Goal: Task Accomplishment & Management: Use online tool/utility

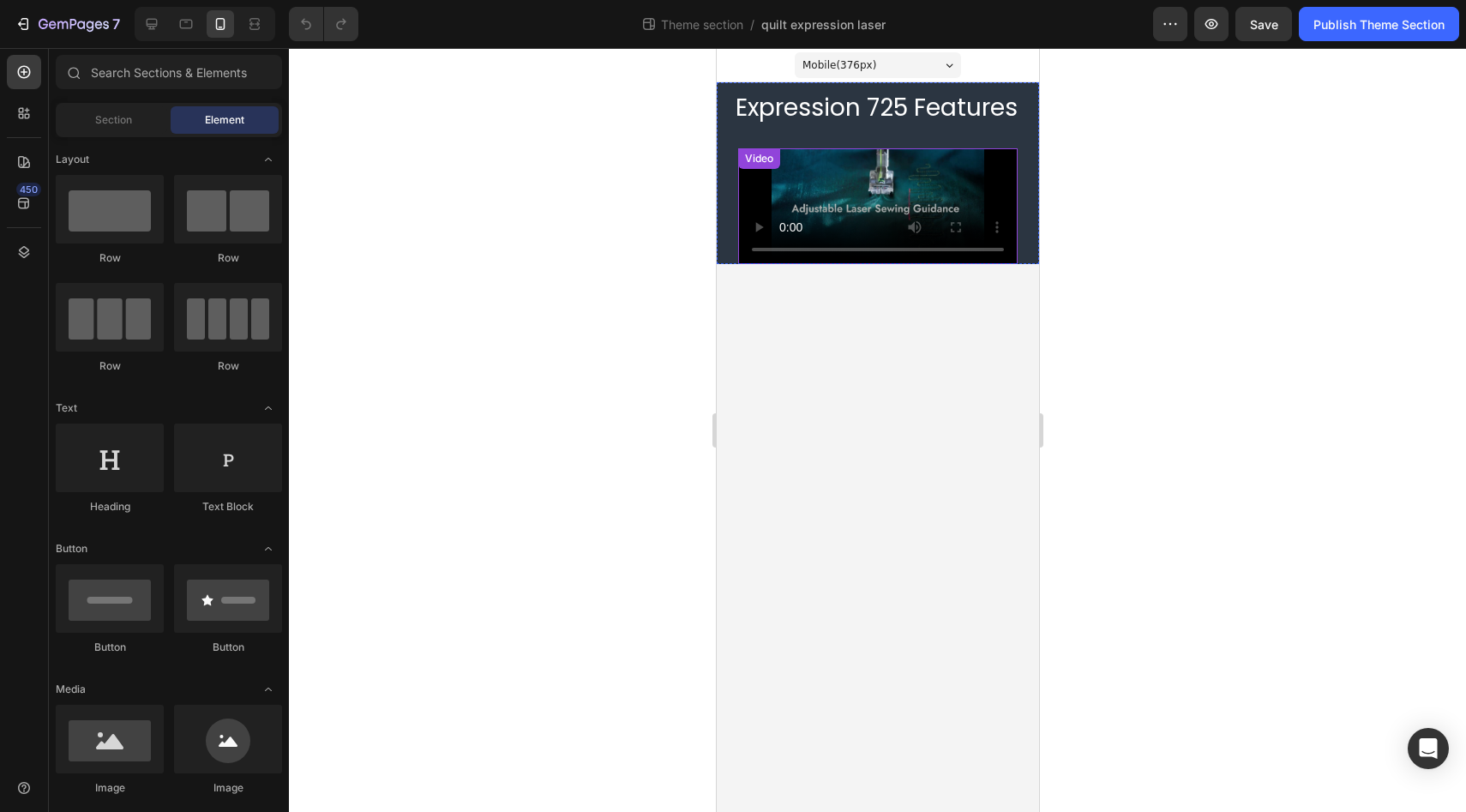
click at [732, 134] on div "Video" at bounding box center [876, 194] width 323 height 138
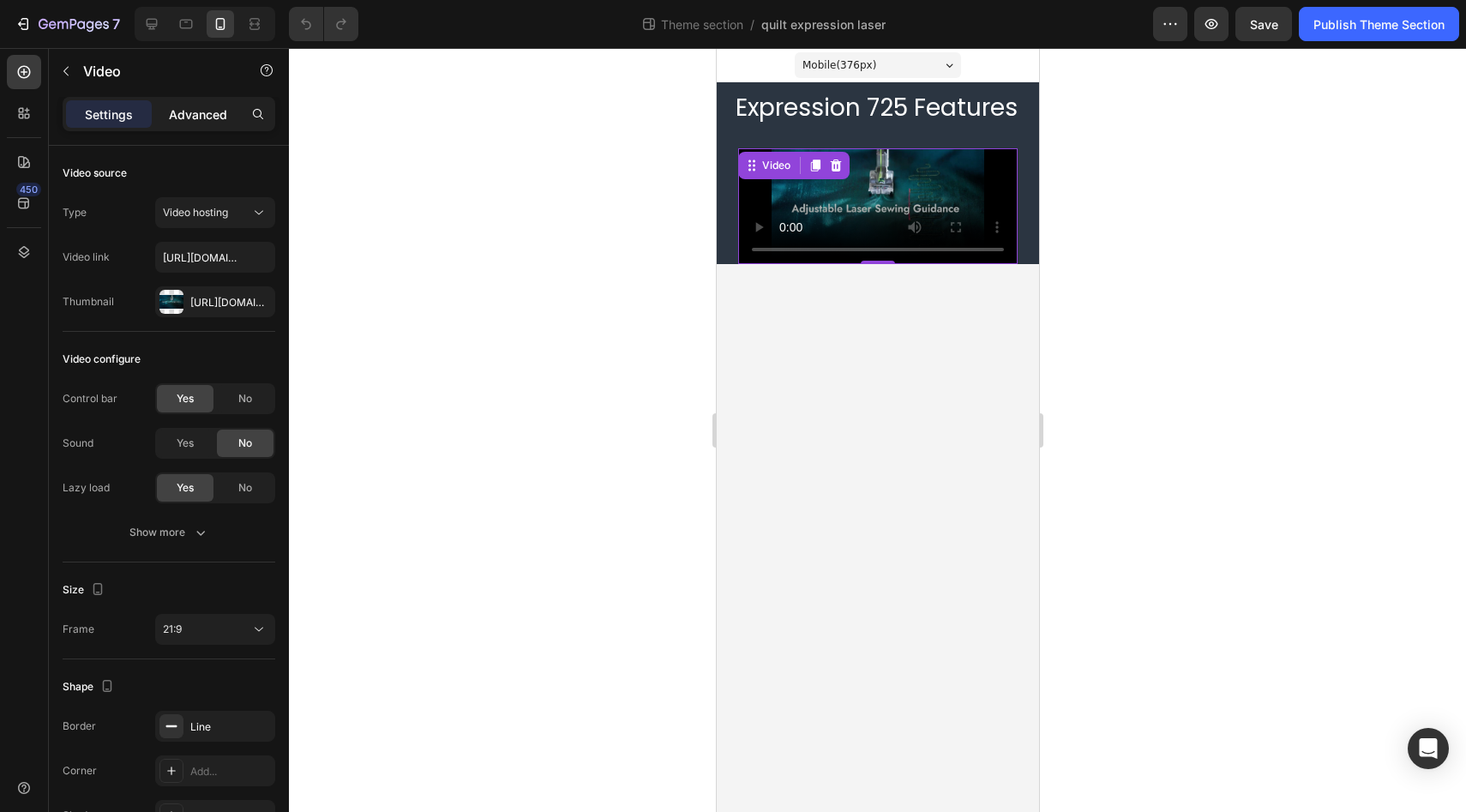
click at [203, 112] on p "Advanced" at bounding box center [198, 114] width 59 height 18
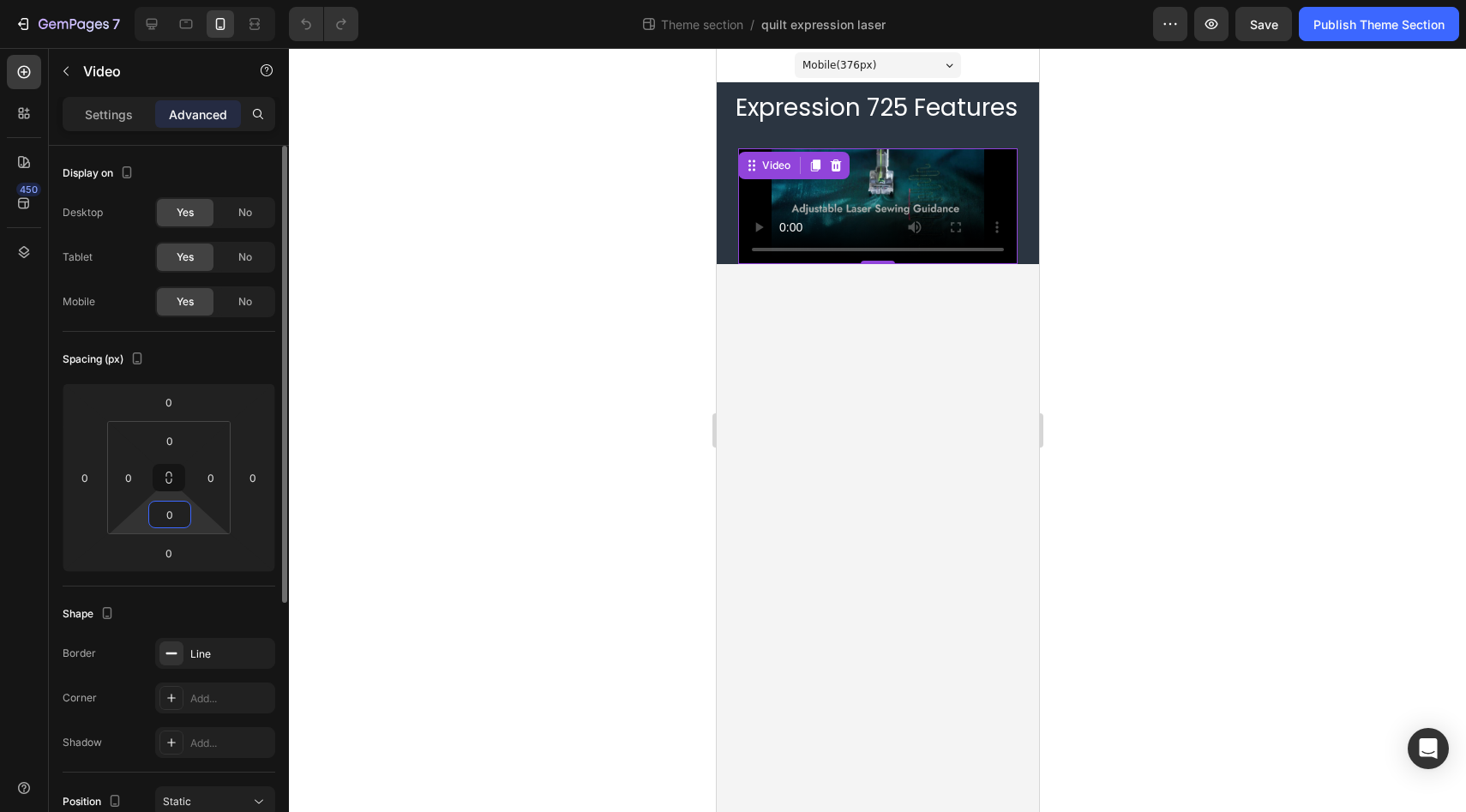
click at [179, 506] on input "0" at bounding box center [169, 514] width 34 height 26
type input "1"
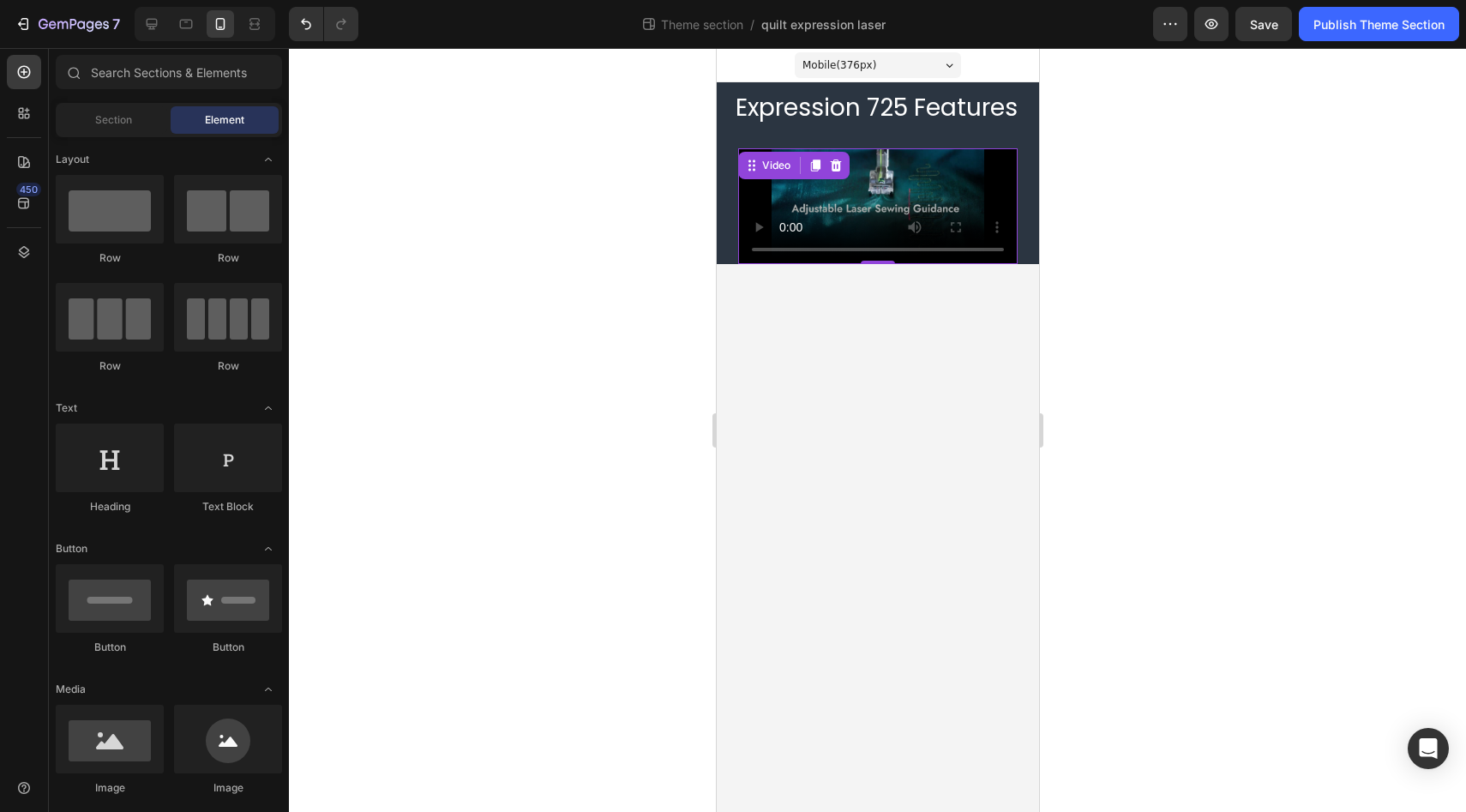
click at [728, 268] on body "Mobile ( 376 px) iPhone 13 Mini iPhone 13 Pro iPhone 11 Pro Max iPhone 15 Pro M…" at bounding box center [876, 430] width 323 height 764
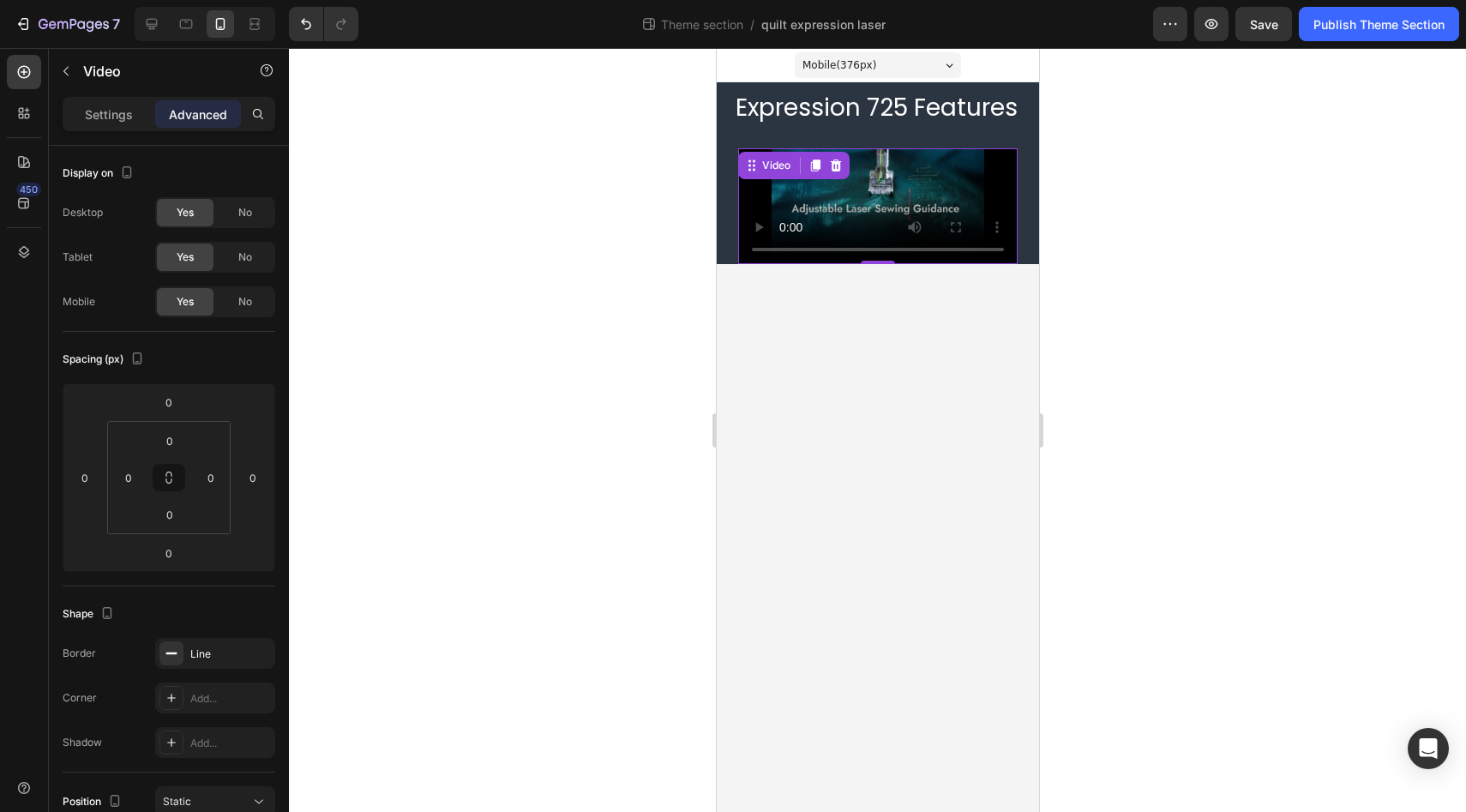
click at [877, 189] on video at bounding box center [876, 208] width 279 height 120
click at [255, 26] on icon at bounding box center [252, 24] width 5 height 5
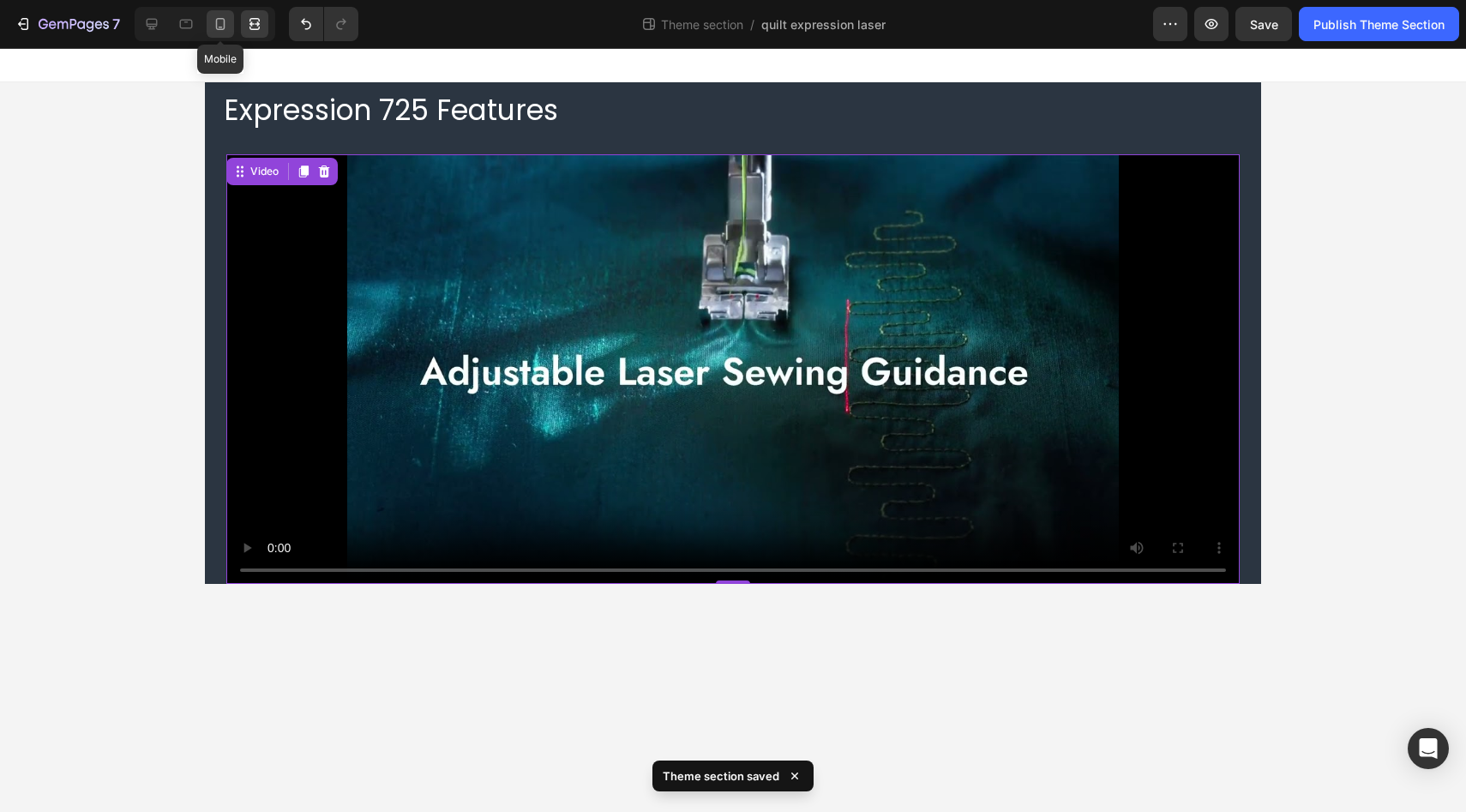
click at [223, 24] on icon at bounding box center [221, 24] width 9 height 12
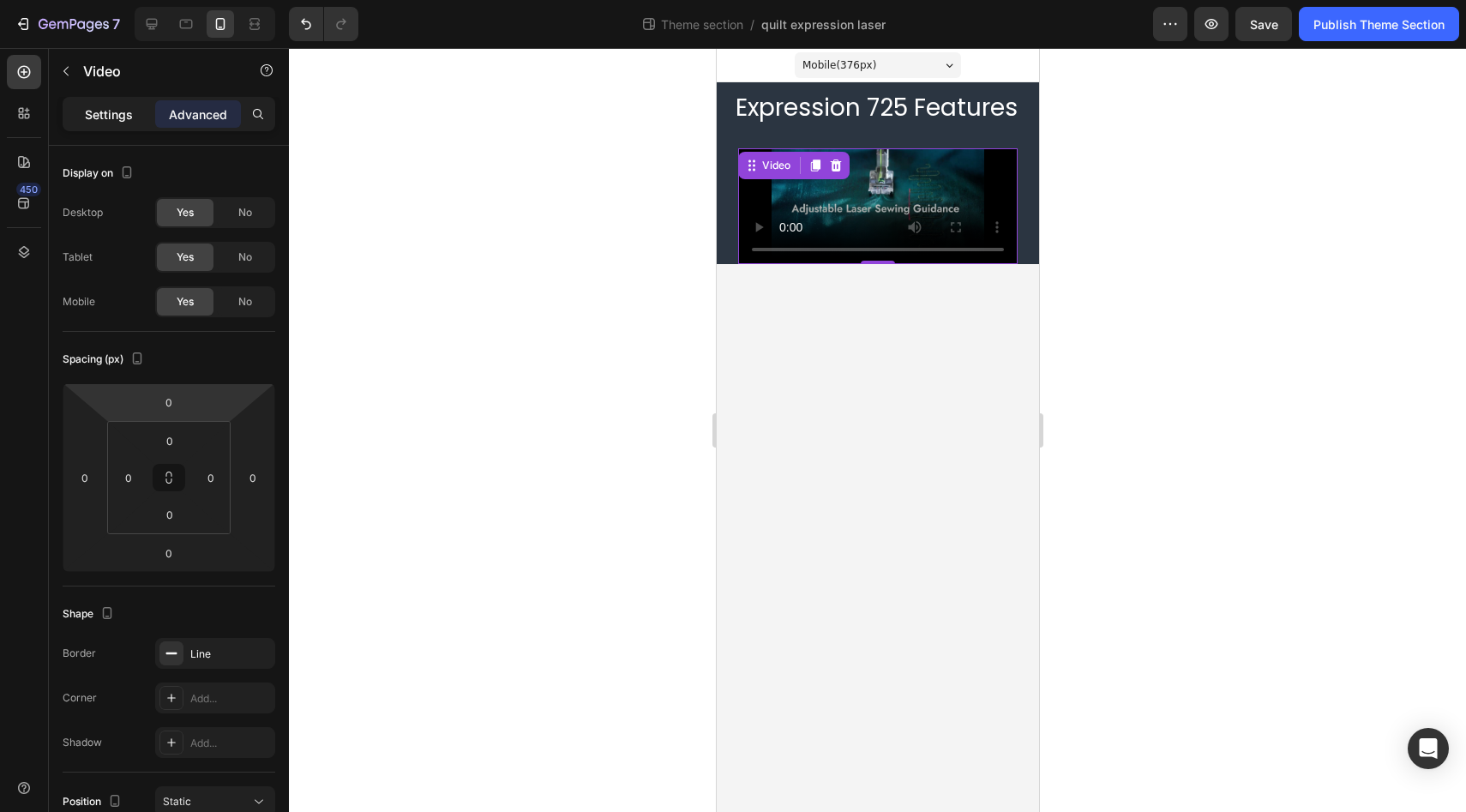
click at [97, 115] on p "Settings" at bounding box center [109, 114] width 48 height 18
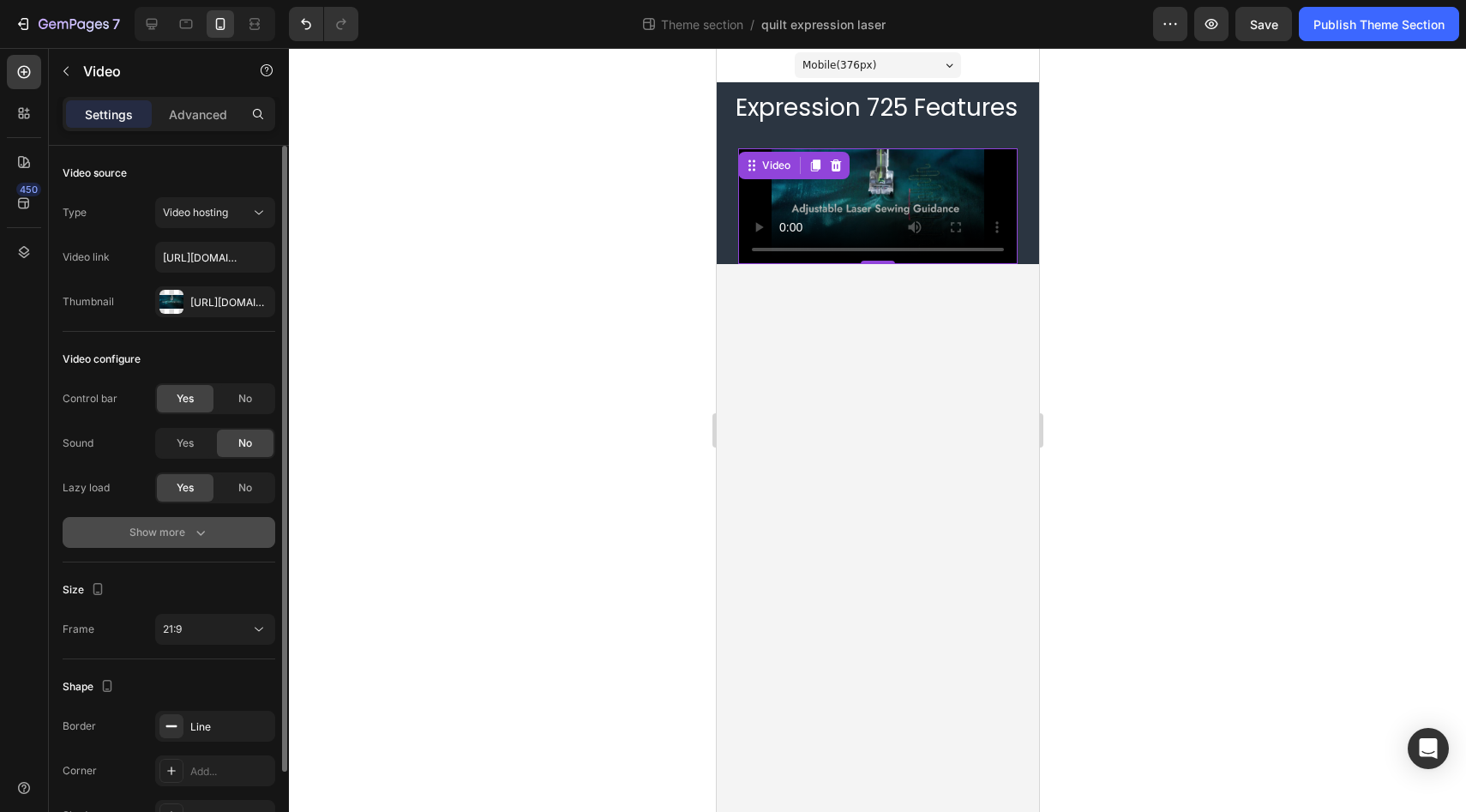
click at [198, 534] on icon "button" at bounding box center [201, 532] width 17 height 17
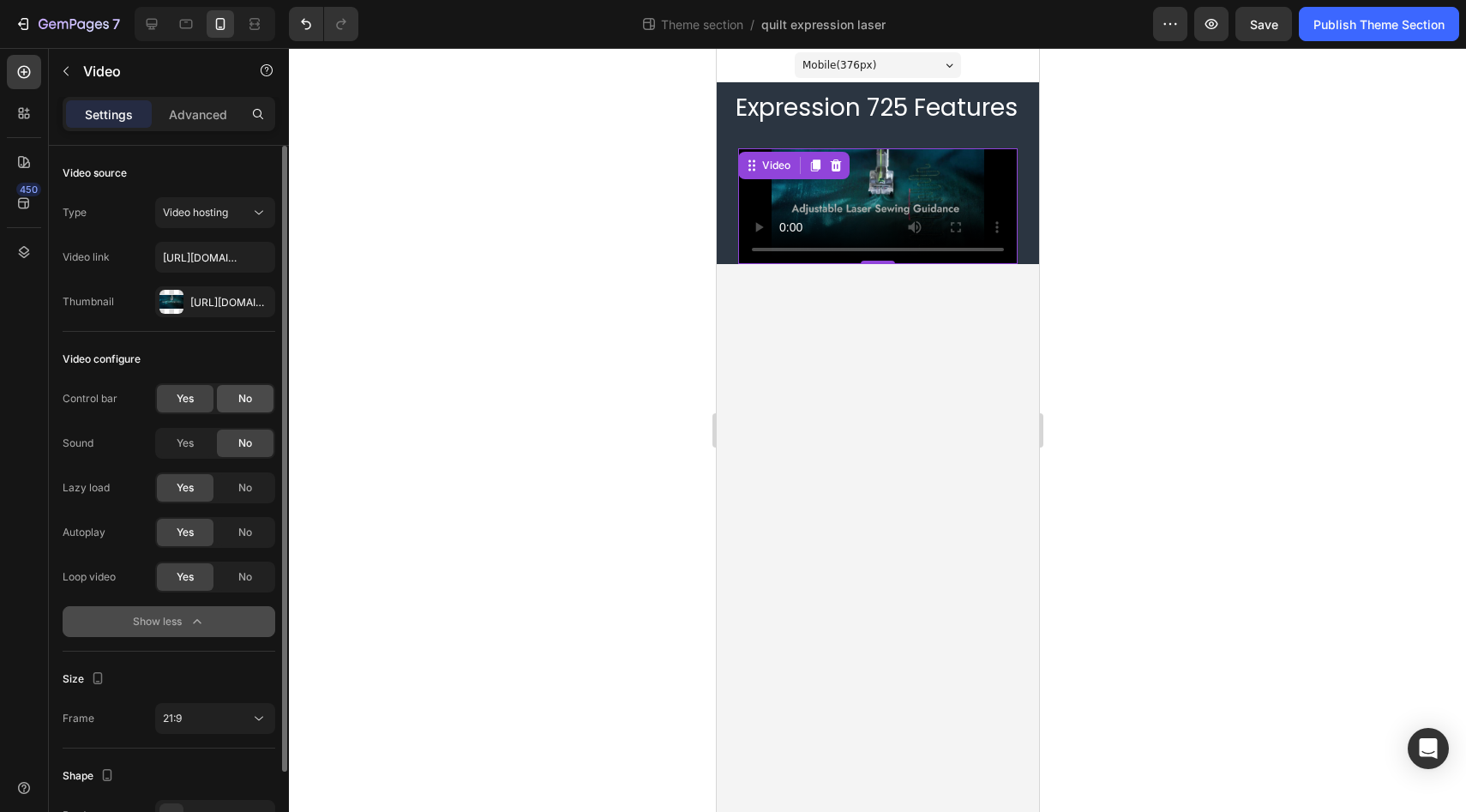
click at [251, 403] on span "No" at bounding box center [245, 398] width 13 height 15
click at [199, 403] on div "Yes" at bounding box center [185, 398] width 57 height 27
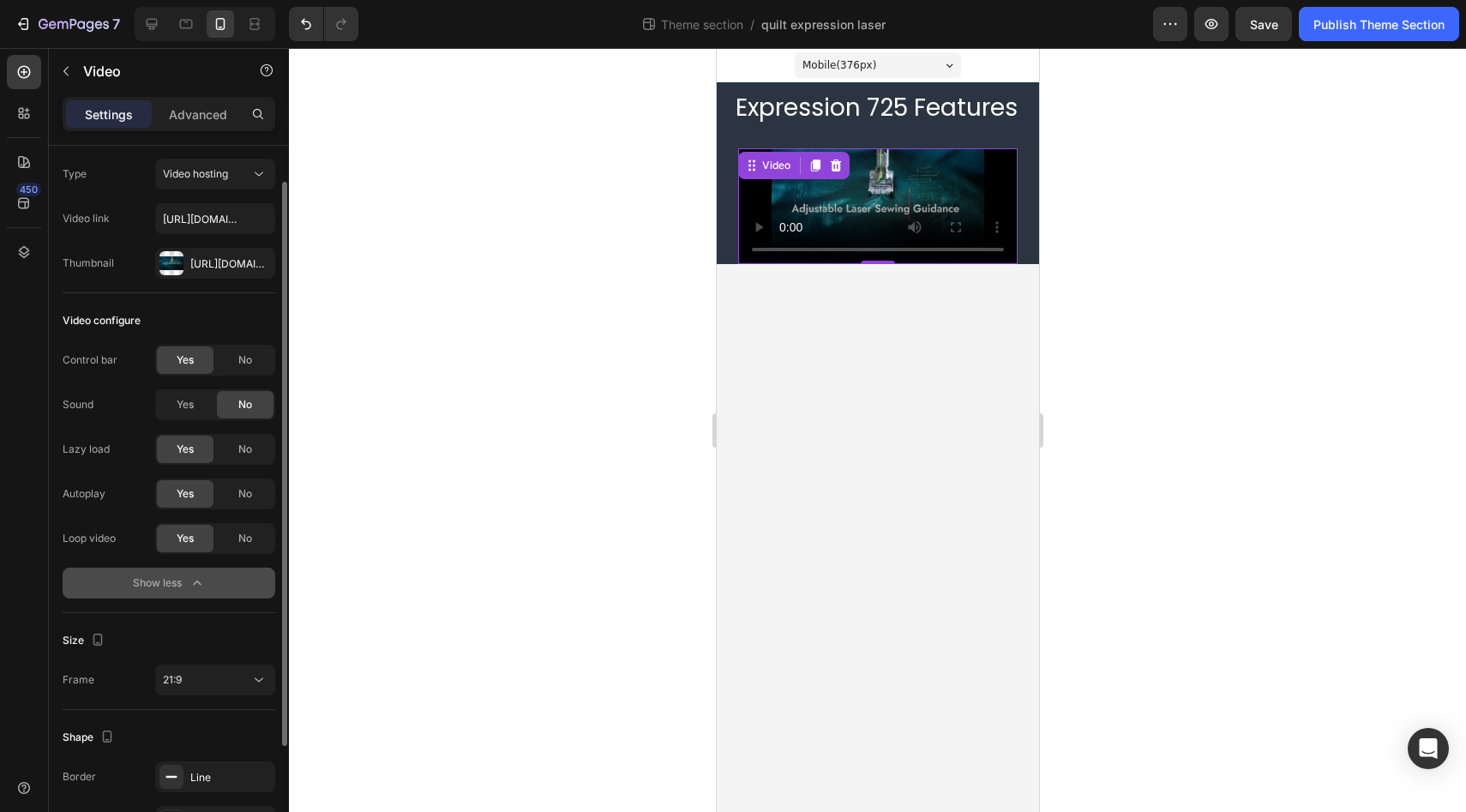
scroll to position [43, 0]
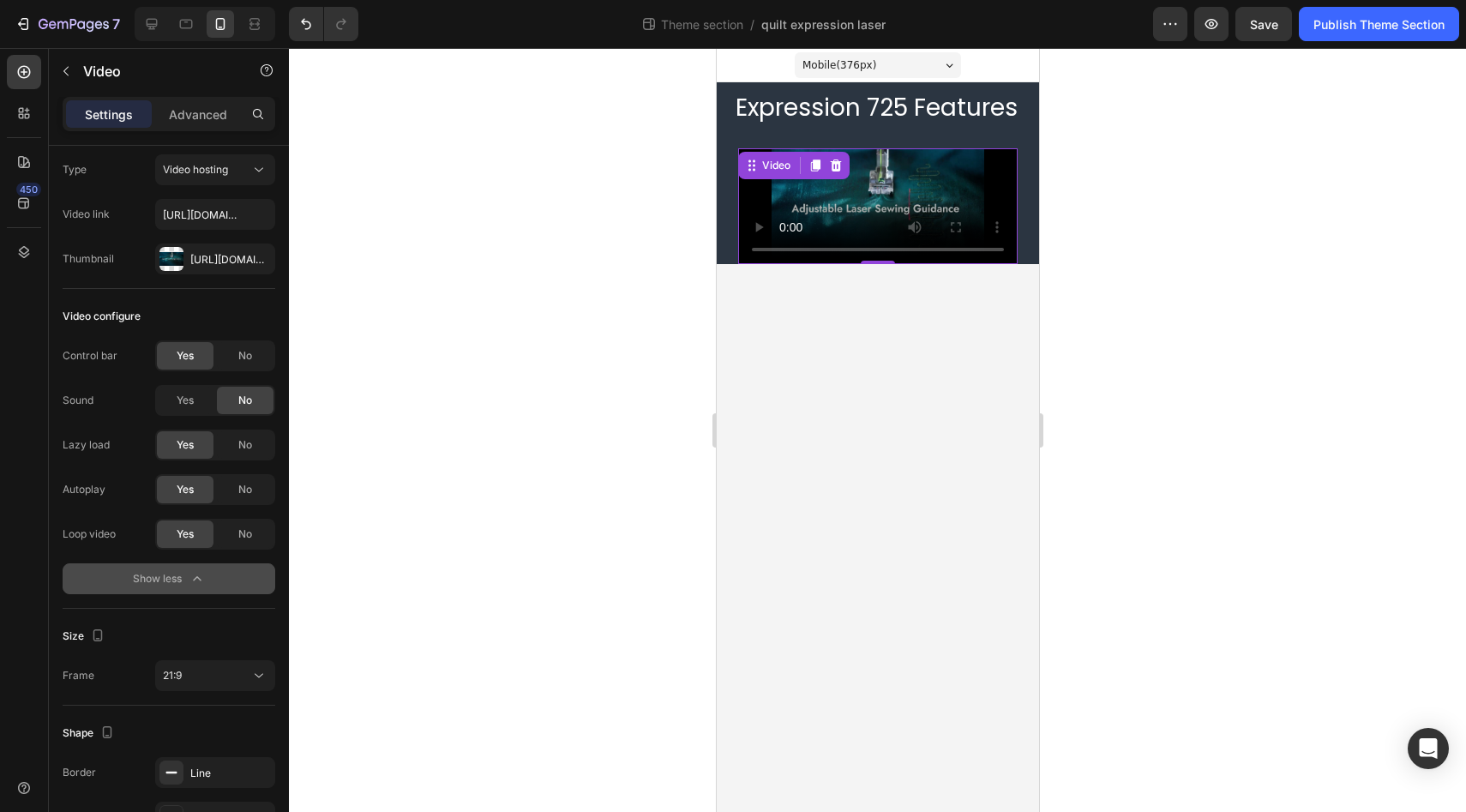
click at [201, 581] on icon "button" at bounding box center [197, 578] width 17 height 17
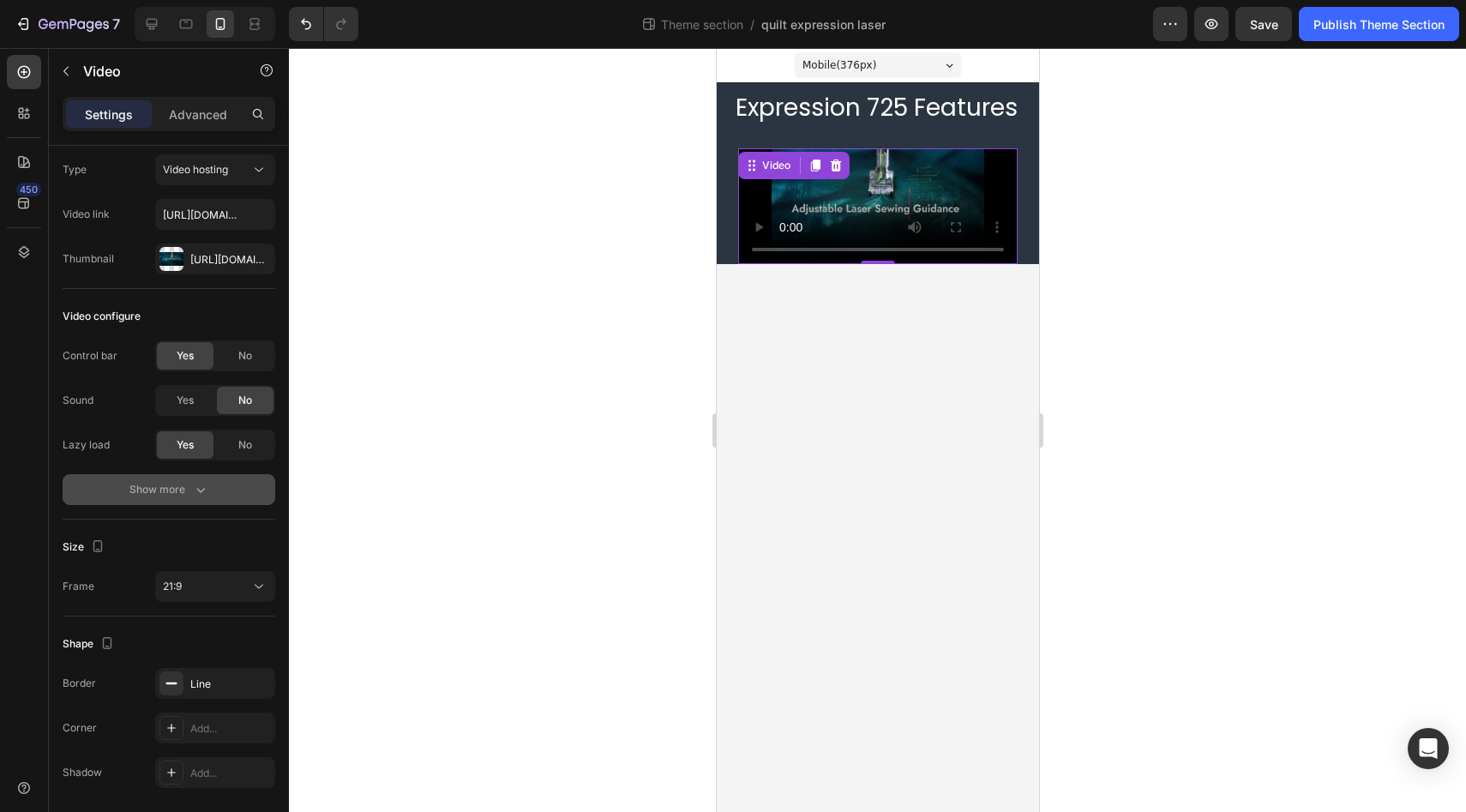
click at [733, 133] on div "Video 0" at bounding box center [876, 194] width 323 height 138
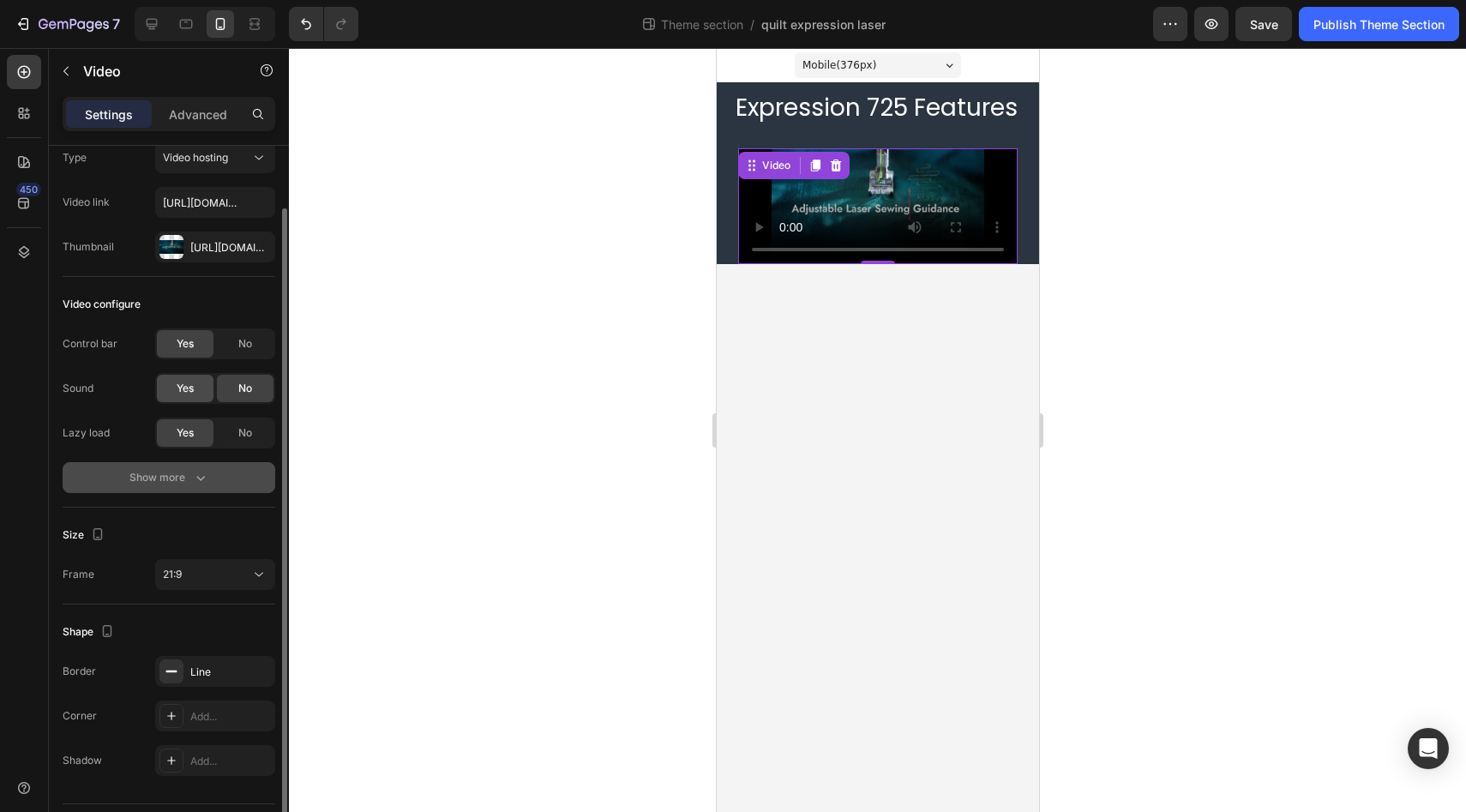
scroll to position [80, 0]
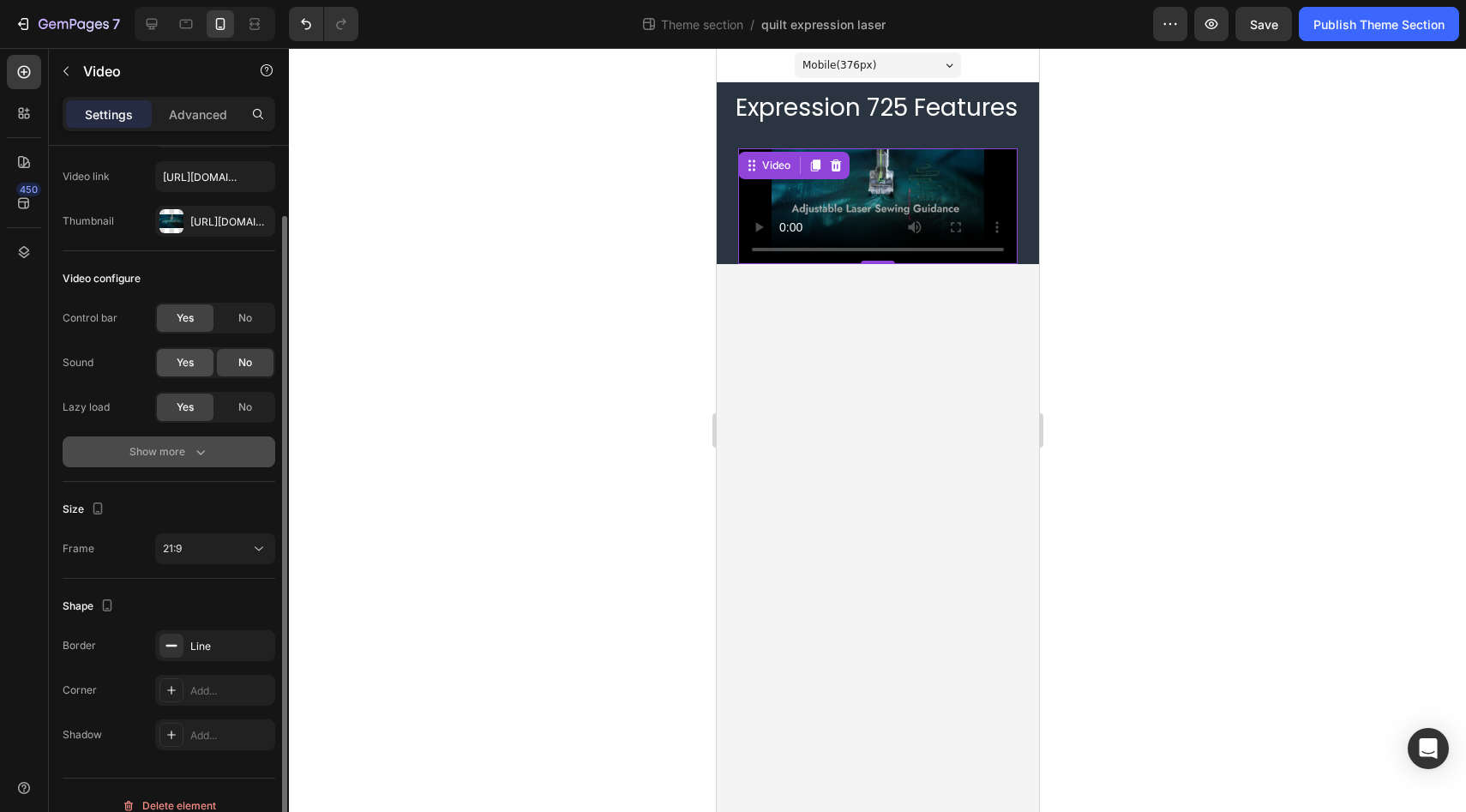
click at [186, 364] on span "Yes" at bounding box center [185, 362] width 17 height 15
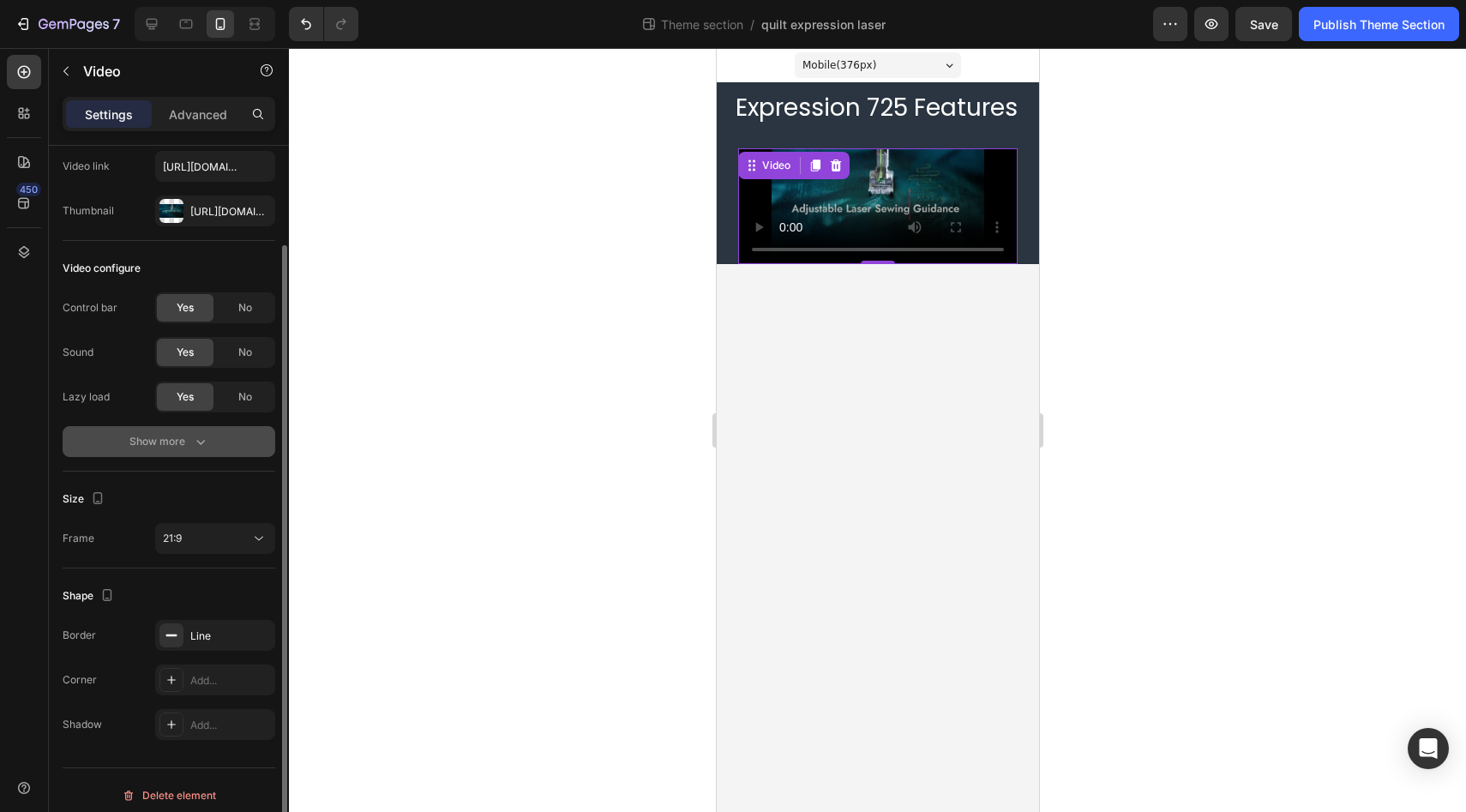
scroll to position [101, 0]
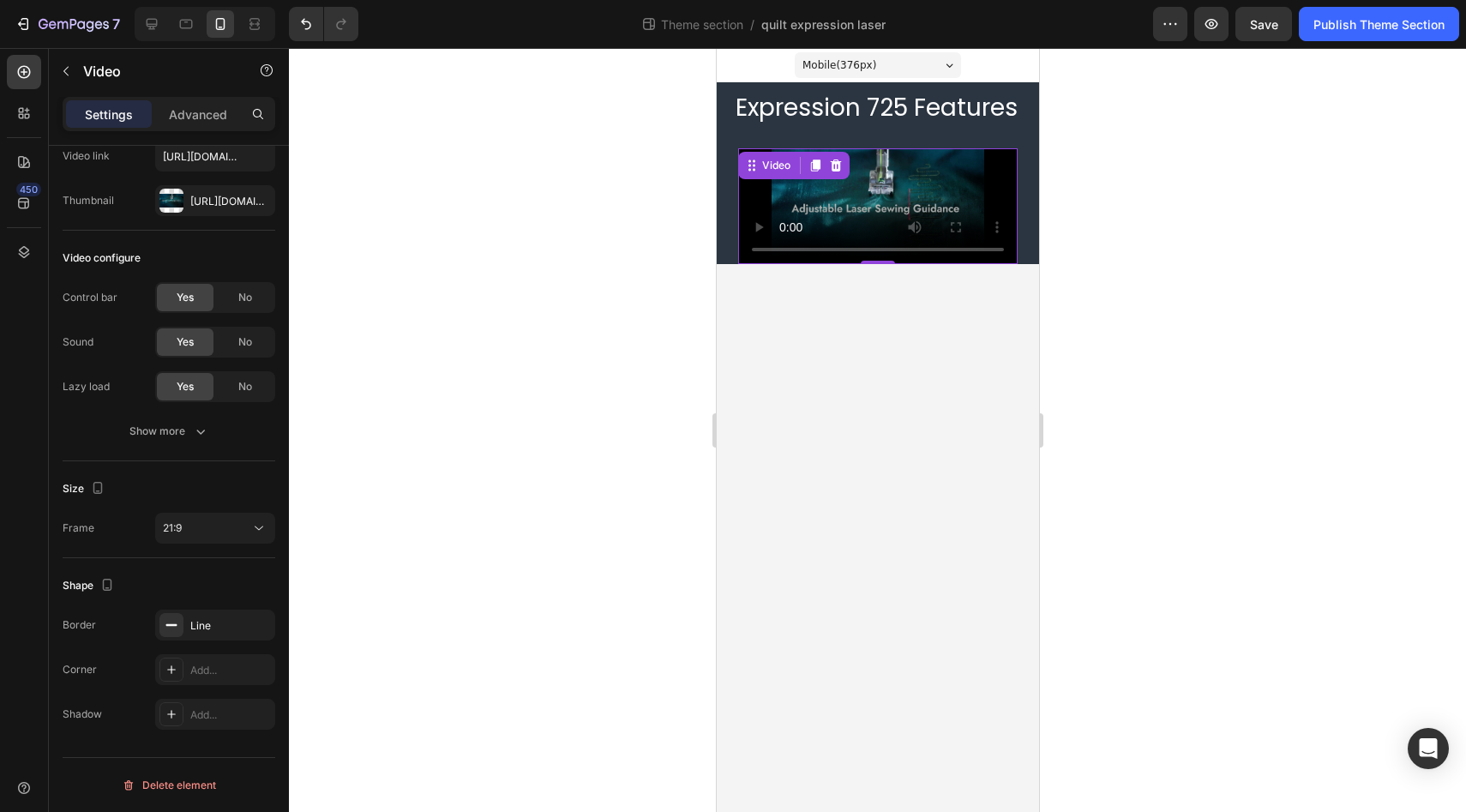
click at [204, 436] on icon "button" at bounding box center [201, 431] width 17 height 17
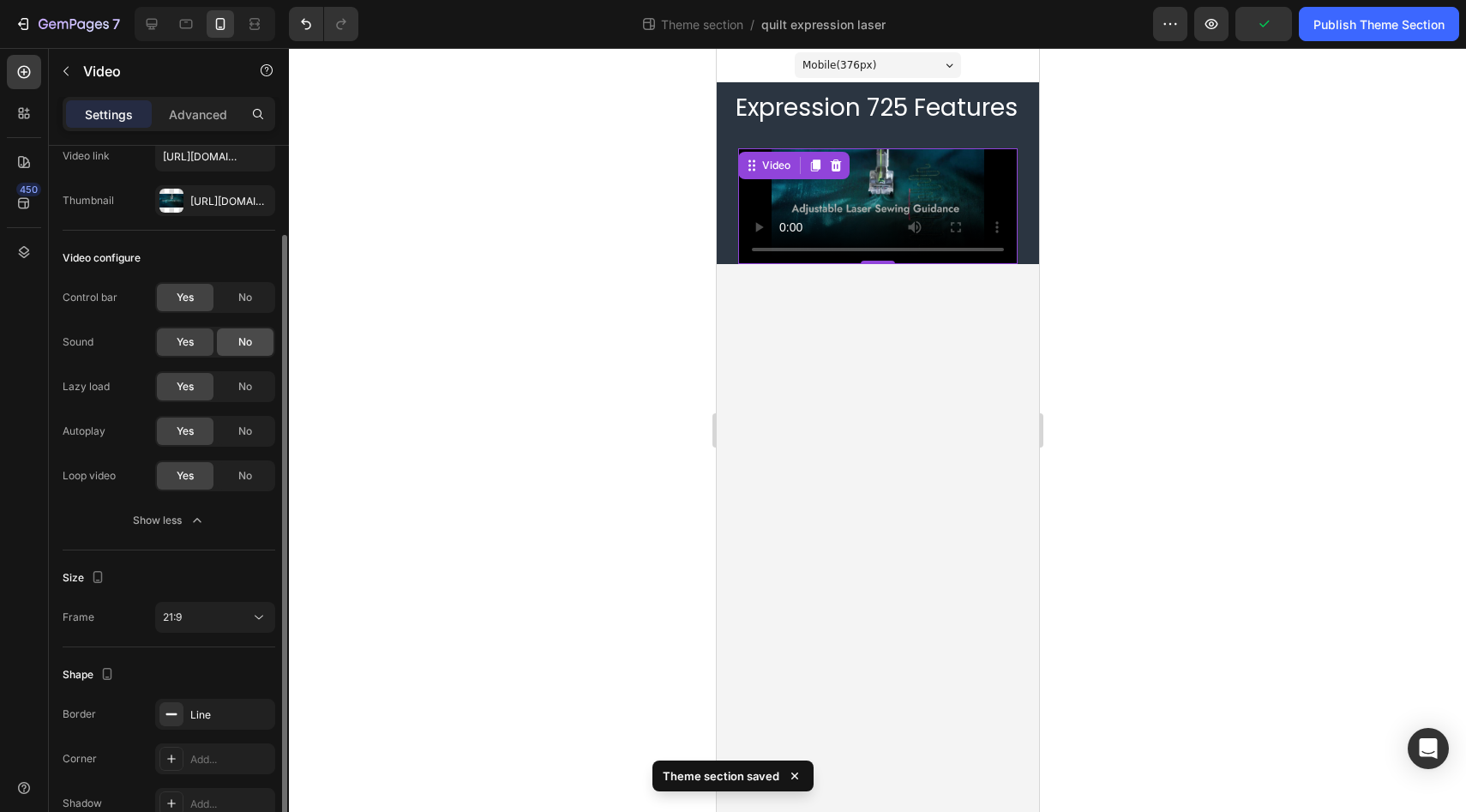
click at [240, 341] on span "No" at bounding box center [245, 342] width 13 height 15
click at [249, 301] on span "No" at bounding box center [245, 297] width 13 height 15
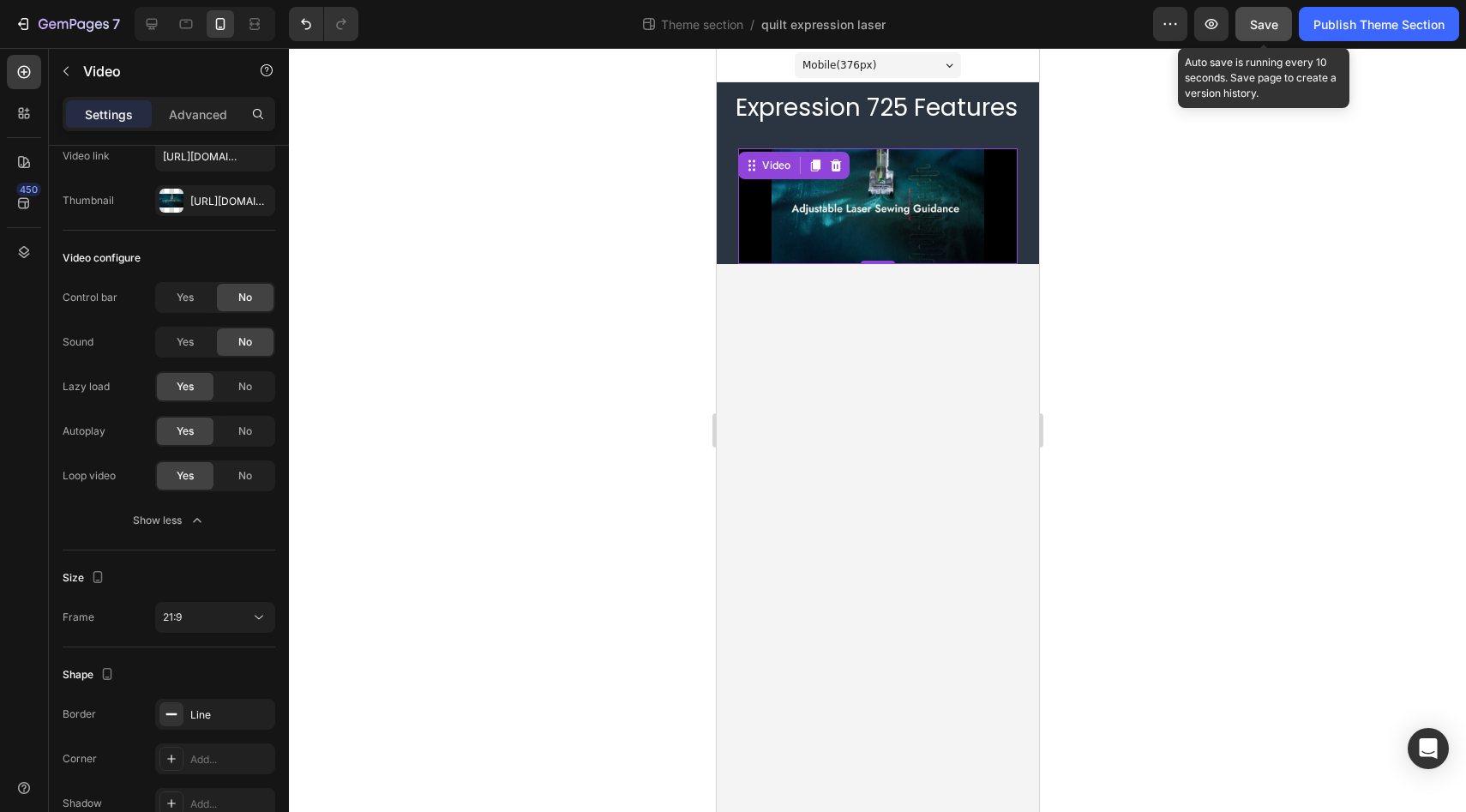
click at [1259, 29] on span "Save" at bounding box center [1263, 24] width 28 height 14
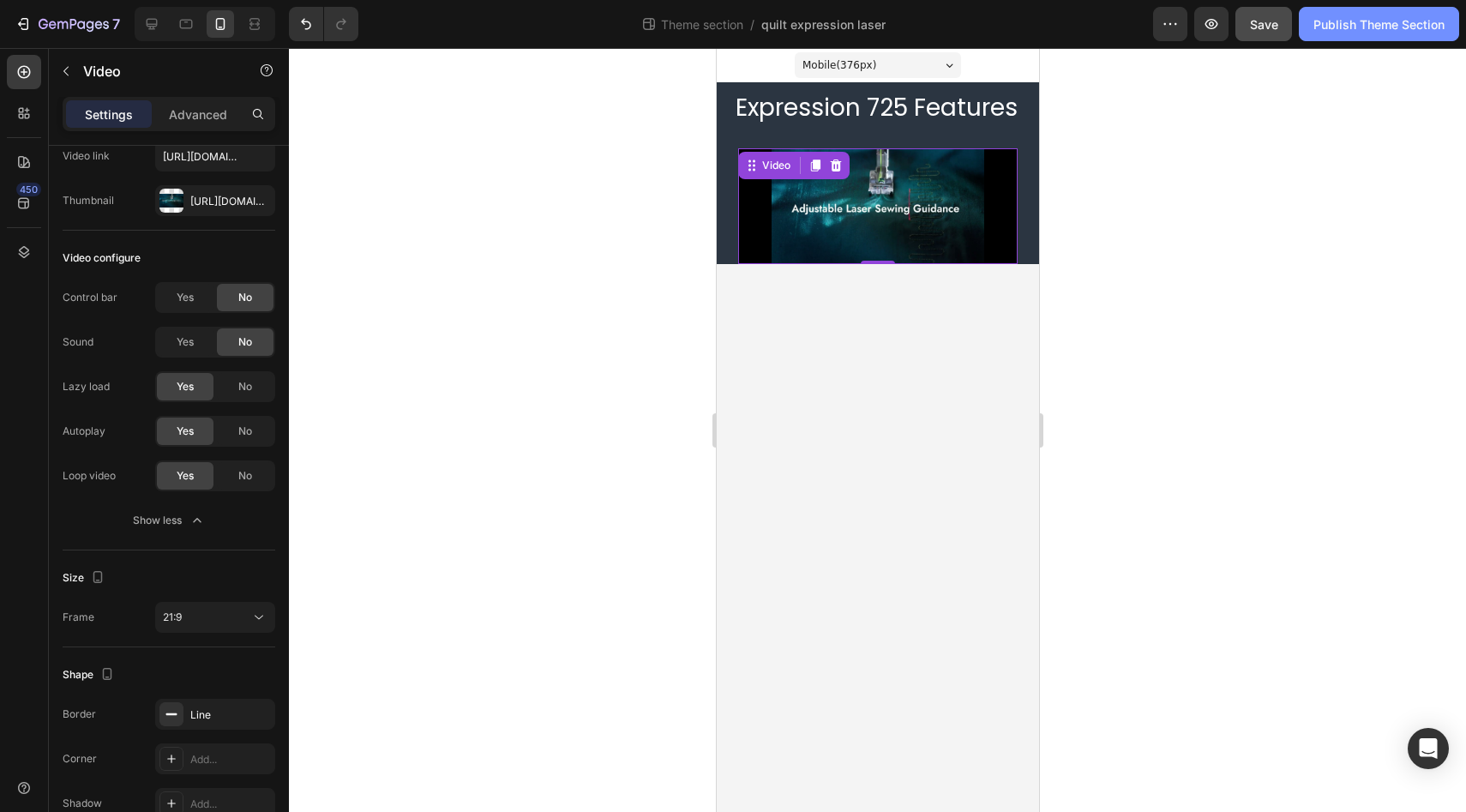
click at [1371, 20] on div "Publish Theme Section" at bounding box center [1378, 24] width 132 height 18
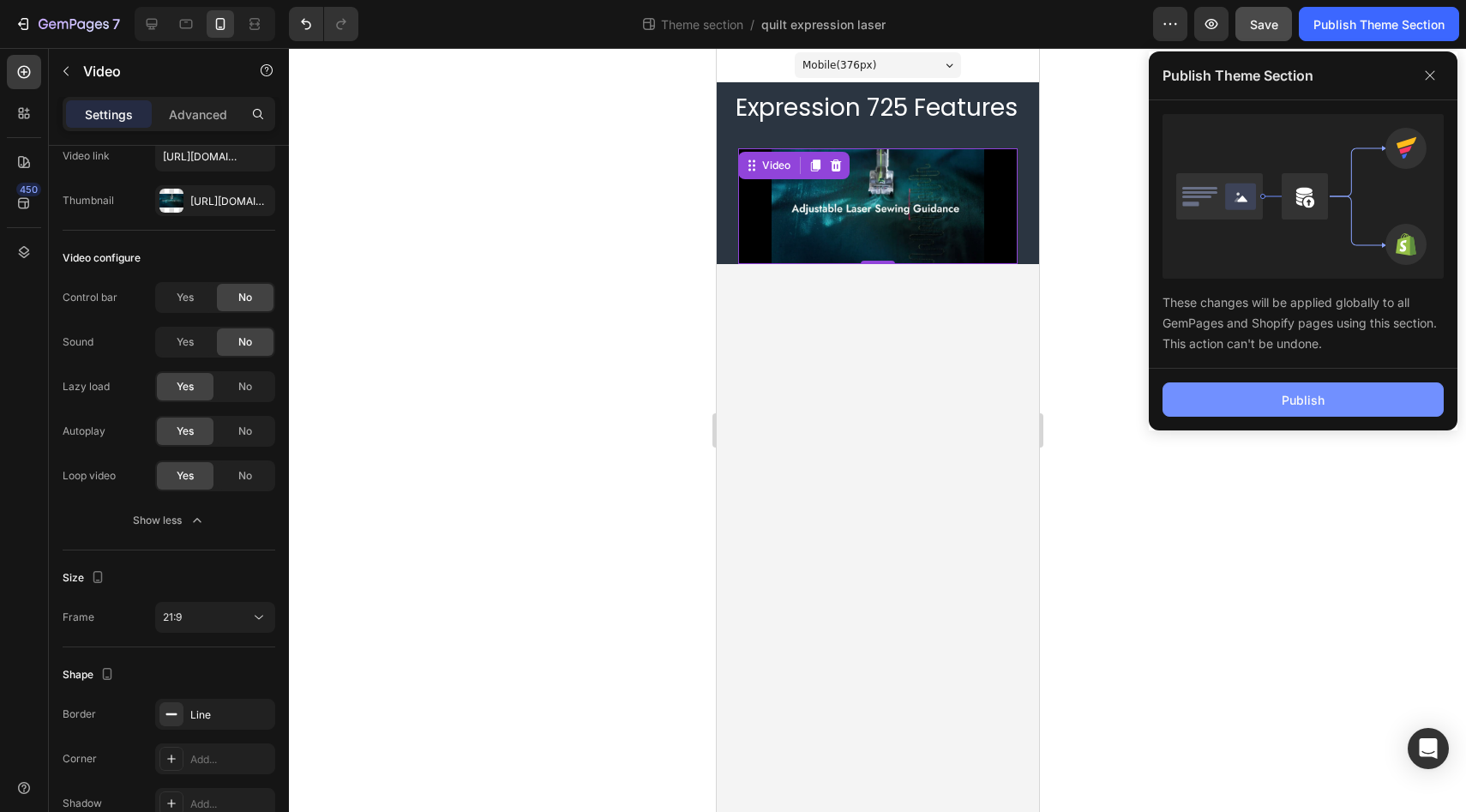
click at [1263, 398] on button "Publish" at bounding box center [1302, 399] width 281 height 34
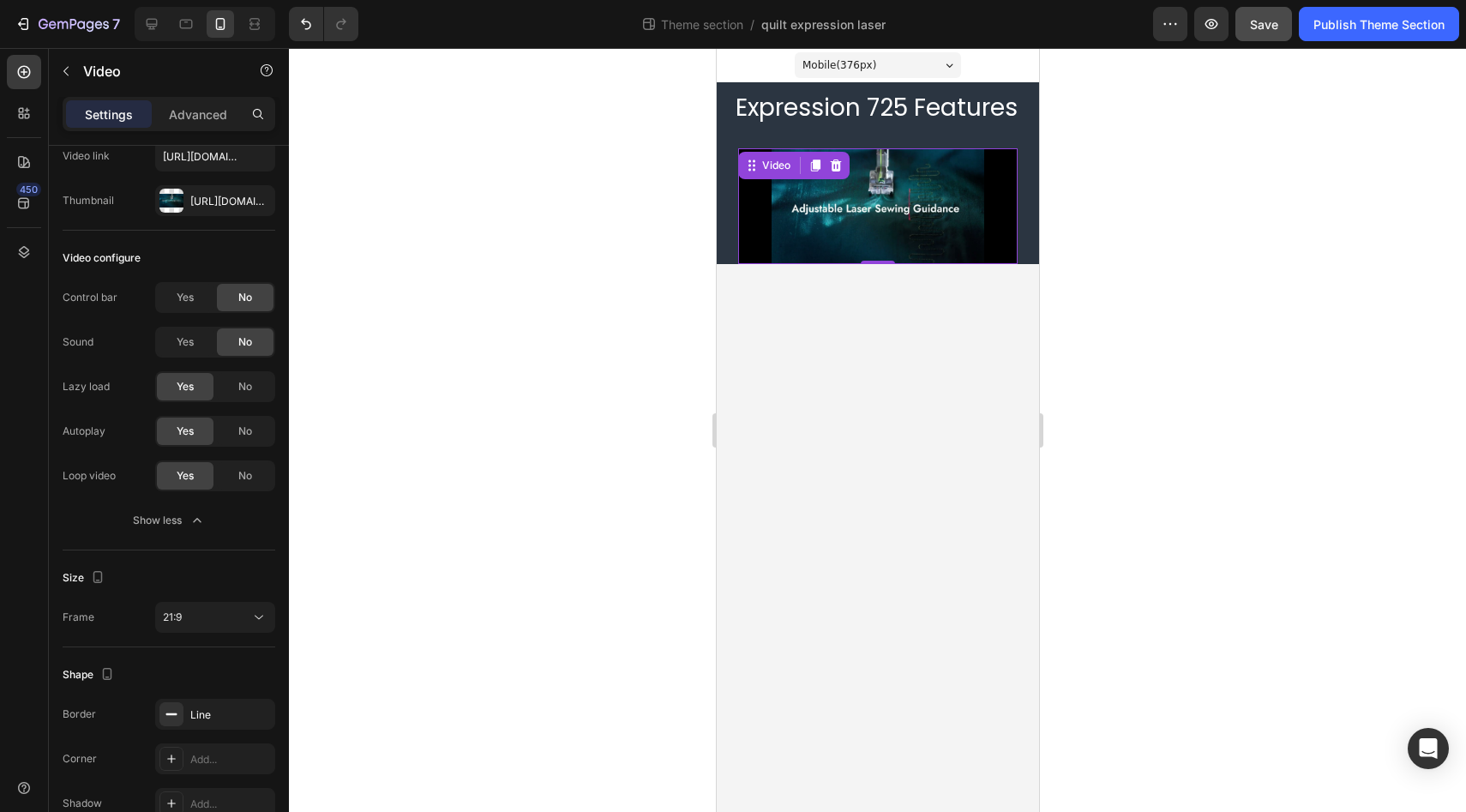
click at [797, 133] on div "Video 0" at bounding box center [876, 194] width 323 height 138
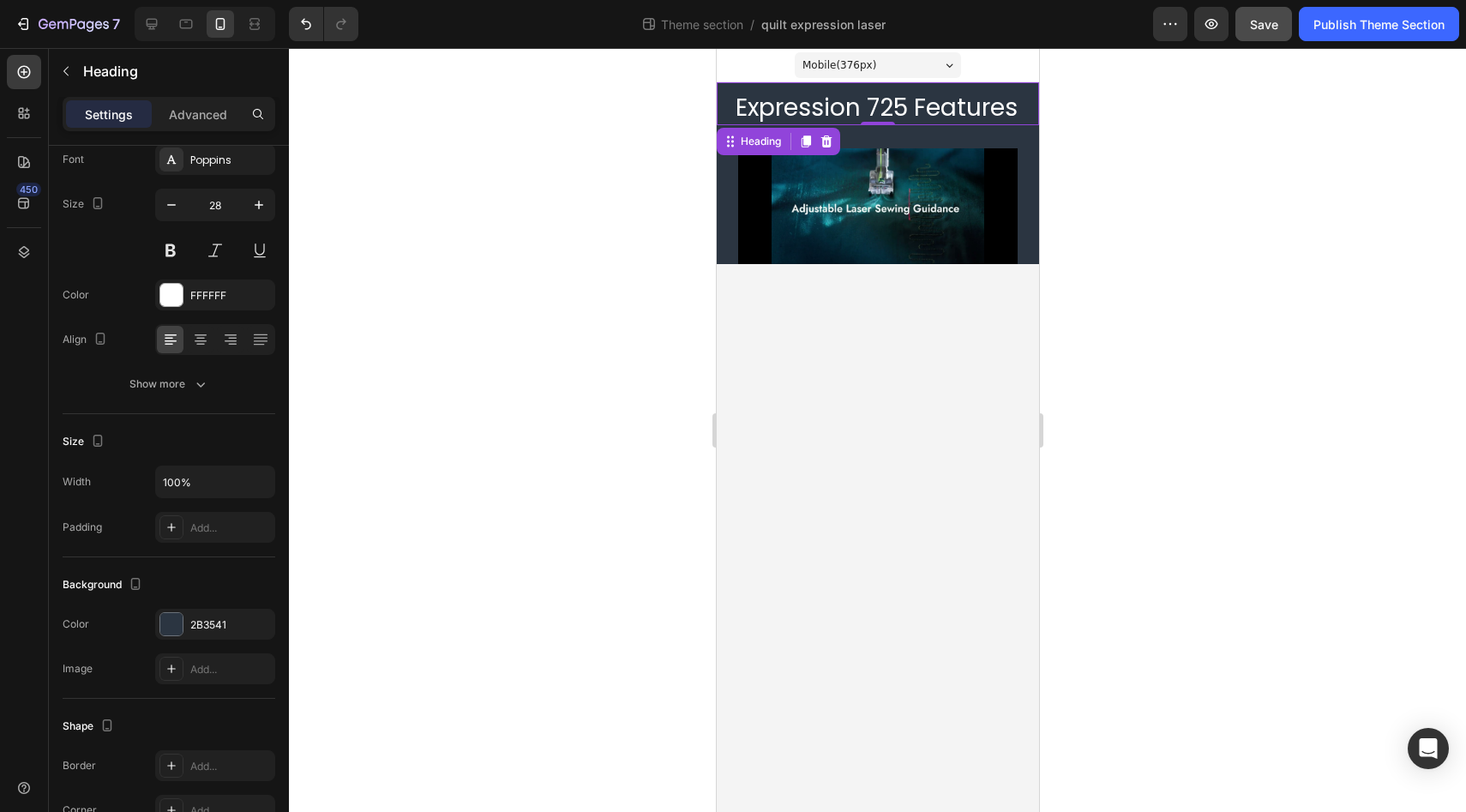
scroll to position [0, 0]
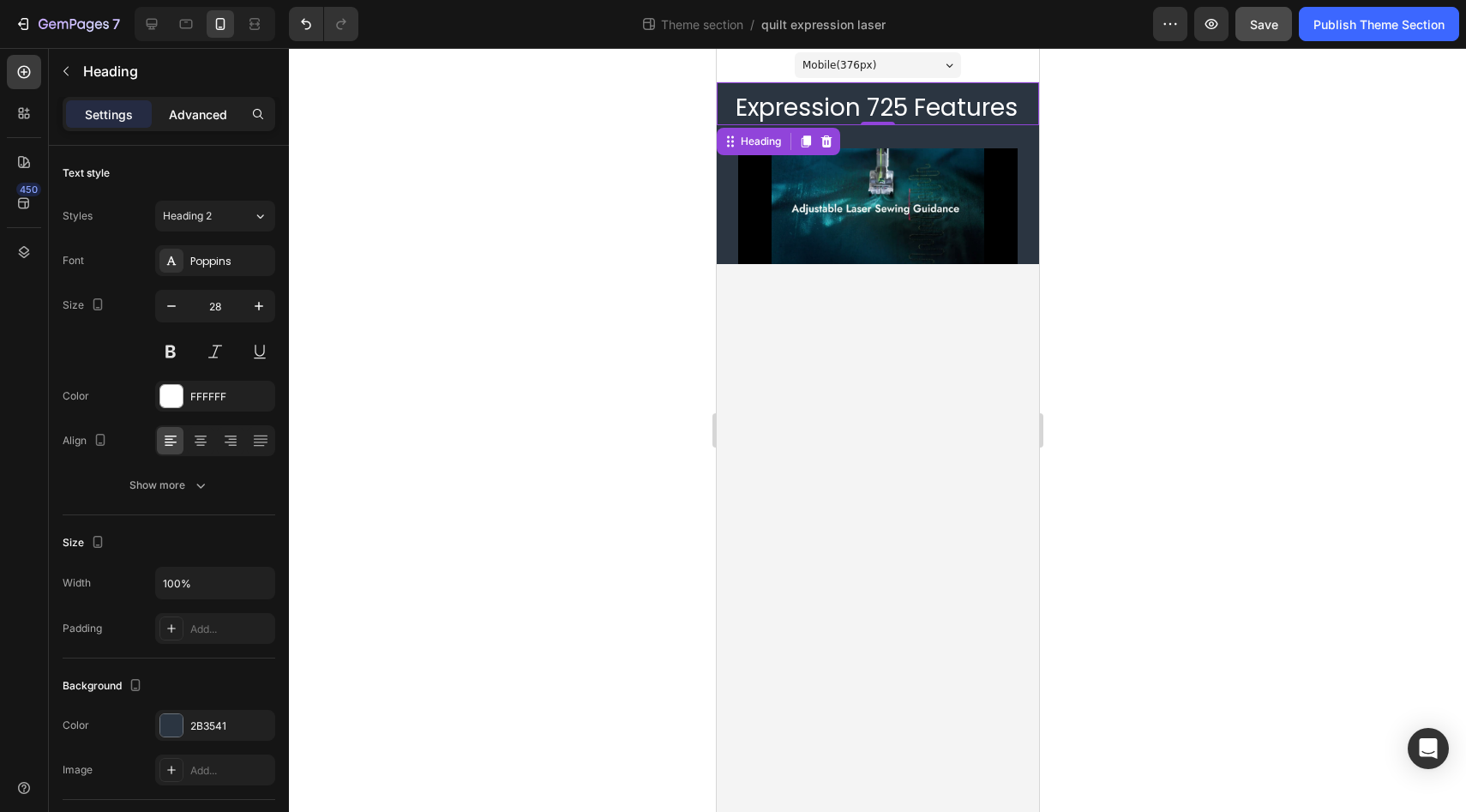
click at [204, 114] on p "Advanced" at bounding box center [198, 114] width 59 height 18
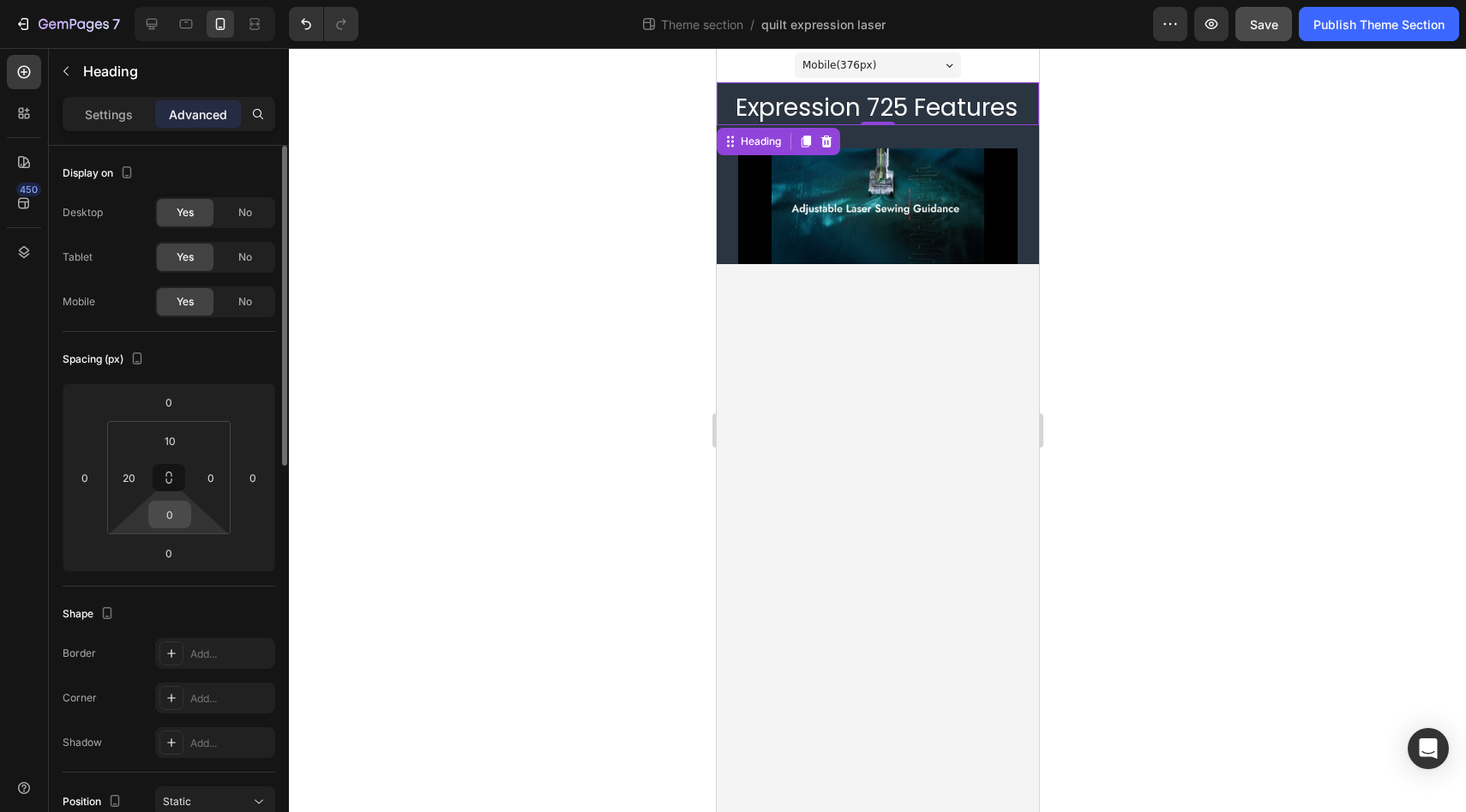
click at [169, 520] on input "0" at bounding box center [169, 514] width 34 height 26
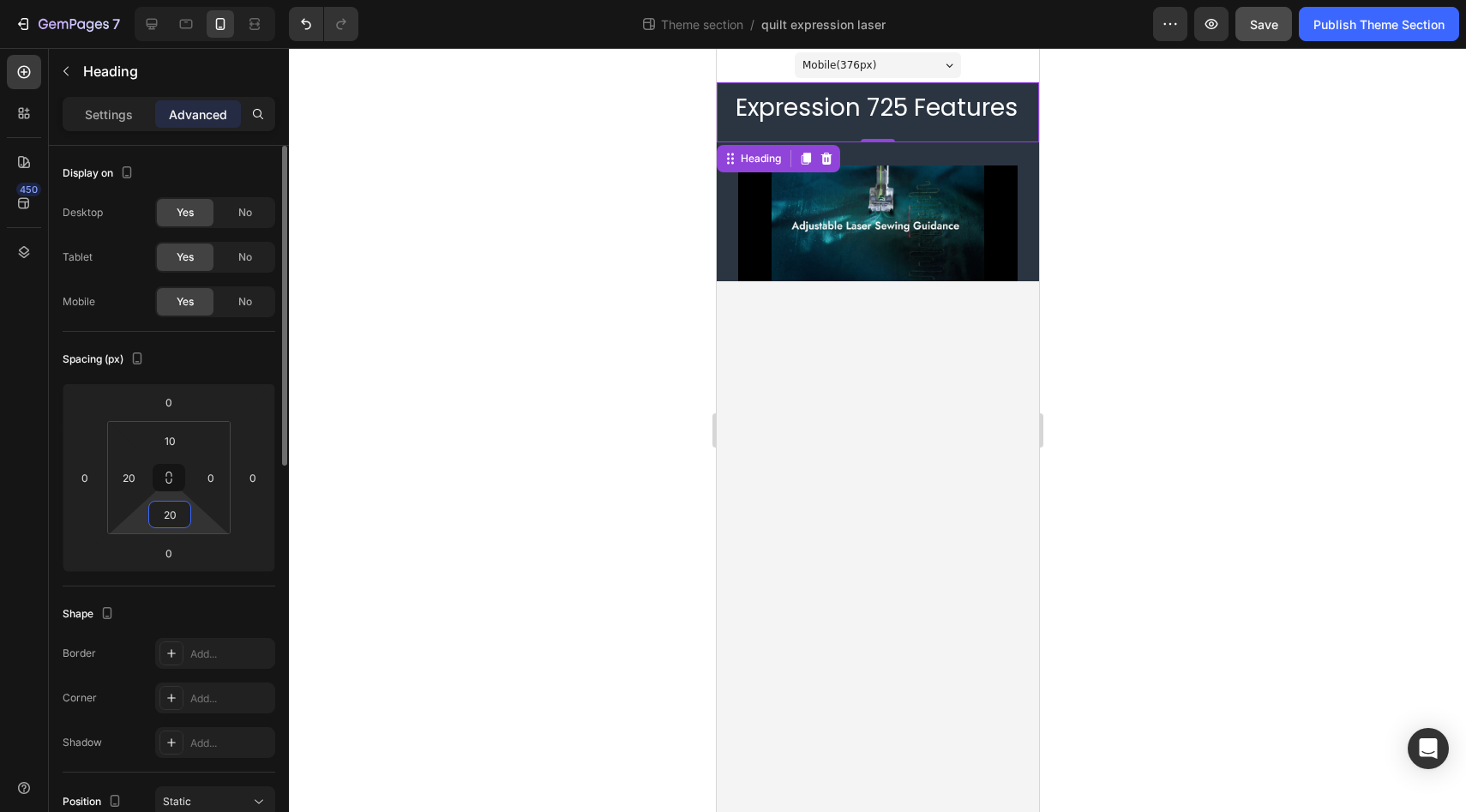
type input "2"
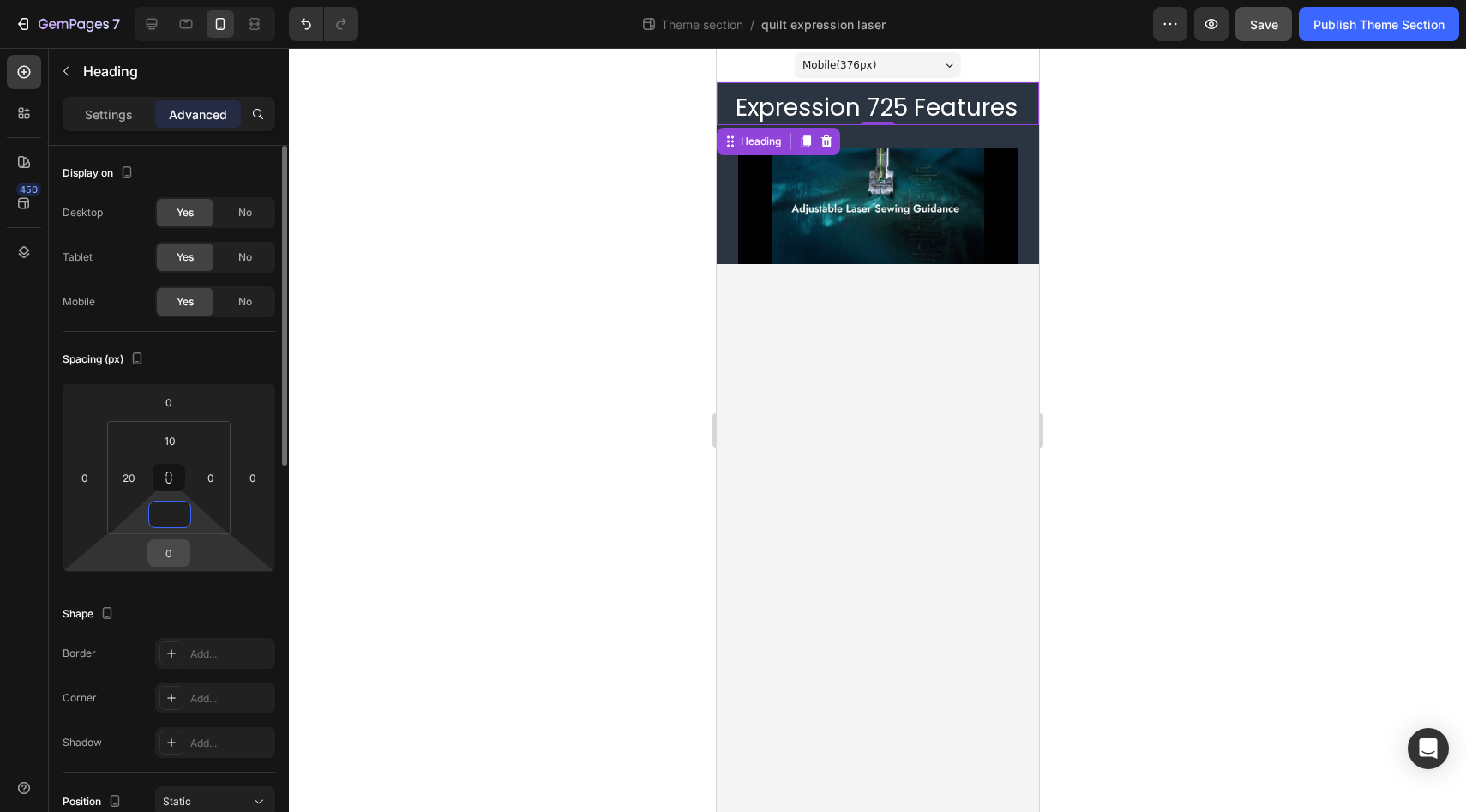
type input "0"
click at [189, 558] on div "0" at bounding box center [168, 553] width 43 height 27
click at [170, 565] on input "0" at bounding box center [168, 553] width 34 height 26
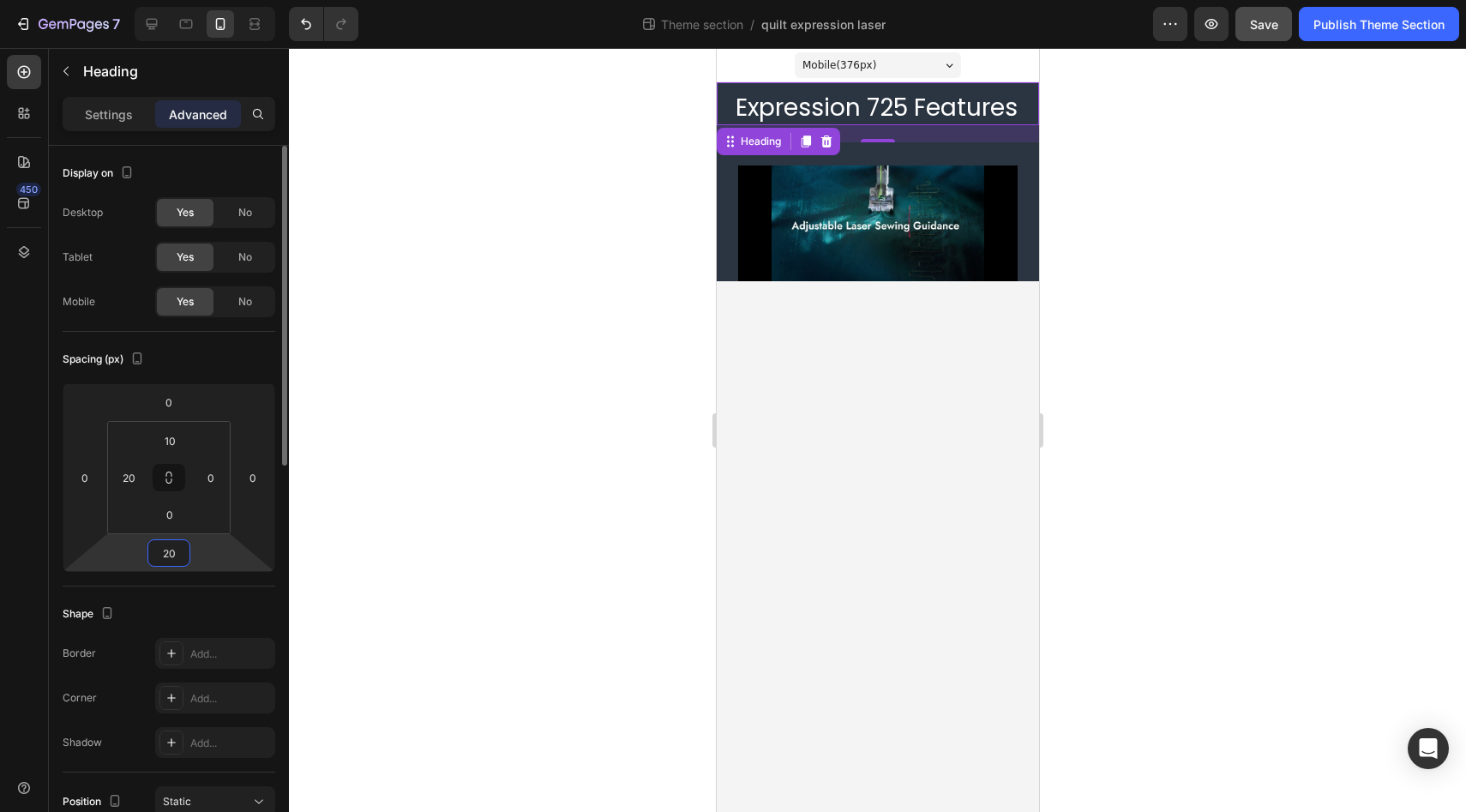
type input "2"
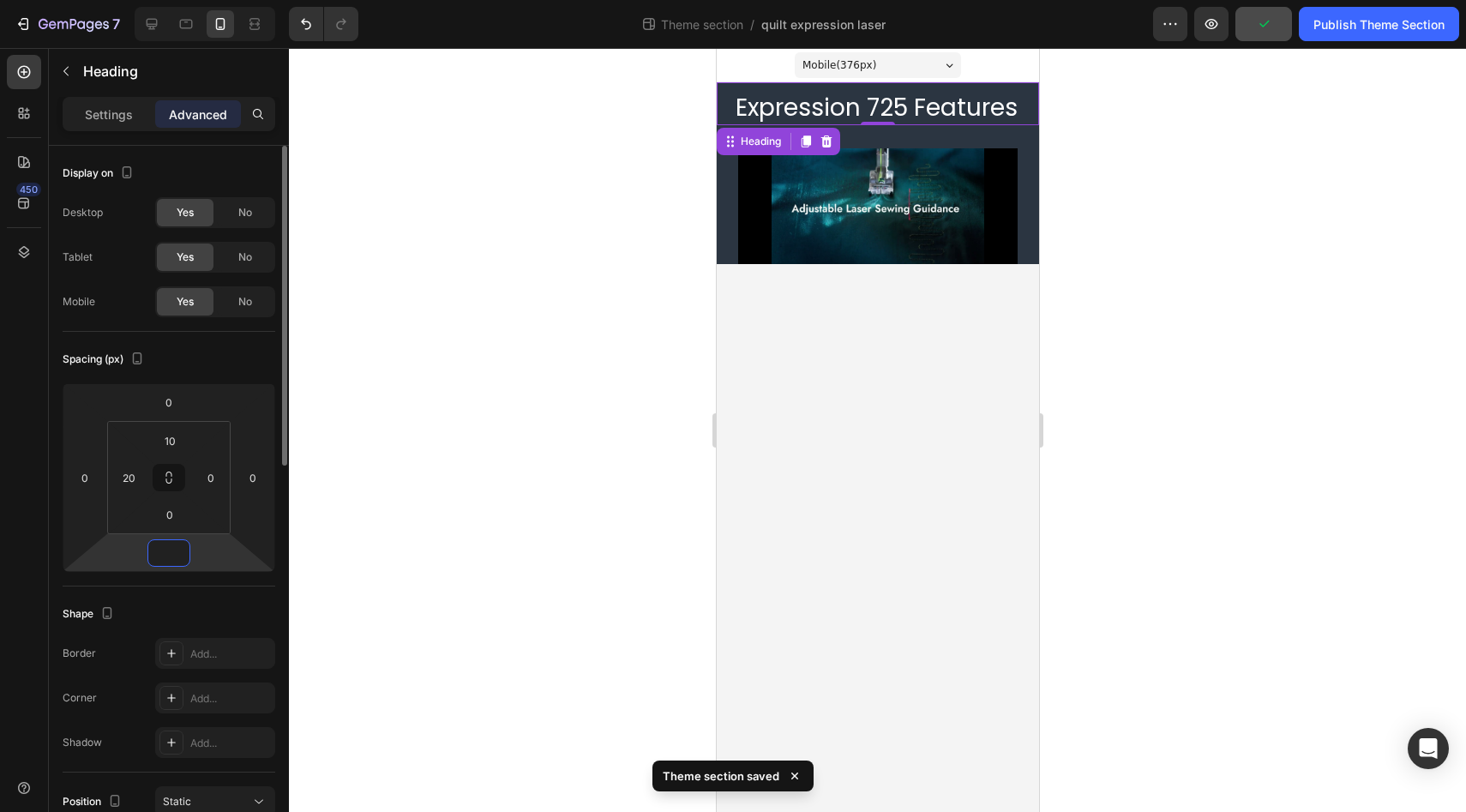
click at [179, 553] on input "number" at bounding box center [168, 553] width 34 height 26
type input "0"
click at [19, 522] on div "450" at bounding box center [24, 413] width 34 height 715
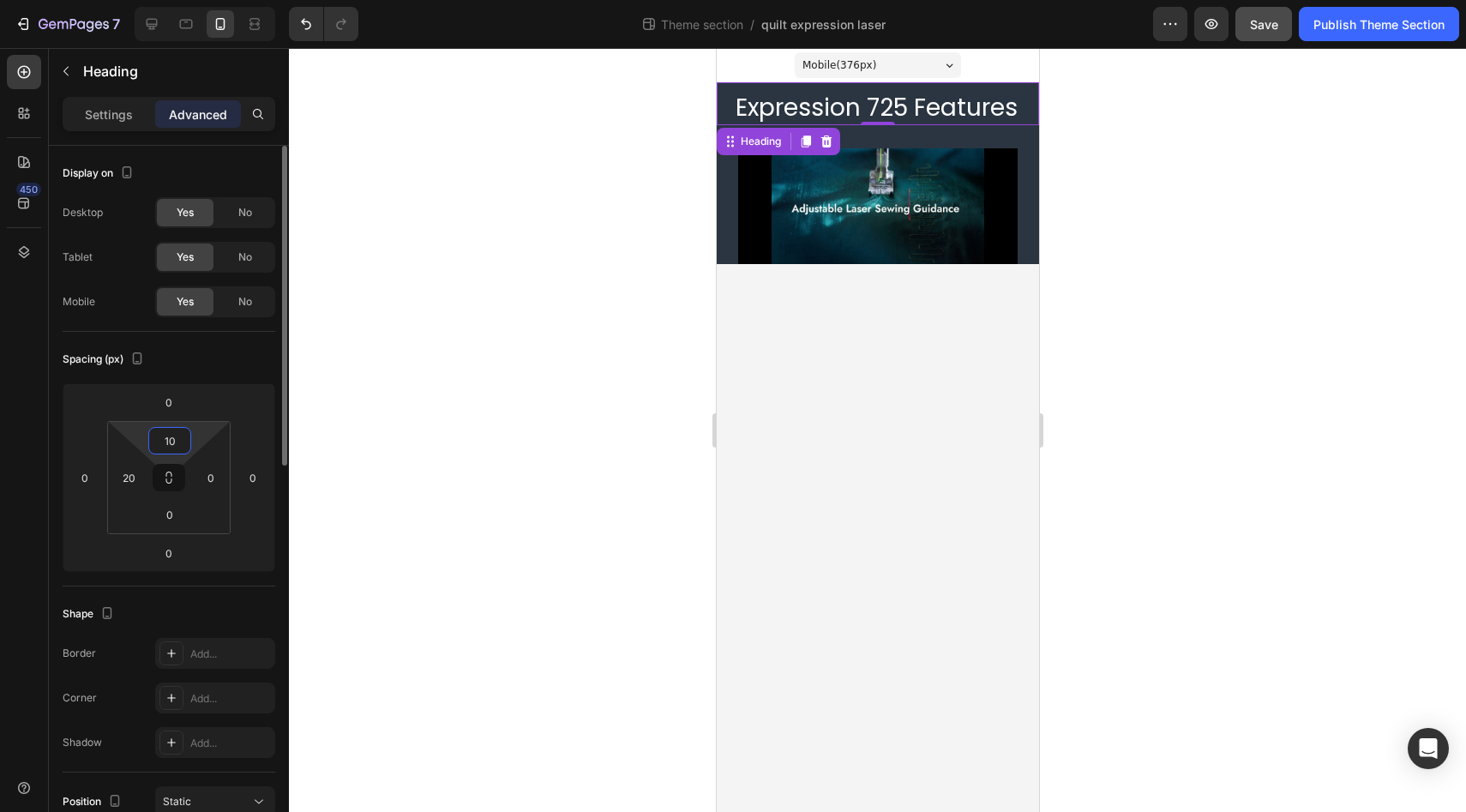
click at [169, 437] on input "10" at bounding box center [169, 440] width 34 height 26
type input "5"
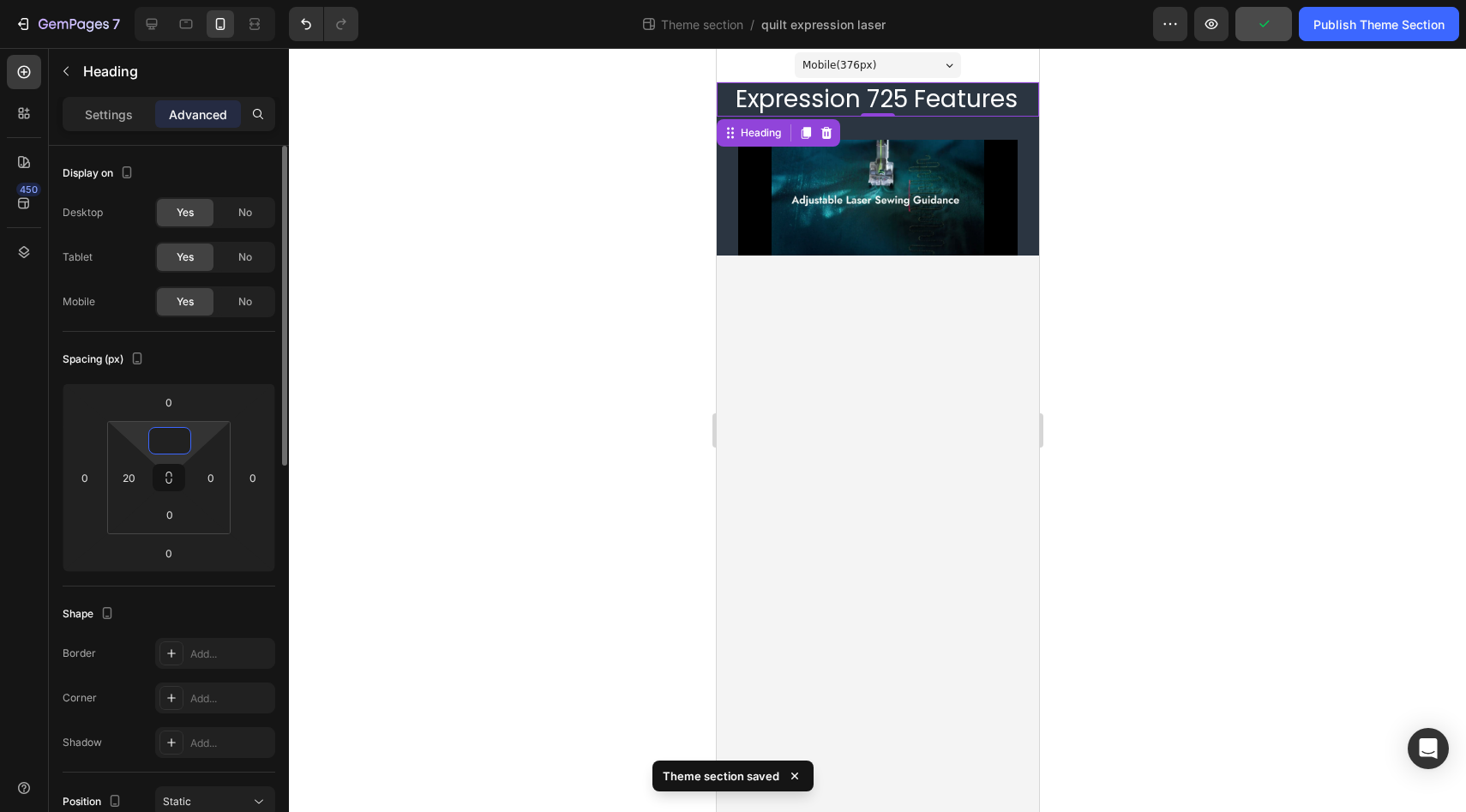
type input "7"
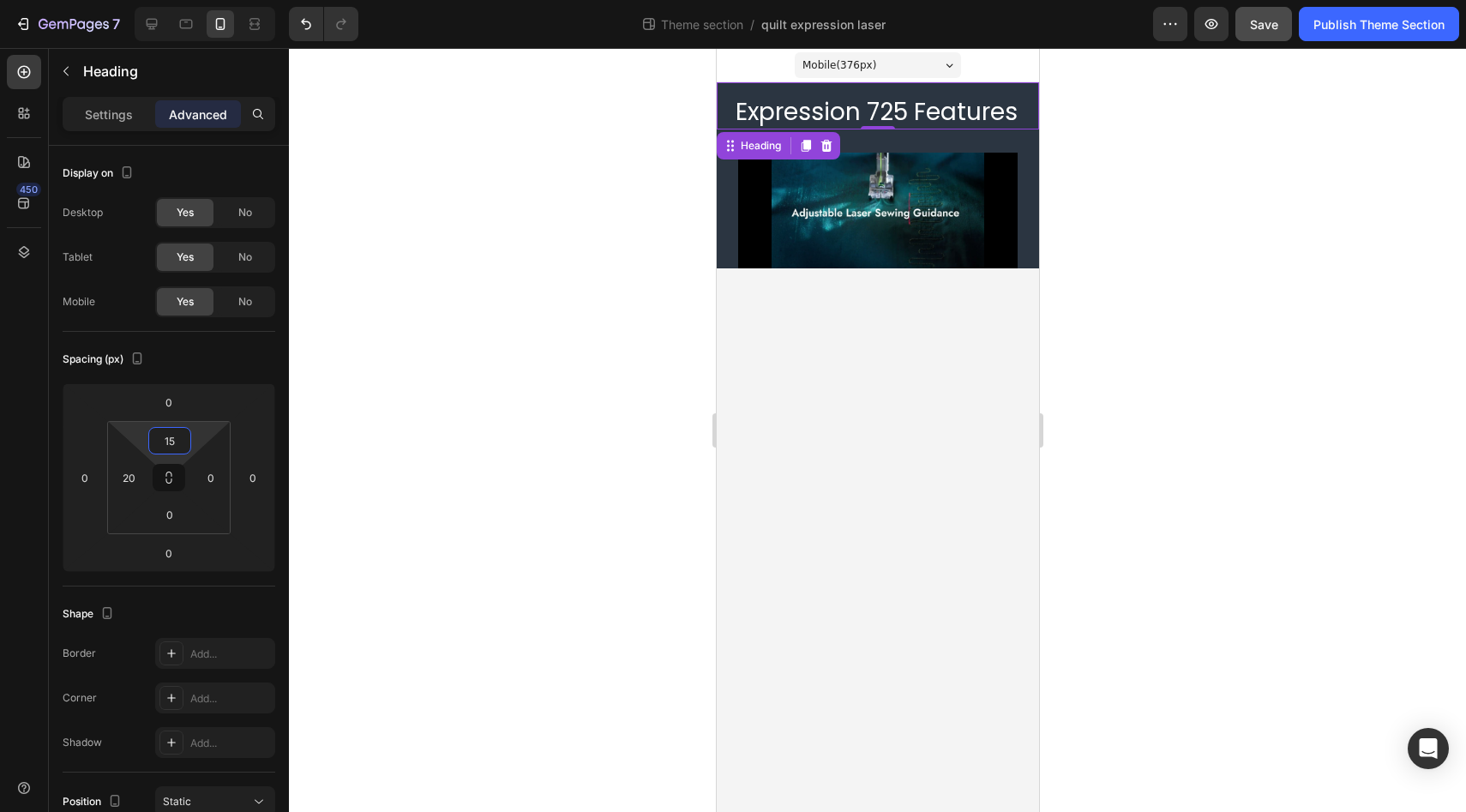
type input "15"
click at [819, 95] on div "Expression 725 Features Heading 0" at bounding box center [876, 106] width 323 height 47
click at [109, 105] on p "Settings" at bounding box center [109, 114] width 48 height 18
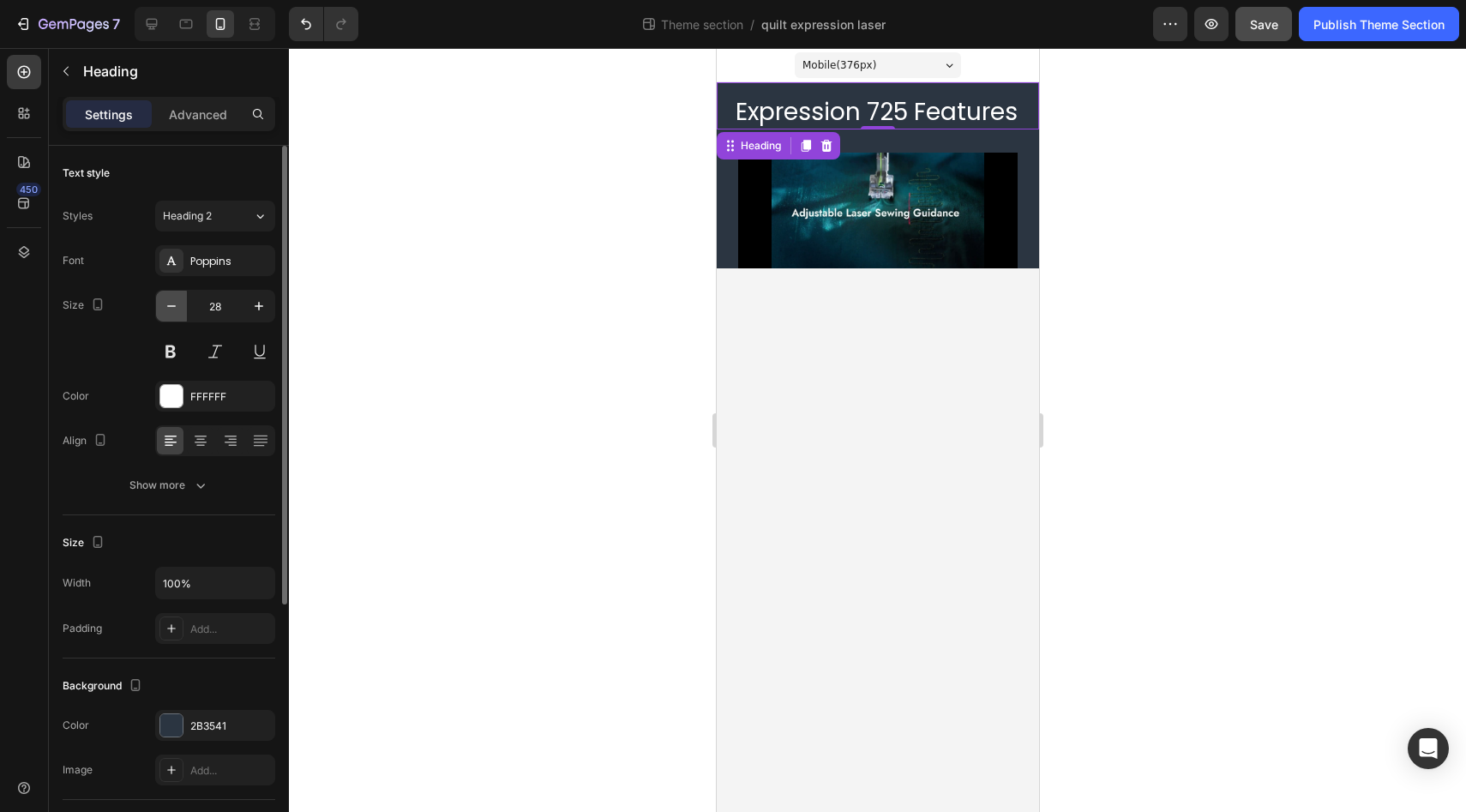
click at [168, 312] on icon "button" at bounding box center [171, 306] width 17 height 17
type input "26"
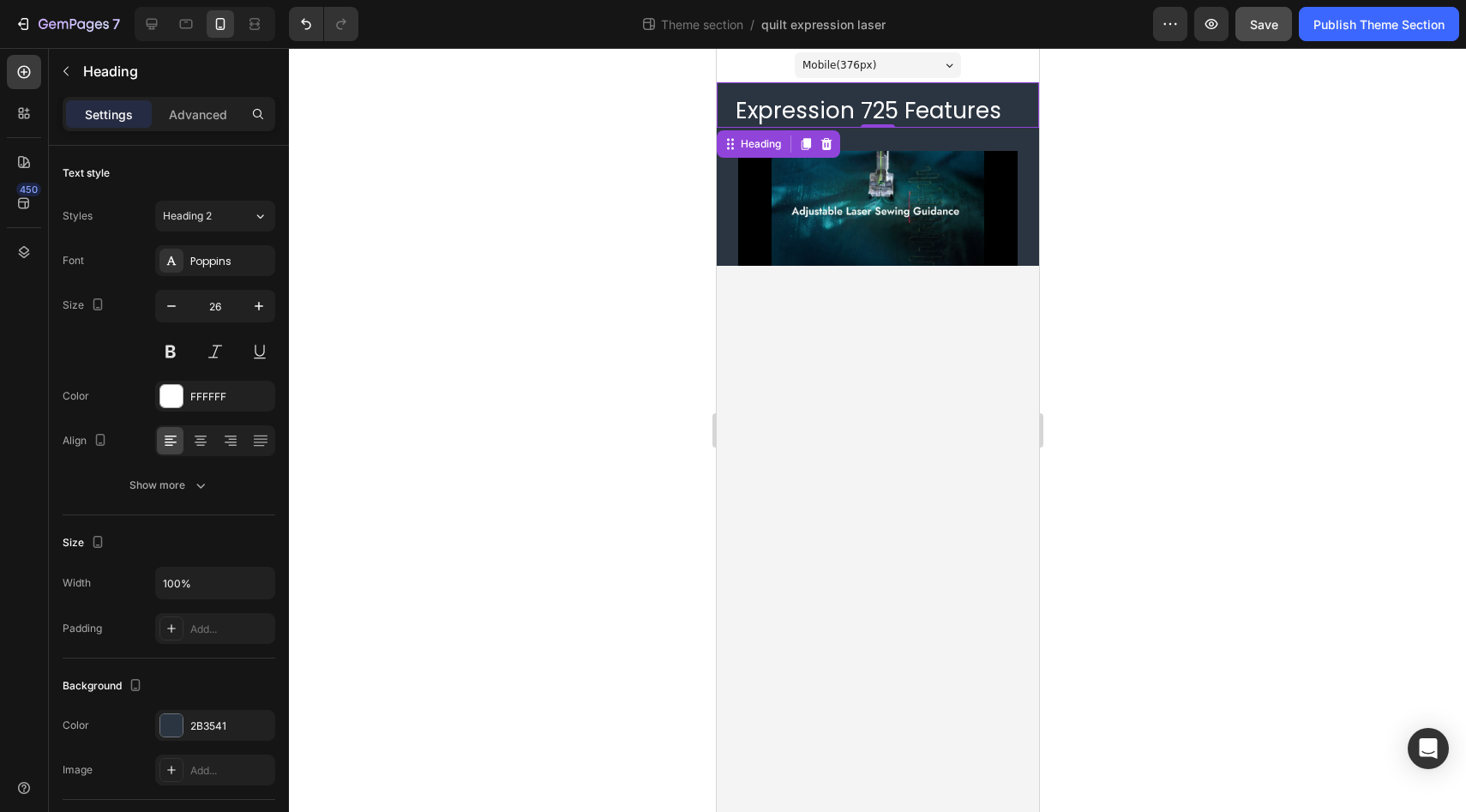
click at [17, 362] on div "450" at bounding box center [24, 413] width 34 height 715
click at [931, 275] on body "Mobile ( 376 px) iPhone 13 Mini iPhone 13 Pro iPhone 11 Pro Max iPhone 15 Pro M…" at bounding box center [876, 430] width 323 height 764
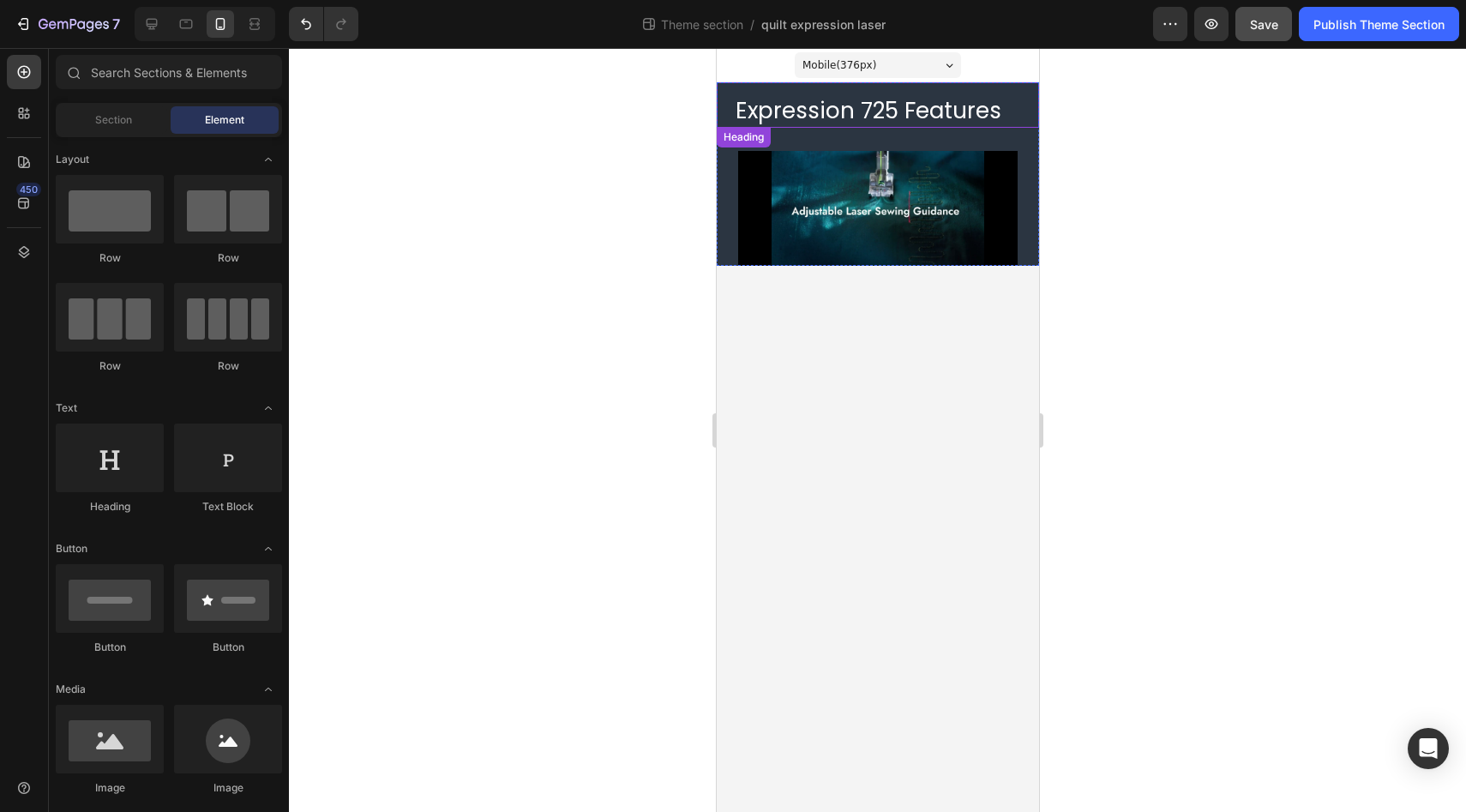
click at [801, 106] on h2 "Expression 725 Features" at bounding box center [885, 112] width 305 height 32
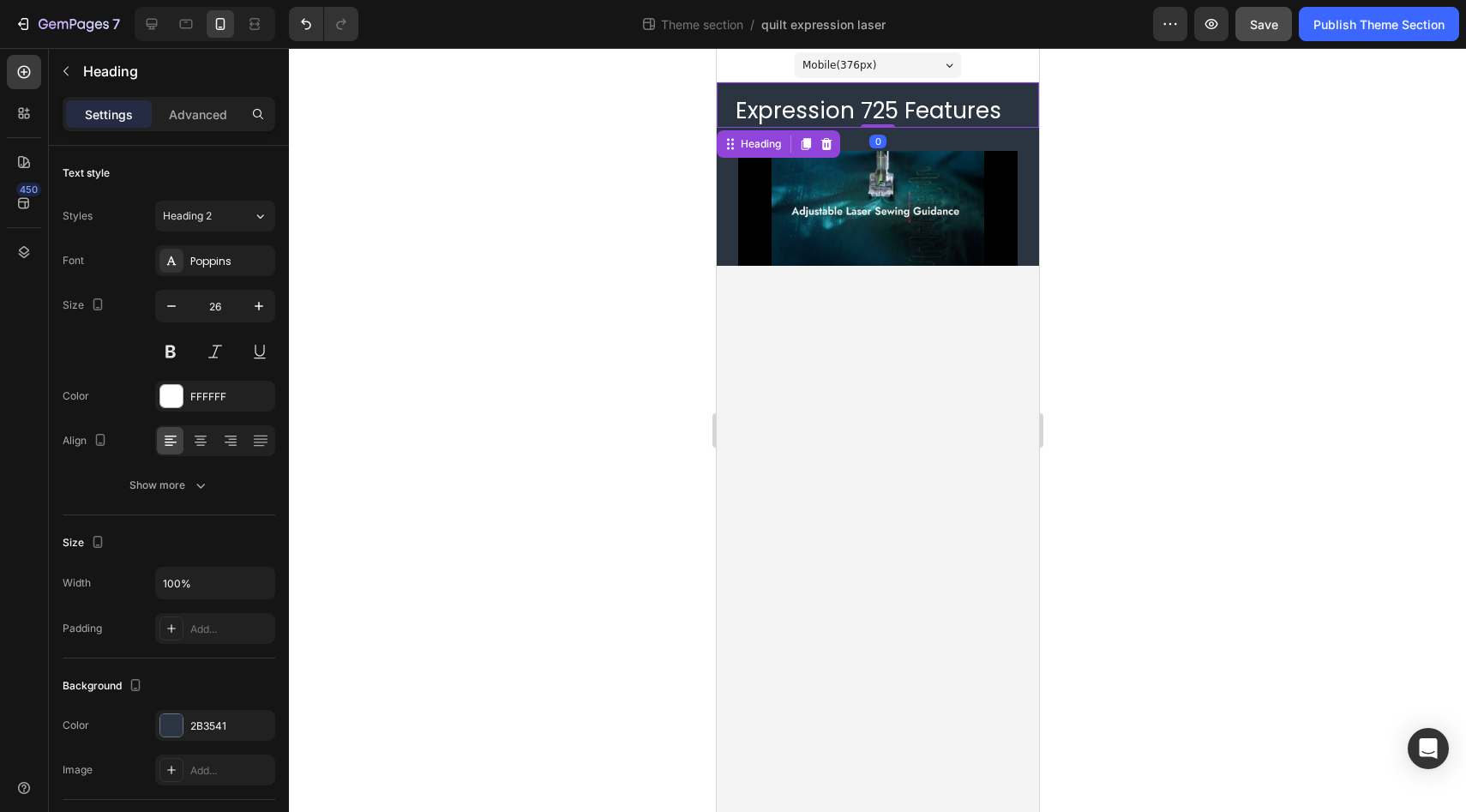
click at [526, 413] on div at bounding box center [876, 430] width 1176 height 764
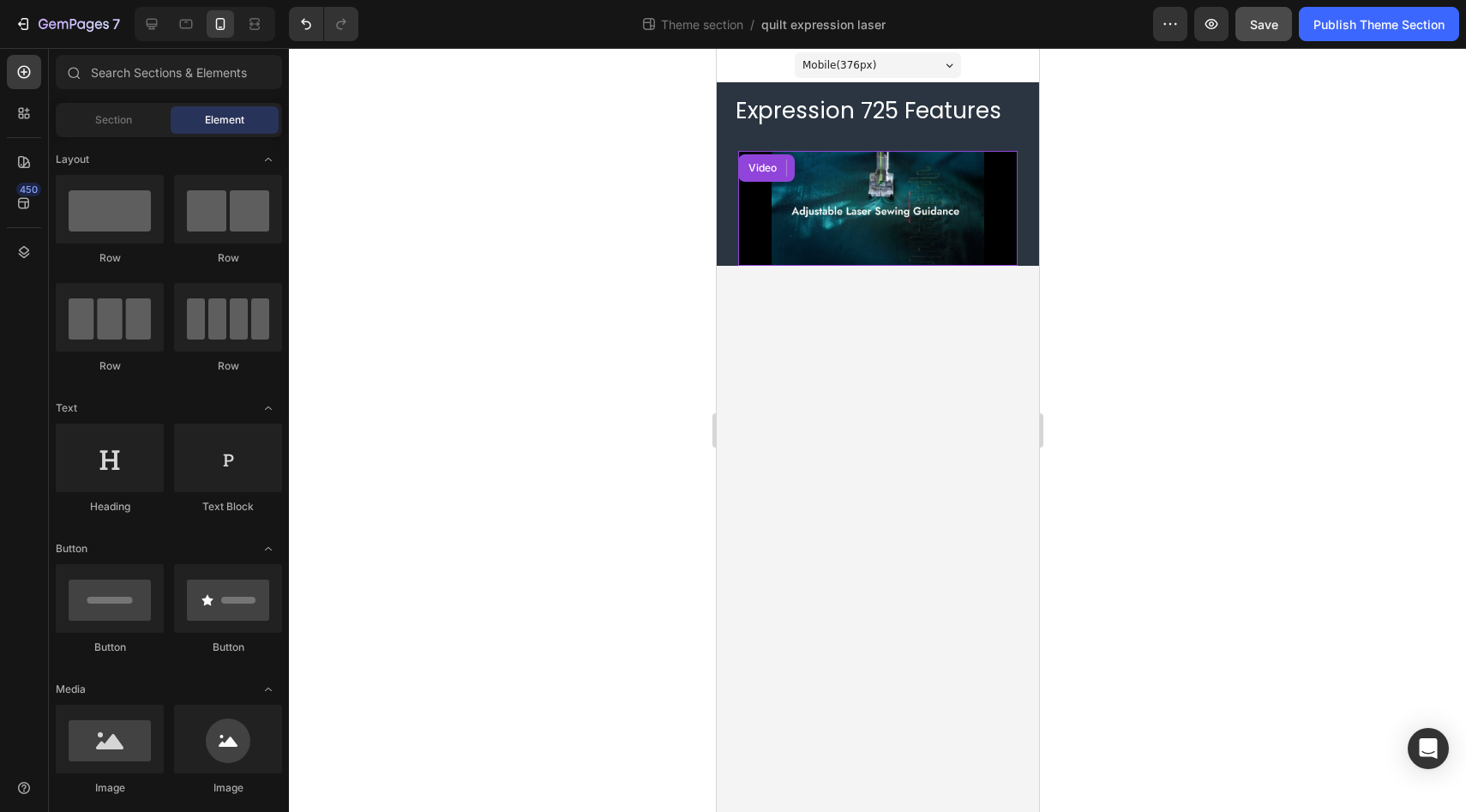
click at [948, 194] on video at bounding box center [876, 210] width 279 height 120
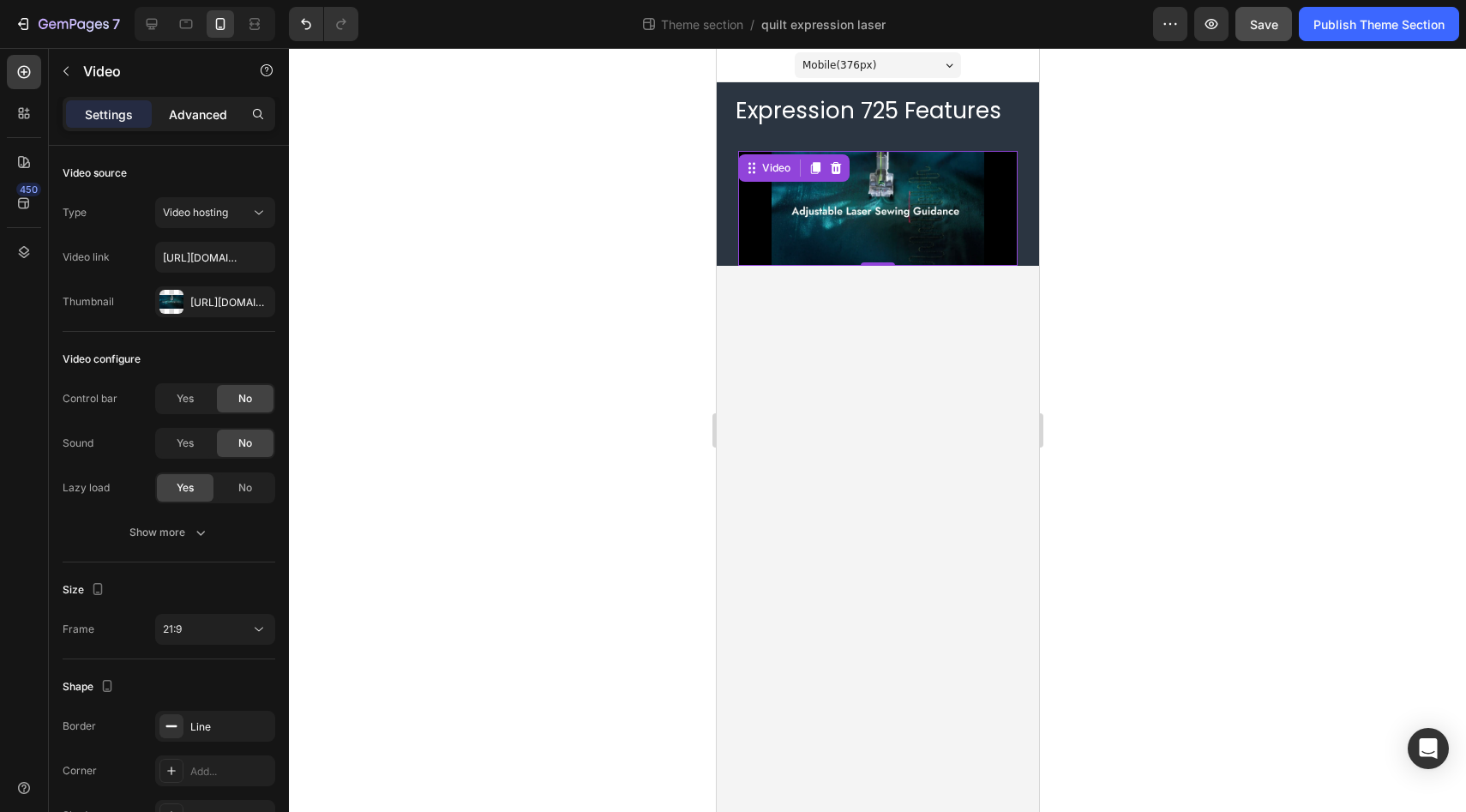
click at [172, 123] on div "Advanced" at bounding box center [198, 114] width 86 height 27
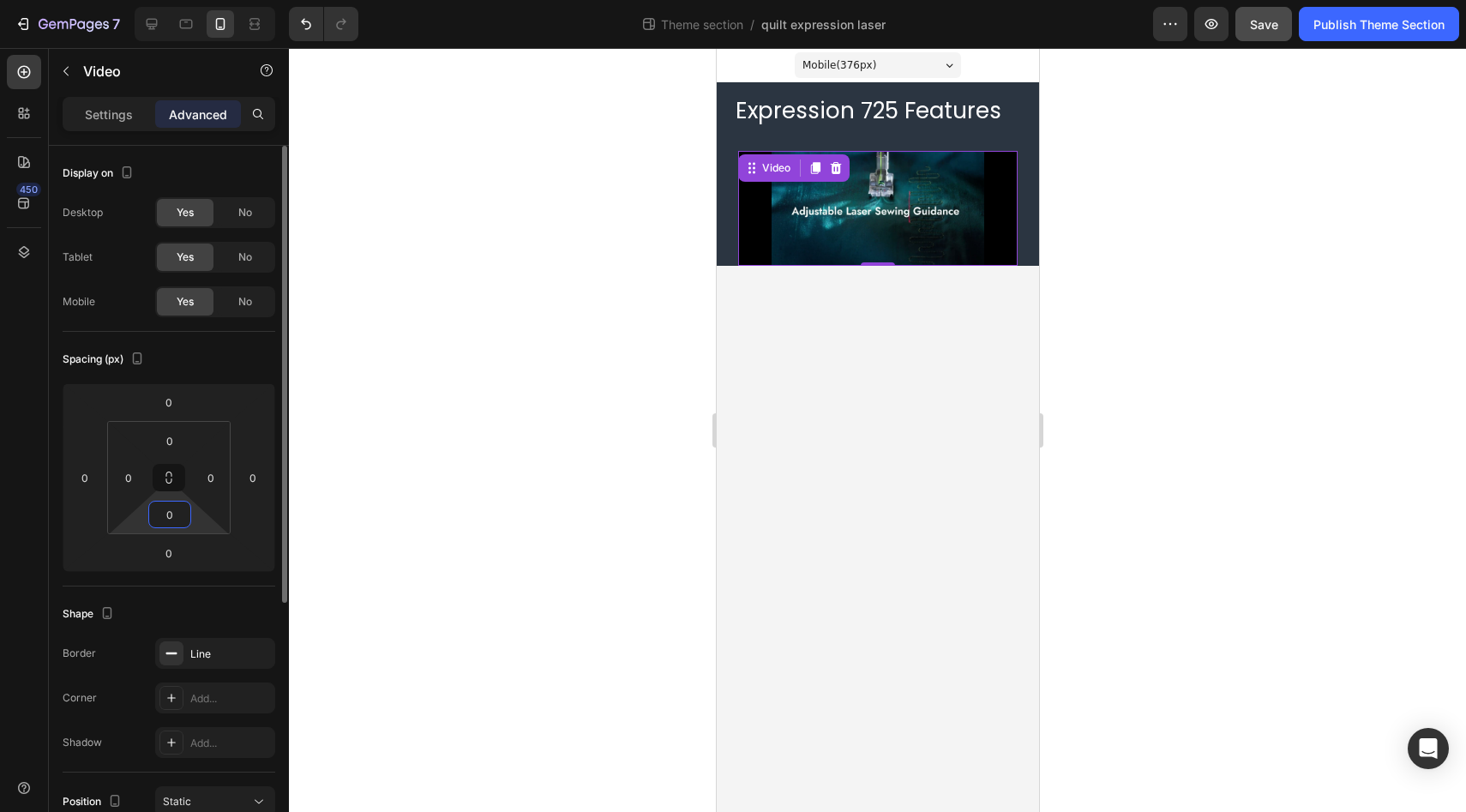
click at [177, 524] on input "0" at bounding box center [169, 514] width 34 height 26
type input "1"
type input "0"
click at [177, 556] on input "0" at bounding box center [168, 553] width 34 height 26
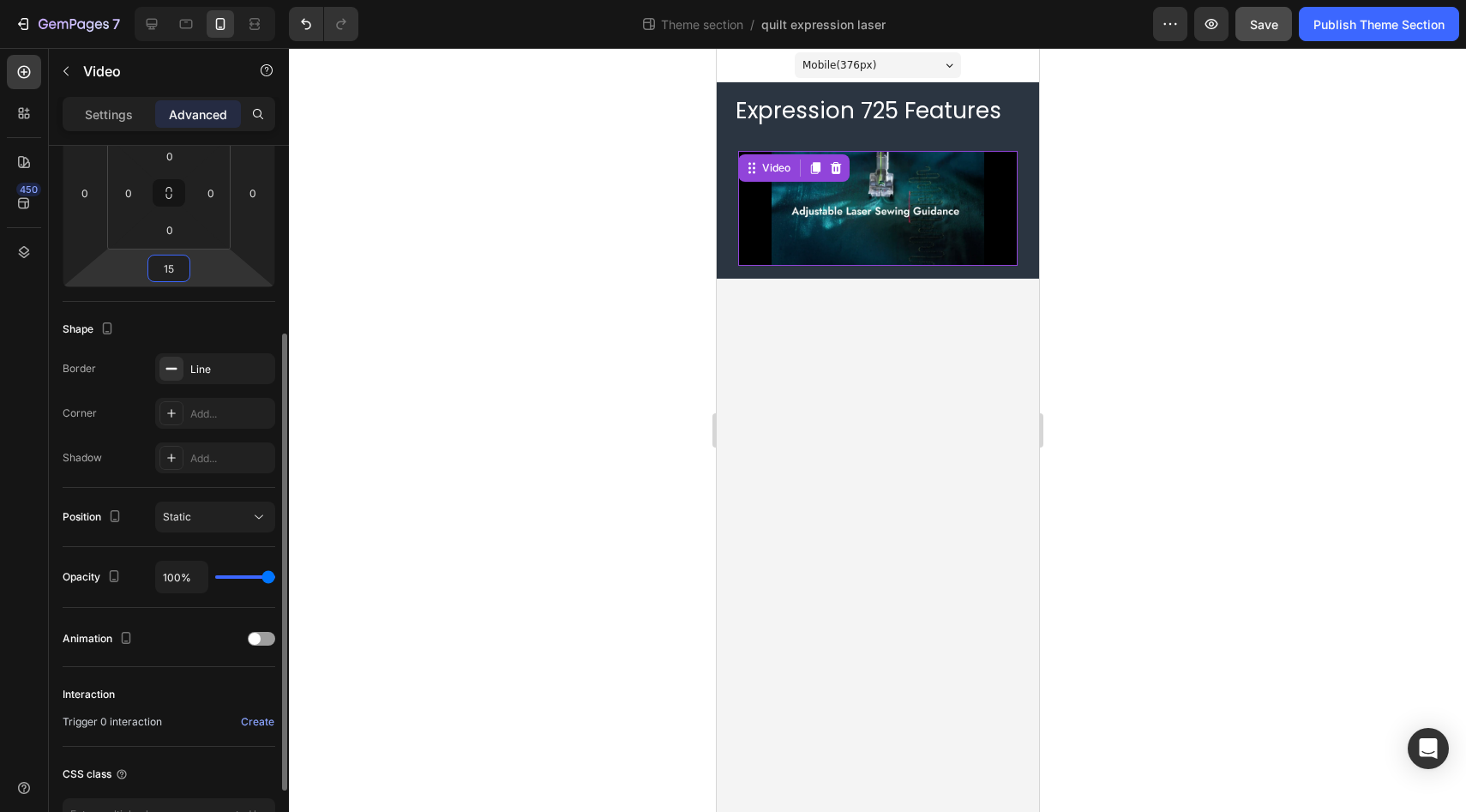
scroll to position [288, 0]
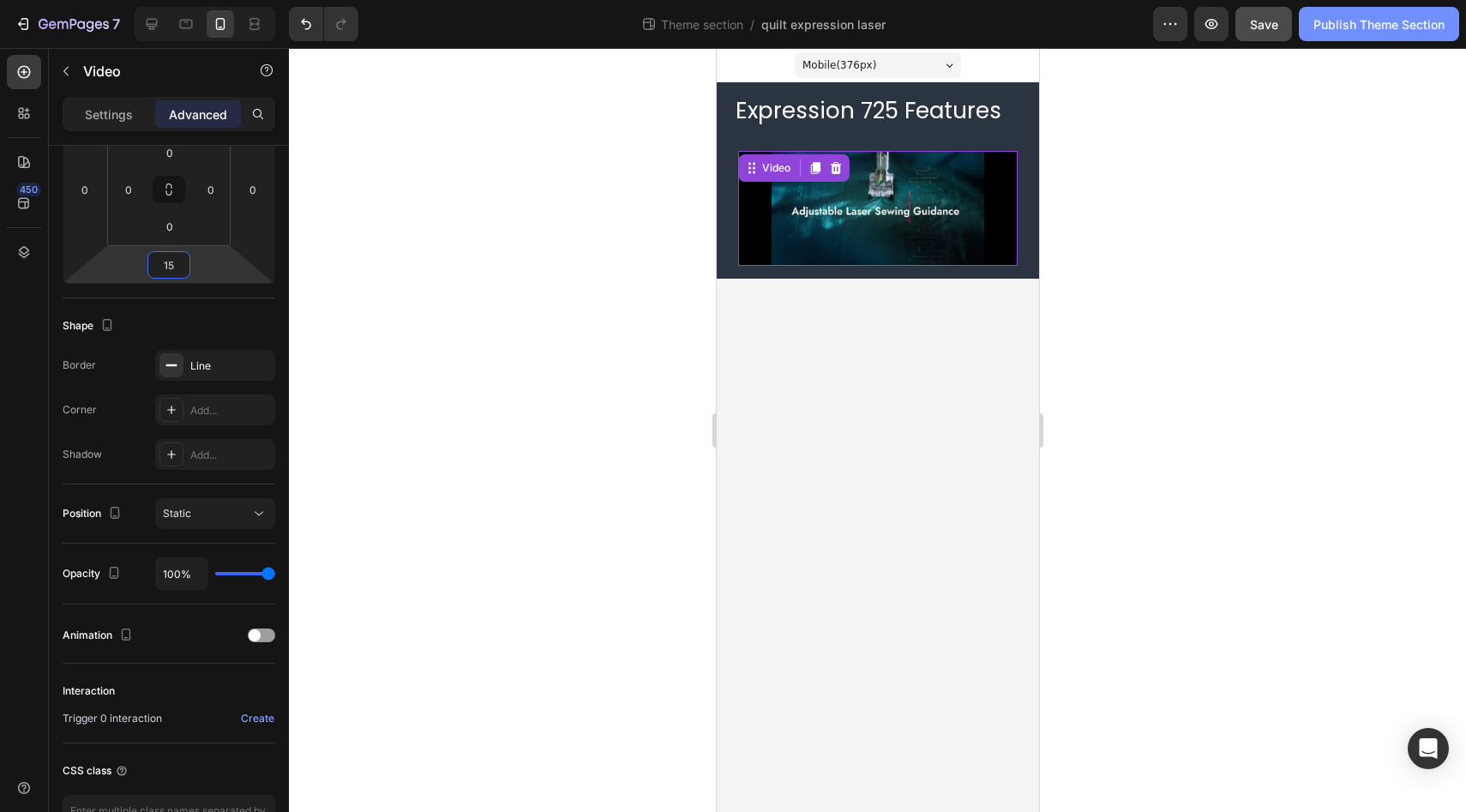
type input "15"
click at [1330, 32] on div "Publish Theme Section" at bounding box center [1378, 24] width 132 height 18
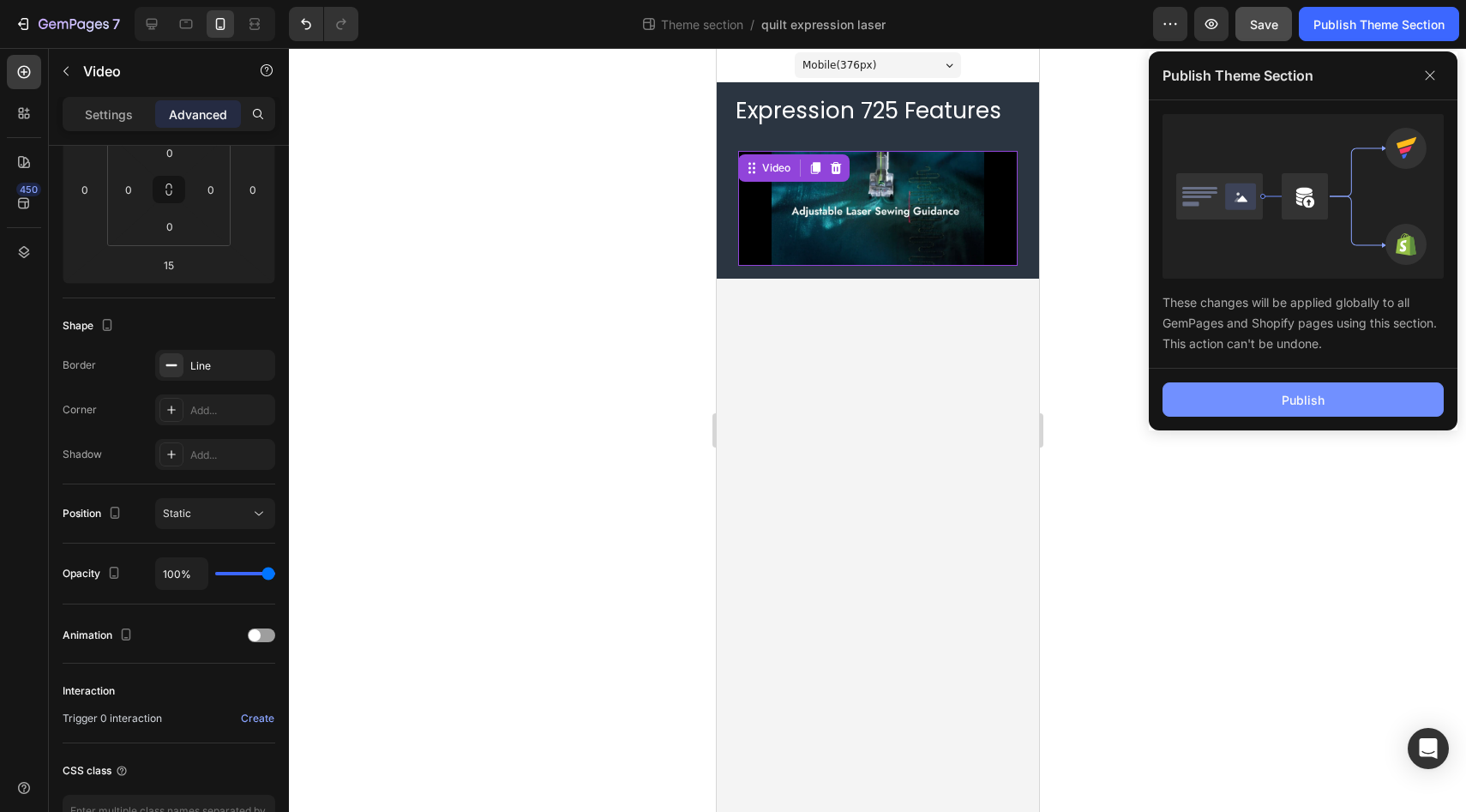
click at [1281, 403] on div "Publish" at bounding box center [1302, 399] width 43 height 18
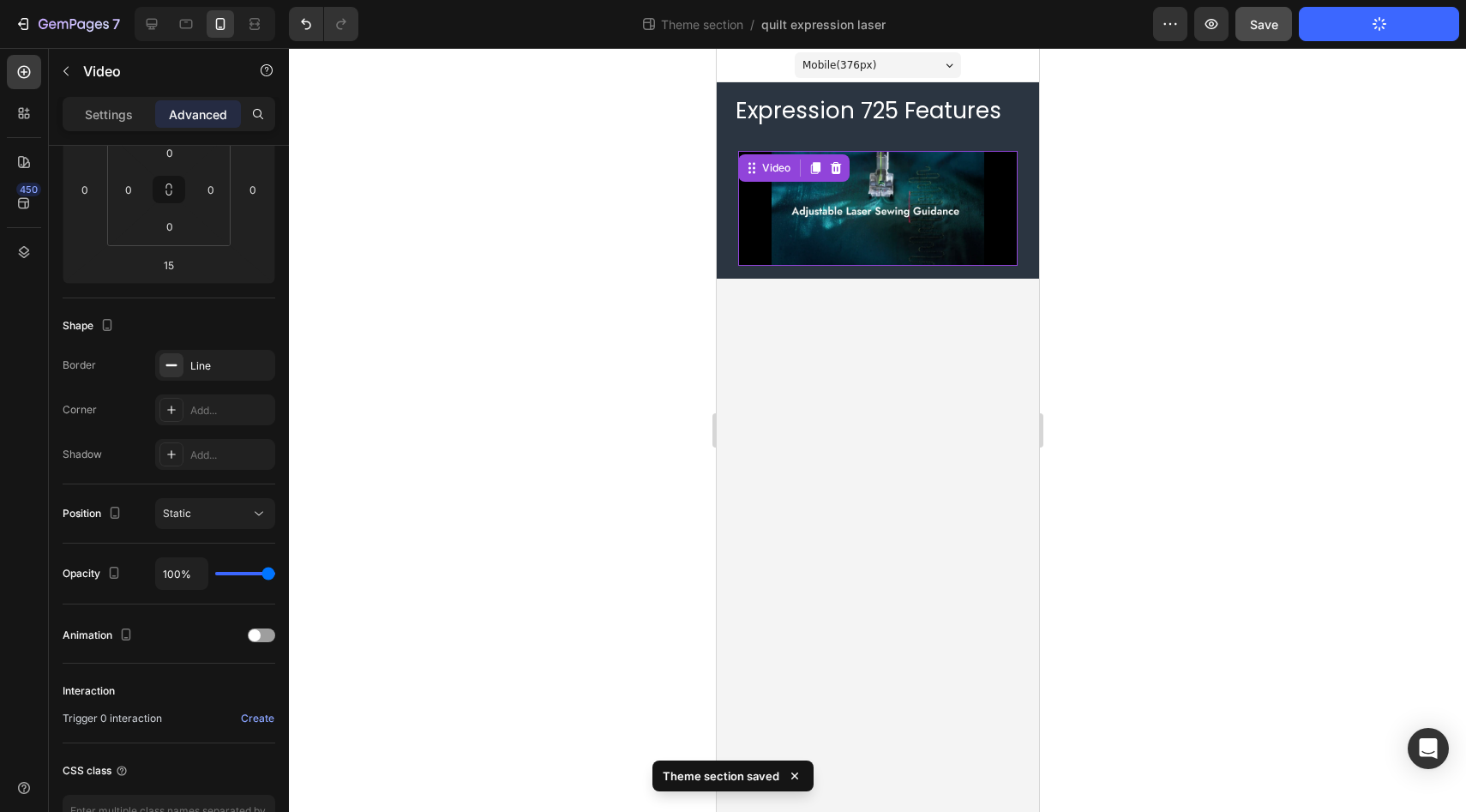
click at [786, 225] on video at bounding box center [876, 210] width 279 height 120
click at [904, 244] on video at bounding box center [876, 210] width 279 height 120
click at [108, 120] on p "Settings" at bounding box center [109, 114] width 48 height 18
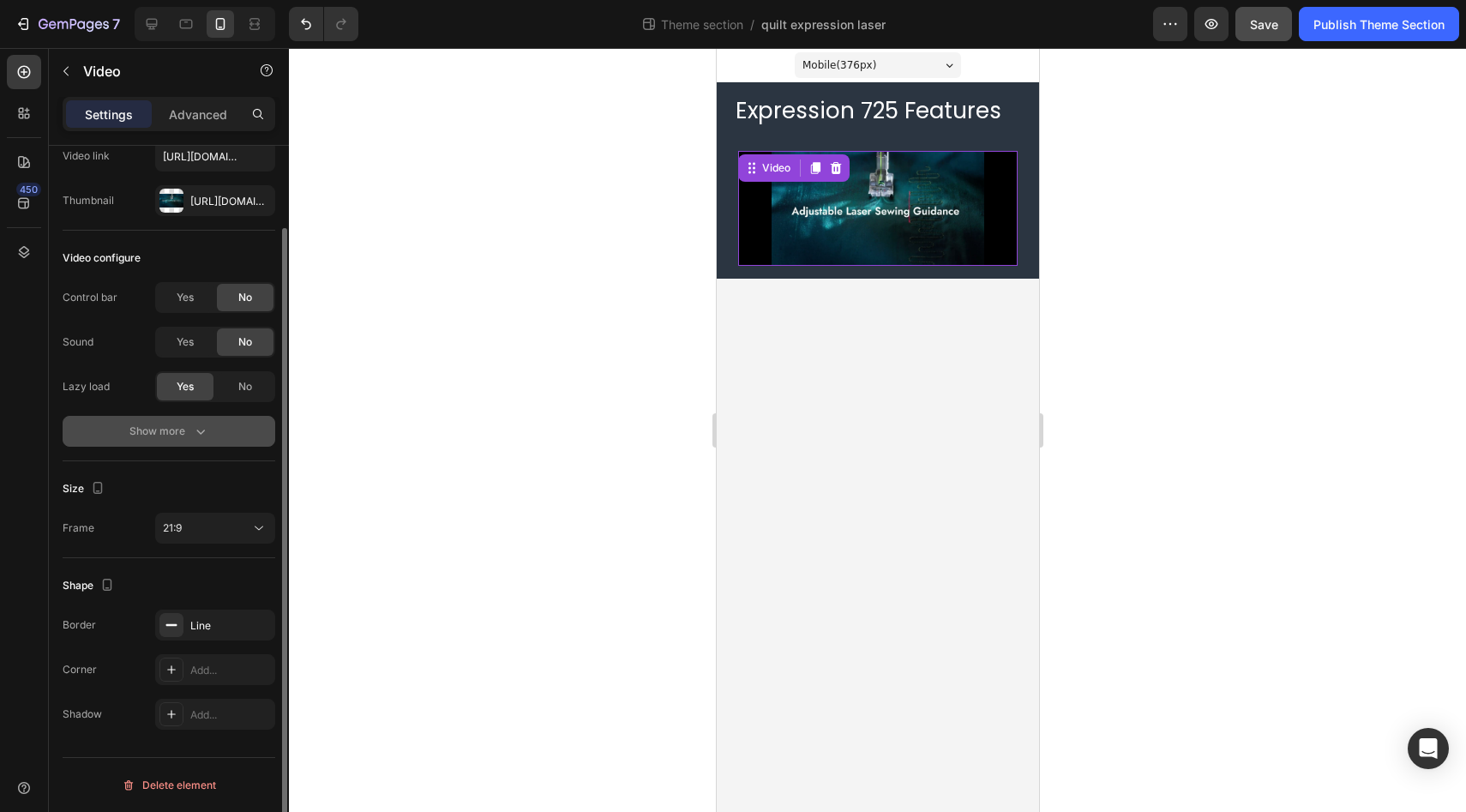
scroll to position [82, 0]
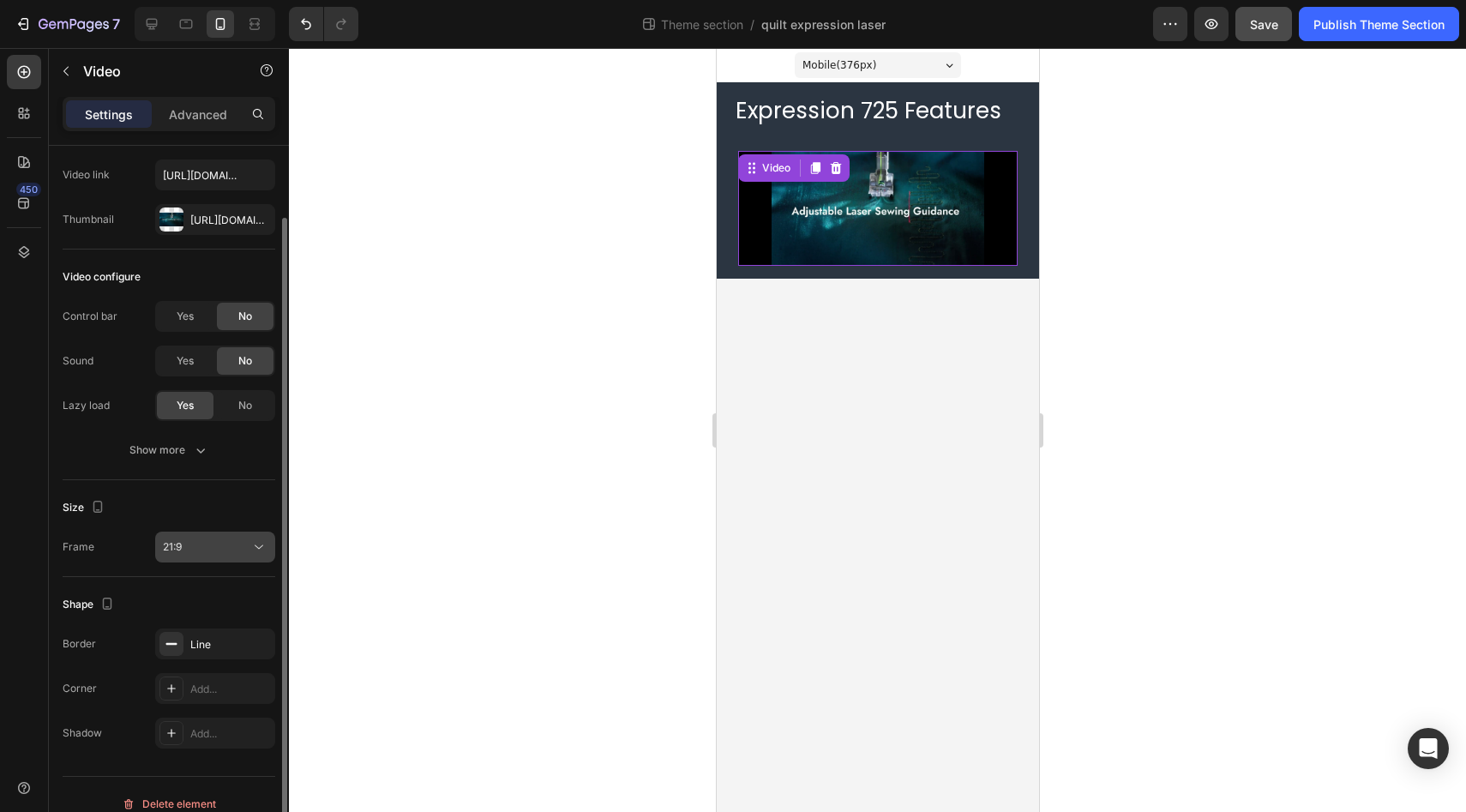
click at [260, 549] on icon at bounding box center [258, 547] width 17 height 17
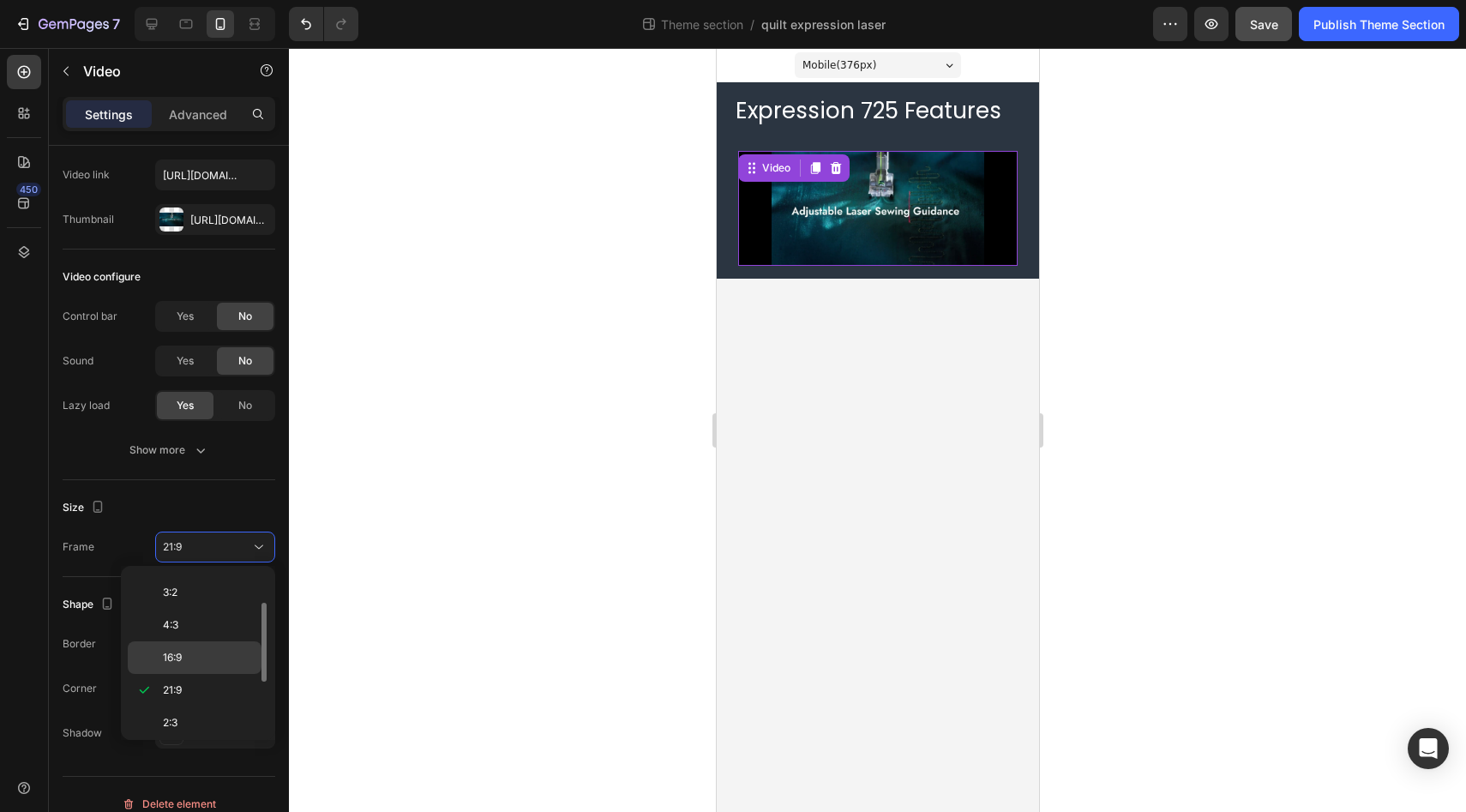
click at [221, 658] on p "16:9" at bounding box center [208, 657] width 91 height 15
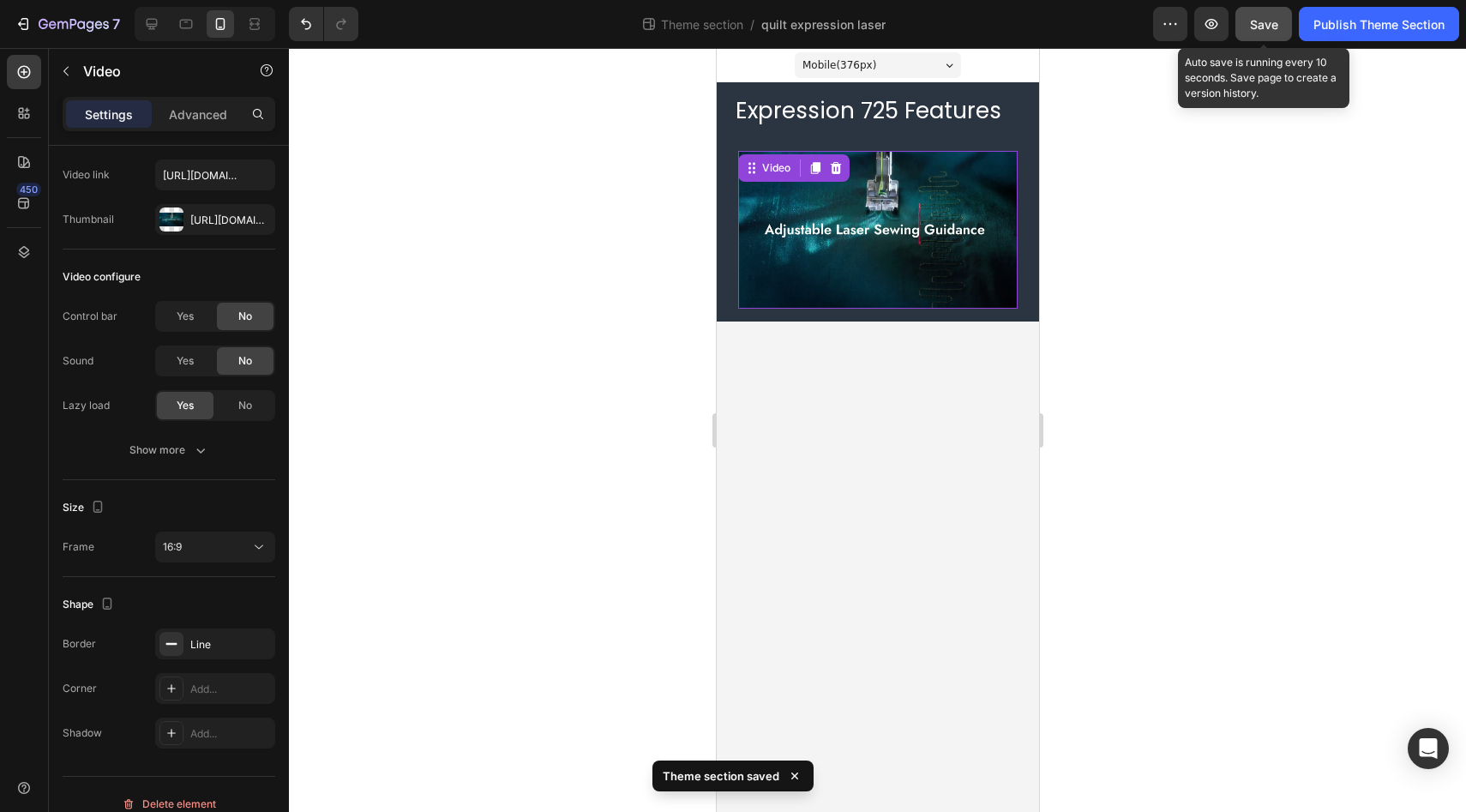
click at [1262, 23] on span "Save" at bounding box center [1263, 24] width 28 height 14
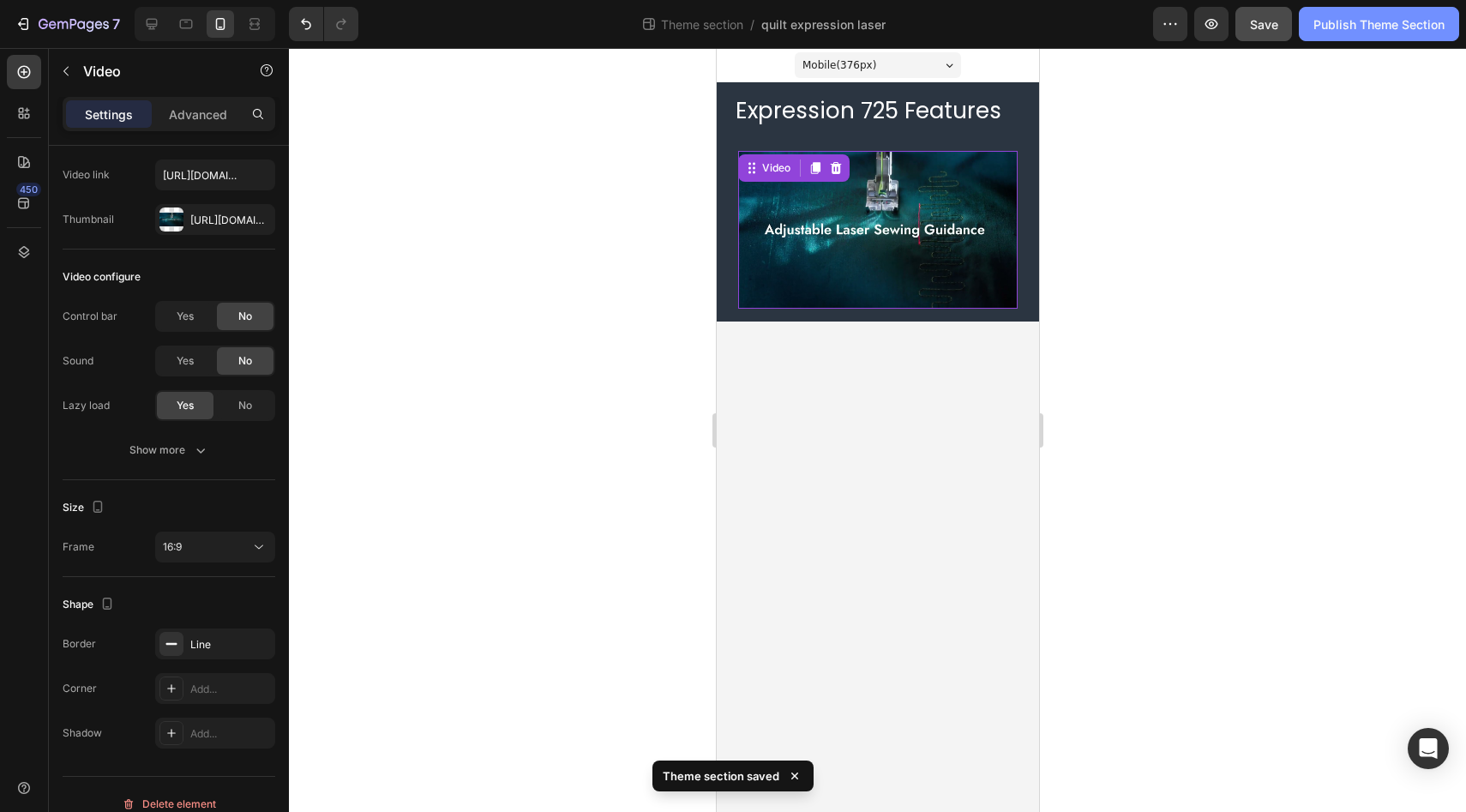
click at [1345, 30] on div "Publish Theme Section" at bounding box center [1378, 24] width 132 height 18
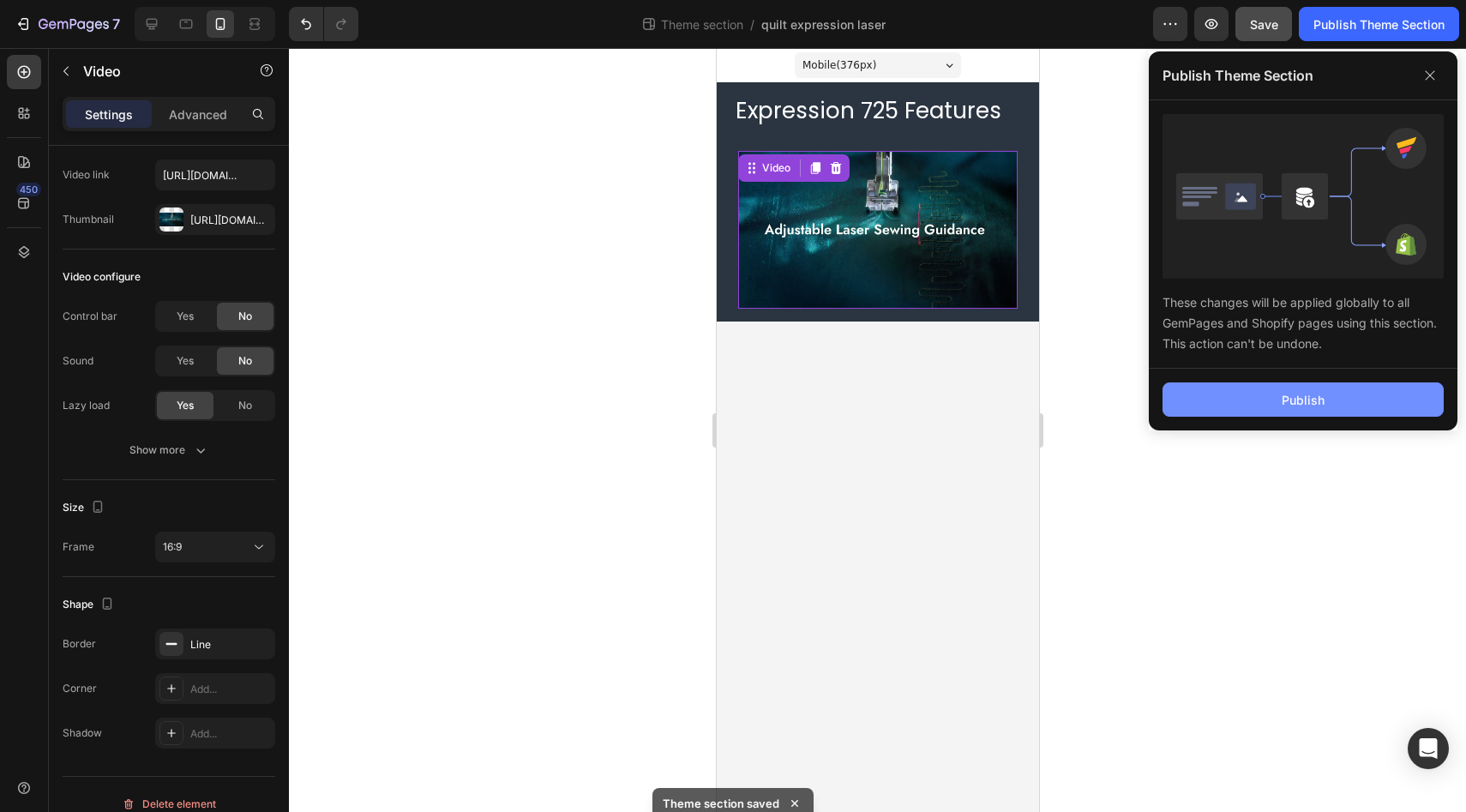
click at [1308, 398] on div "Publish" at bounding box center [1302, 399] width 43 height 18
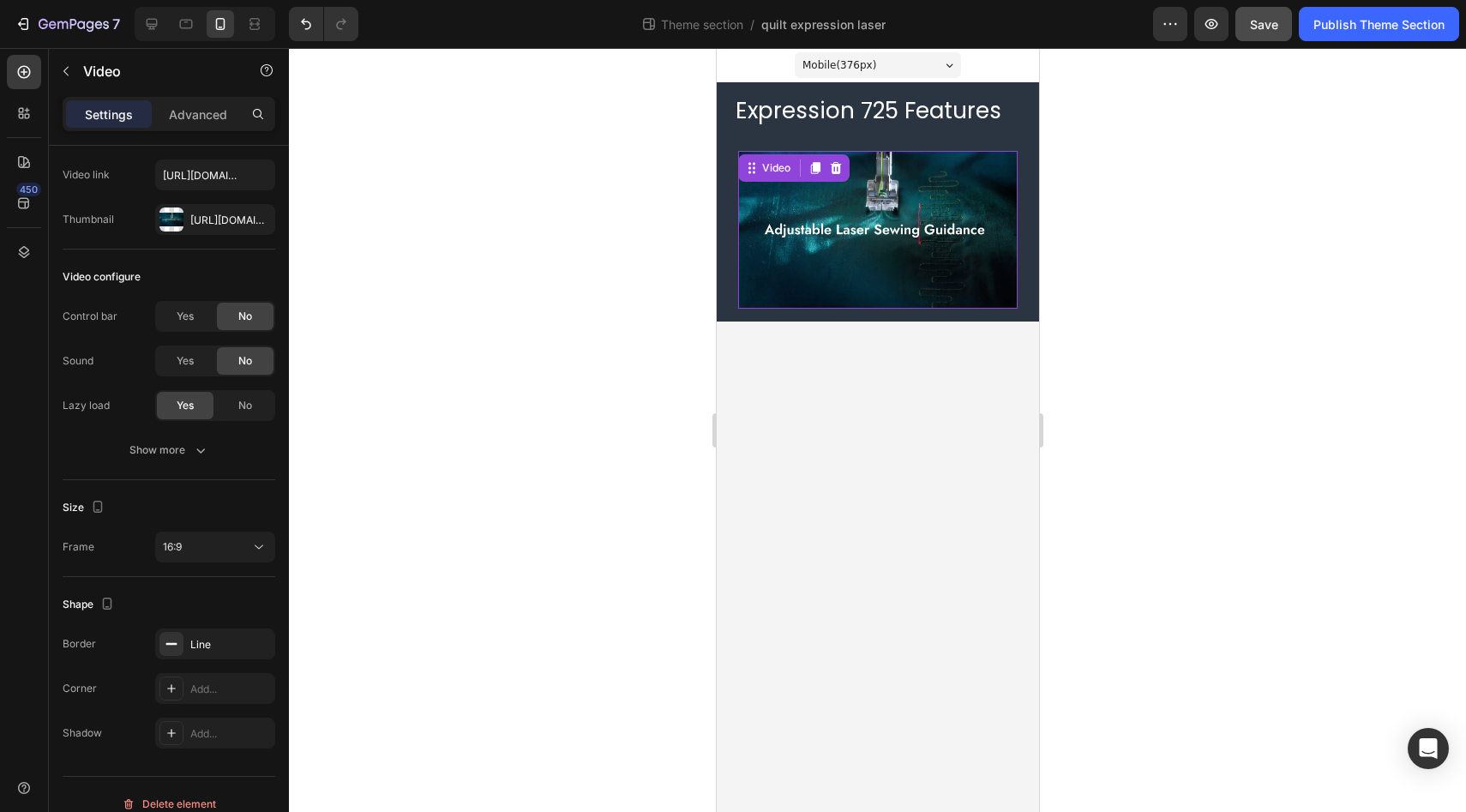
click at [776, 294] on video at bounding box center [876, 229] width 279 height 157
click at [198, 116] on p "Advanced" at bounding box center [198, 114] width 59 height 18
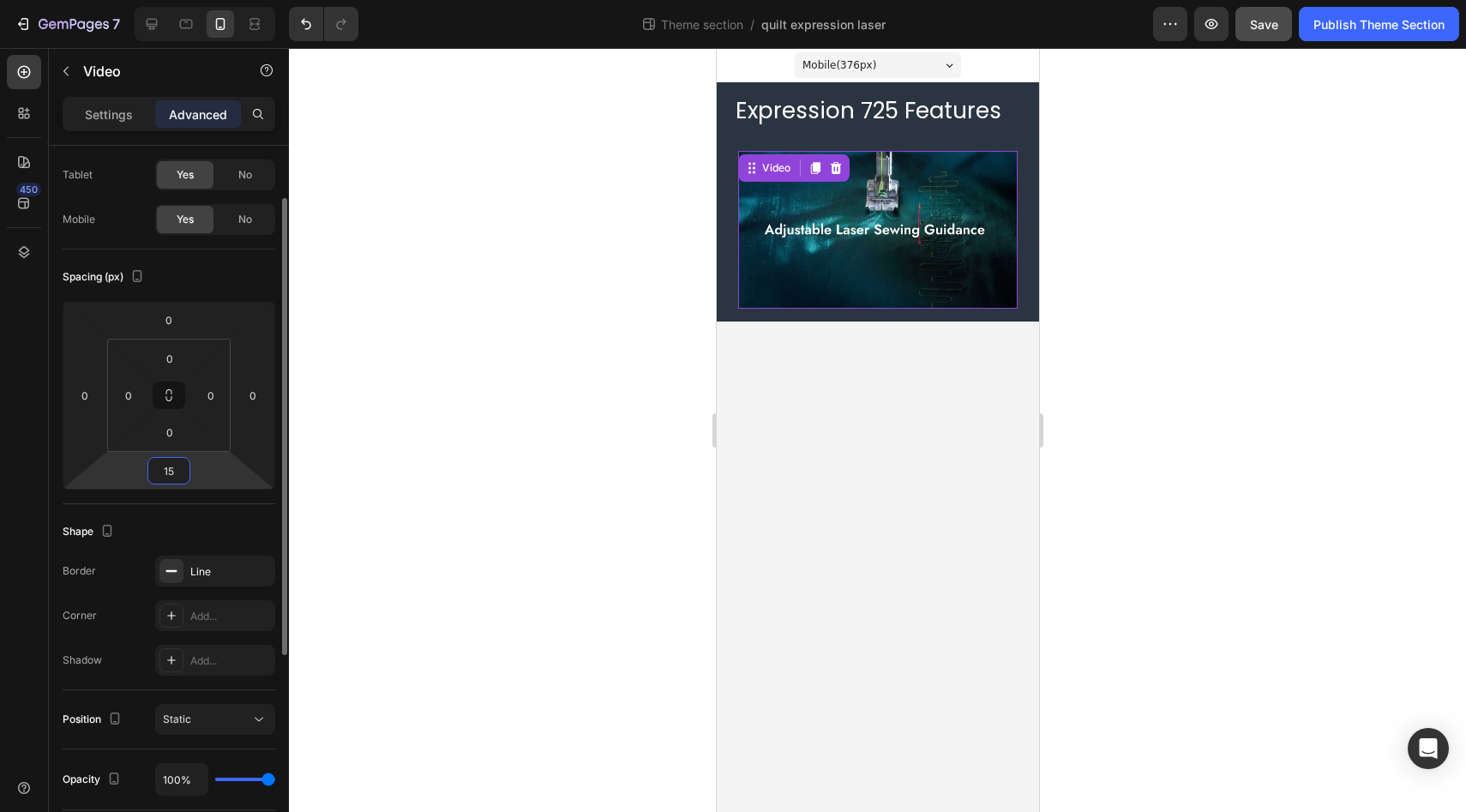
click at [169, 464] on input "15" at bounding box center [168, 470] width 34 height 26
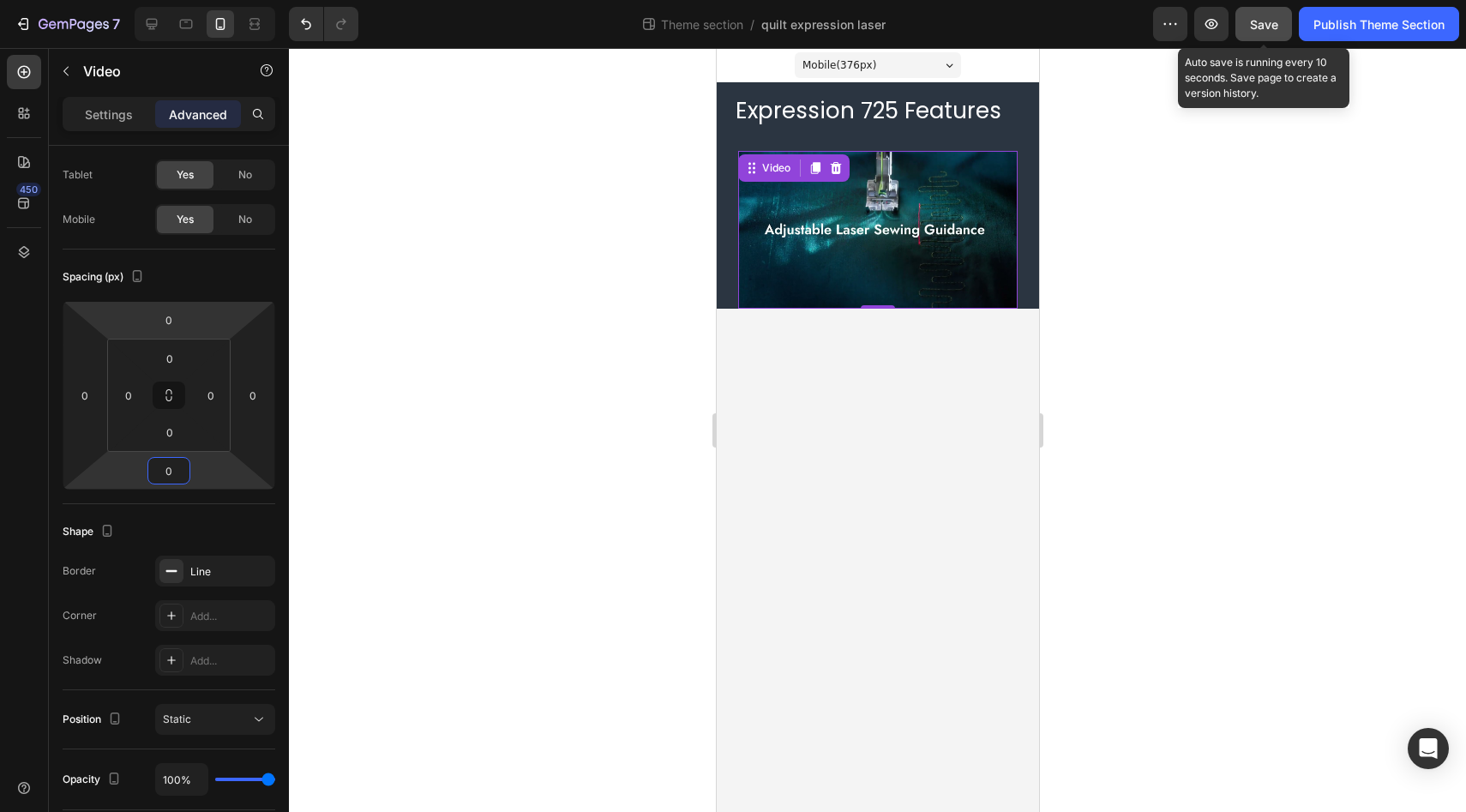
type input "0"
click at [1265, 24] on span "Save" at bounding box center [1263, 24] width 28 height 14
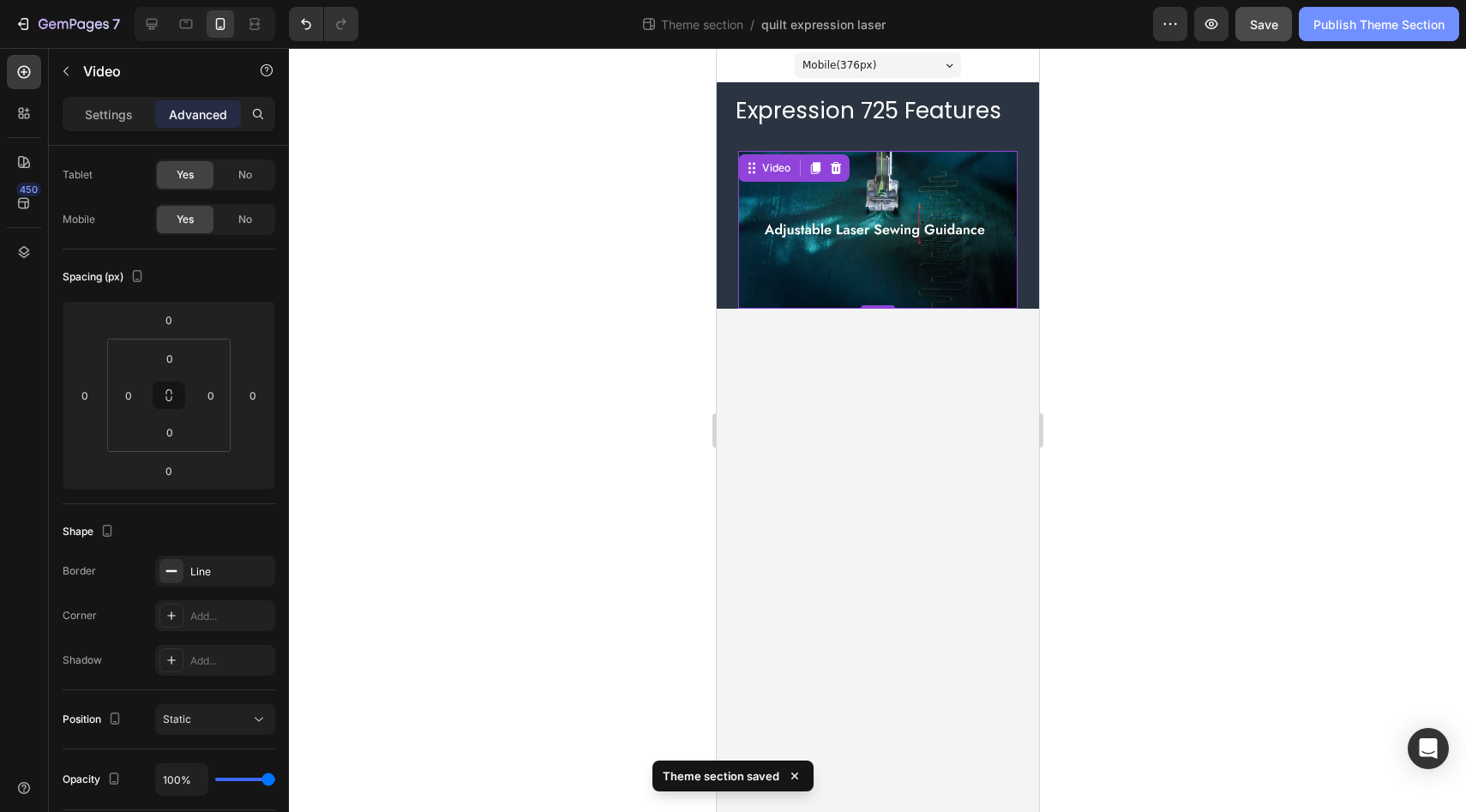
click at [1372, 21] on div "Publish Theme Section" at bounding box center [1378, 24] width 132 height 18
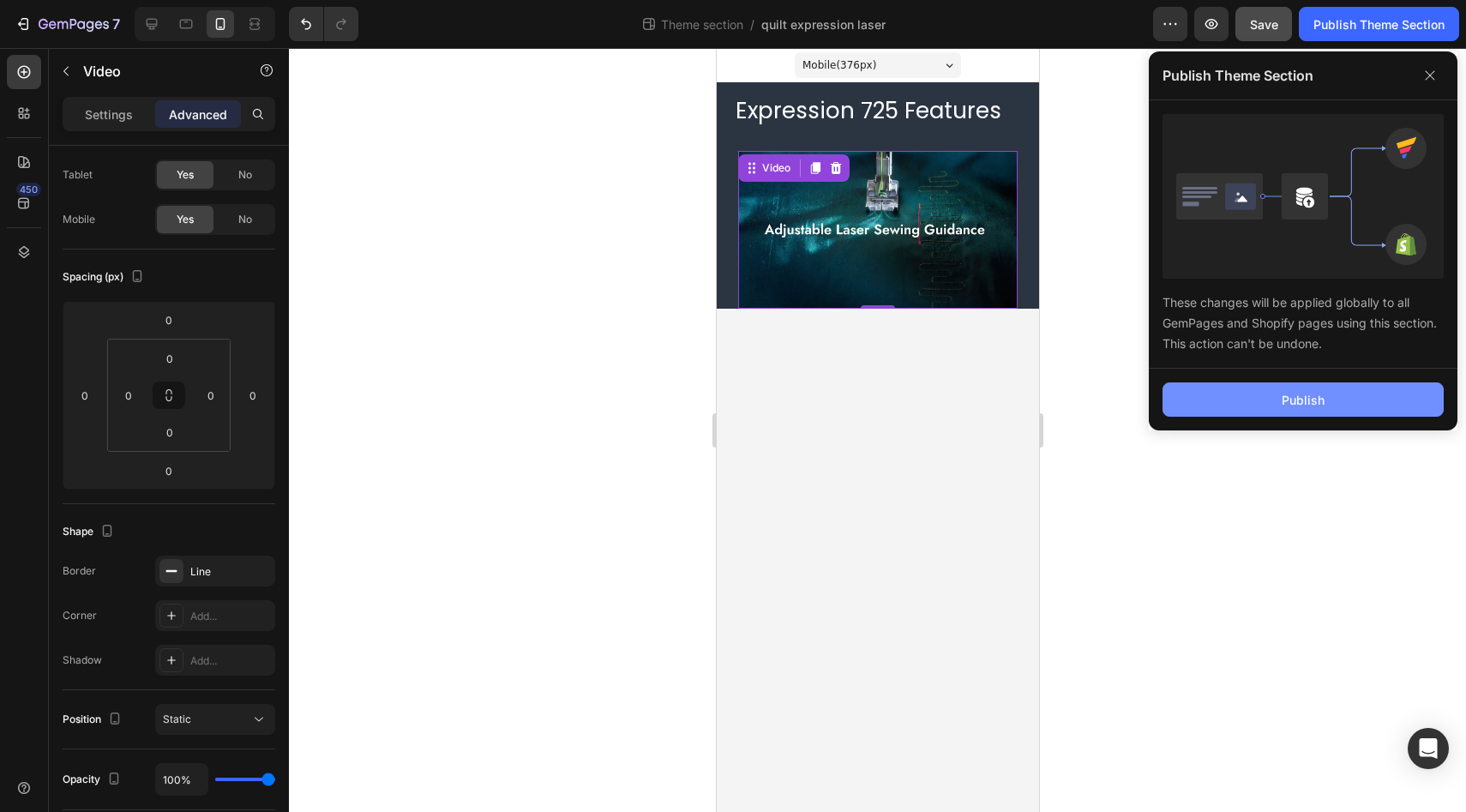
click at [1231, 397] on button "Publish" at bounding box center [1302, 399] width 281 height 34
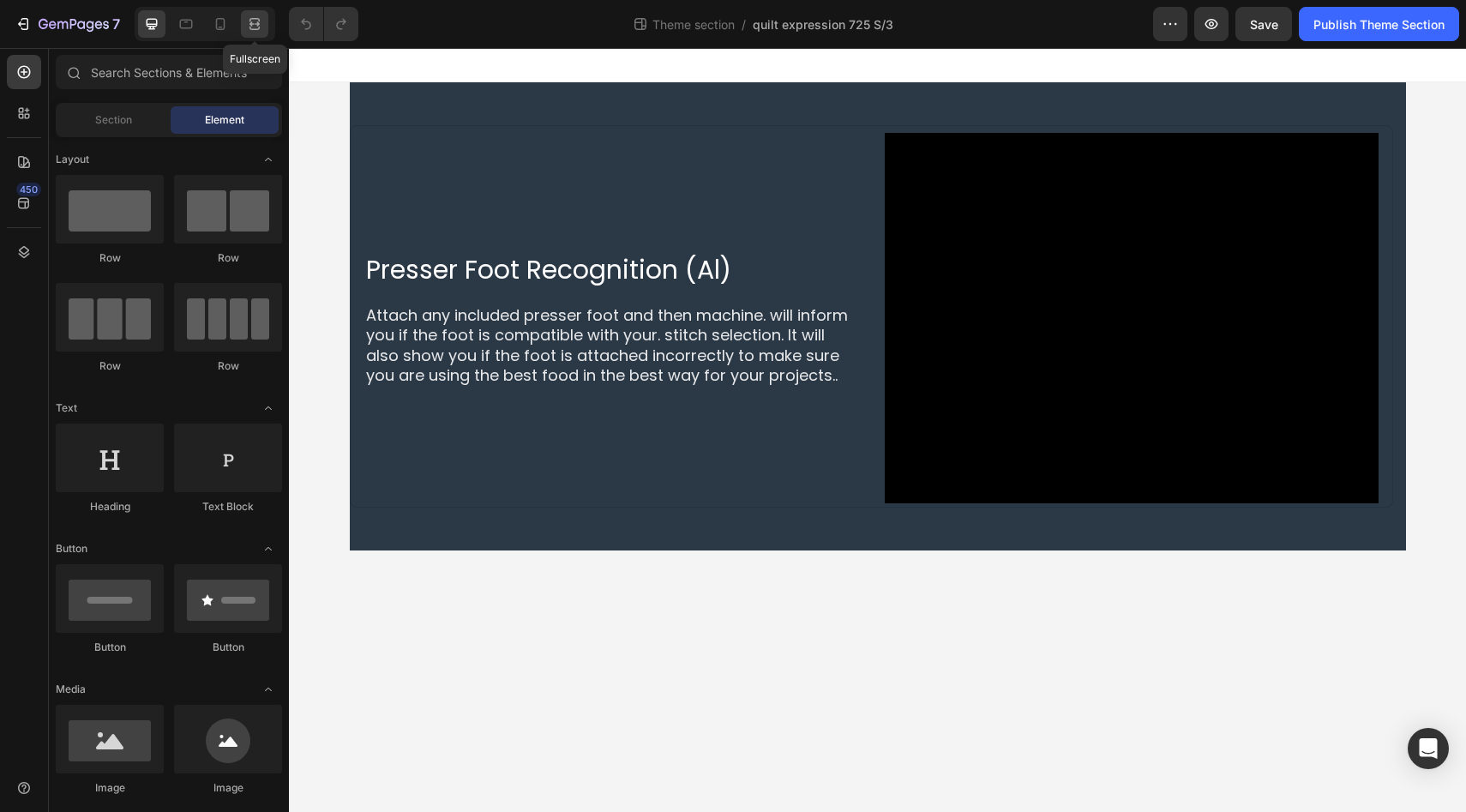
click at [255, 25] on icon at bounding box center [255, 24] width 17 height 17
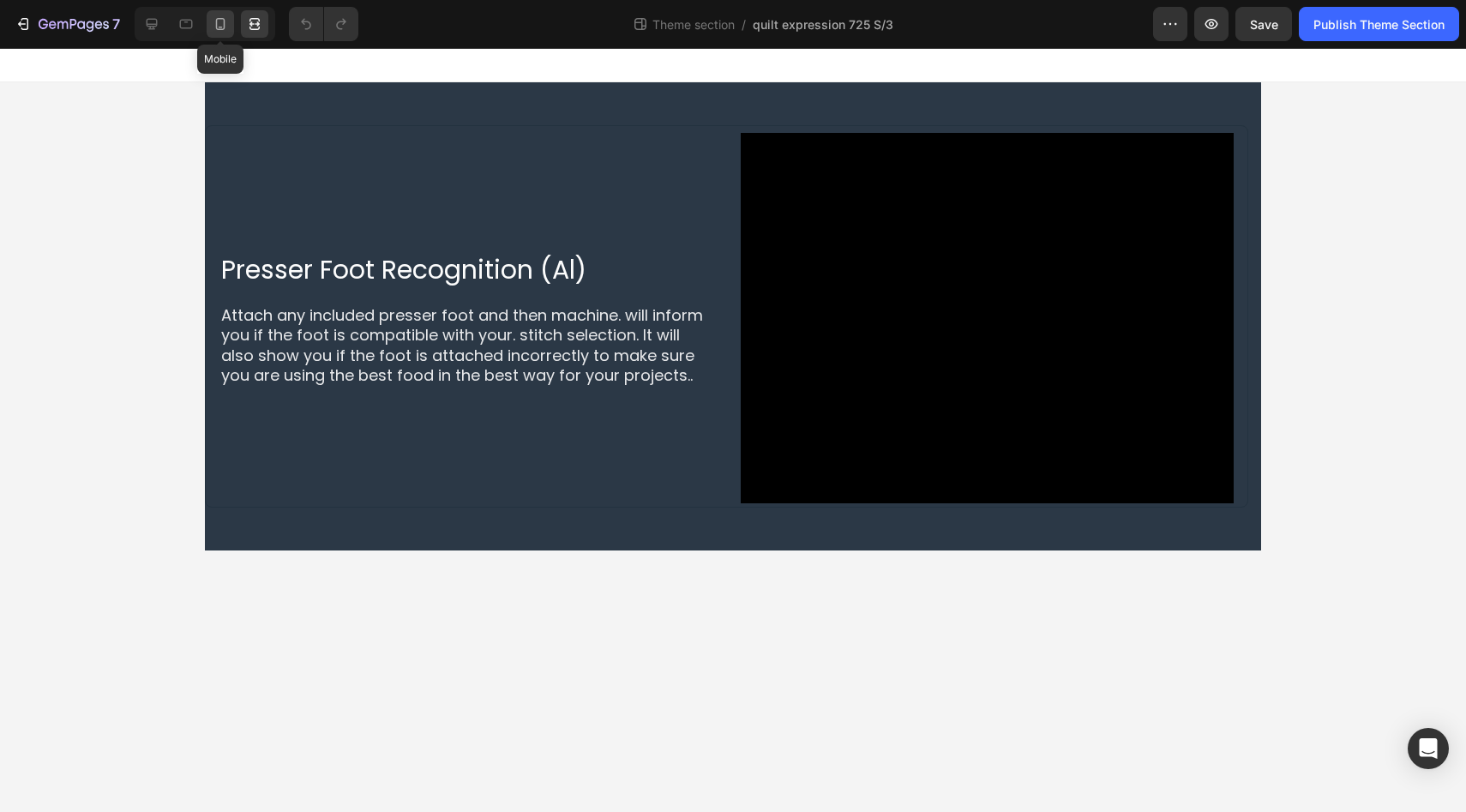
click at [215, 24] on icon at bounding box center [221, 24] width 17 height 17
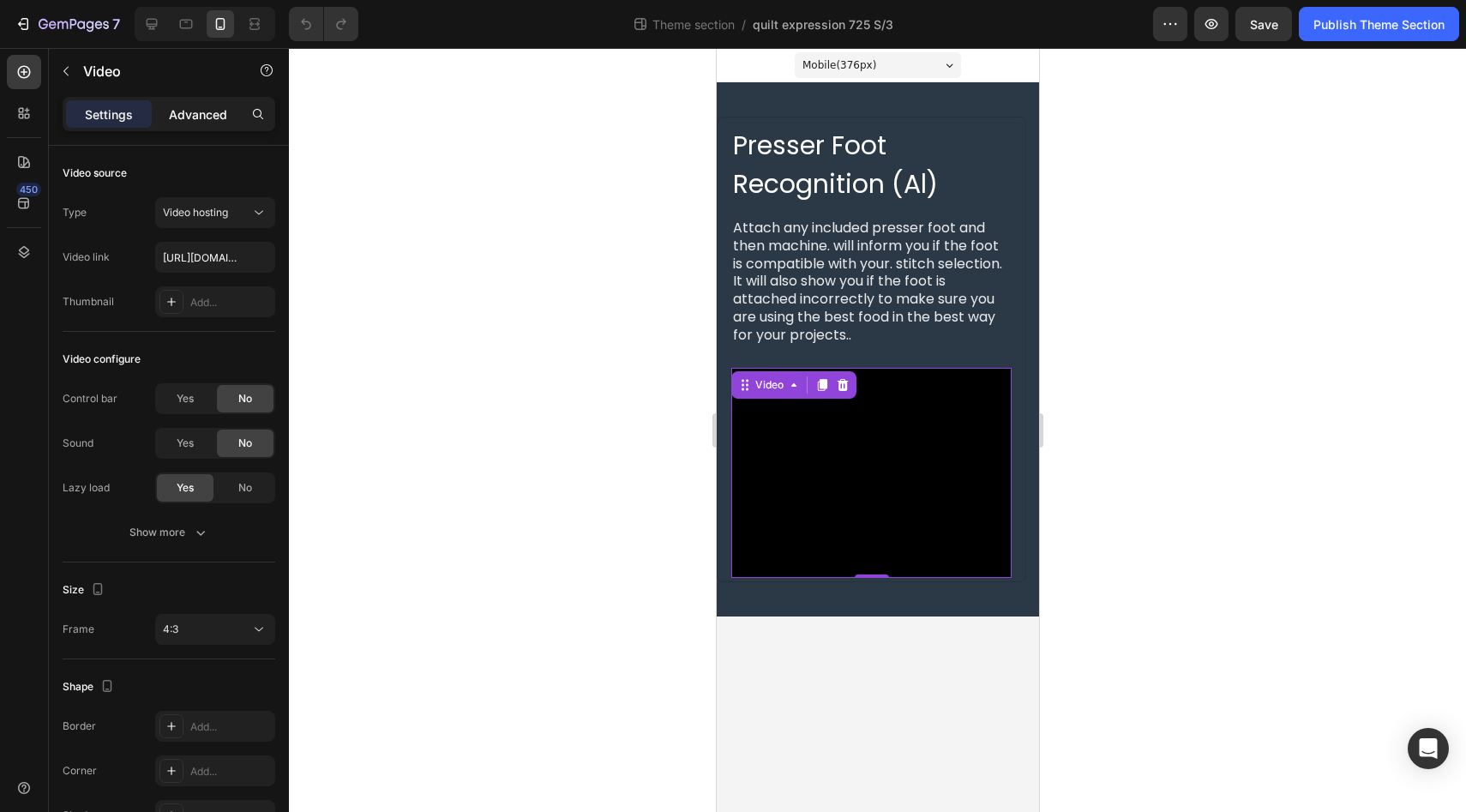
click at [188, 117] on p "Advanced" at bounding box center [198, 114] width 59 height 18
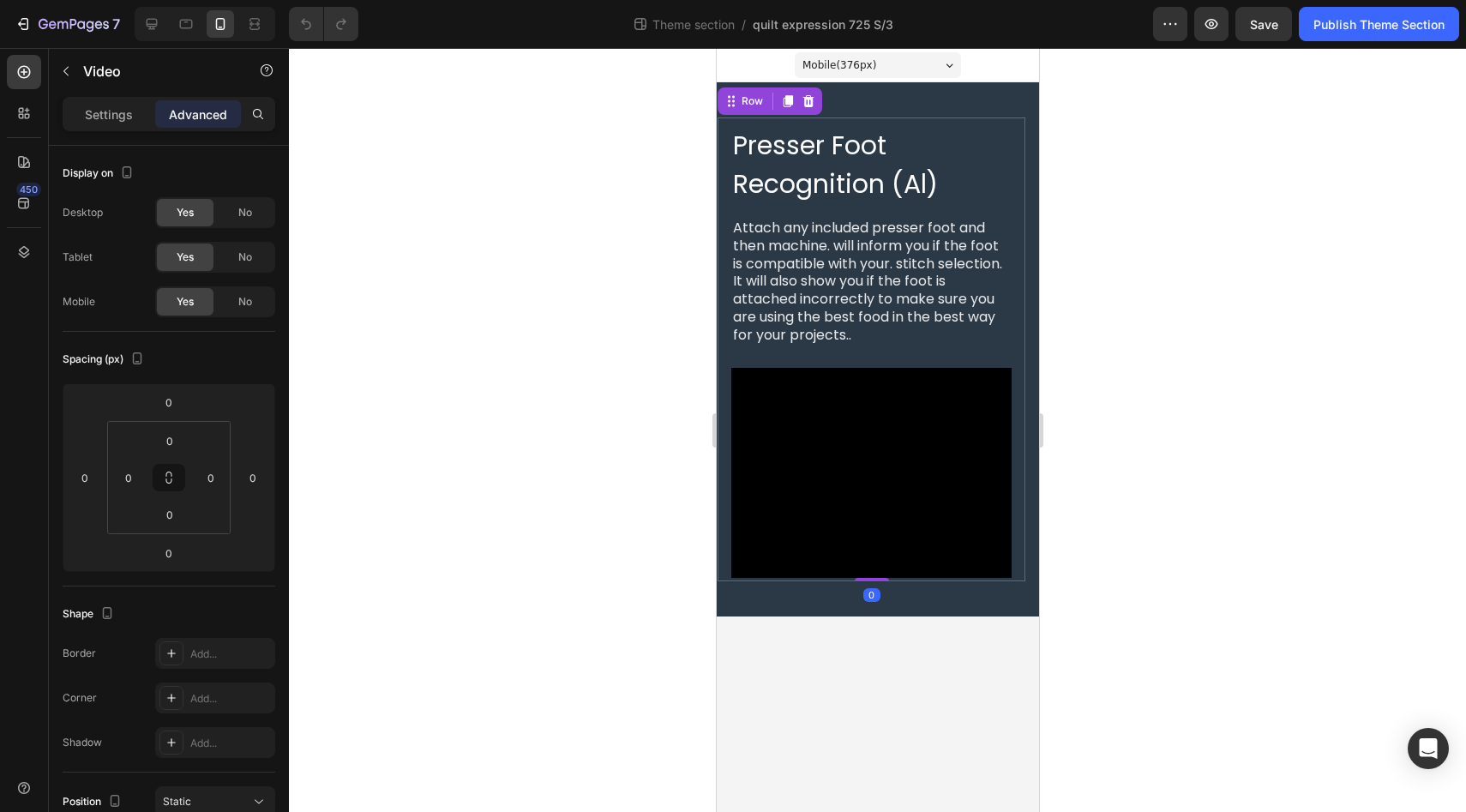
click at [874, 120] on div "Presser Foot Recognition (Al) Heading Attach any included presser foot and then…" at bounding box center [870, 349] width 309 height 466
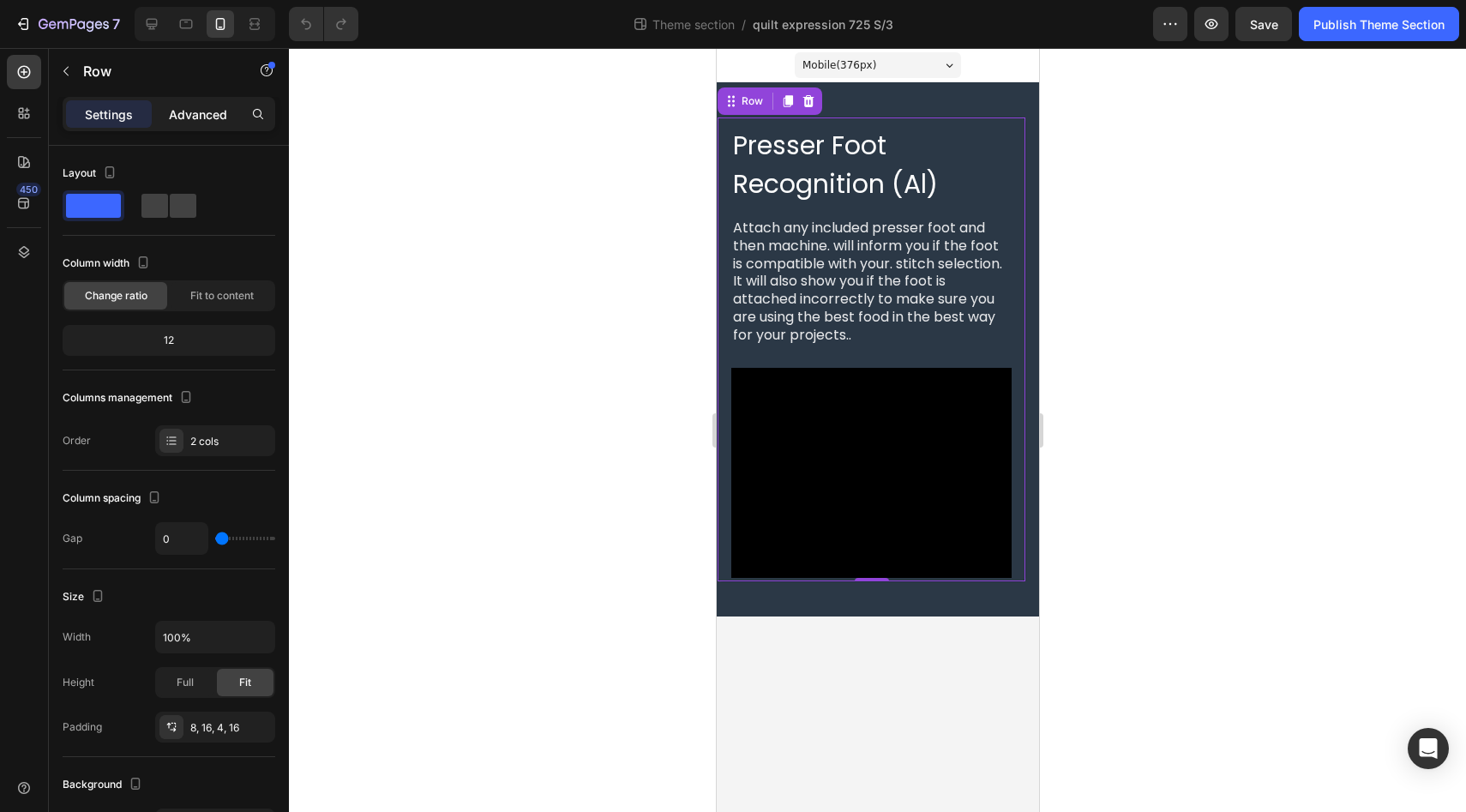
click at [199, 115] on p "Advanced" at bounding box center [198, 114] width 59 height 18
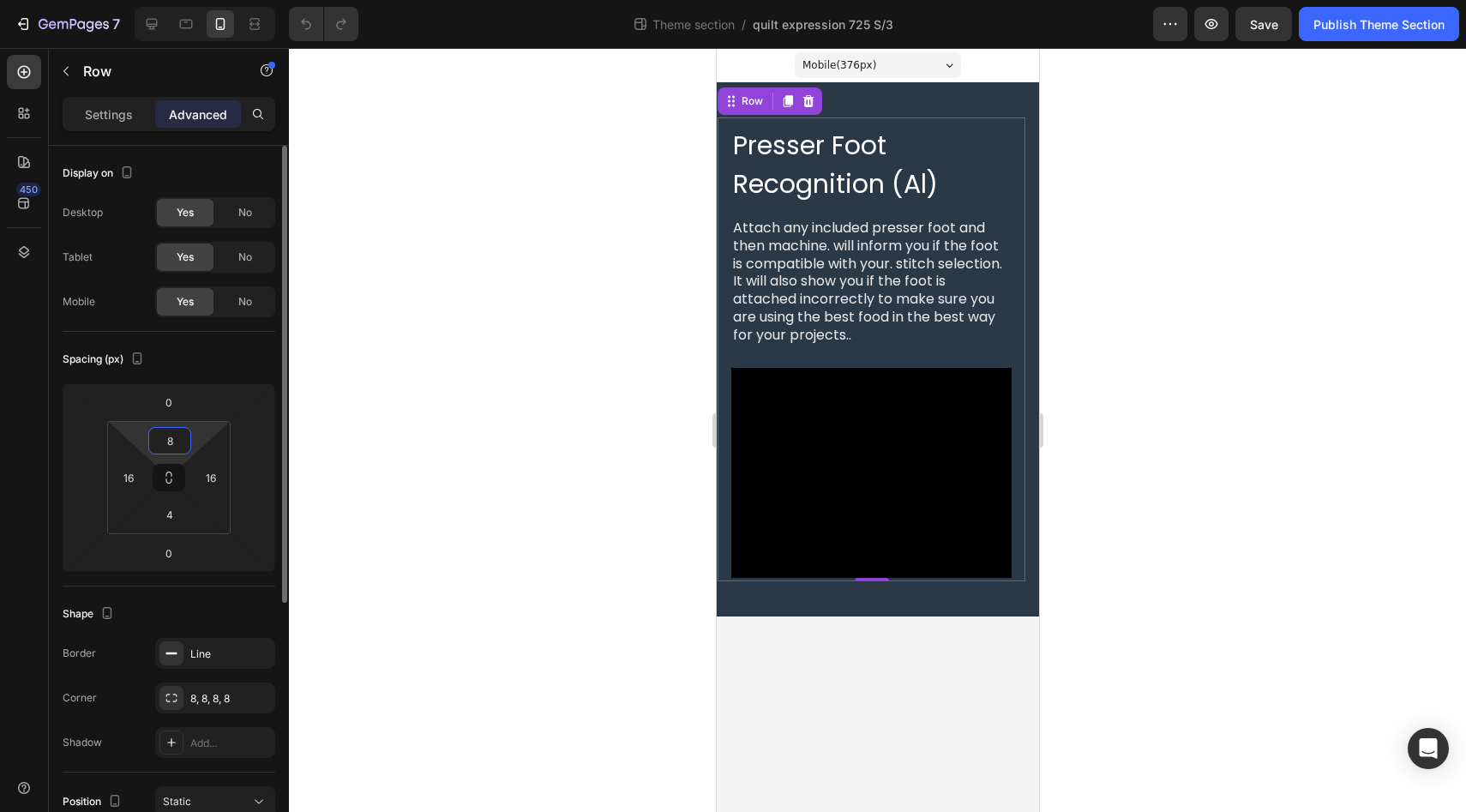
click at [185, 438] on input "8" at bounding box center [169, 440] width 34 height 26
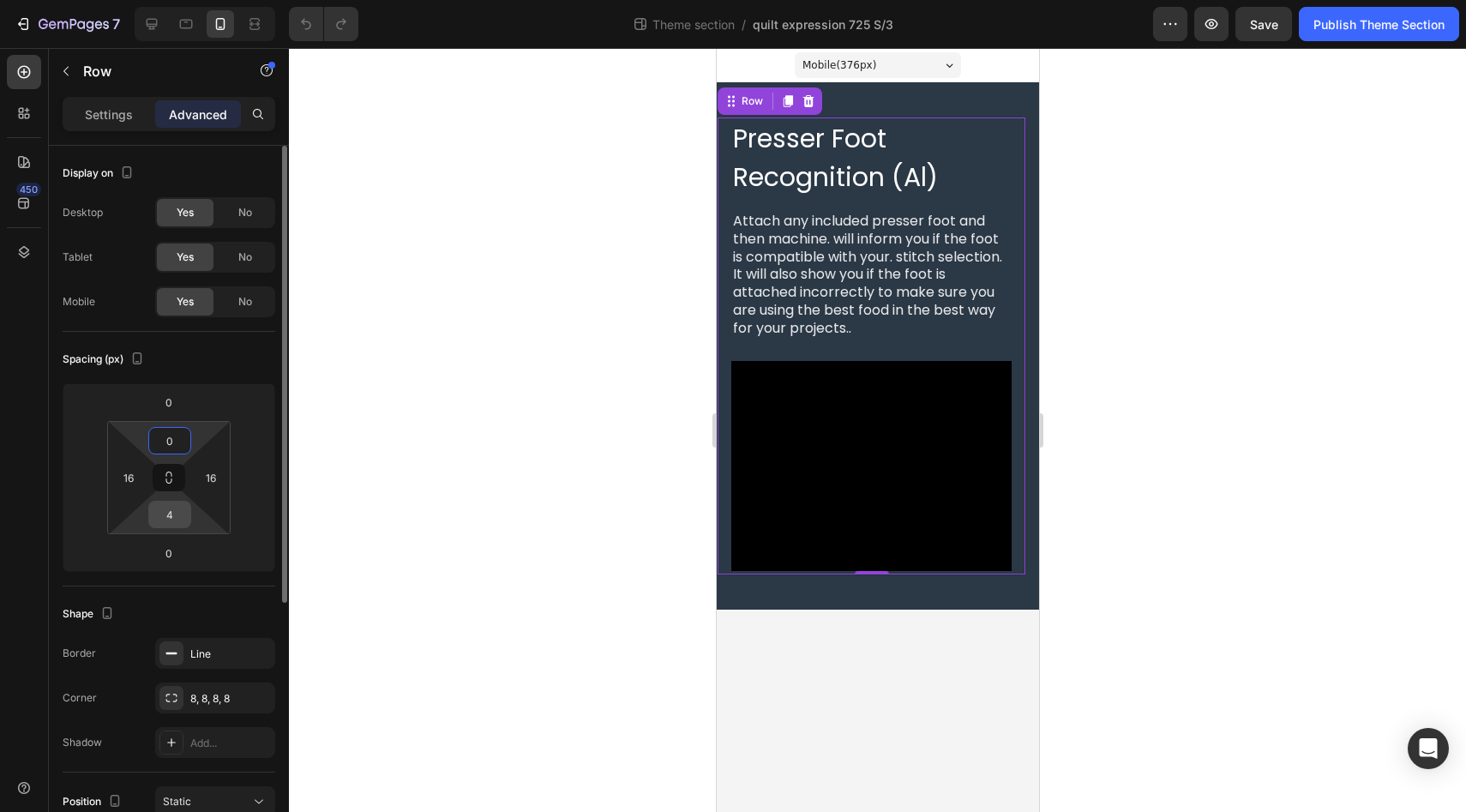
type input "0"
click at [179, 512] on input "4" at bounding box center [169, 514] width 34 height 26
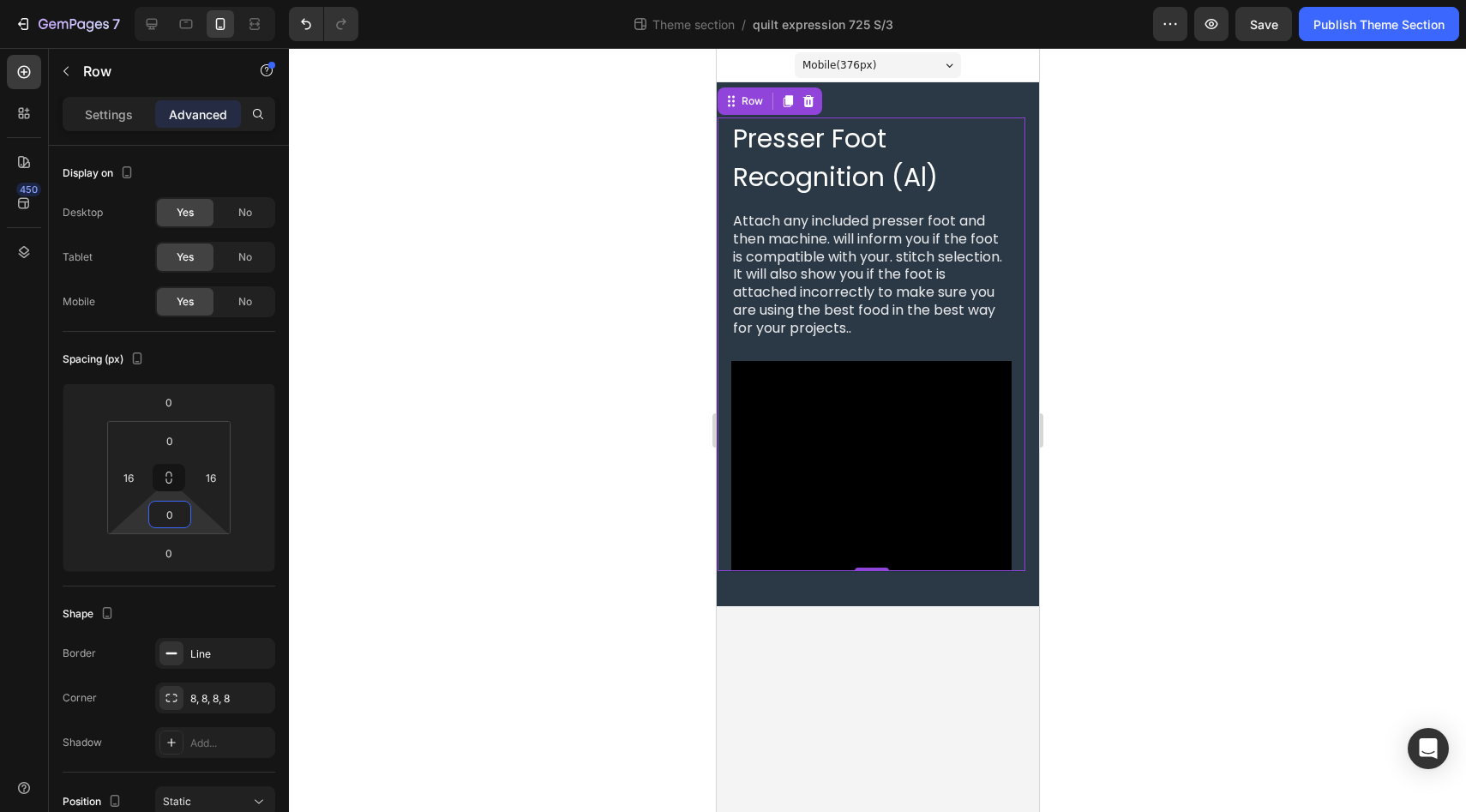
type input "0"
click at [29, 495] on div "450" at bounding box center [24, 413] width 34 height 715
click at [107, 117] on p "Settings" at bounding box center [109, 114] width 48 height 18
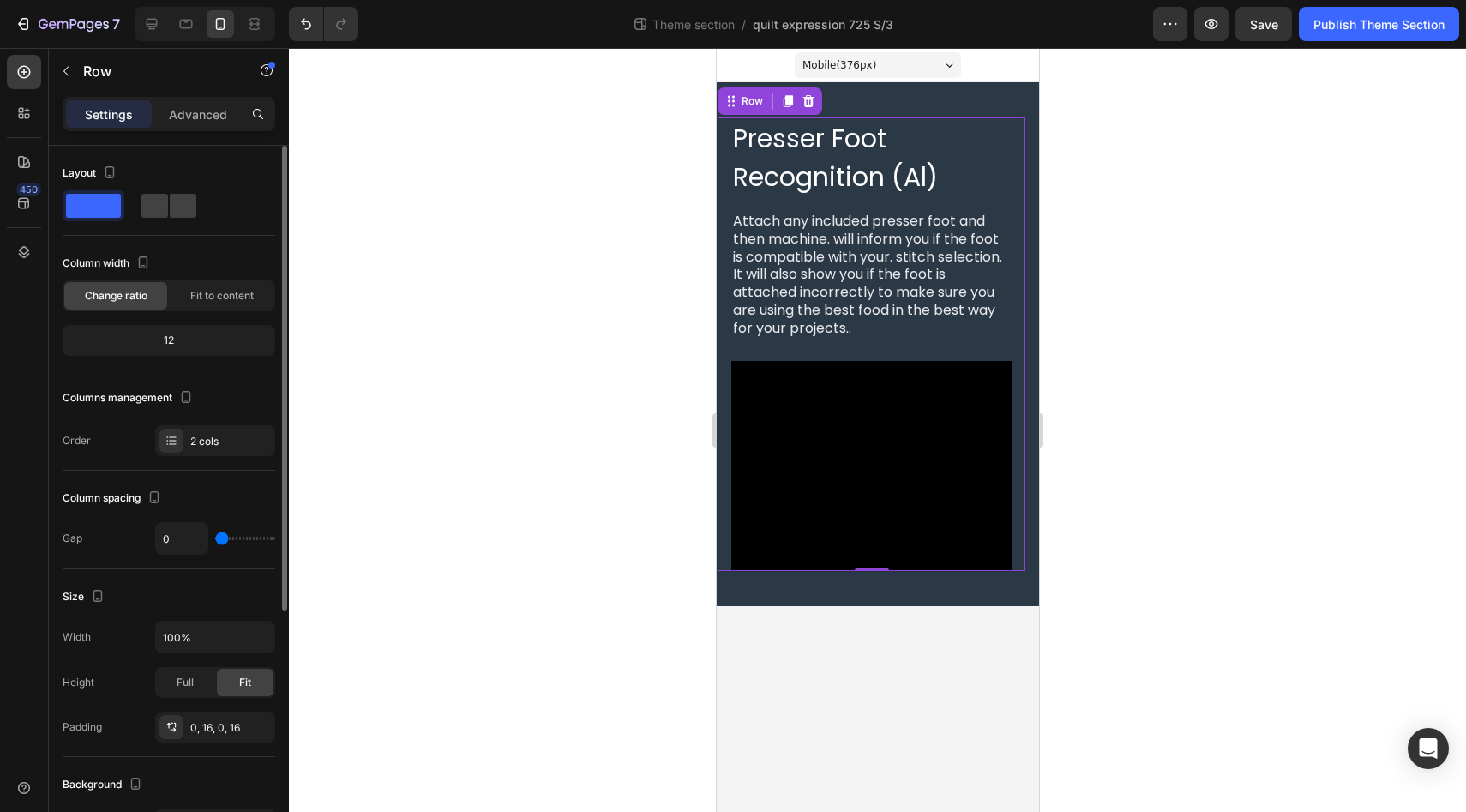
scroll to position [385, 0]
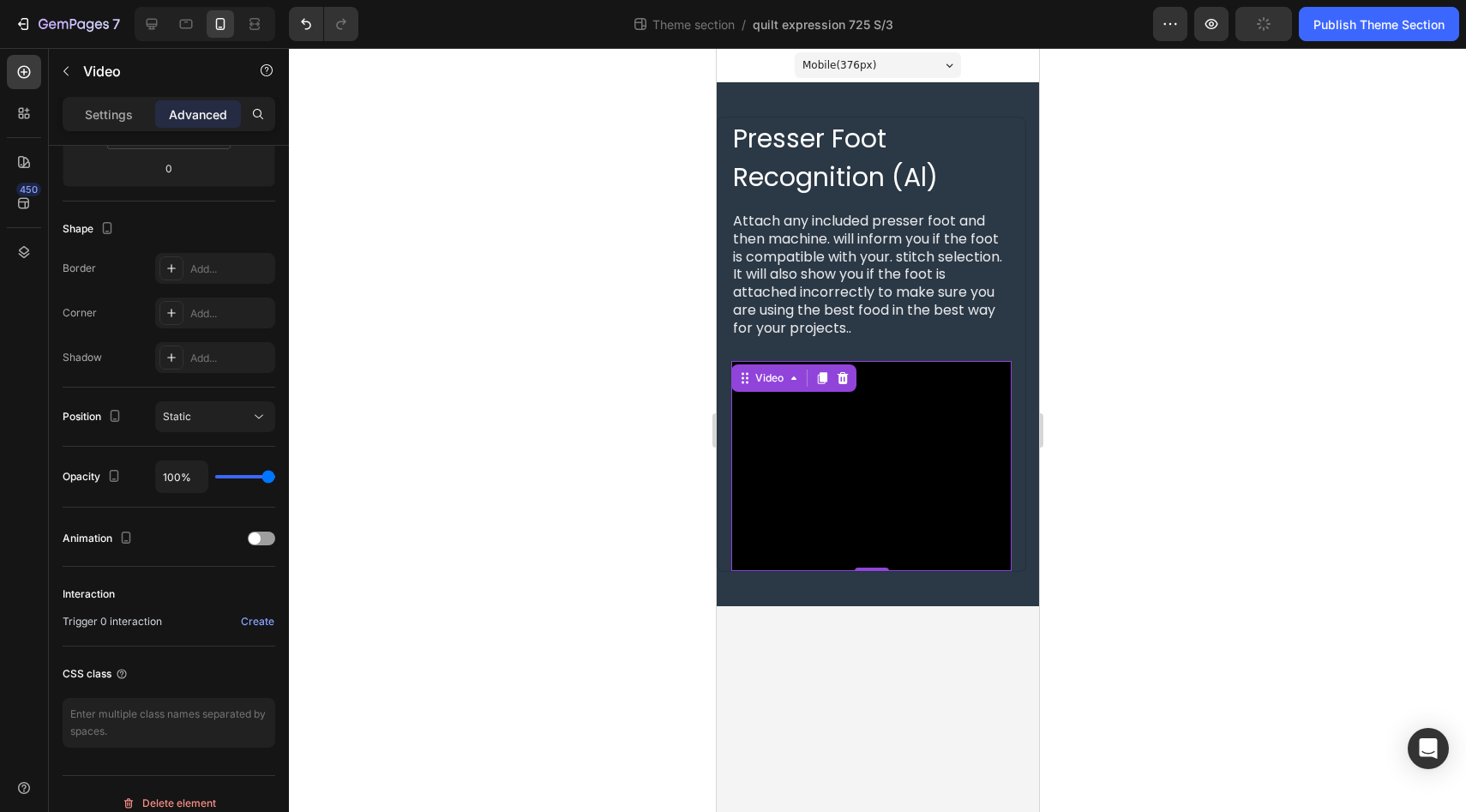
click at [829, 418] on video at bounding box center [871, 466] width 280 height 210
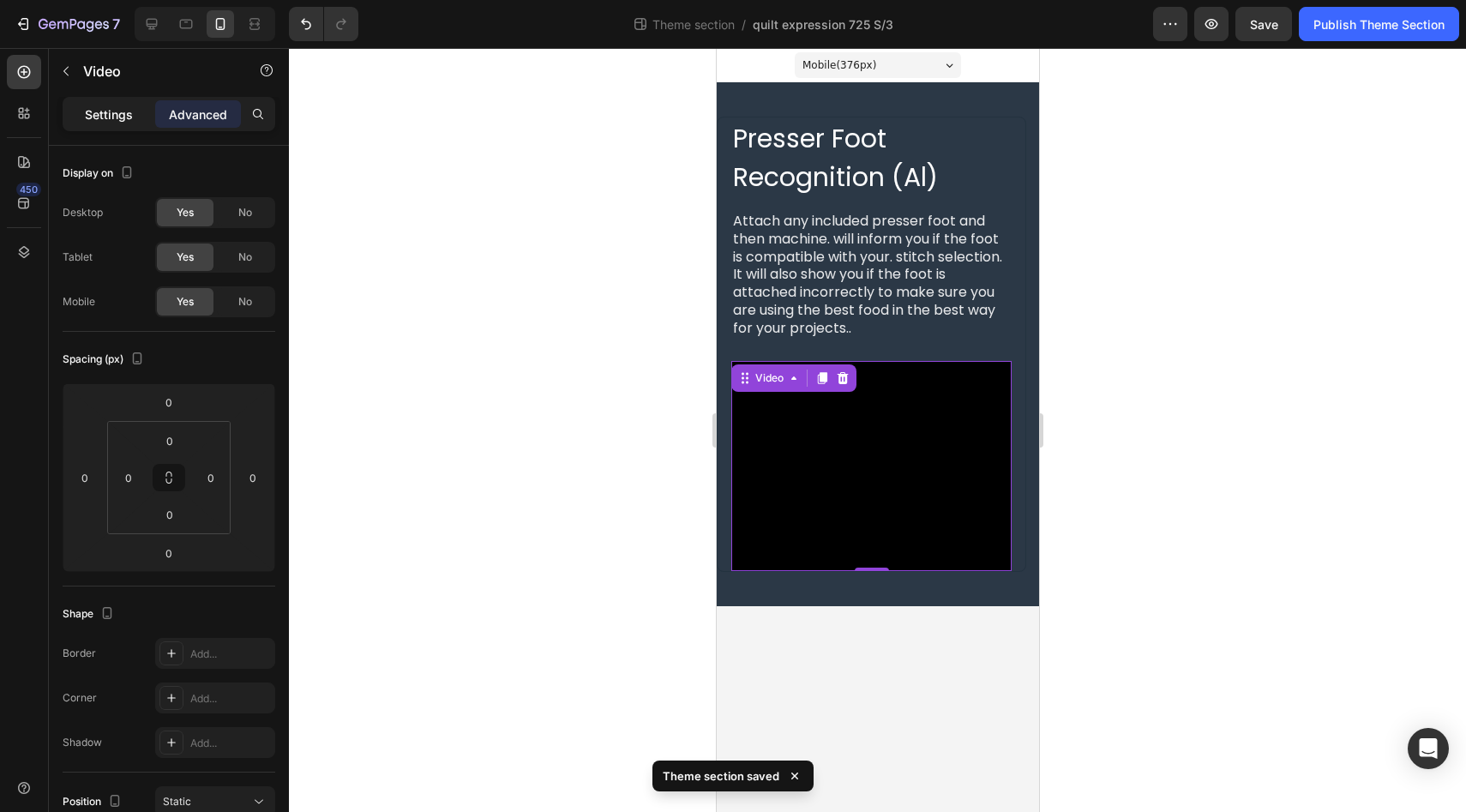
click at [101, 117] on p "Settings" at bounding box center [109, 114] width 48 height 18
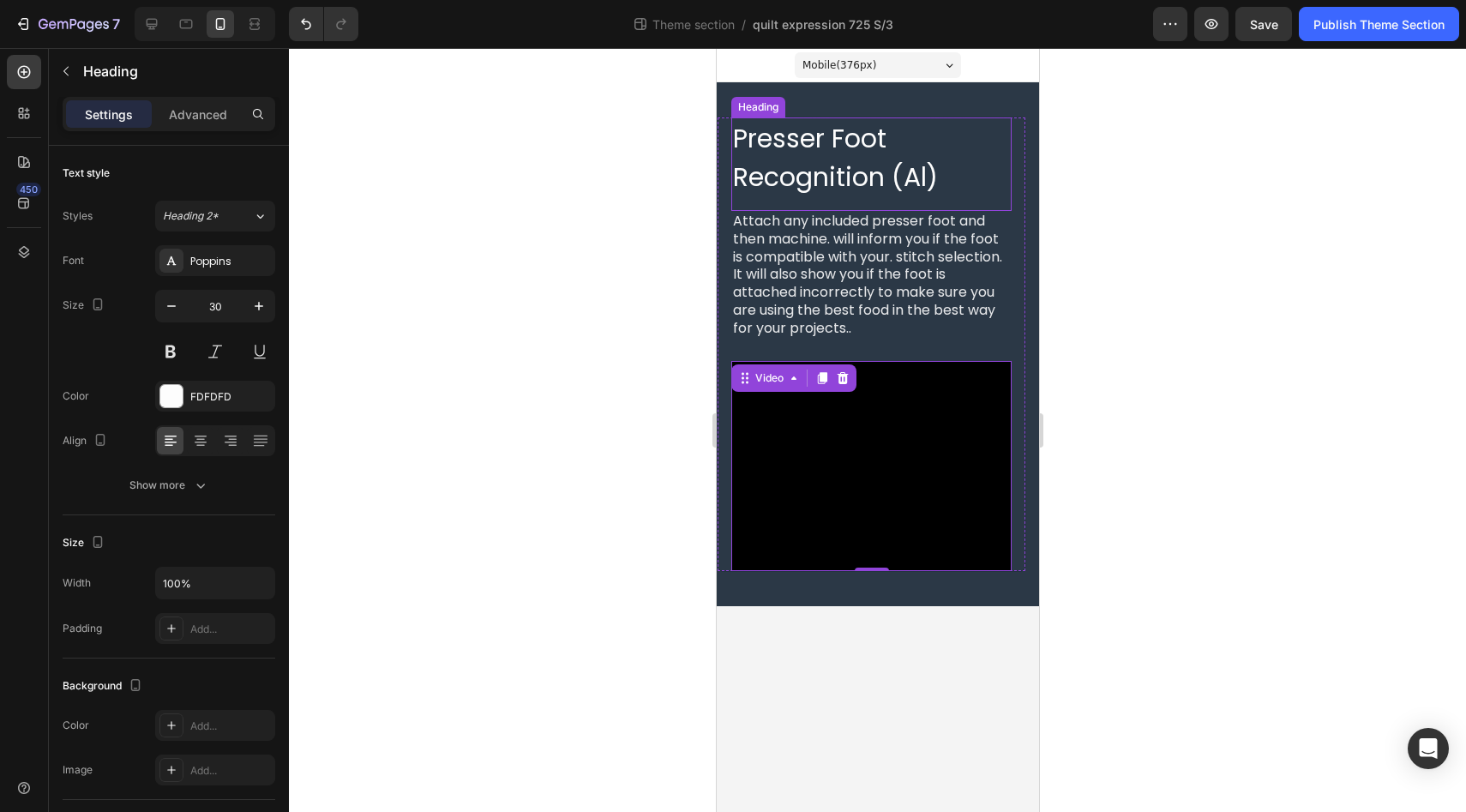
click at [805, 170] on h2 "Presser Foot Recognition (Al)" at bounding box center [871, 157] width 280 height 80
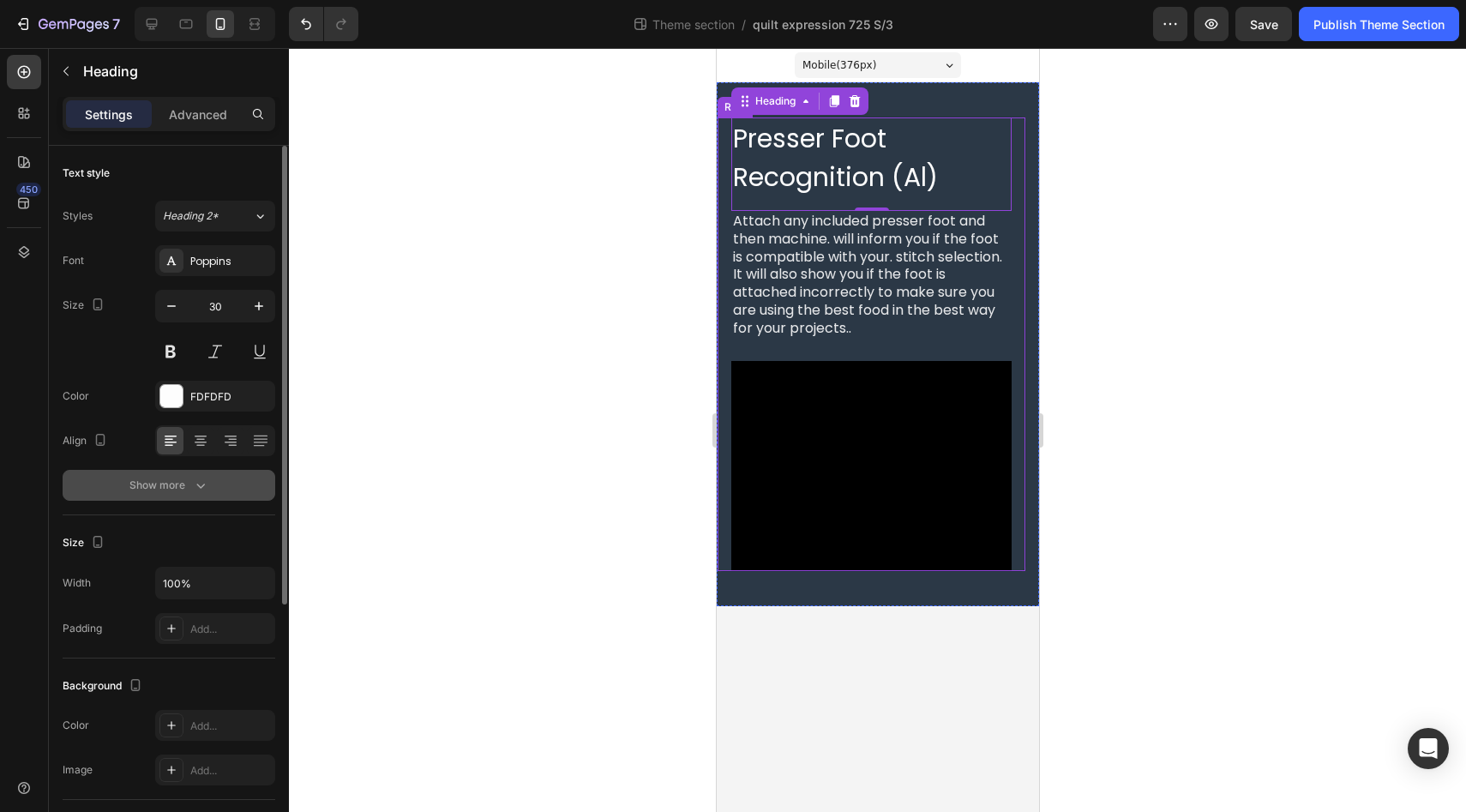
click at [195, 485] on icon "button" at bounding box center [201, 485] width 17 height 17
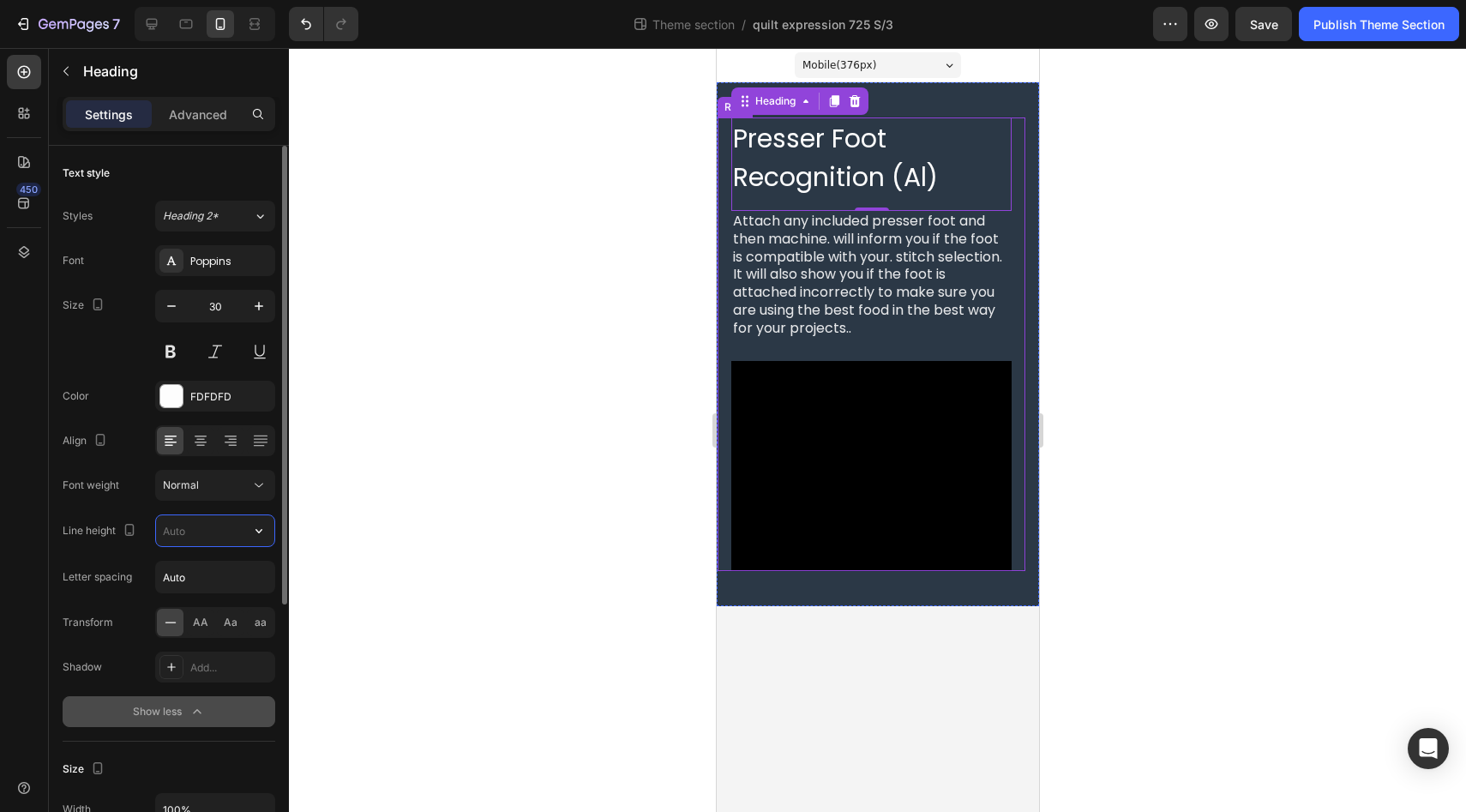
click at [212, 537] on input "text" at bounding box center [215, 530] width 118 height 31
type input "5"
click at [175, 308] on icon "button" at bounding box center [171, 306] width 17 height 17
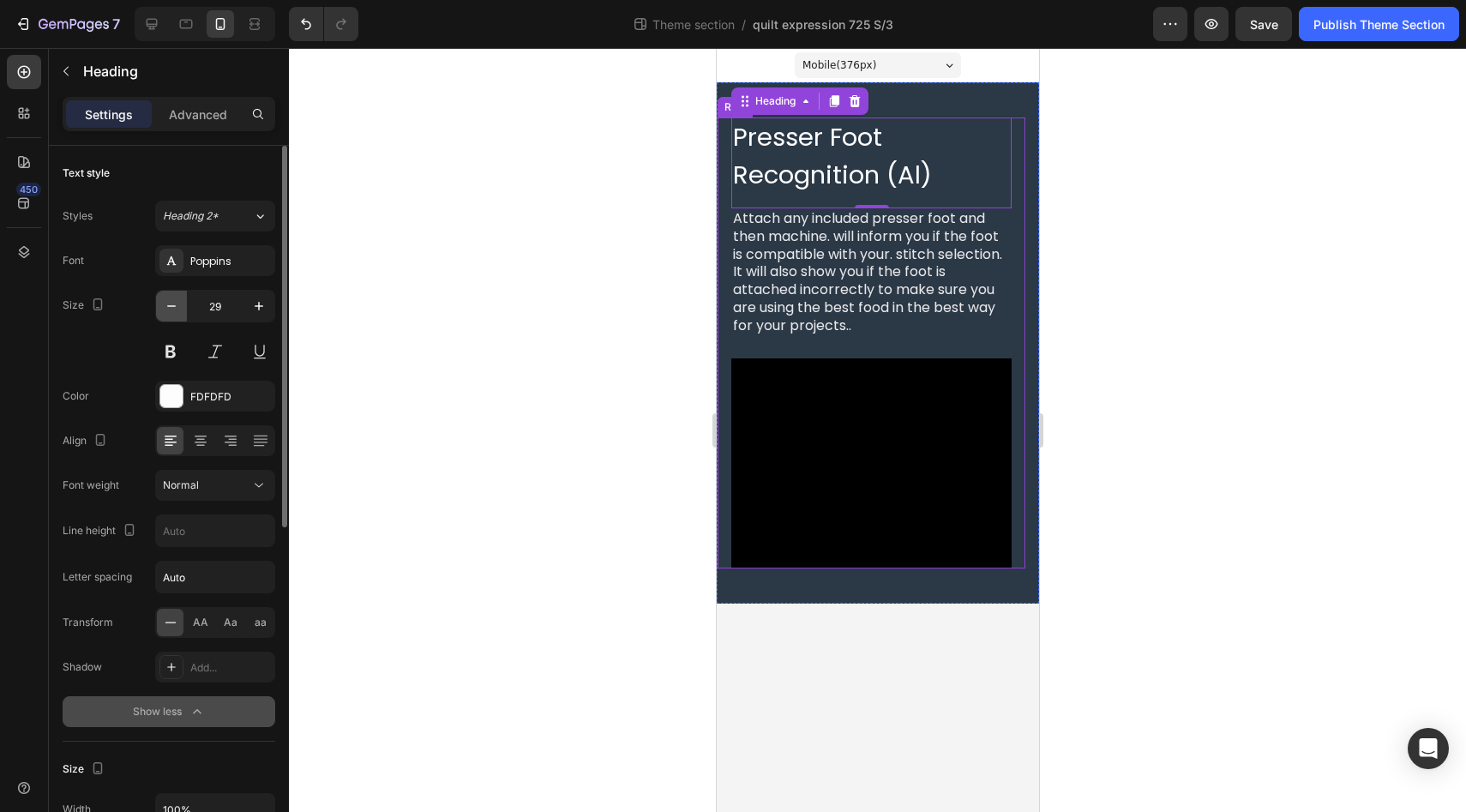
click at [175, 309] on icon "button" at bounding box center [171, 306] width 17 height 17
click at [172, 309] on icon "button" at bounding box center [171, 306] width 17 height 17
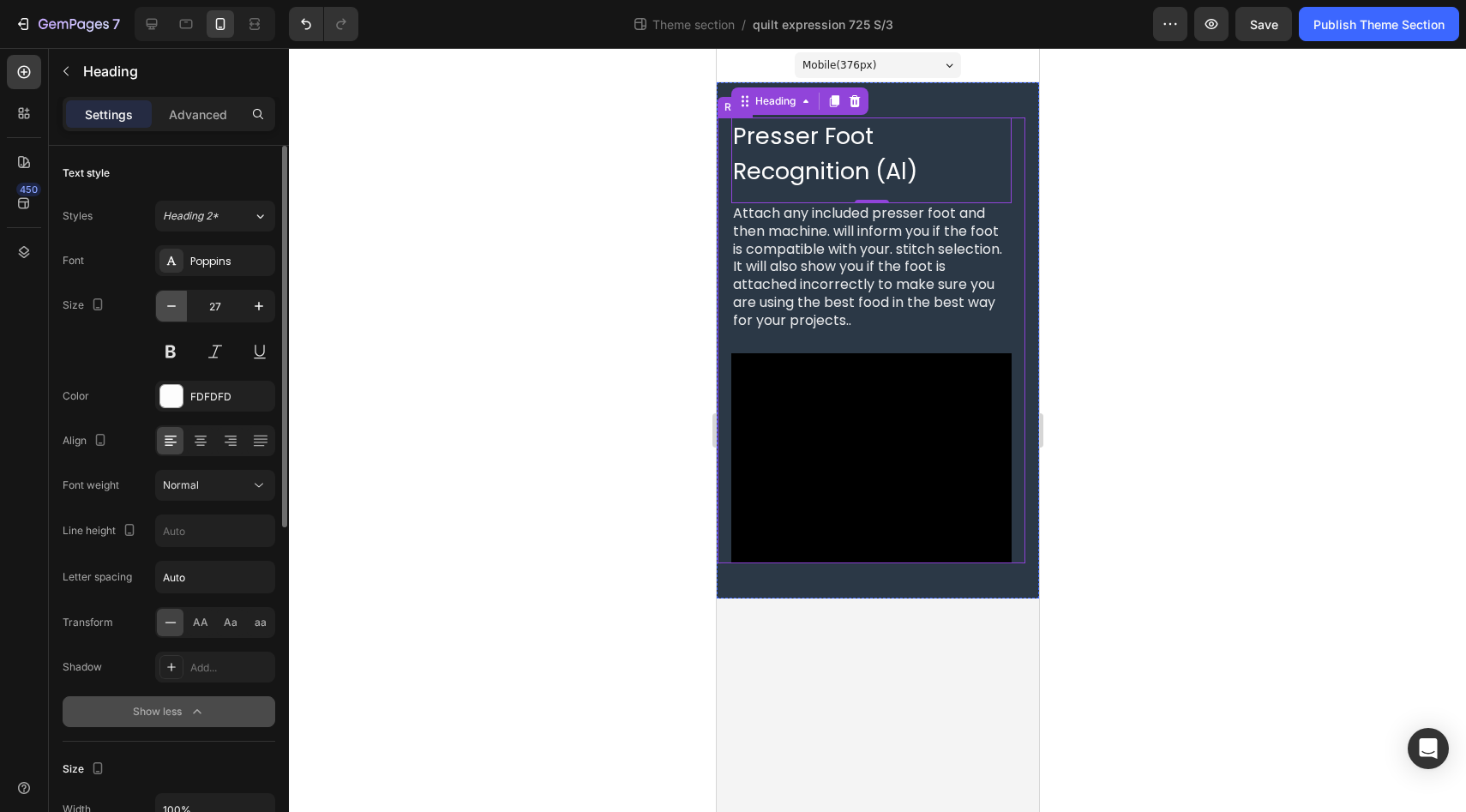
type input "26"
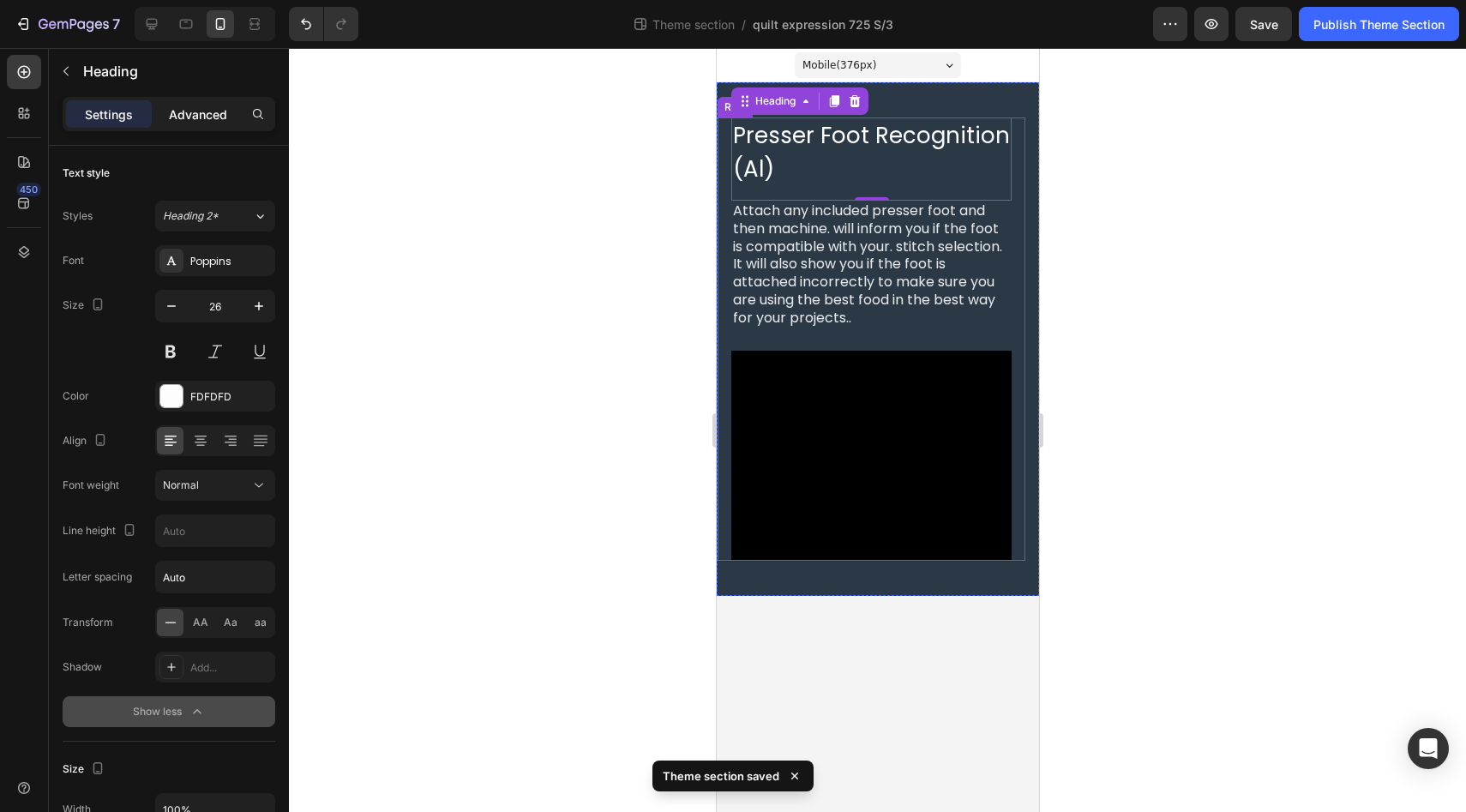
click at [192, 113] on p "Advanced" at bounding box center [198, 114] width 59 height 18
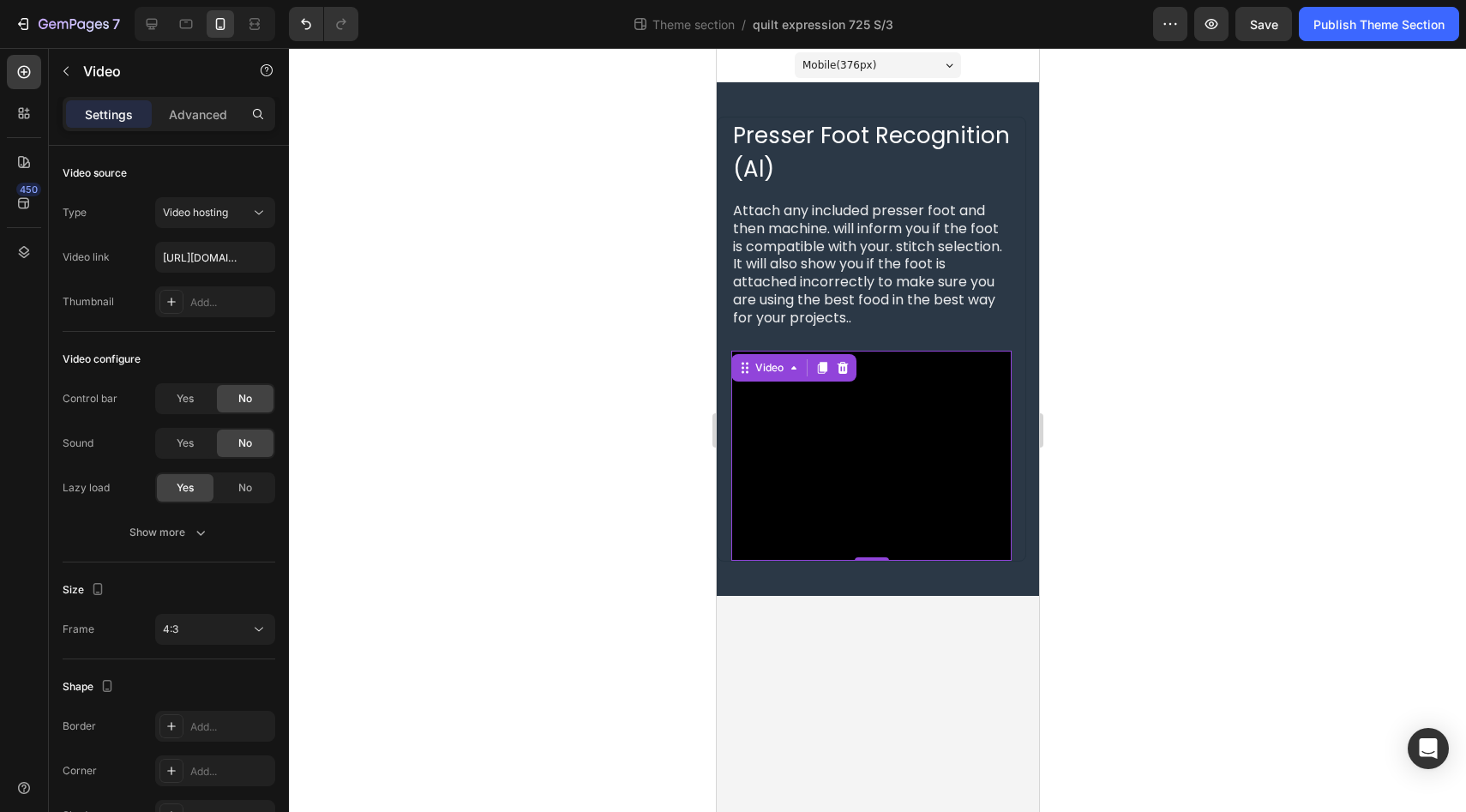
click at [916, 458] on video at bounding box center [871, 455] width 280 height 210
click at [198, 112] on p "Advanced" at bounding box center [198, 114] width 59 height 18
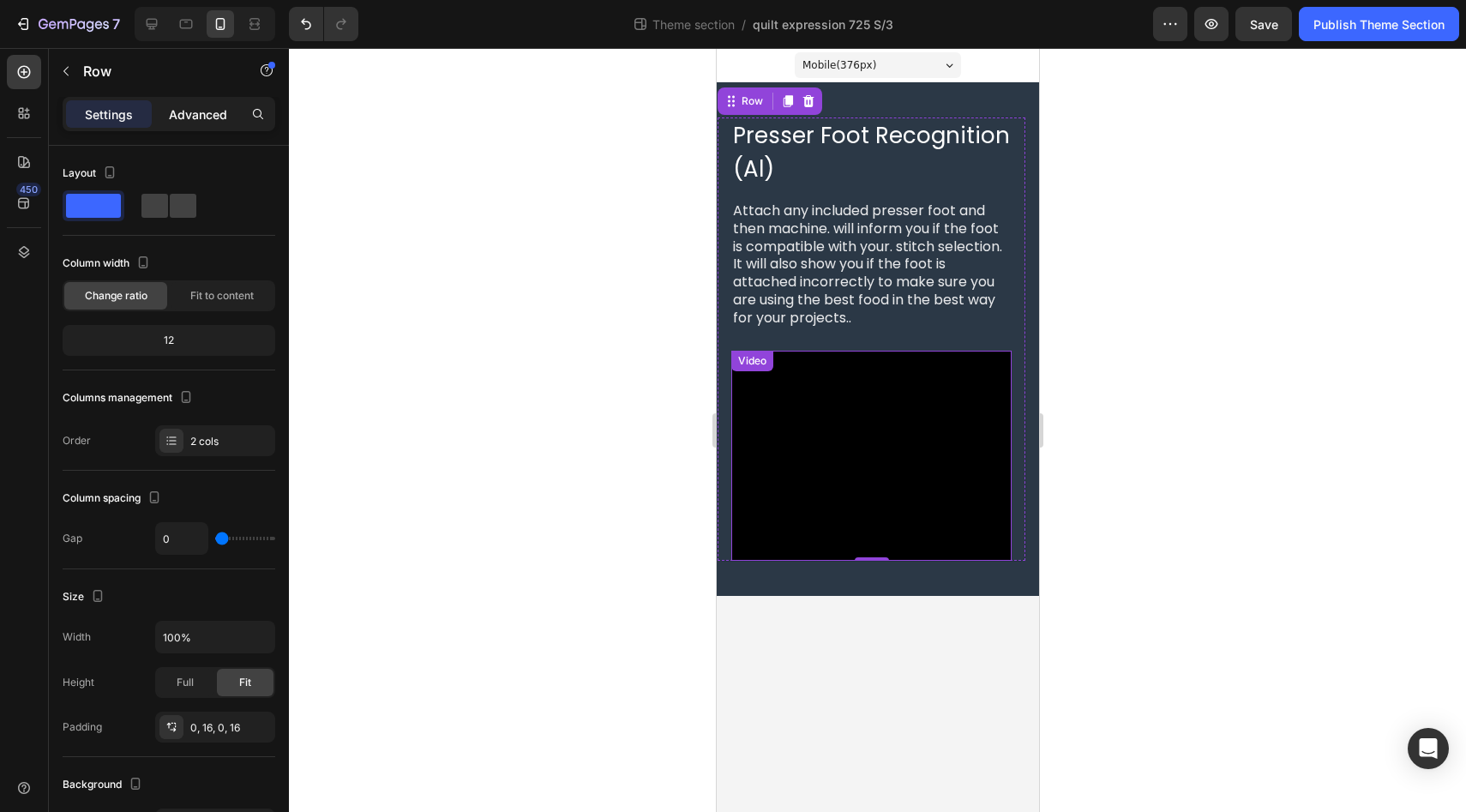
click at [204, 116] on p "Advanced" at bounding box center [198, 114] width 59 height 18
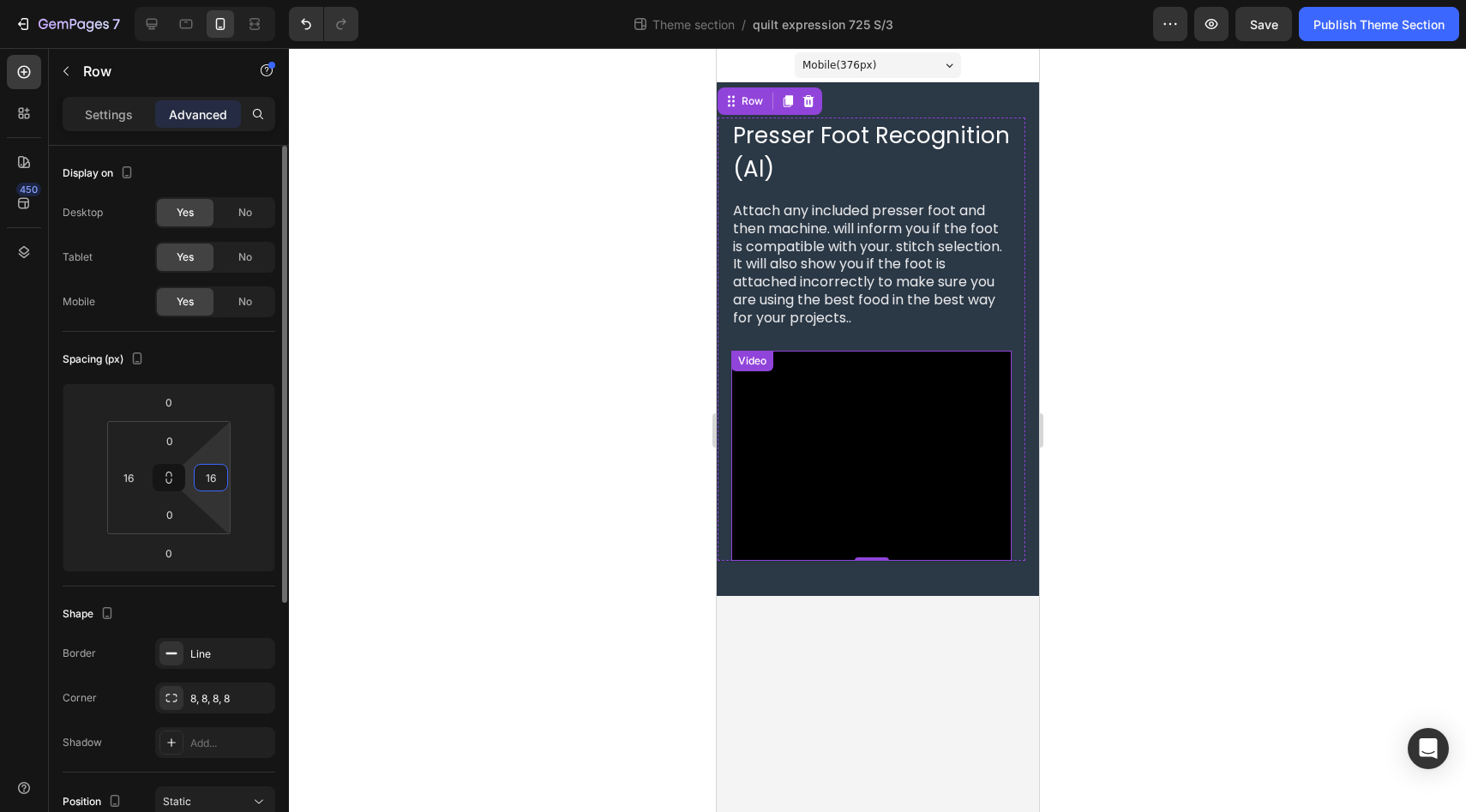
click at [213, 478] on input "16" at bounding box center [210, 477] width 26 height 26
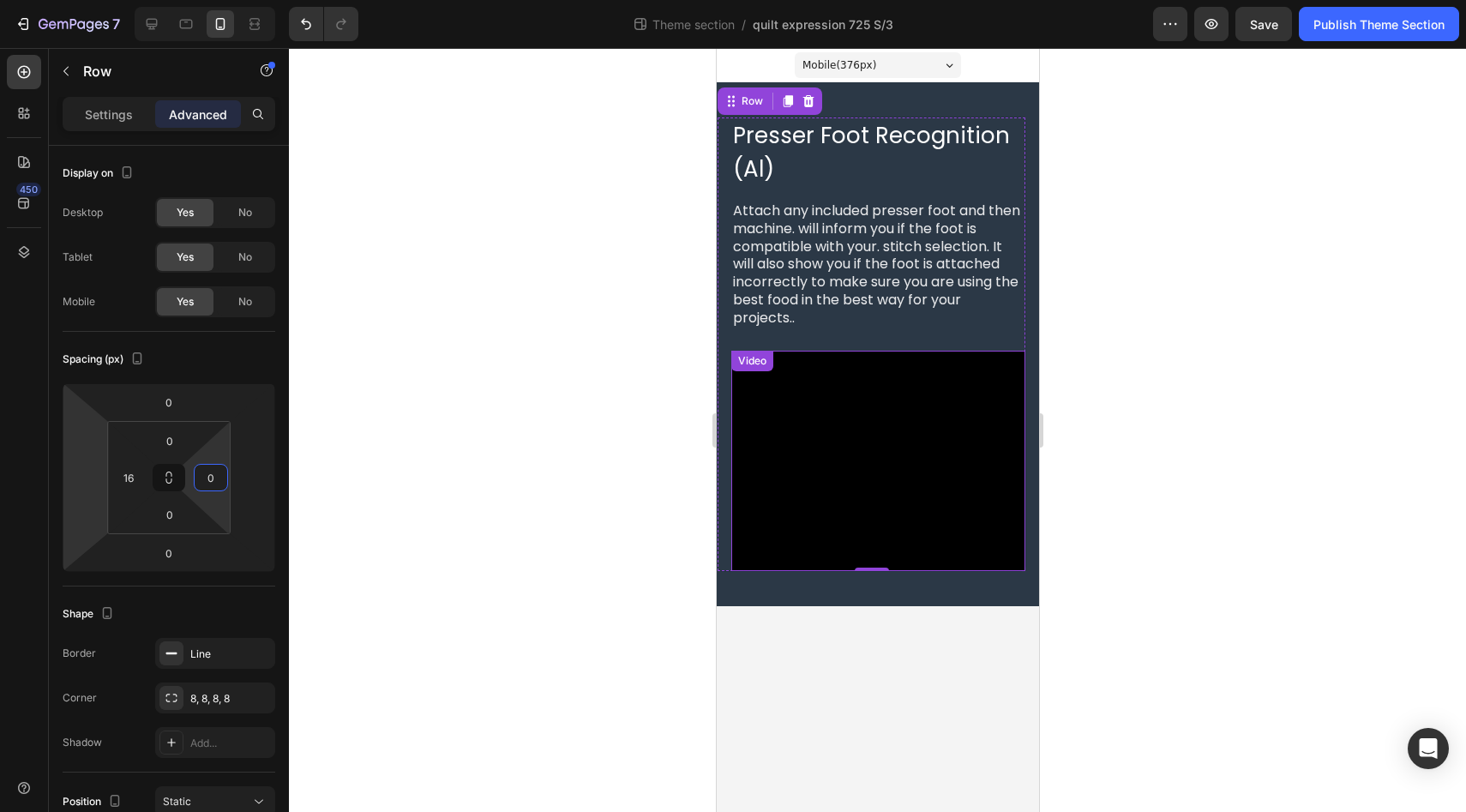
type input "0"
click at [0, 485] on div "450" at bounding box center [25, 430] width 49 height 764
click at [872, 504] on video at bounding box center [877, 460] width 294 height 221
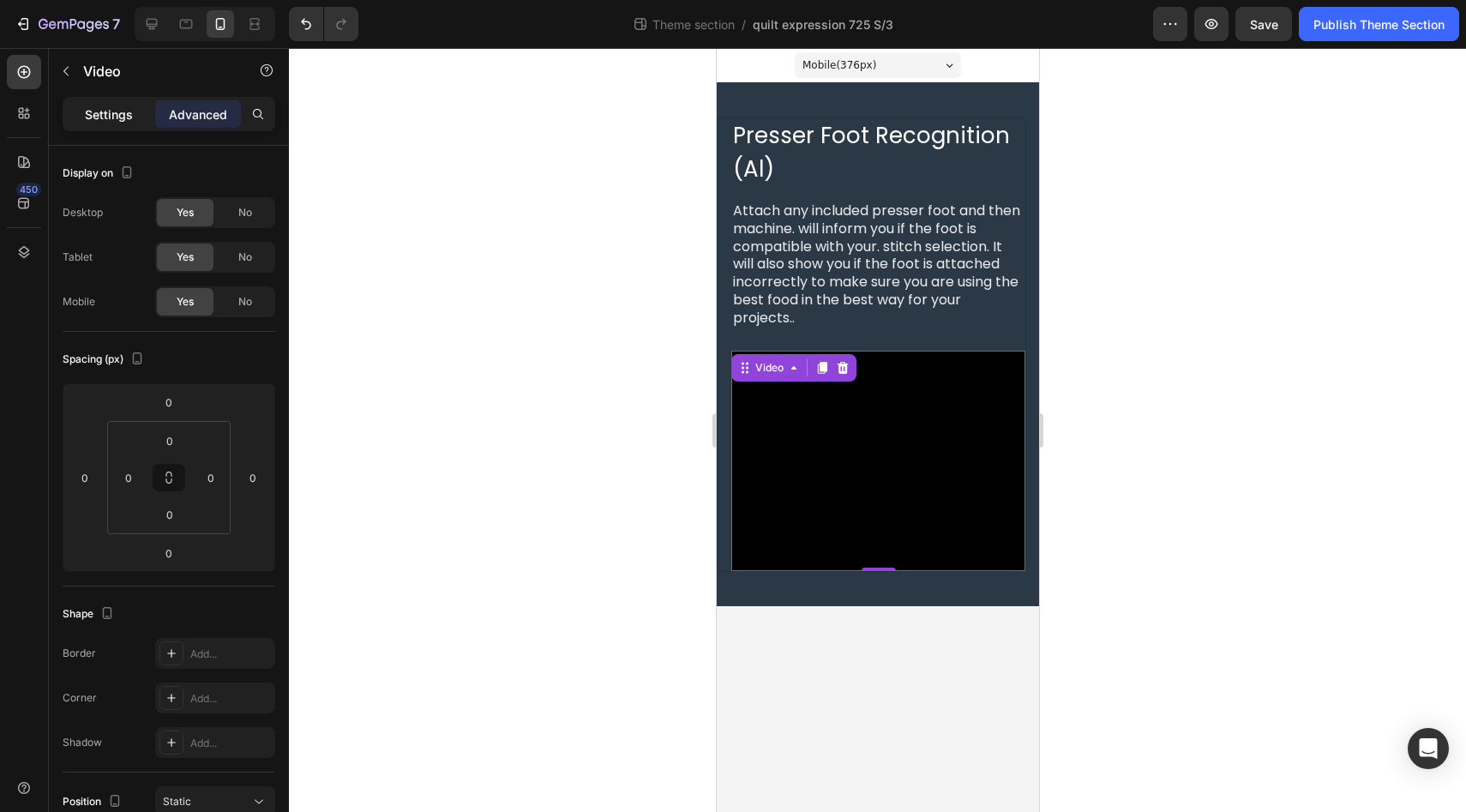
click at [111, 119] on p "Settings" at bounding box center [109, 114] width 48 height 18
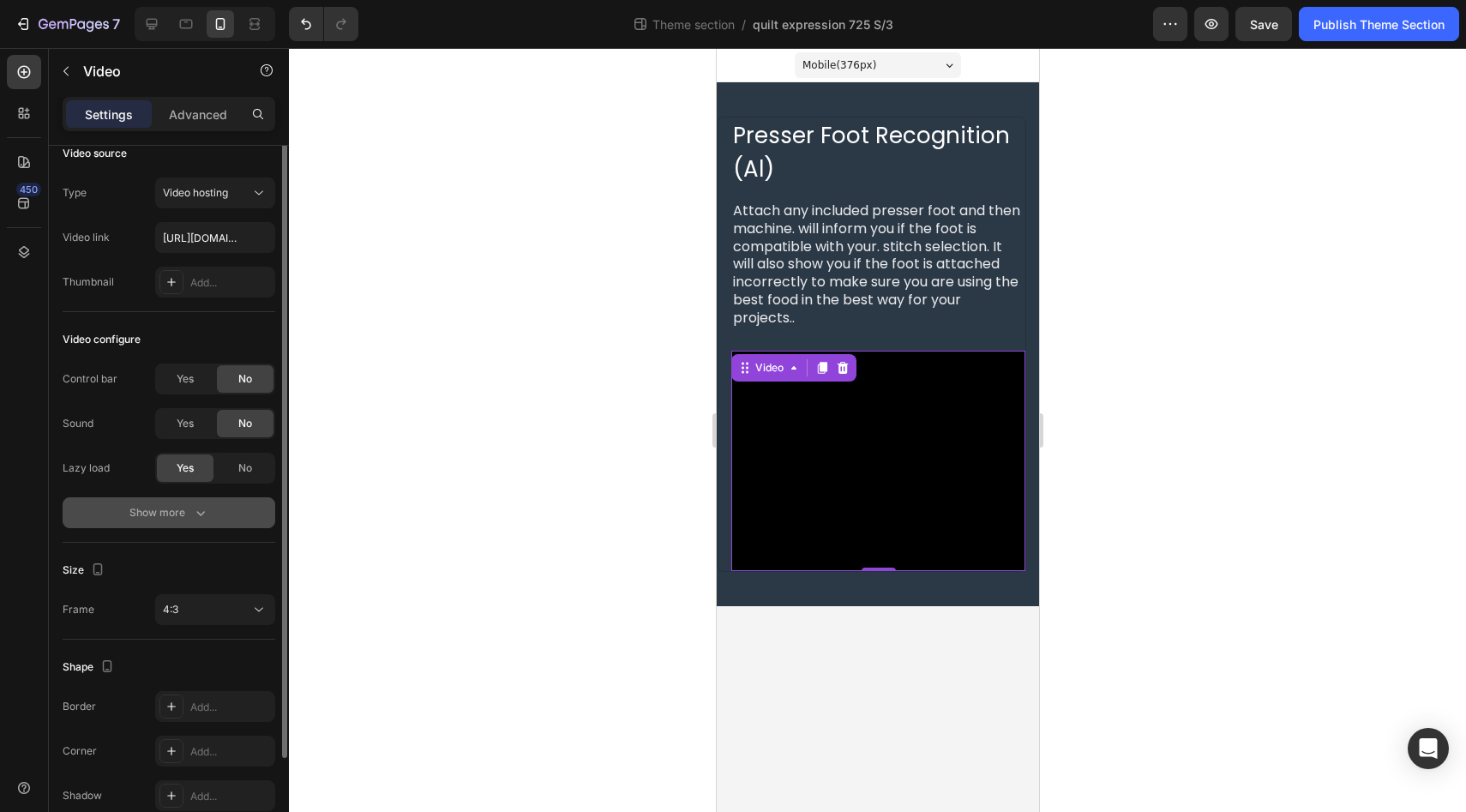
scroll to position [68, 0]
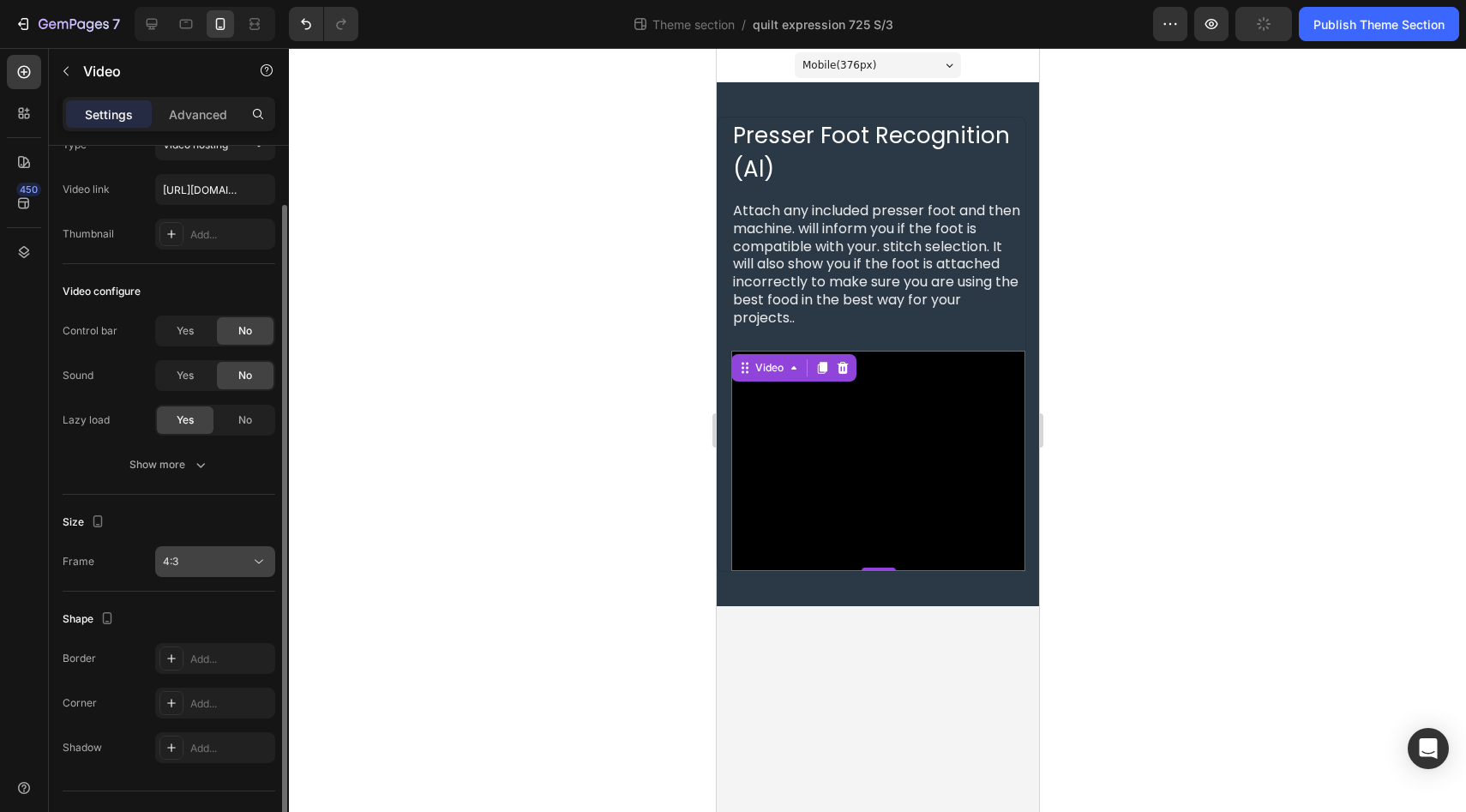
click at [264, 563] on icon at bounding box center [258, 561] width 17 height 17
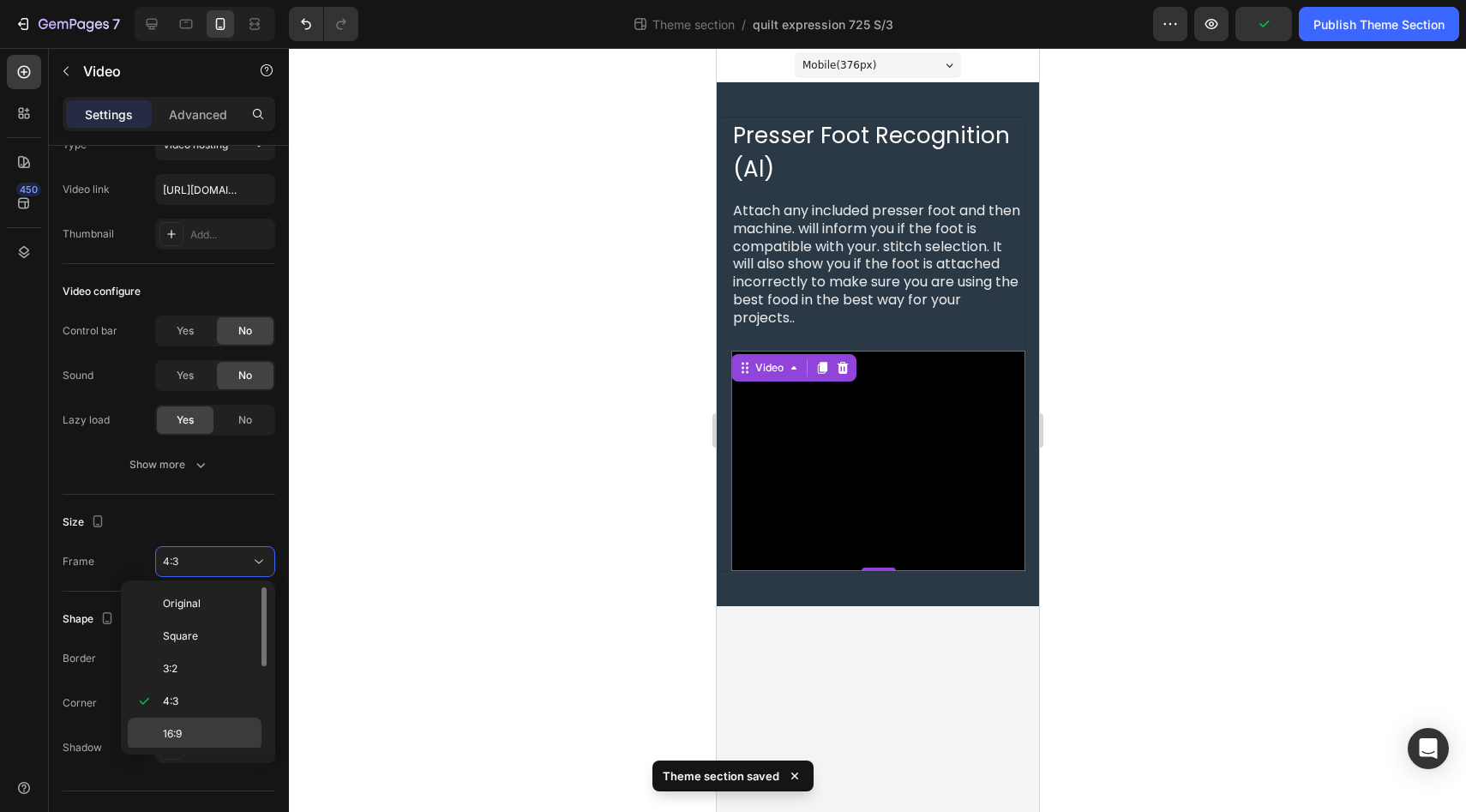
click at [212, 740] on p "16:9" at bounding box center [208, 733] width 91 height 15
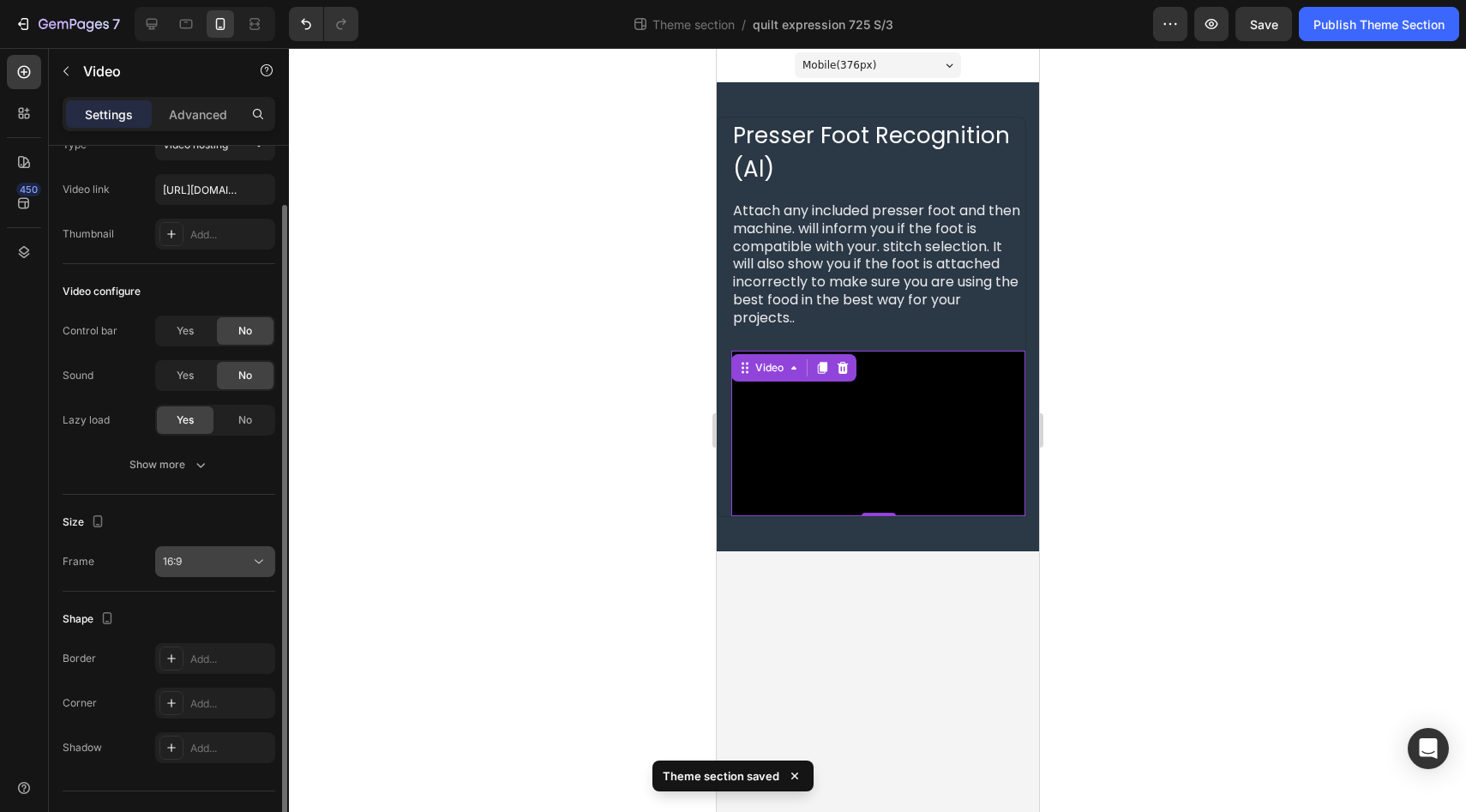
click at [258, 559] on icon at bounding box center [258, 561] width 17 height 17
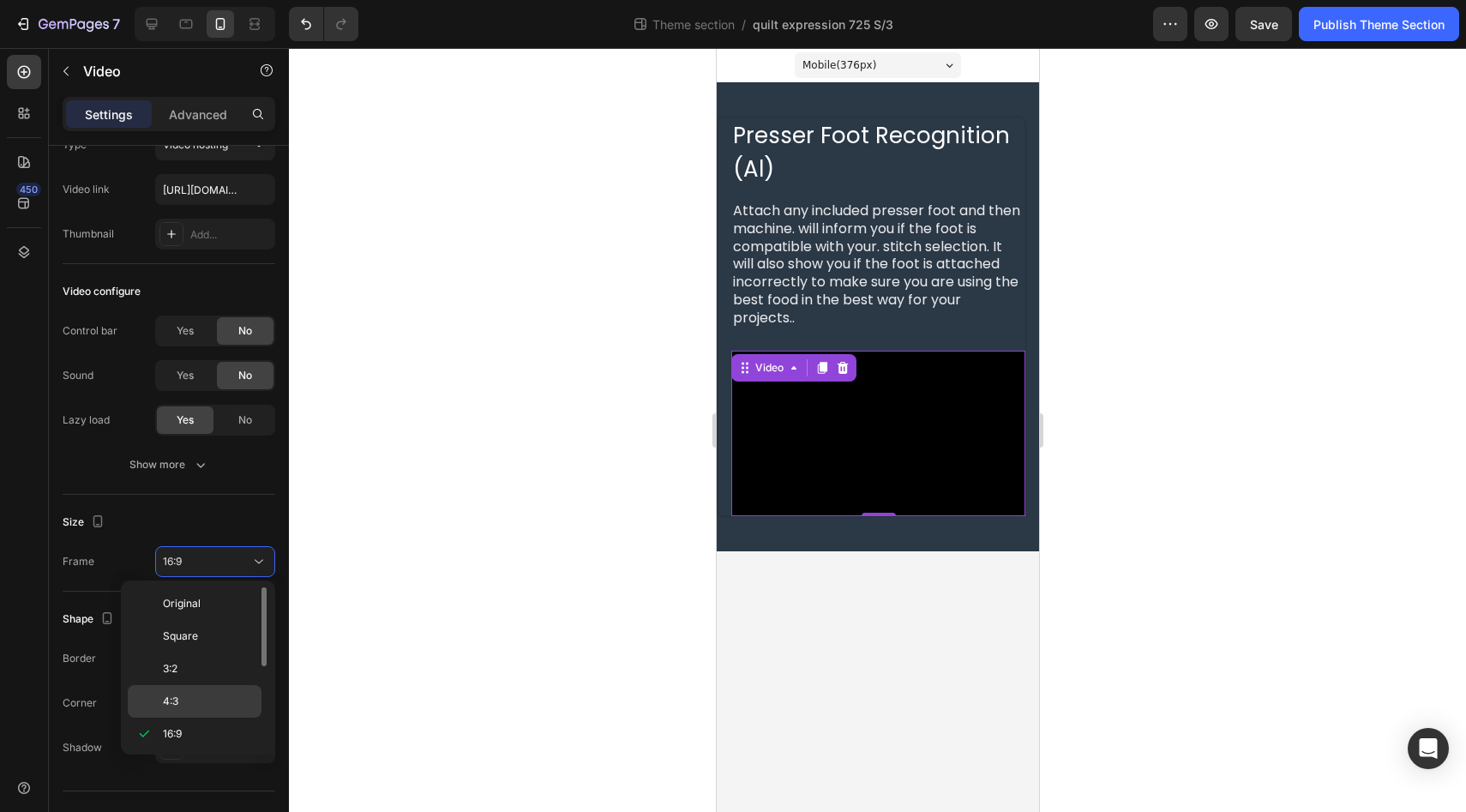
click at [240, 695] on p "4:3" at bounding box center [208, 701] width 91 height 15
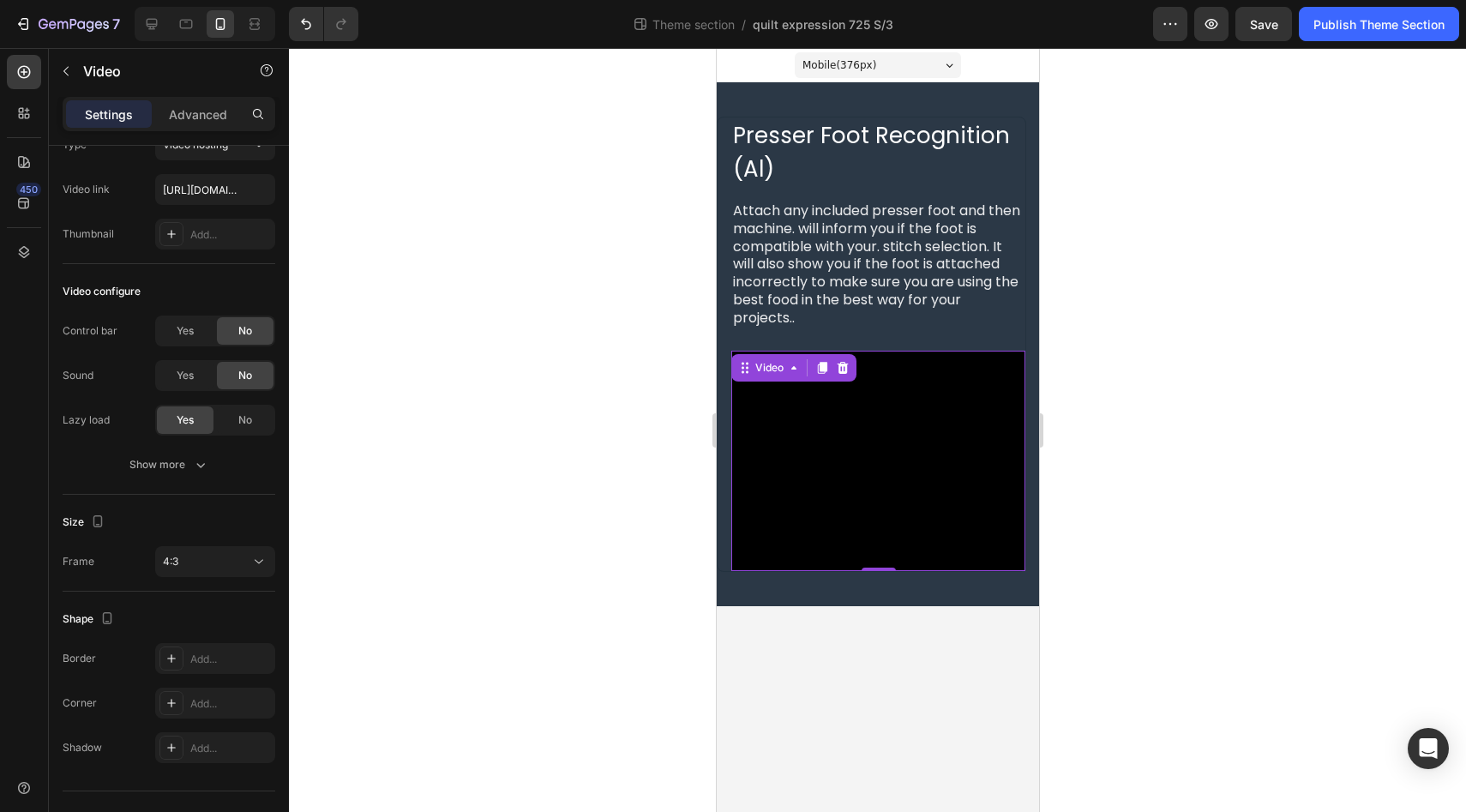
scroll to position [64, 0]
click at [252, 570] on icon at bounding box center [258, 565] width 17 height 17
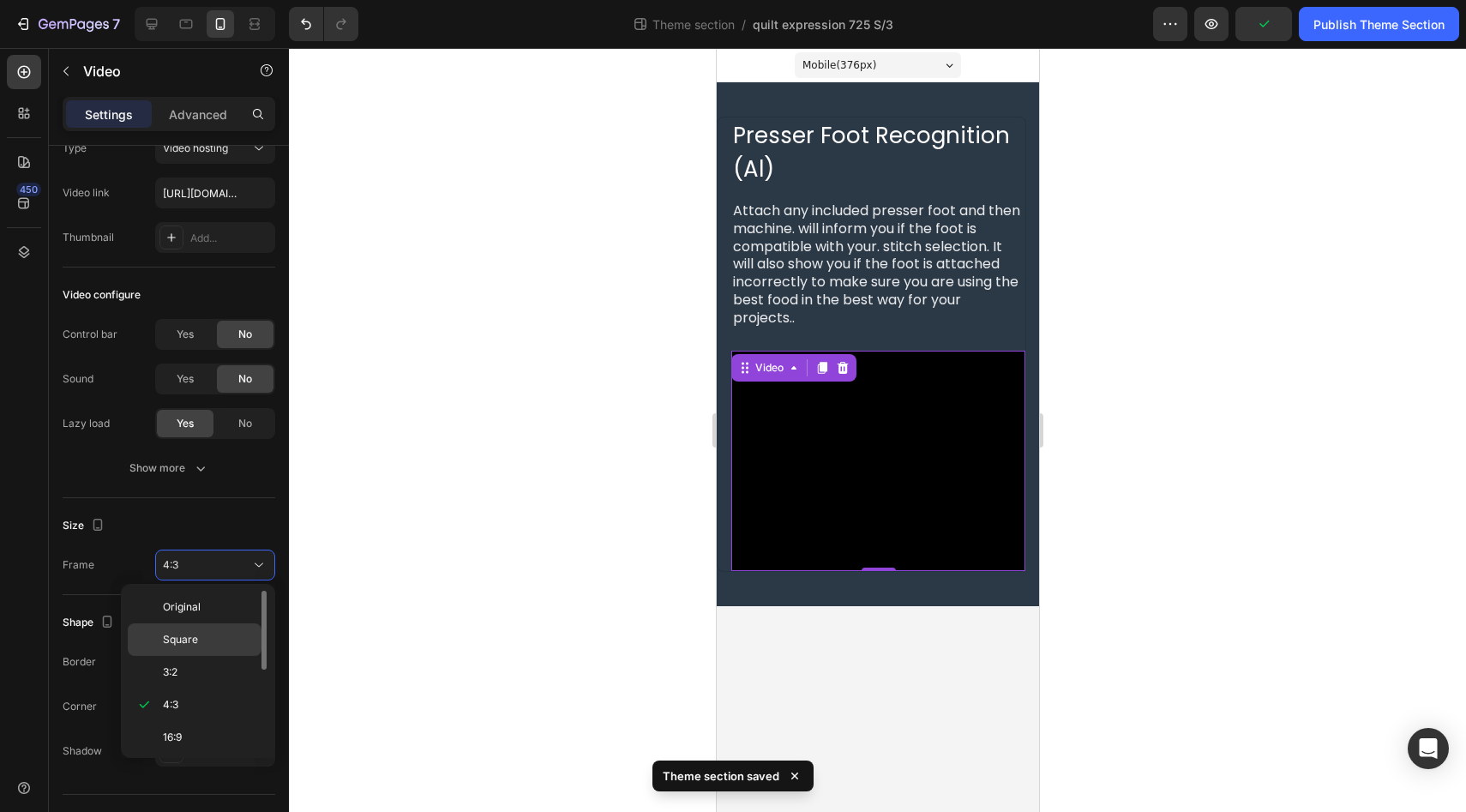
click at [230, 644] on p "Square" at bounding box center [208, 639] width 91 height 15
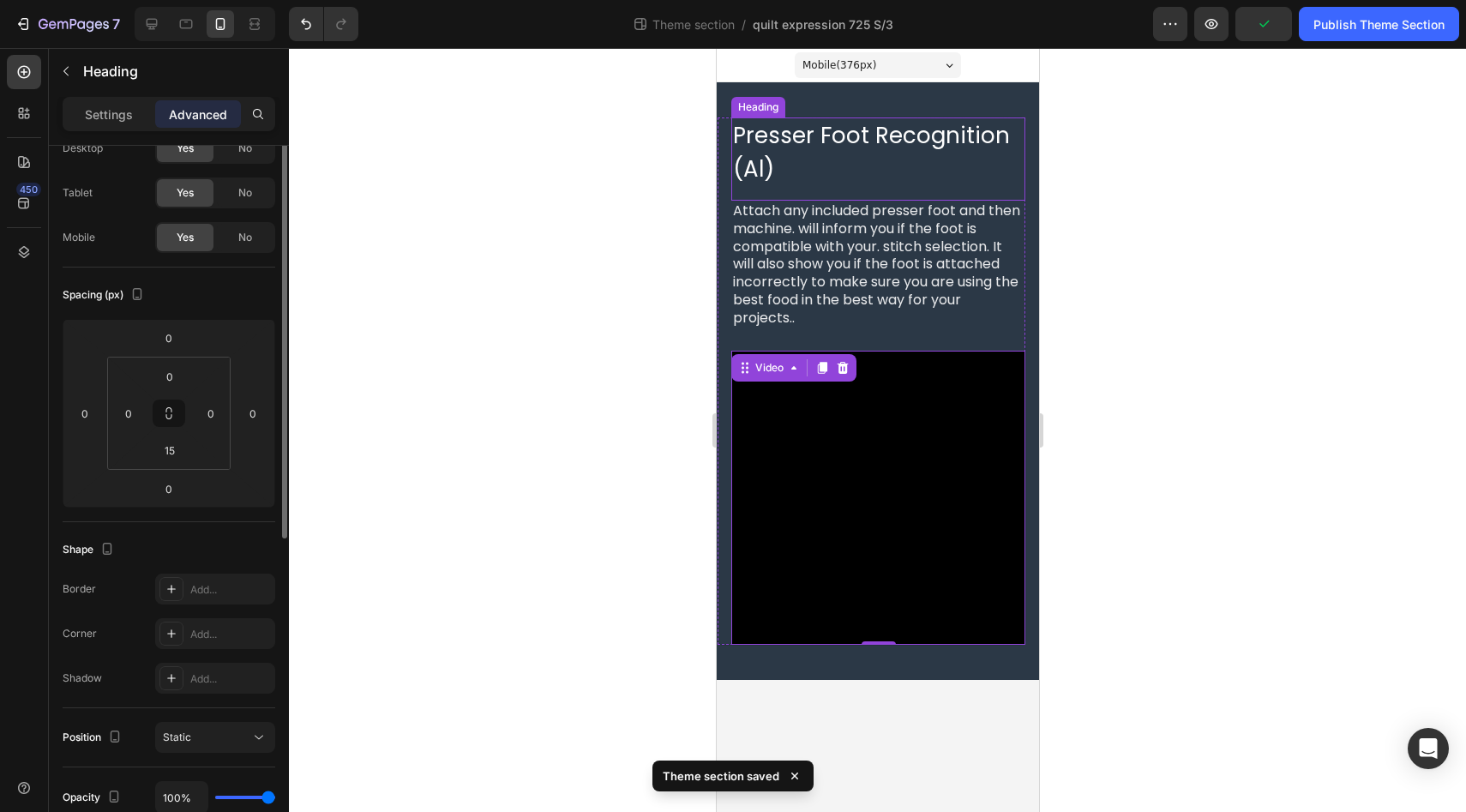
click at [803, 177] on h2 "Presser Foot Recognition (Al)" at bounding box center [877, 152] width 294 height 70
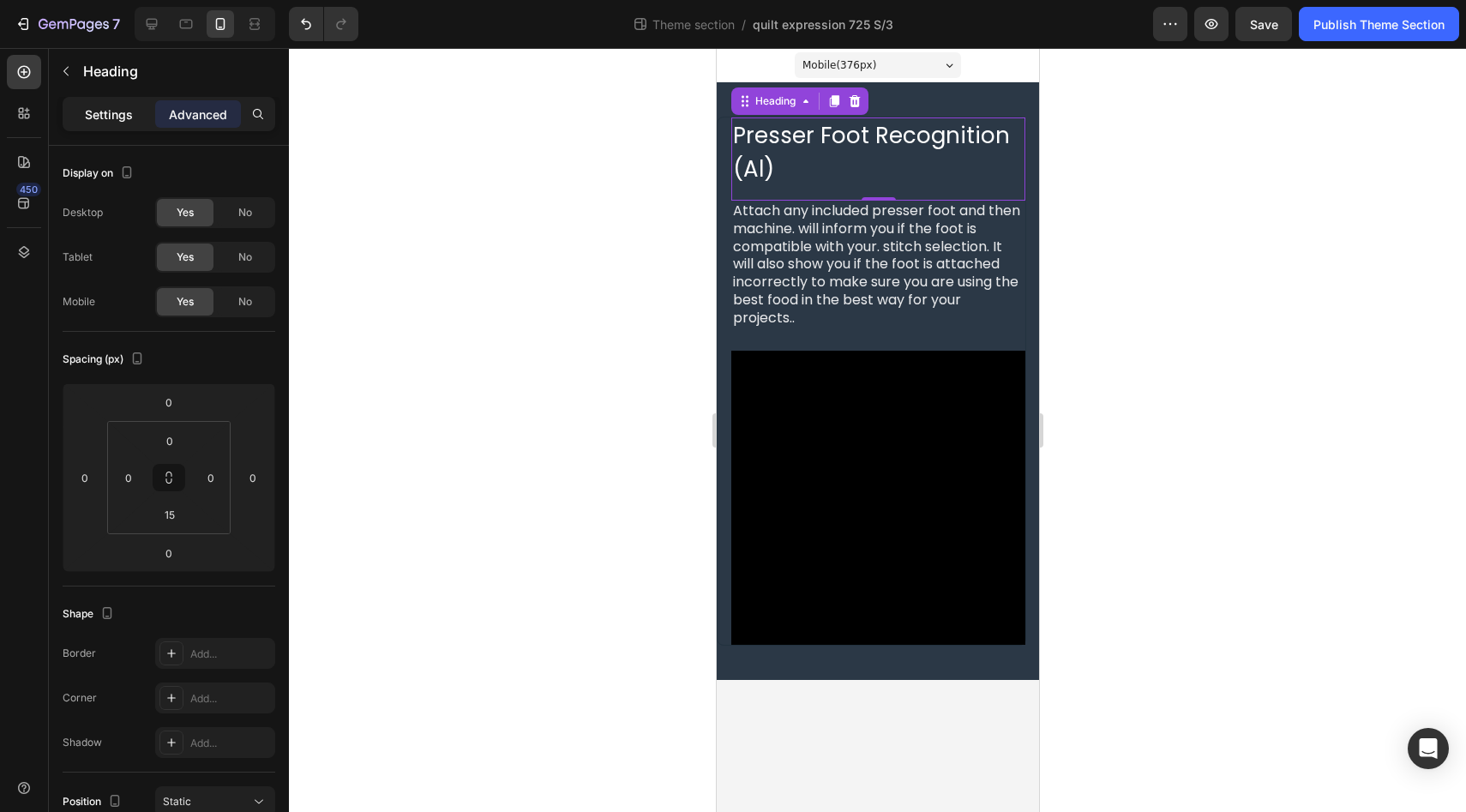
click at [119, 124] on div "Settings" at bounding box center [109, 114] width 86 height 27
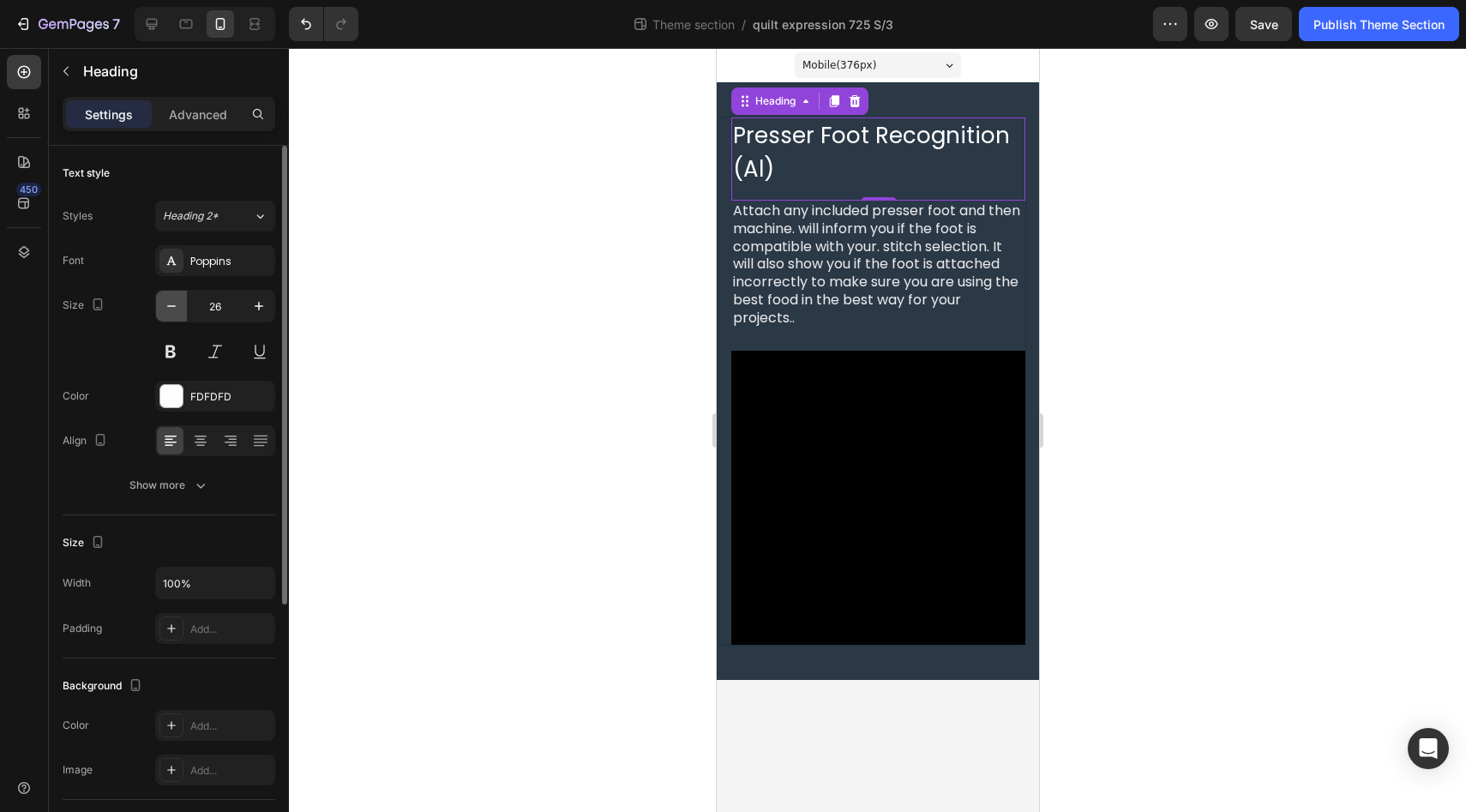
click at [173, 315] on button "button" at bounding box center [171, 306] width 31 height 31
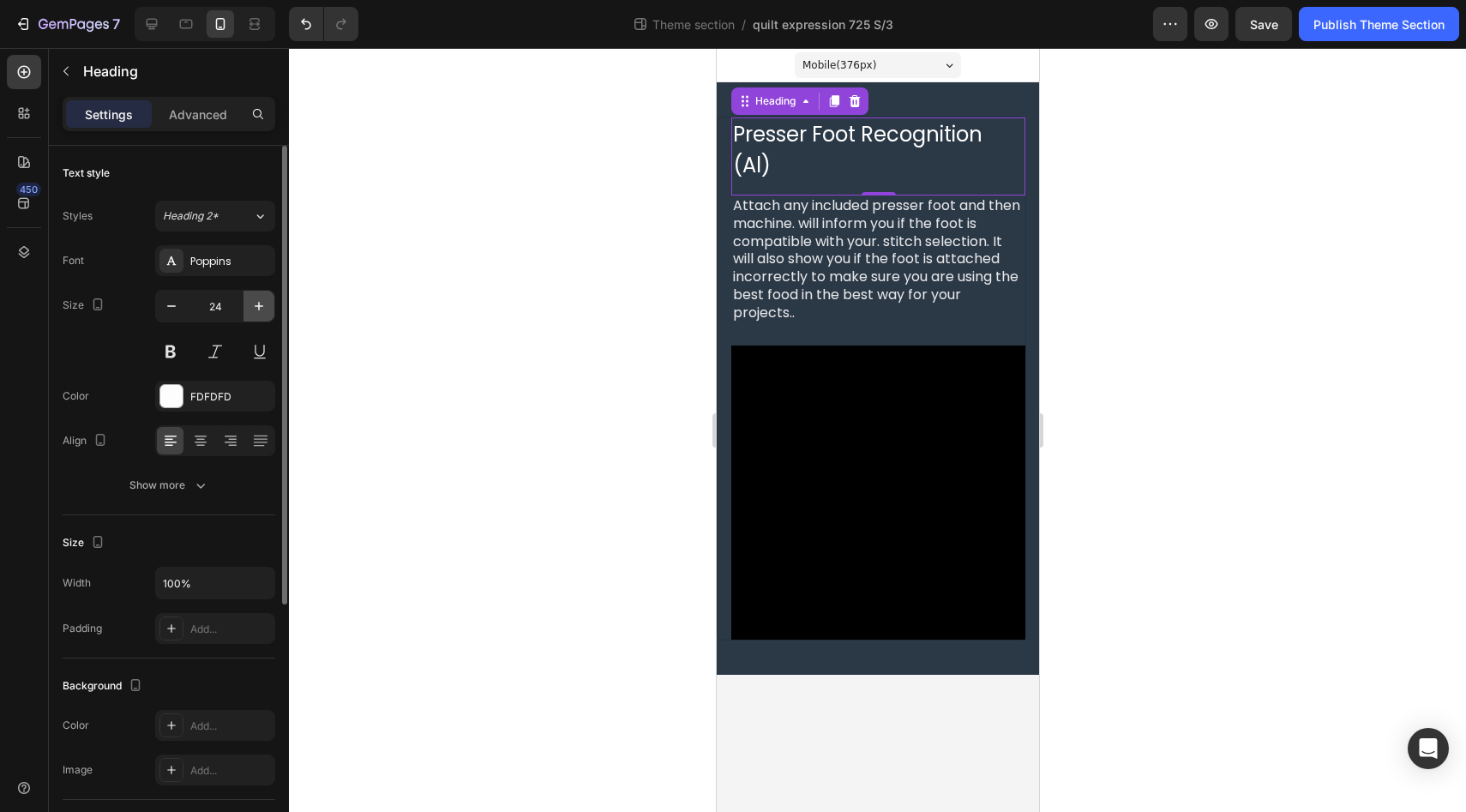
click at [253, 310] on icon "button" at bounding box center [258, 306] width 17 height 17
type input "26"
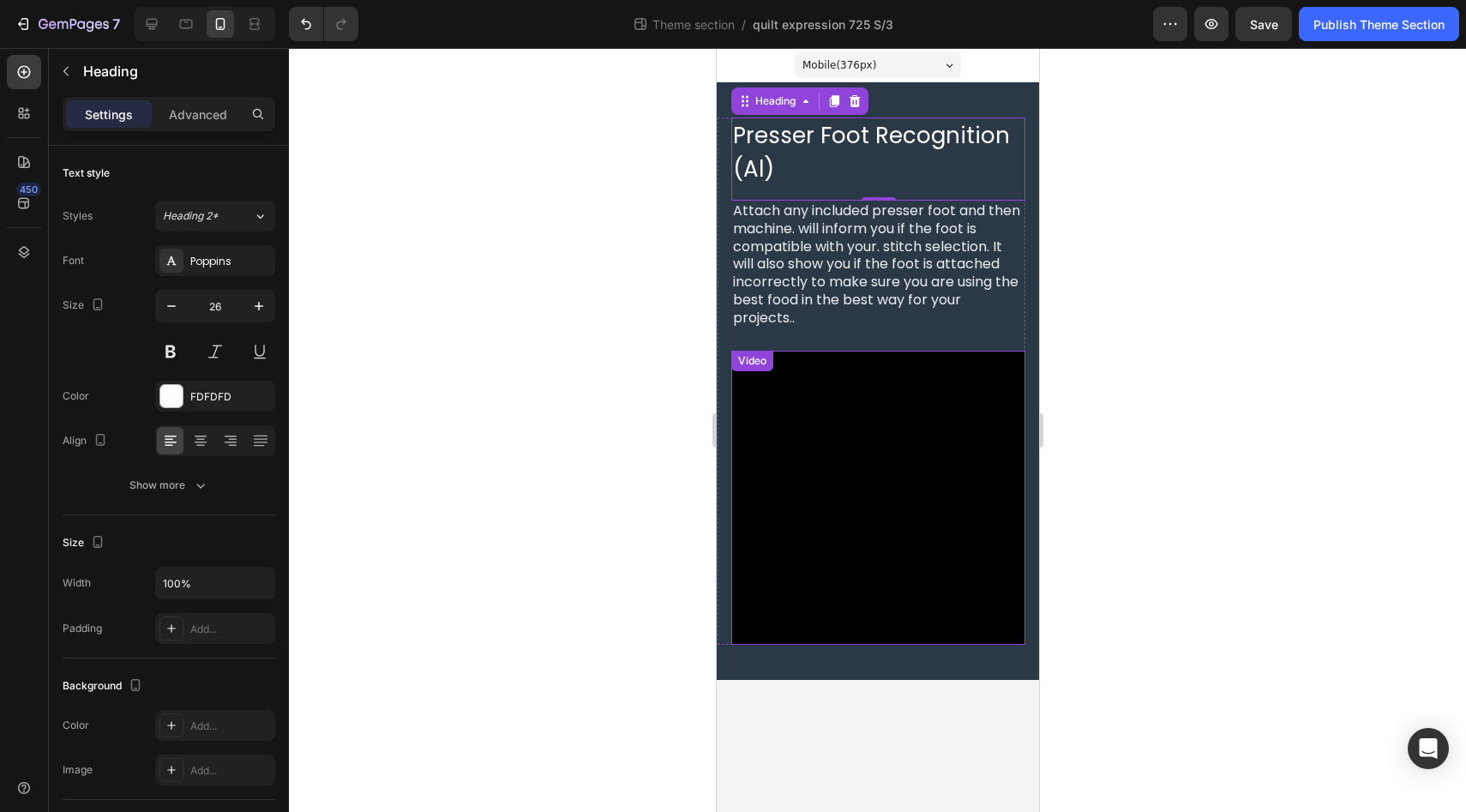
click at [801, 627] on video at bounding box center [877, 497] width 294 height 294
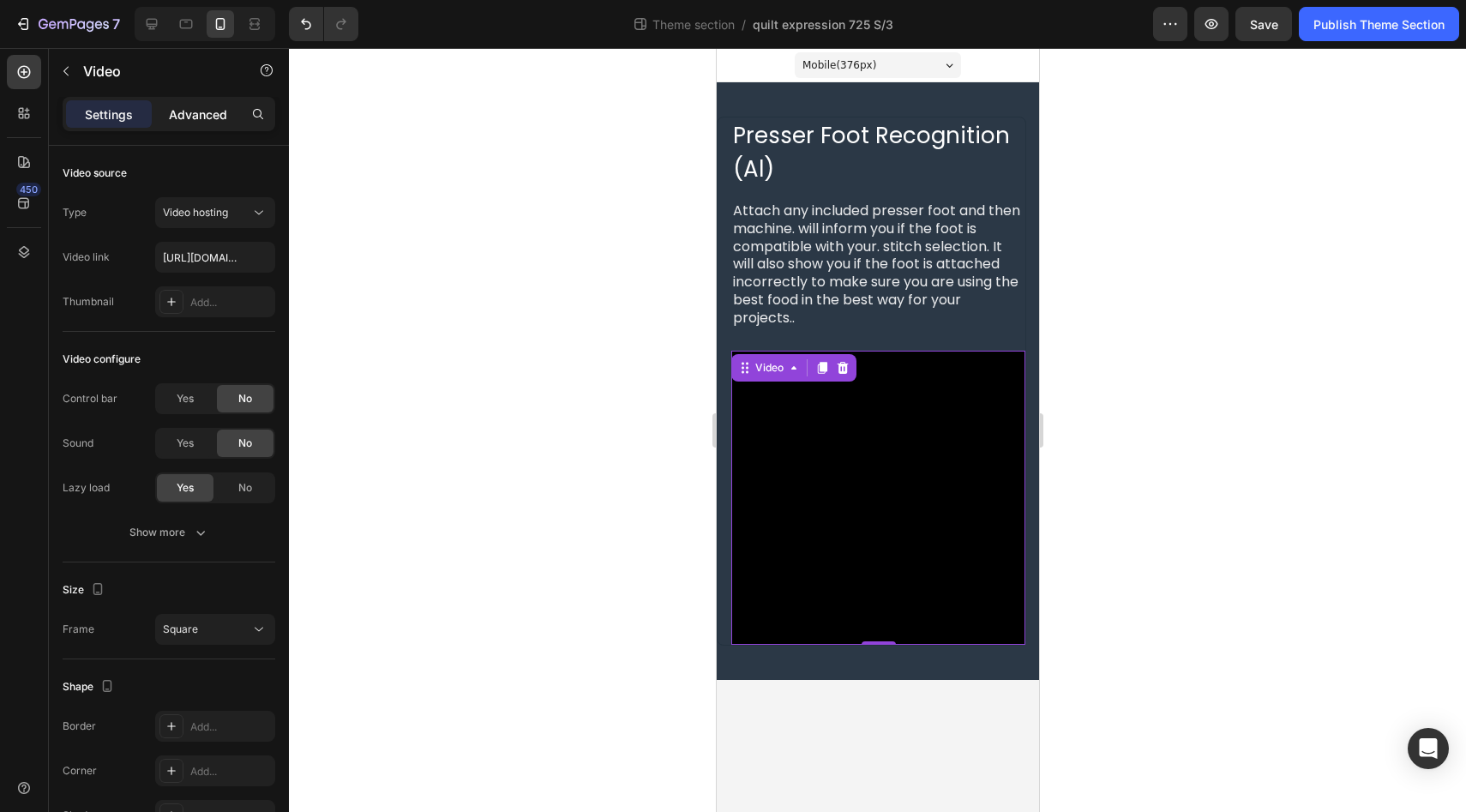
click at [203, 122] on p "Advanced" at bounding box center [198, 114] width 59 height 18
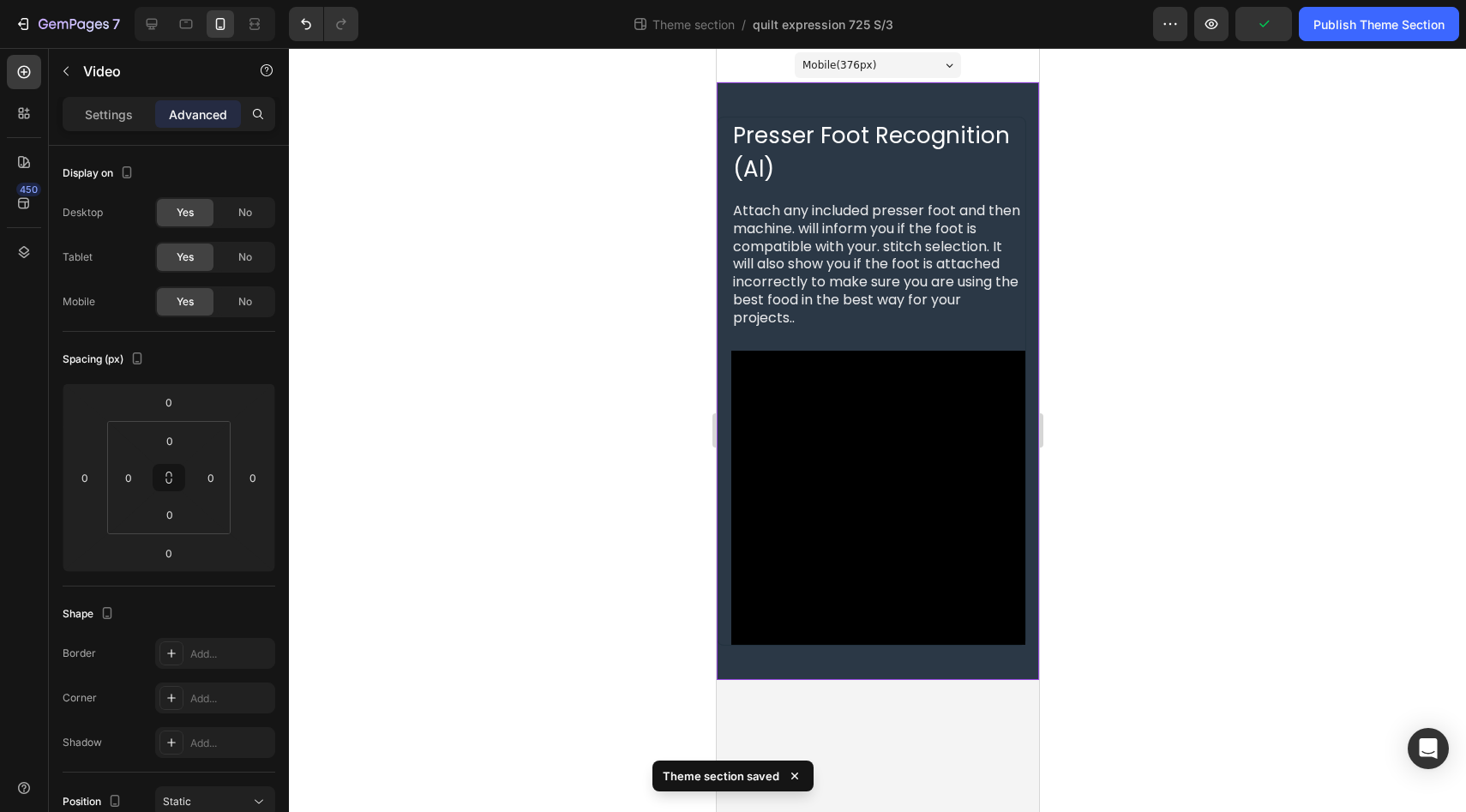
click at [812, 674] on div "Presser Foot Recognition (Al) Heading Attach any included presser foot and then…" at bounding box center [876, 380] width 323 height 597
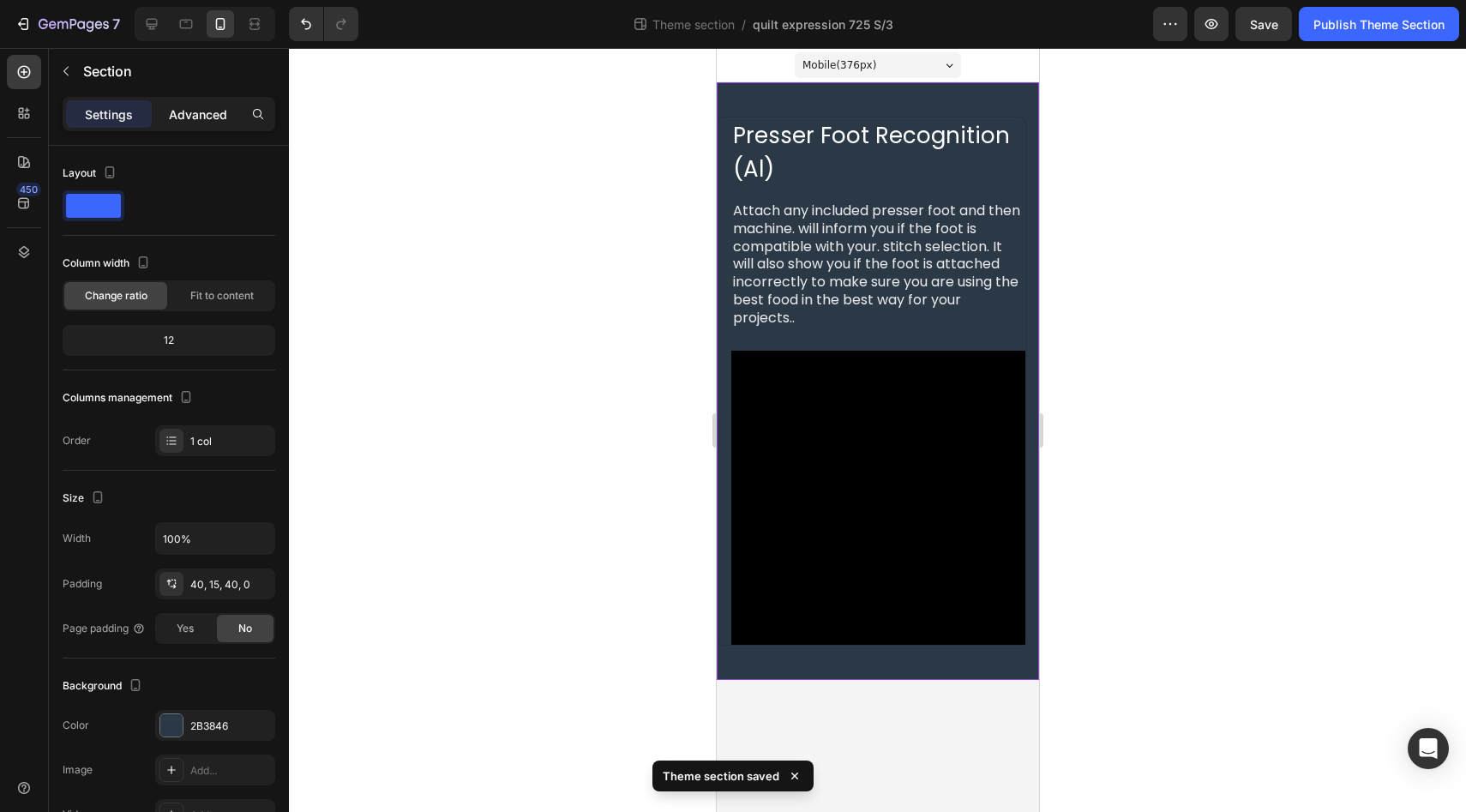
click at [204, 122] on p "Advanced" at bounding box center [198, 114] width 59 height 18
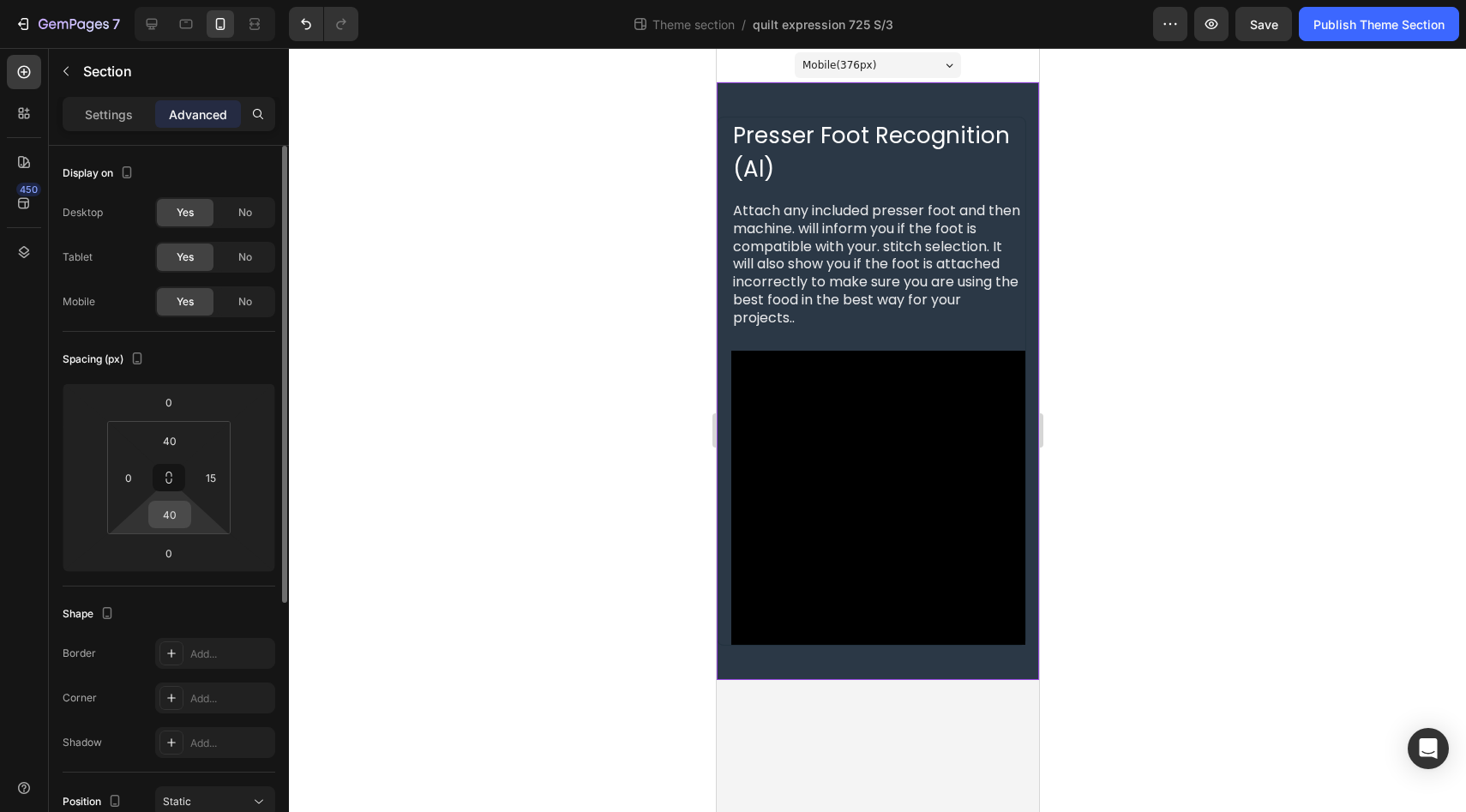
click at [169, 522] on input "40" at bounding box center [169, 514] width 34 height 26
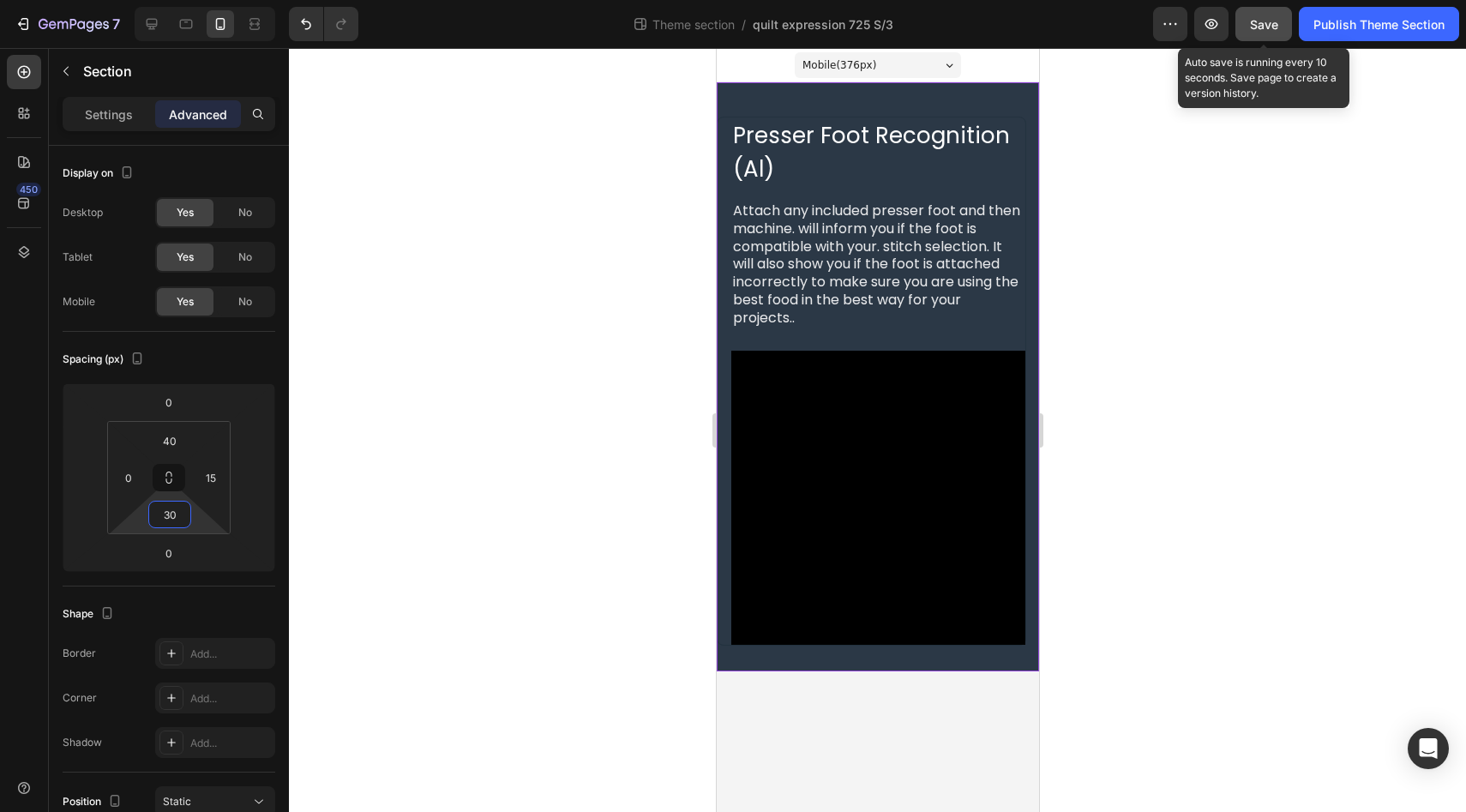
type input "30"
click at [1254, 31] on div "Save" at bounding box center [1263, 24] width 28 height 18
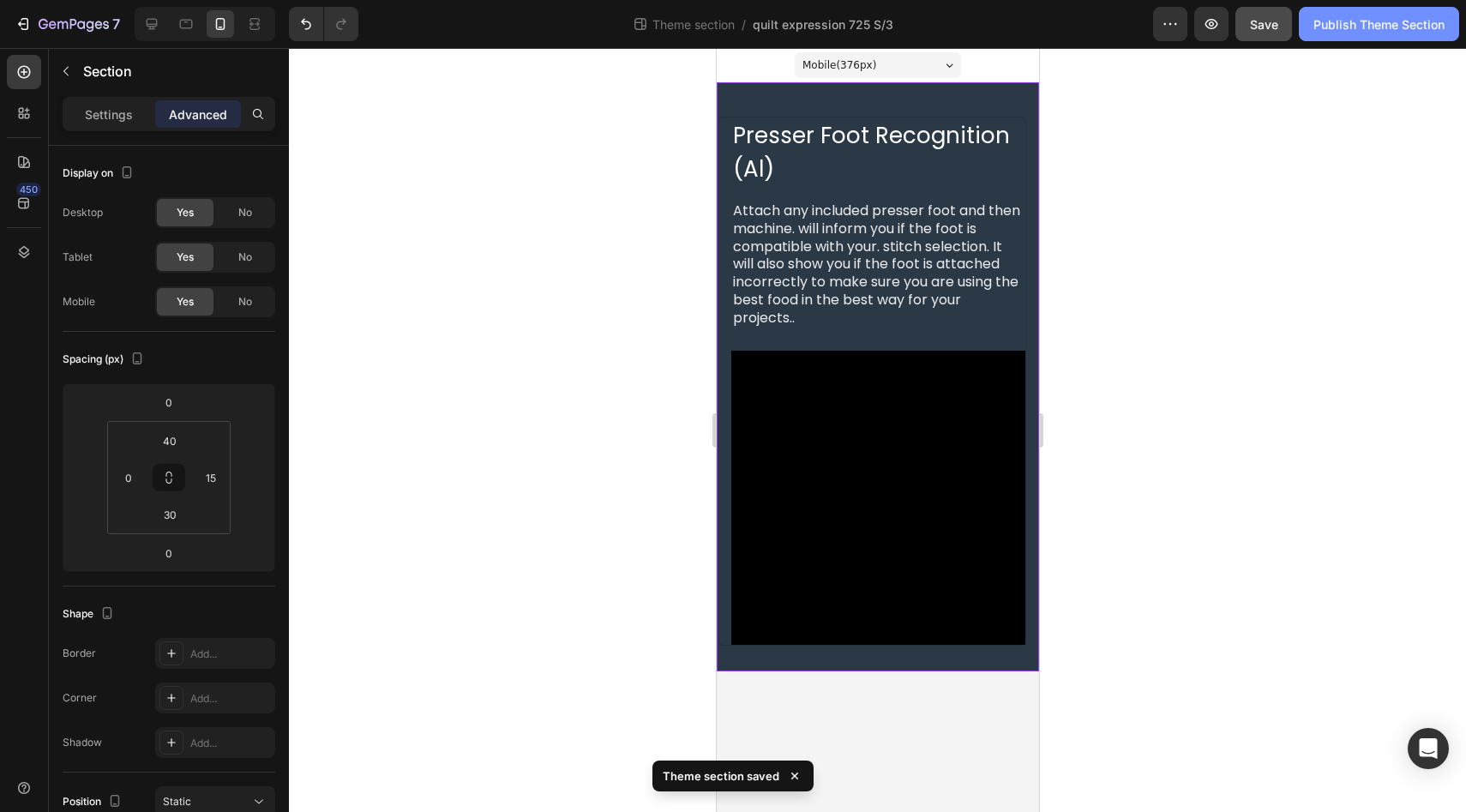
click at [1353, 23] on div "Publish Theme Section" at bounding box center [1378, 24] width 132 height 18
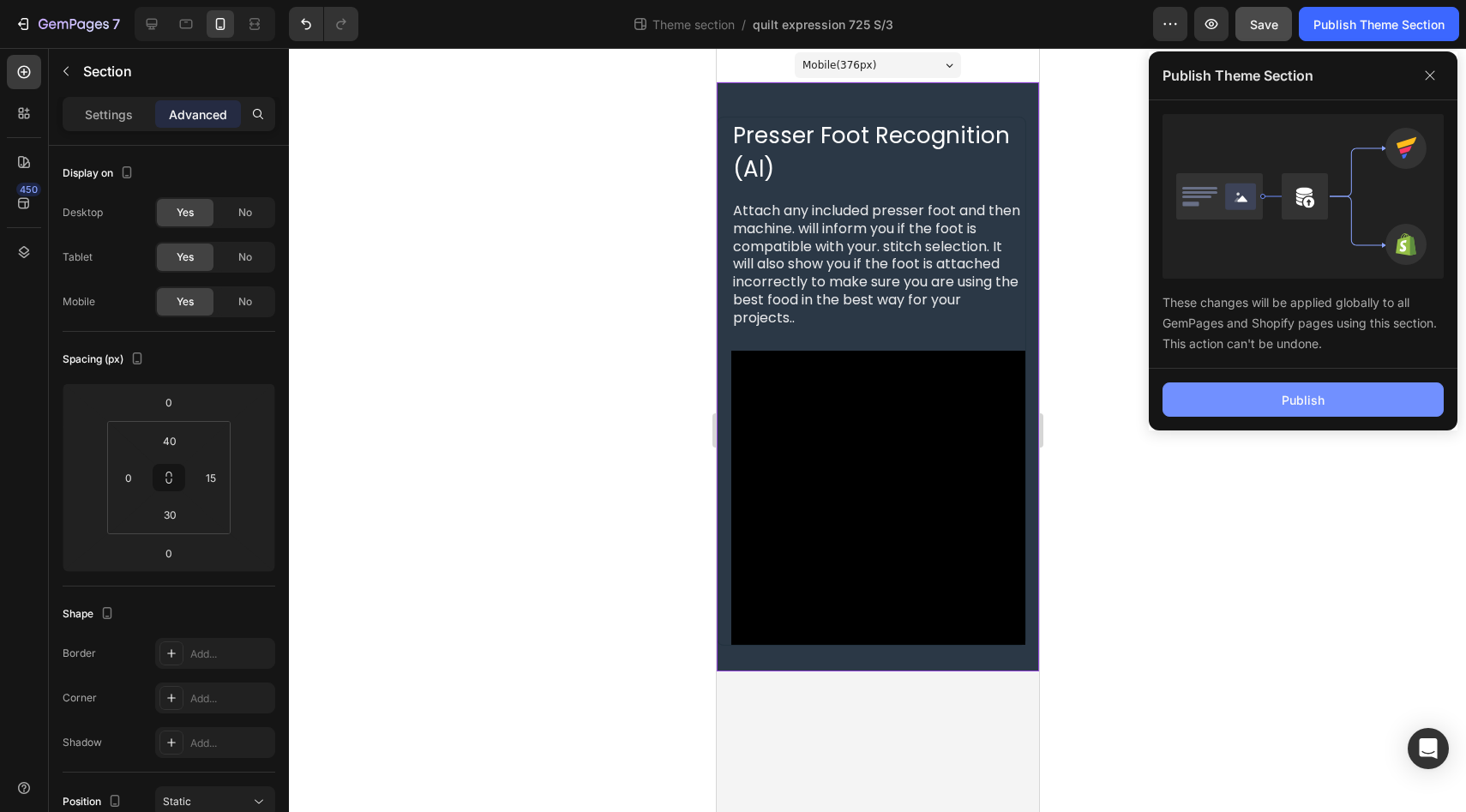
click at [1217, 402] on button "Publish" at bounding box center [1302, 399] width 281 height 34
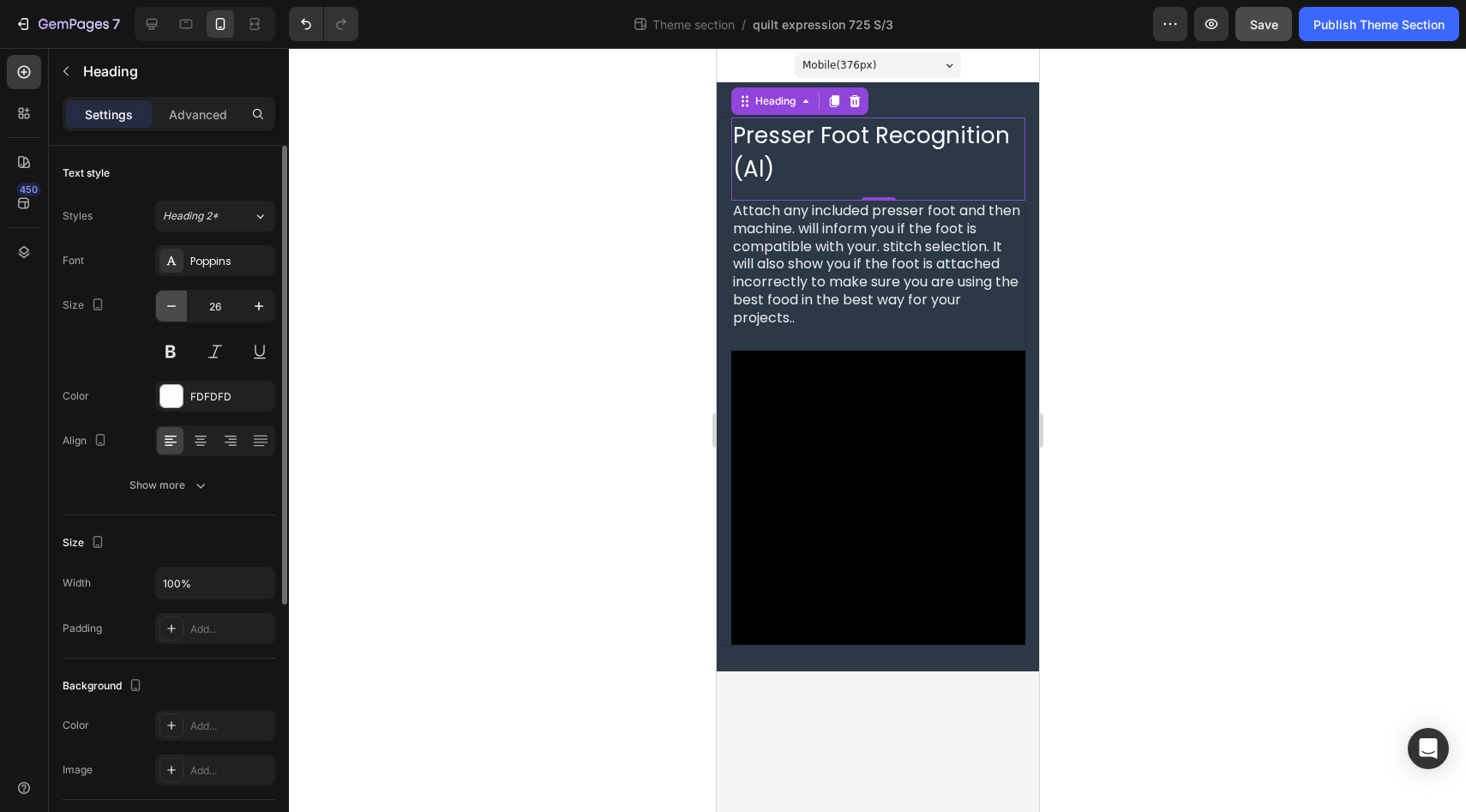
click at [176, 303] on icon "button" at bounding box center [171, 306] width 17 height 17
click at [177, 302] on icon "button" at bounding box center [171, 306] width 17 height 17
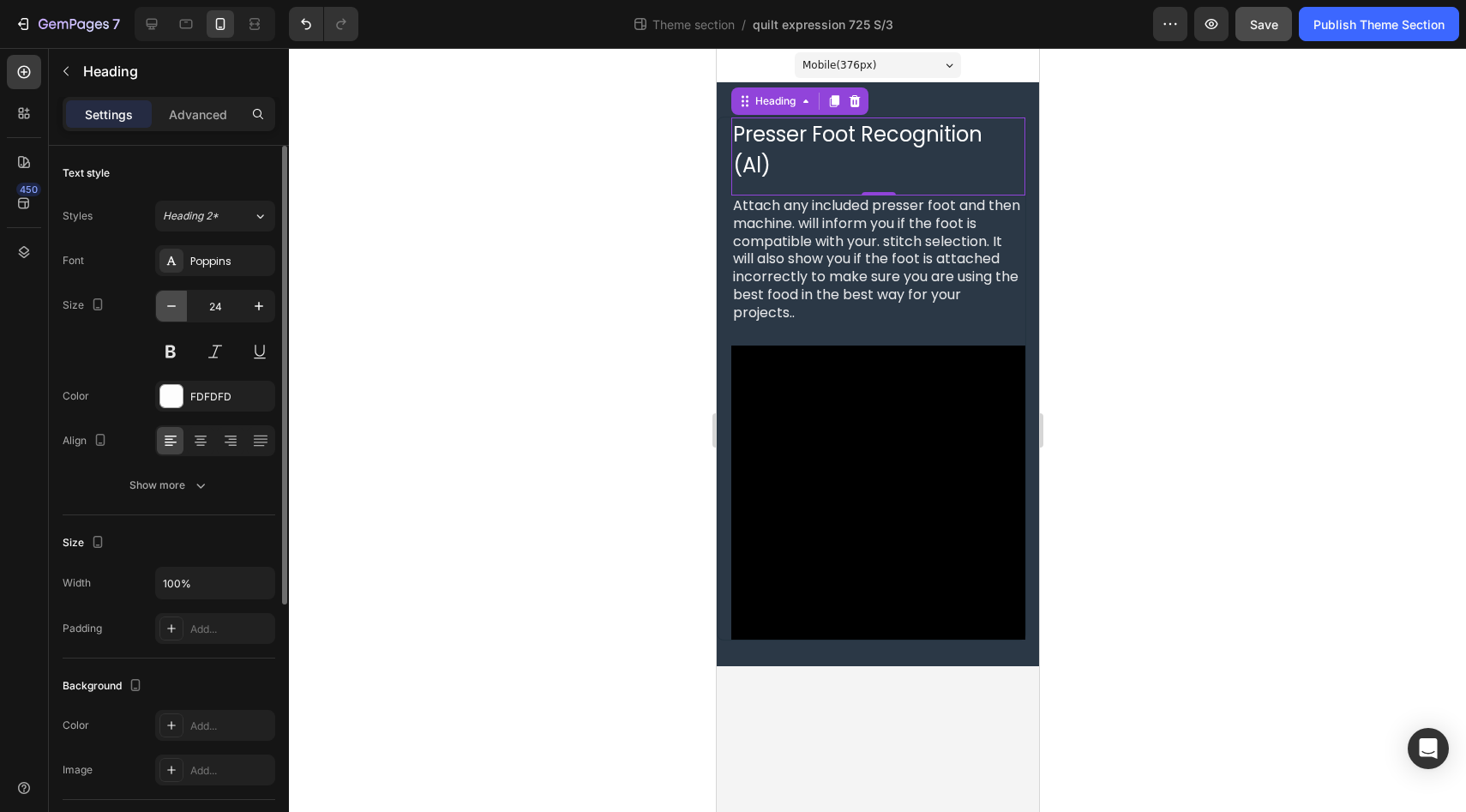
click at [177, 302] on icon "button" at bounding box center [171, 306] width 17 height 17
type input "23"
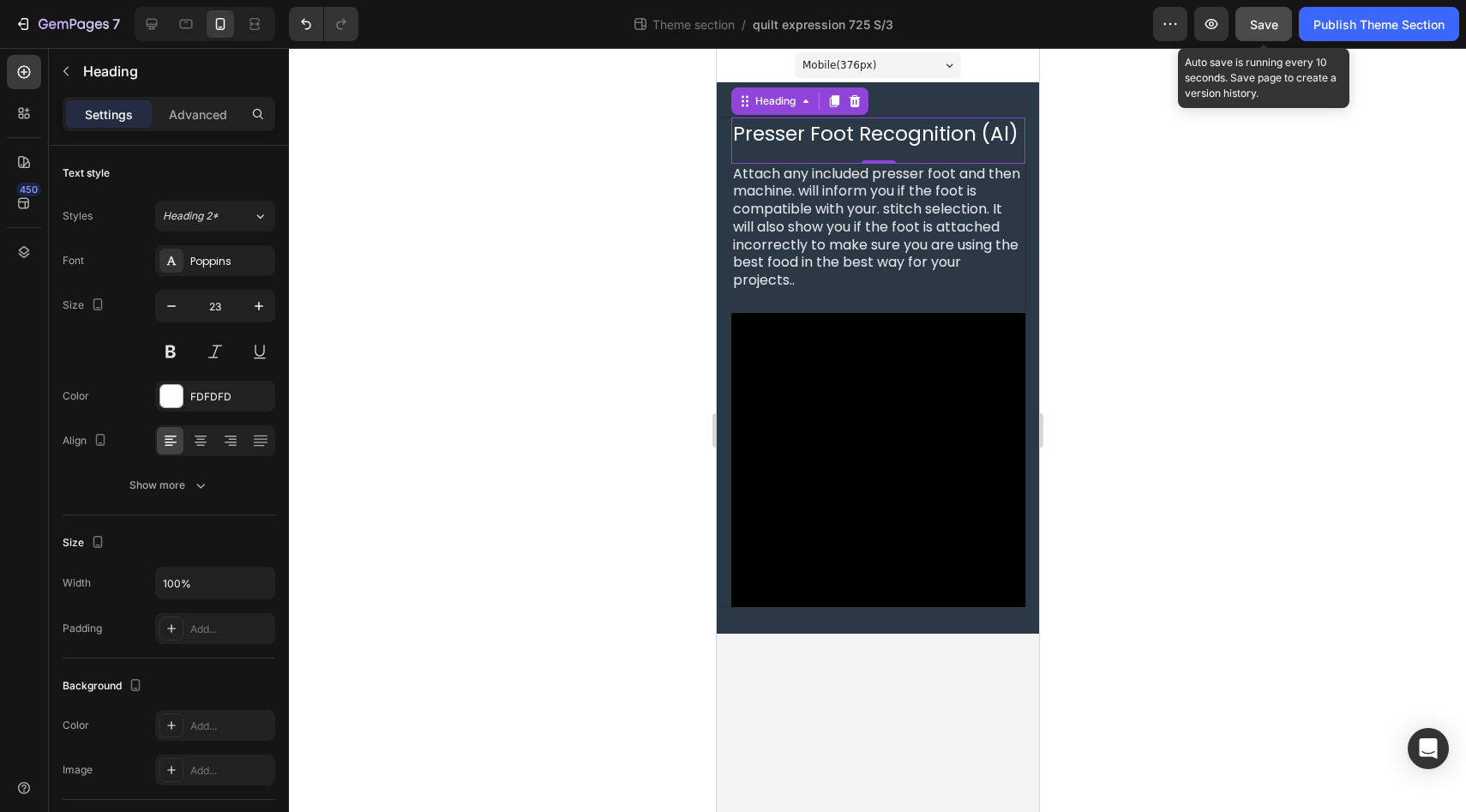
click at [1269, 24] on span "Save" at bounding box center [1263, 24] width 28 height 14
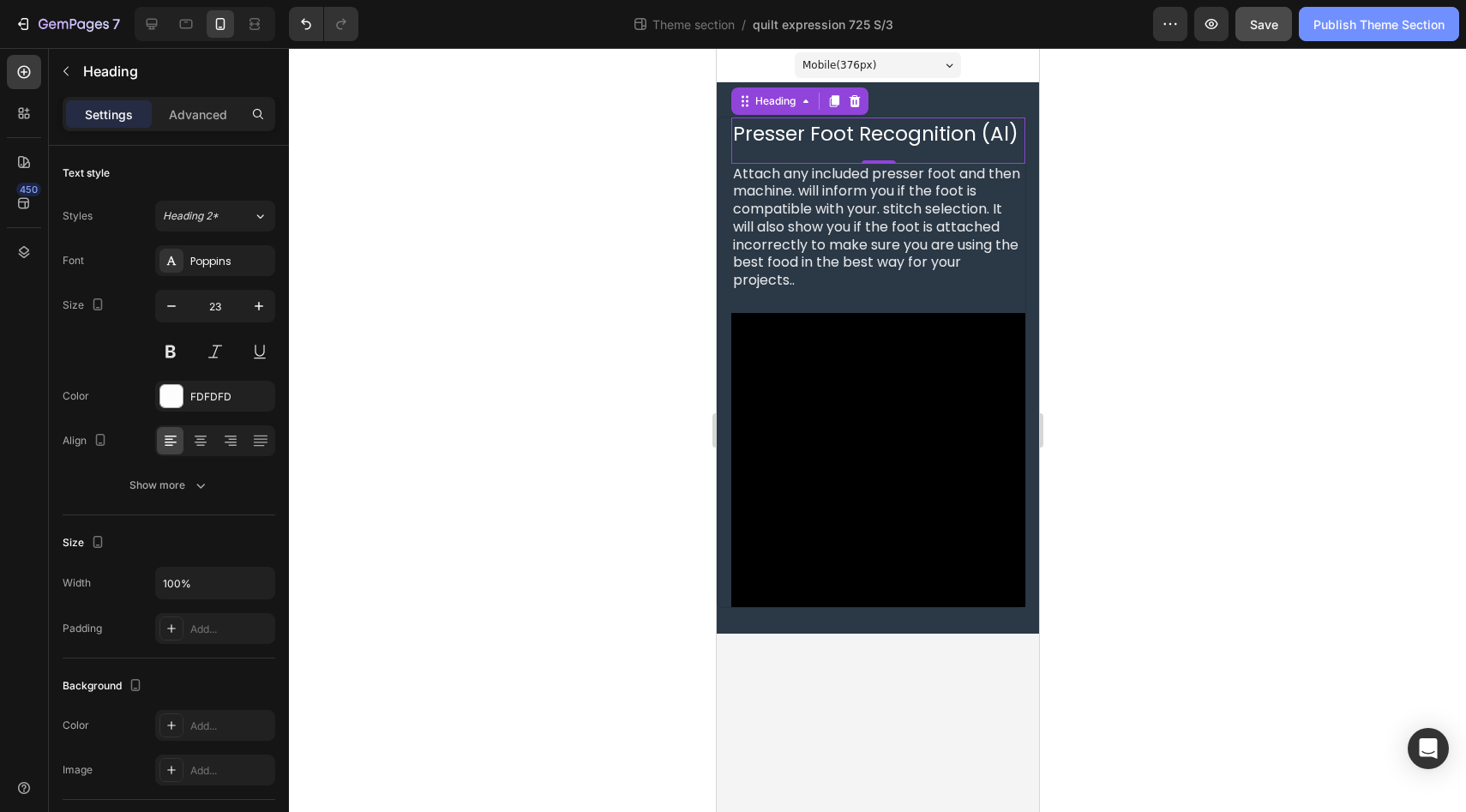
click at [1371, 28] on div "Publish Theme Section" at bounding box center [1378, 24] width 132 height 18
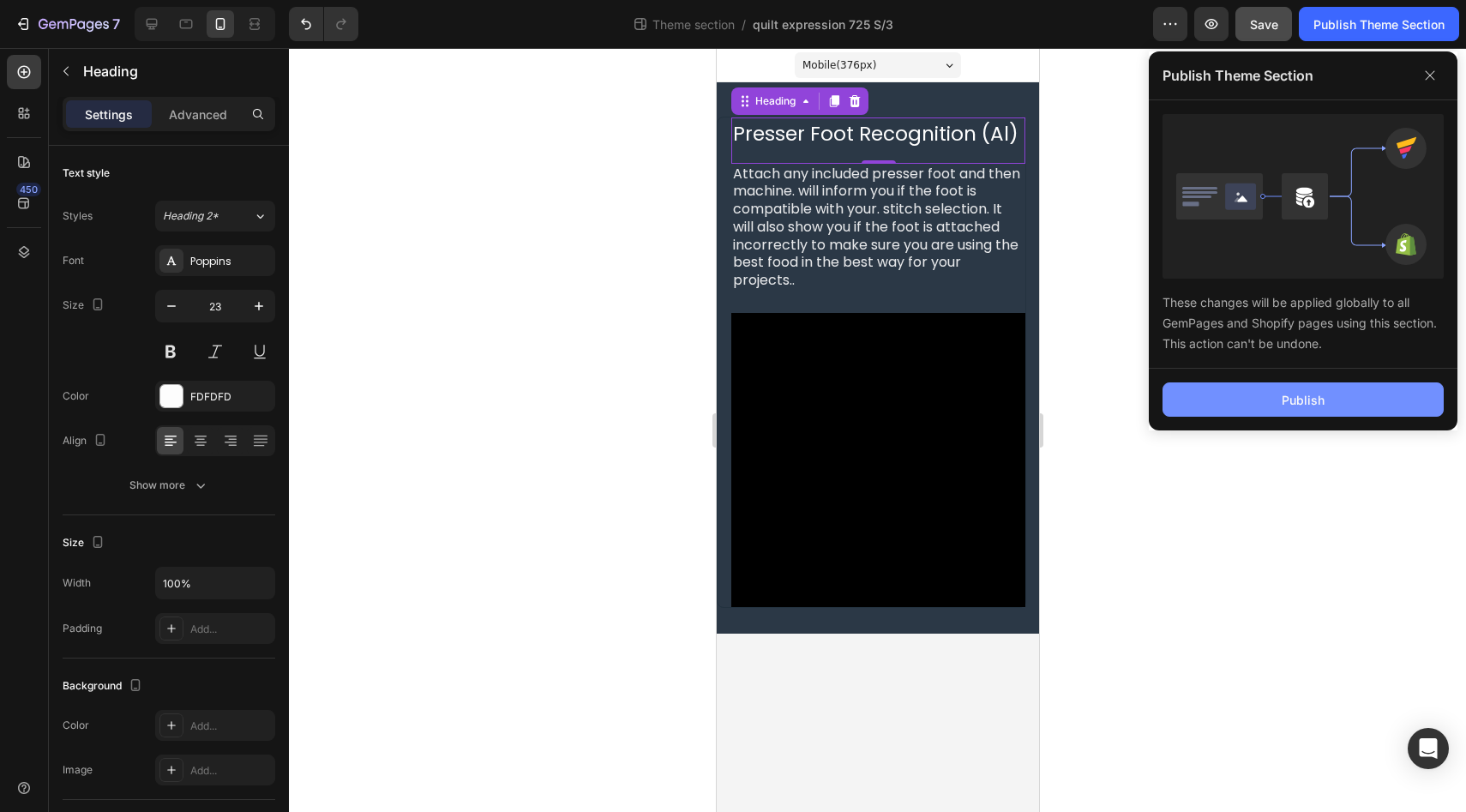
click at [1296, 405] on div "Publish" at bounding box center [1302, 399] width 43 height 18
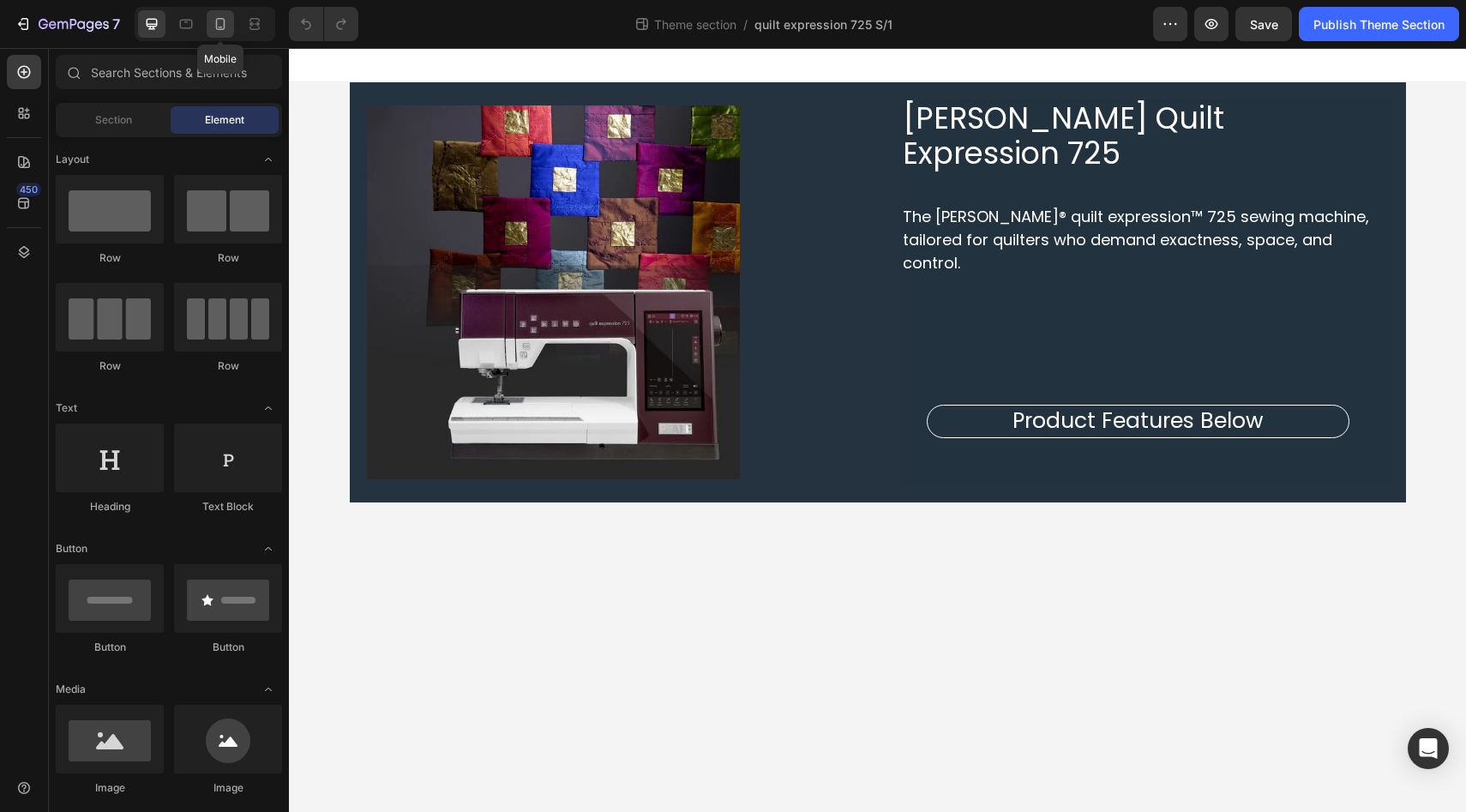
click at [226, 28] on icon at bounding box center [221, 24] width 17 height 17
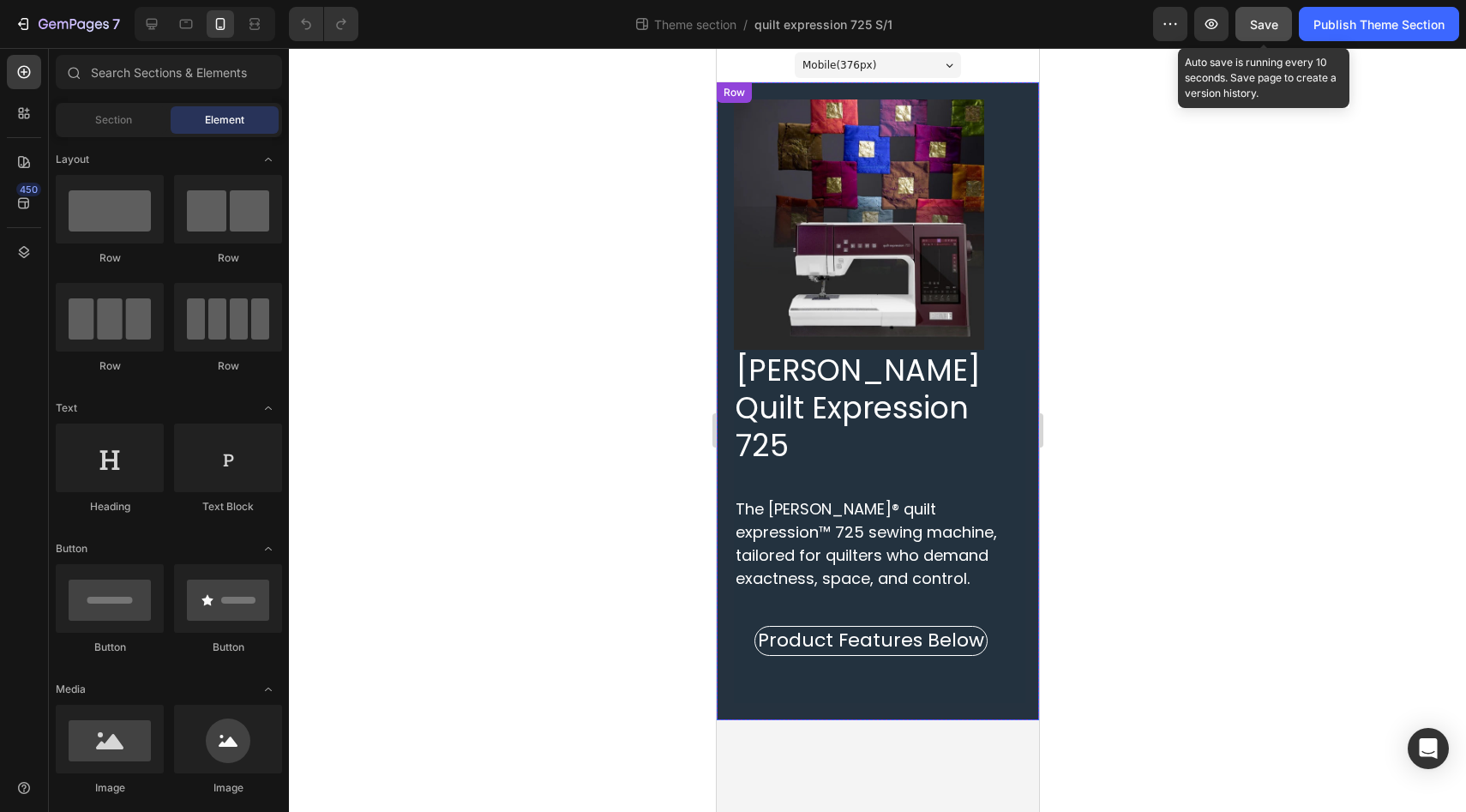
click at [1271, 27] on span "Save" at bounding box center [1263, 24] width 28 height 14
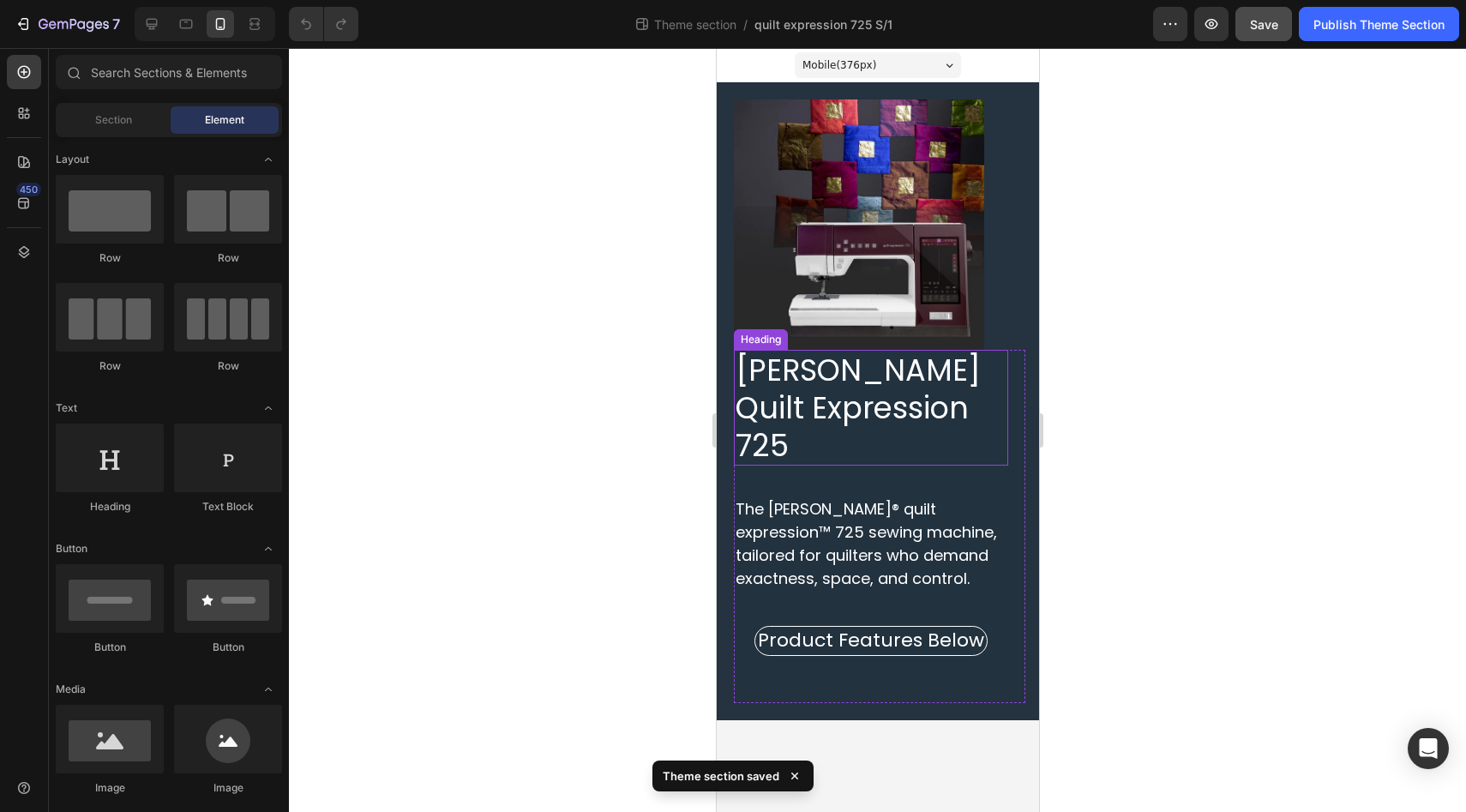
click at [852, 417] on span "PFAFF Quilt Expression 725" at bounding box center [857, 408] width 245 height 117
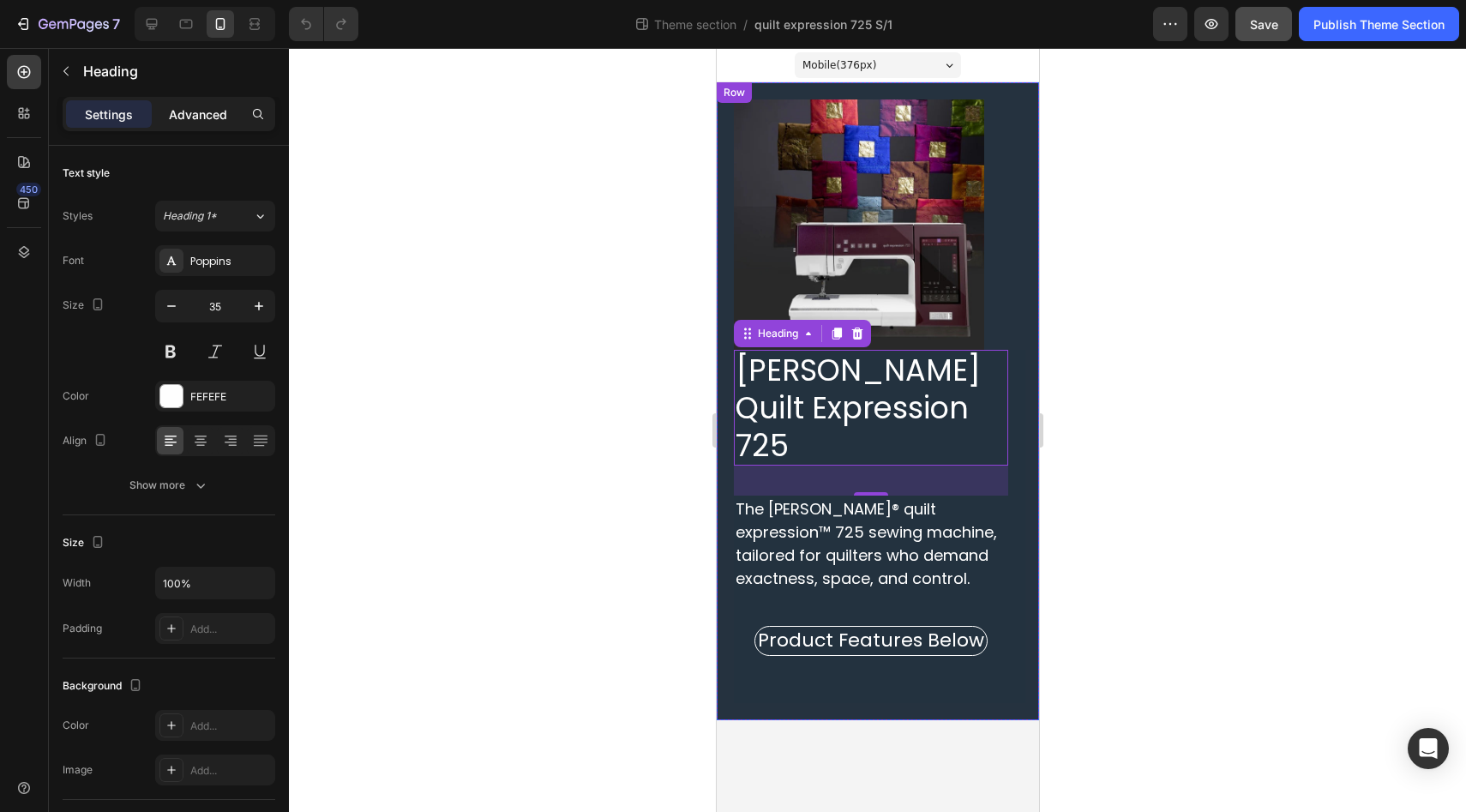
click at [201, 112] on p "Advanced" at bounding box center [198, 114] width 59 height 18
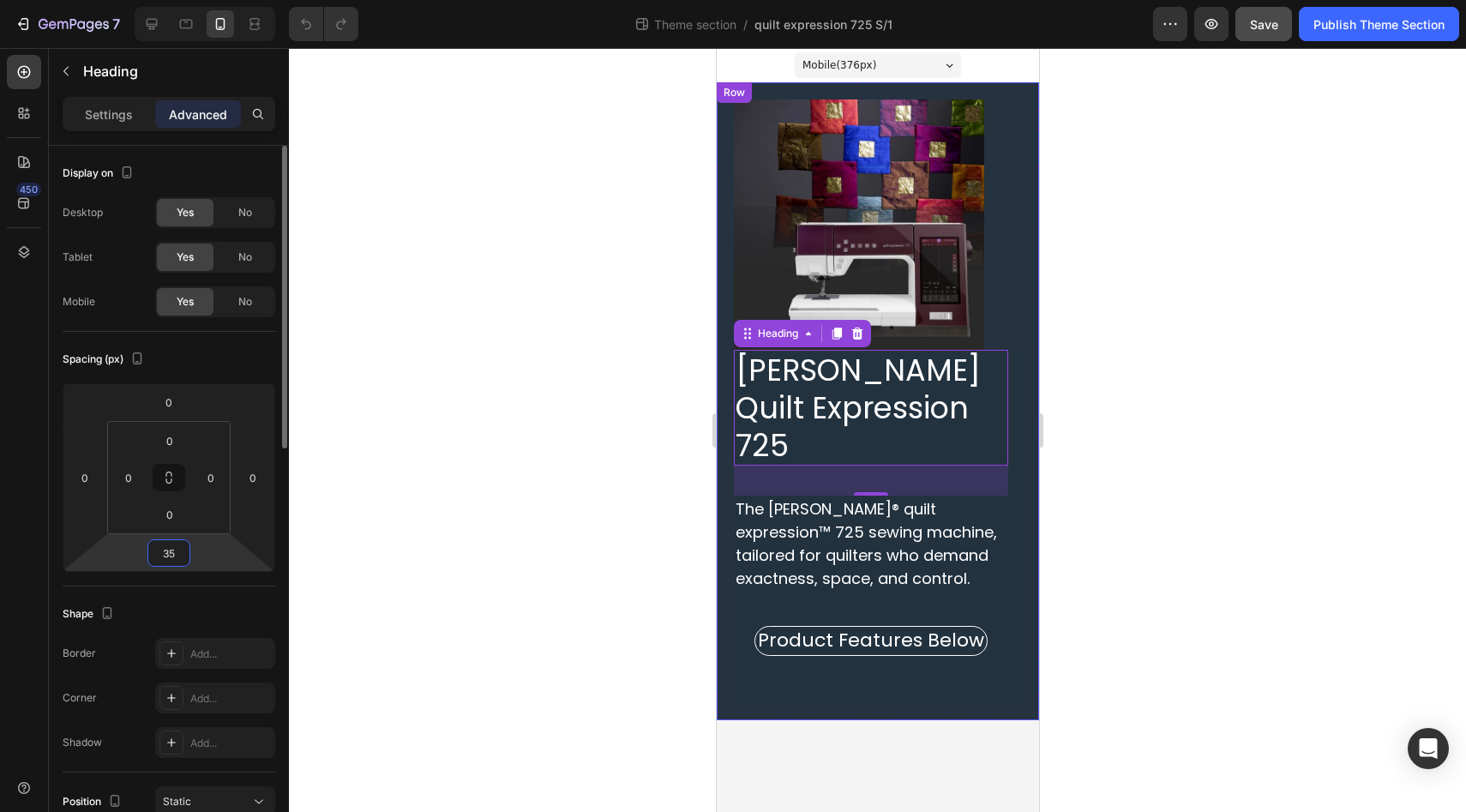
click at [176, 565] on input "35" at bounding box center [168, 553] width 34 height 26
click at [173, 524] on input "0" at bounding box center [169, 514] width 34 height 26
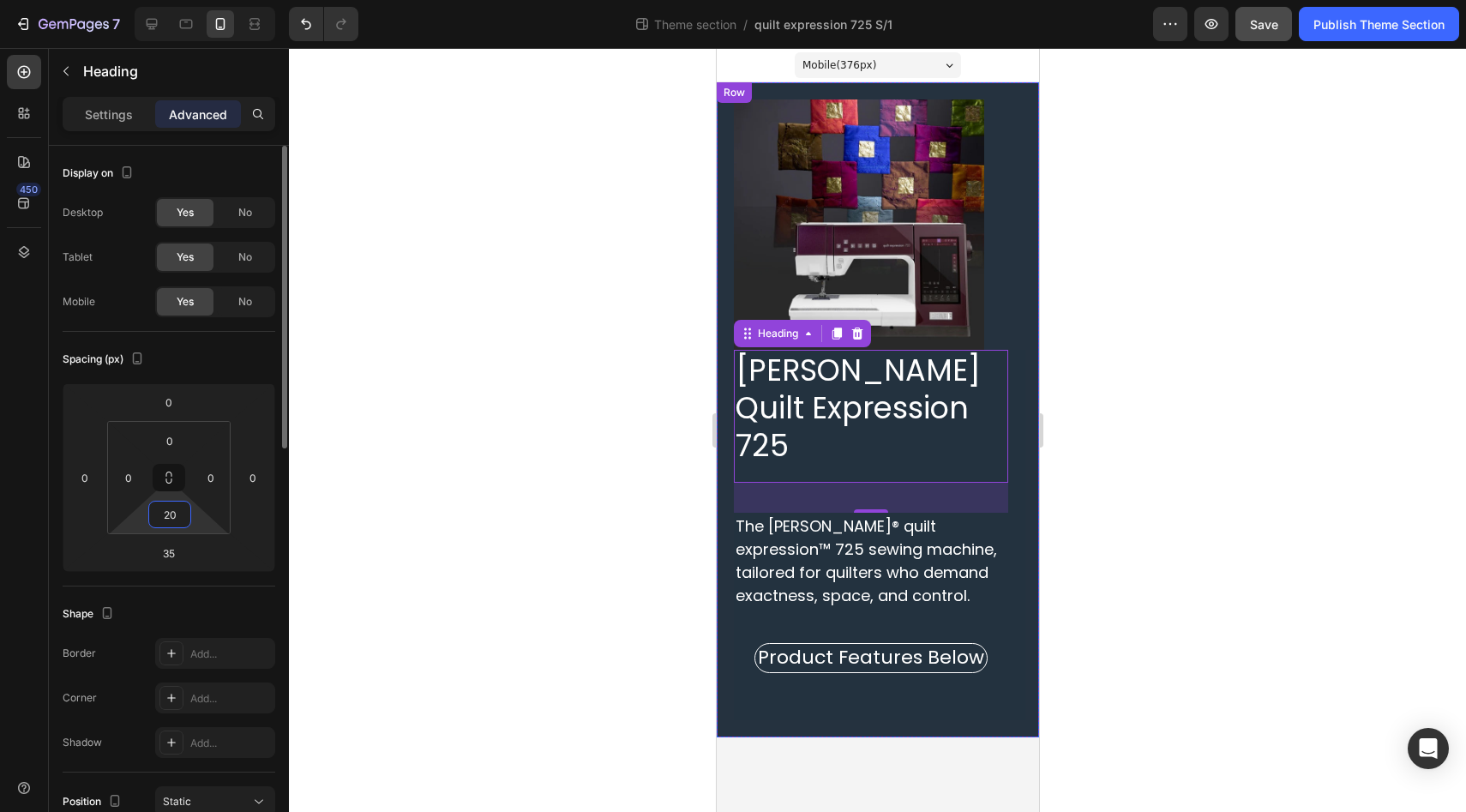
type input "2"
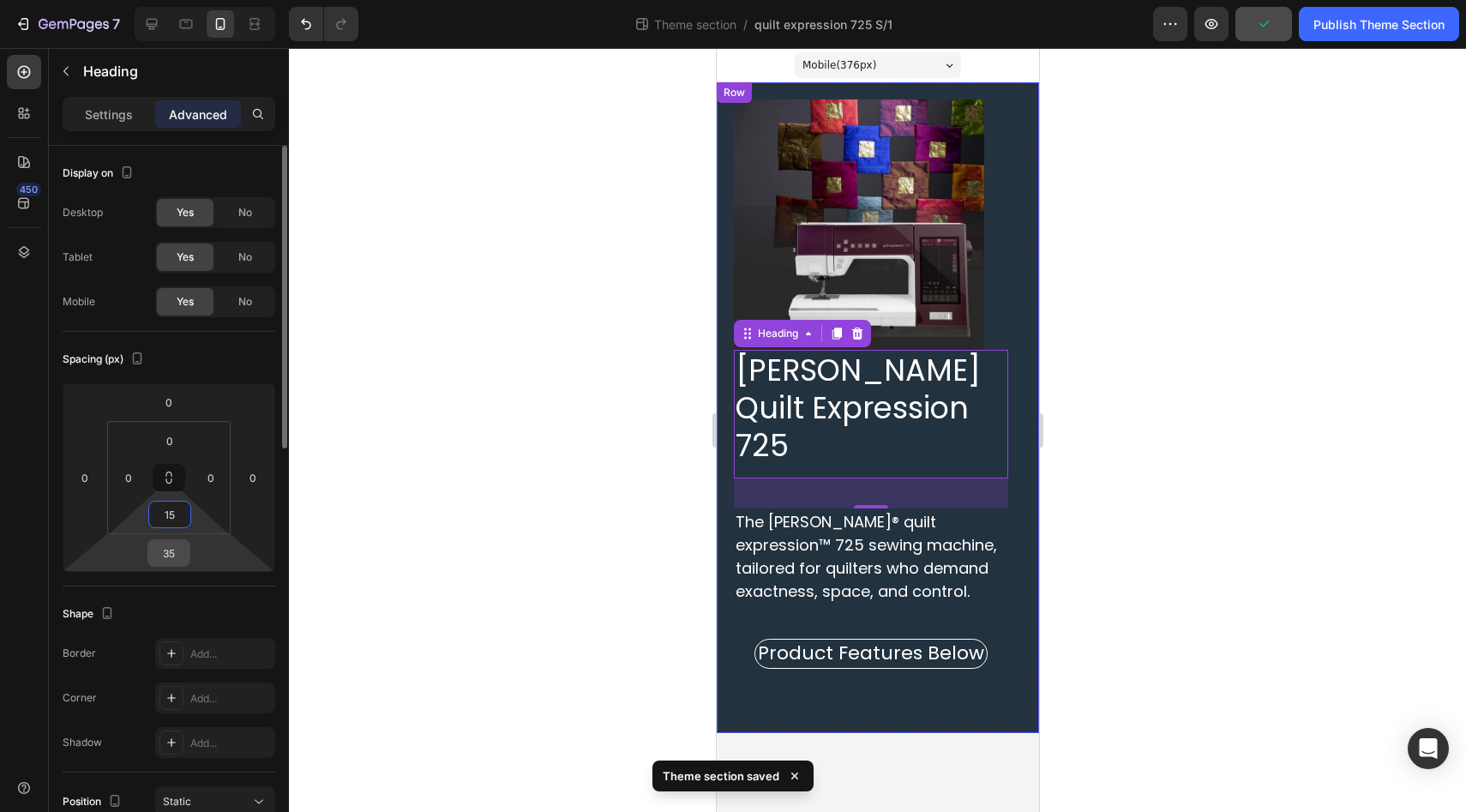
type input "15"
click at [178, 560] on input "35" at bounding box center [168, 553] width 34 height 26
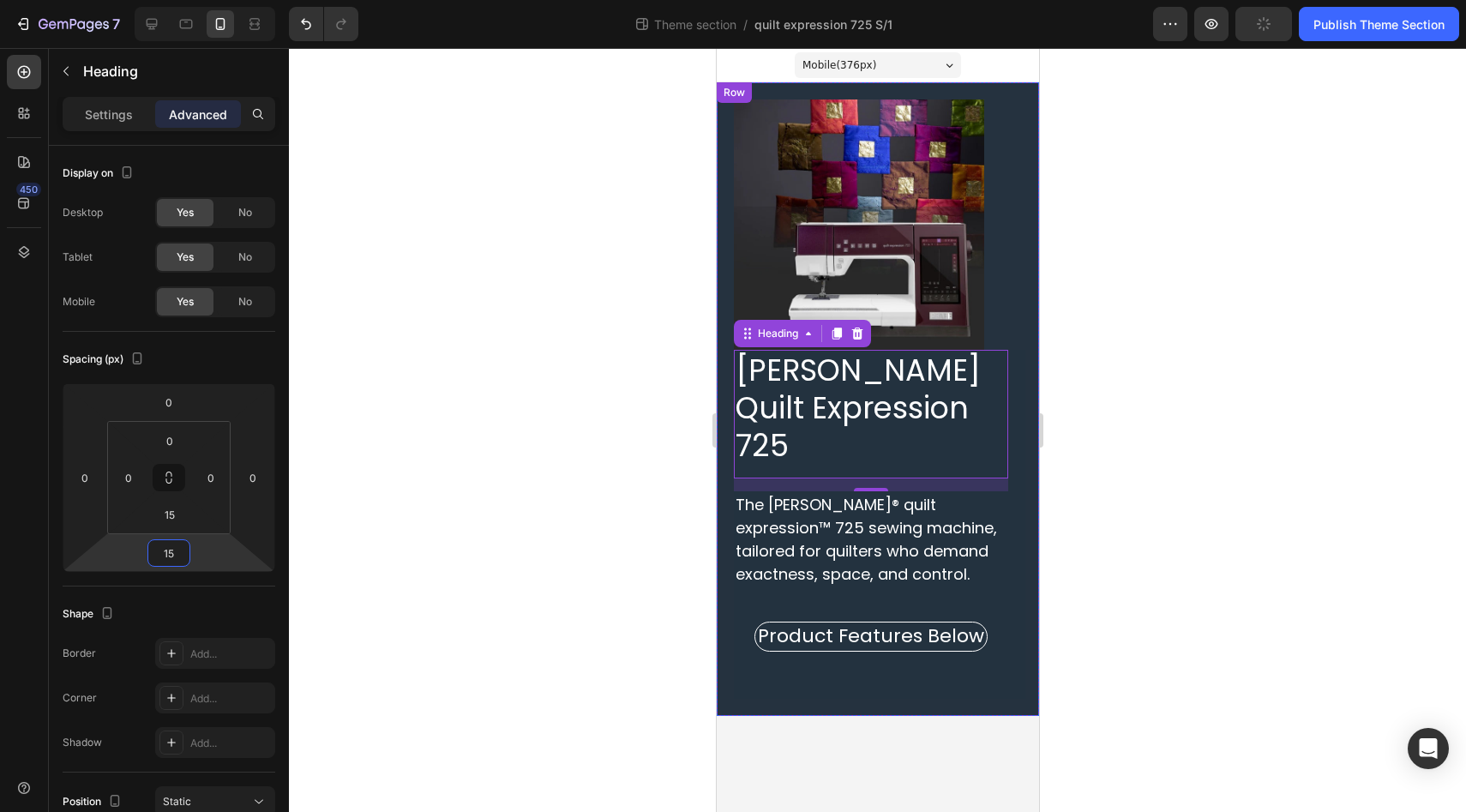
type input "15"
click at [521, 587] on div at bounding box center [876, 430] width 1176 height 764
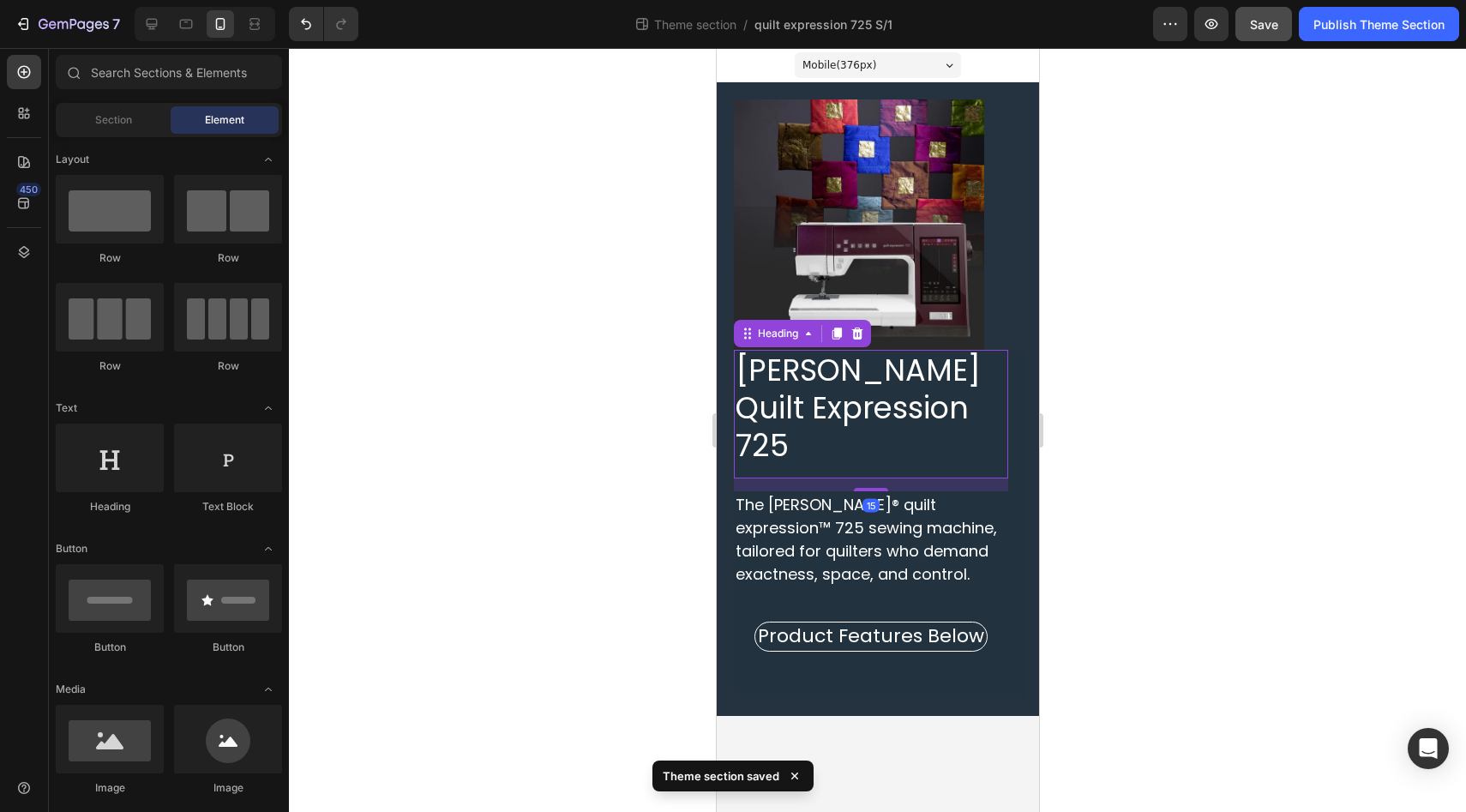
click at [834, 362] on span "PFAFF Quilt Expression 725" at bounding box center [857, 408] width 245 height 117
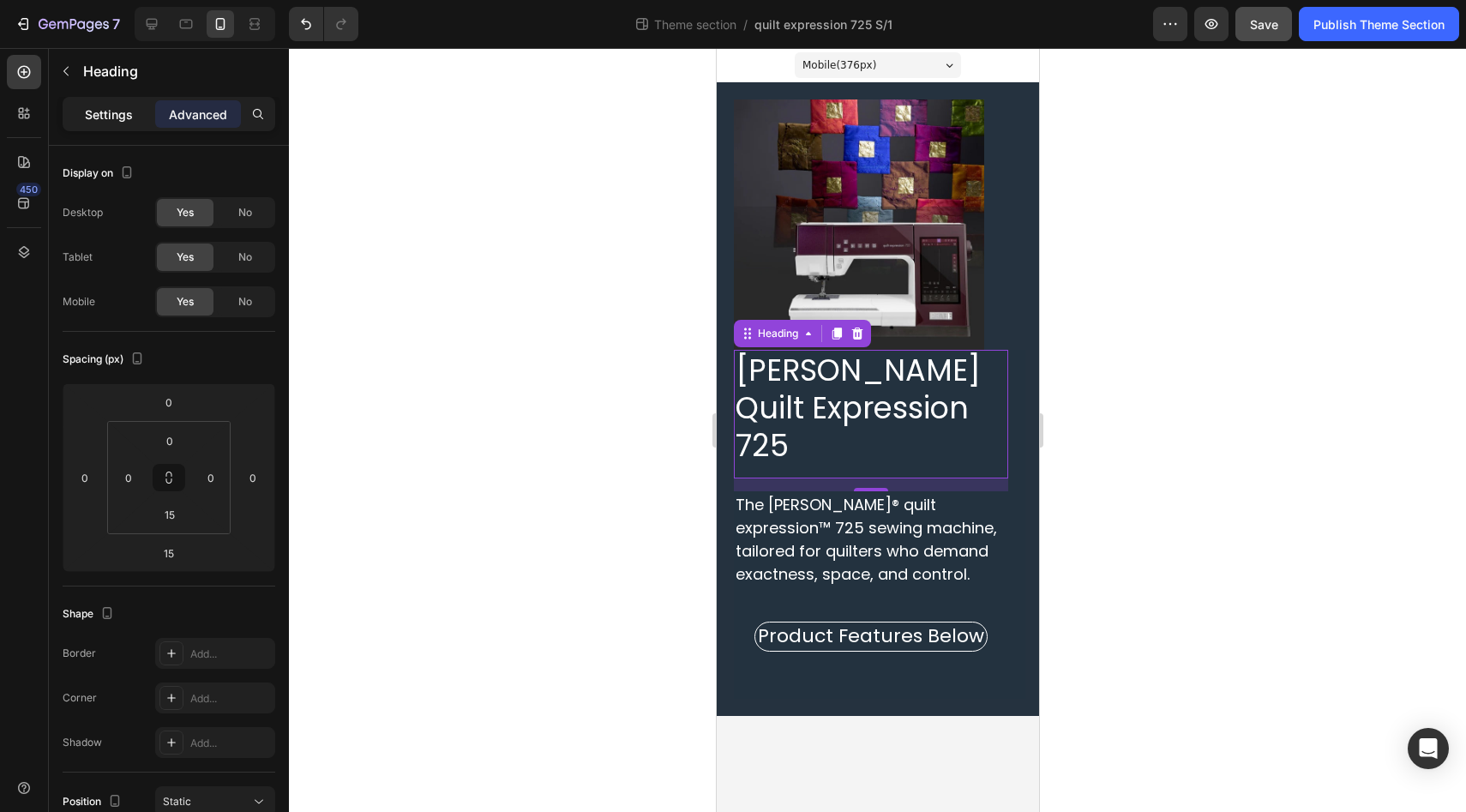
click at [124, 121] on p "Settings" at bounding box center [109, 114] width 48 height 18
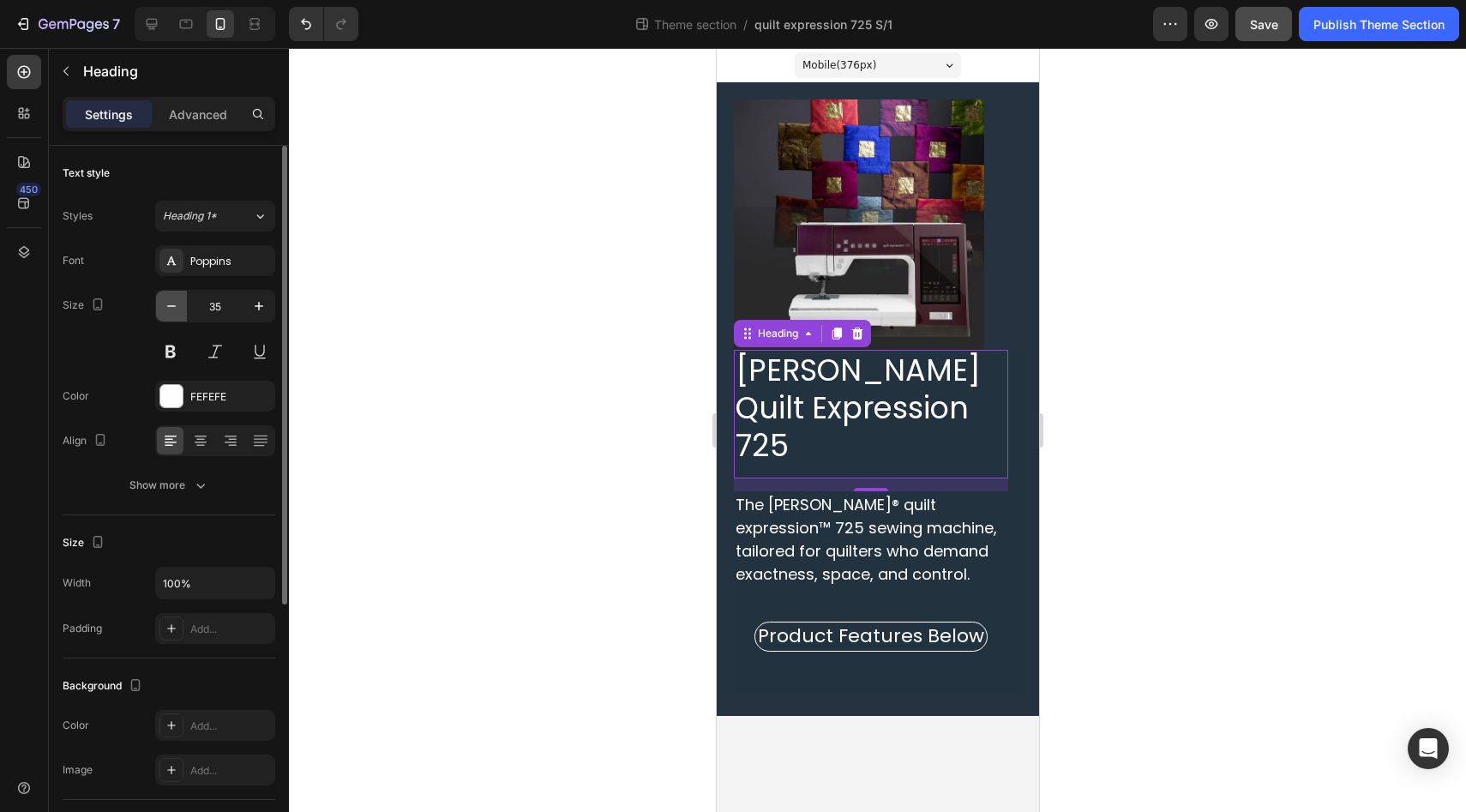
click at [166, 304] on icon "button" at bounding box center [171, 306] width 17 height 17
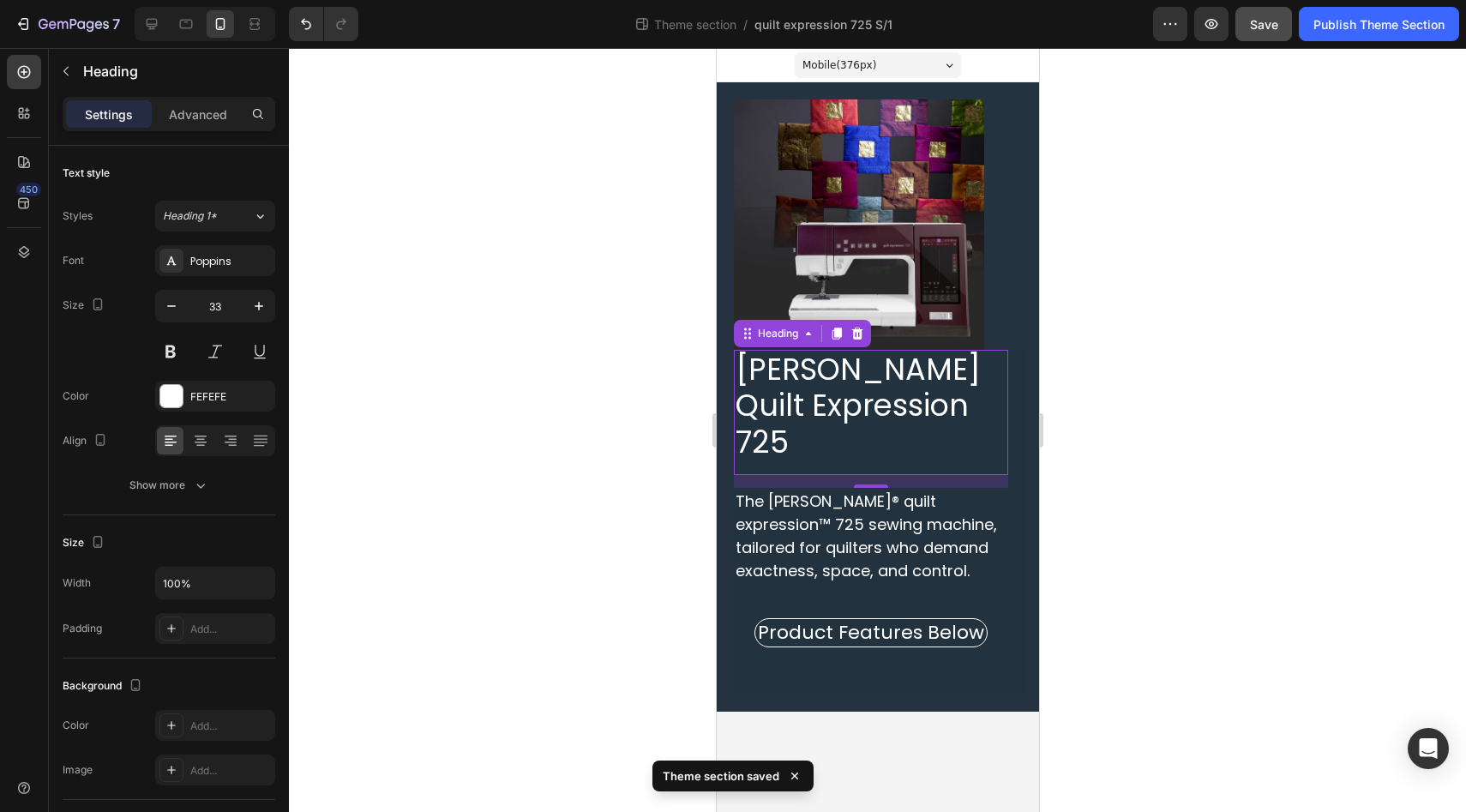
click at [13, 324] on div "450" at bounding box center [24, 413] width 34 height 715
click at [1274, 24] on span "Save" at bounding box center [1263, 24] width 28 height 14
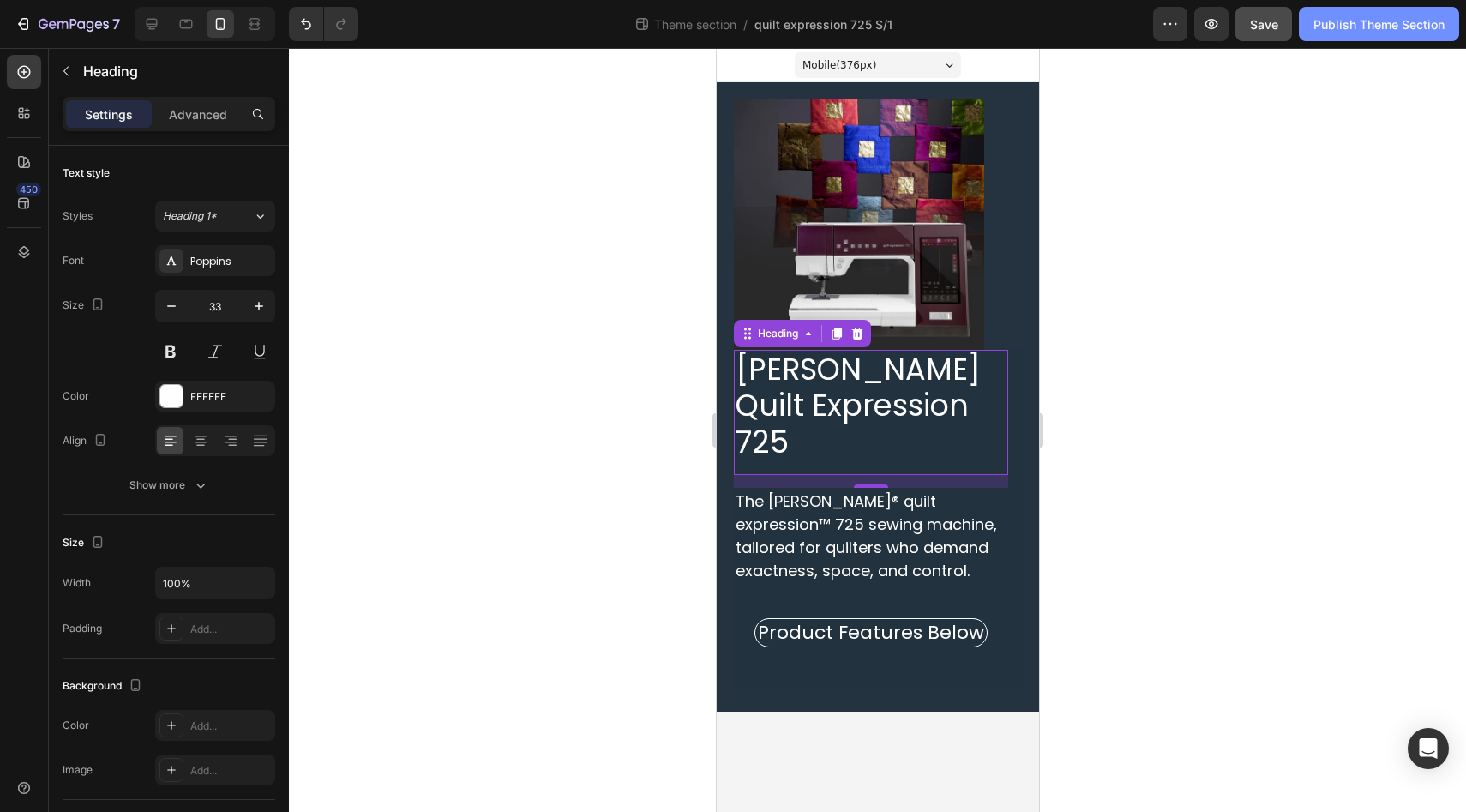
click at [1334, 30] on div "Publish Theme Section" at bounding box center [1378, 24] width 132 height 18
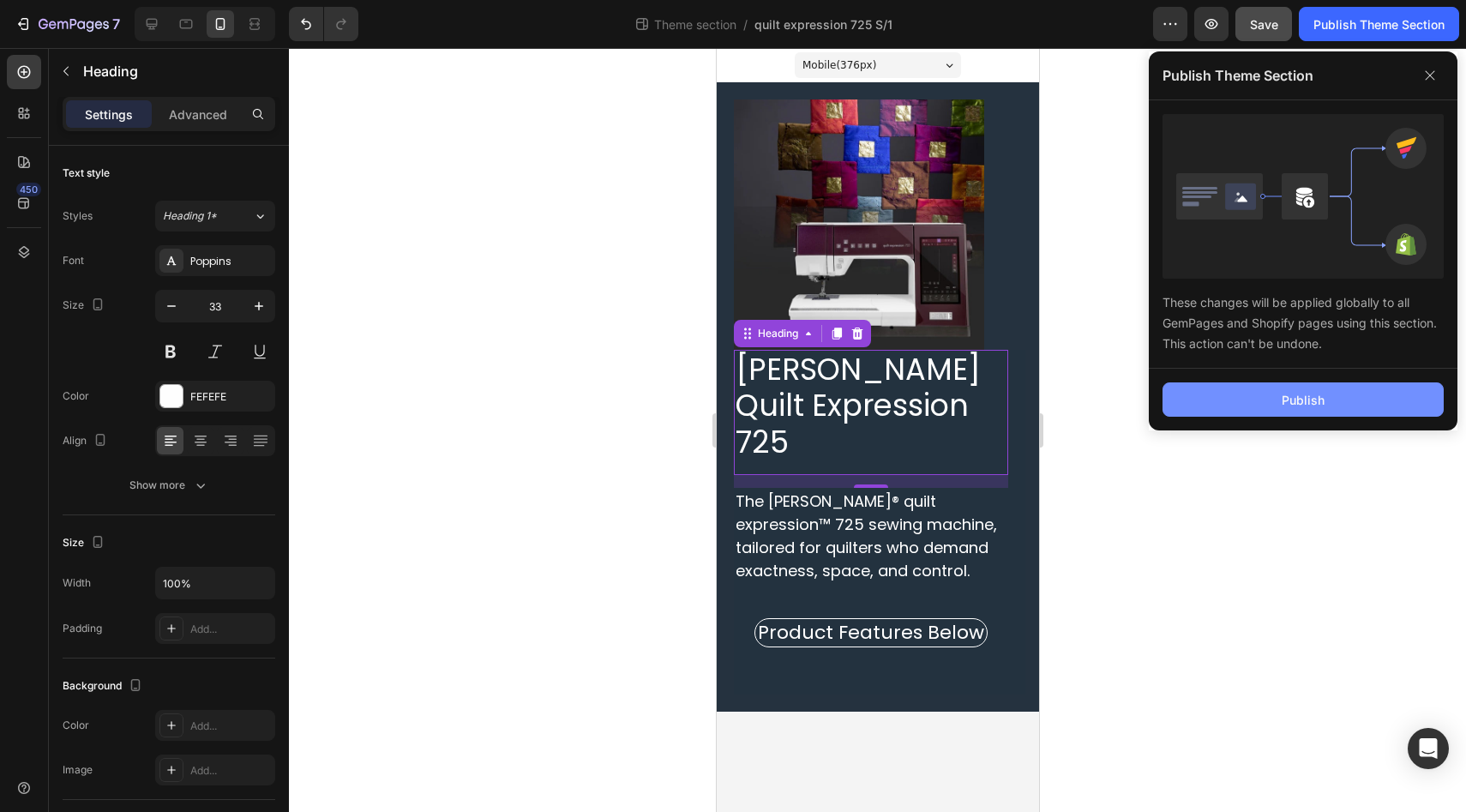
click at [1266, 411] on button "Publish" at bounding box center [1302, 399] width 281 height 34
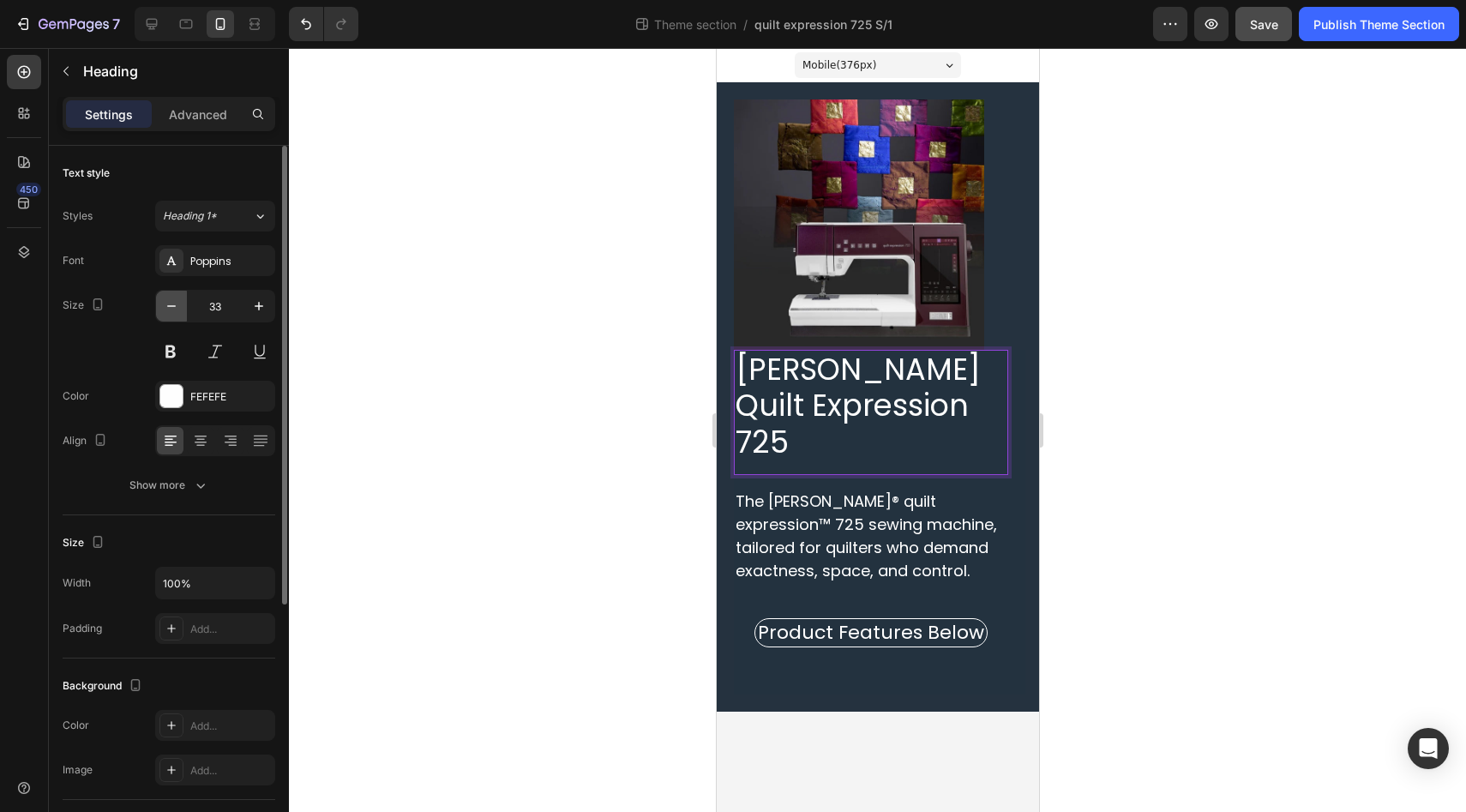
click at [172, 309] on icon "button" at bounding box center [171, 306] width 17 height 17
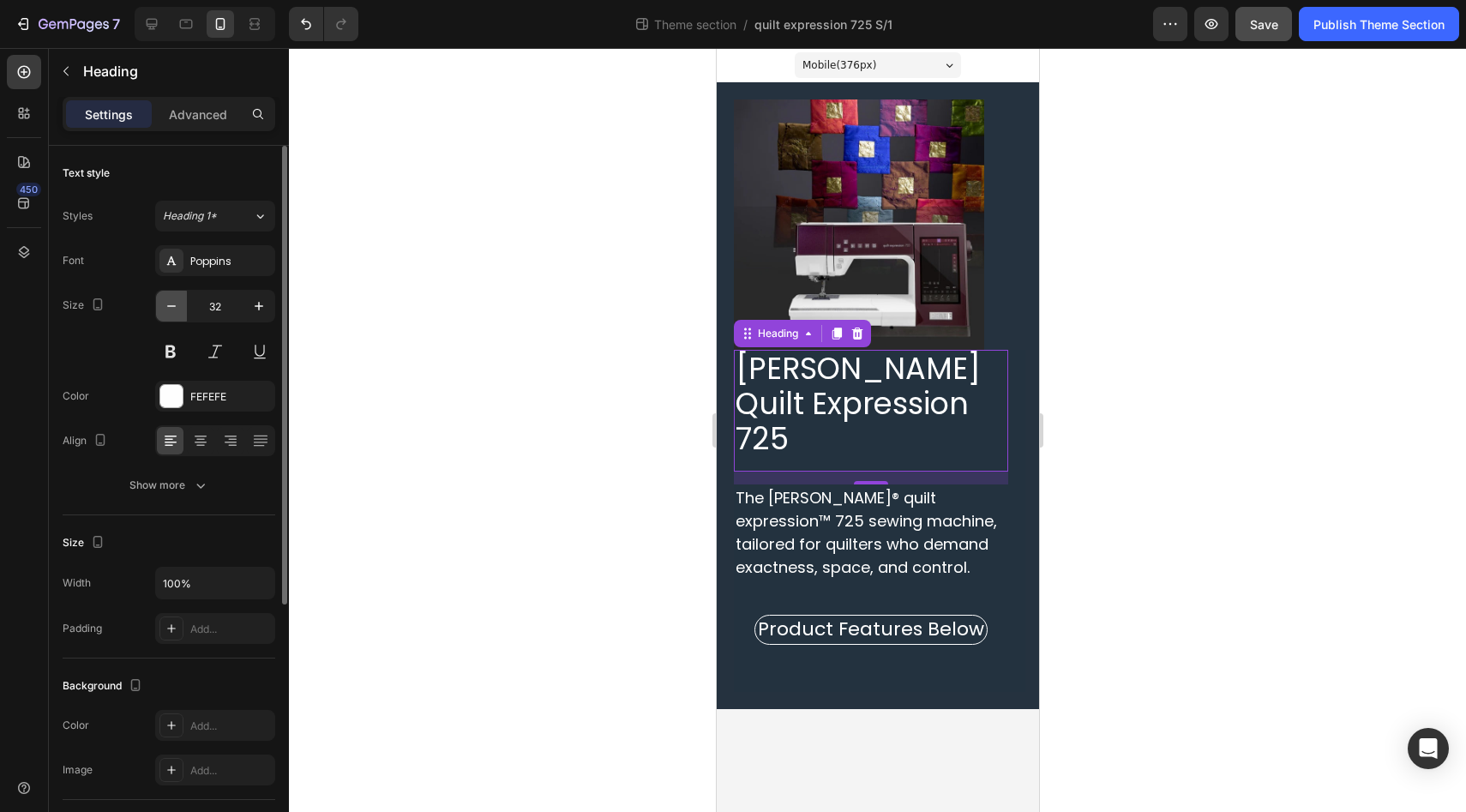
click at [172, 309] on icon "button" at bounding box center [171, 306] width 17 height 17
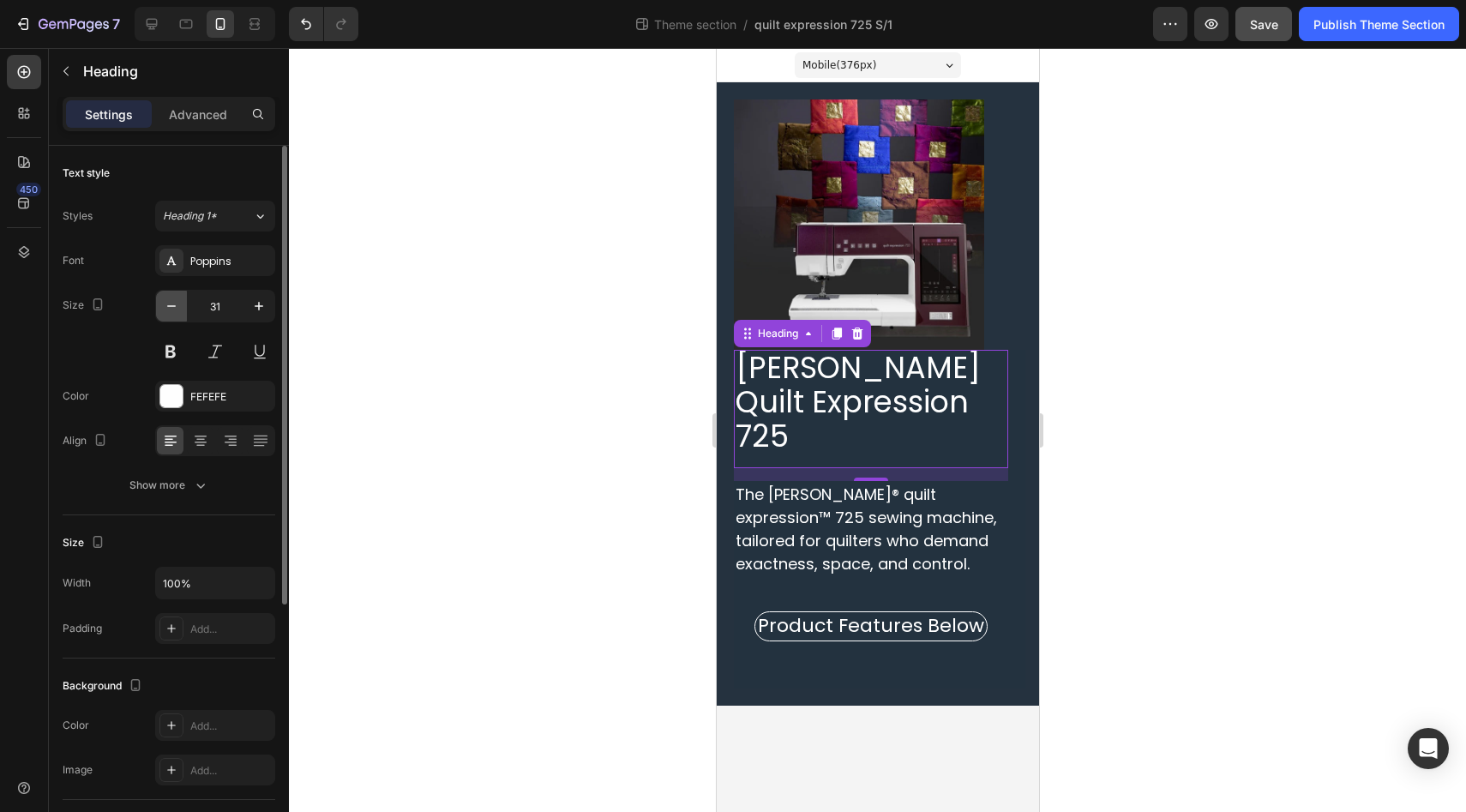
click at [172, 309] on icon "button" at bounding box center [171, 306] width 17 height 17
type input "30"
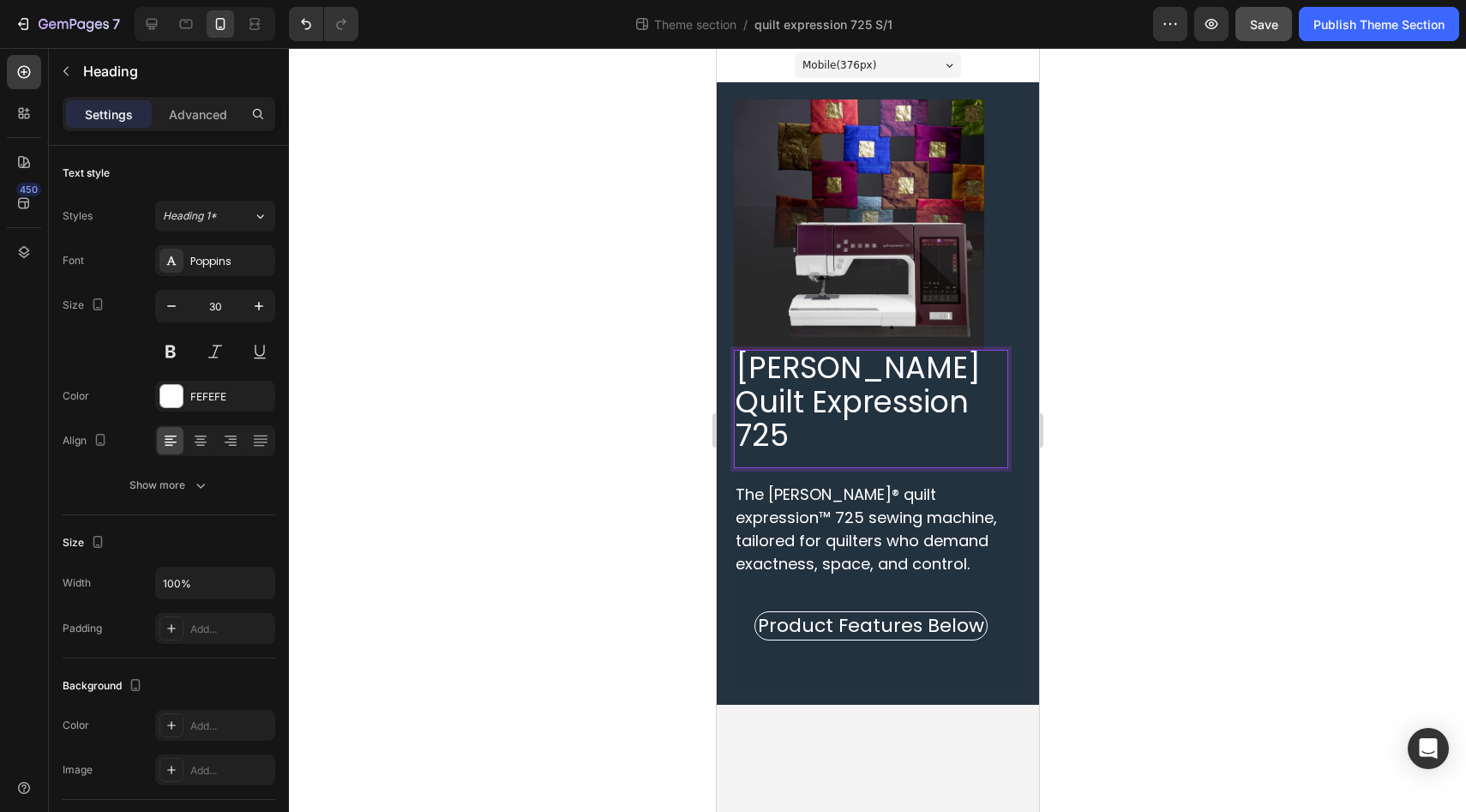
click at [915, 370] on p "PFAFF Quilt Expression 725" at bounding box center [870, 402] width 271 height 102
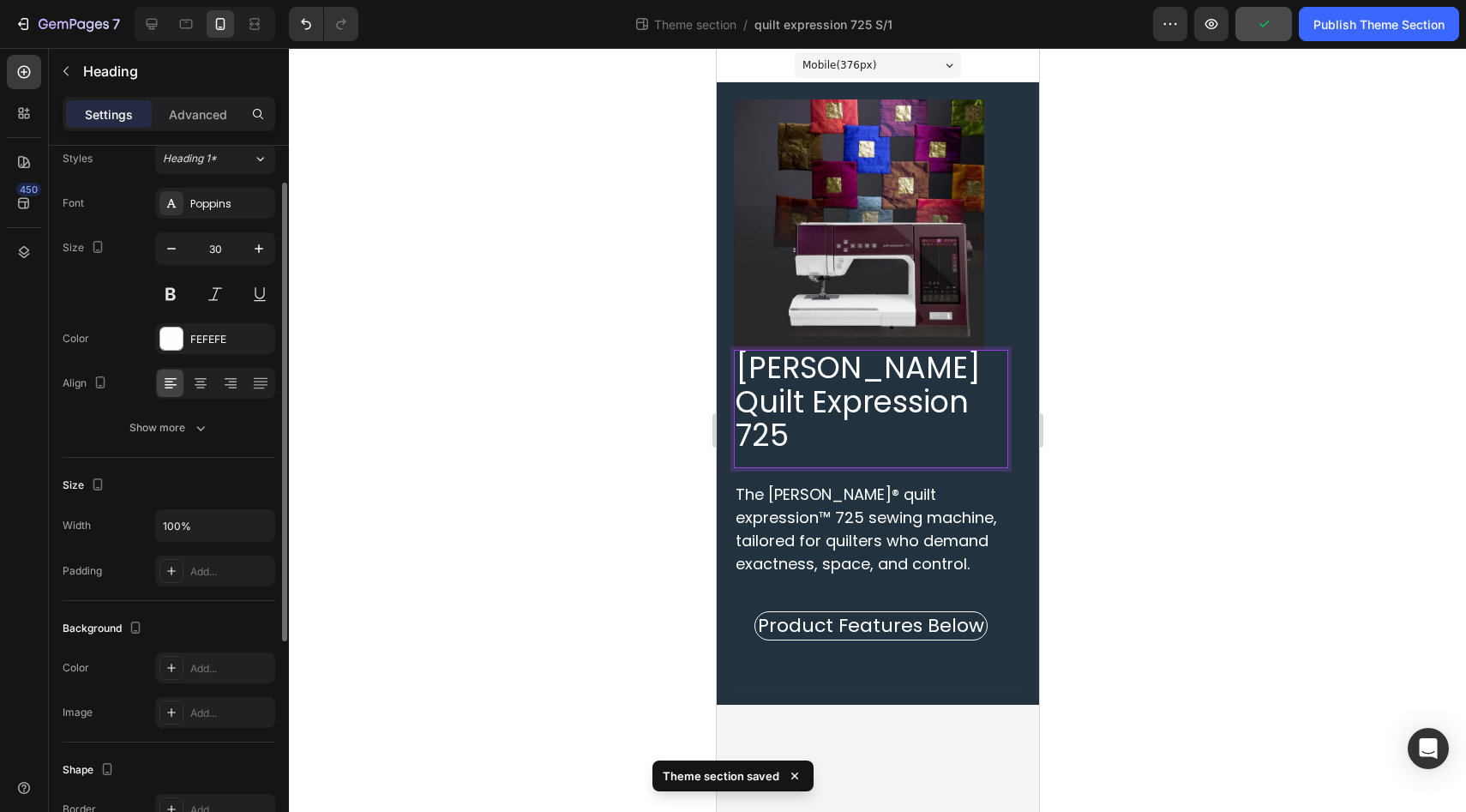
scroll to position [121, 0]
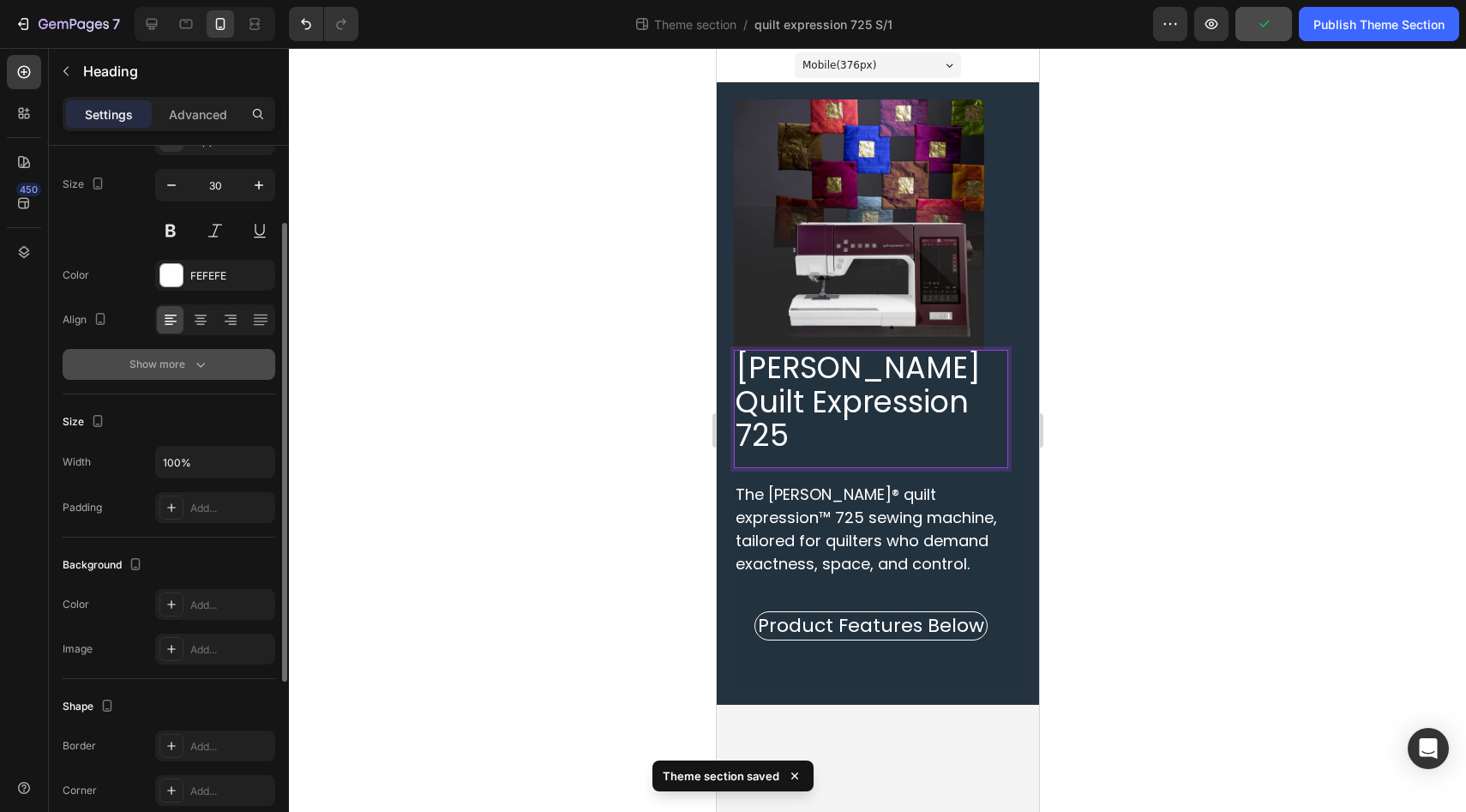
click at [201, 370] on icon "button" at bounding box center [201, 364] width 17 height 17
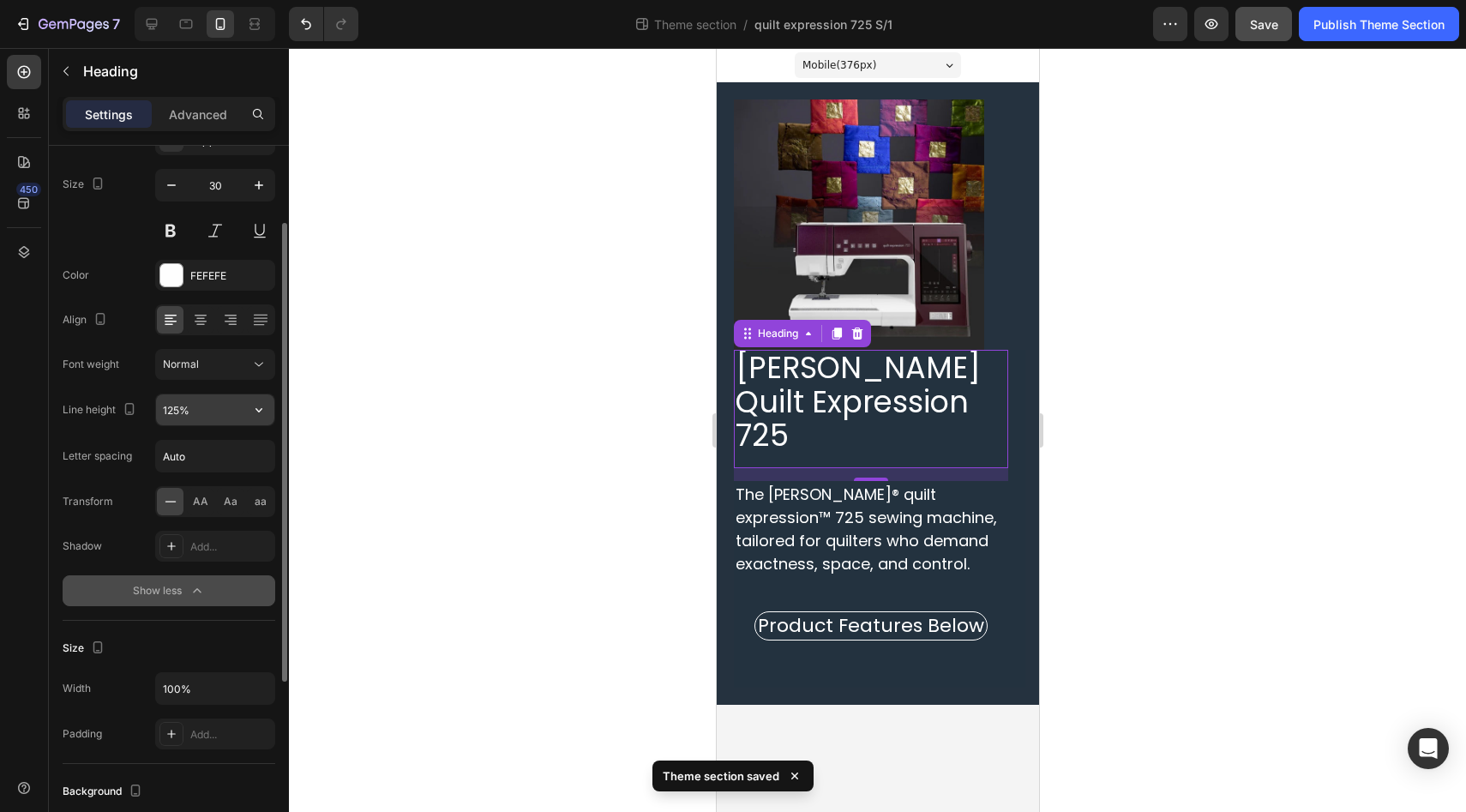
click at [177, 415] on input "125%" at bounding box center [215, 410] width 118 height 31
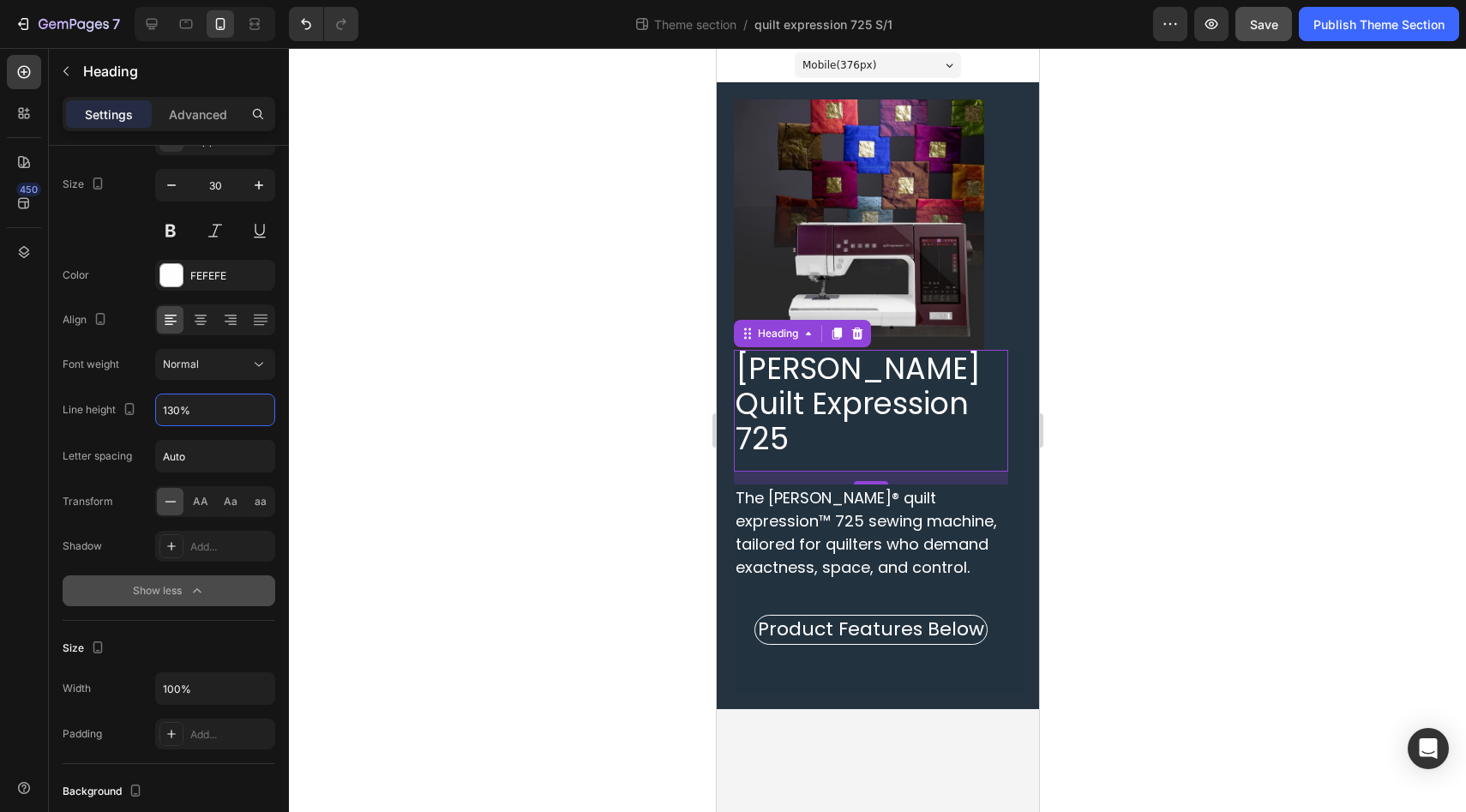
type input "130%"
click at [26, 443] on div "450" at bounding box center [24, 413] width 34 height 715
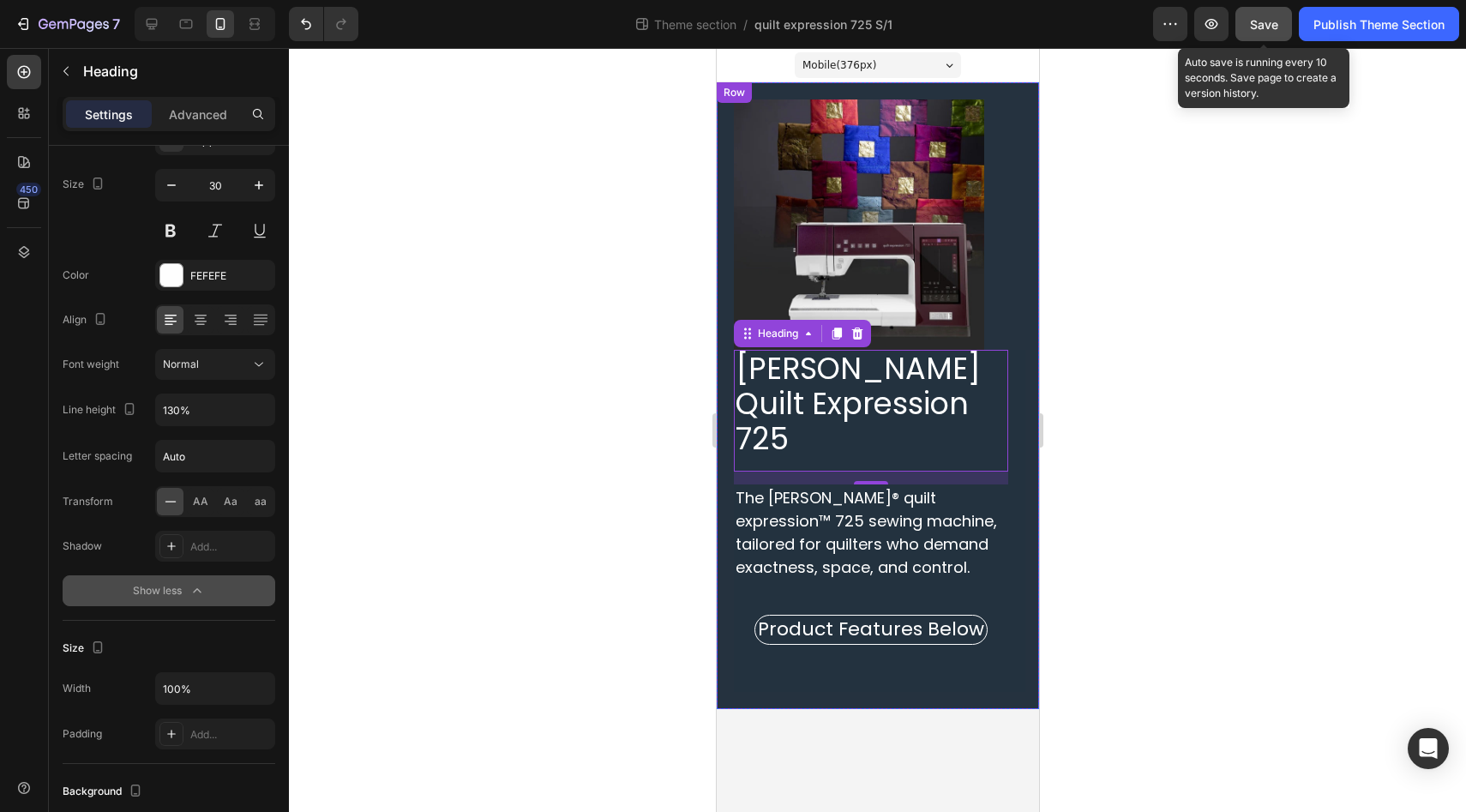
click at [1260, 28] on span "Save" at bounding box center [1263, 24] width 28 height 14
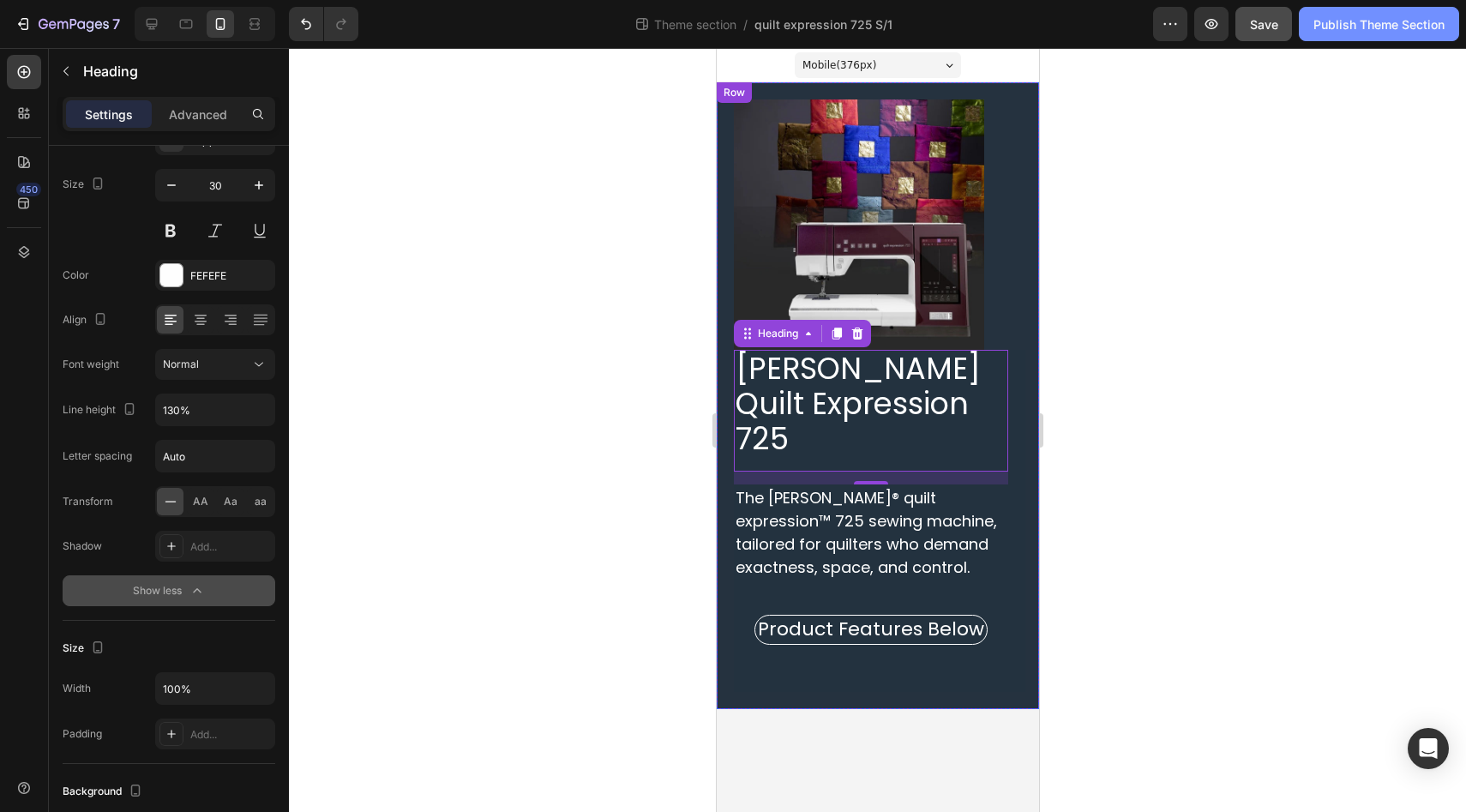
click at [1376, 32] on div "Publish Theme Section" at bounding box center [1378, 24] width 132 height 18
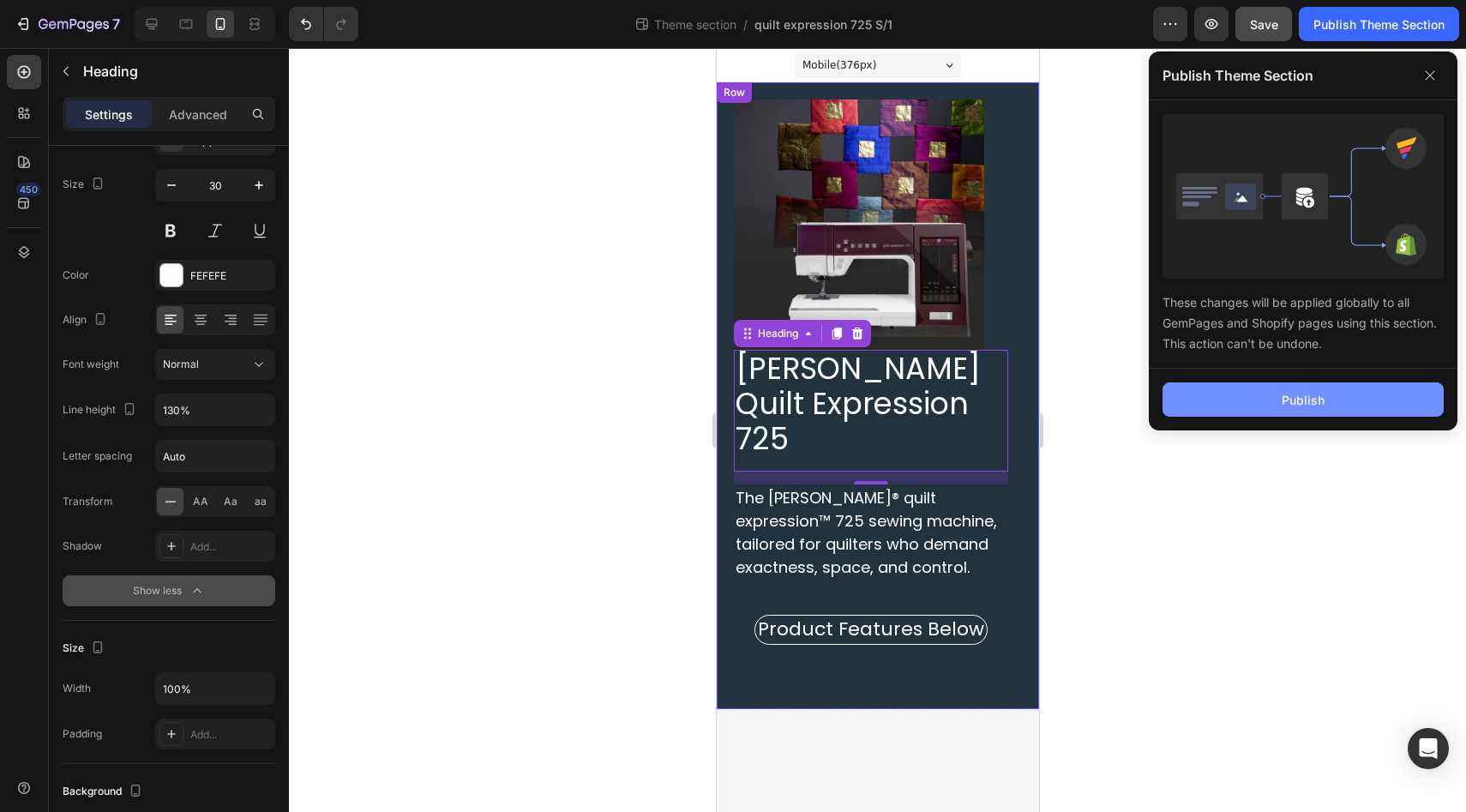
click at [1235, 408] on button "Publish" at bounding box center [1302, 399] width 281 height 34
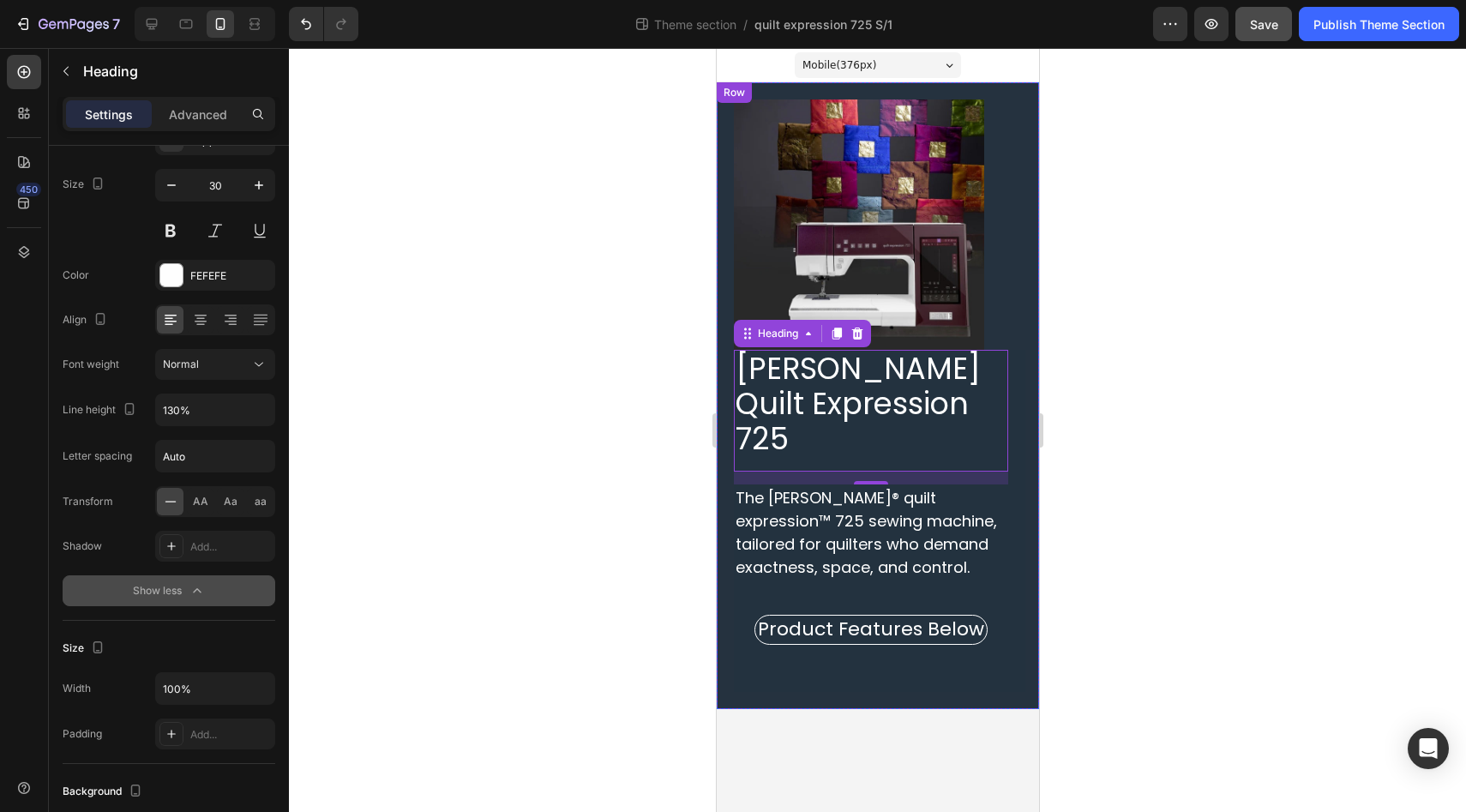
click at [571, 150] on div at bounding box center [876, 430] width 1176 height 764
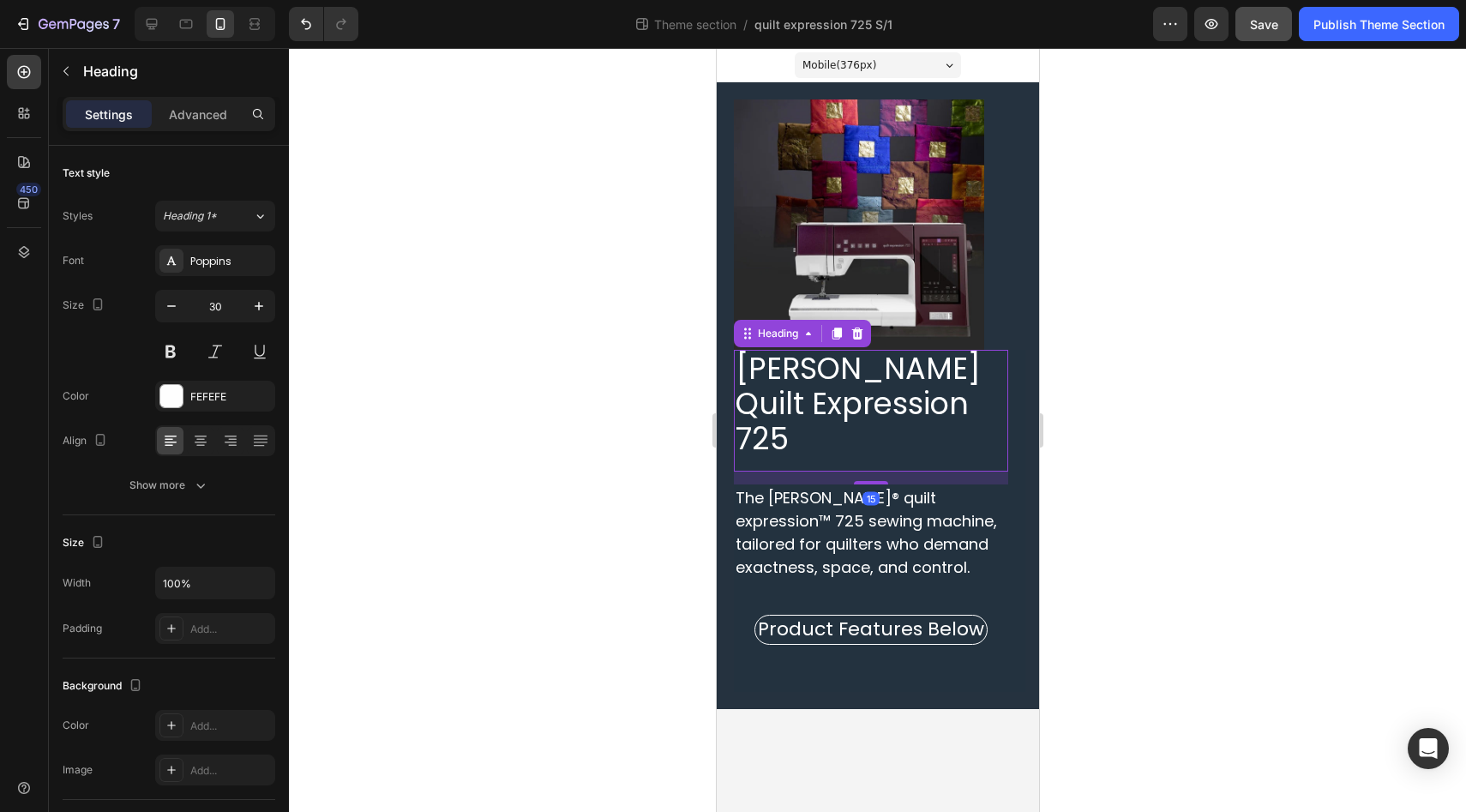
click at [947, 386] on span "PFAFF Quilt Expression 725" at bounding box center [857, 403] width 245 height 113
click at [183, 117] on p "Advanced" at bounding box center [198, 114] width 59 height 18
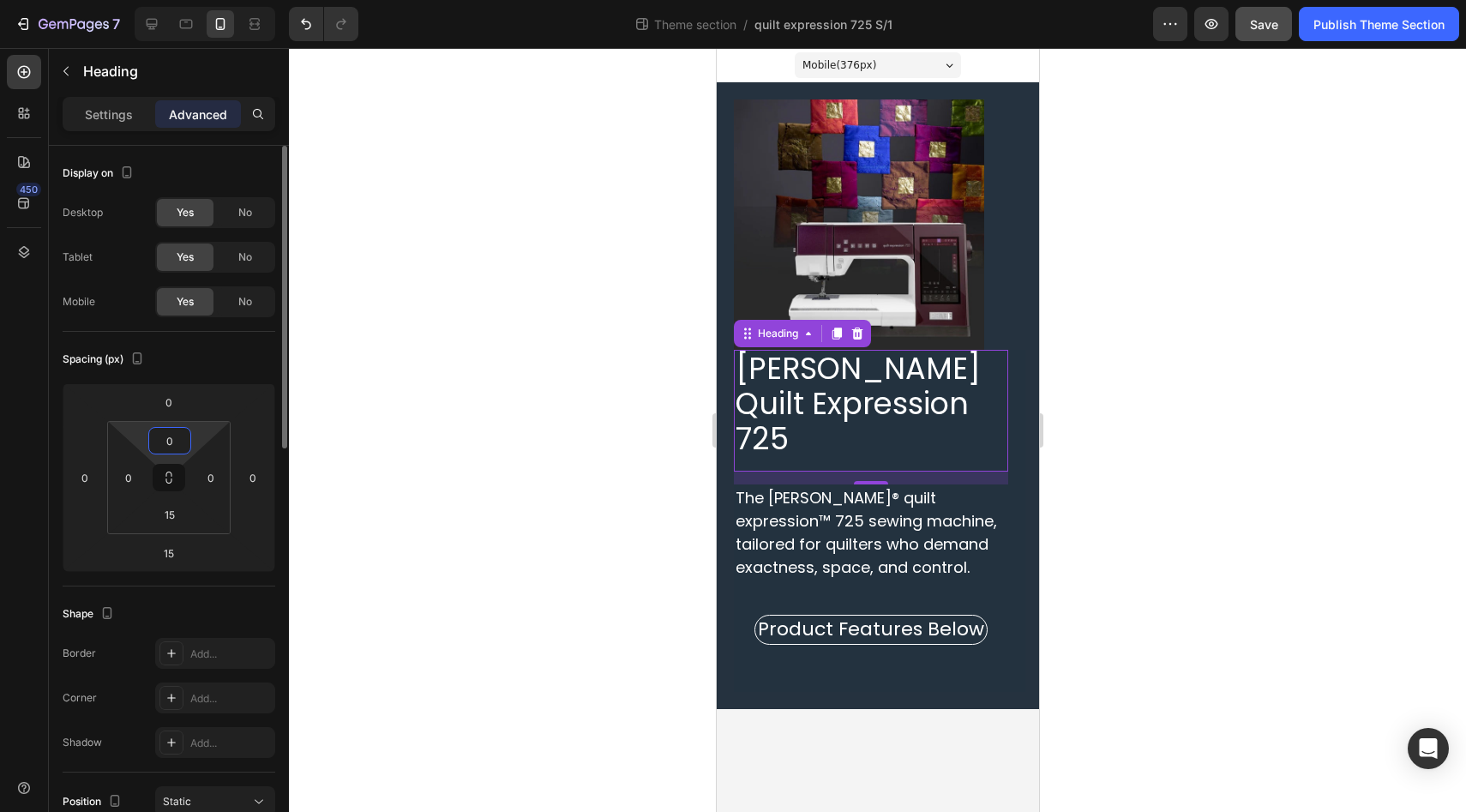
click at [171, 438] on input "0" at bounding box center [169, 440] width 34 height 26
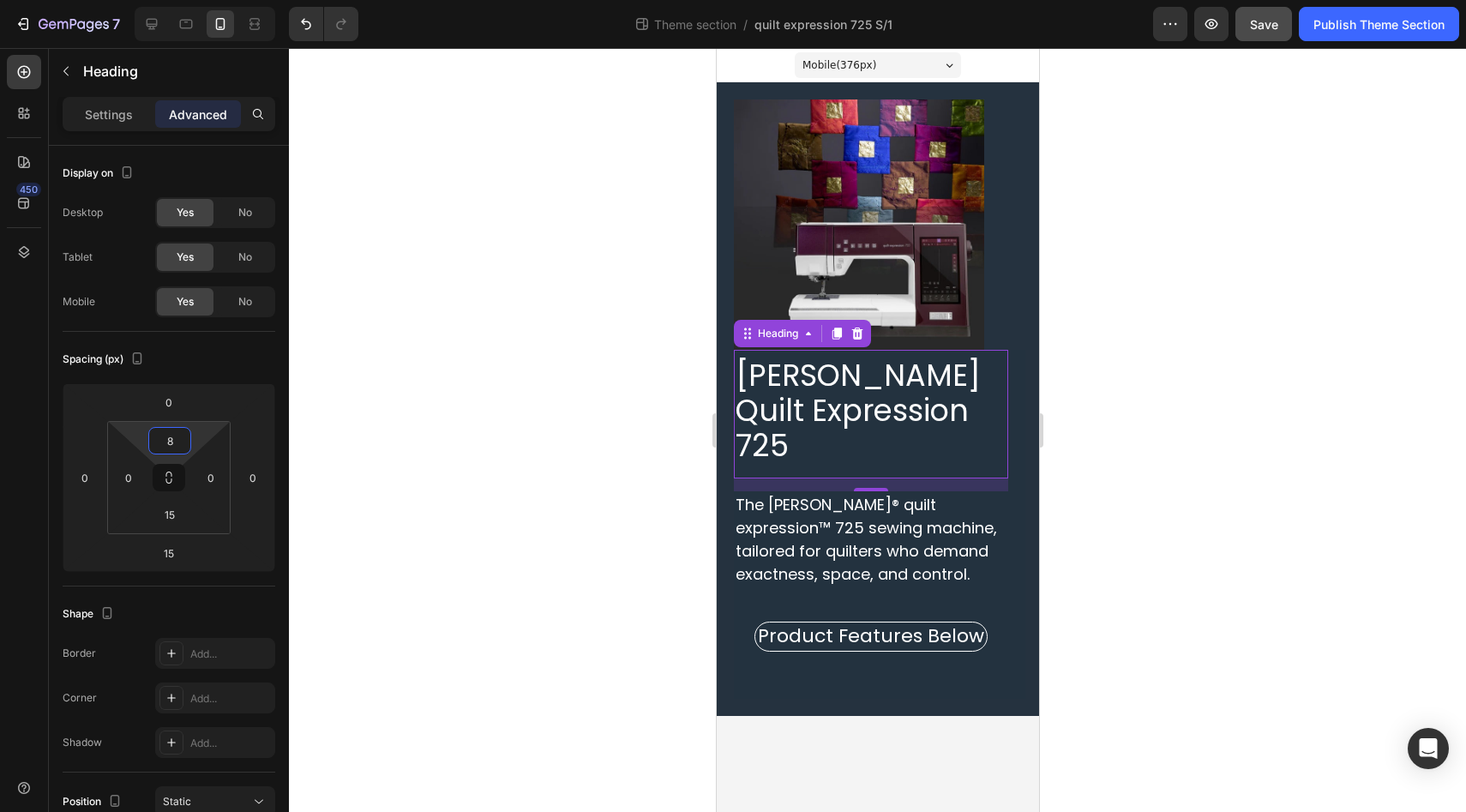
type input "8"
click at [520, 304] on div at bounding box center [876, 430] width 1176 height 764
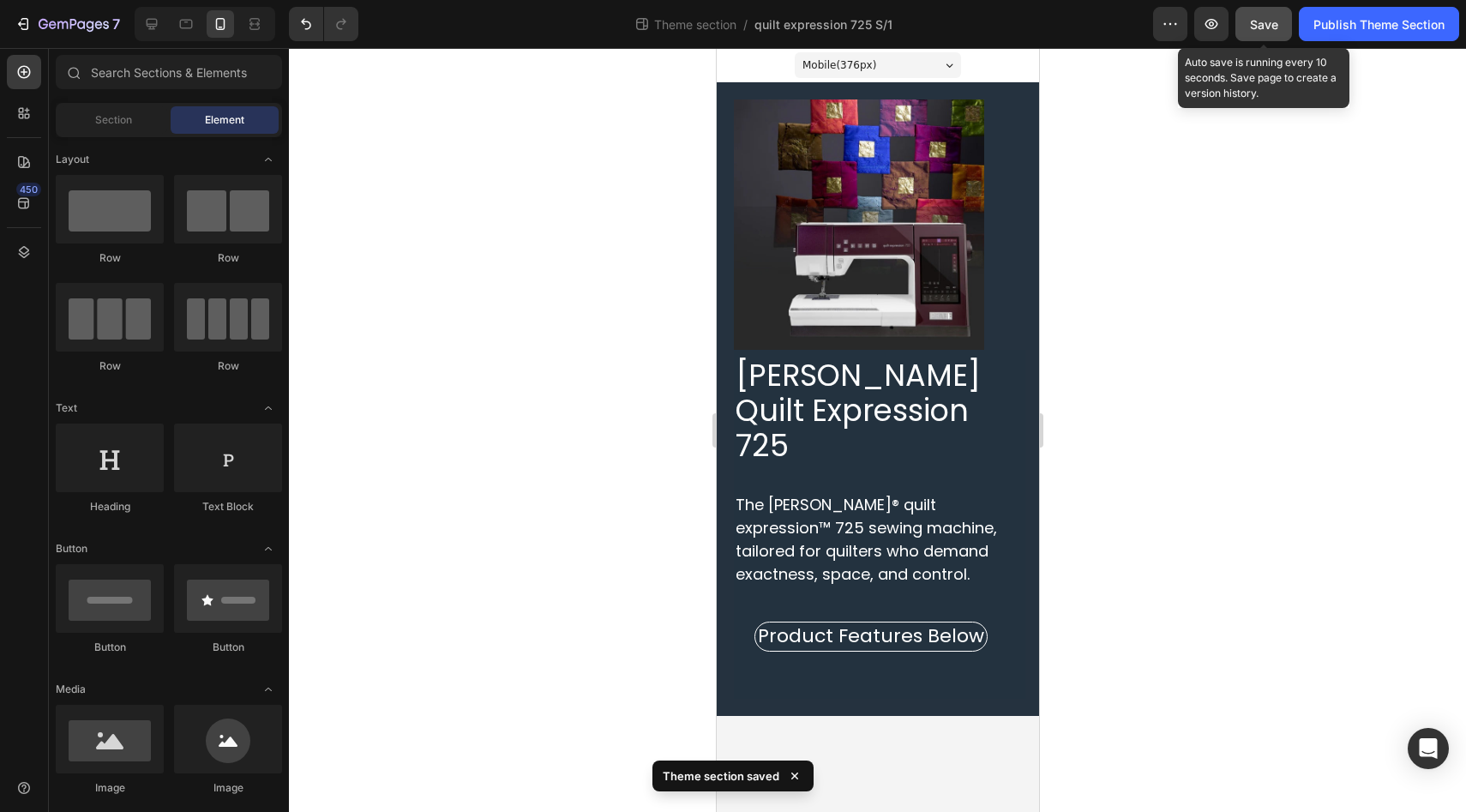
click at [1260, 36] on button "Save" at bounding box center [1263, 24] width 57 height 34
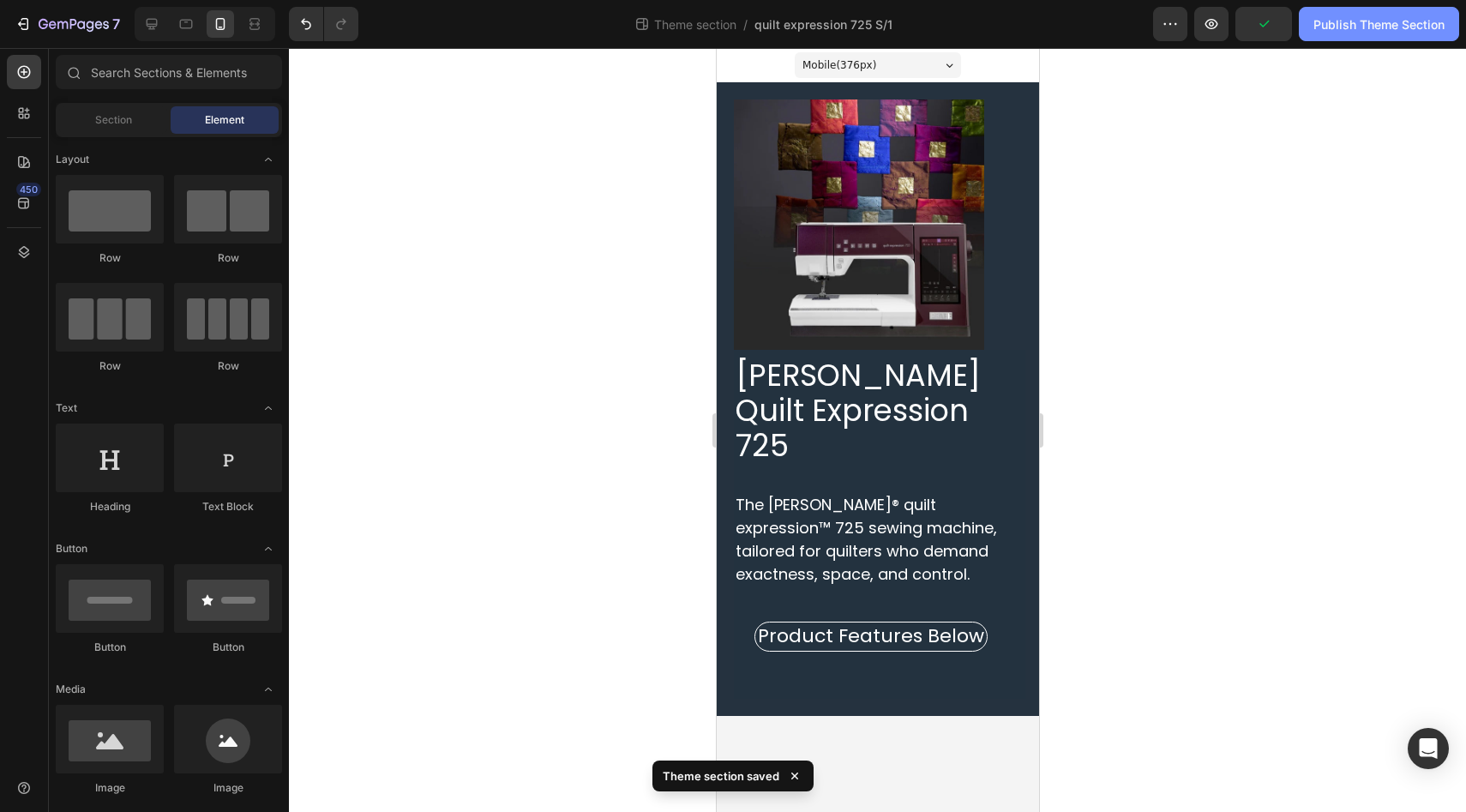
click at [1381, 29] on div "Publish Theme Section" at bounding box center [1378, 24] width 132 height 18
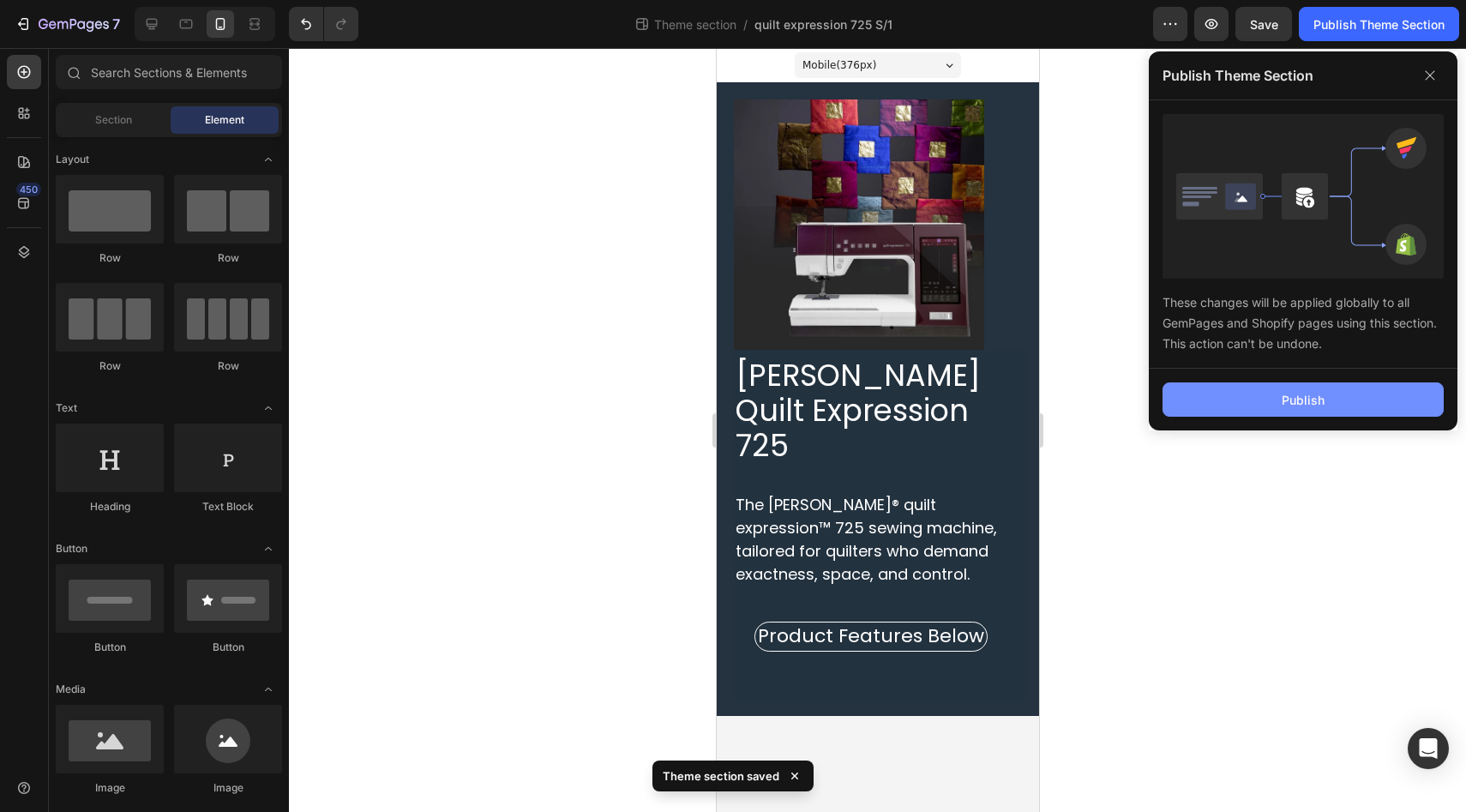
click at [1255, 404] on button "Publish" at bounding box center [1302, 399] width 281 height 34
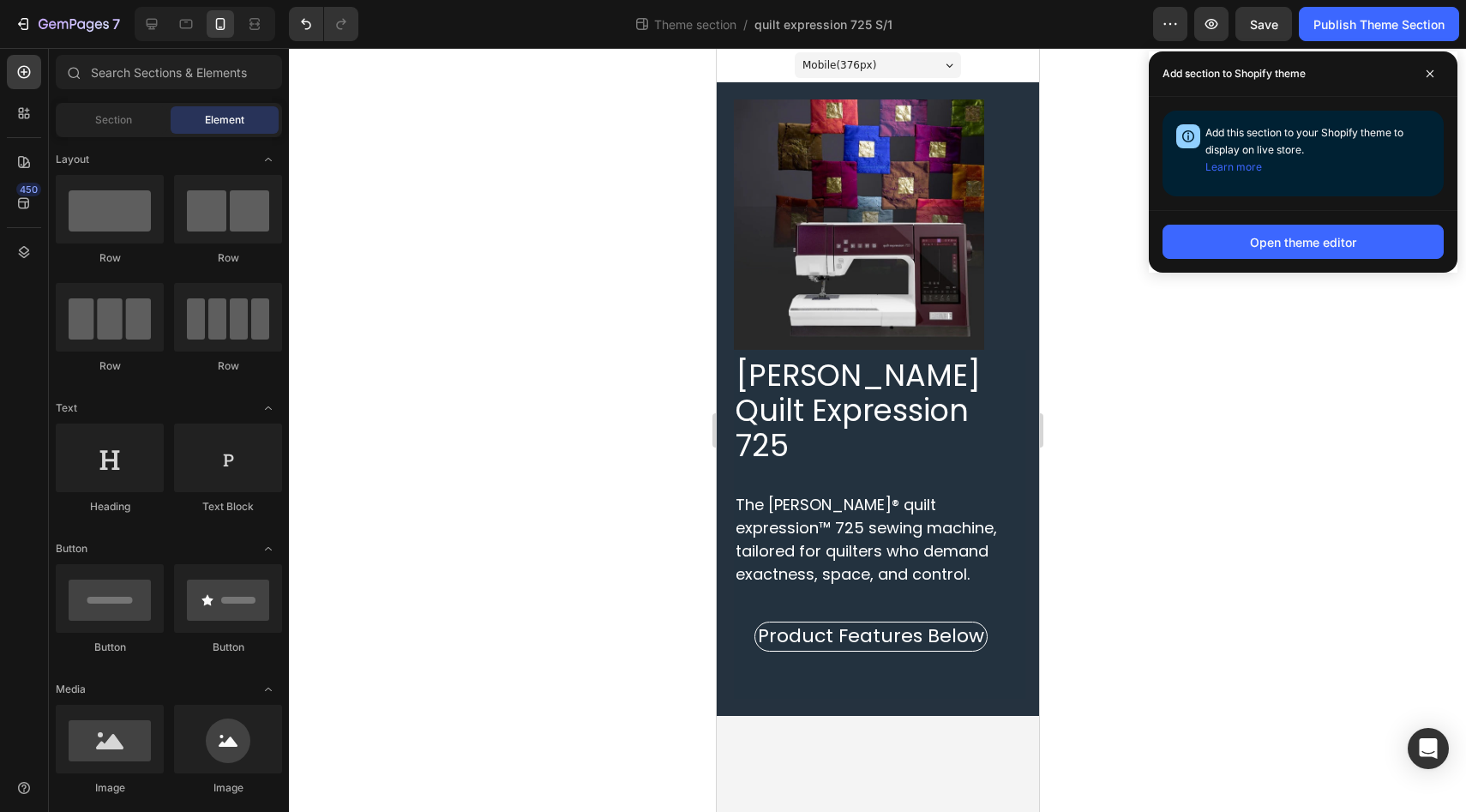
click at [409, 304] on div at bounding box center [876, 430] width 1176 height 764
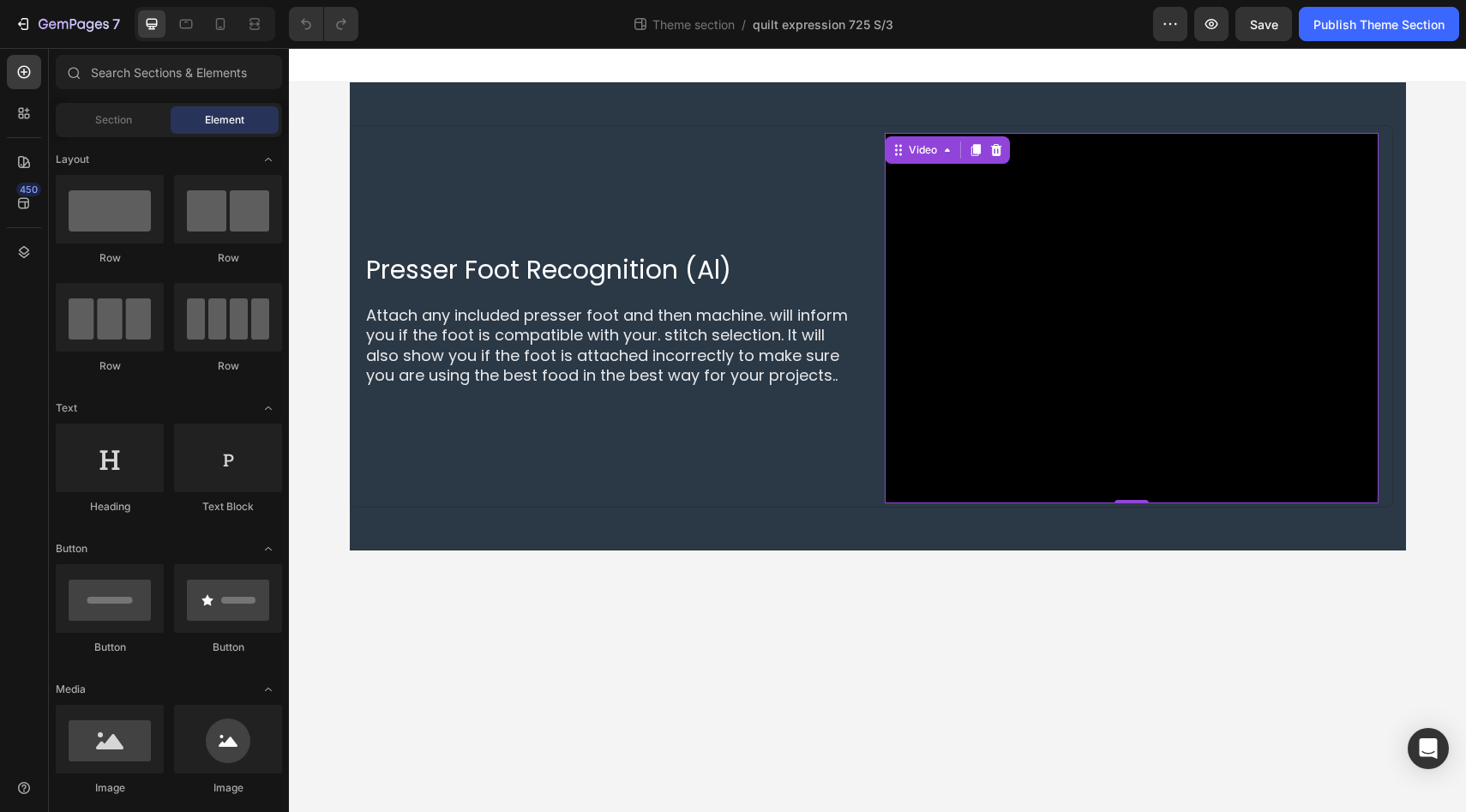
click at [1072, 403] on video at bounding box center [1132, 317] width 494 height 370
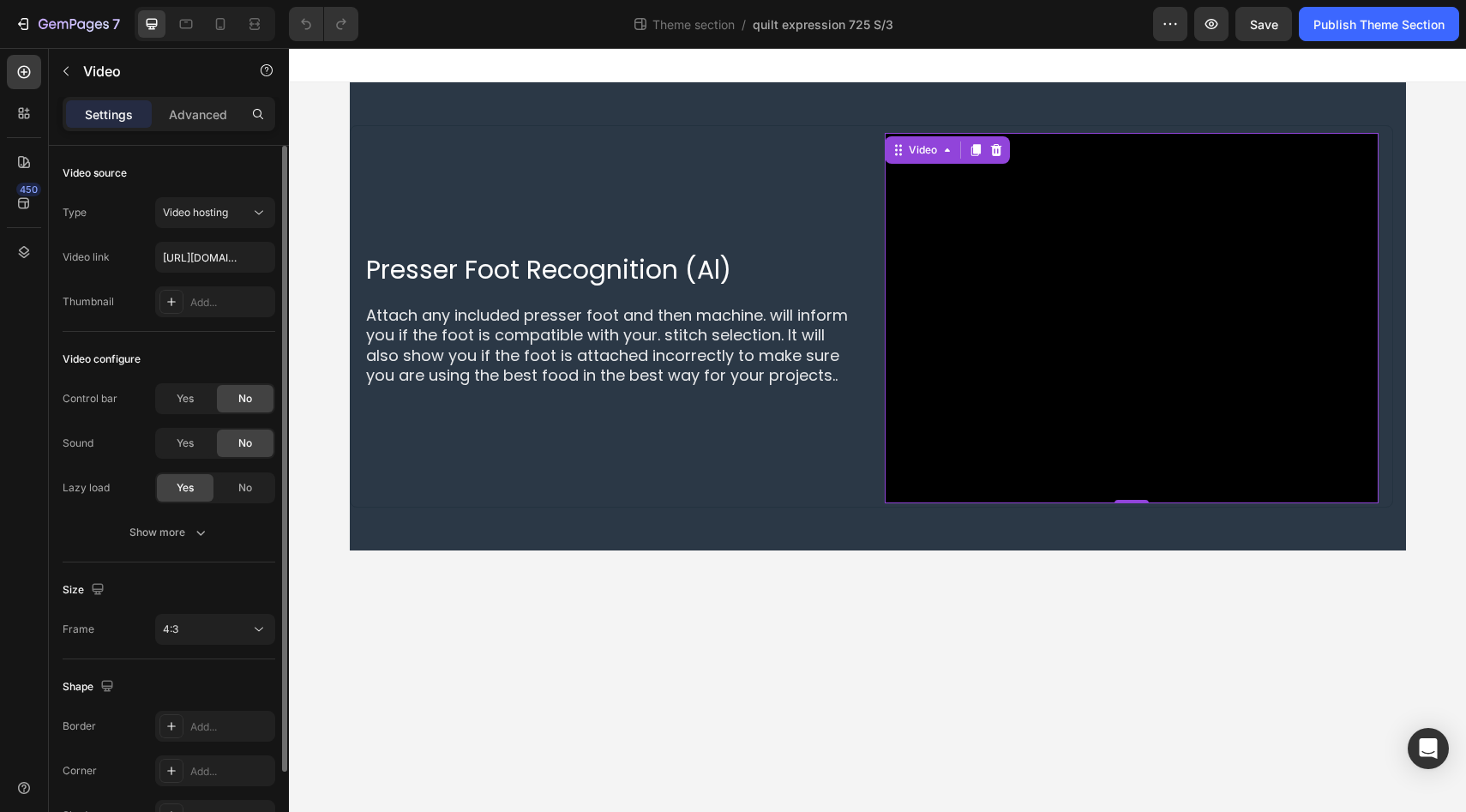
scroll to position [39, 0]
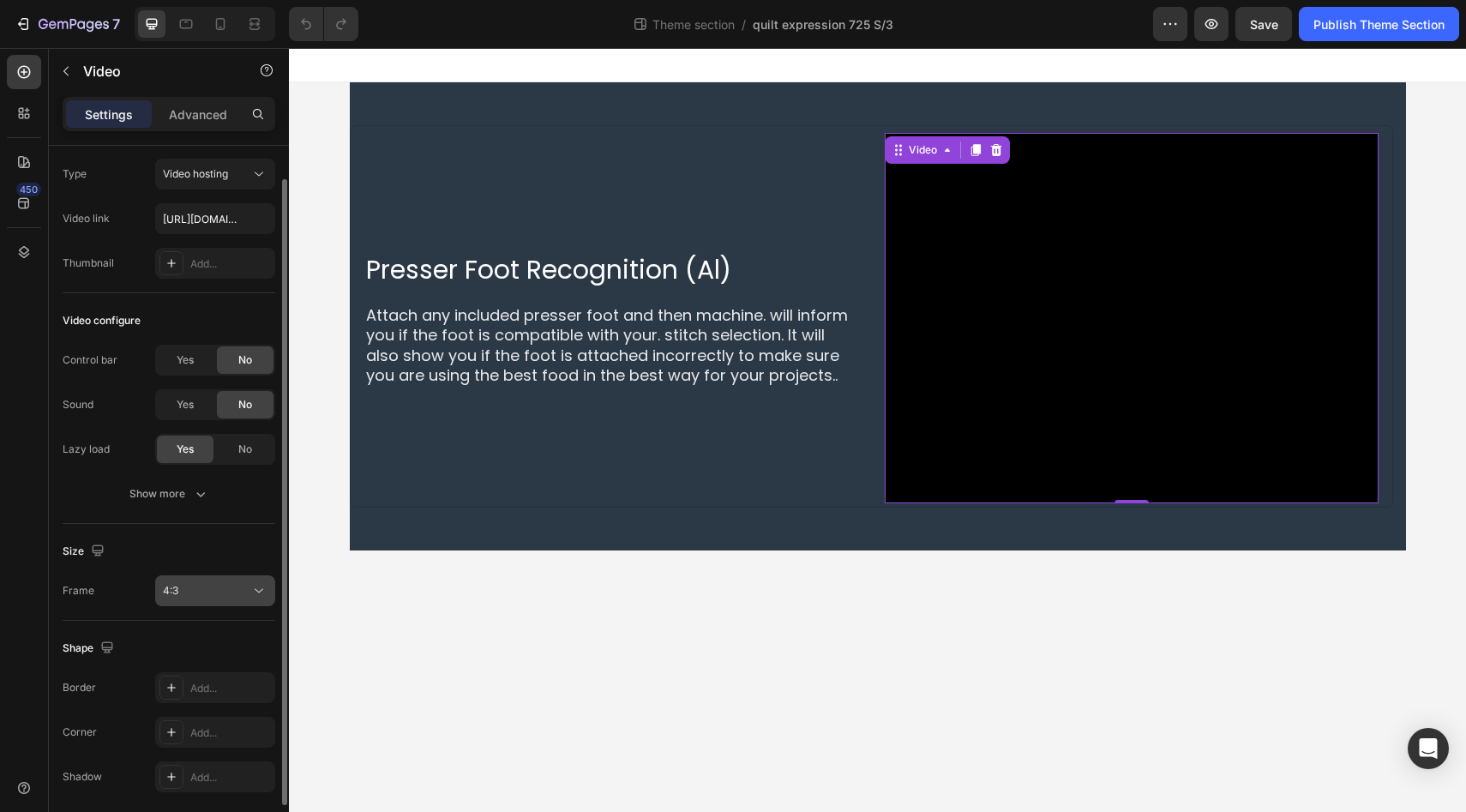
click at [262, 594] on icon at bounding box center [258, 591] width 17 height 17
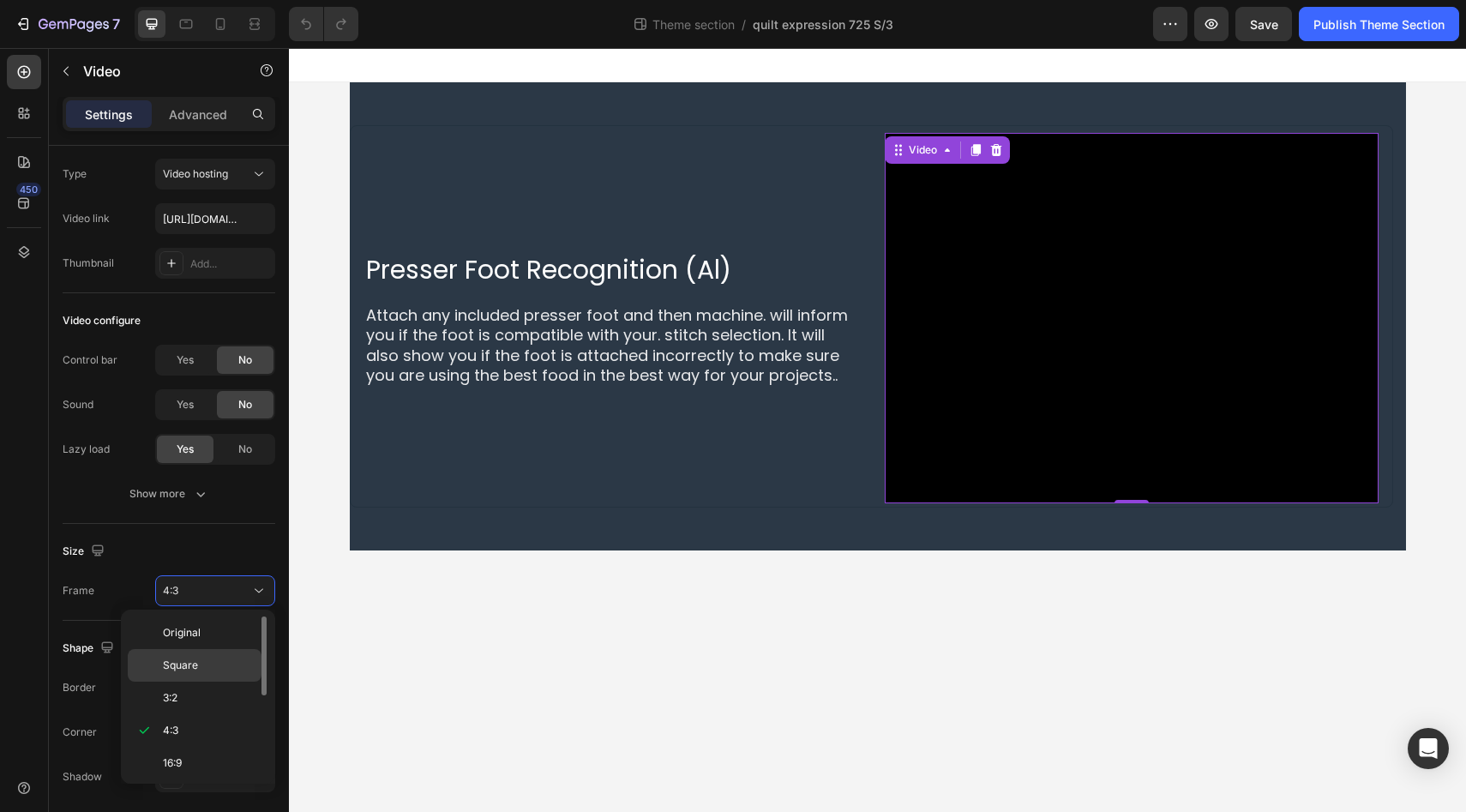
click at [193, 662] on span "Square" at bounding box center [180, 665] width 35 height 15
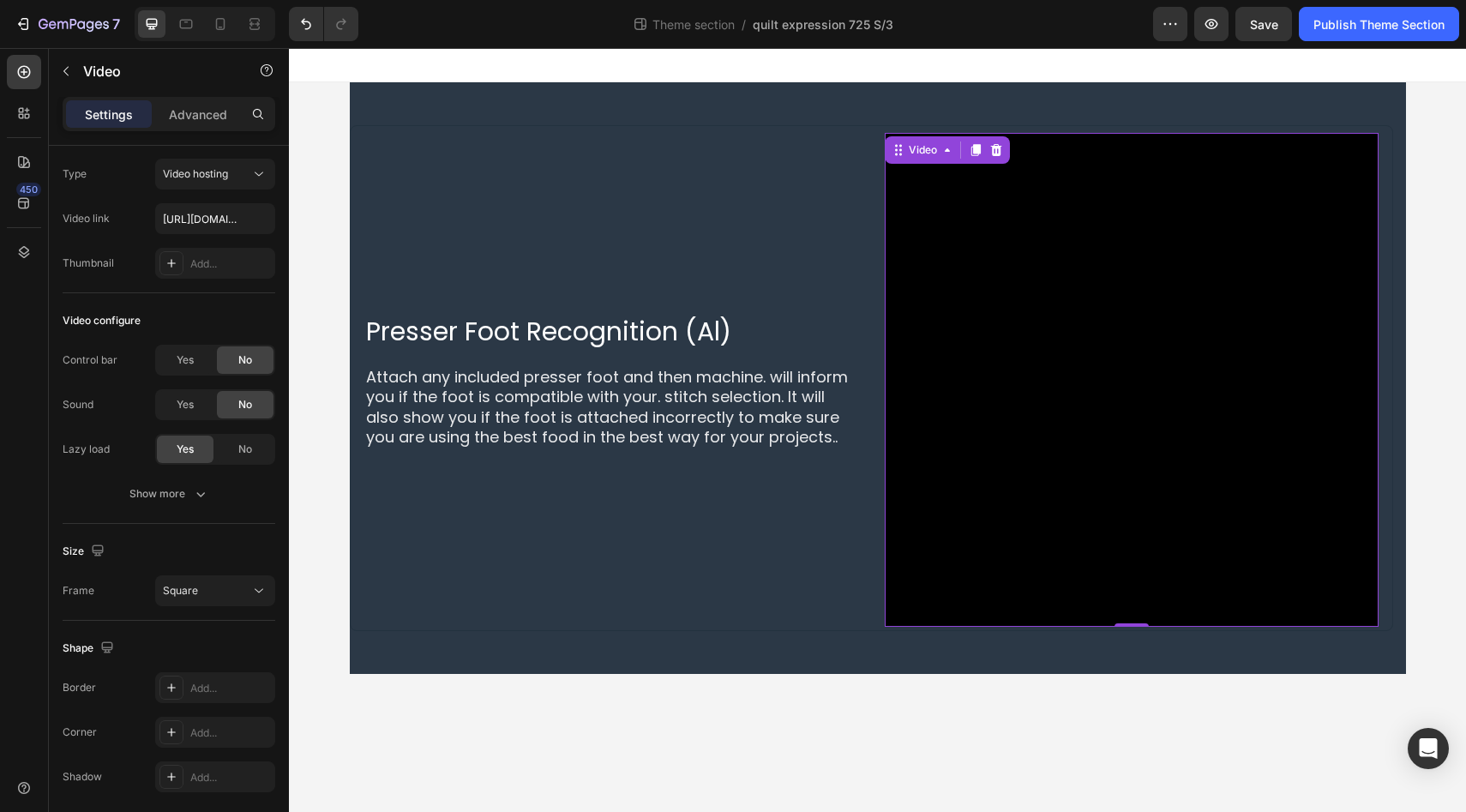
click at [7, 366] on div "450" at bounding box center [24, 413] width 34 height 715
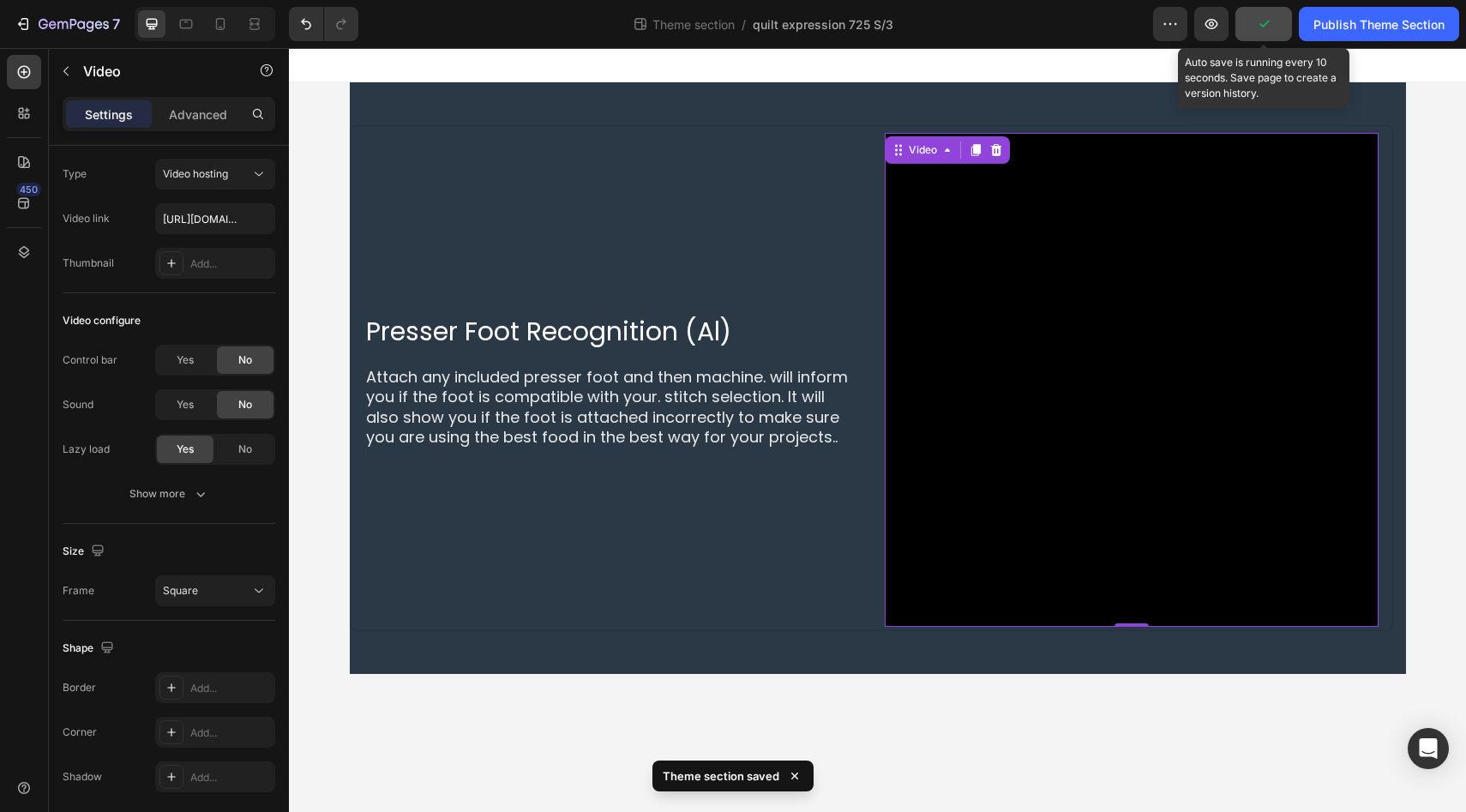
click at [1264, 31] on icon "button" at bounding box center [1263, 24] width 17 height 17
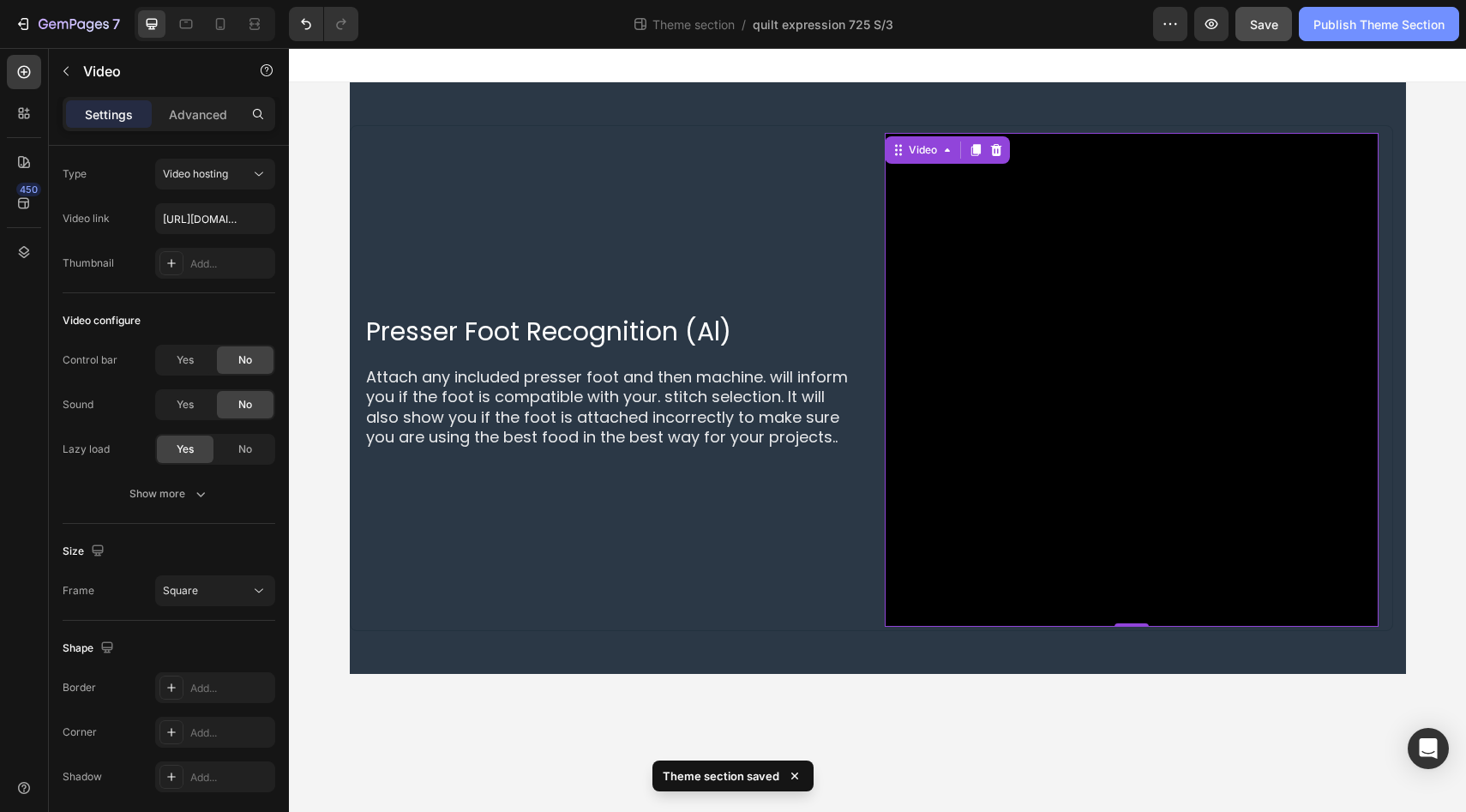
click at [1366, 31] on div "Publish Theme Section" at bounding box center [1378, 24] width 132 height 18
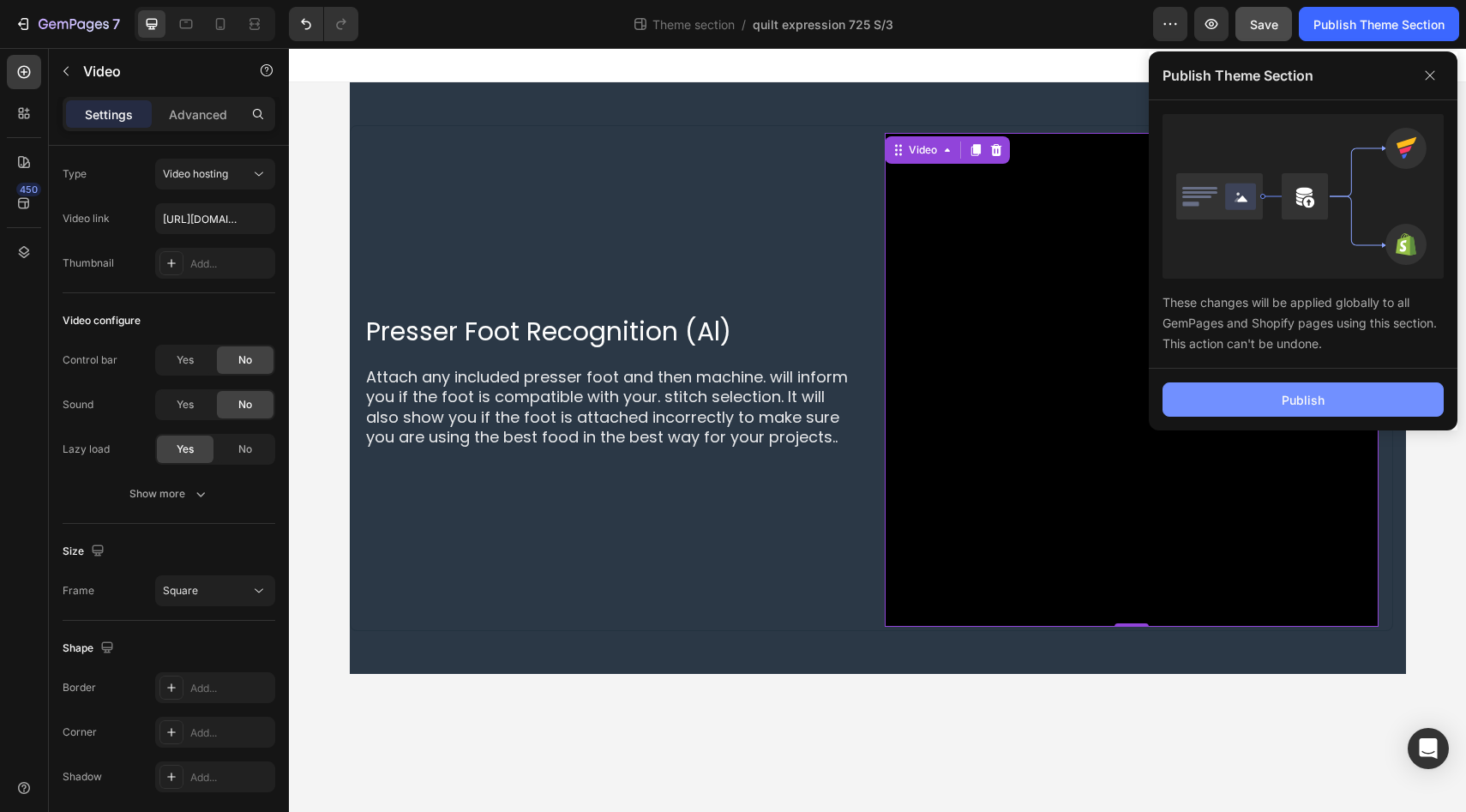
click at [1270, 414] on button "Publish" at bounding box center [1302, 399] width 281 height 34
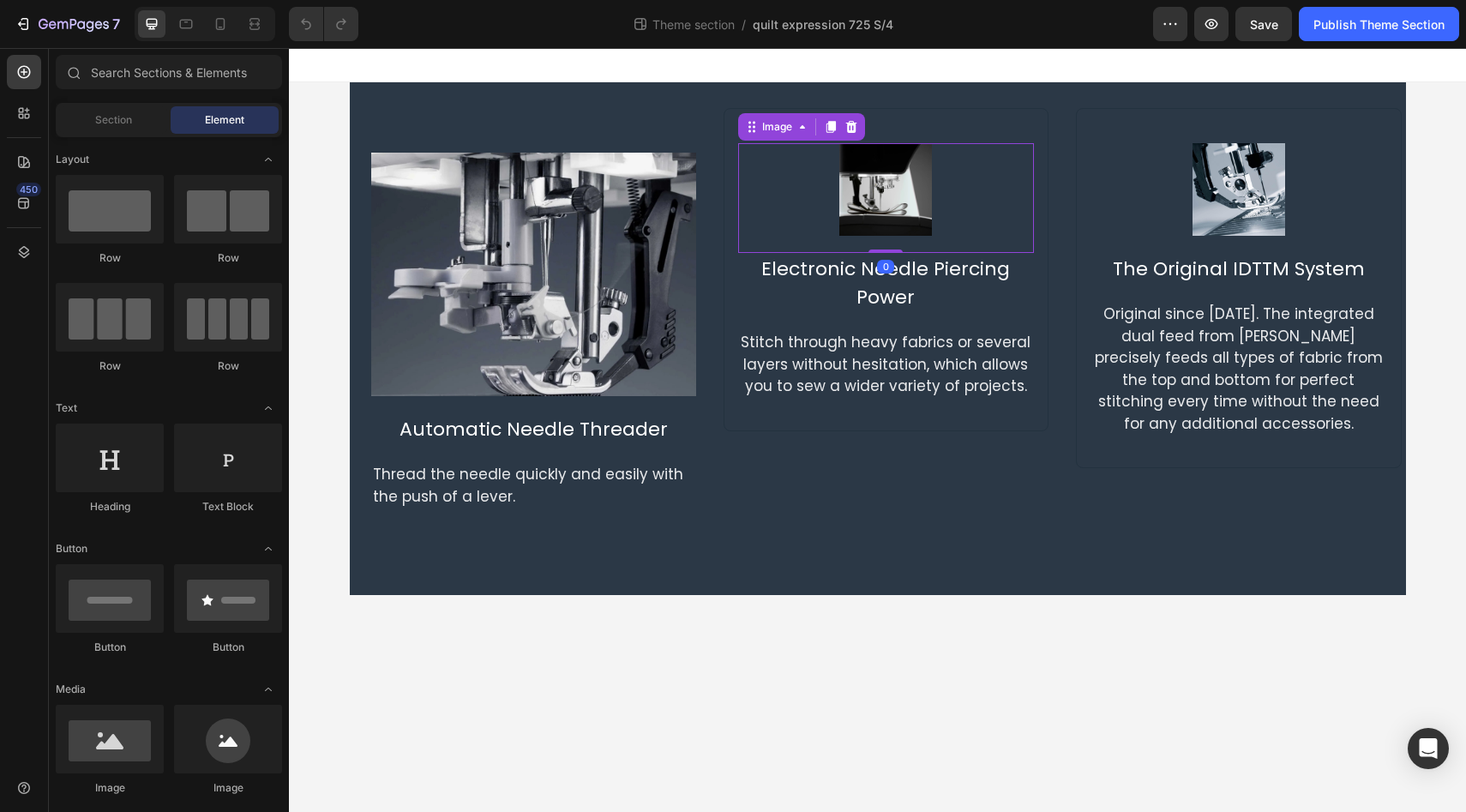
click at [901, 174] on img at bounding box center [886, 189] width 93 height 93
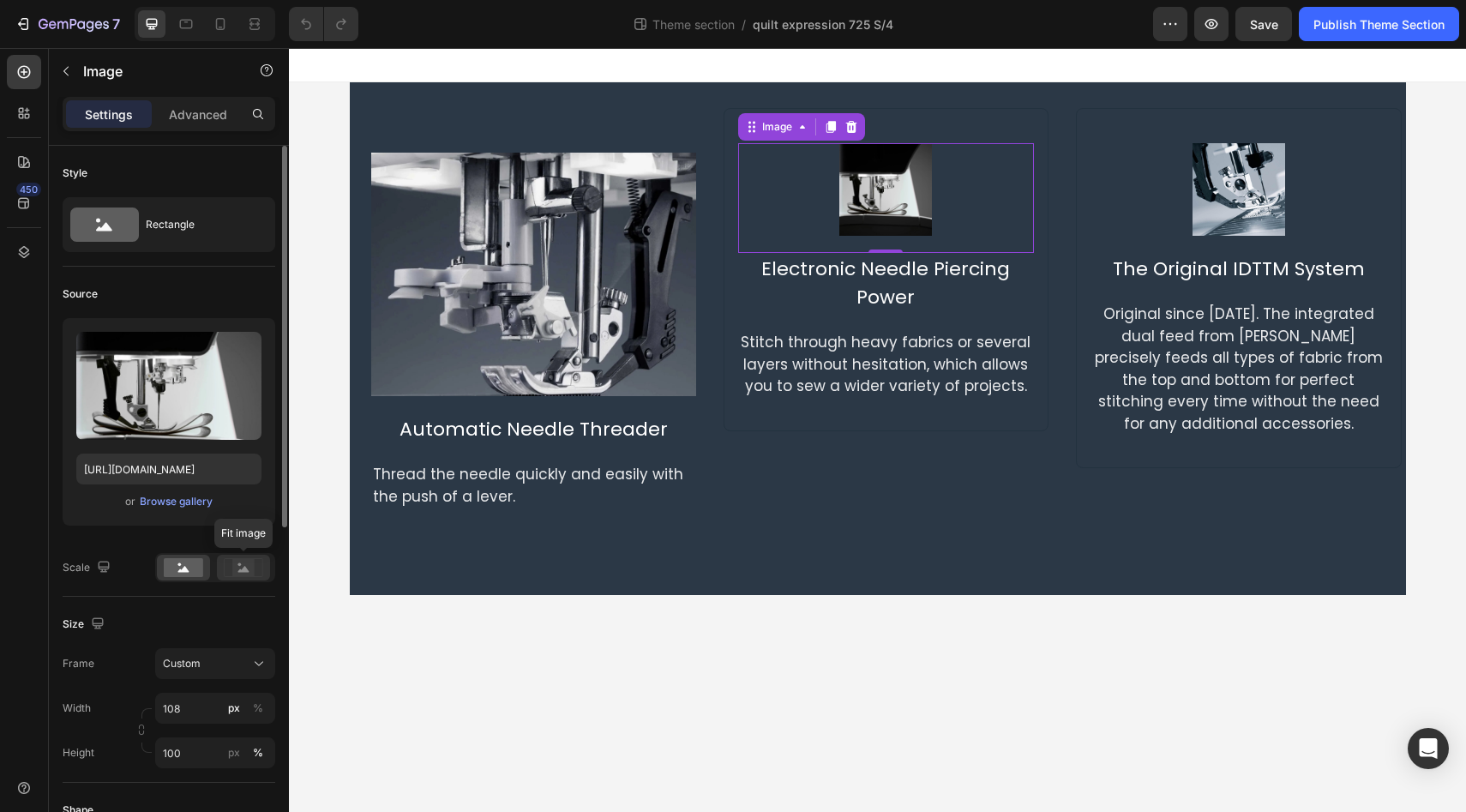
click at [240, 572] on rect at bounding box center [243, 567] width 23 height 17
click at [186, 569] on icon at bounding box center [184, 569] width 11 height 6
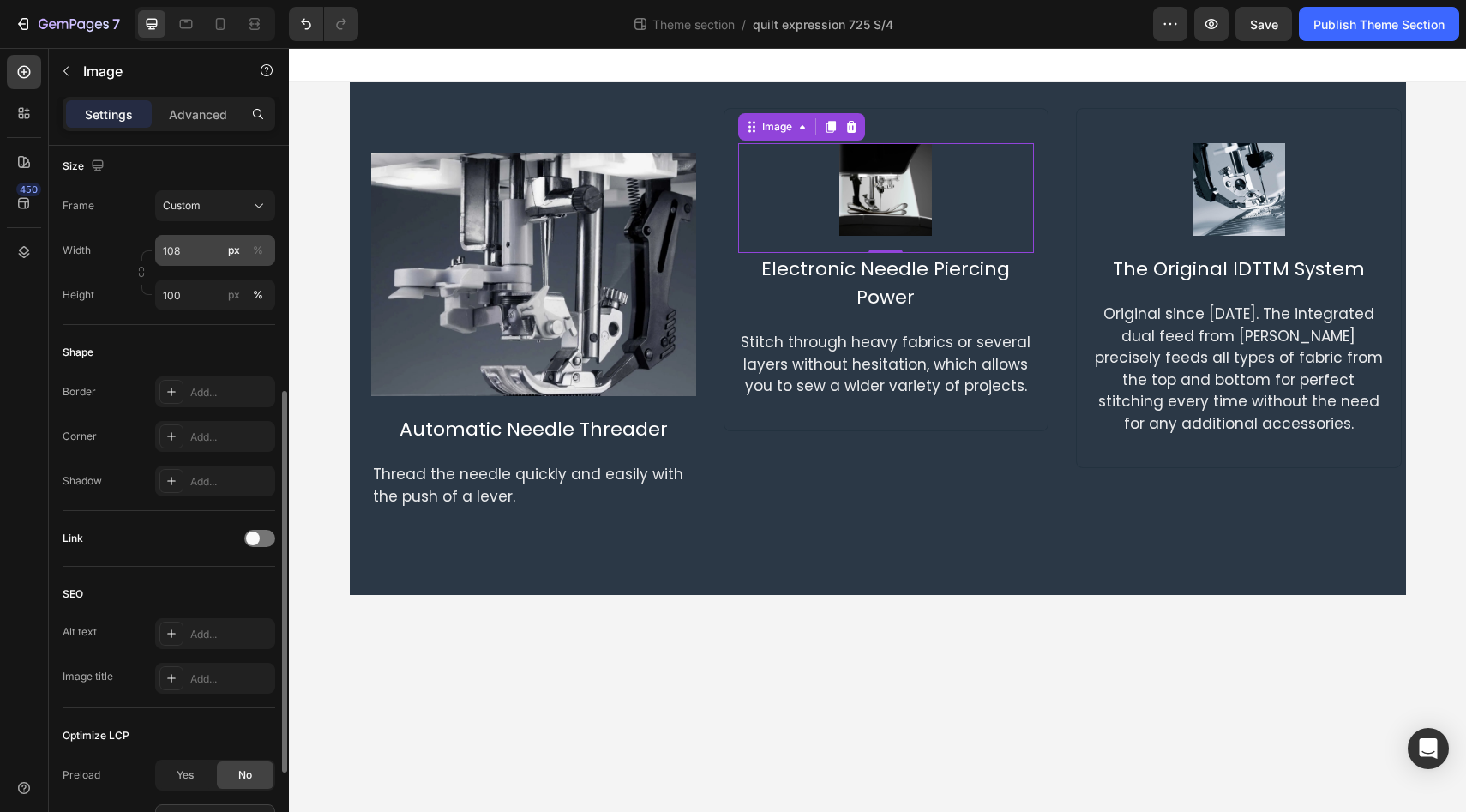
scroll to position [454, 0]
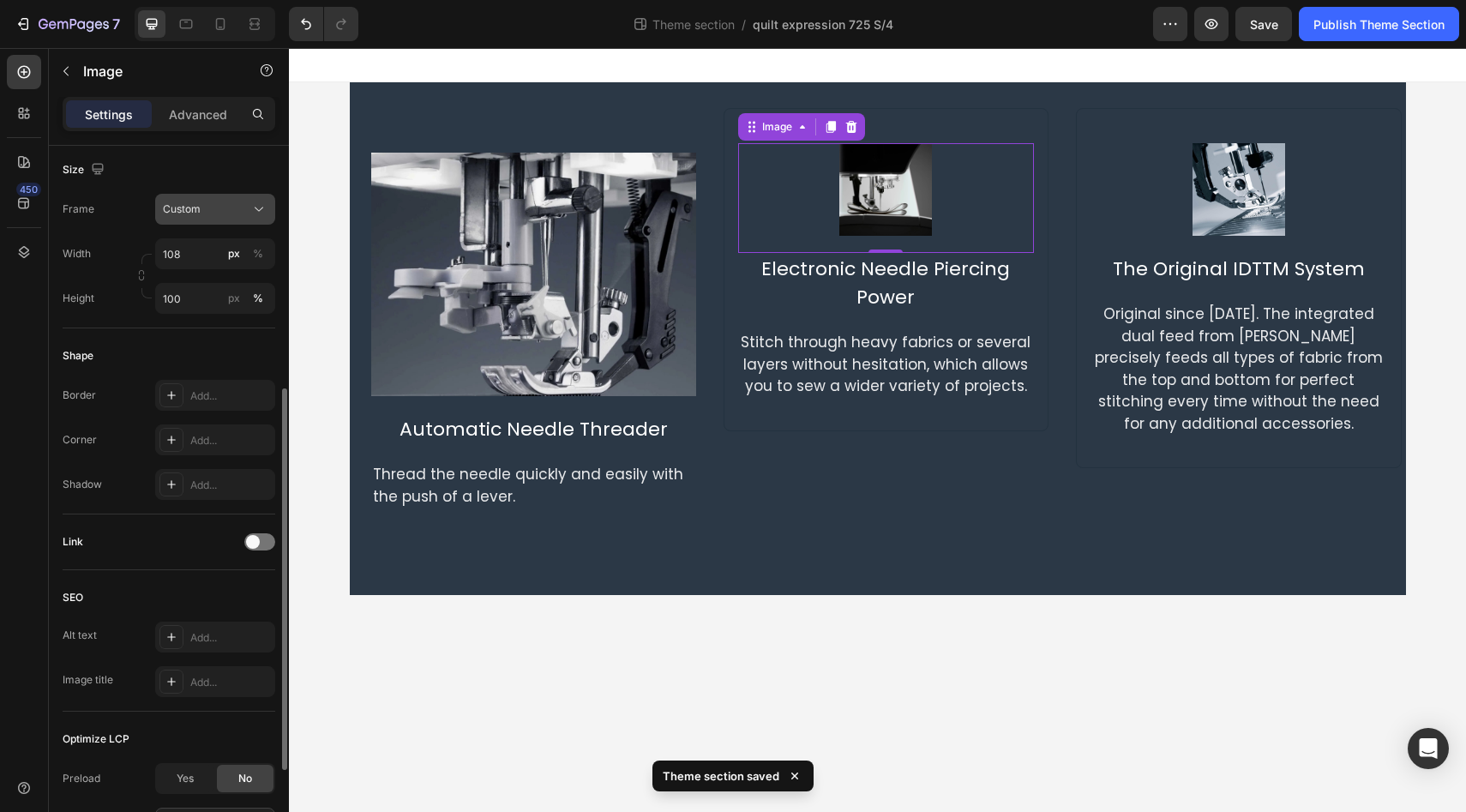
click at [267, 203] on icon at bounding box center [258, 209] width 17 height 17
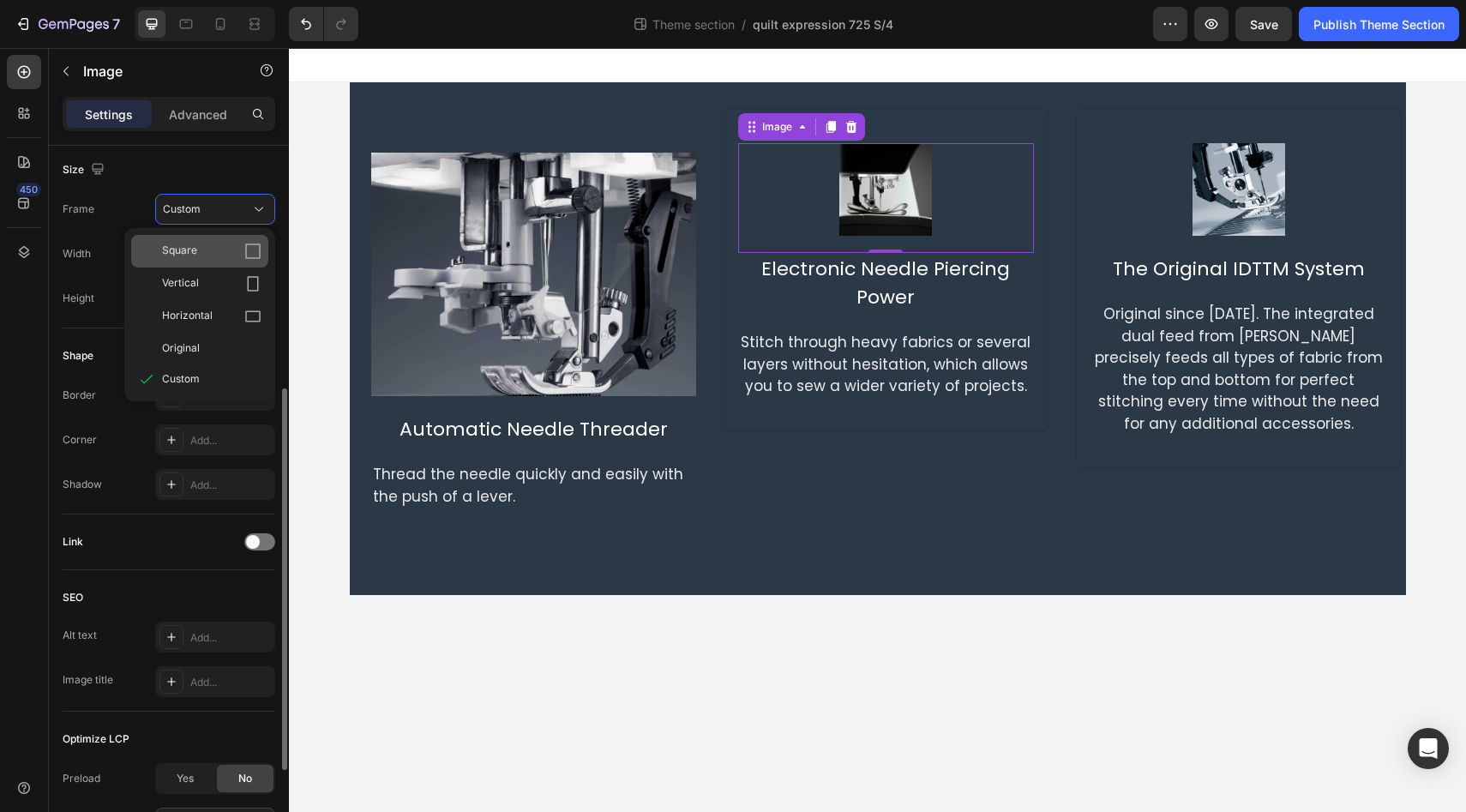
click at [197, 257] on div "Square" at bounding box center [211, 251] width 99 height 17
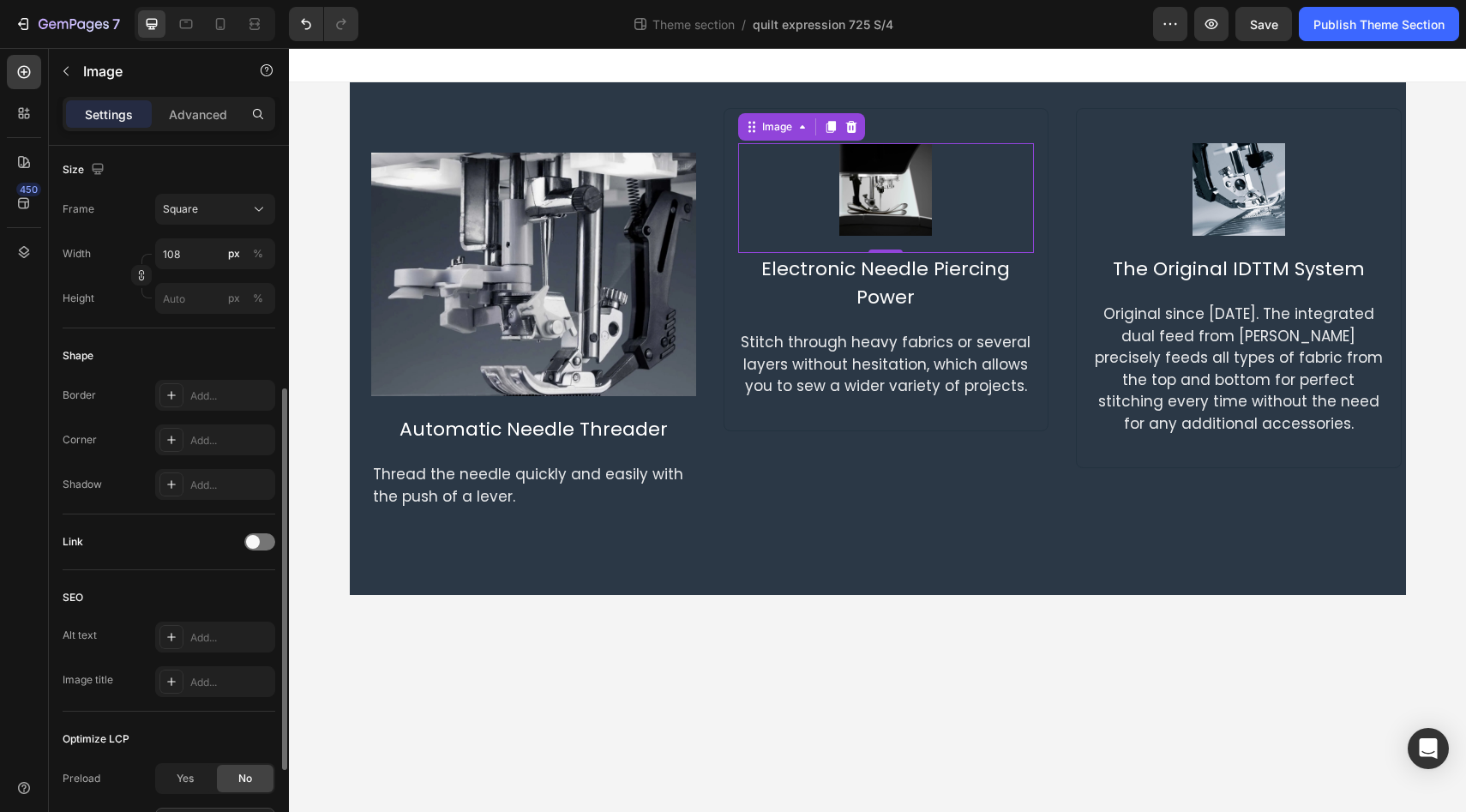
click at [24, 333] on div "450" at bounding box center [24, 413] width 34 height 715
click at [1248, 193] on img at bounding box center [1239, 189] width 93 height 93
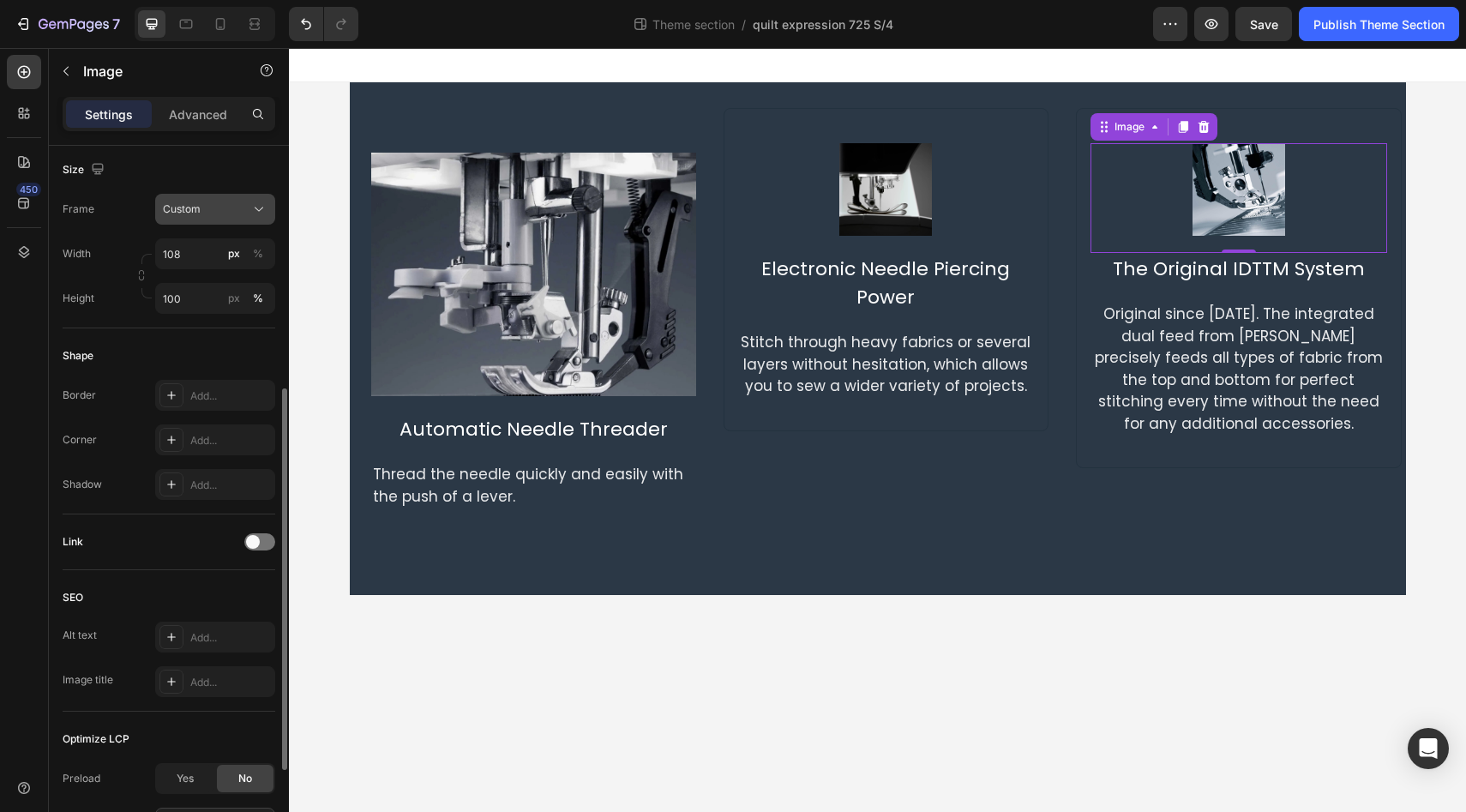
click at [253, 213] on icon at bounding box center [258, 209] width 17 height 17
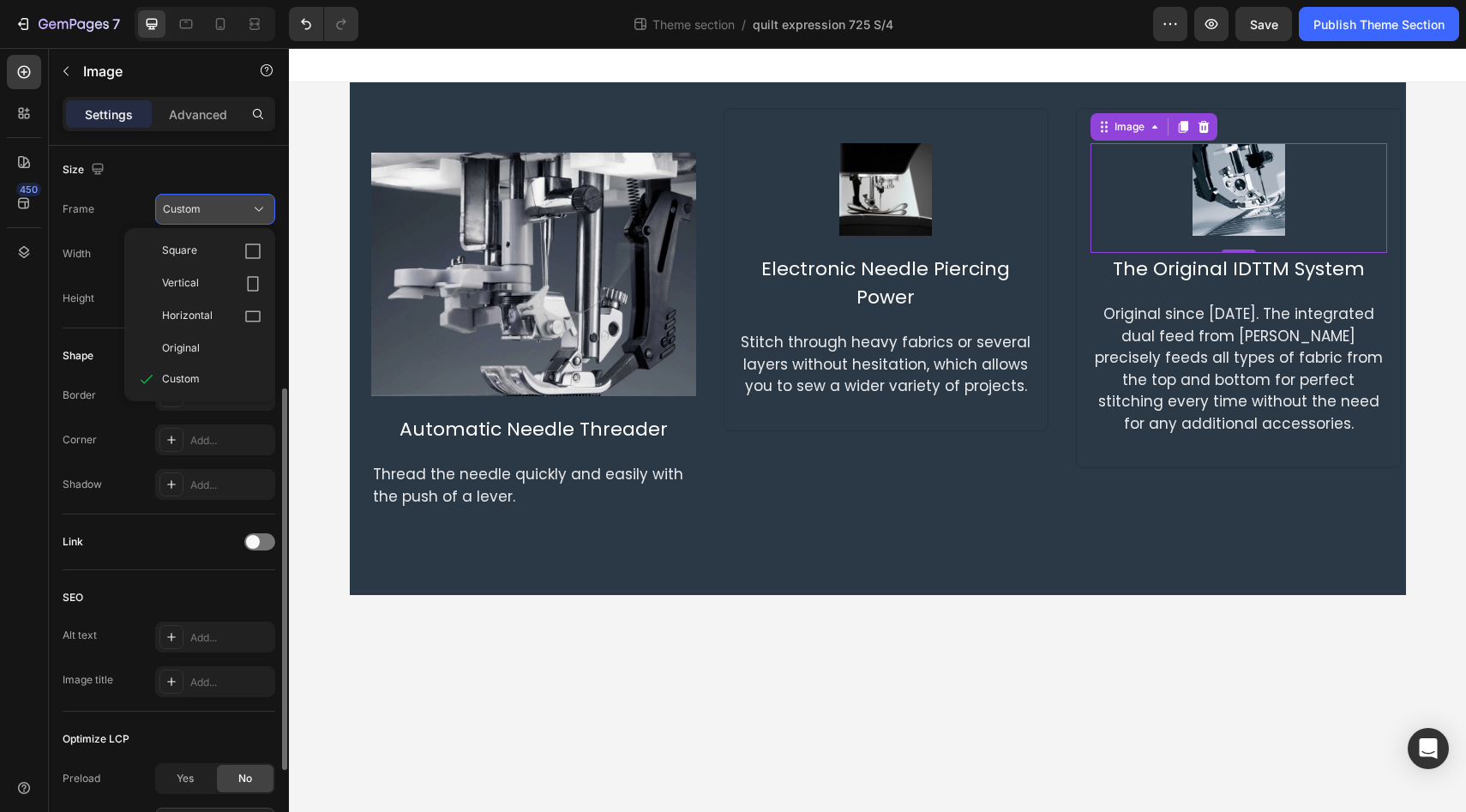
click at [253, 213] on icon at bounding box center [258, 209] width 17 height 17
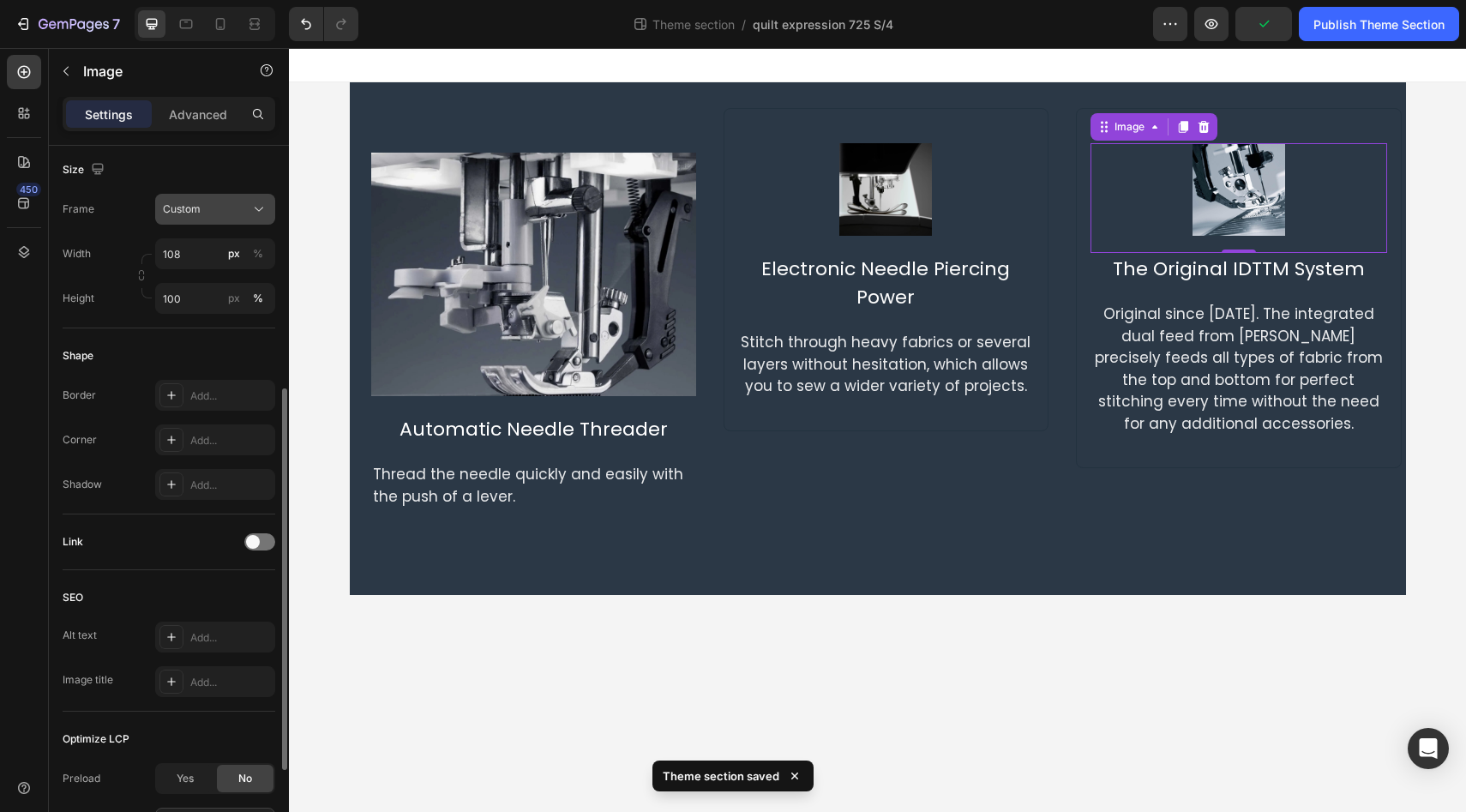
click at [258, 206] on icon at bounding box center [258, 209] width 17 height 17
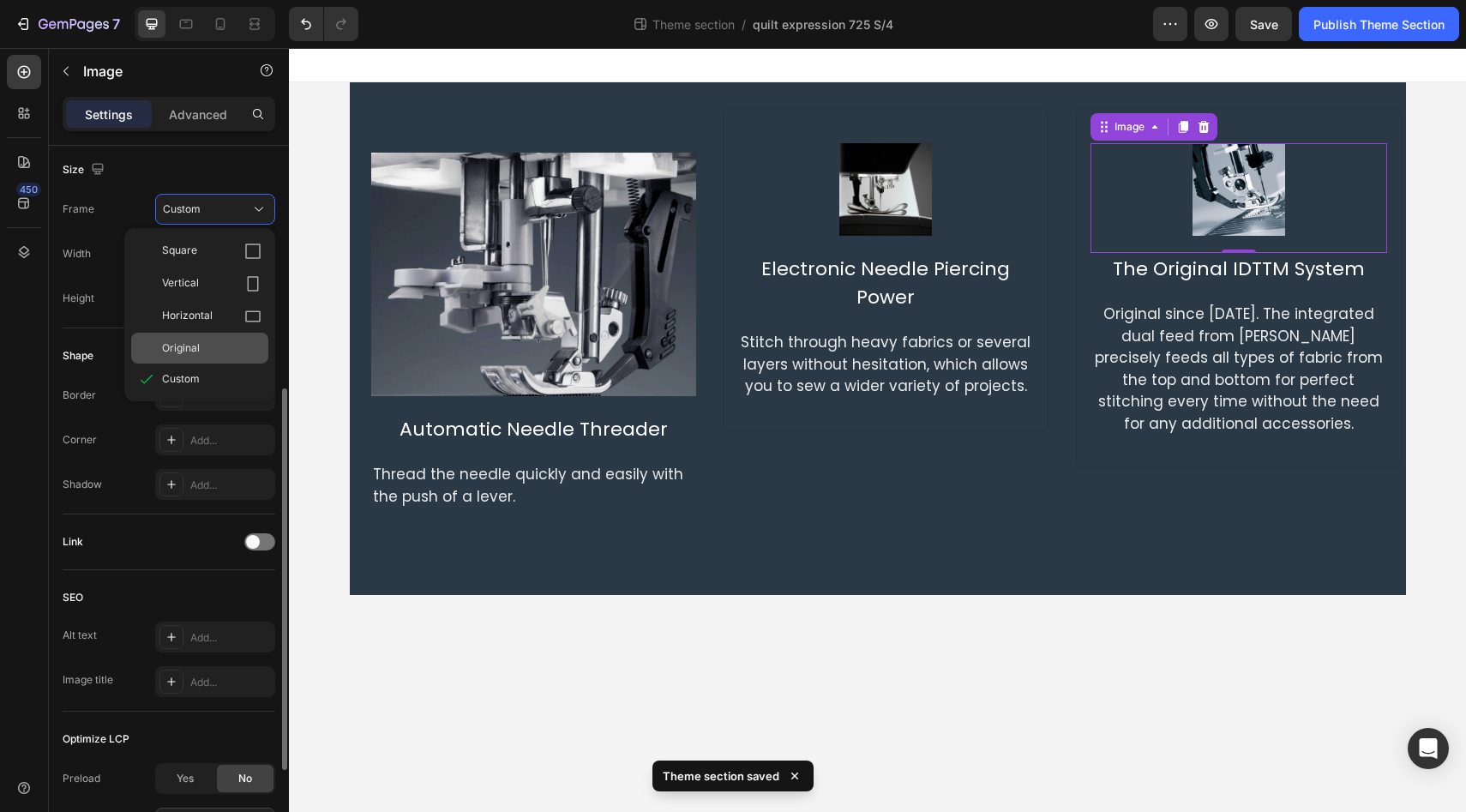
click at [220, 358] on div "Original" at bounding box center [200, 347] width 137 height 31
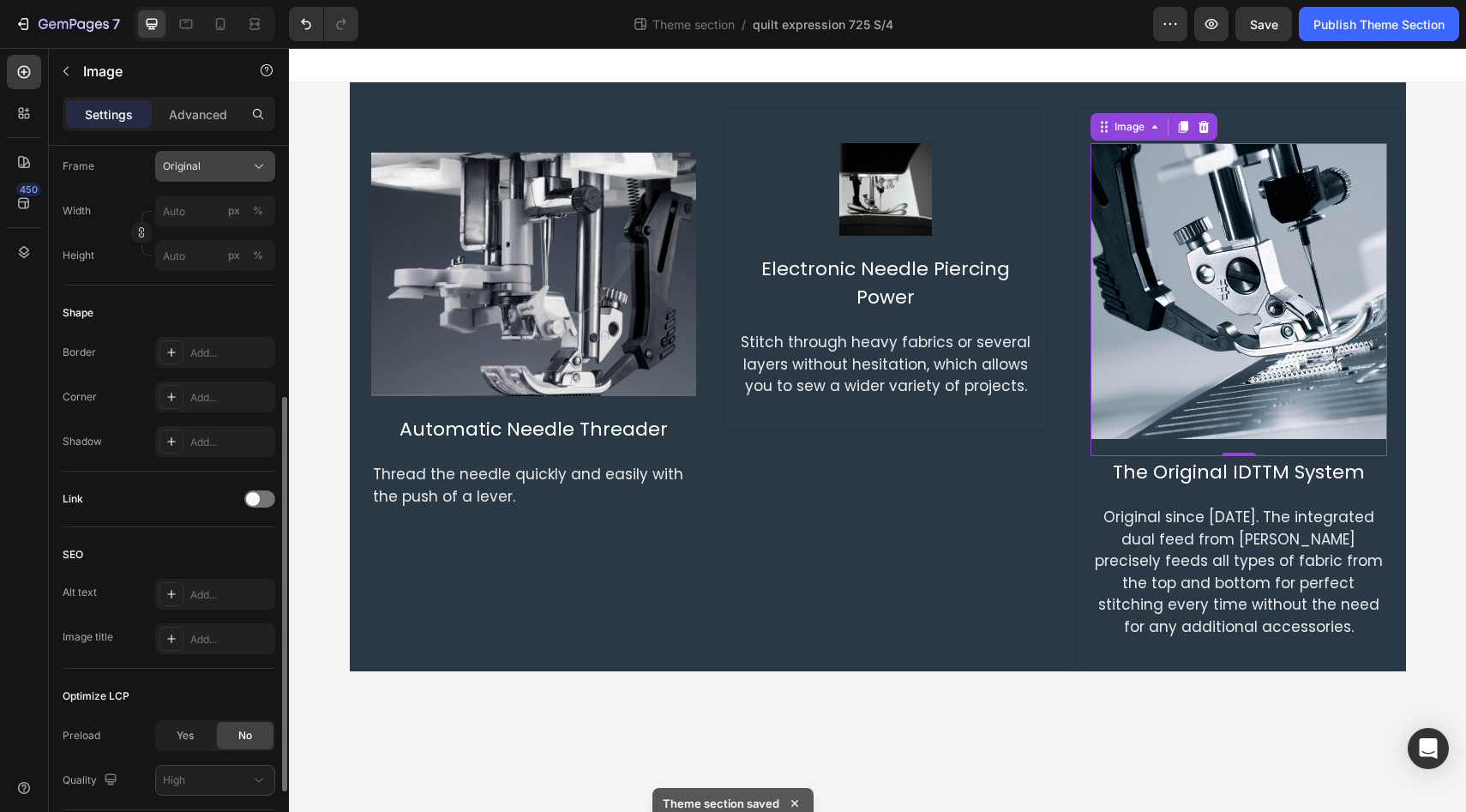
click at [259, 172] on icon at bounding box center [258, 167] width 17 height 17
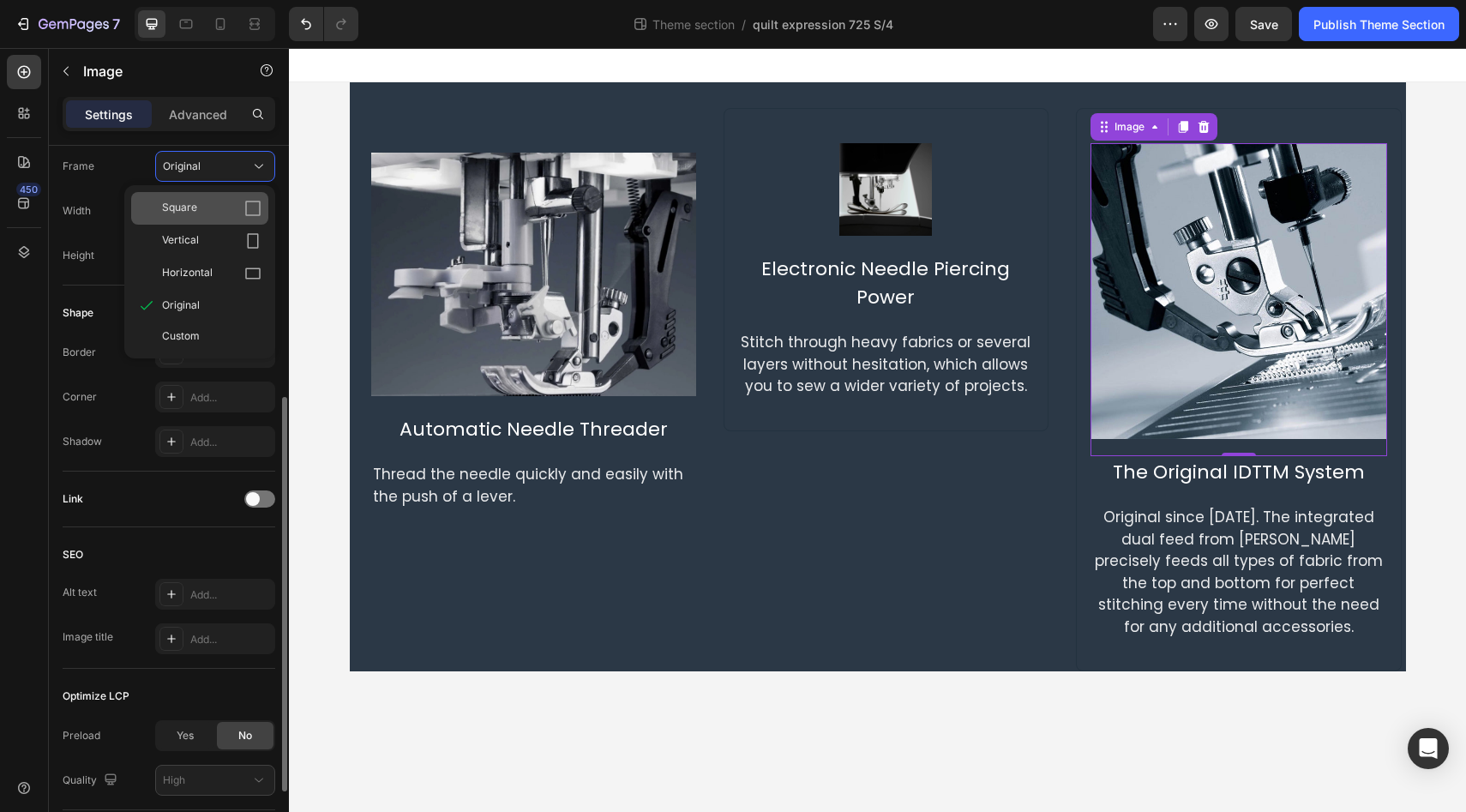
click at [202, 215] on div "Square" at bounding box center [211, 208] width 99 height 17
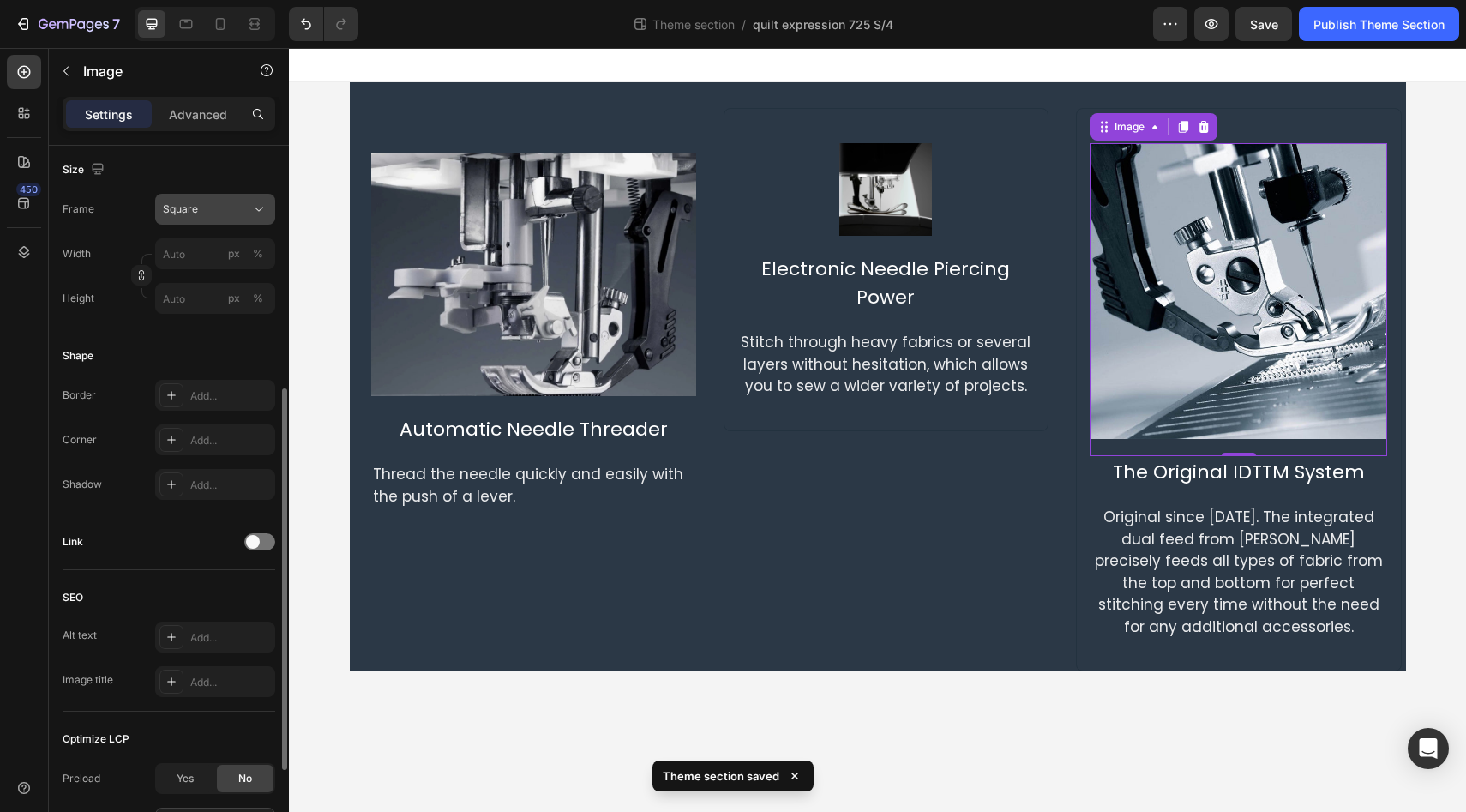
click at [265, 211] on icon at bounding box center [258, 209] width 17 height 17
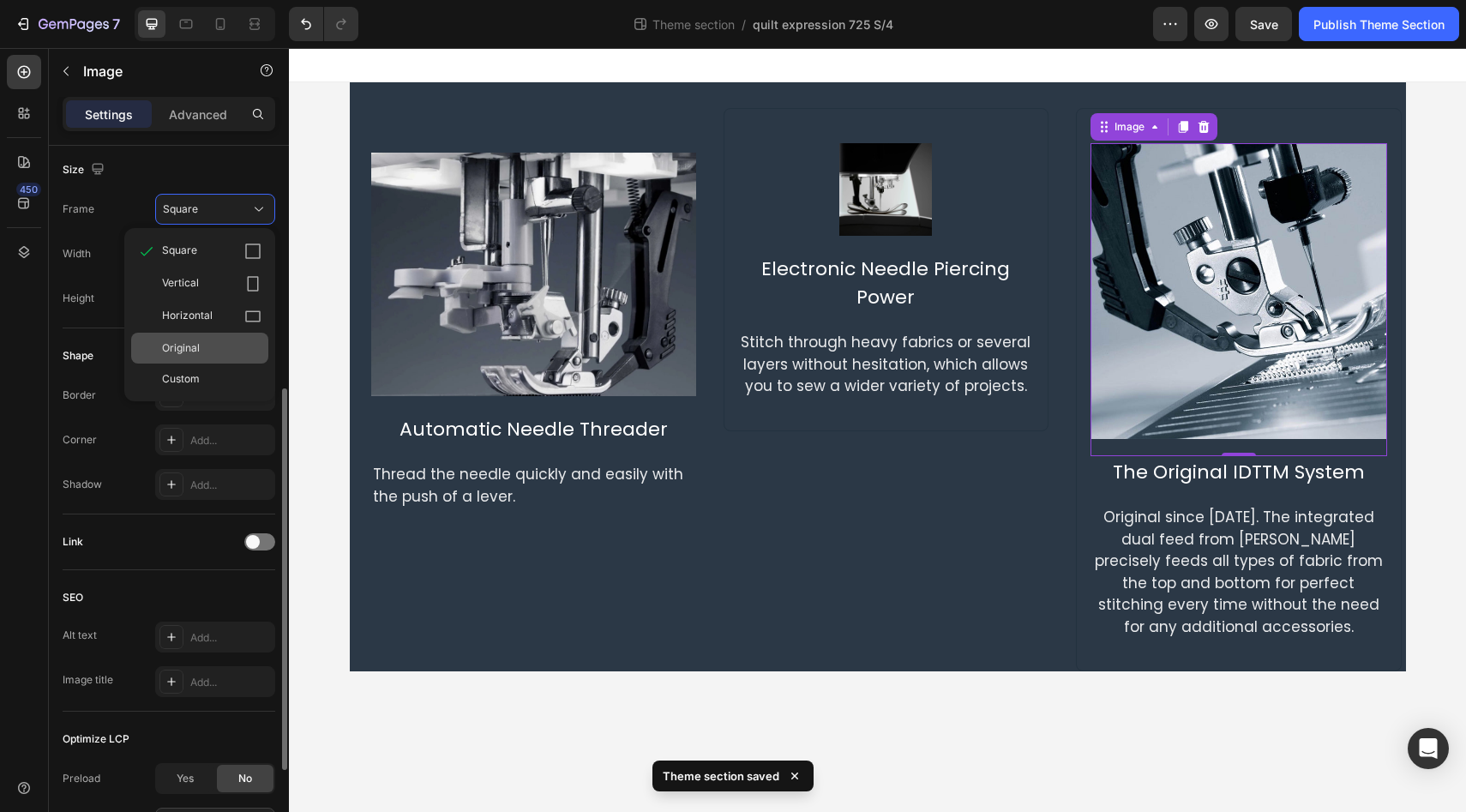
click at [240, 345] on div "Original" at bounding box center [211, 348] width 99 height 15
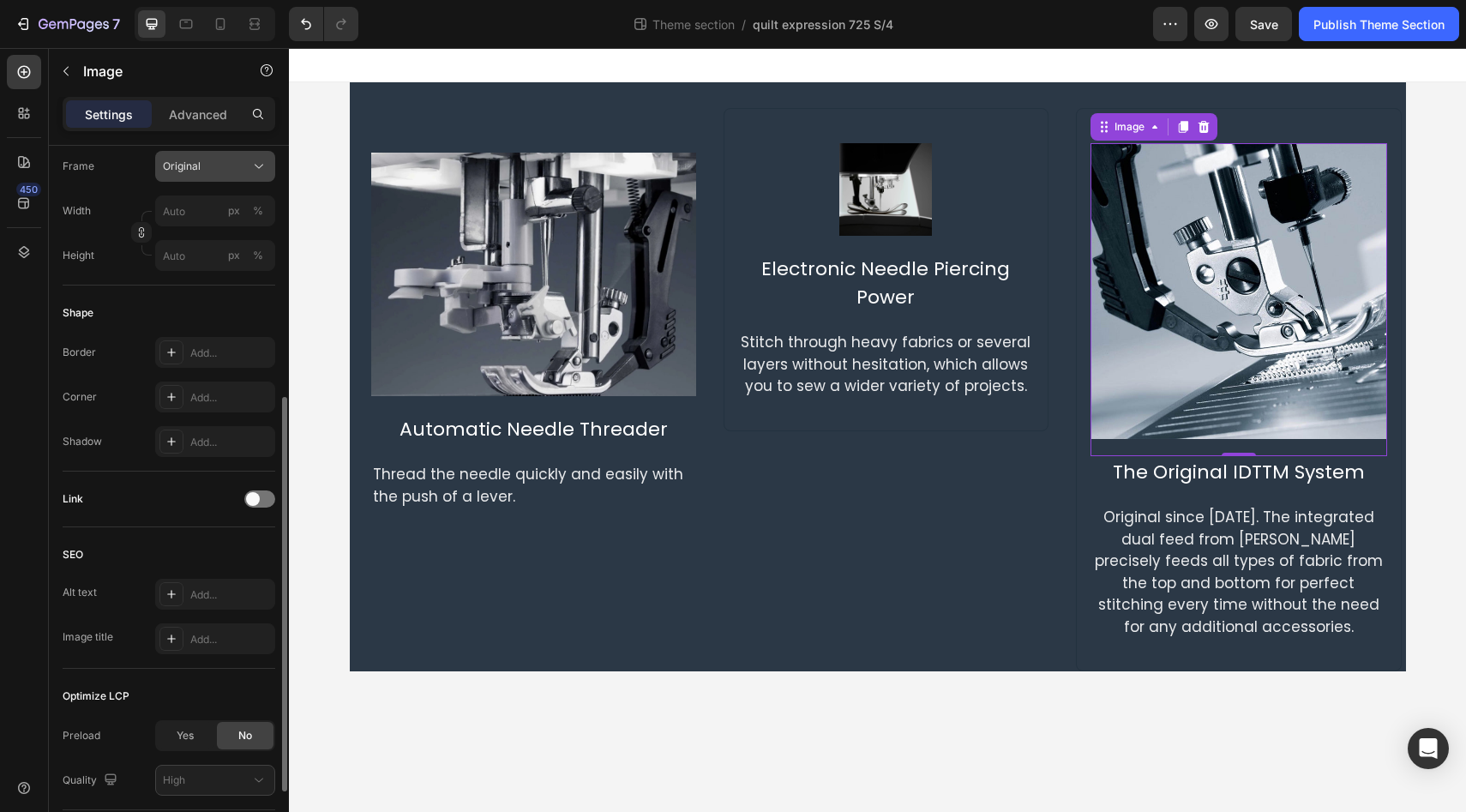
click at [258, 171] on icon at bounding box center [258, 167] width 17 height 17
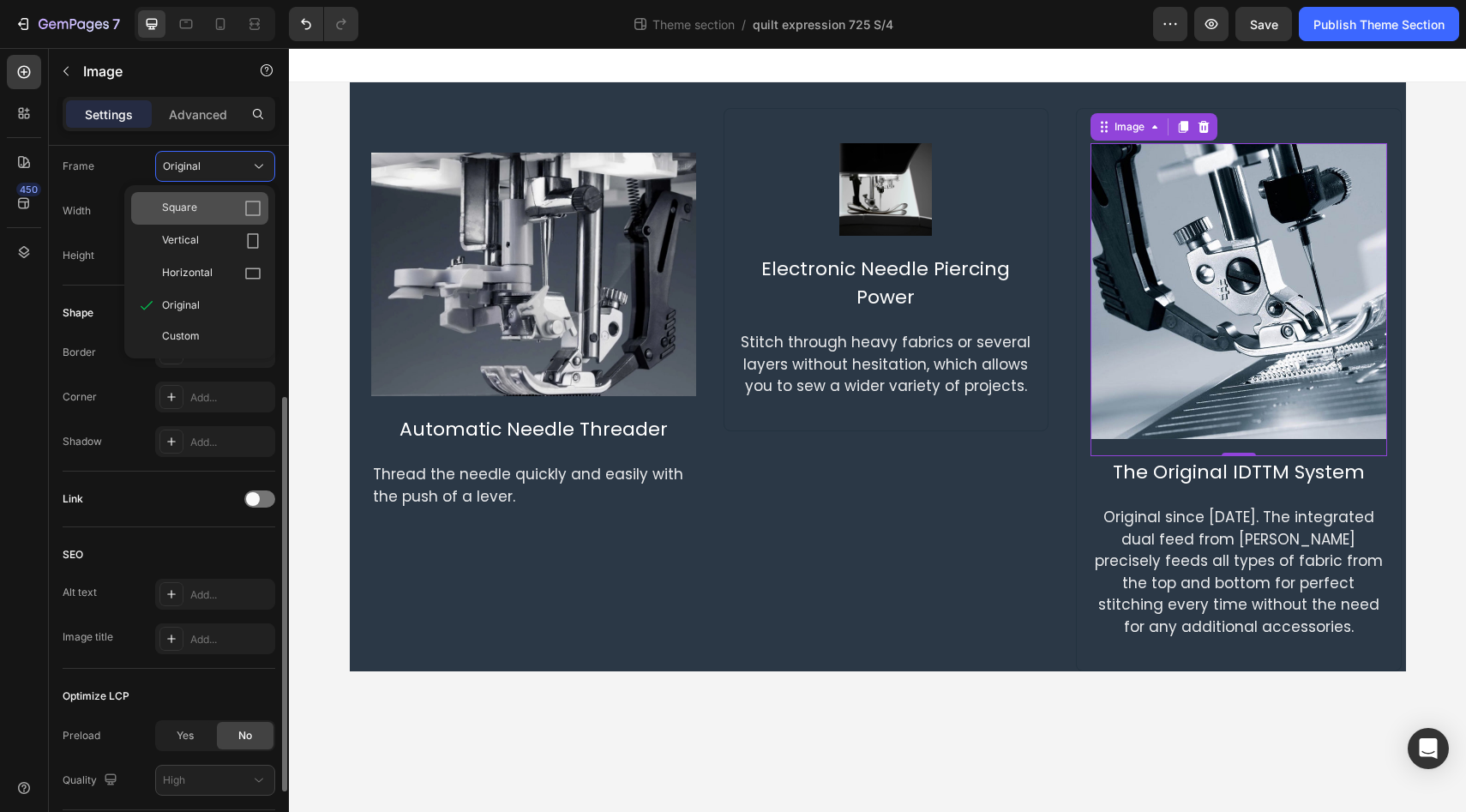
click at [215, 200] on div "Square" at bounding box center [211, 208] width 99 height 17
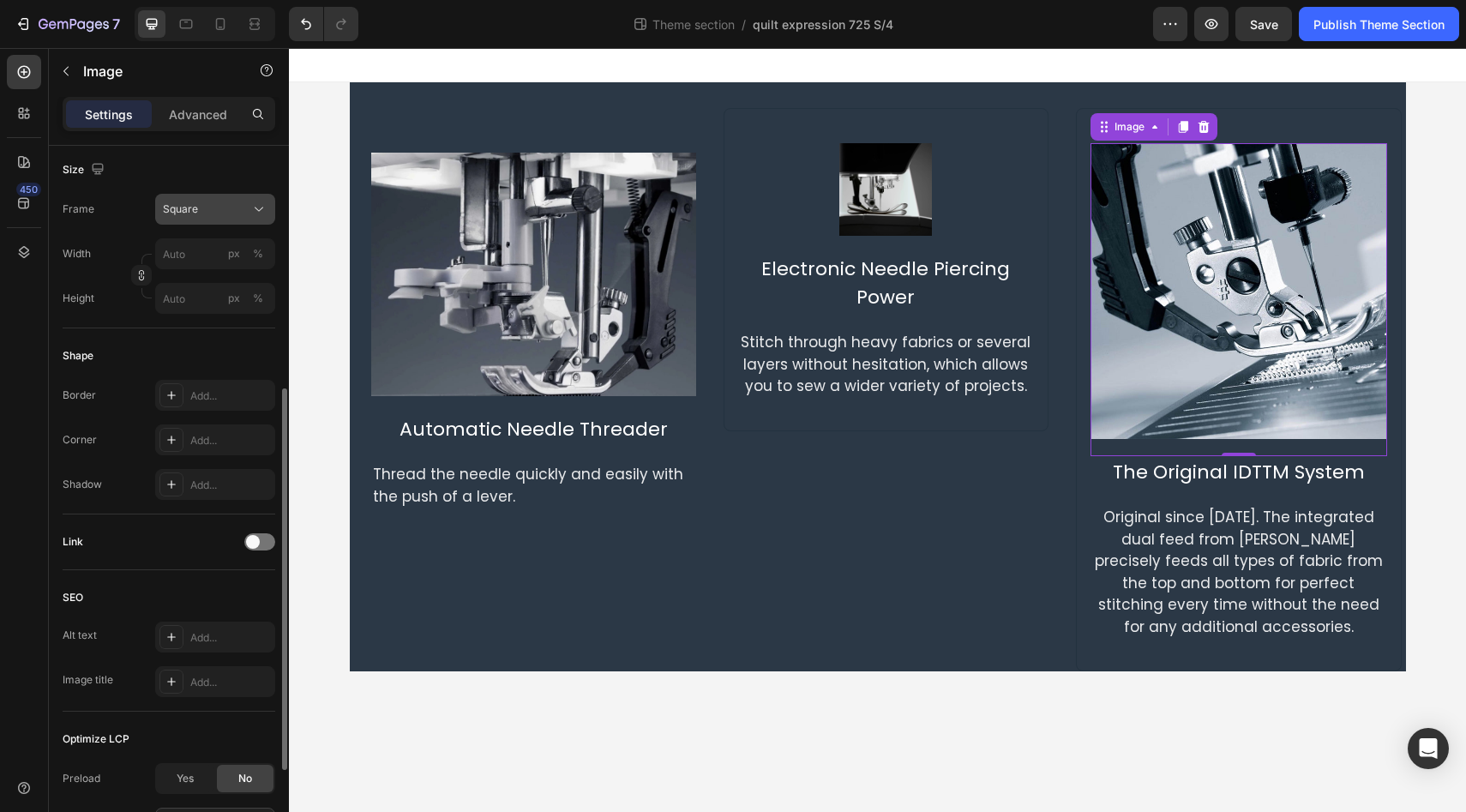
click at [262, 213] on icon at bounding box center [258, 209] width 17 height 17
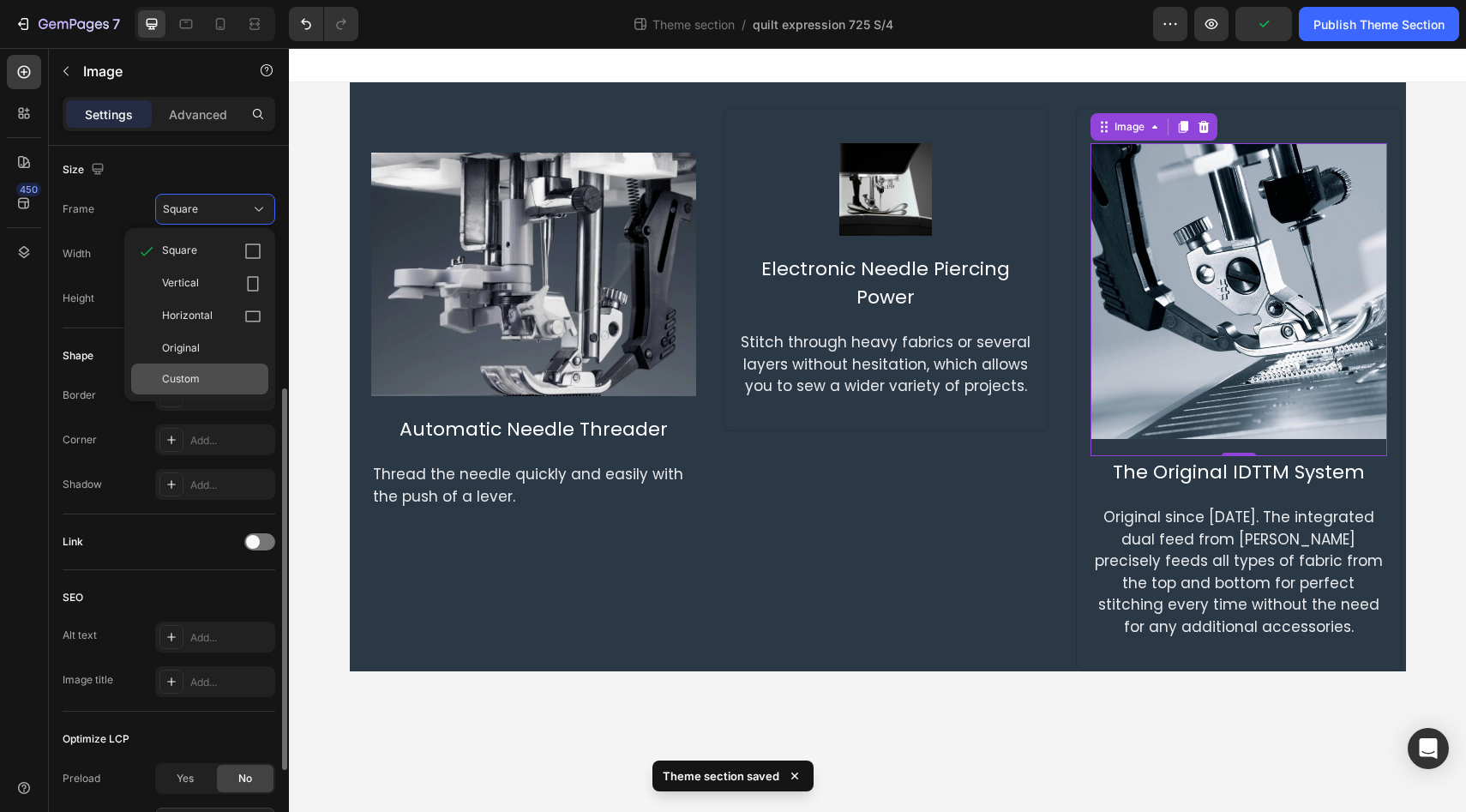
click at [232, 373] on div "Custom" at bounding box center [211, 379] width 99 height 15
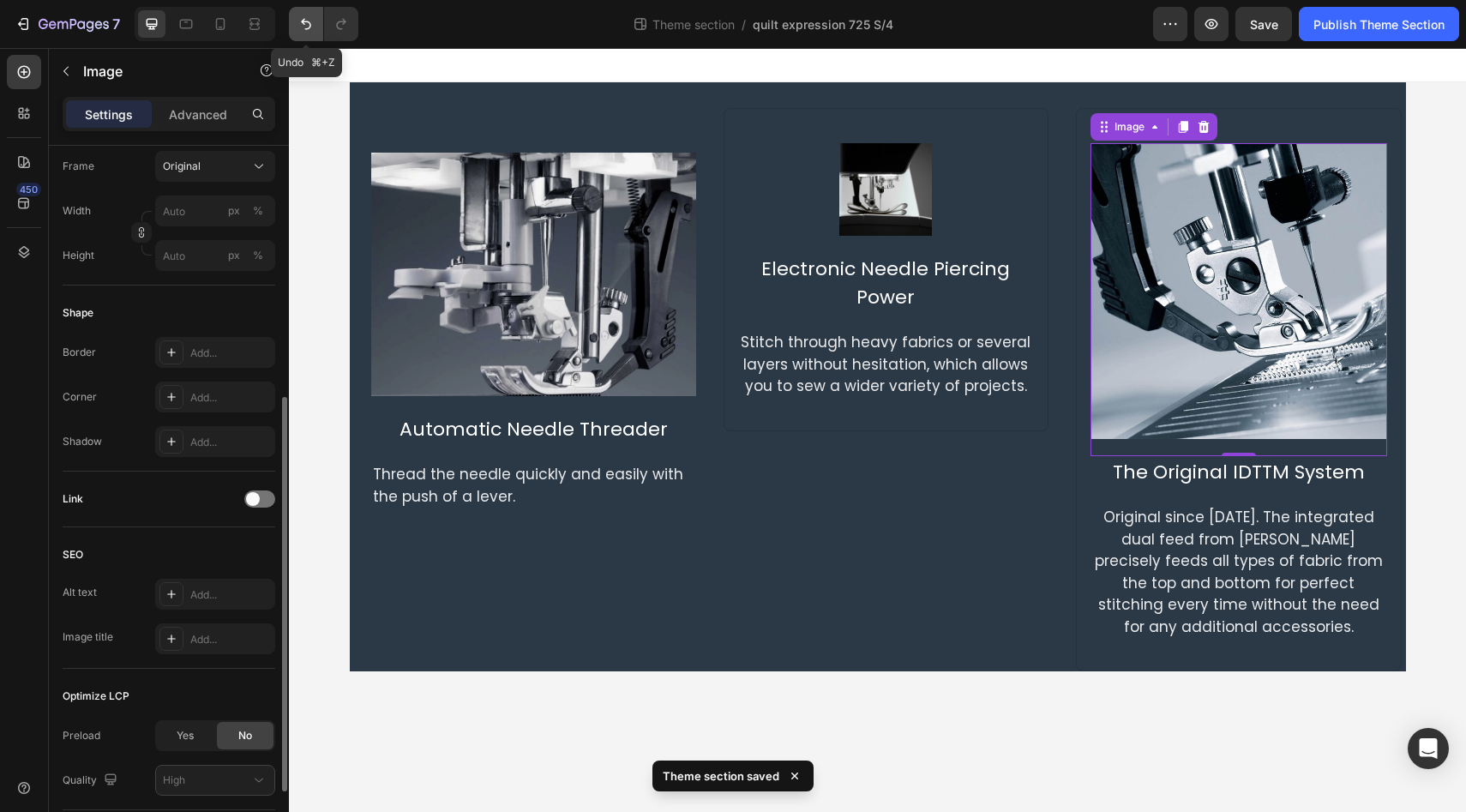
click at [312, 27] on icon "Undo/Redo" at bounding box center [306, 24] width 17 height 17
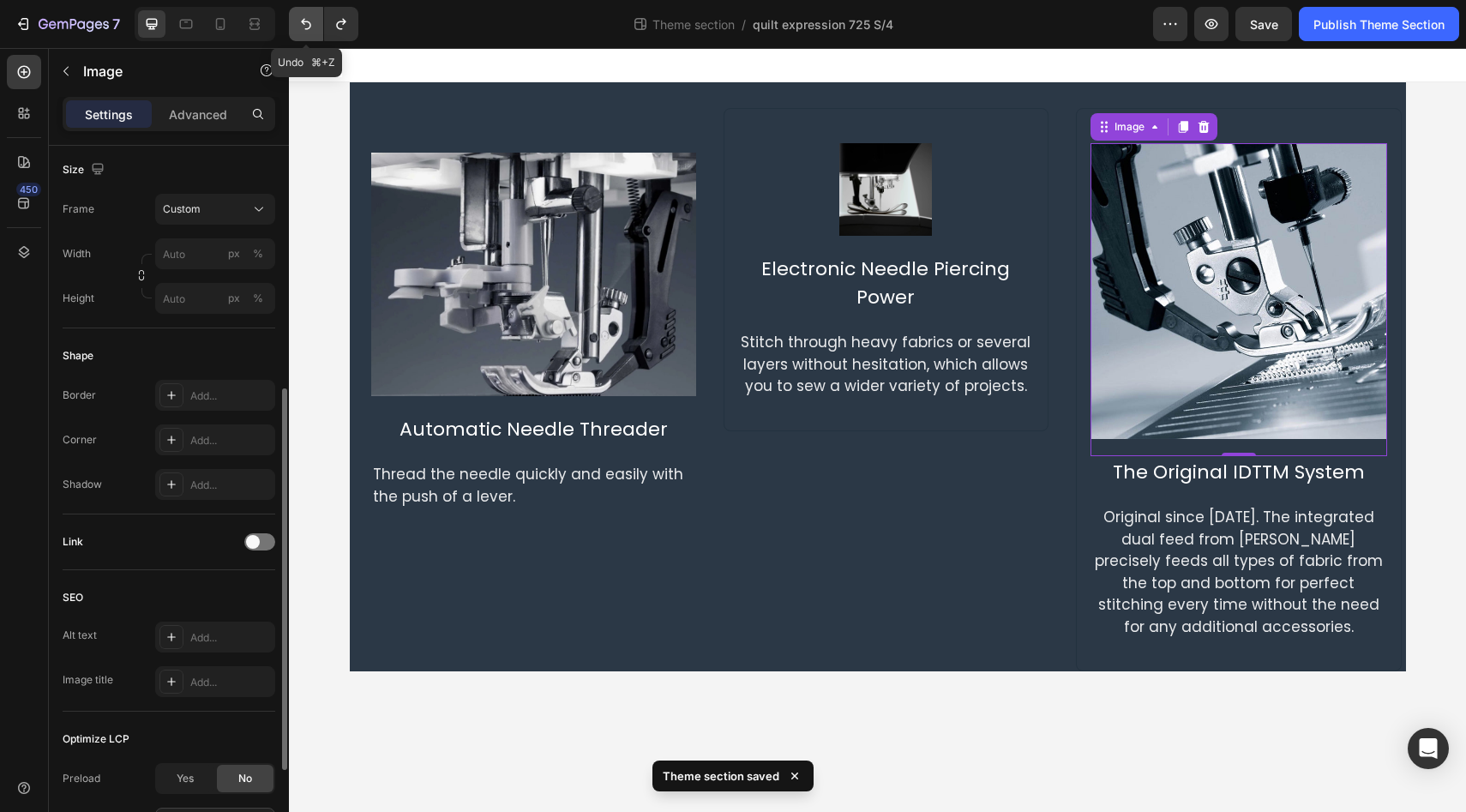
click at [308, 29] on icon "Undo/Redo" at bounding box center [306, 24] width 17 height 17
click at [310, 26] on icon "Undo/Redo" at bounding box center [306, 25] width 10 height 11
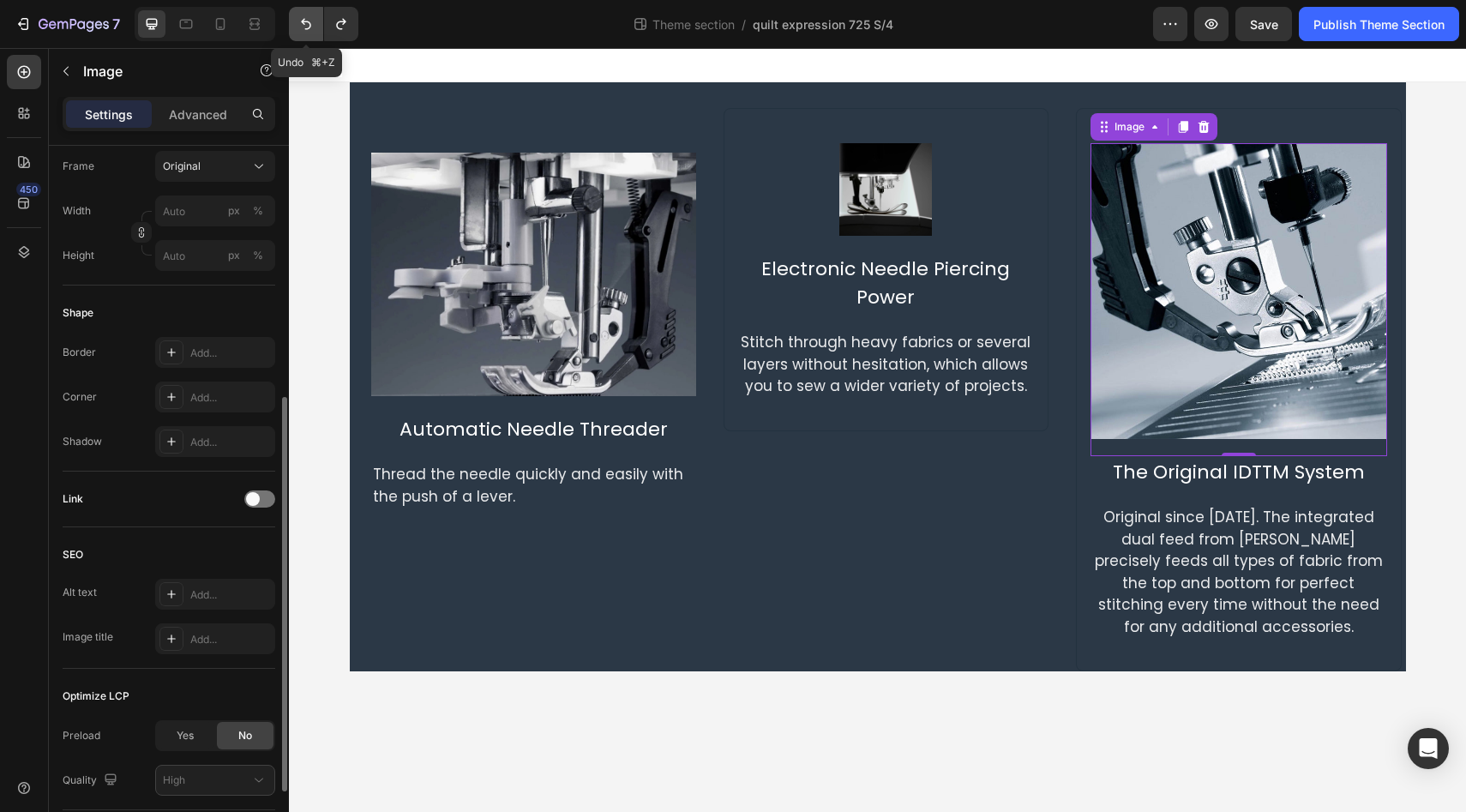
click at [310, 26] on icon "Undo/Redo" at bounding box center [306, 25] width 10 height 11
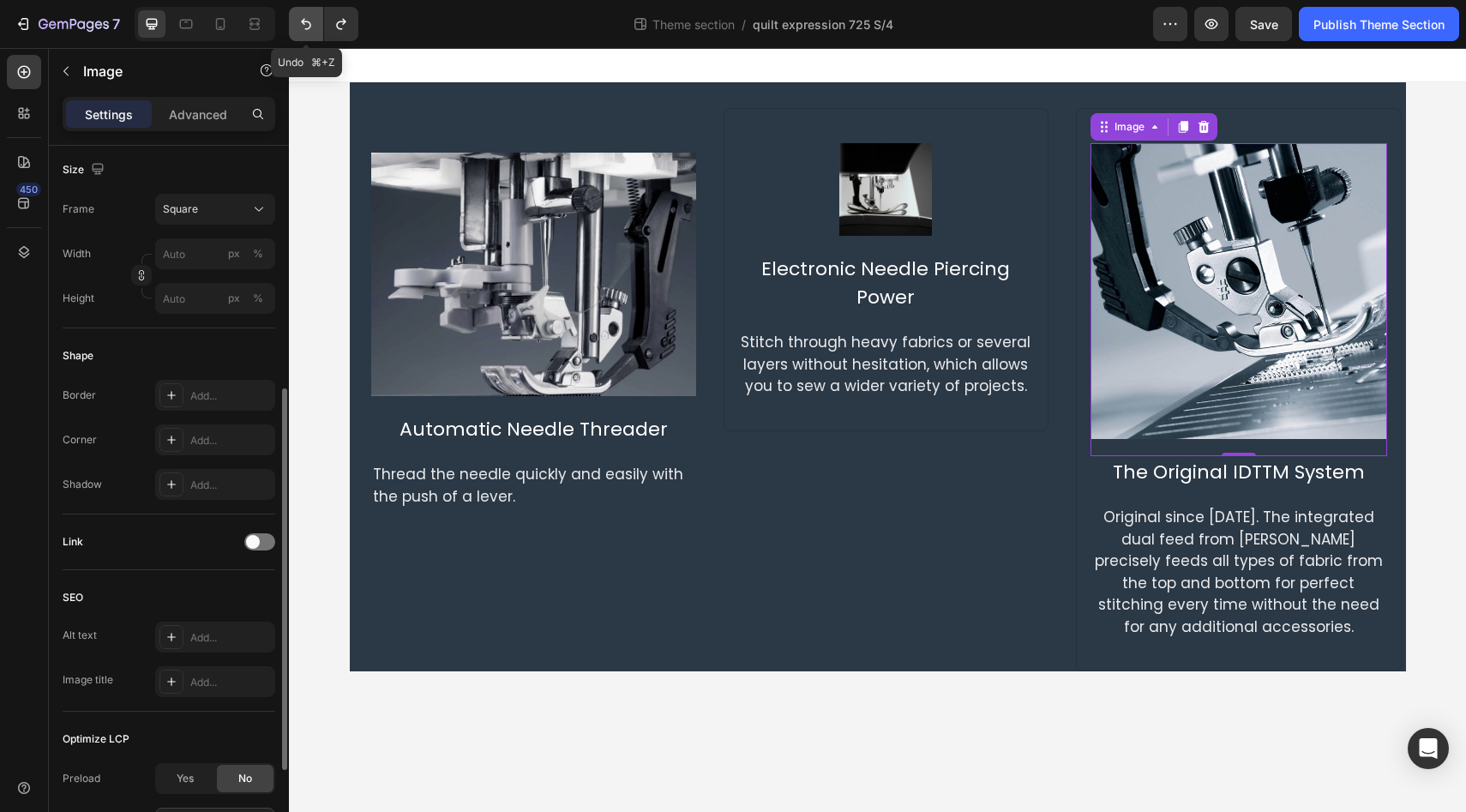
click at [310, 26] on icon "Undo/Redo" at bounding box center [306, 25] width 10 height 11
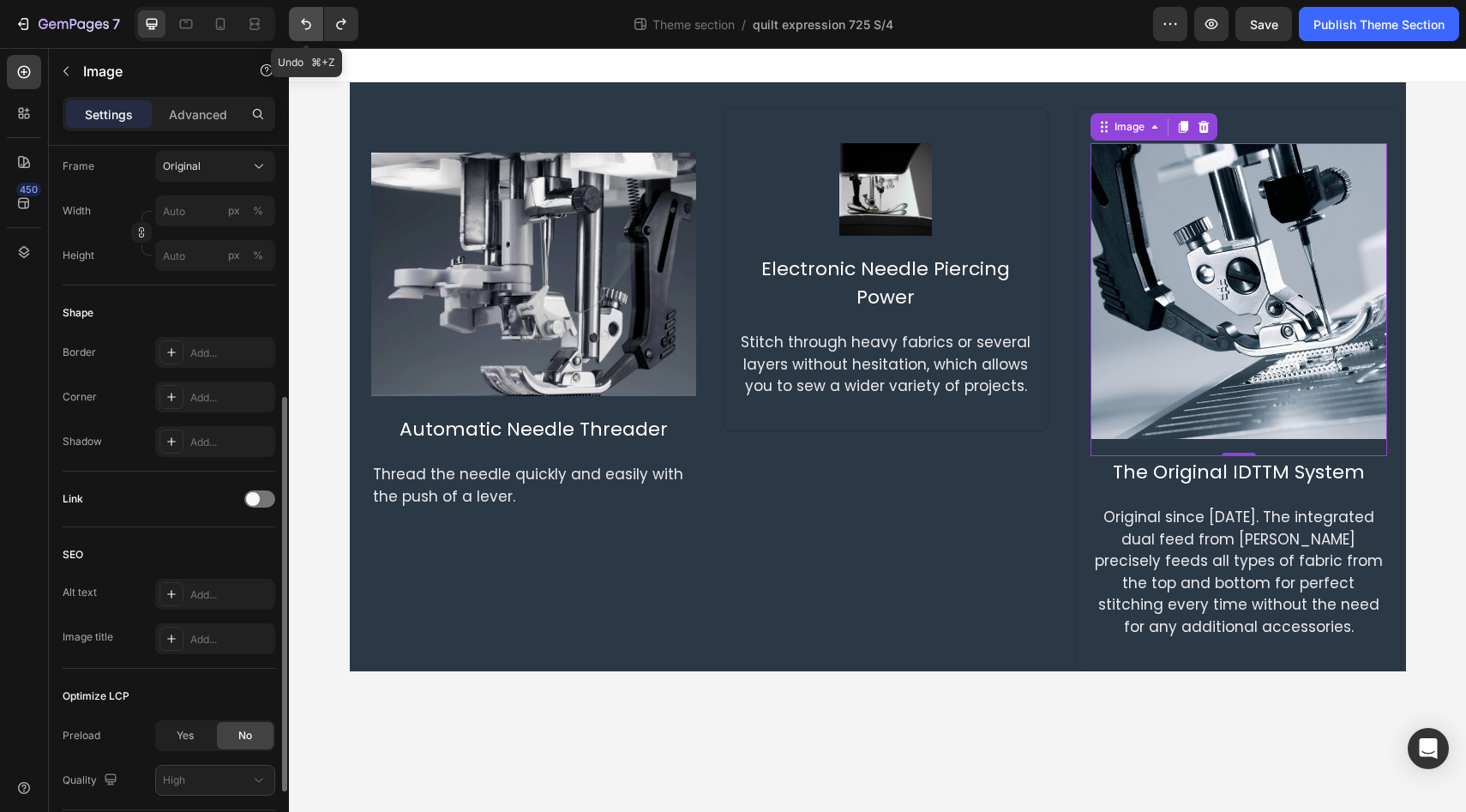
click at [310, 26] on icon "Undo/Redo" at bounding box center [306, 25] width 10 height 11
type input "108"
type input "100"
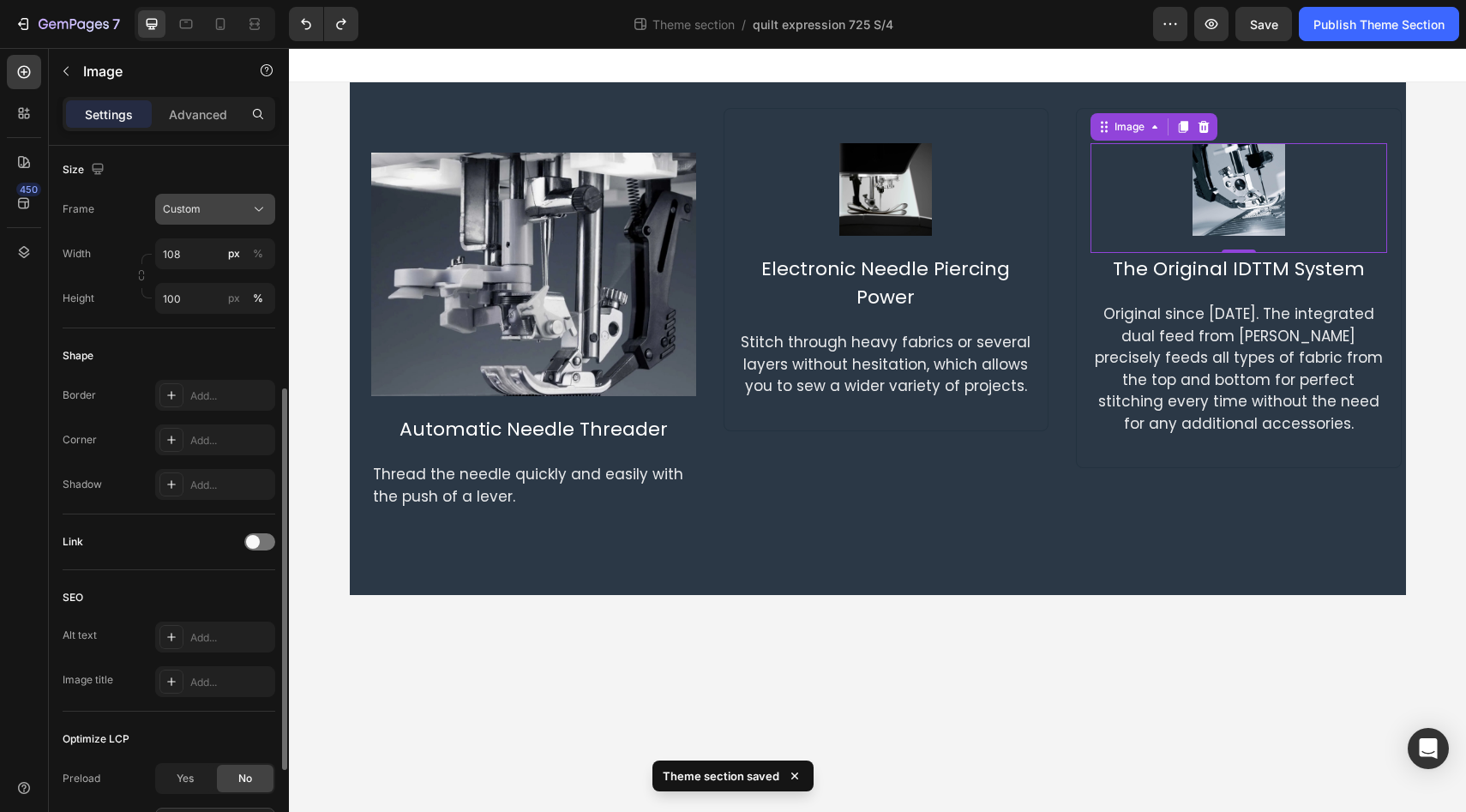
click at [215, 212] on div "Custom" at bounding box center [204, 209] width 84 height 15
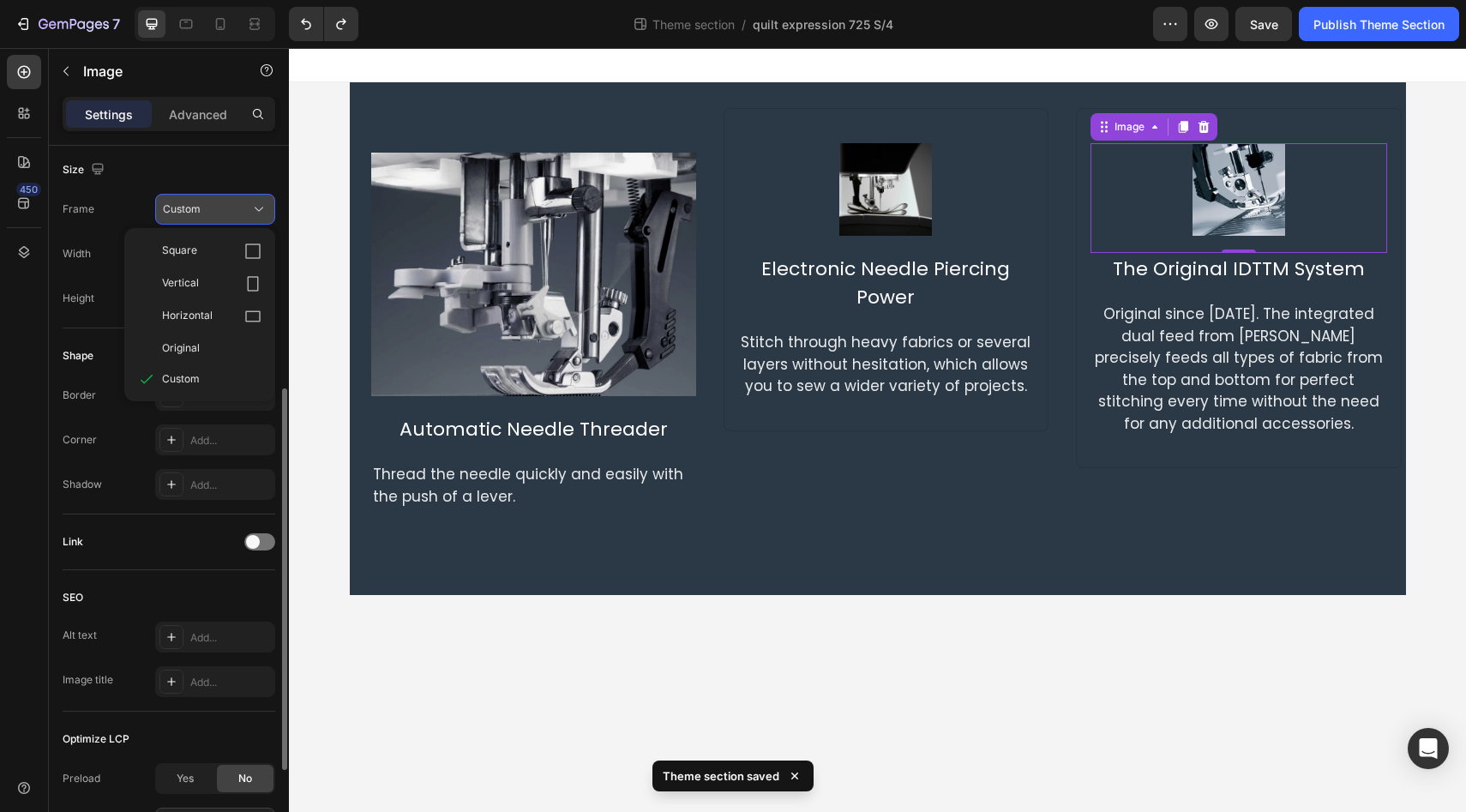
click at [215, 211] on div "Custom" at bounding box center [204, 209] width 84 height 15
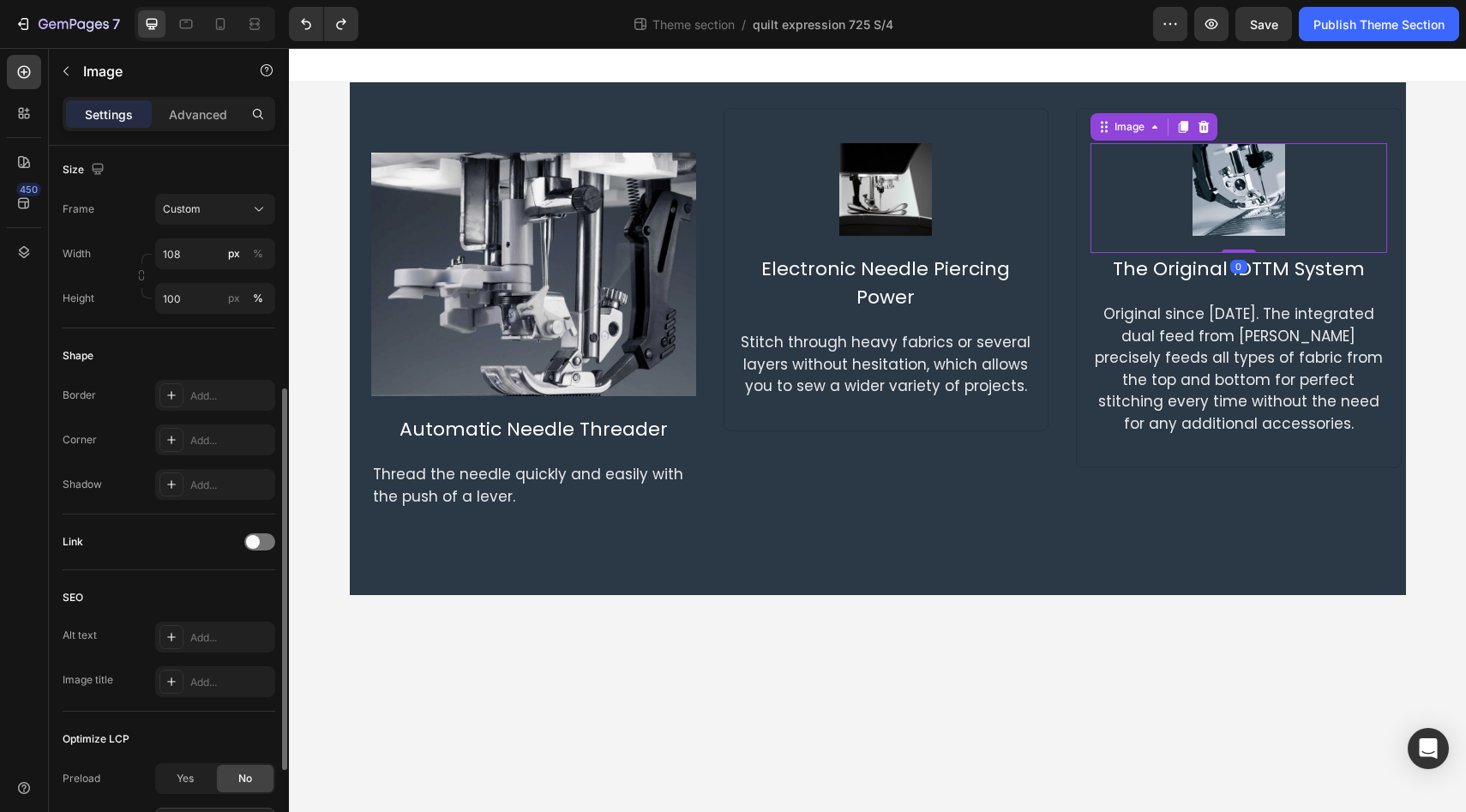
click at [1093, 193] on div at bounding box center [1238, 189] width 295 height 93
click at [1024, 209] on div at bounding box center [886, 189] width 295 height 93
click at [1238, 204] on img at bounding box center [1239, 189] width 93 height 93
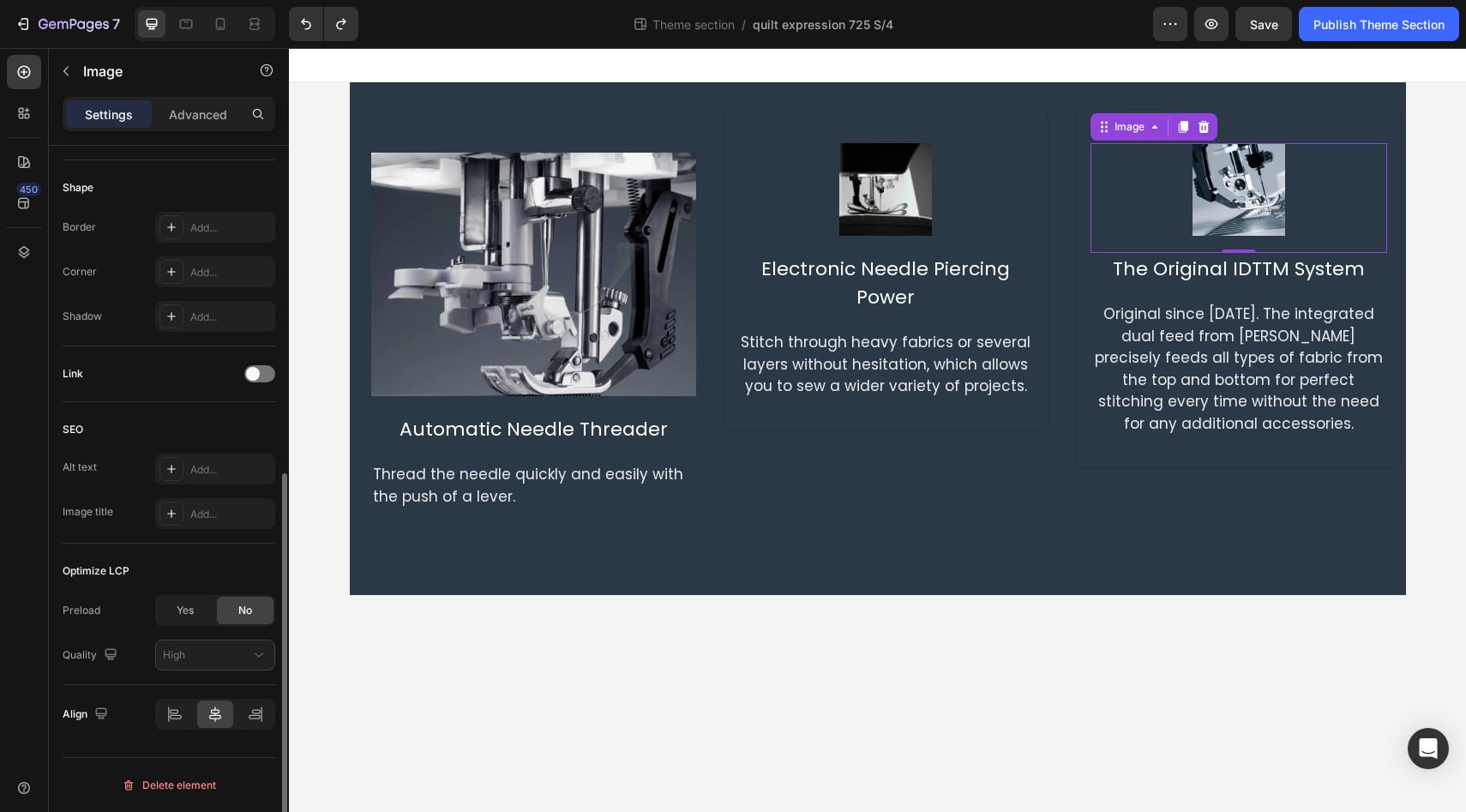
scroll to position [351, 0]
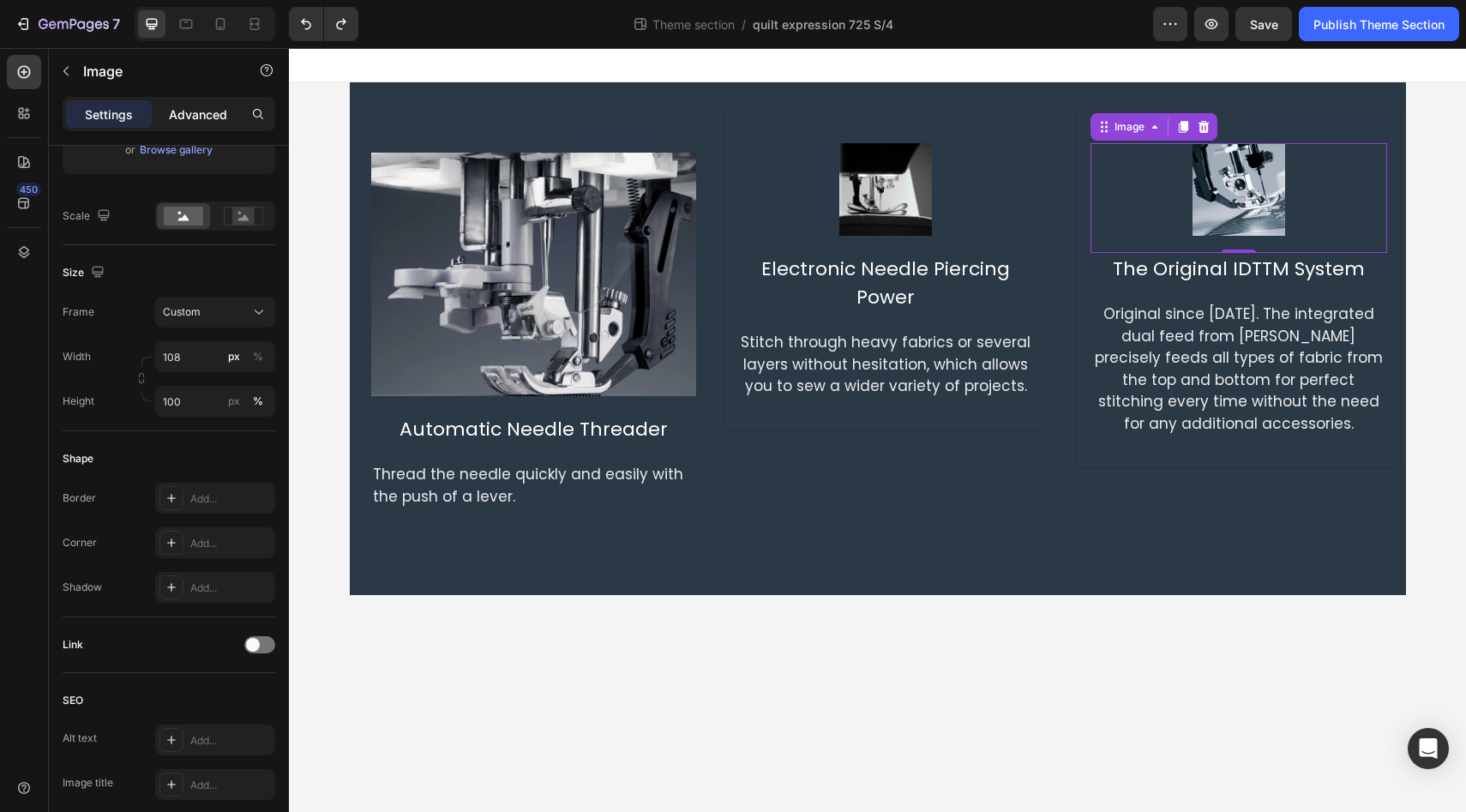
click at [205, 119] on p "Advanced" at bounding box center [198, 114] width 59 height 18
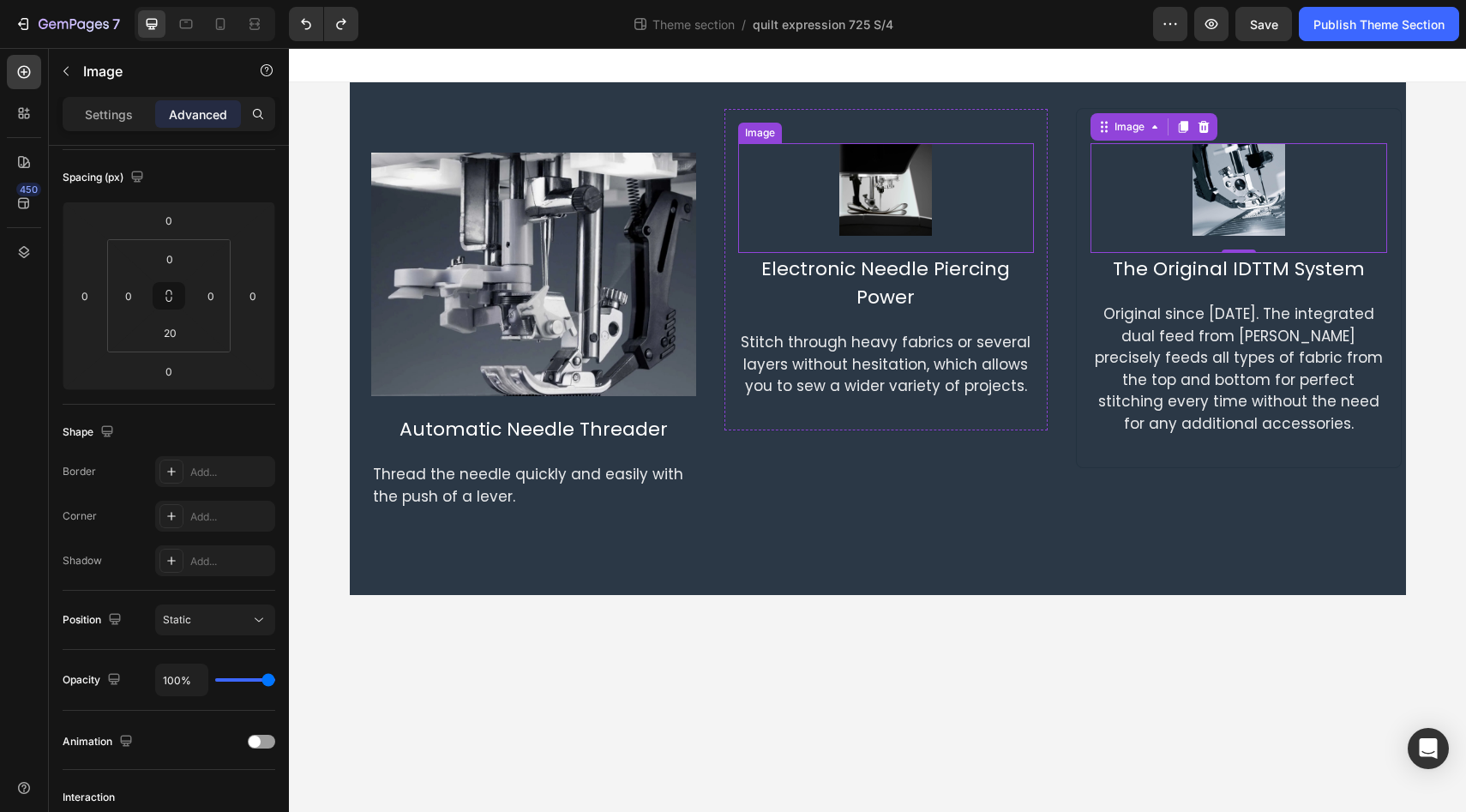
scroll to position [182, 0]
click at [916, 190] on img at bounding box center [886, 189] width 93 height 93
click at [848, 294] on div "Electronic Needle Piercing Power" at bounding box center [886, 282] width 295 height 60
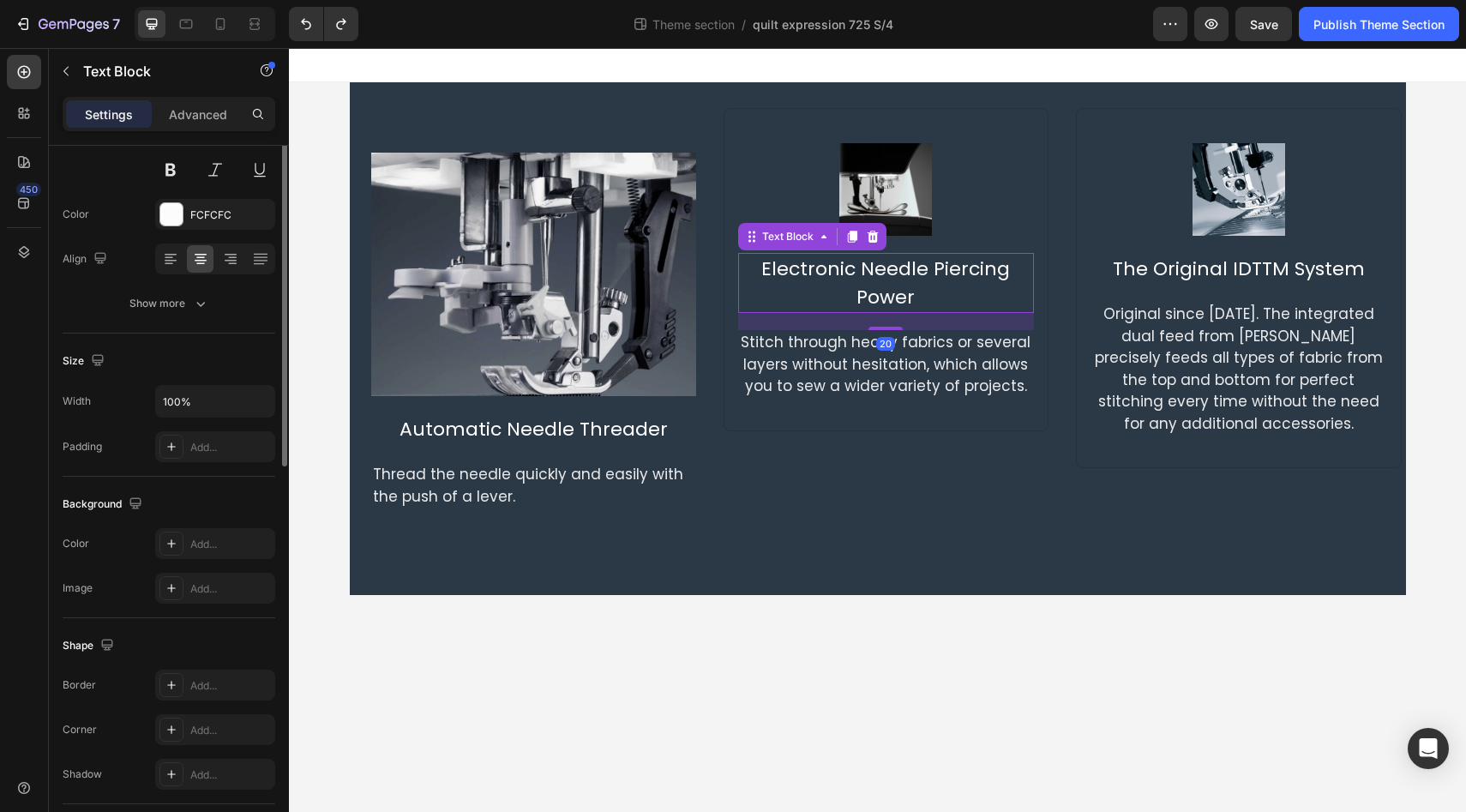
scroll to position [0, 0]
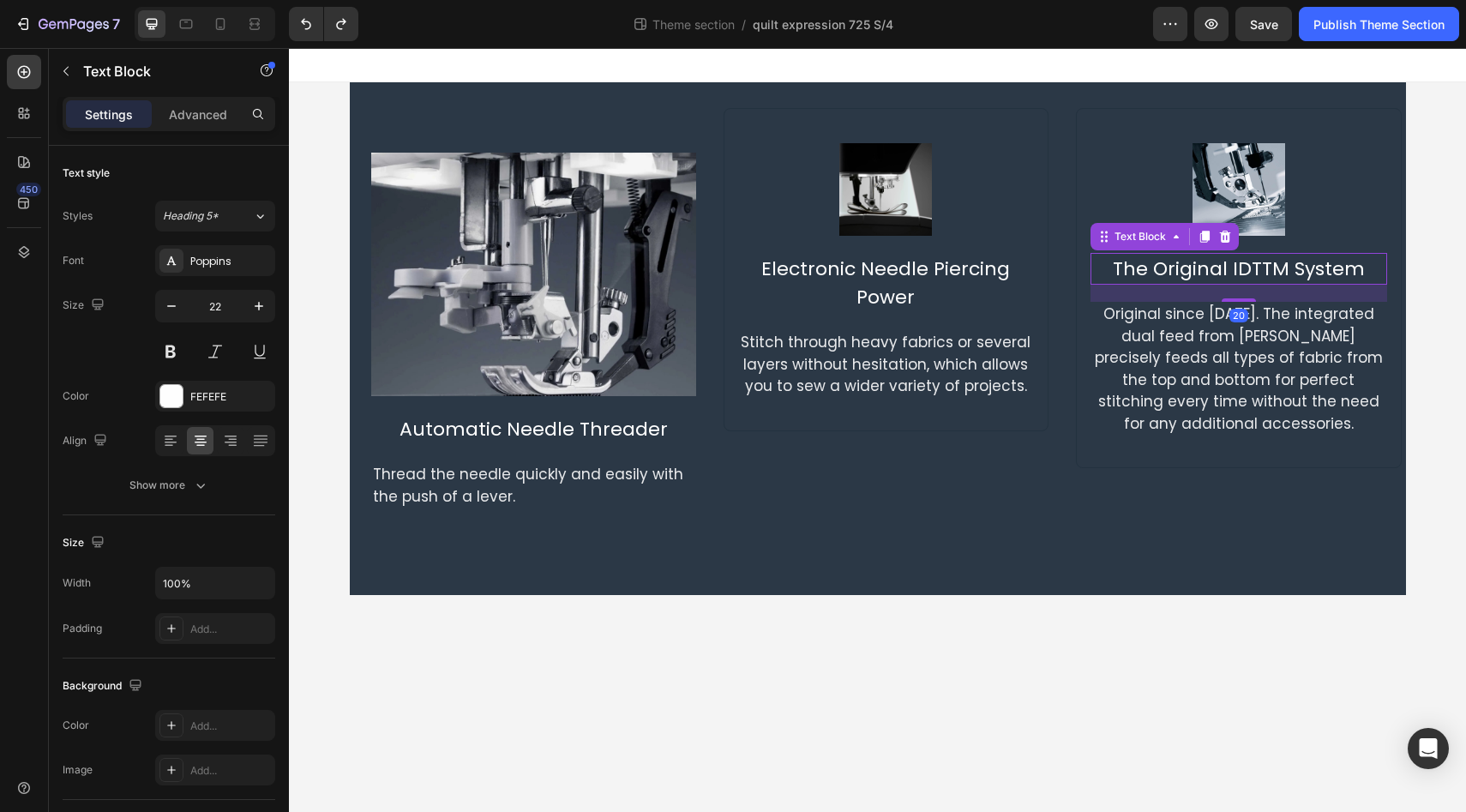
click at [1222, 262] on div "The Original IDTTM System" at bounding box center [1238, 269] width 295 height 32
click at [221, 30] on icon at bounding box center [221, 24] width 17 height 17
type input "23"
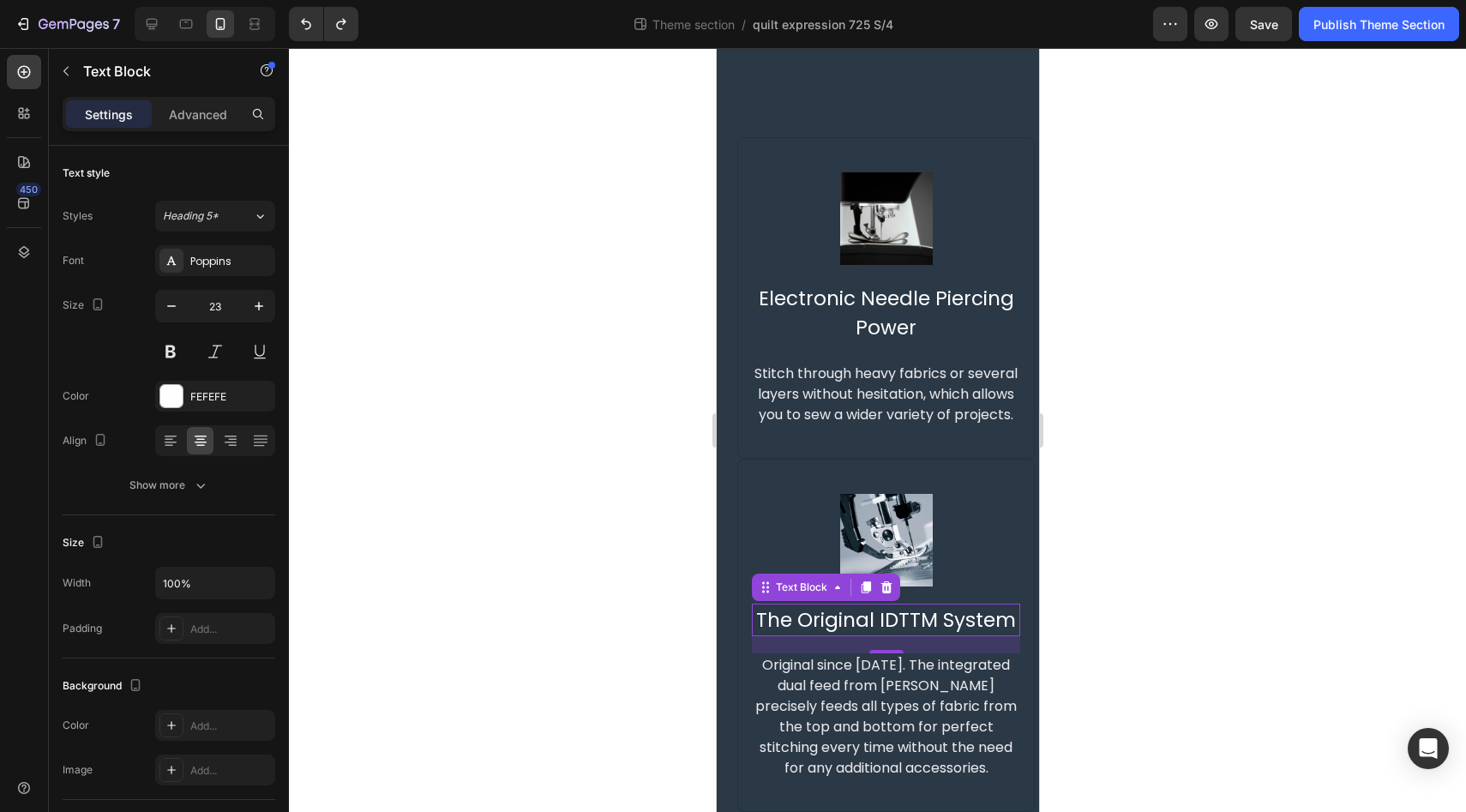
scroll to position [477, 0]
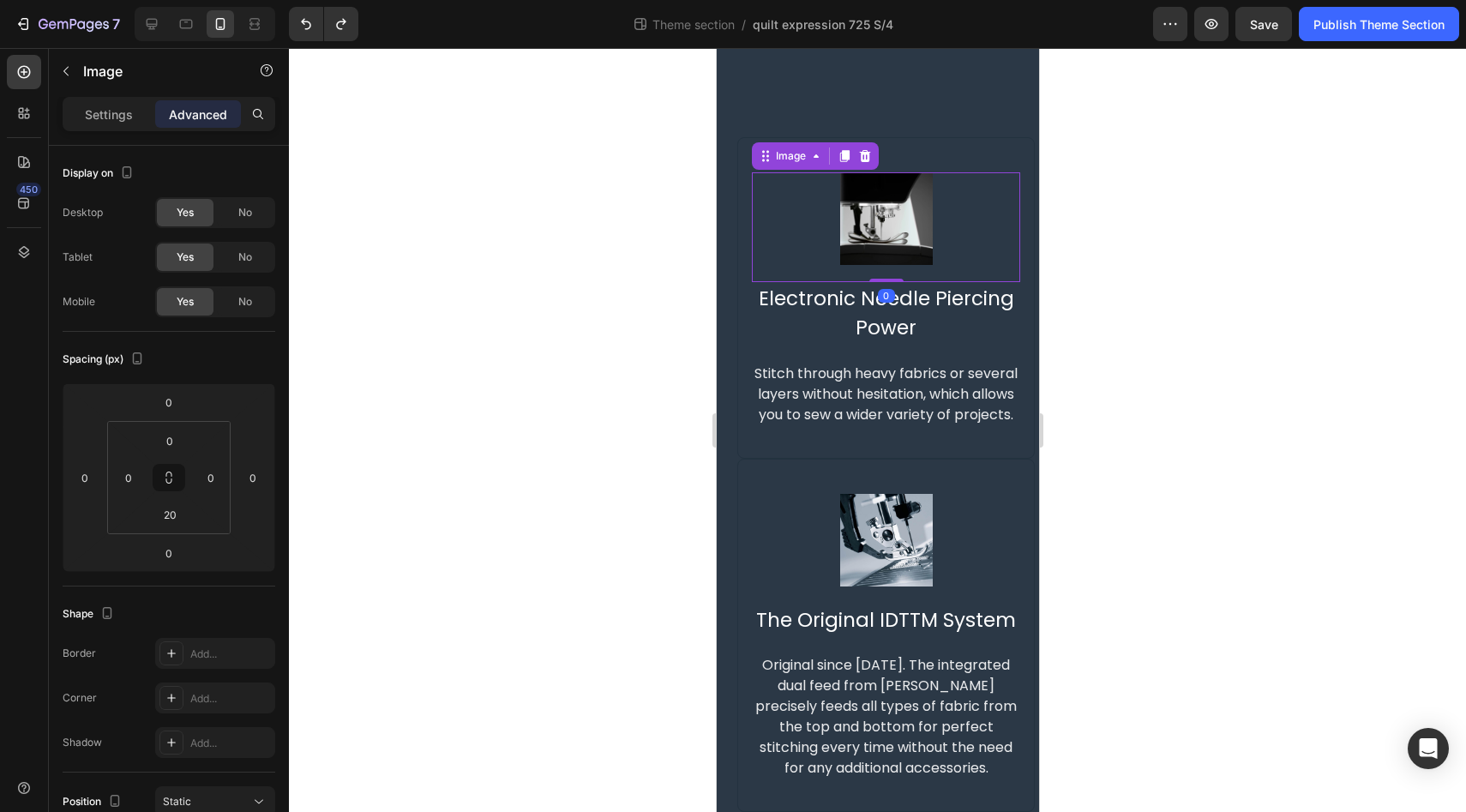
click at [888, 182] on img at bounding box center [886, 219] width 93 height 93
click at [177, 520] on input "20" at bounding box center [169, 514] width 34 height 26
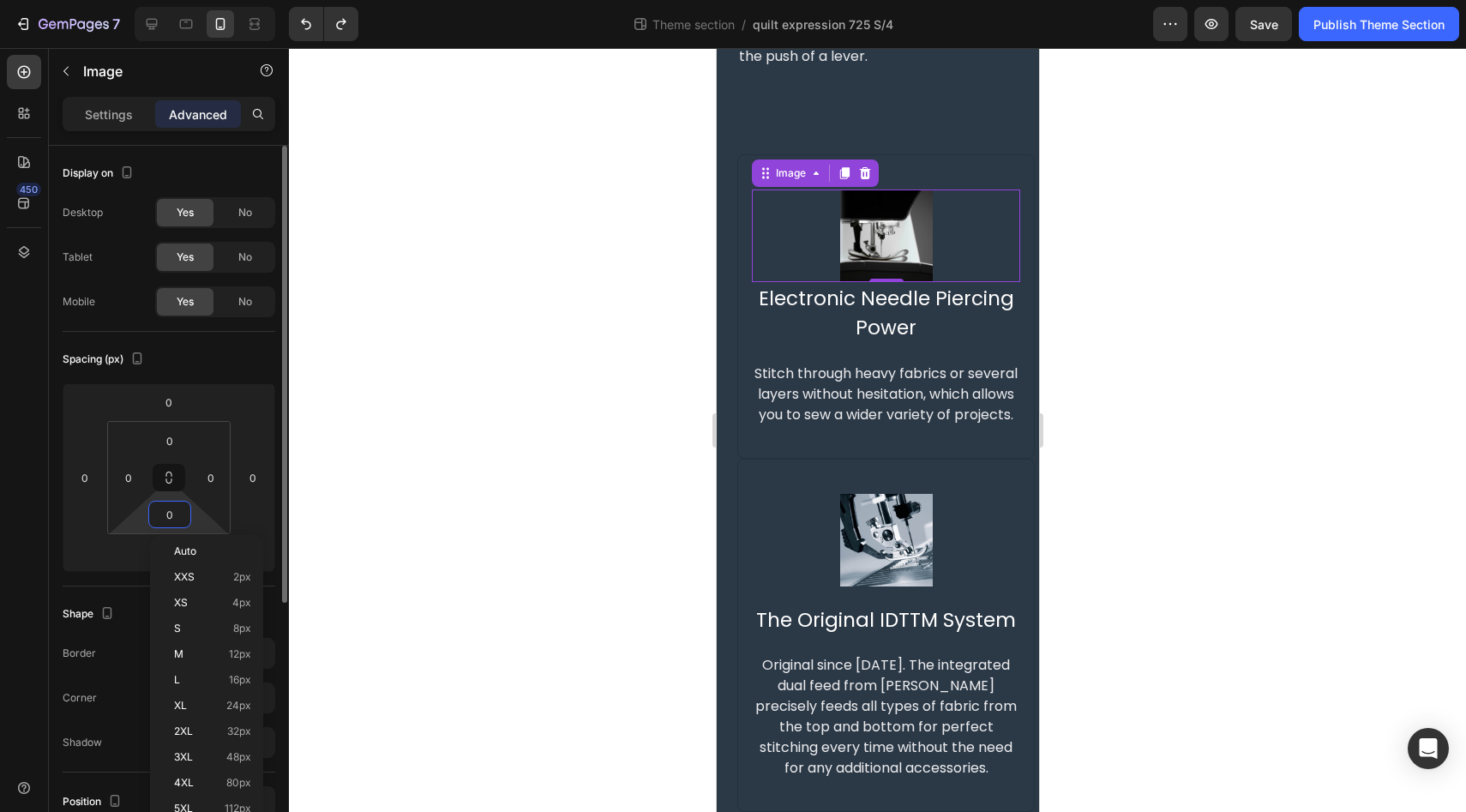
scroll to position [459, 0]
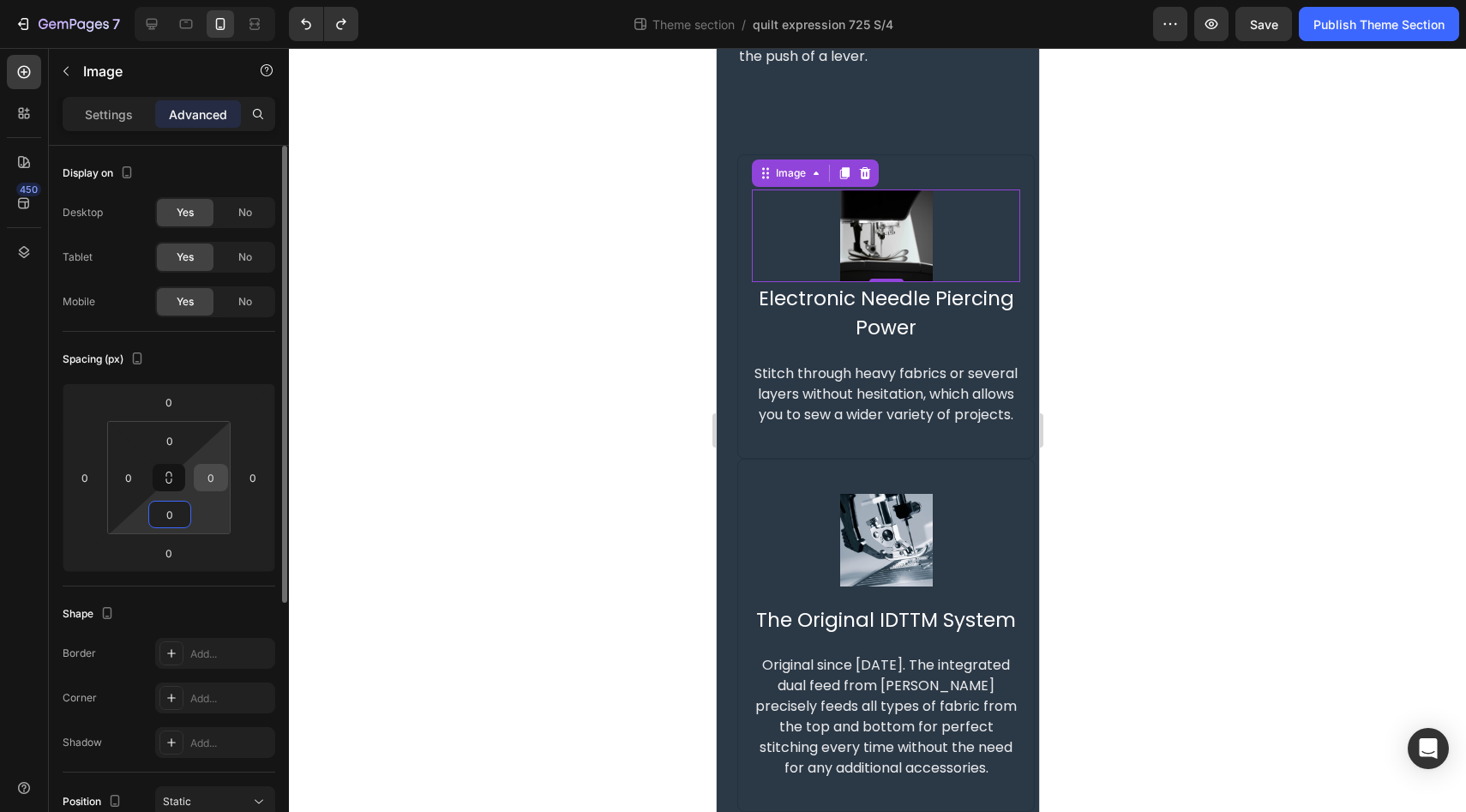
type input "0"
click at [213, 480] on input "0" at bounding box center [210, 477] width 26 height 26
type input "2"
type input "0"
click at [171, 514] on input "0" at bounding box center [169, 514] width 34 height 26
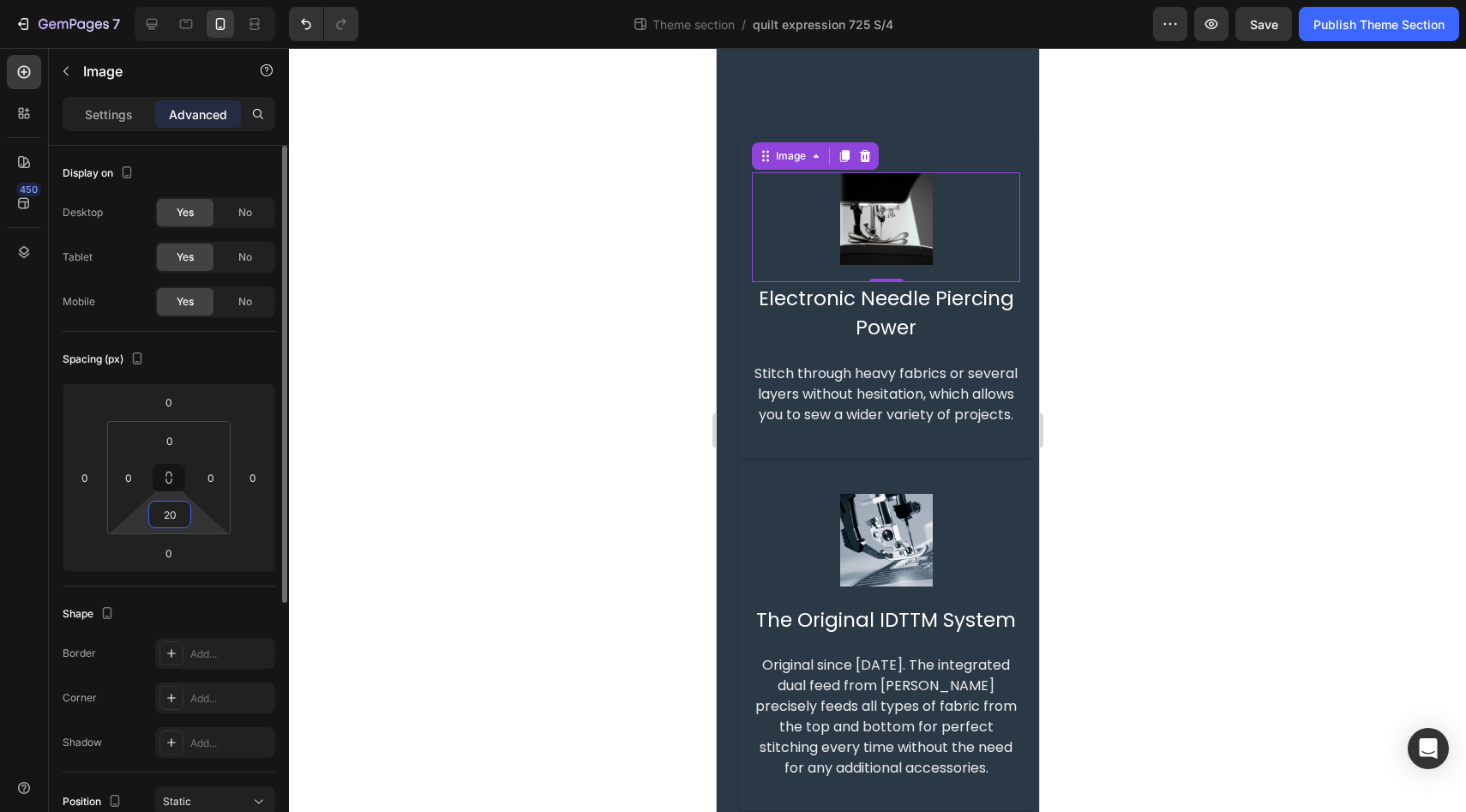
scroll to position [477, 0]
type input "20"
click at [14, 518] on div "450" at bounding box center [24, 413] width 34 height 715
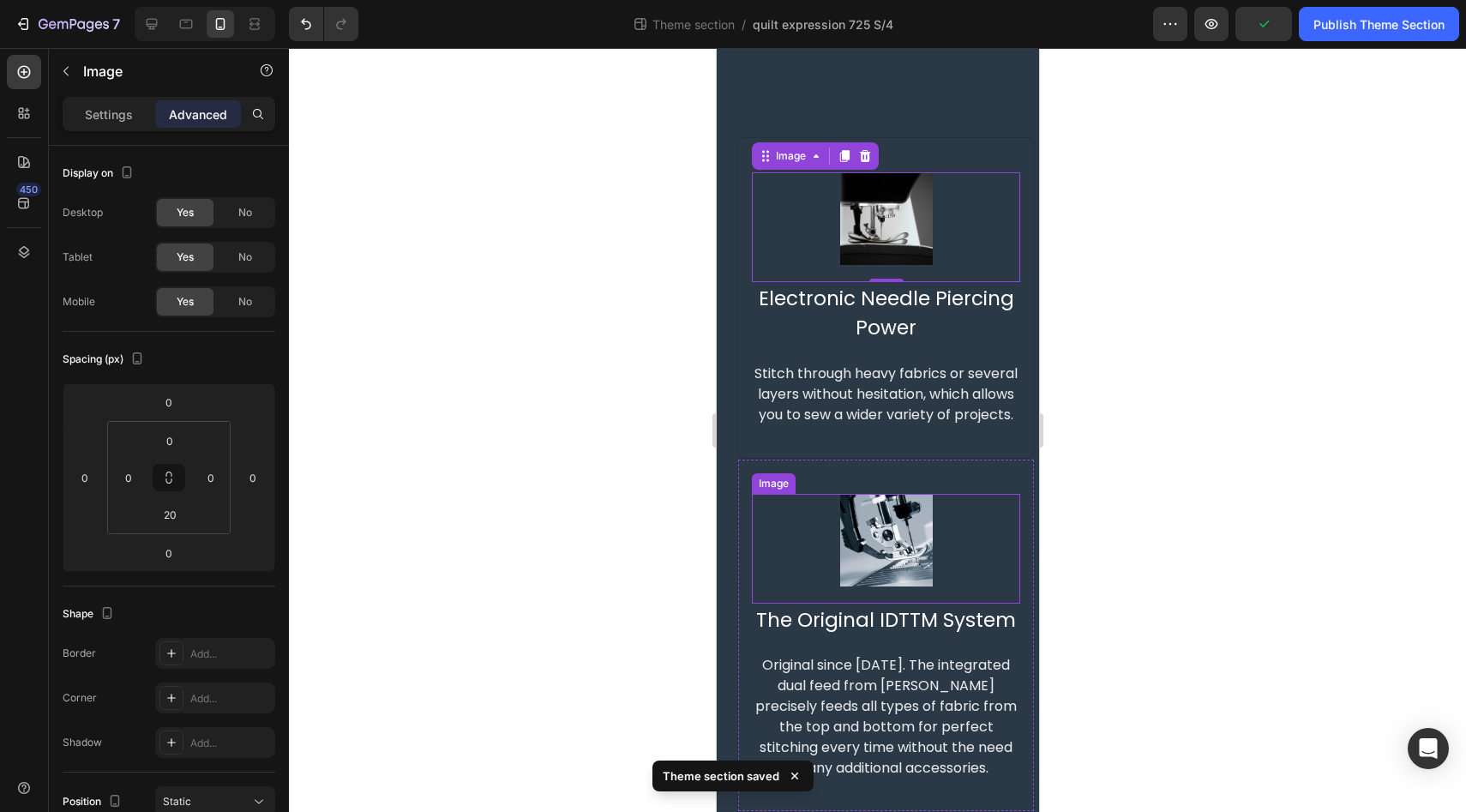
click at [896, 513] on img at bounding box center [886, 540] width 93 height 93
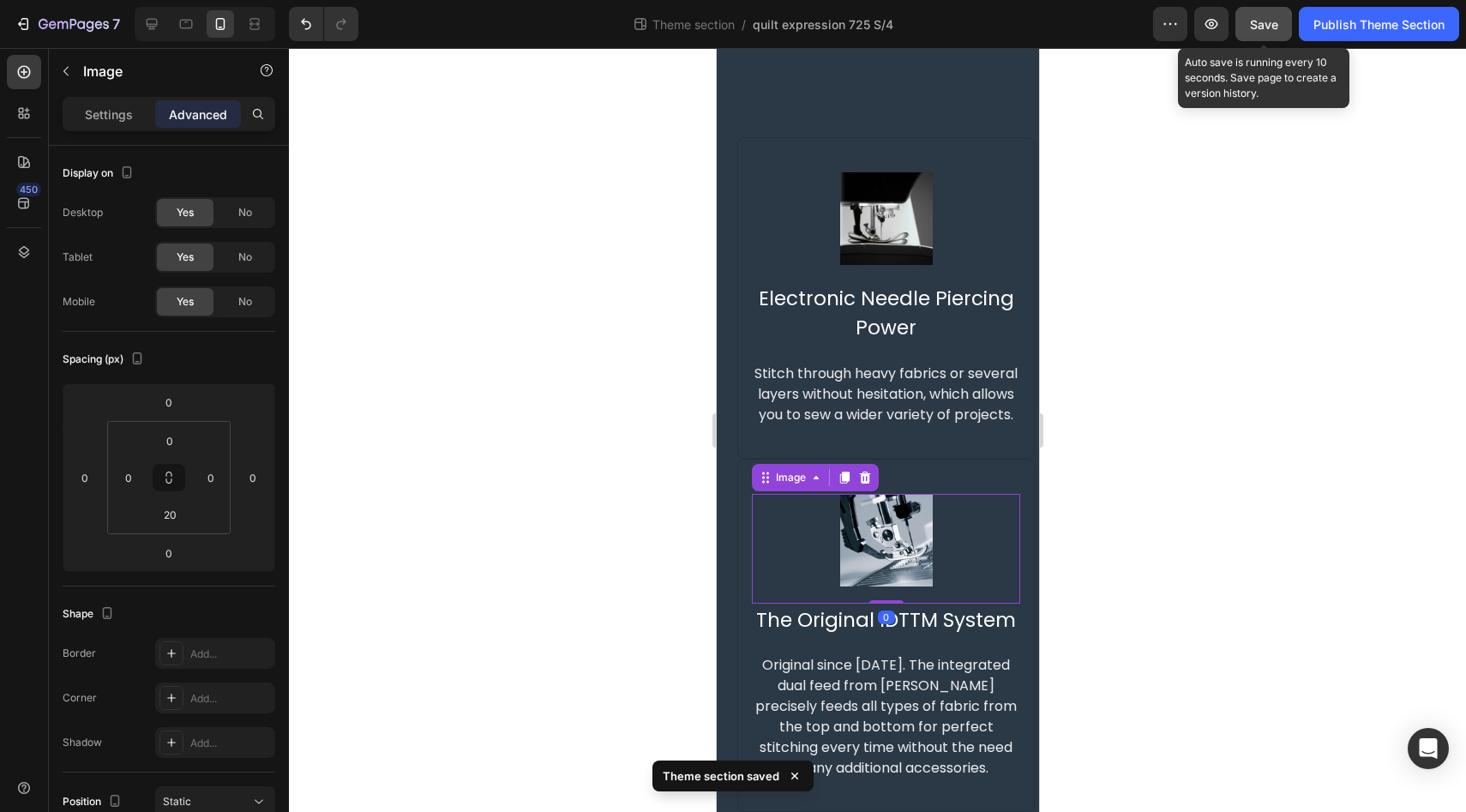
click at [1271, 32] on div "Save" at bounding box center [1263, 24] width 28 height 18
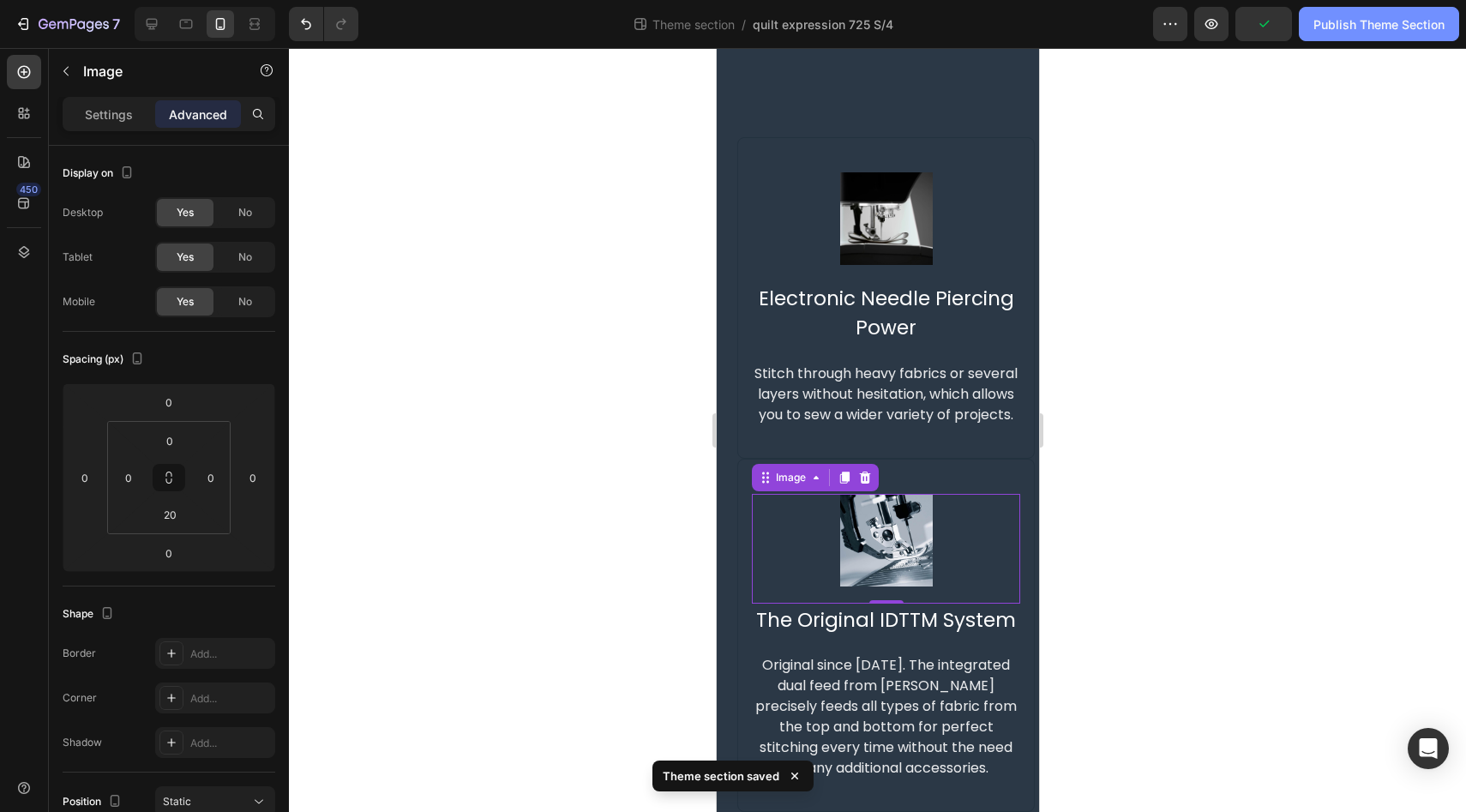
click at [1365, 25] on div "Publish Theme Section" at bounding box center [1378, 24] width 132 height 18
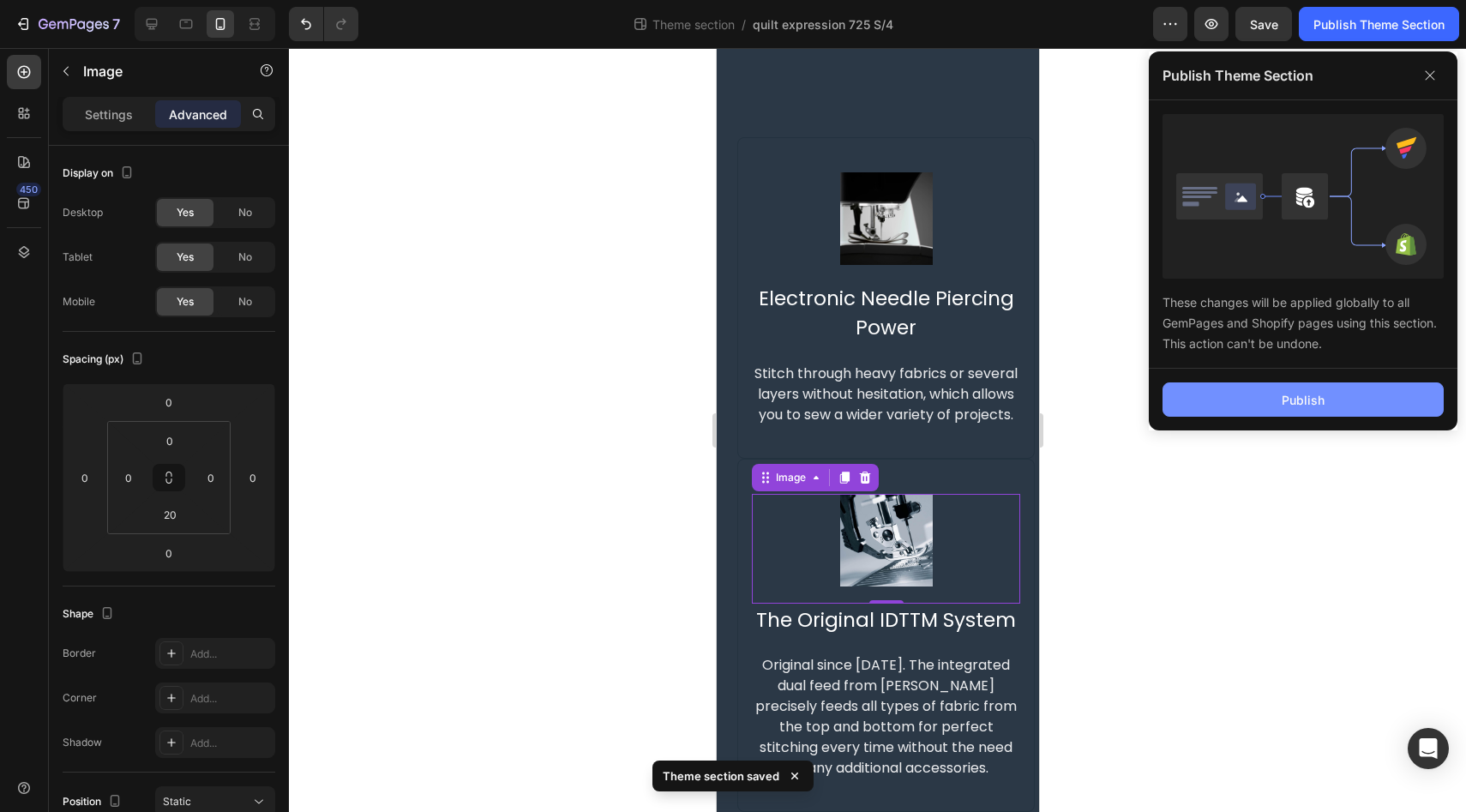
click at [1256, 396] on button "Publish" at bounding box center [1302, 399] width 281 height 34
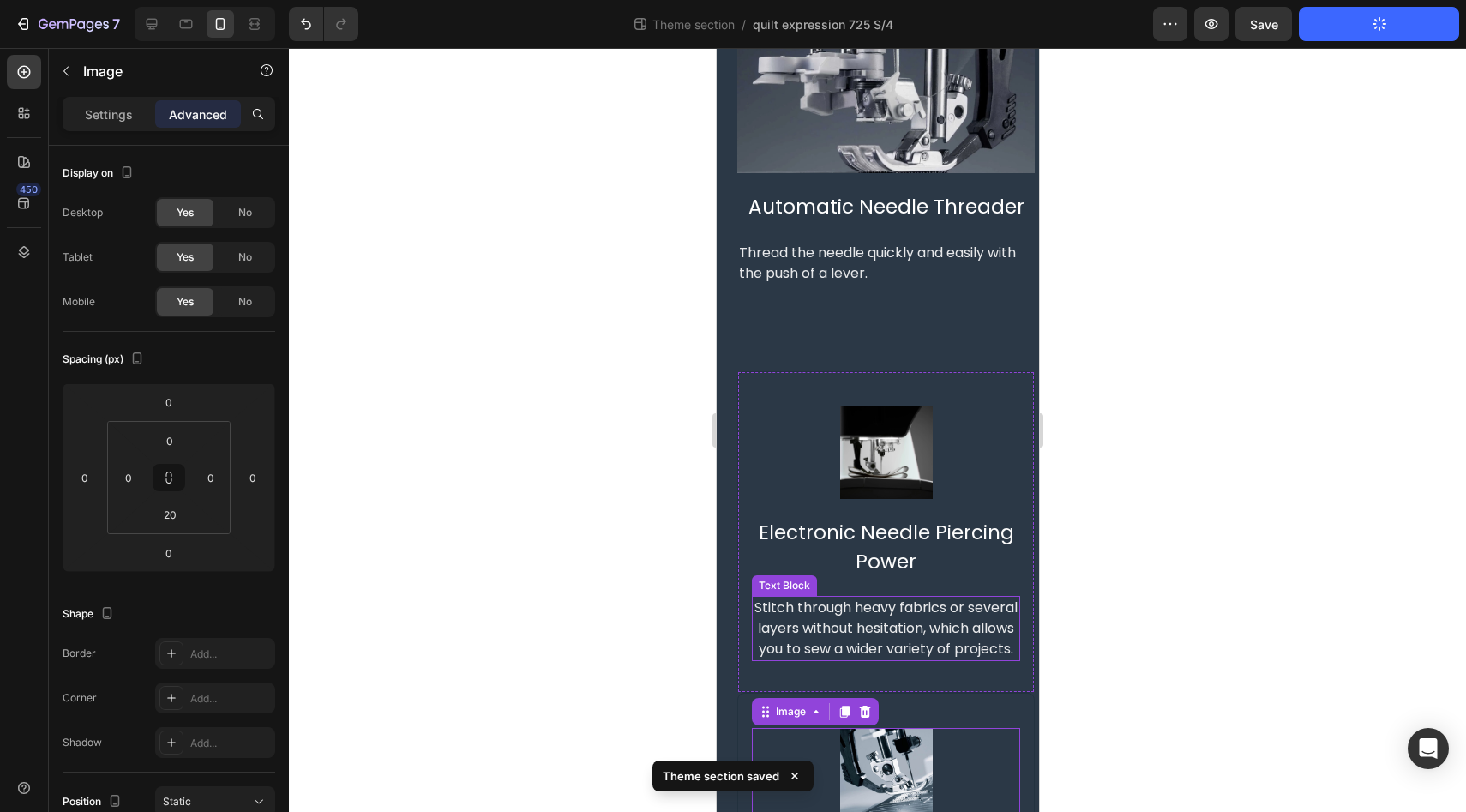
scroll to position [202, 0]
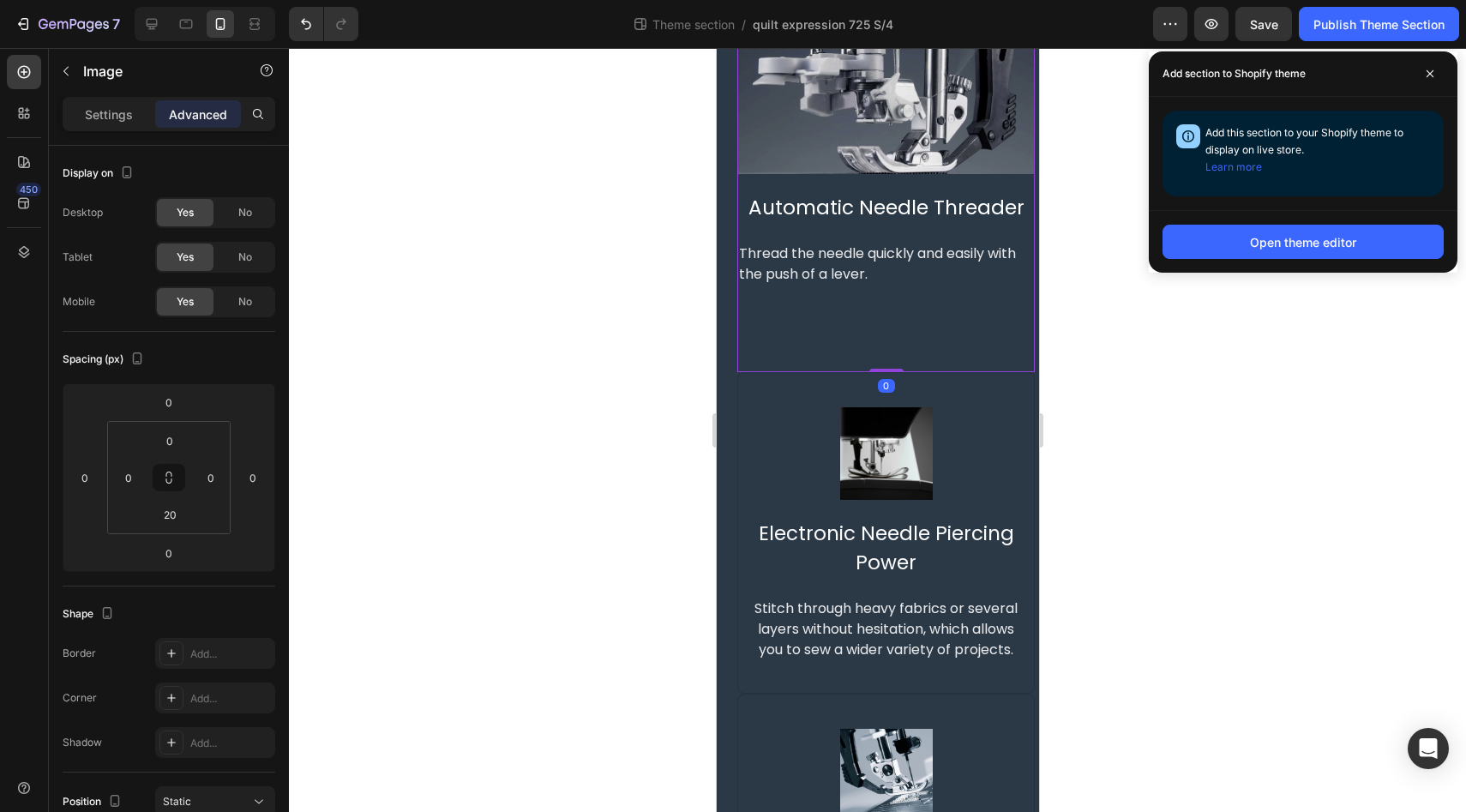
click at [907, 327] on div "Image Automatic Needle Threader Text Block Thread the needle quickly and easily…" at bounding box center [885, 139] width 297 height 466
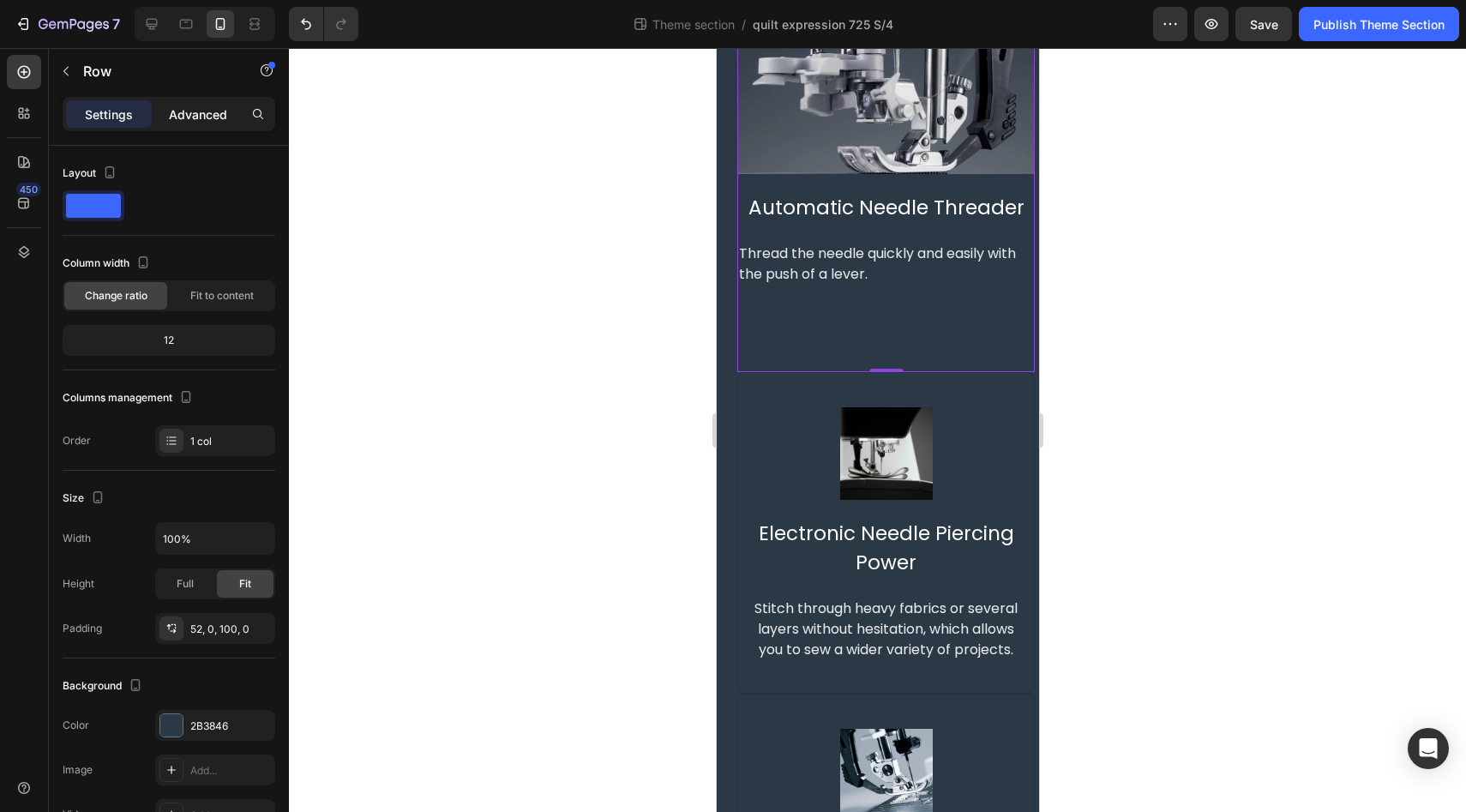
click at [203, 122] on p "Advanced" at bounding box center [198, 114] width 59 height 18
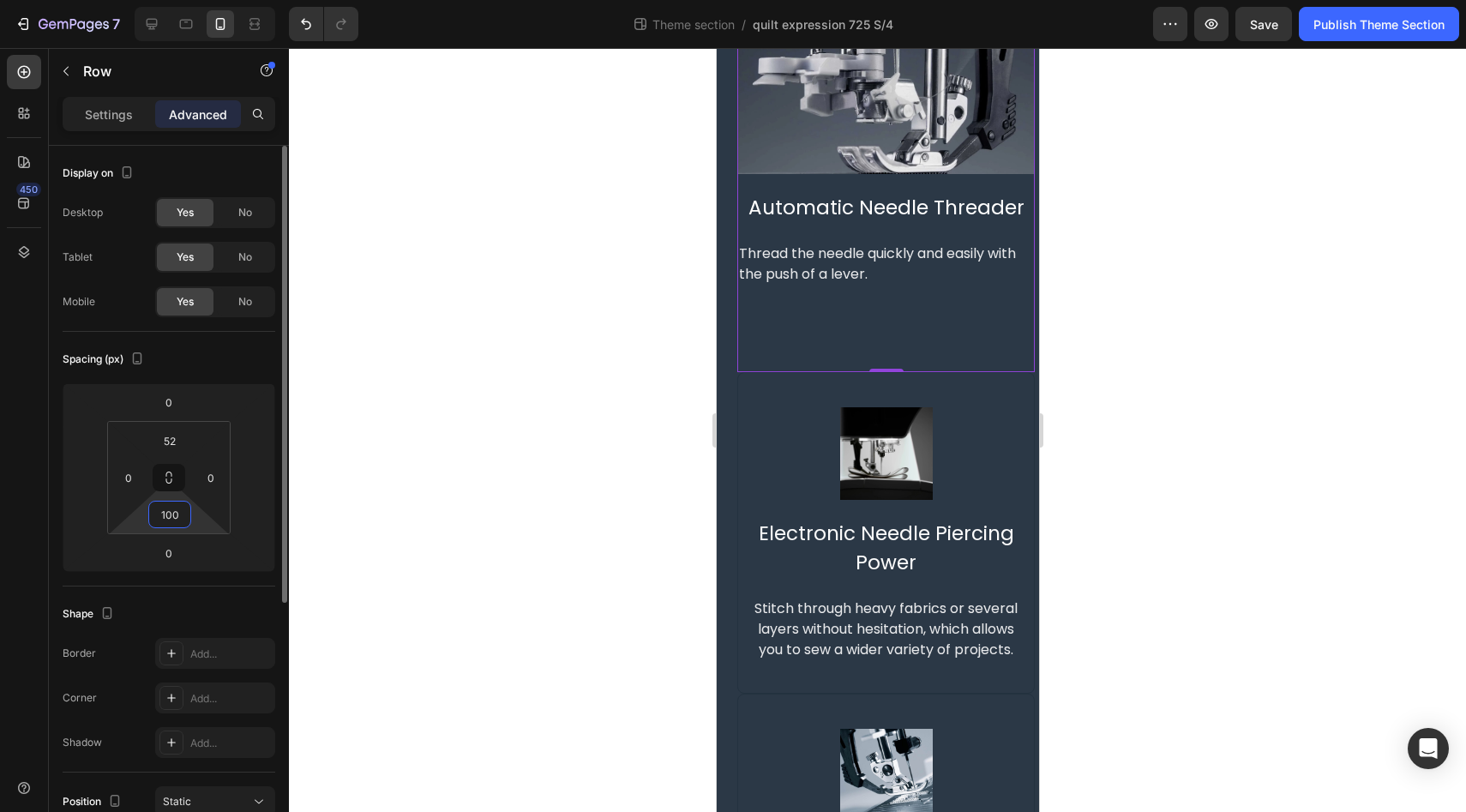
click at [173, 517] on input "100" at bounding box center [169, 514] width 34 height 26
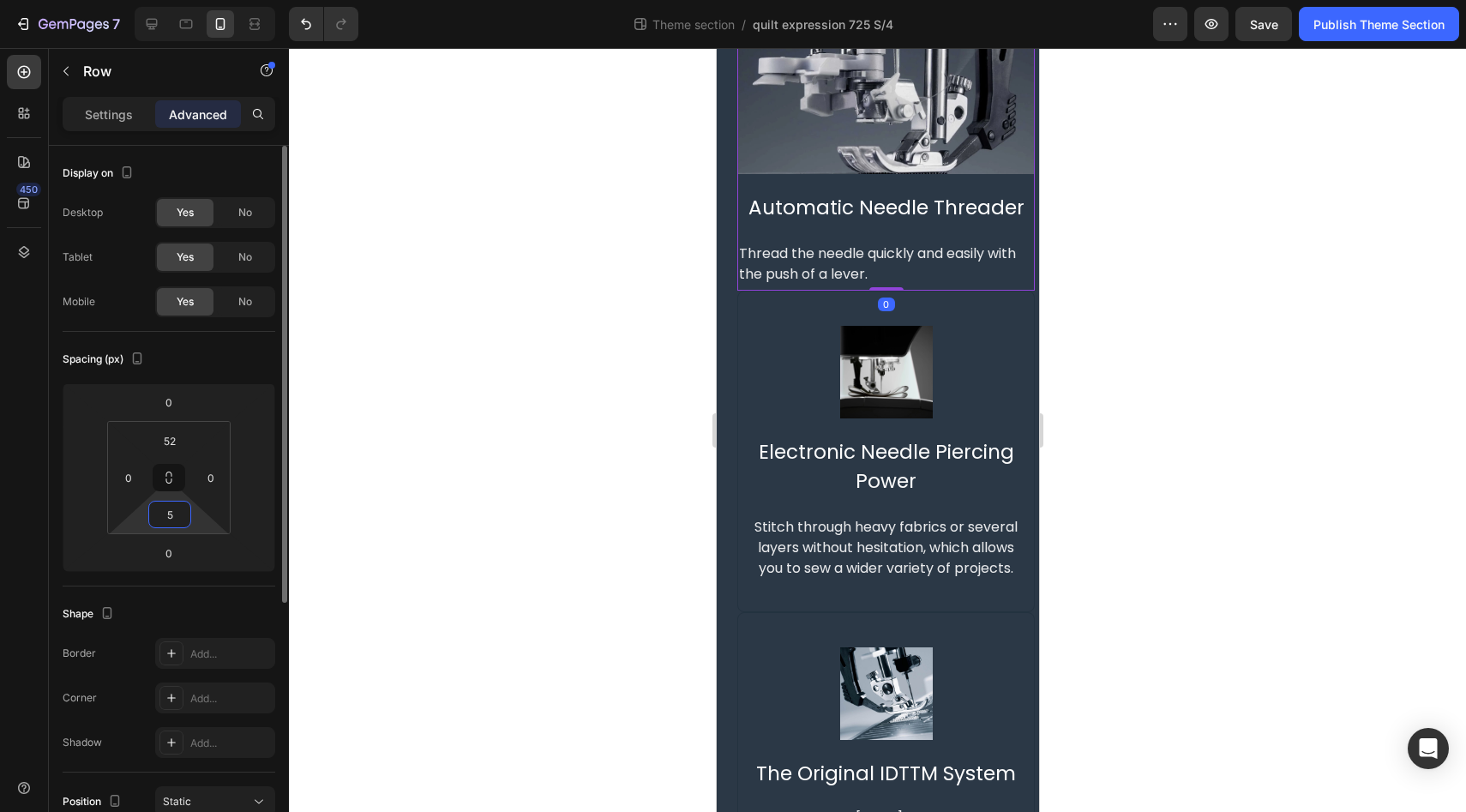
type input "50"
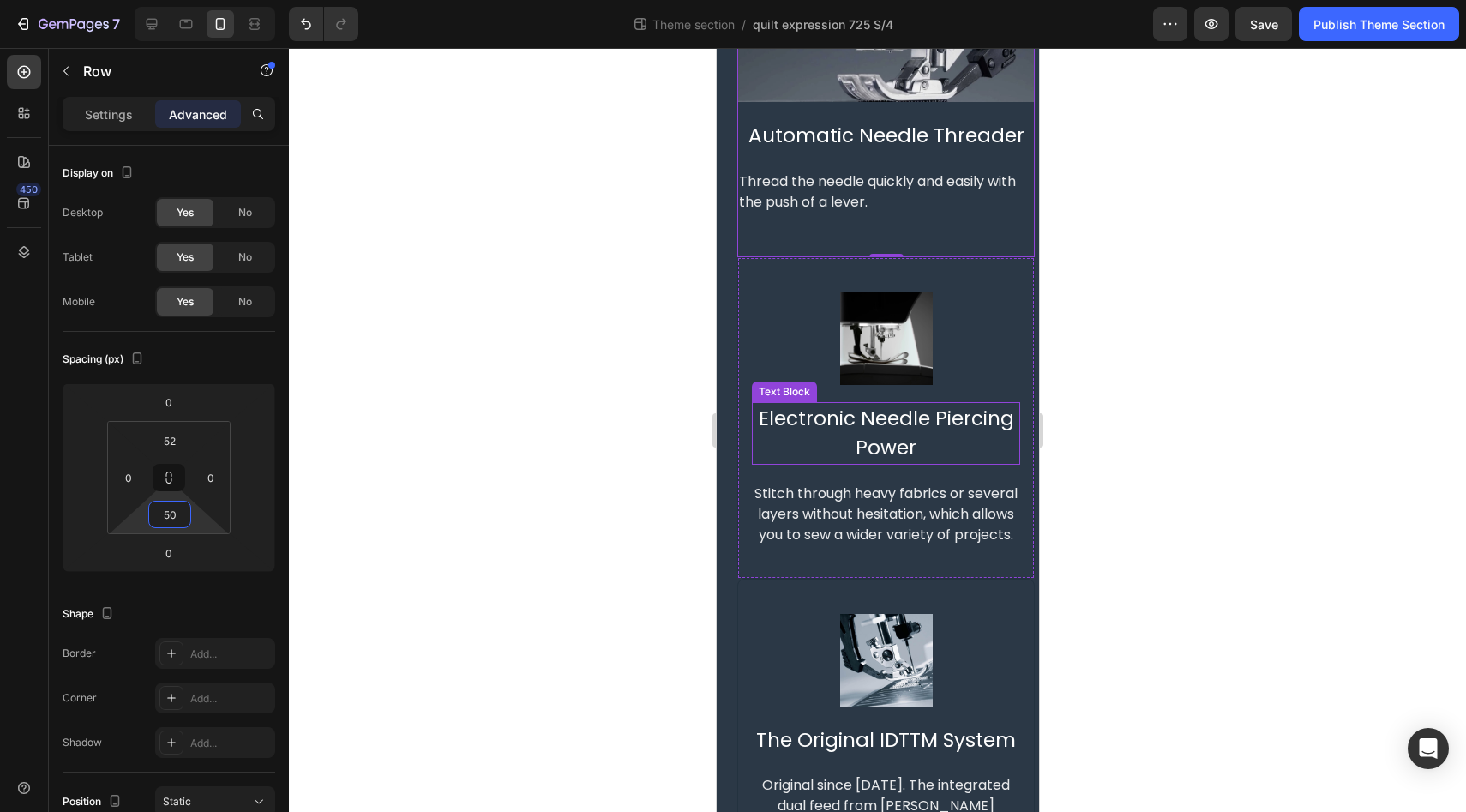
scroll to position [290, 0]
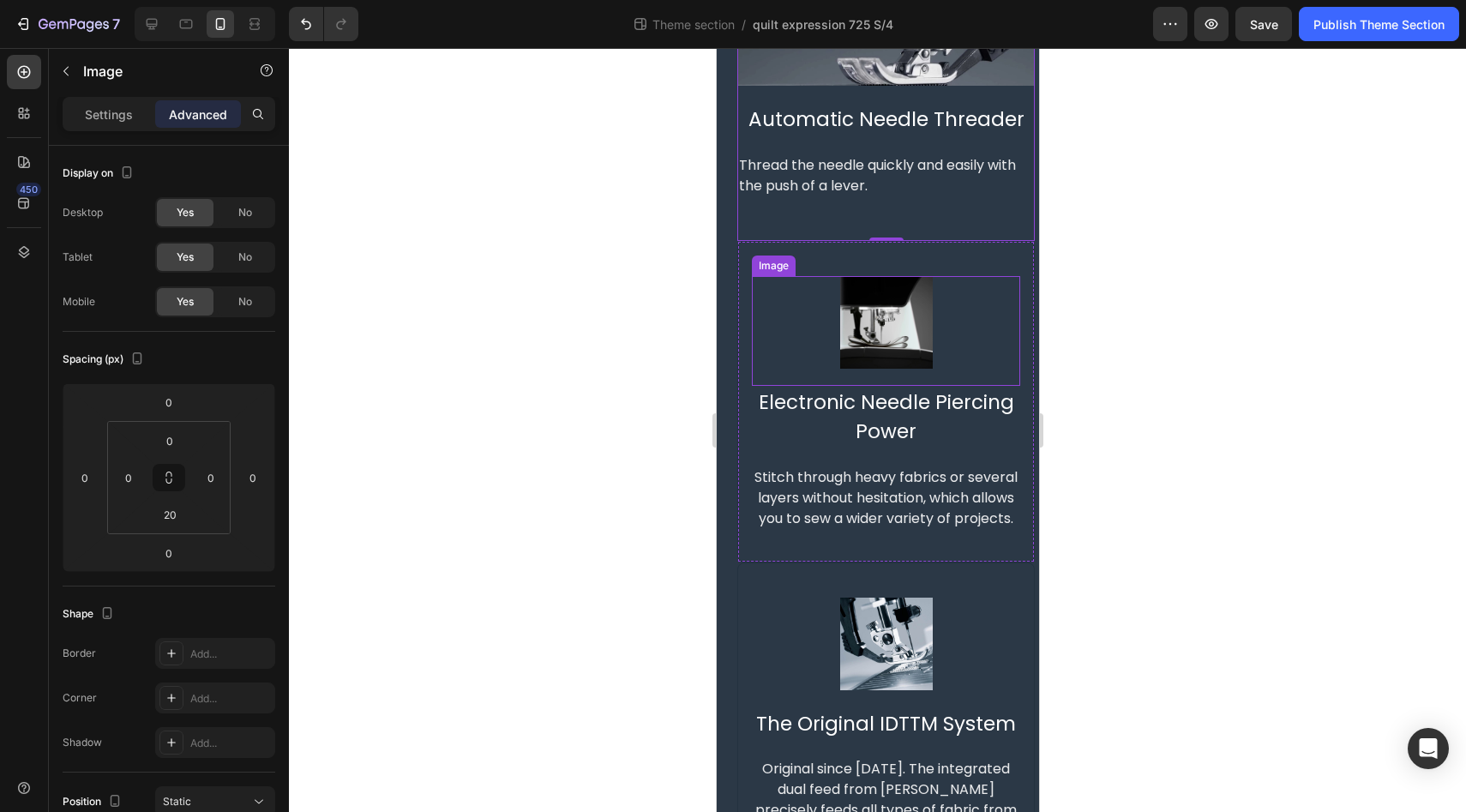
click at [877, 313] on img at bounding box center [886, 323] width 93 height 93
click at [107, 111] on p "Settings" at bounding box center [109, 114] width 48 height 18
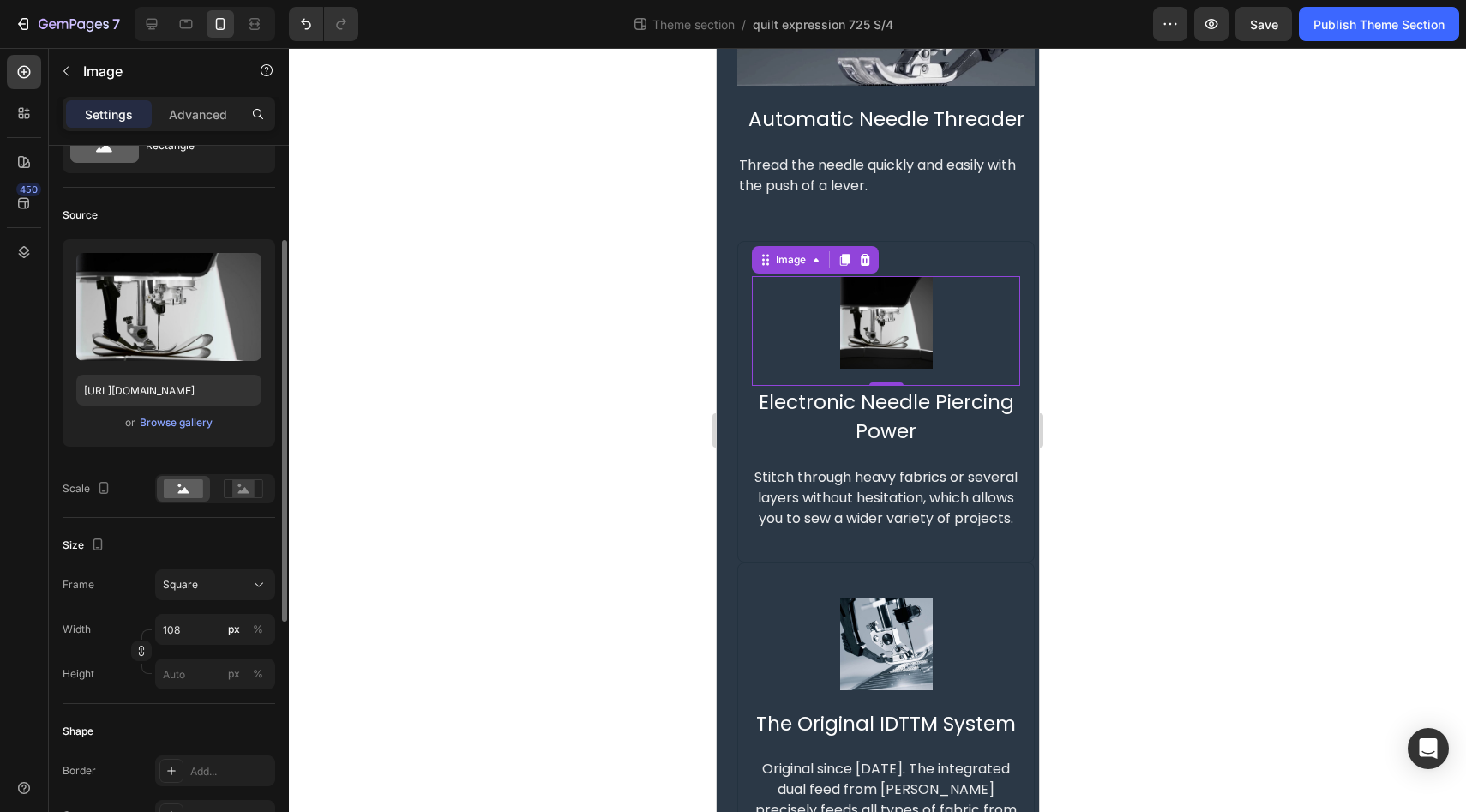
scroll to position [150, 0]
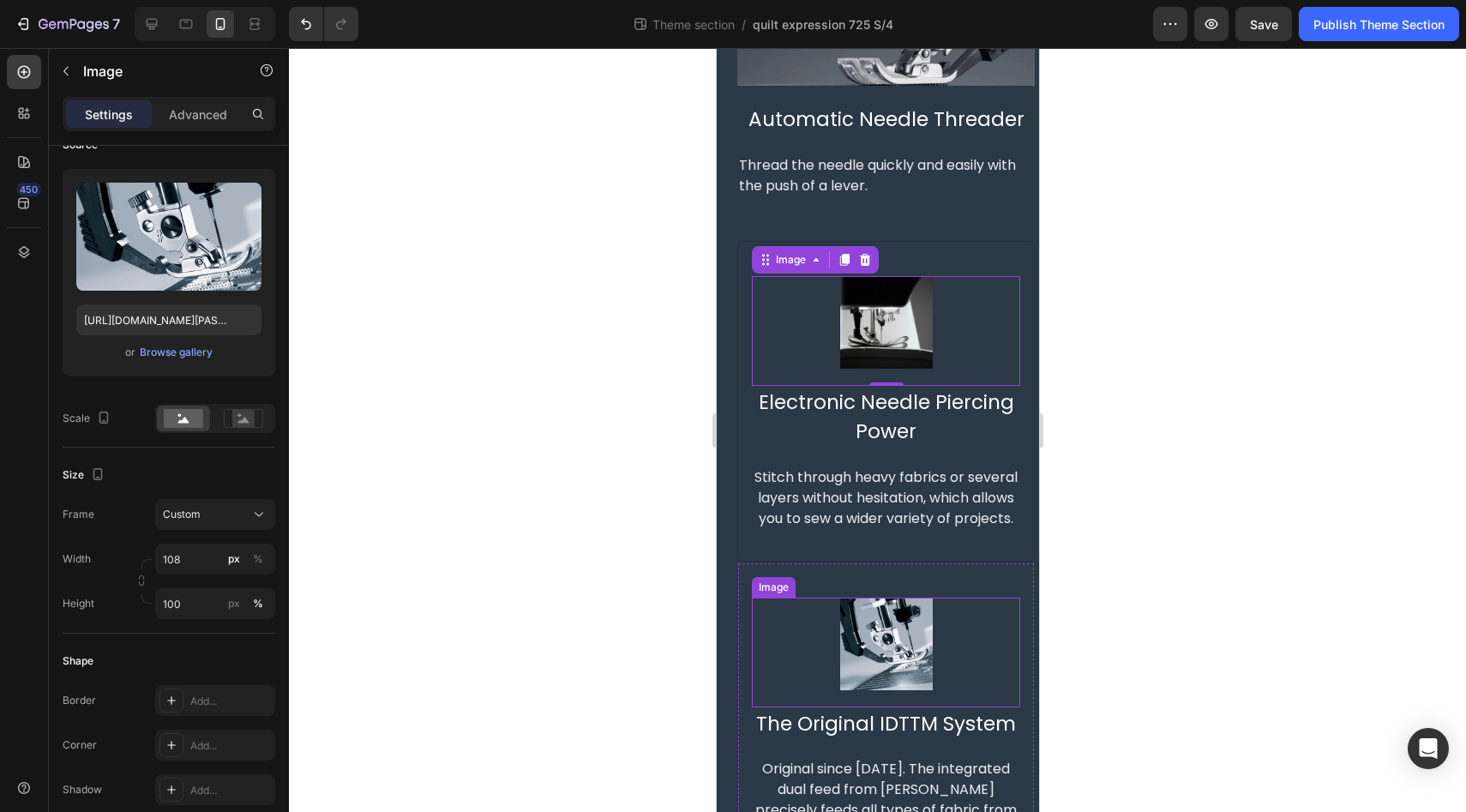
click at [920, 669] on img at bounding box center [886, 644] width 93 height 93
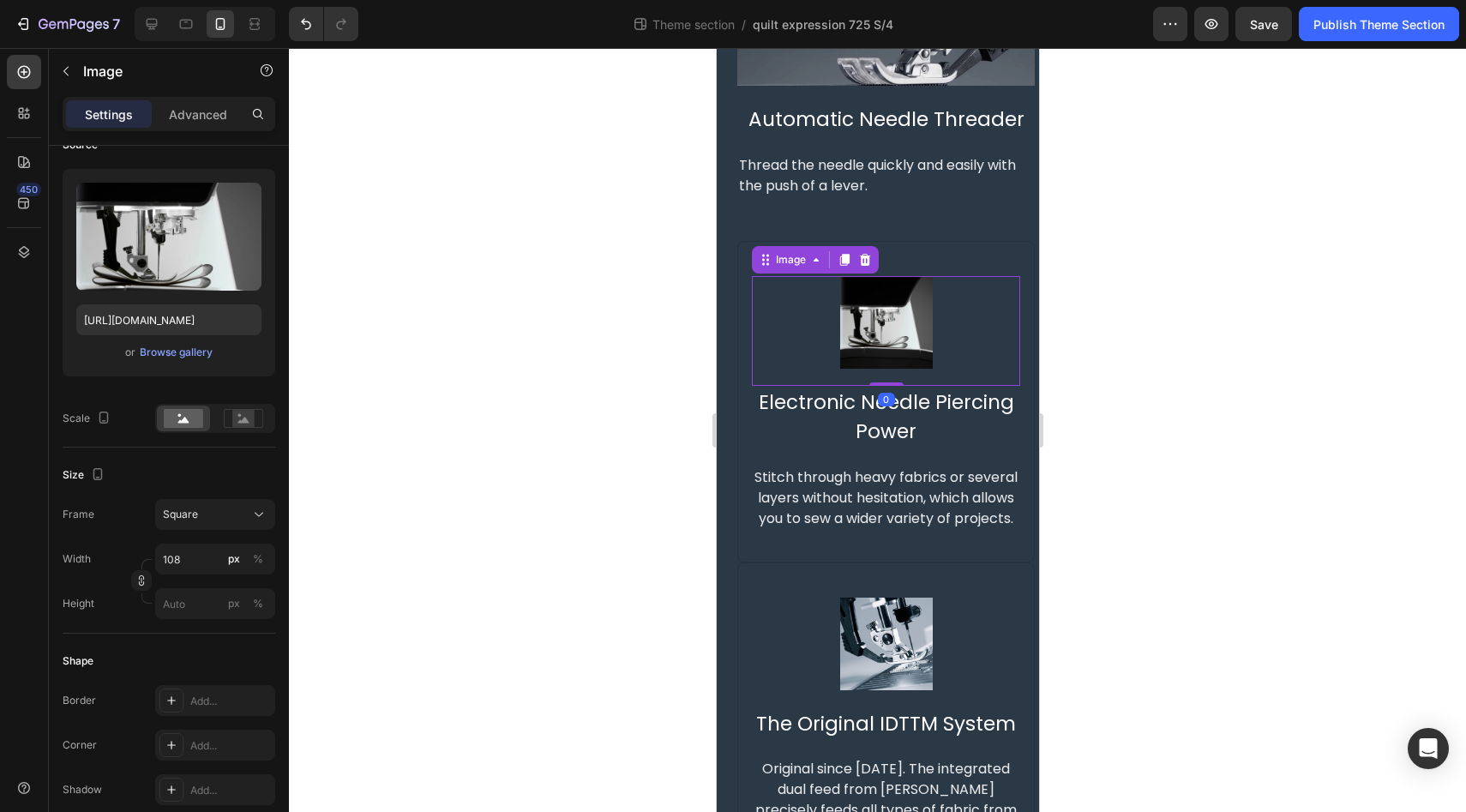
click at [894, 323] on img at bounding box center [886, 323] width 93 height 93
click at [258, 513] on icon at bounding box center [258, 514] width 17 height 17
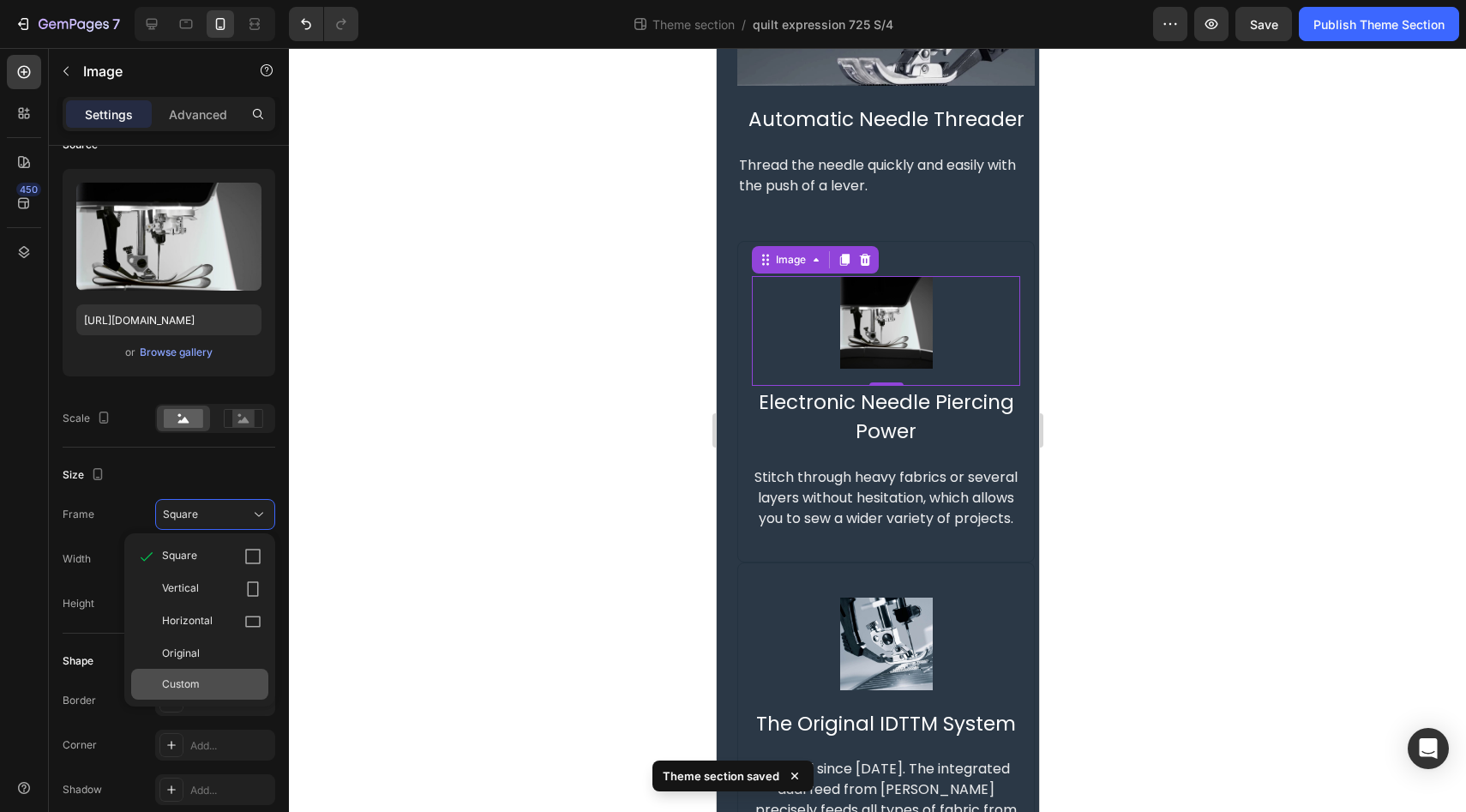
click at [204, 685] on div "Custom" at bounding box center [211, 684] width 99 height 15
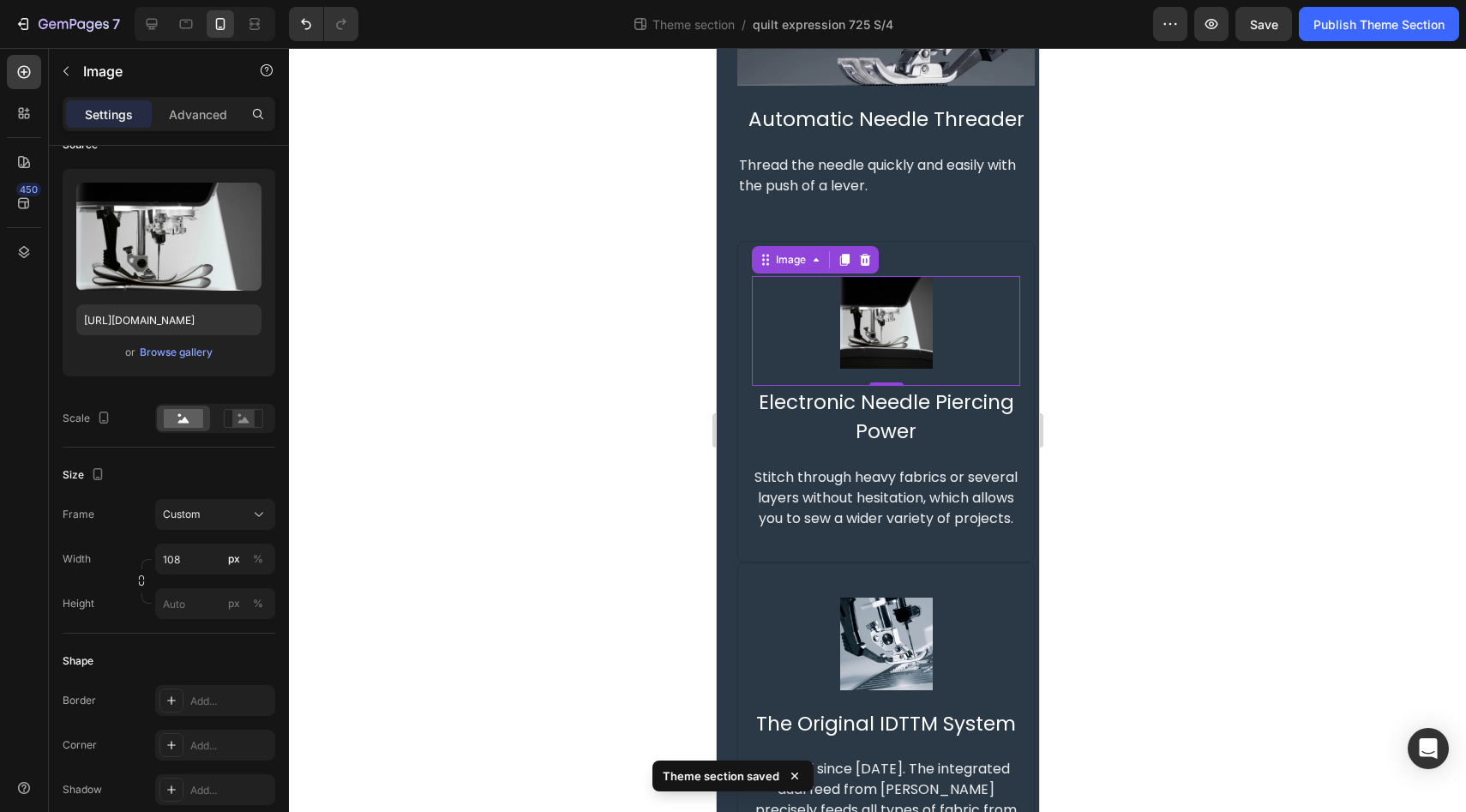
click at [21, 556] on div "450" at bounding box center [24, 413] width 34 height 715
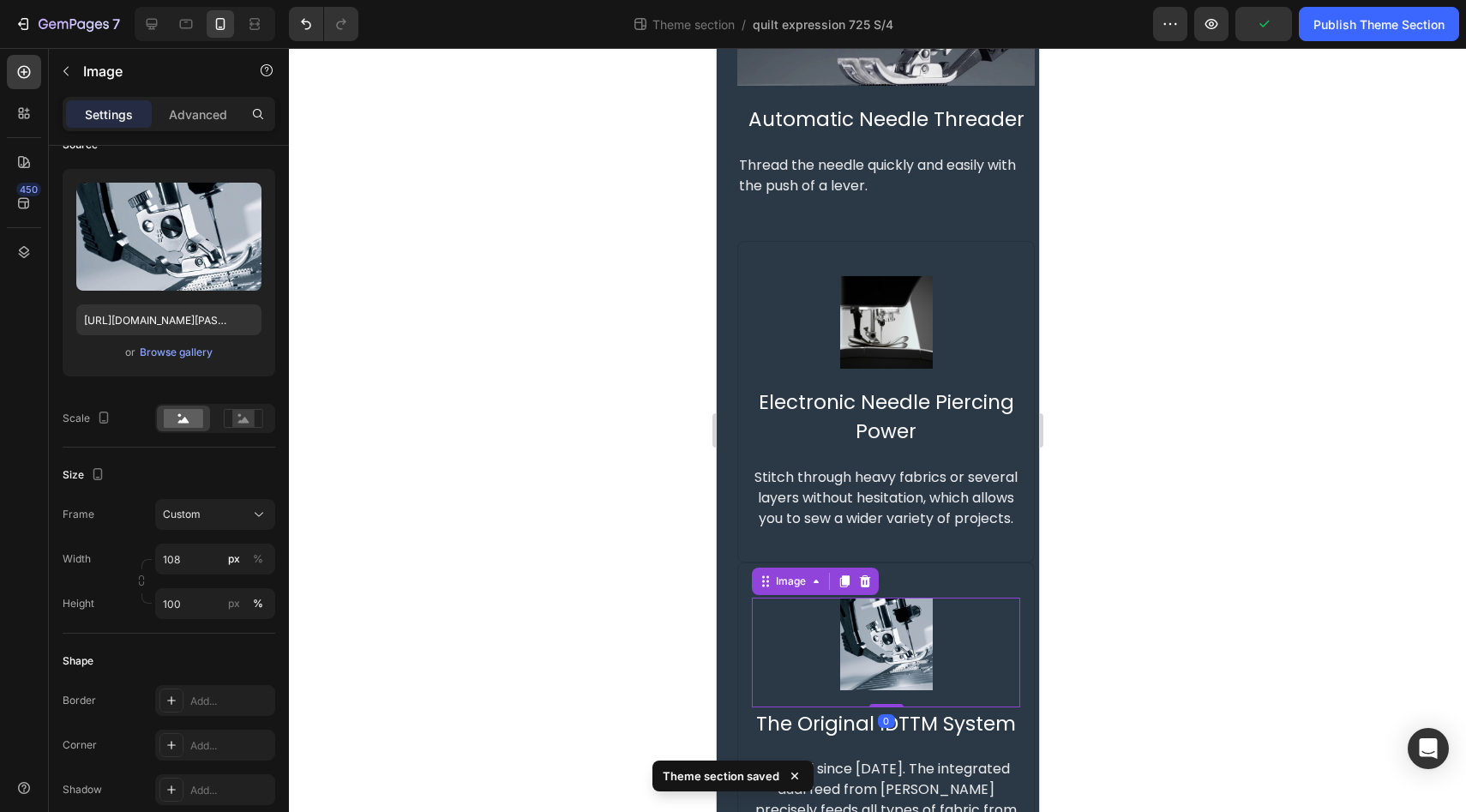
click at [839, 676] on img at bounding box center [886, 644] width 93 height 93
click at [882, 323] on img at bounding box center [886, 323] width 93 height 93
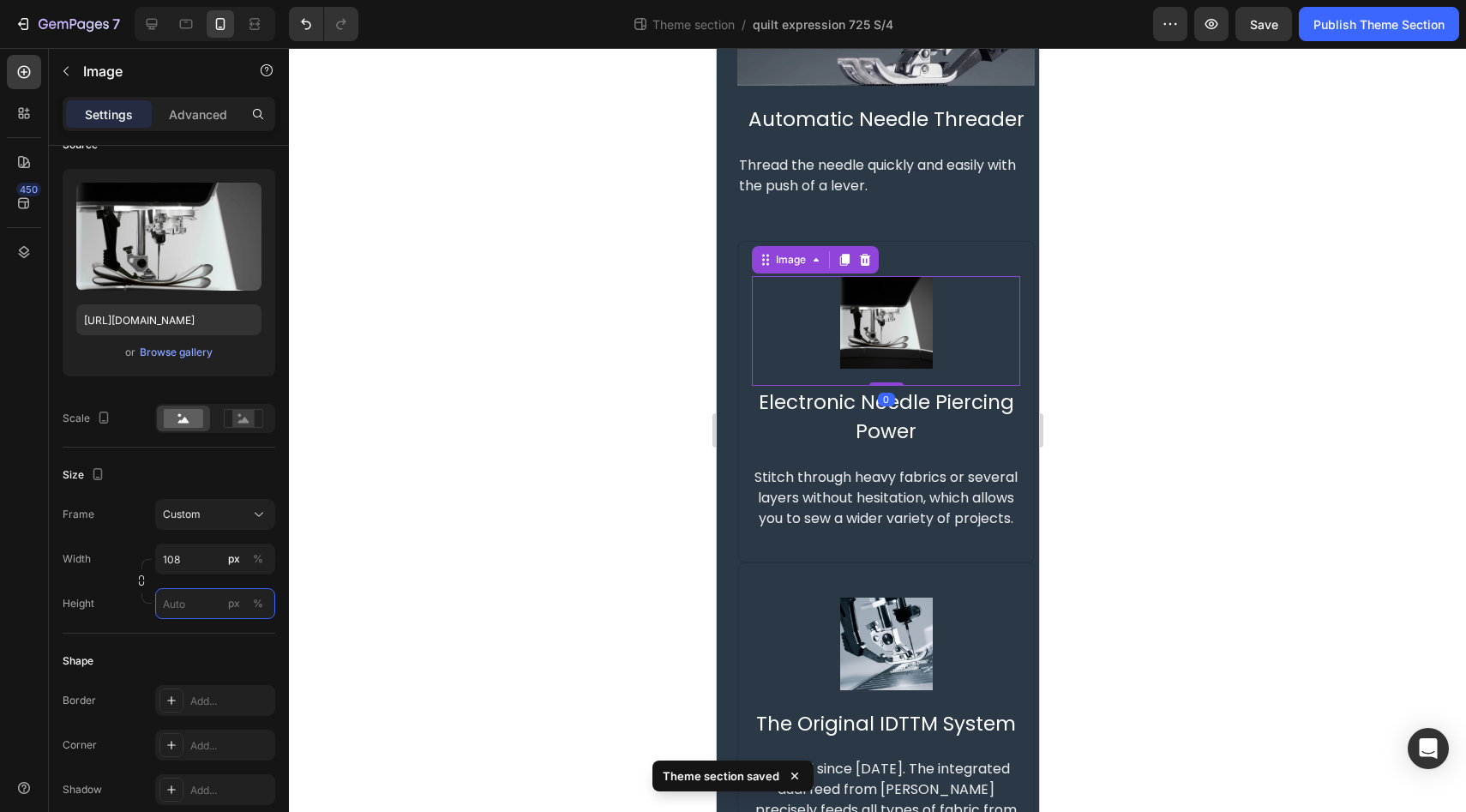
click at [188, 617] on input "px %" at bounding box center [215, 603] width 120 height 31
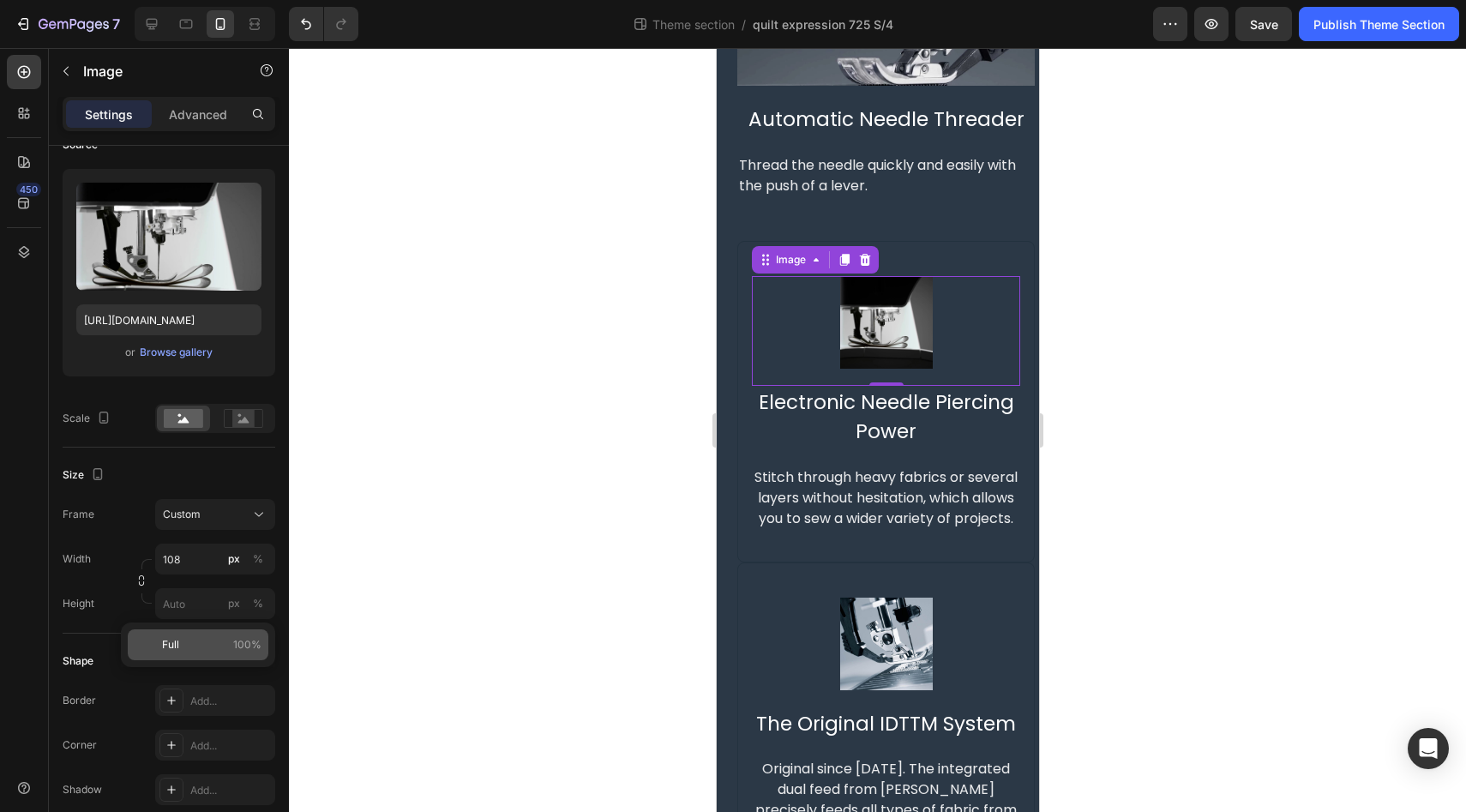
click at [190, 646] on p "Full 100%" at bounding box center [211, 644] width 99 height 15
type input "100"
click at [29, 582] on div "450" at bounding box center [24, 413] width 34 height 715
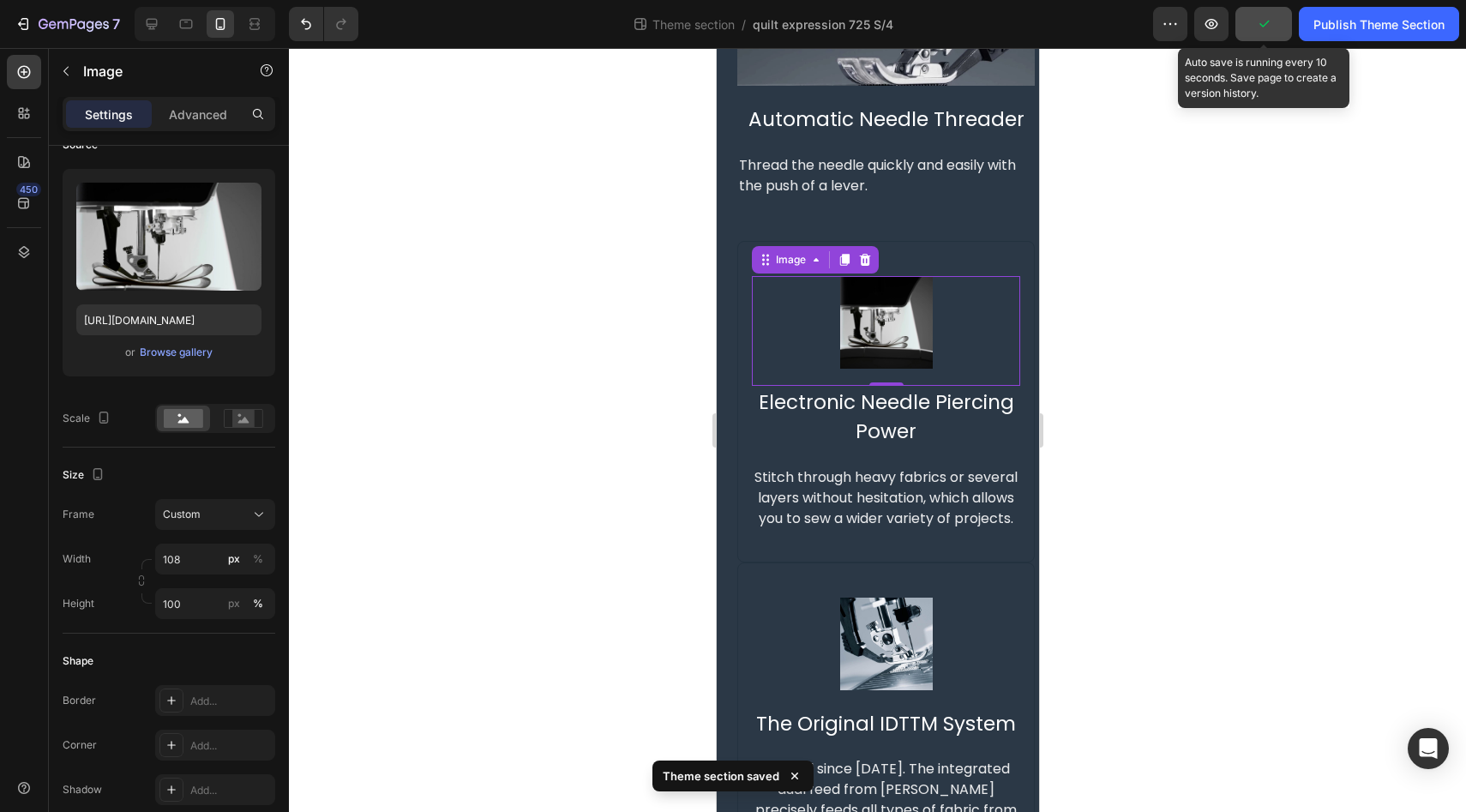
click at [1255, 32] on icon "button" at bounding box center [1263, 24] width 17 height 17
click at [1268, 29] on span "Save" at bounding box center [1263, 24] width 28 height 14
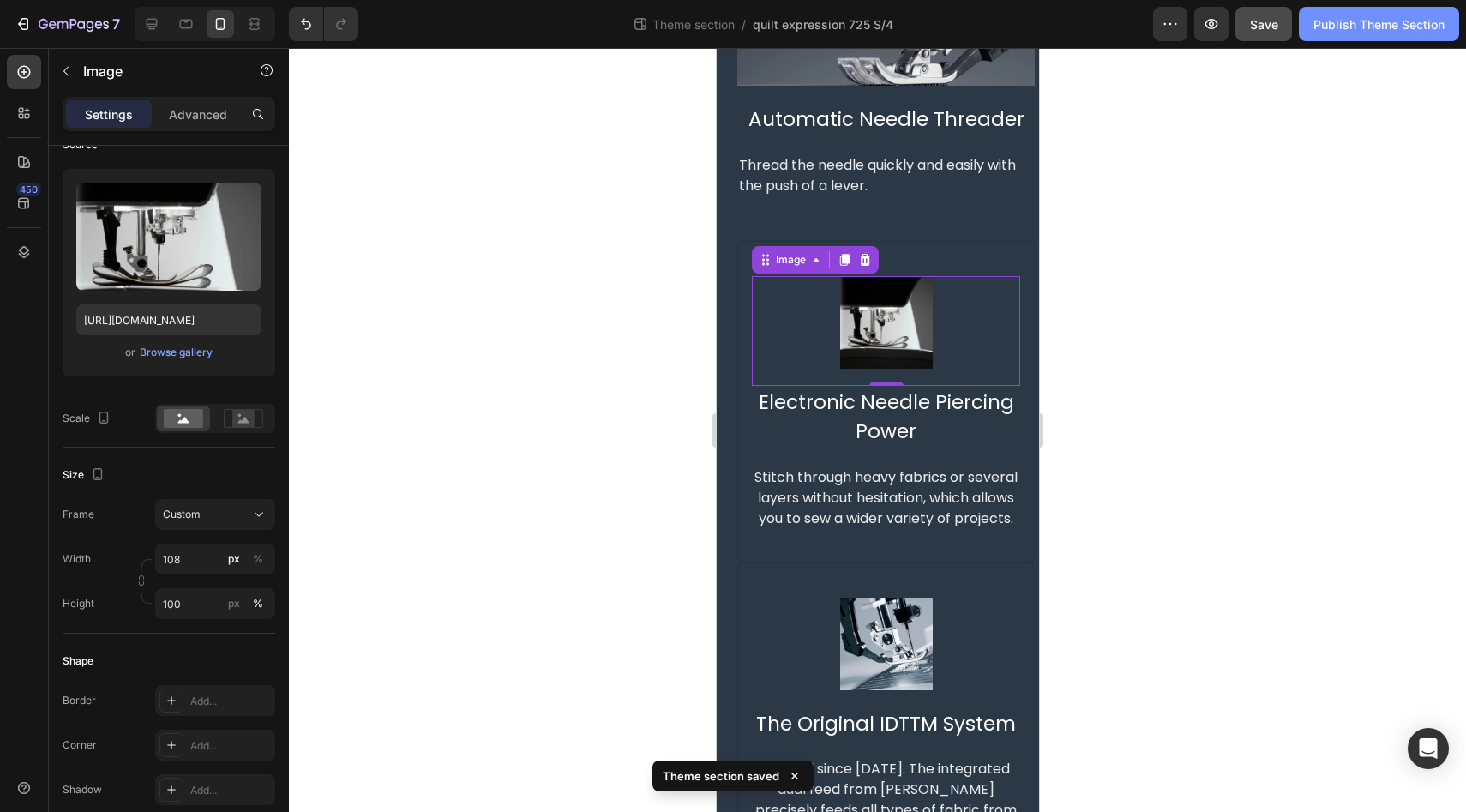
click at [1369, 32] on button "Publish Theme Section" at bounding box center [1378, 24] width 160 height 34
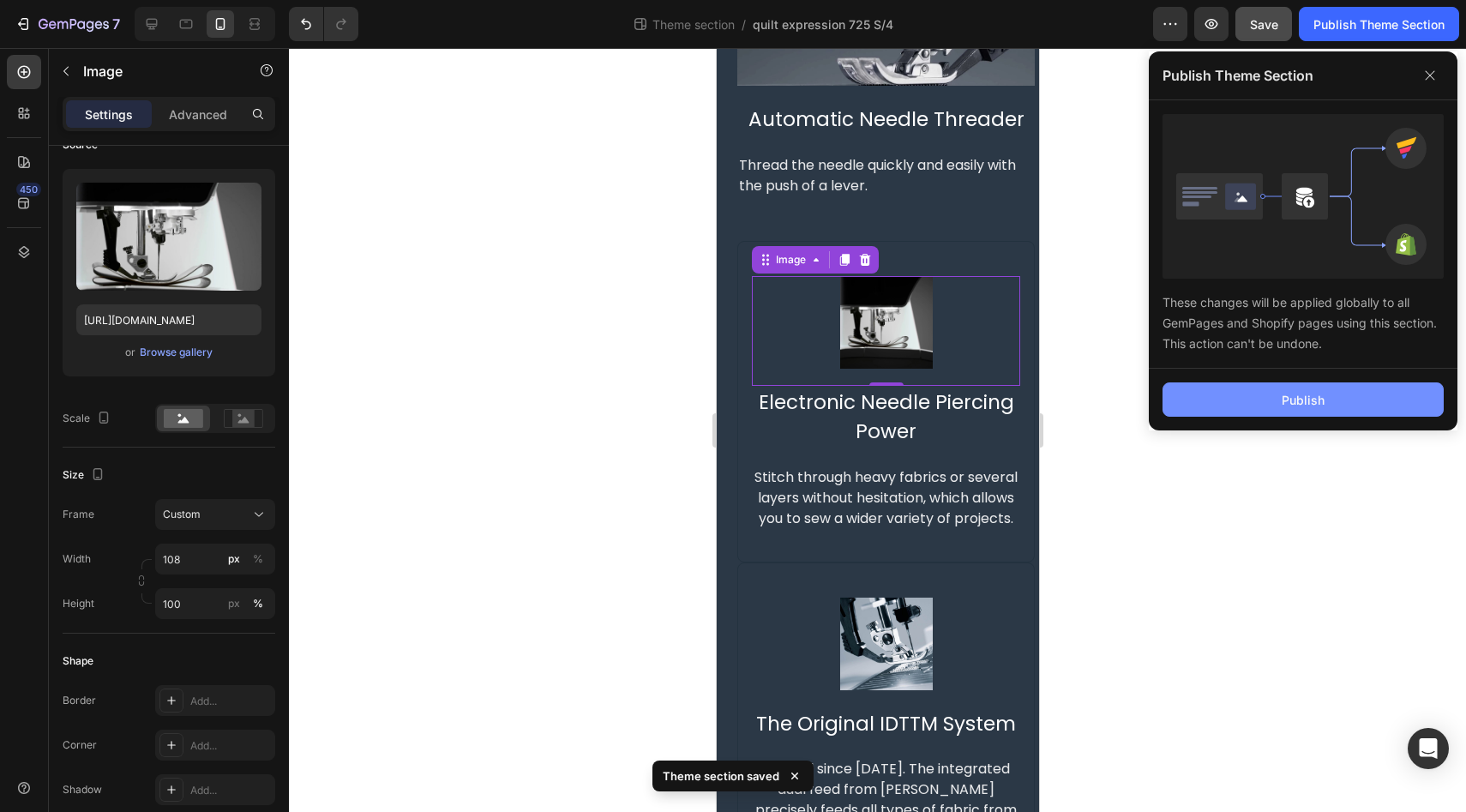
click at [1243, 397] on button "Publish" at bounding box center [1302, 399] width 281 height 34
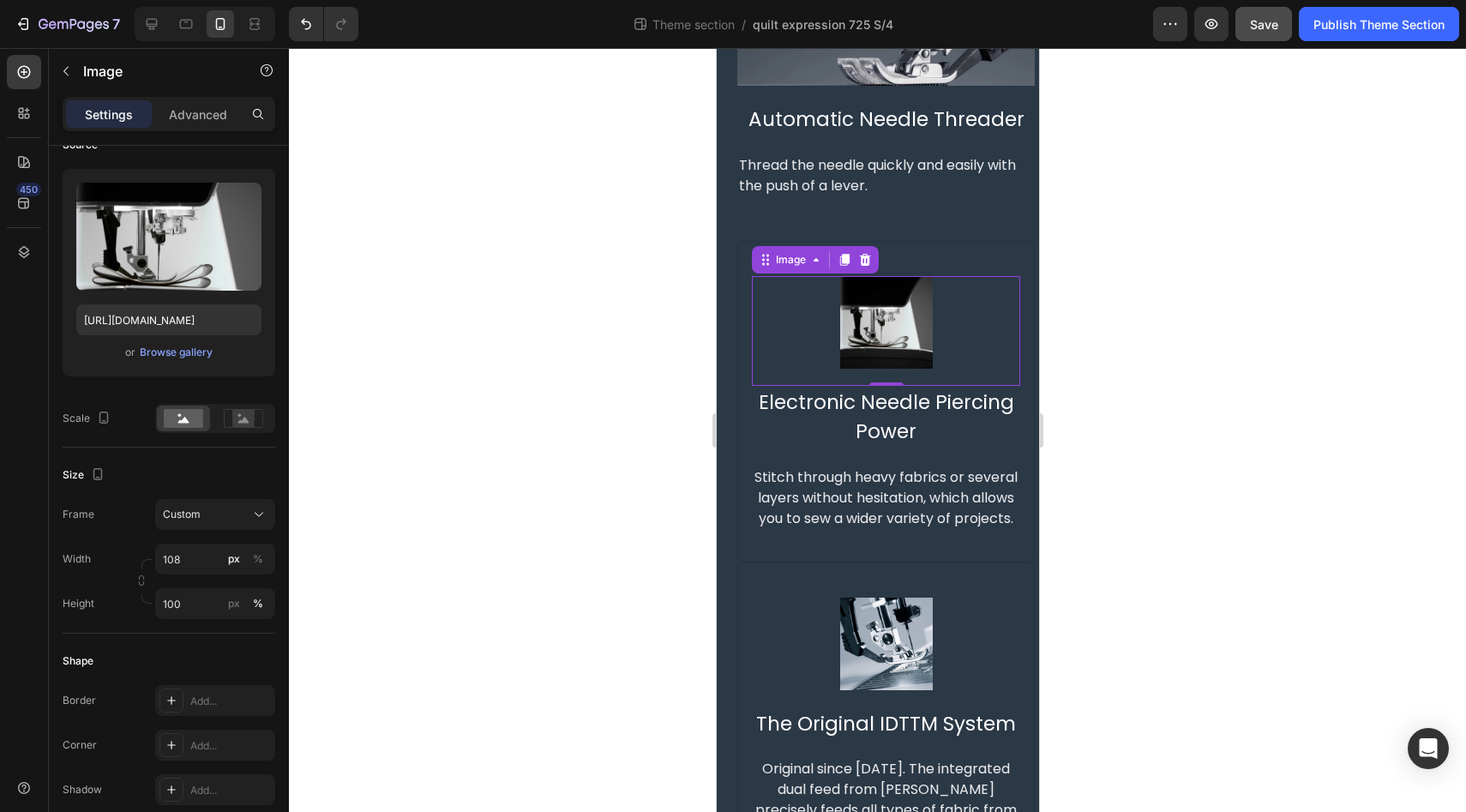
click at [885, 351] on img at bounding box center [886, 323] width 93 height 93
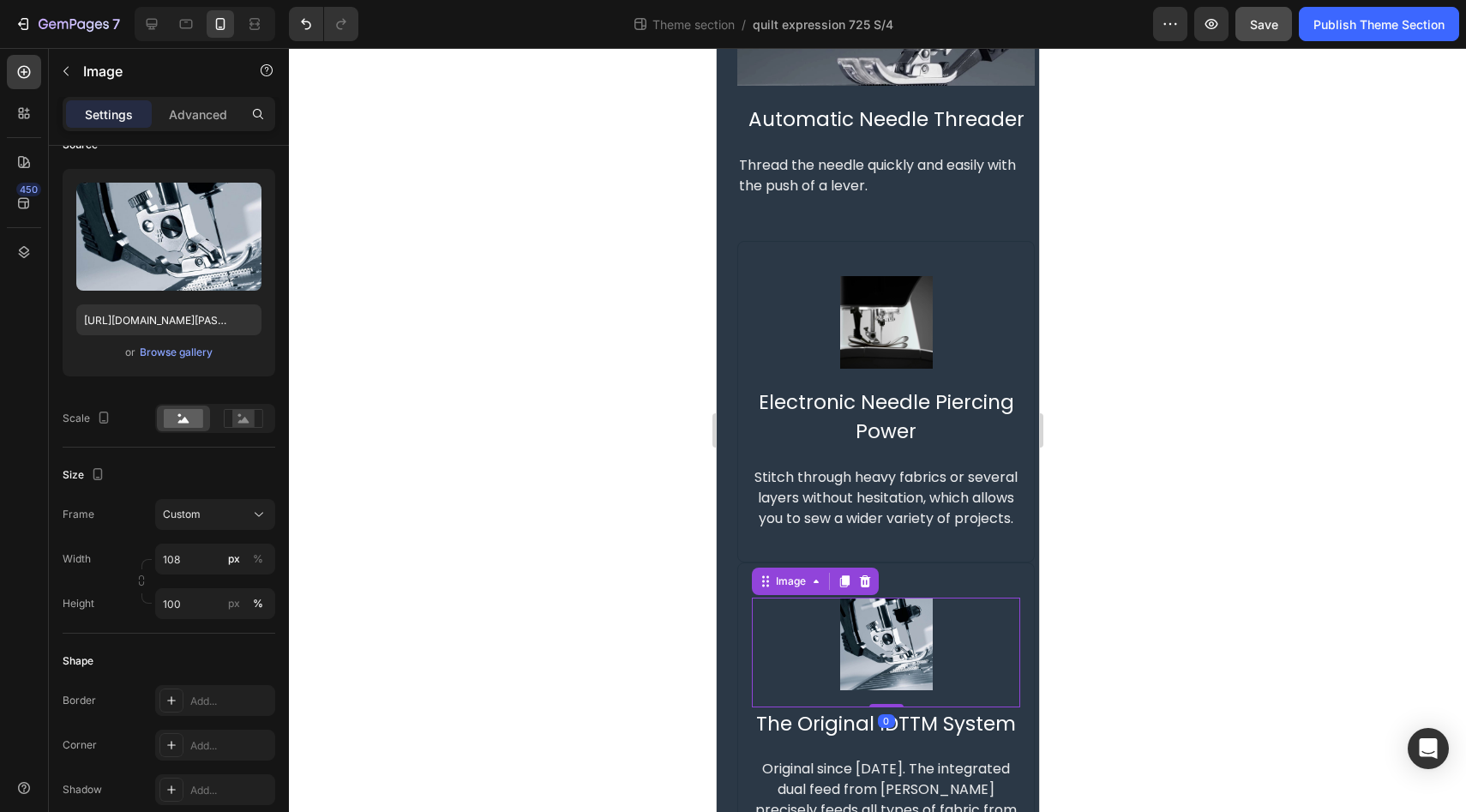
click at [882, 681] on img at bounding box center [886, 644] width 93 height 93
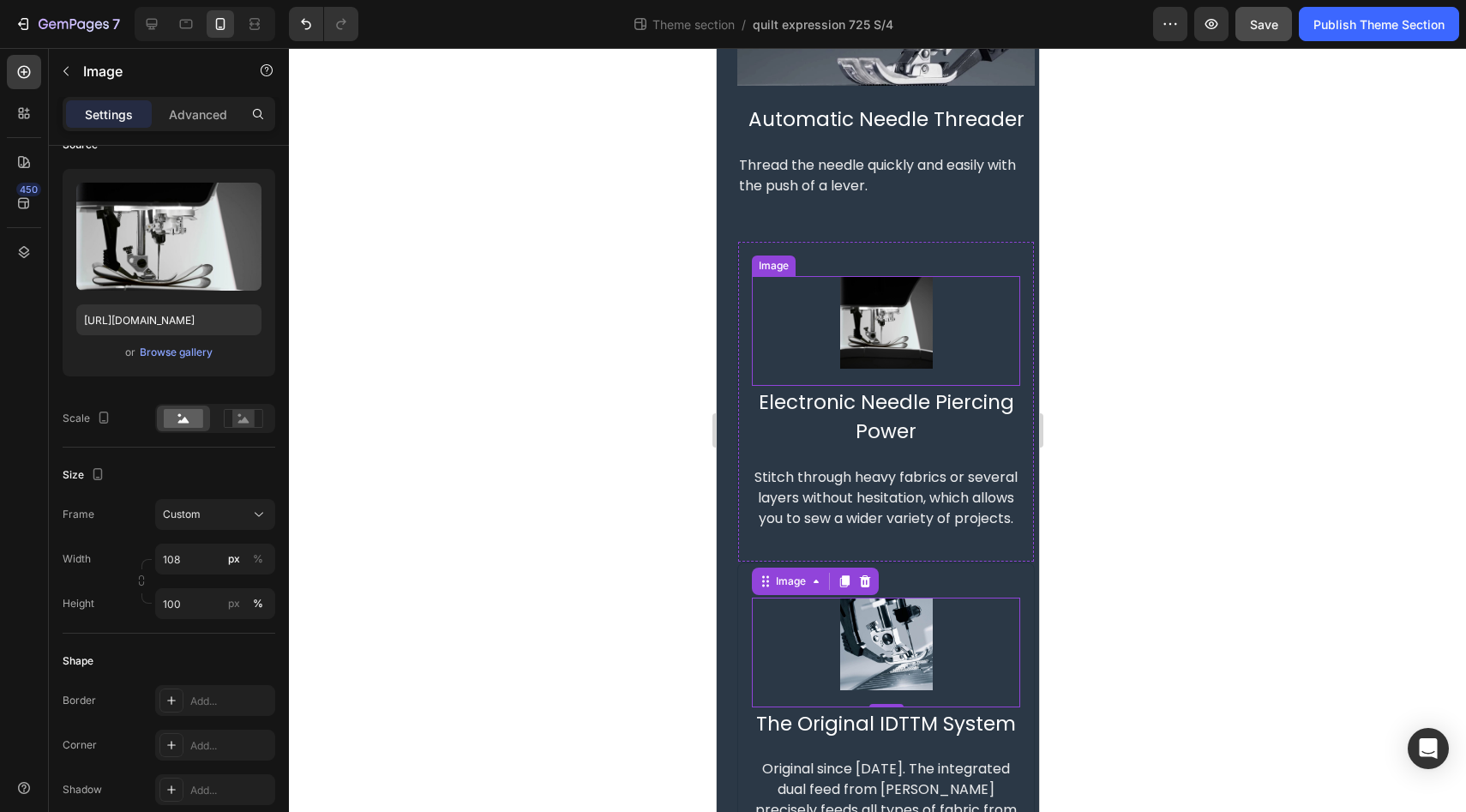
click at [898, 321] on img at bounding box center [886, 323] width 93 height 93
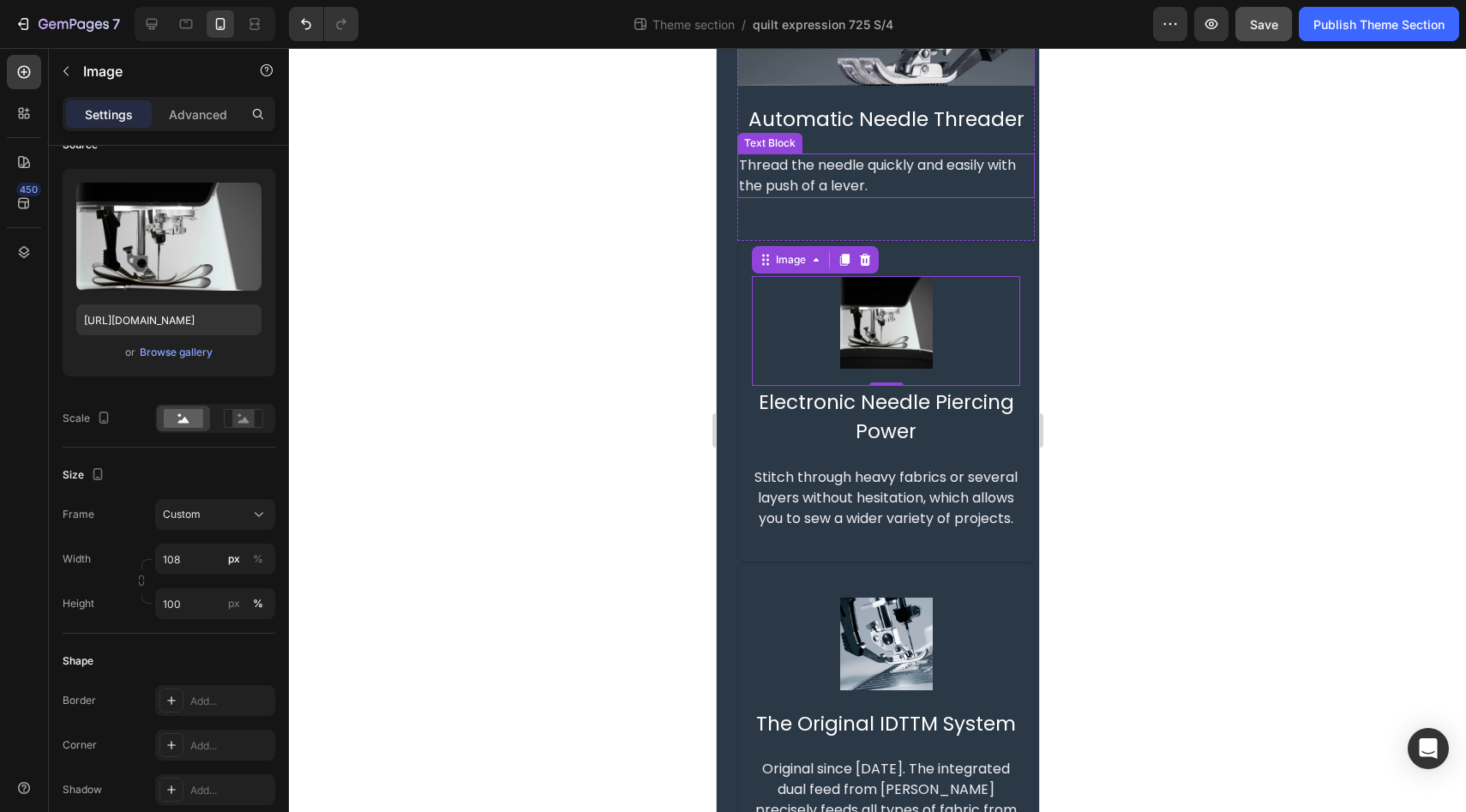
click at [965, 187] on div "Thread the needle quickly and easily with the push of a lever." at bounding box center [885, 175] width 297 height 44
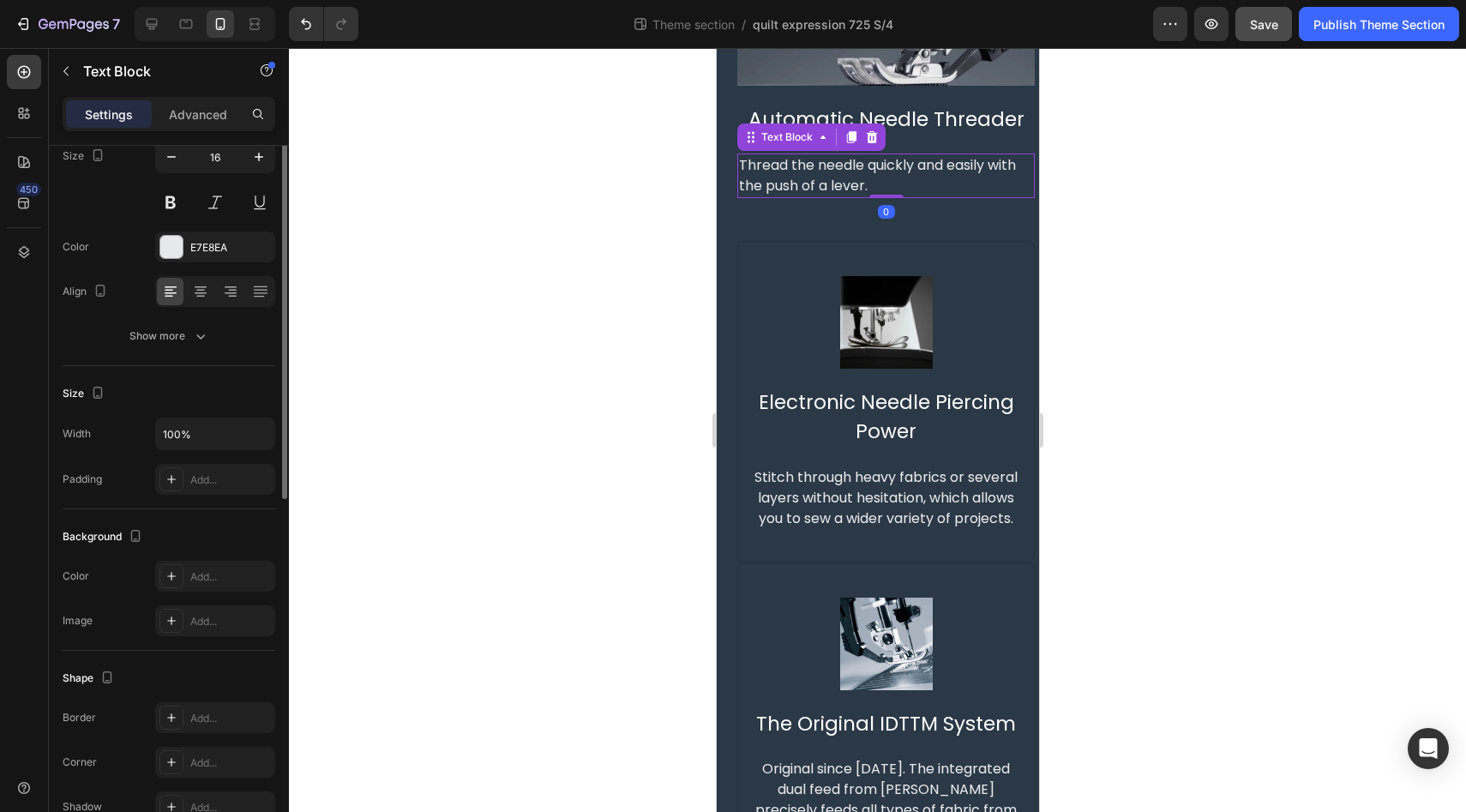
scroll to position [0, 0]
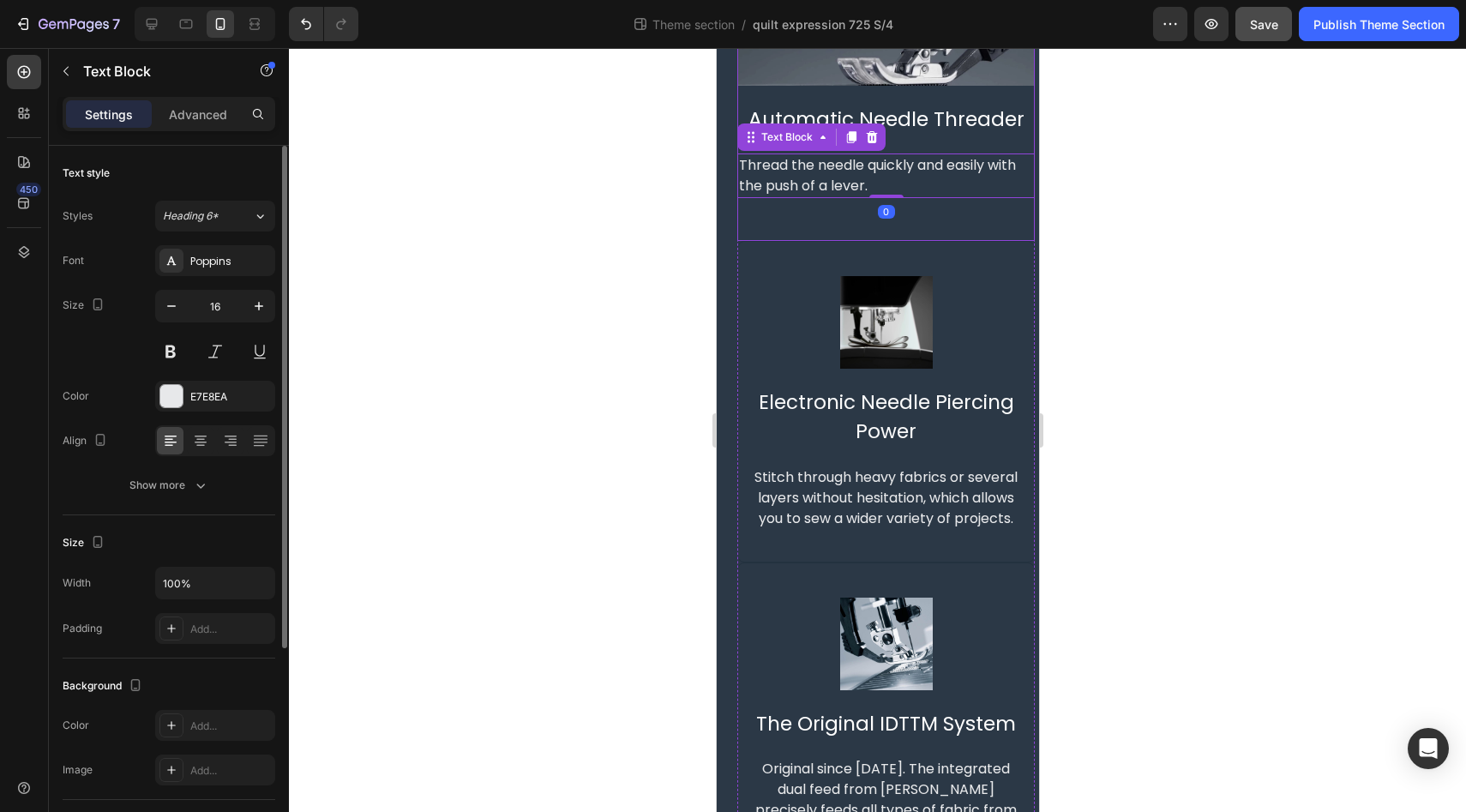
click at [934, 222] on div "Image Automatic Needle Threader Text Block Thread the needle quickly and easily…" at bounding box center [885, 29] width 297 height 422
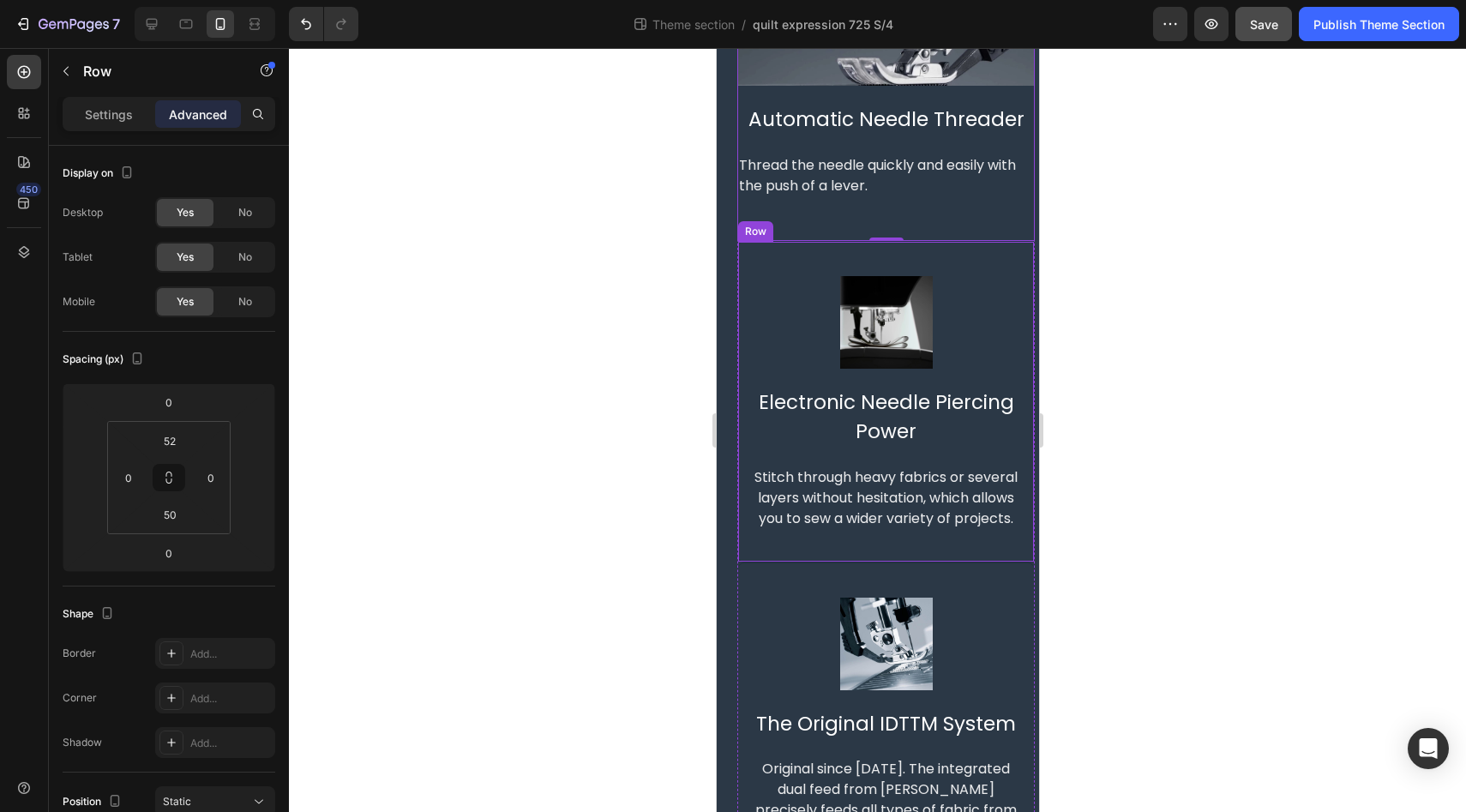
click at [927, 253] on div "Image Electronic Needle Piercing Power Text Block Stitch through heavy fabrics …" at bounding box center [885, 401] width 297 height 322
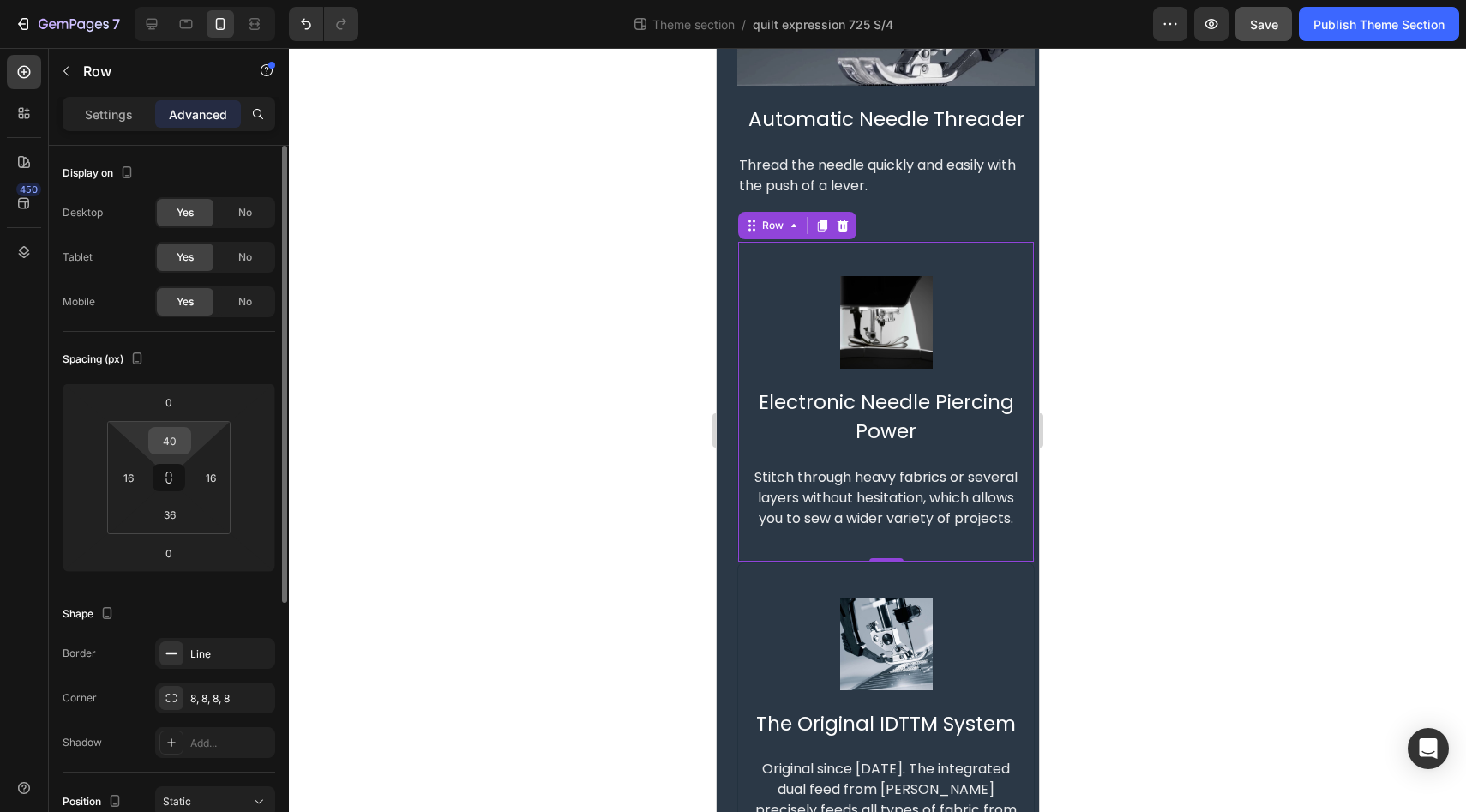
click at [169, 440] on input "40" at bounding box center [169, 440] width 34 height 26
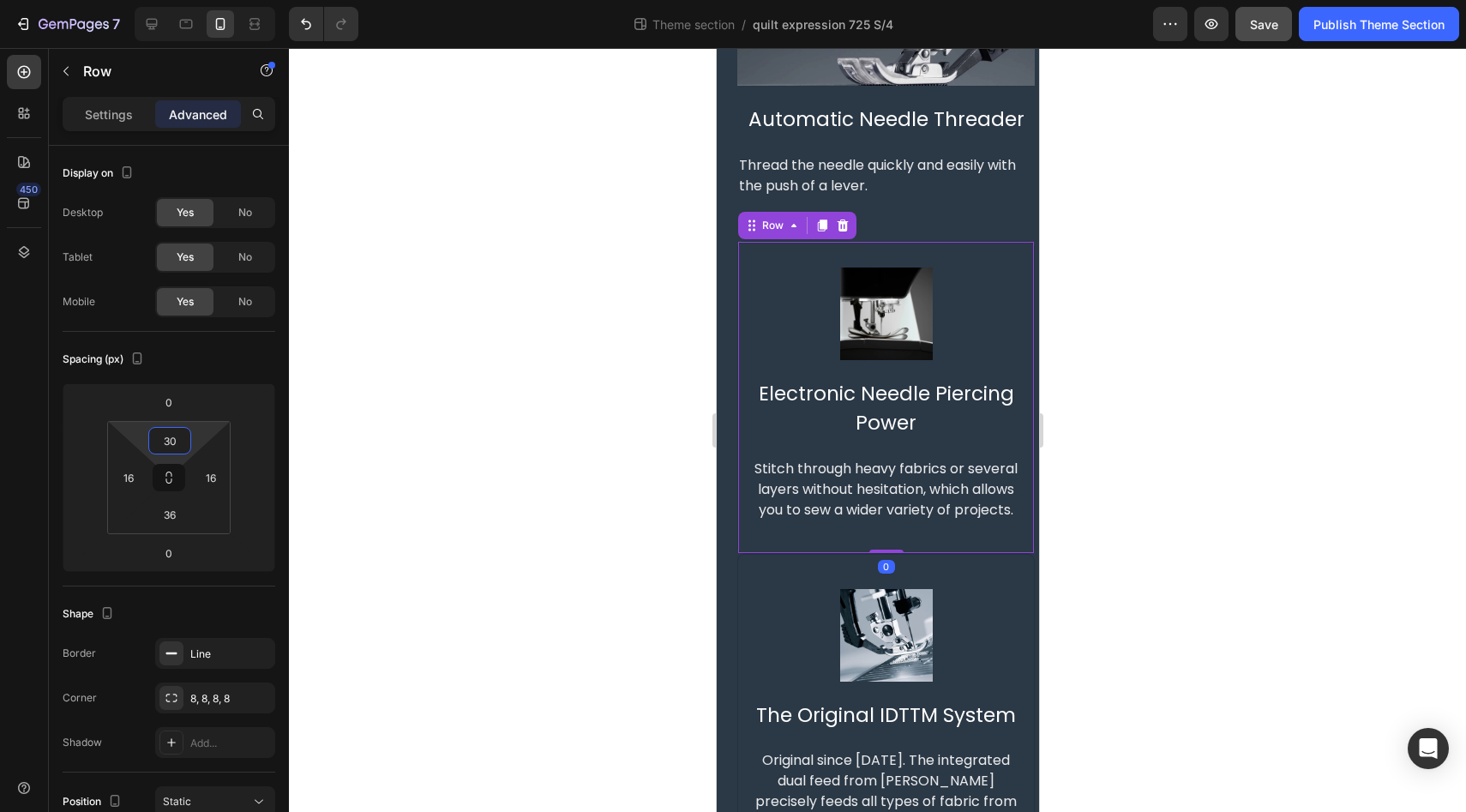
type input "30"
click at [515, 415] on div at bounding box center [876, 430] width 1176 height 764
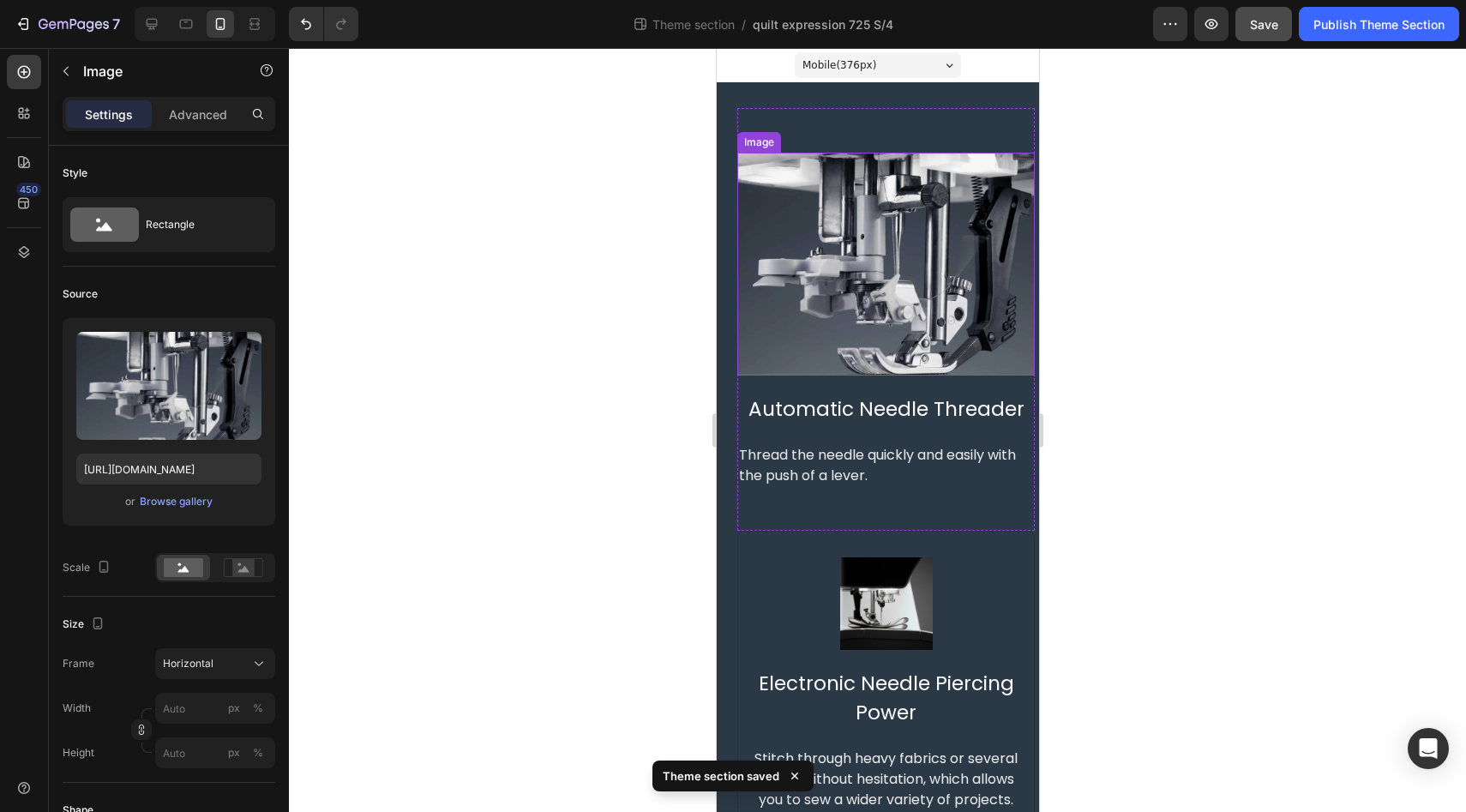
click at [864, 218] on img at bounding box center [885, 263] width 297 height 222
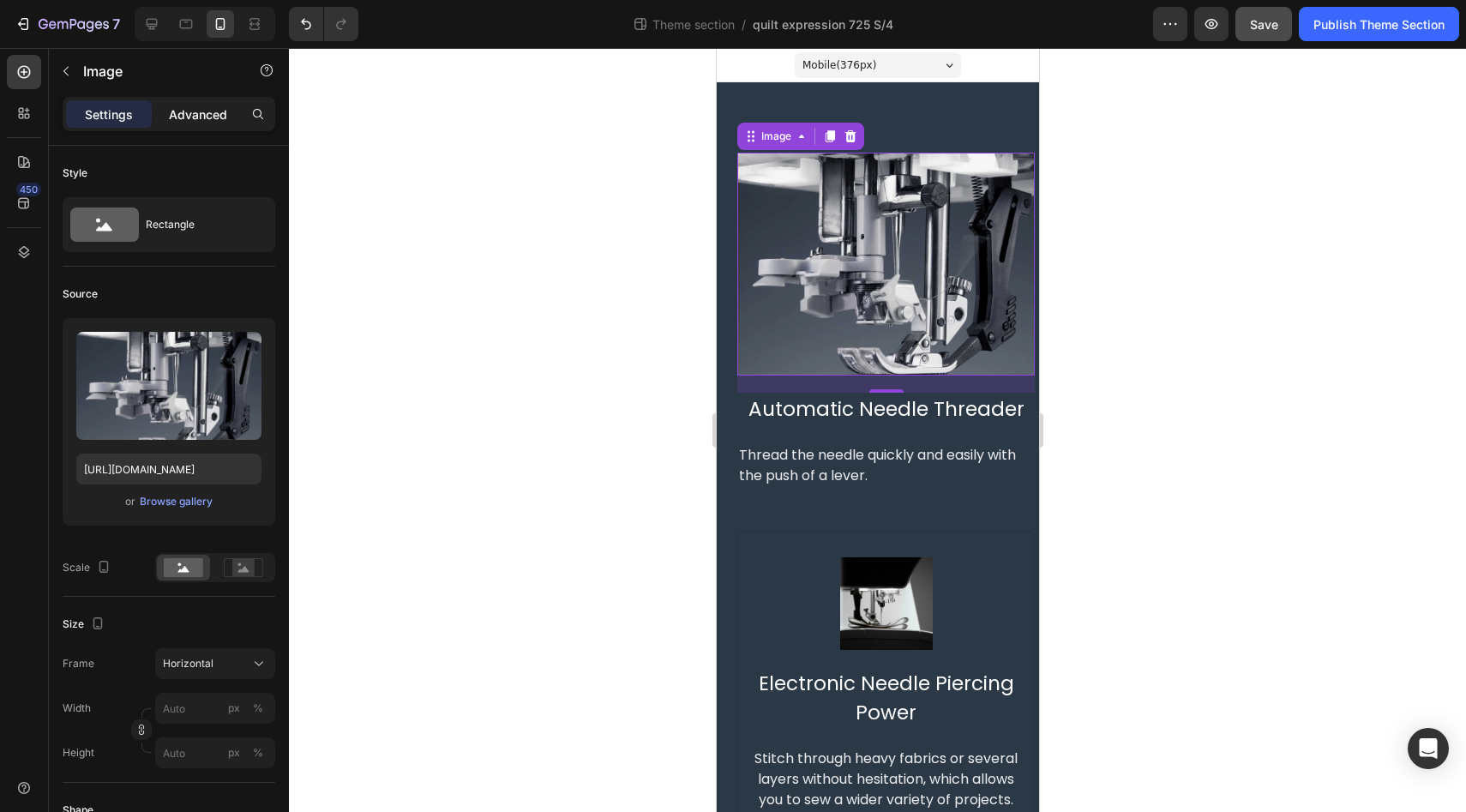
click at [207, 119] on p "Advanced" at bounding box center [198, 114] width 59 height 18
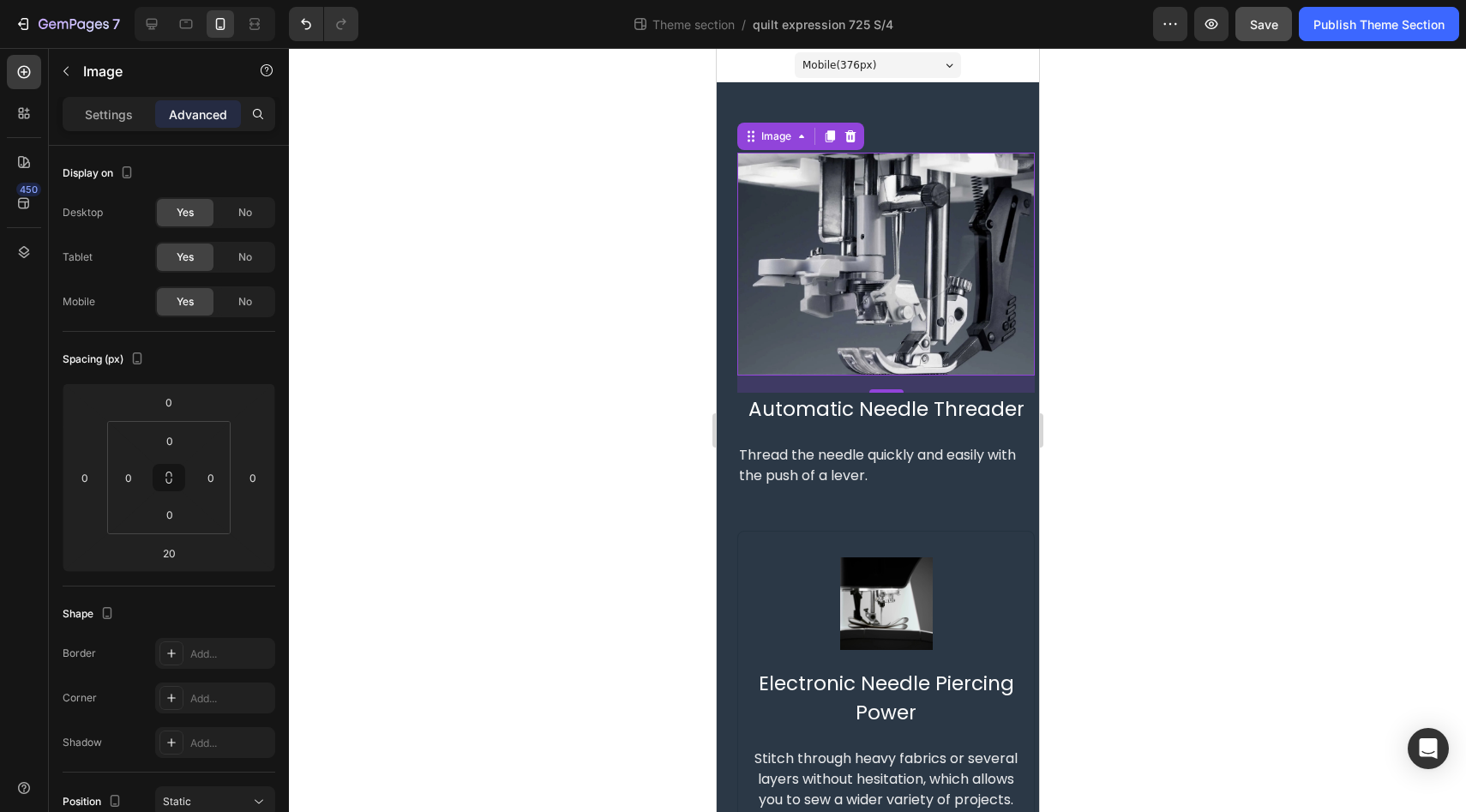
click at [902, 291] on img at bounding box center [885, 263] width 297 height 222
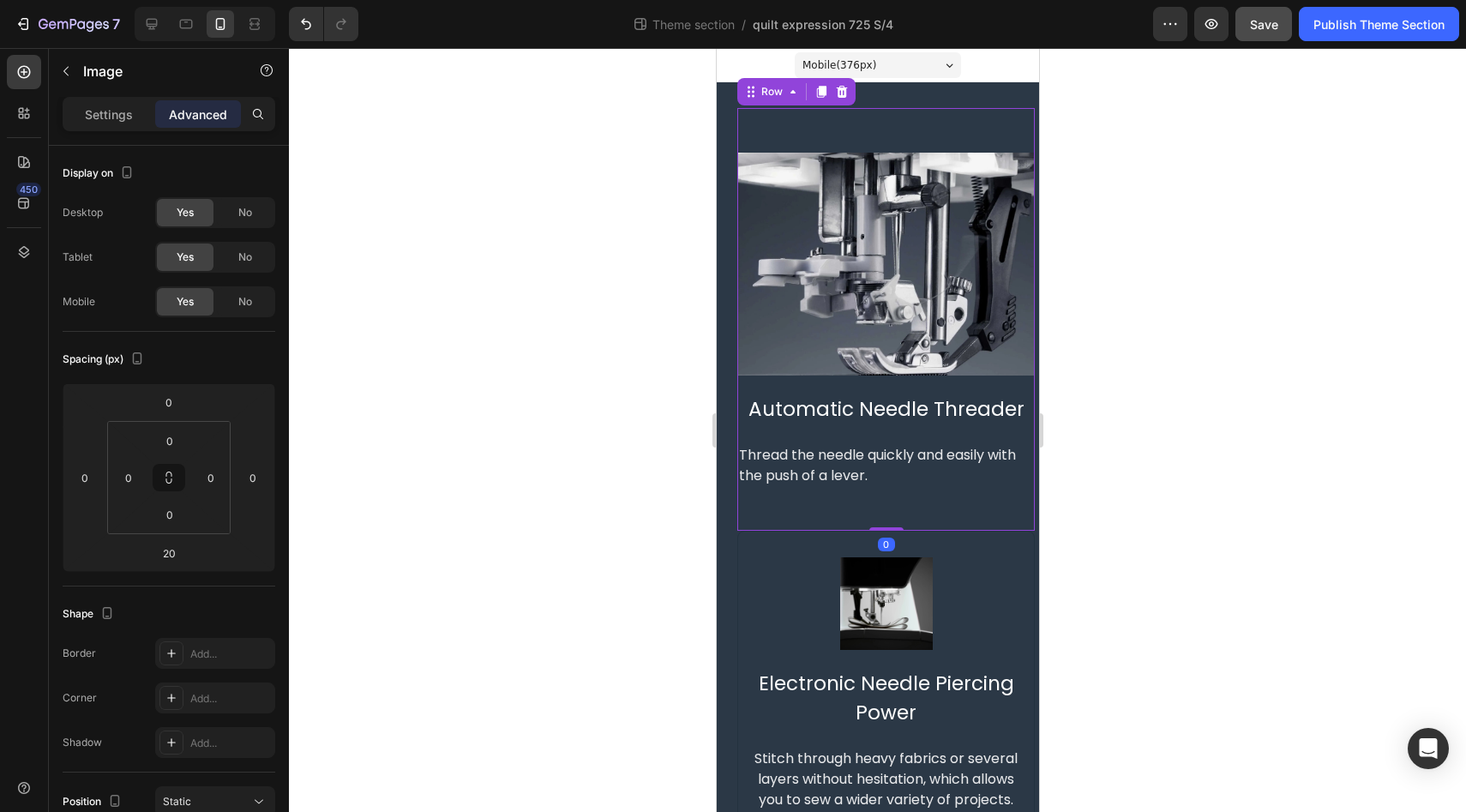
click at [883, 111] on div "Image Automatic Needle Threader Text Block Thread the needle quickly and easily…" at bounding box center [885, 319] width 297 height 422
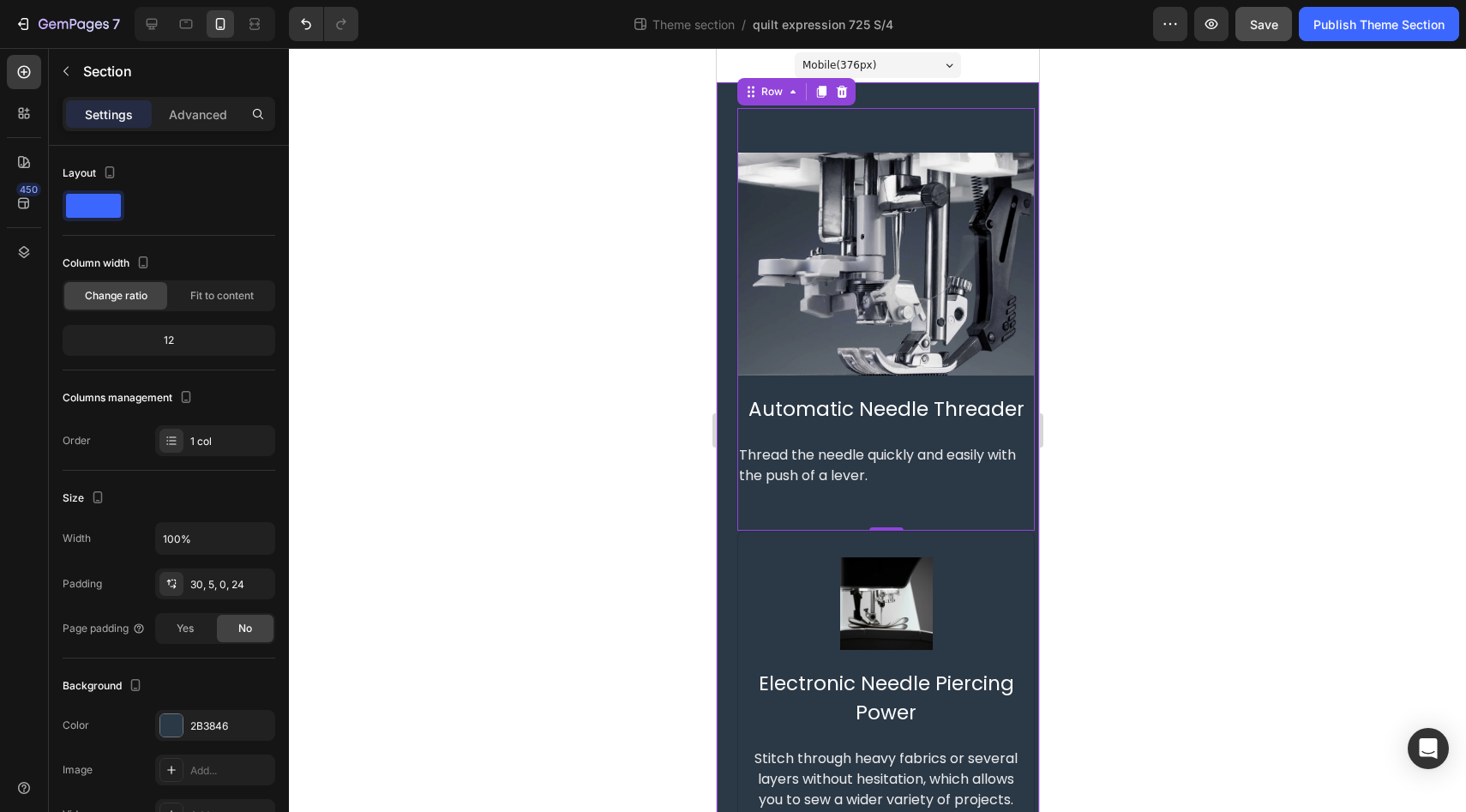
click at [929, 106] on div "Image Automatic Needle Threader Text Block Thread the needle quickly and easily…" at bounding box center [876, 639] width 323 height 1114
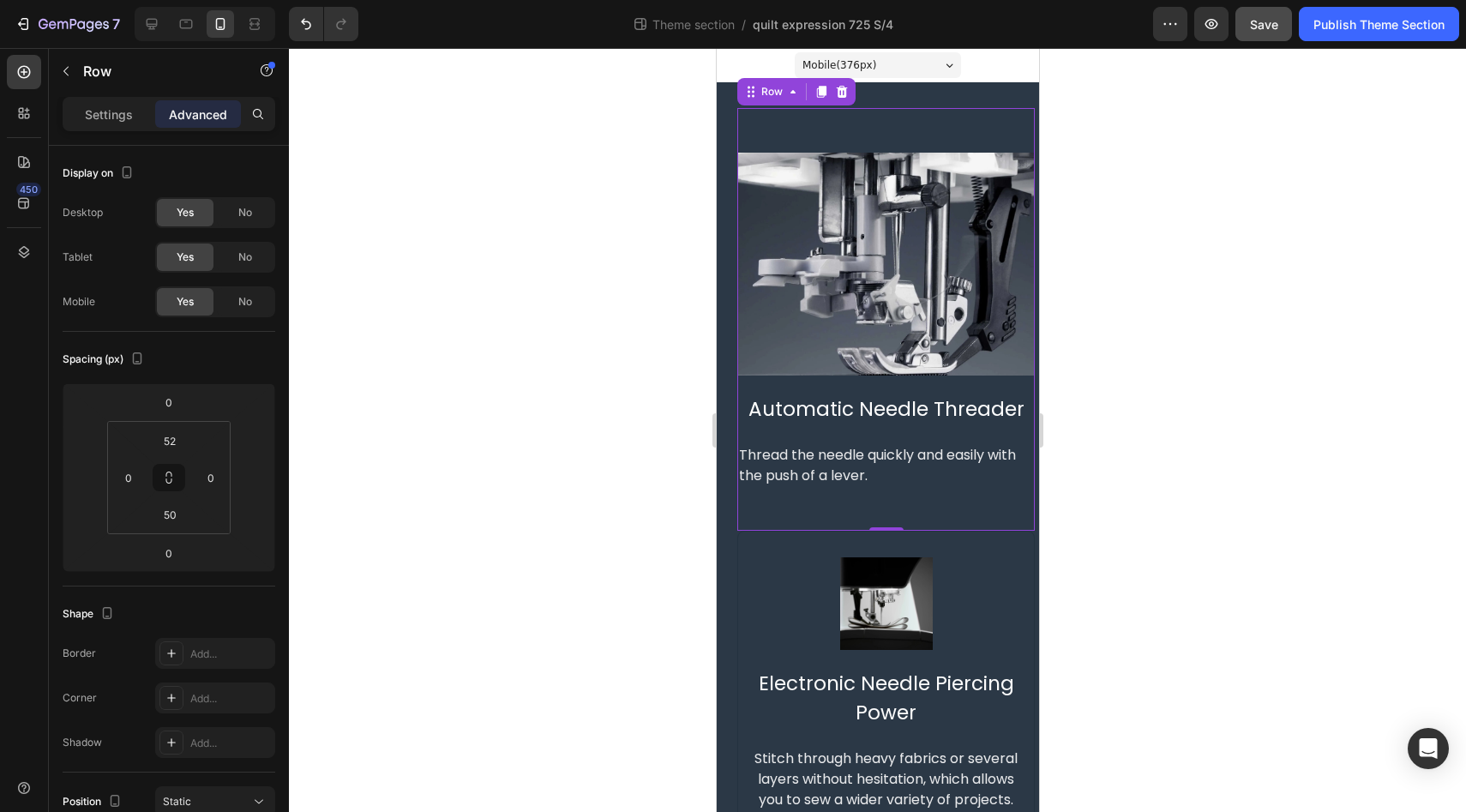
click at [845, 132] on div "Image Automatic Needle Threader Text Block Thread the needle quickly and easily…" at bounding box center [885, 319] width 297 height 422
click at [176, 443] on input "52" at bounding box center [169, 440] width 34 height 26
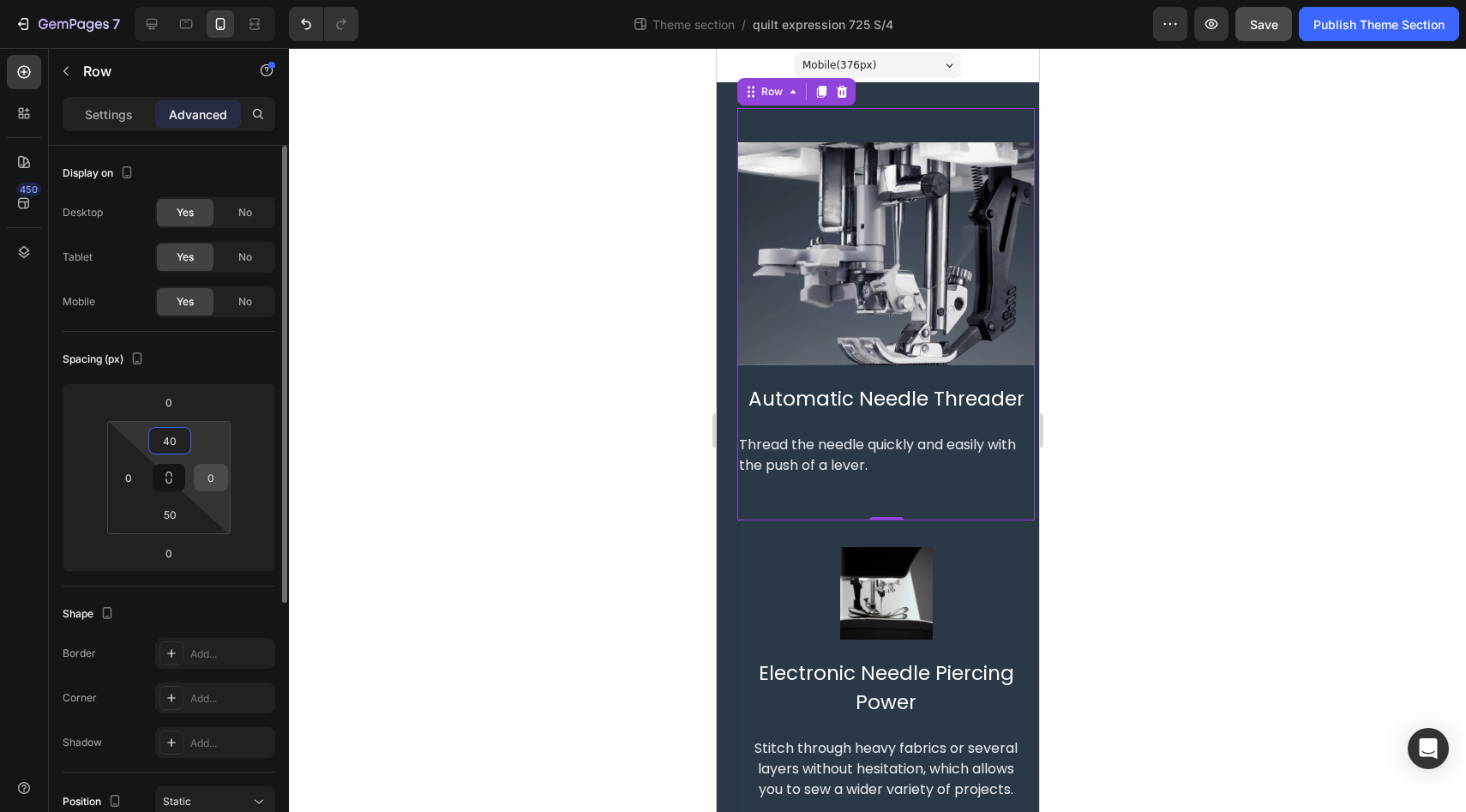
type input "40"
click at [215, 483] on input "0" at bounding box center [210, 477] width 26 height 26
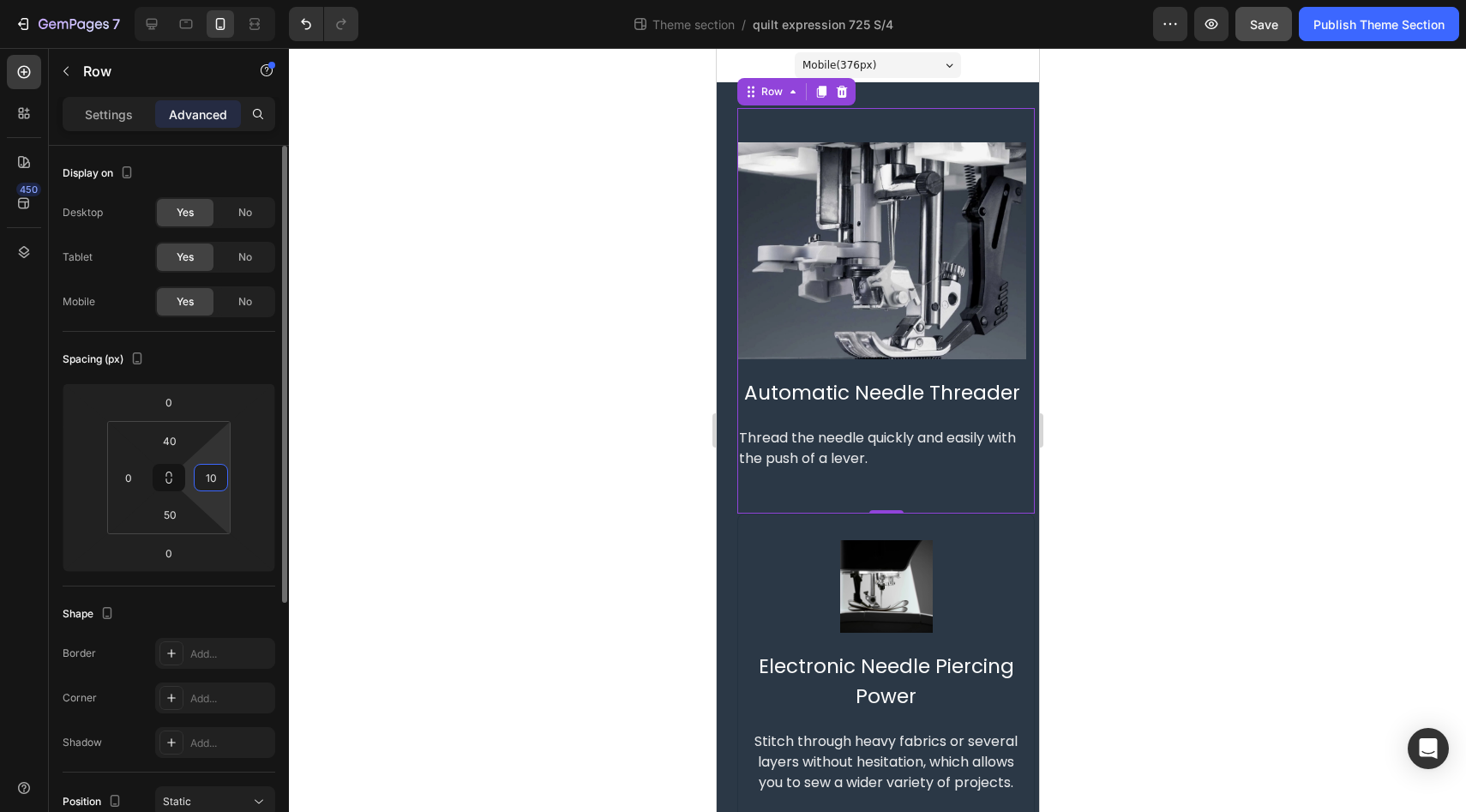
type input "1"
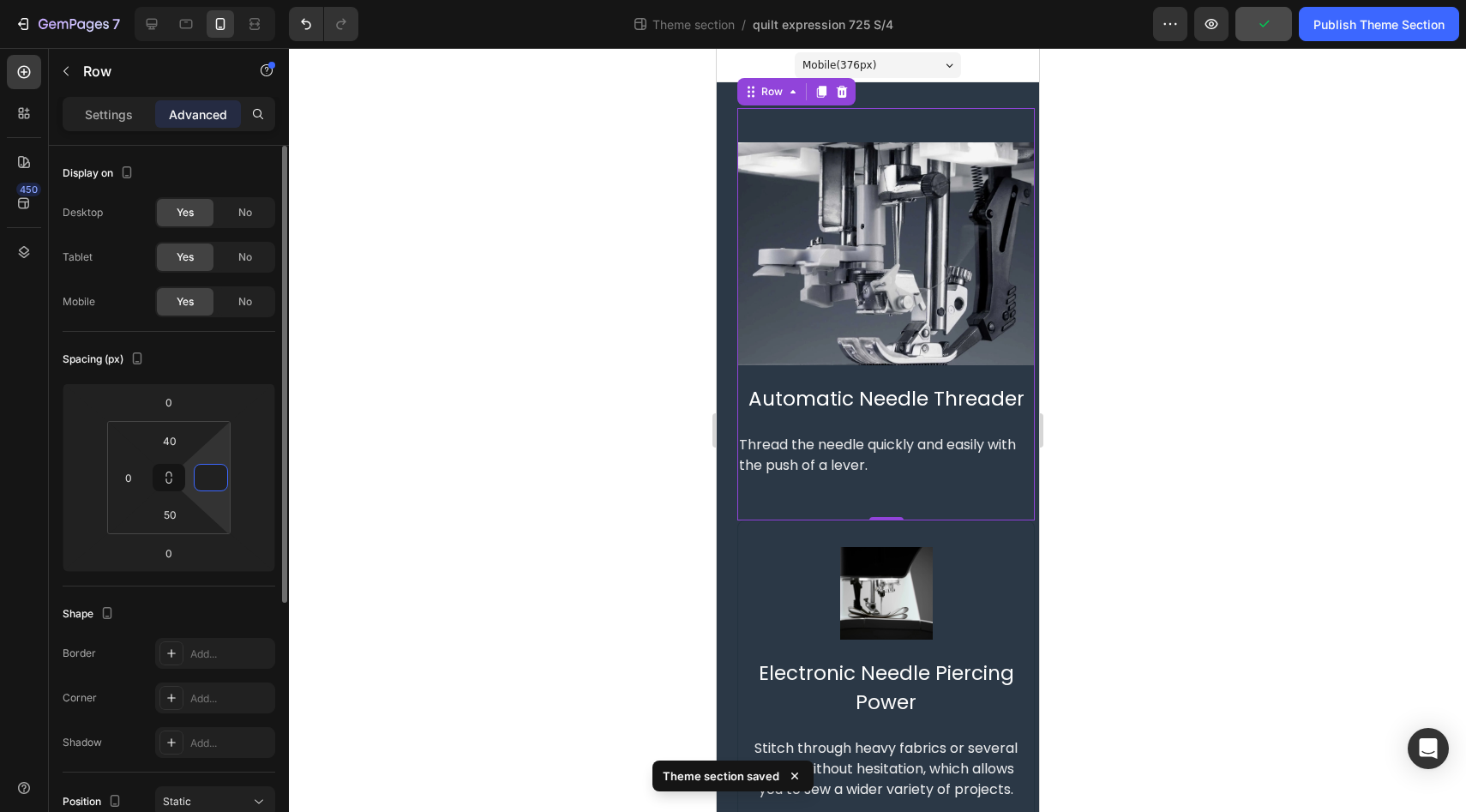
type input "0"
click at [32, 491] on div "450" at bounding box center [24, 413] width 34 height 715
click at [168, 521] on input "50" at bounding box center [169, 514] width 34 height 26
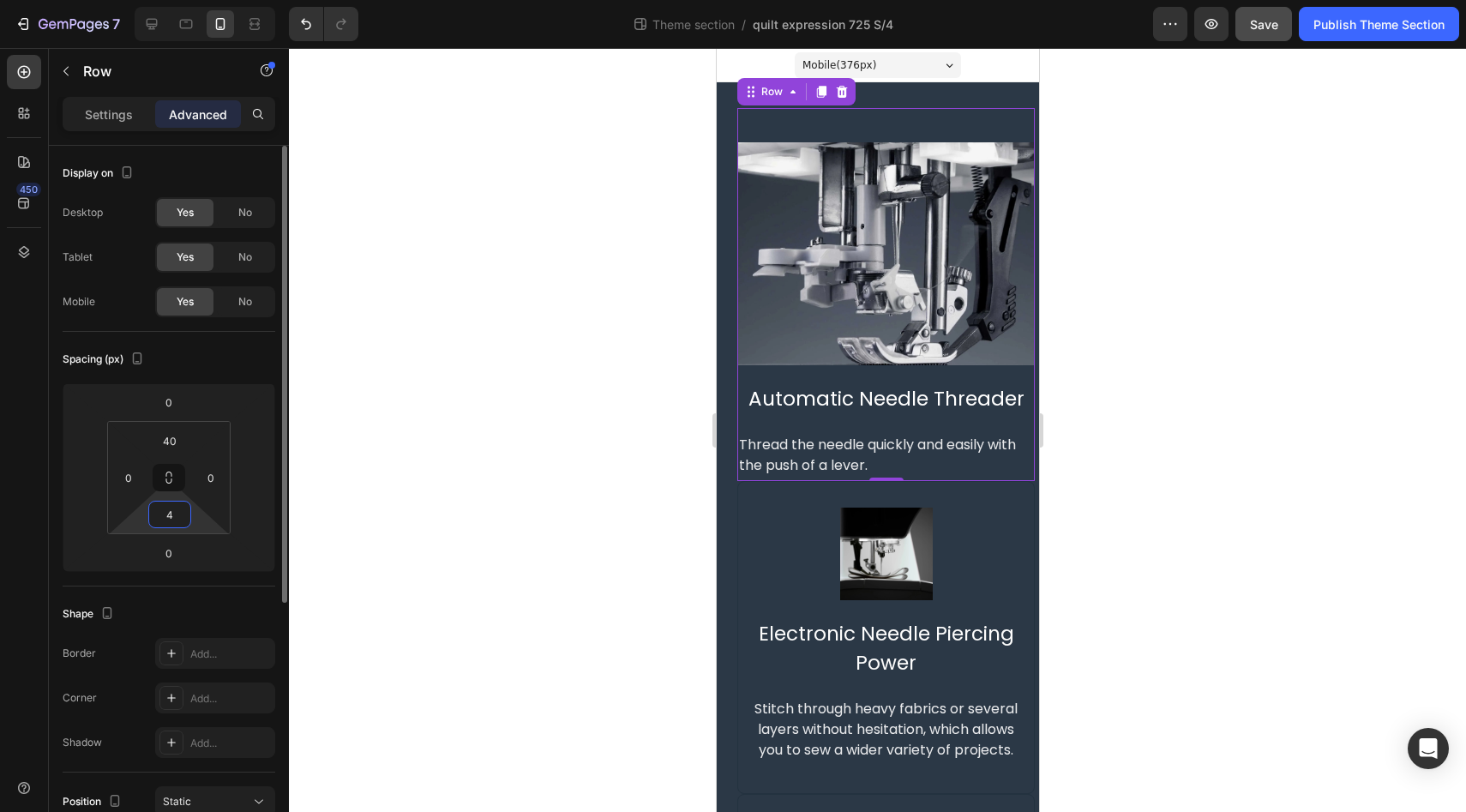
type input "40"
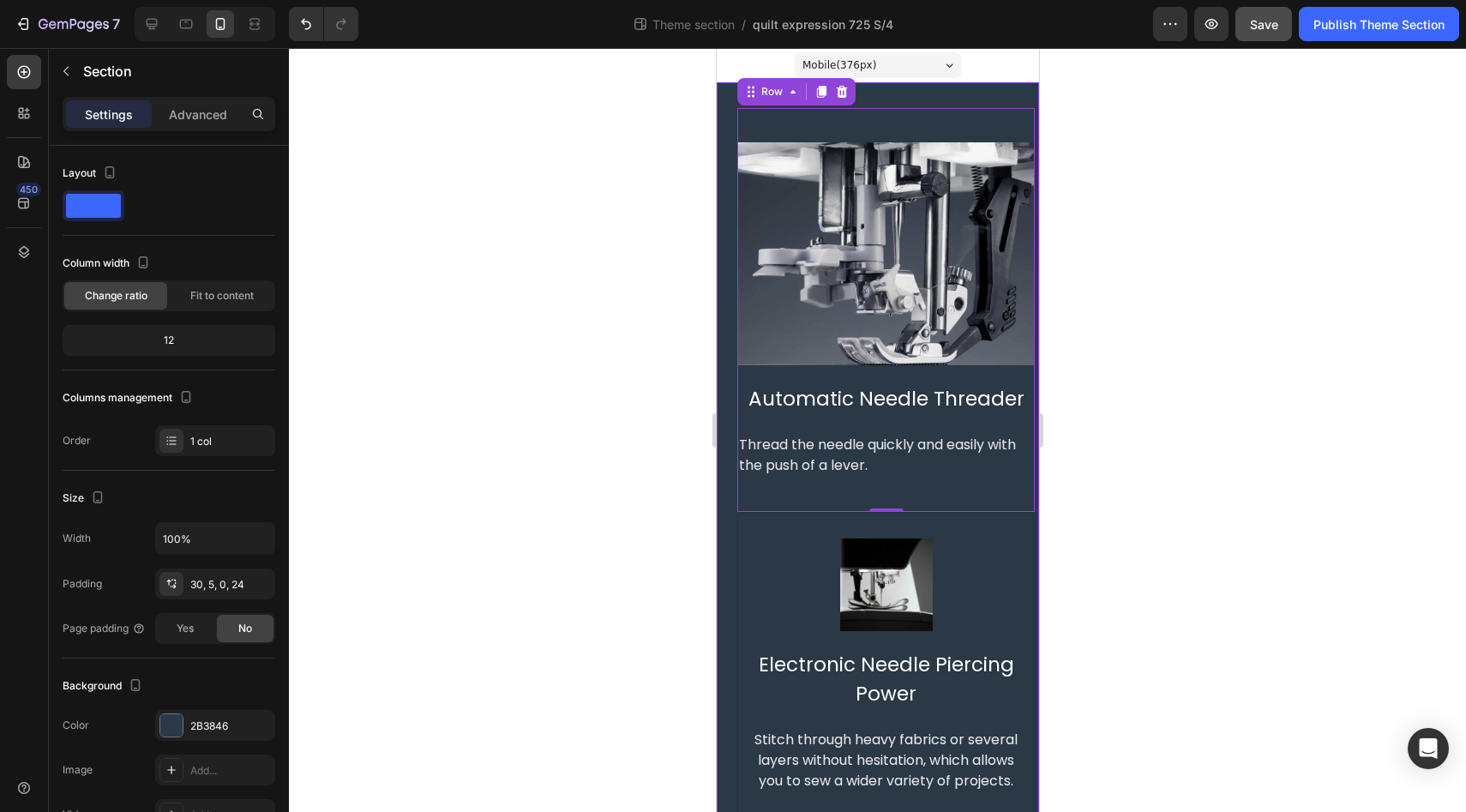
click at [724, 229] on div "Image Automatic Needle Threader Text Block Thread the needle quickly and easily…" at bounding box center [876, 629] width 323 height 1095
click at [197, 113] on p "Advanced" at bounding box center [198, 114] width 59 height 18
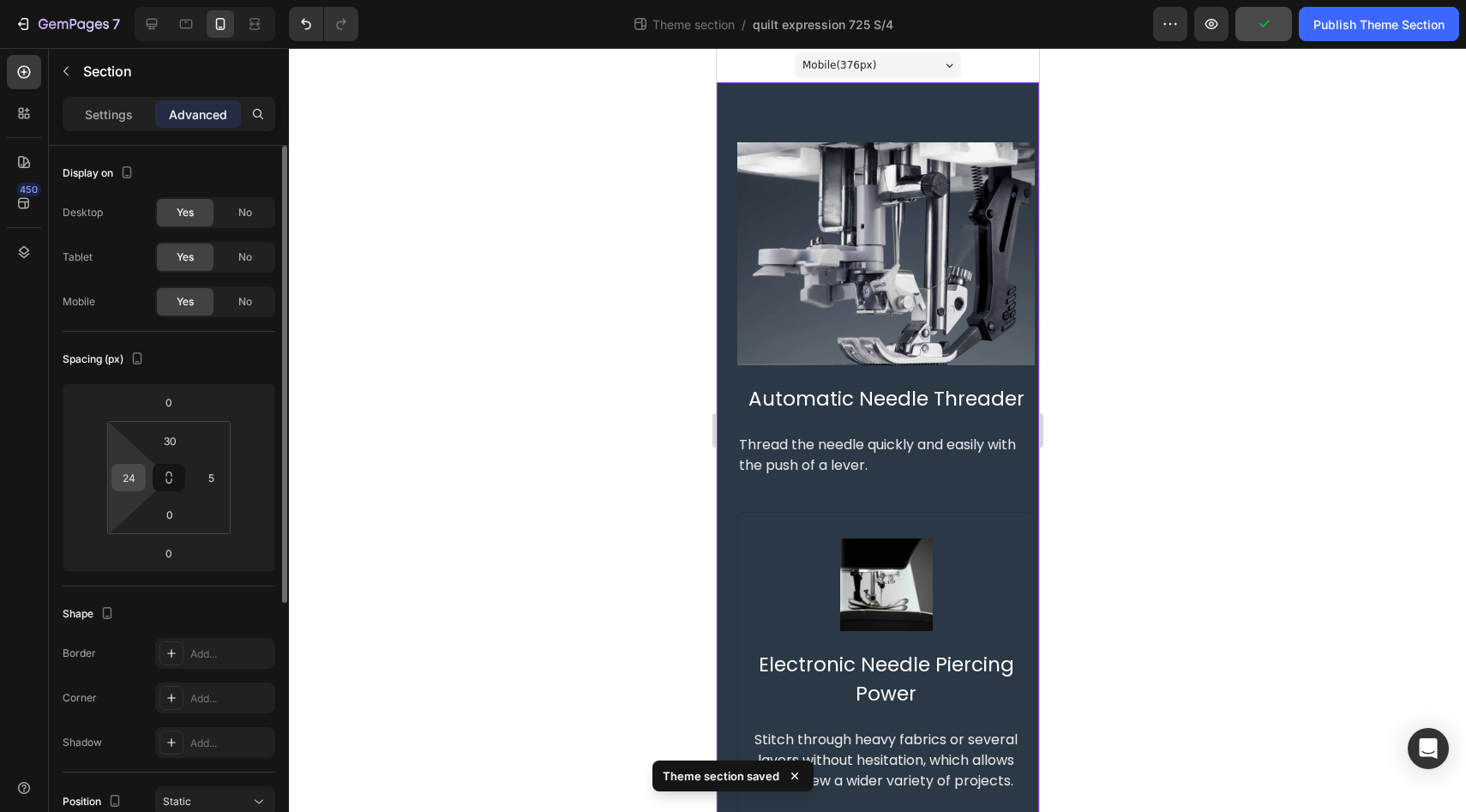
click at [129, 477] on input "24" at bounding box center [128, 477] width 26 height 26
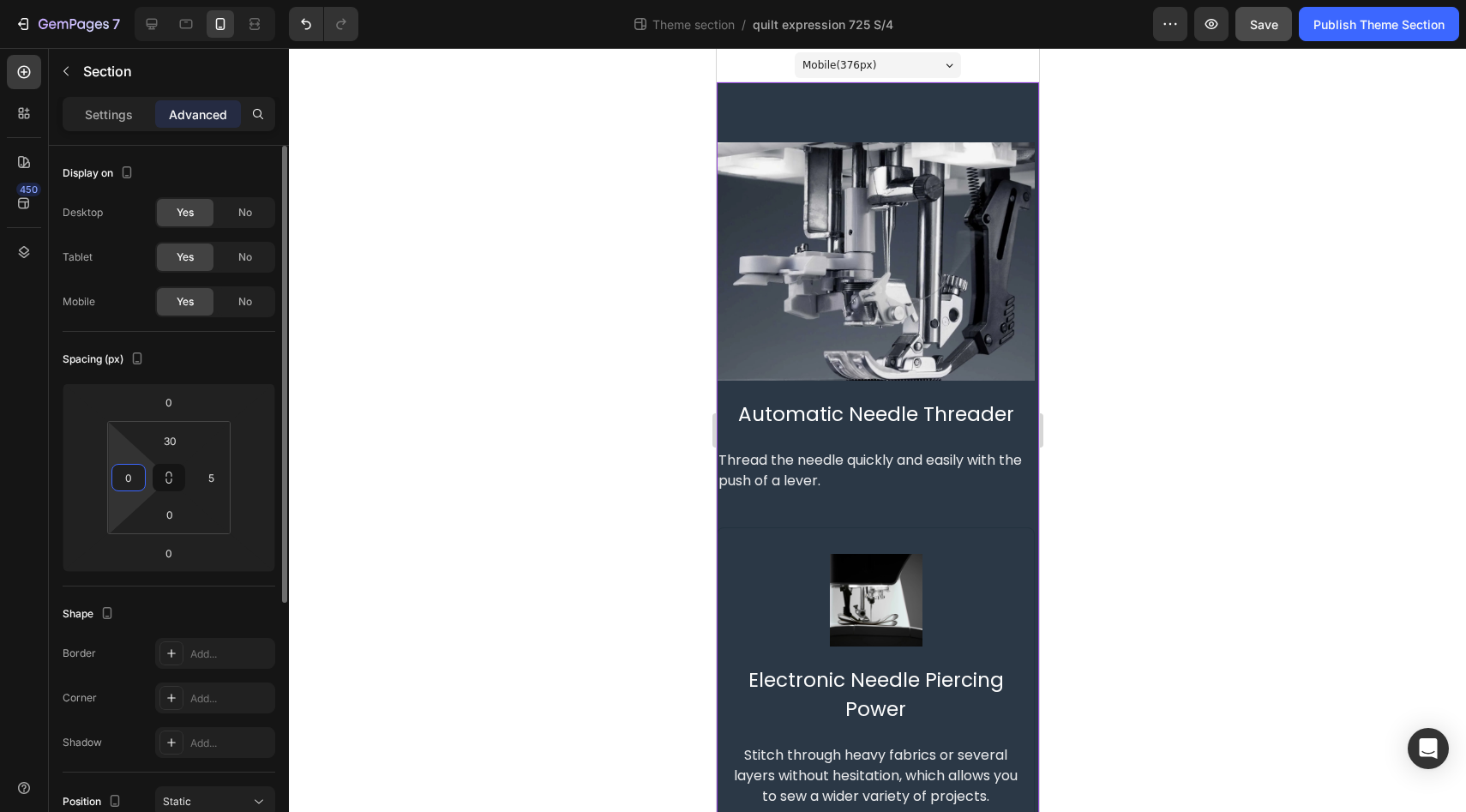
click at [127, 478] on input "0" at bounding box center [128, 477] width 26 height 26
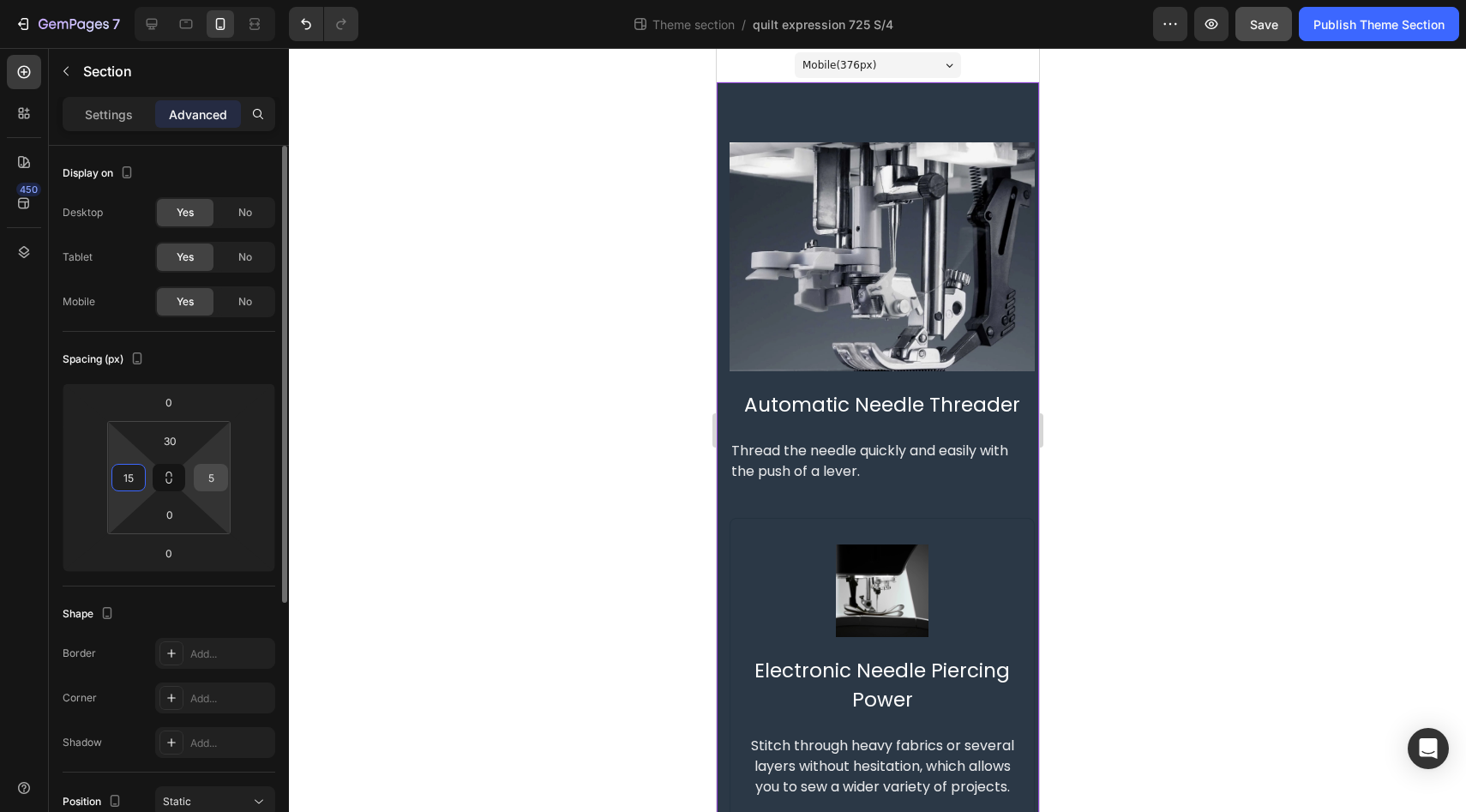
type input "15"
click at [213, 485] on input "5" at bounding box center [210, 477] width 26 height 26
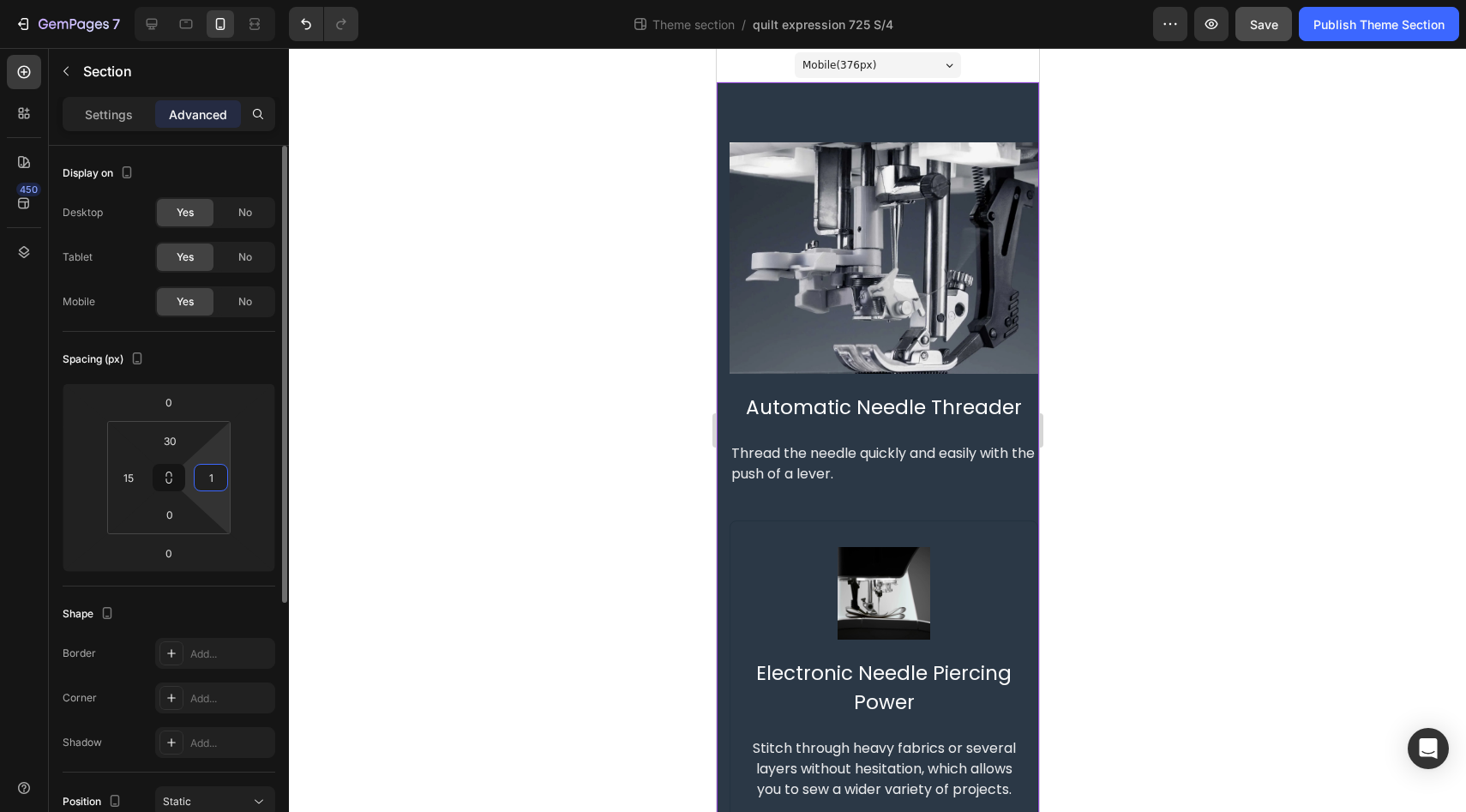
type input "15"
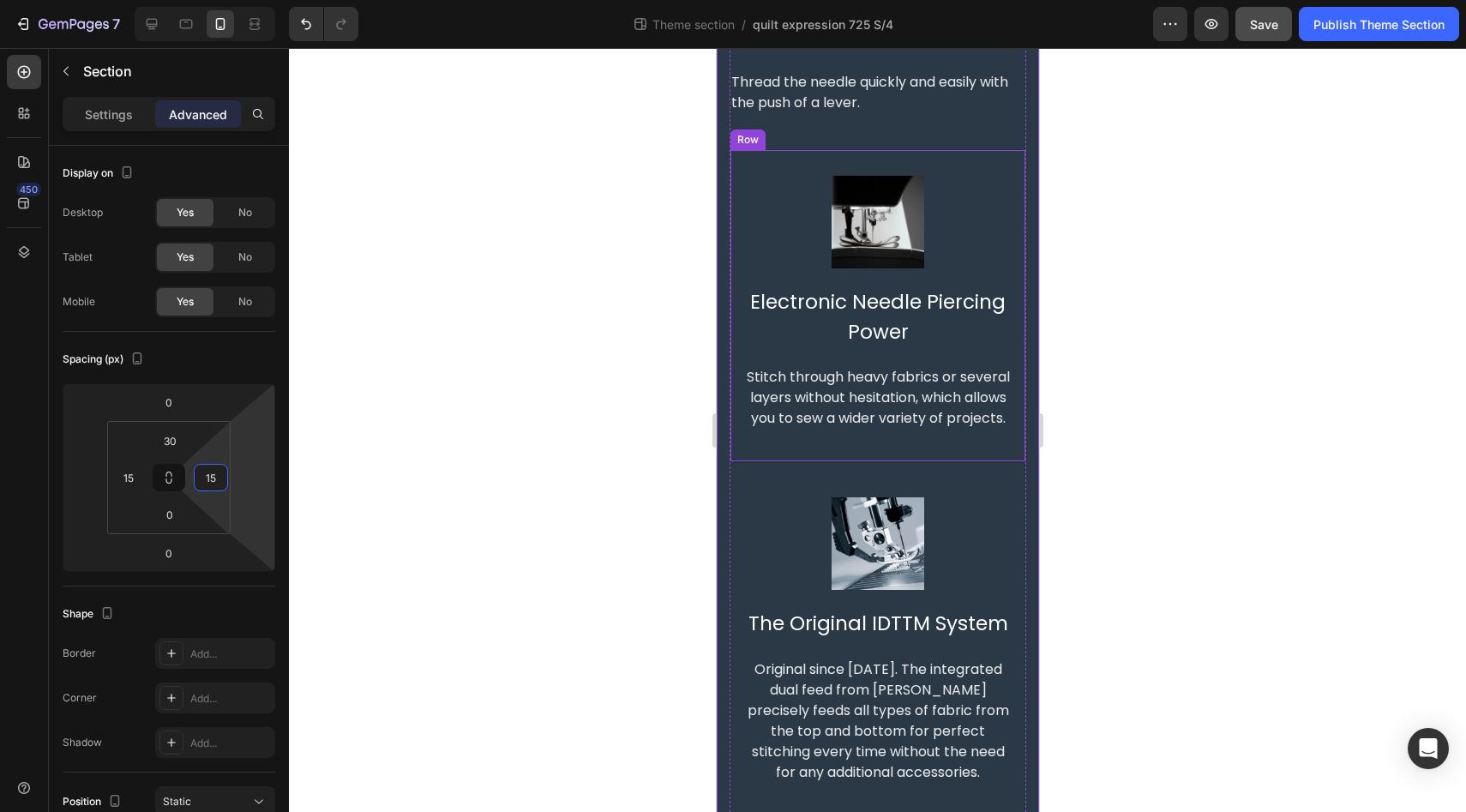
scroll to position [406, 0]
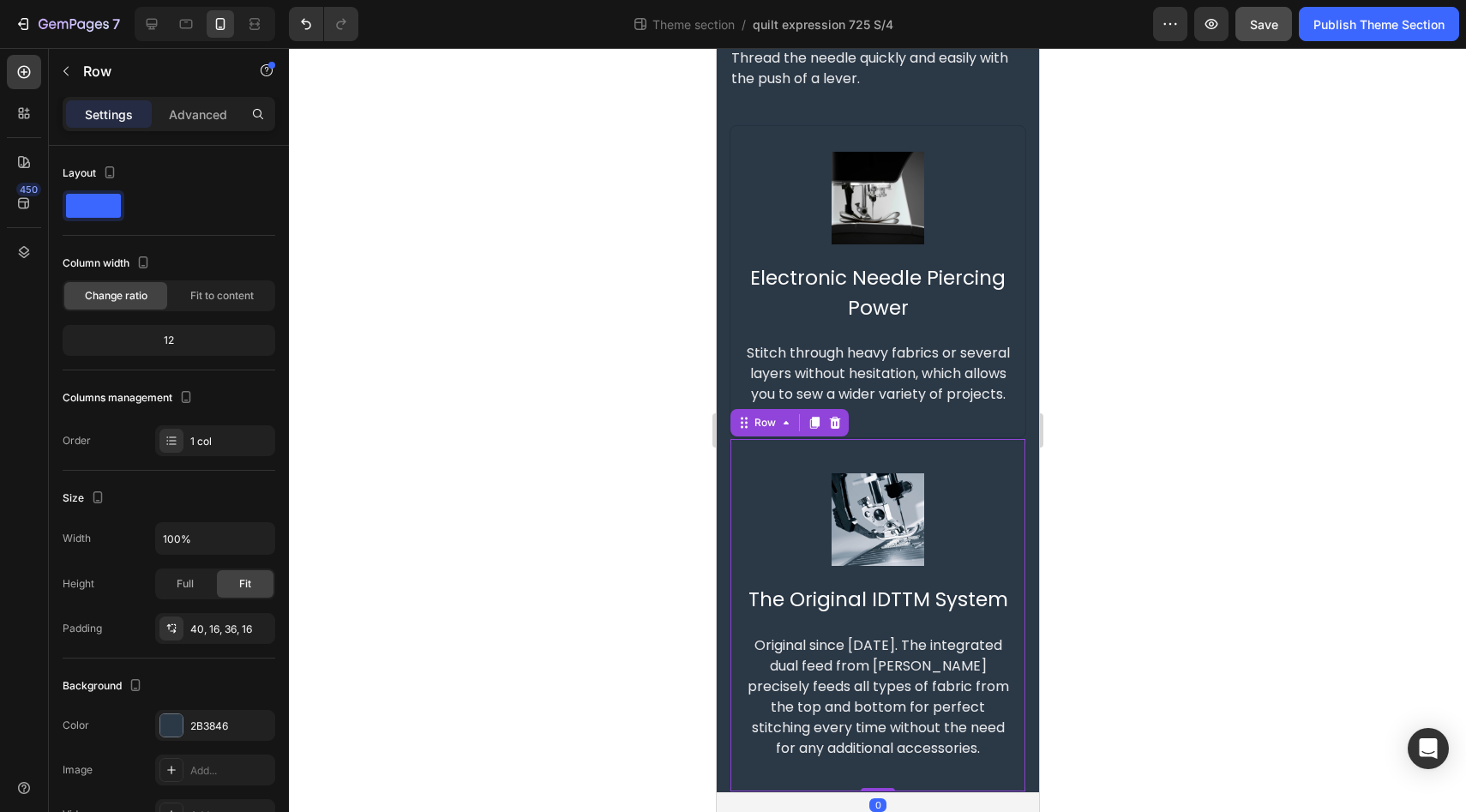
click at [986, 792] on div "Image The Original IDTTM System Text Block Original since 1968. The integrated …" at bounding box center [876, 615] width 296 height 354
click at [187, 119] on p "Advanced" at bounding box center [198, 114] width 59 height 18
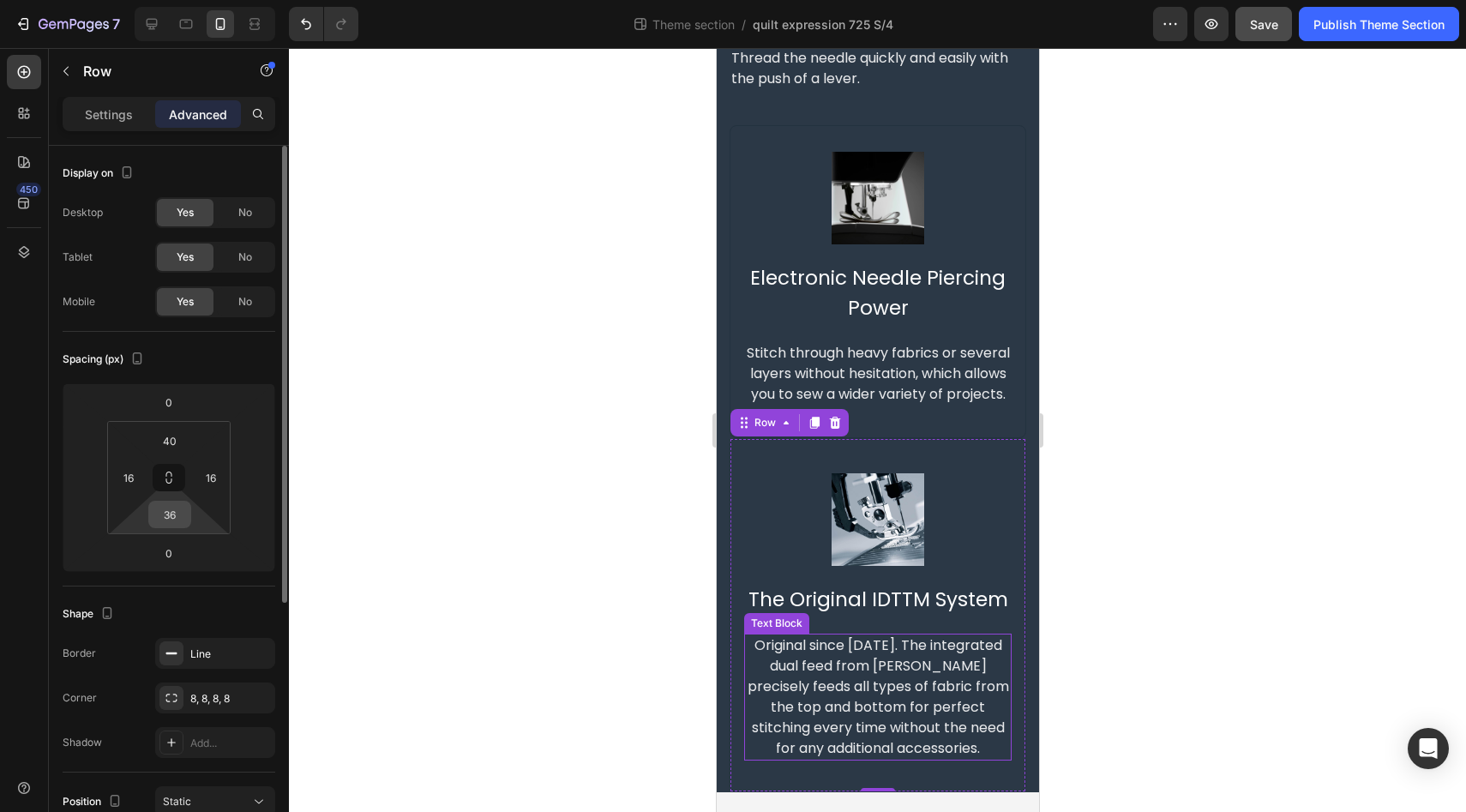
click at [168, 521] on input "36" at bounding box center [169, 514] width 34 height 26
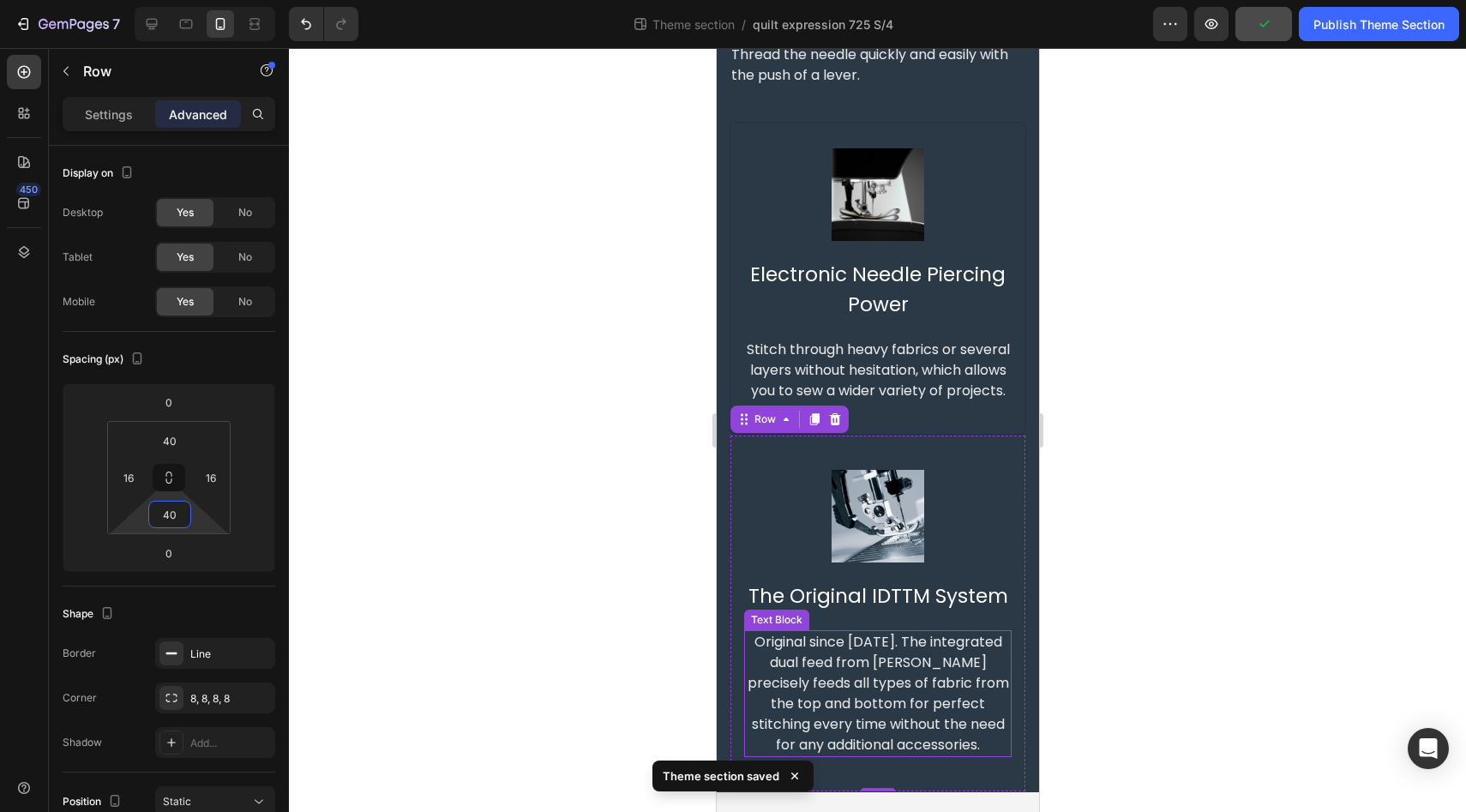
type input "40"
click at [7, 487] on div "450" at bounding box center [24, 413] width 34 height 715
click at [26, 503] on div "450" at bounding box center [24, 413] width 34 height 715
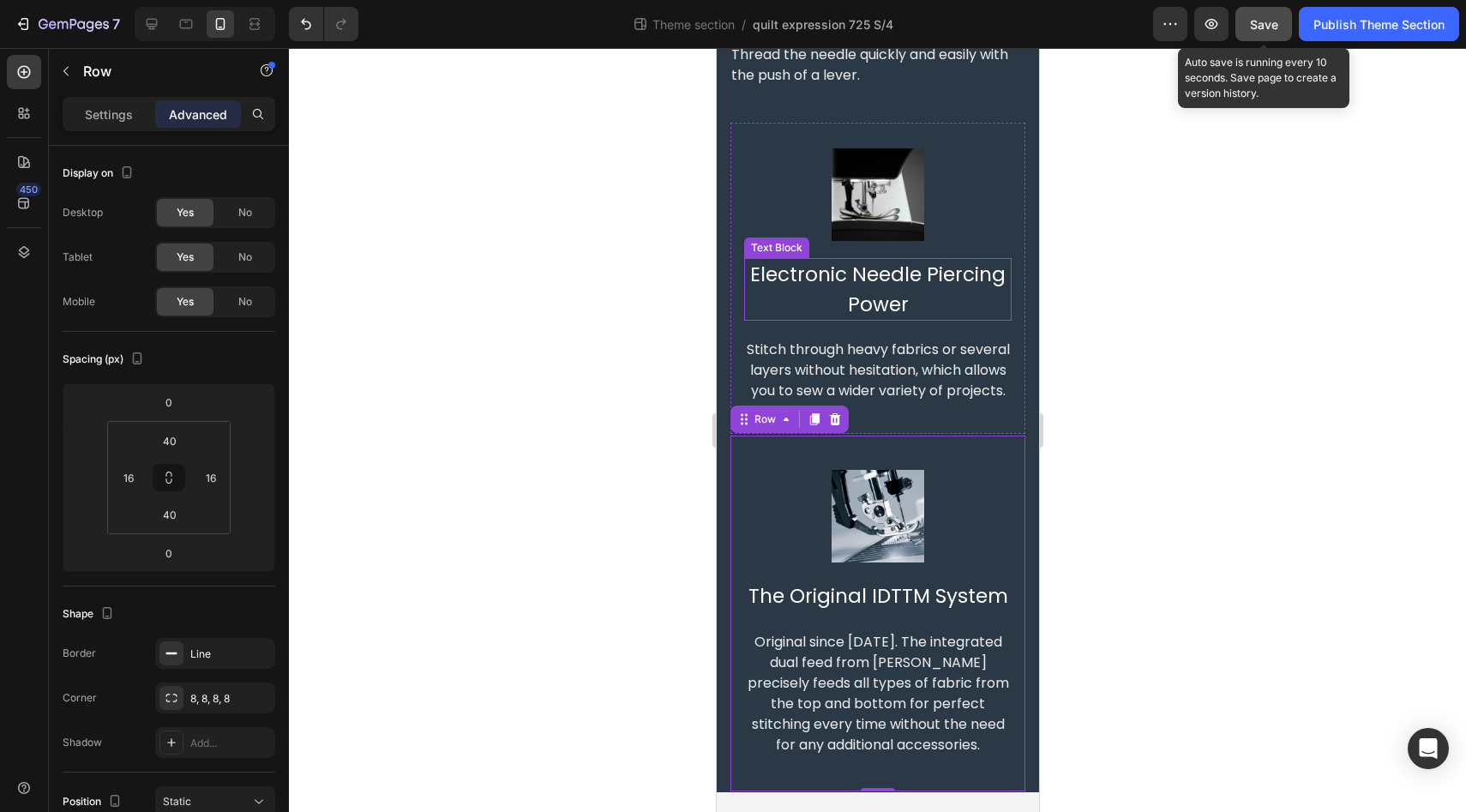
click at [1263, 21] on span "Save" at bounding box center [1263, 24] width 28 height 14
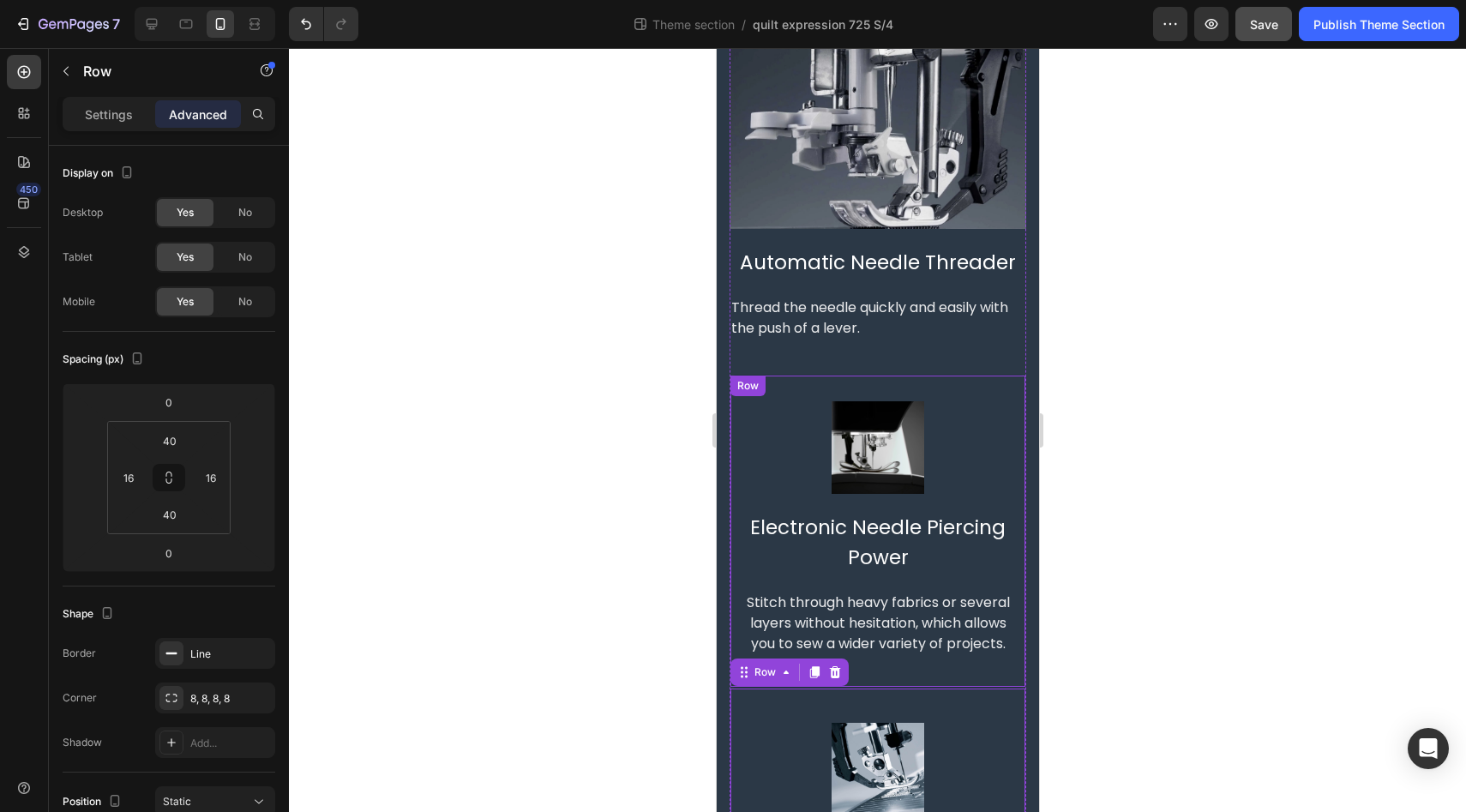
scroll to position [0, 0]
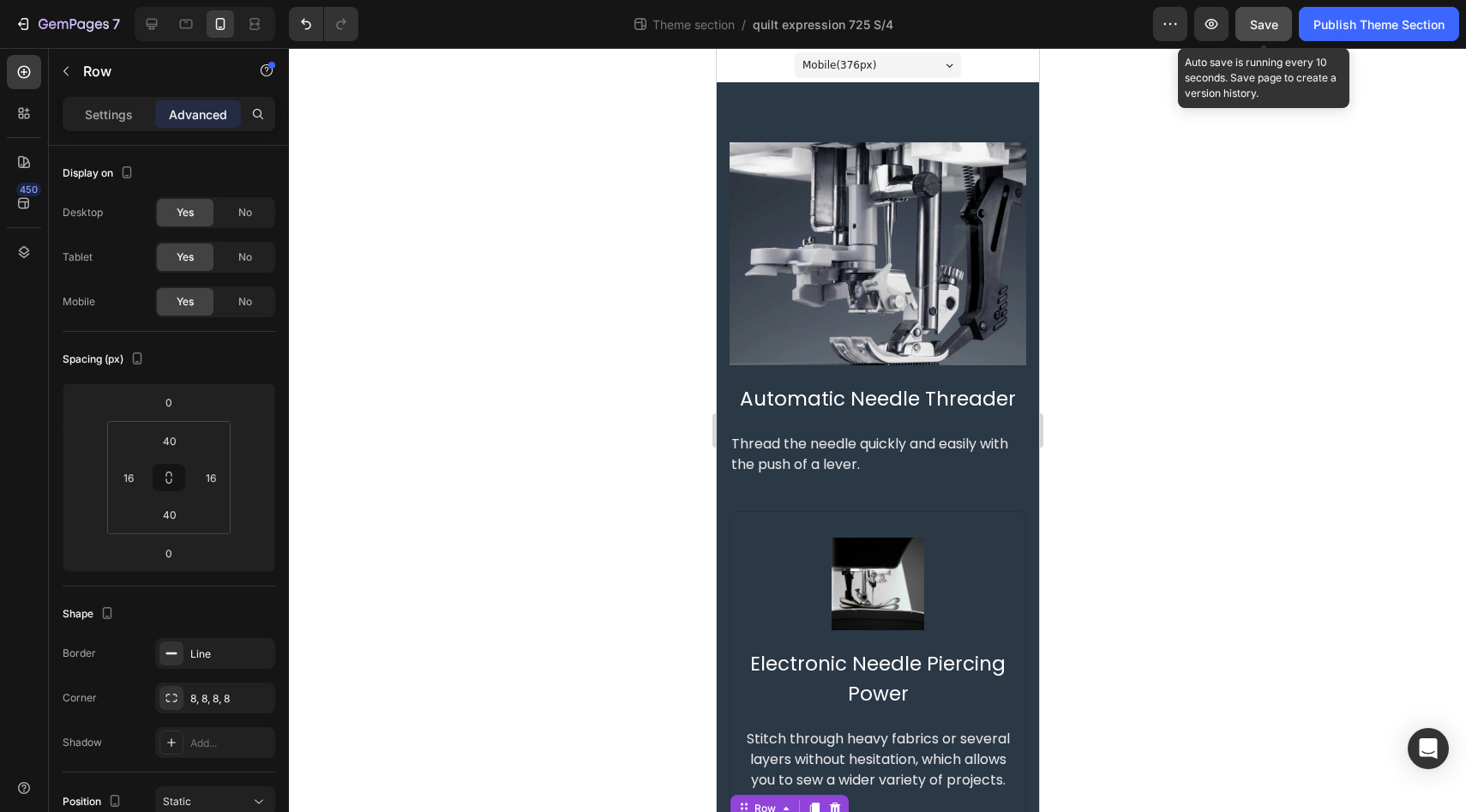
click at [1259, 20] on span "Save" at bounding box center [1263, 24] width 28 height 14
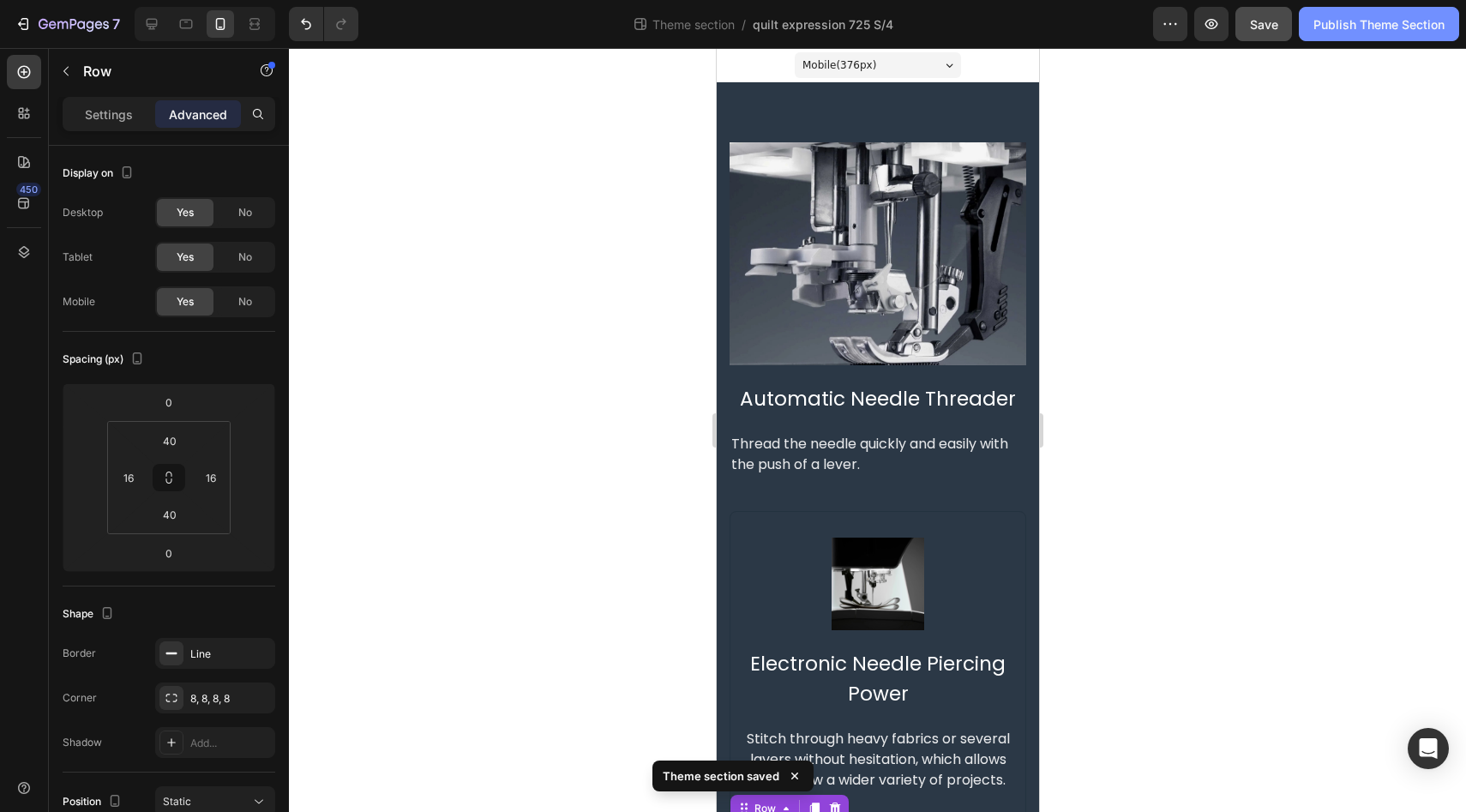
click at [1368, 26] on div "Publish Theme Section" at bounding box center [1378, 24] width 132 height 18
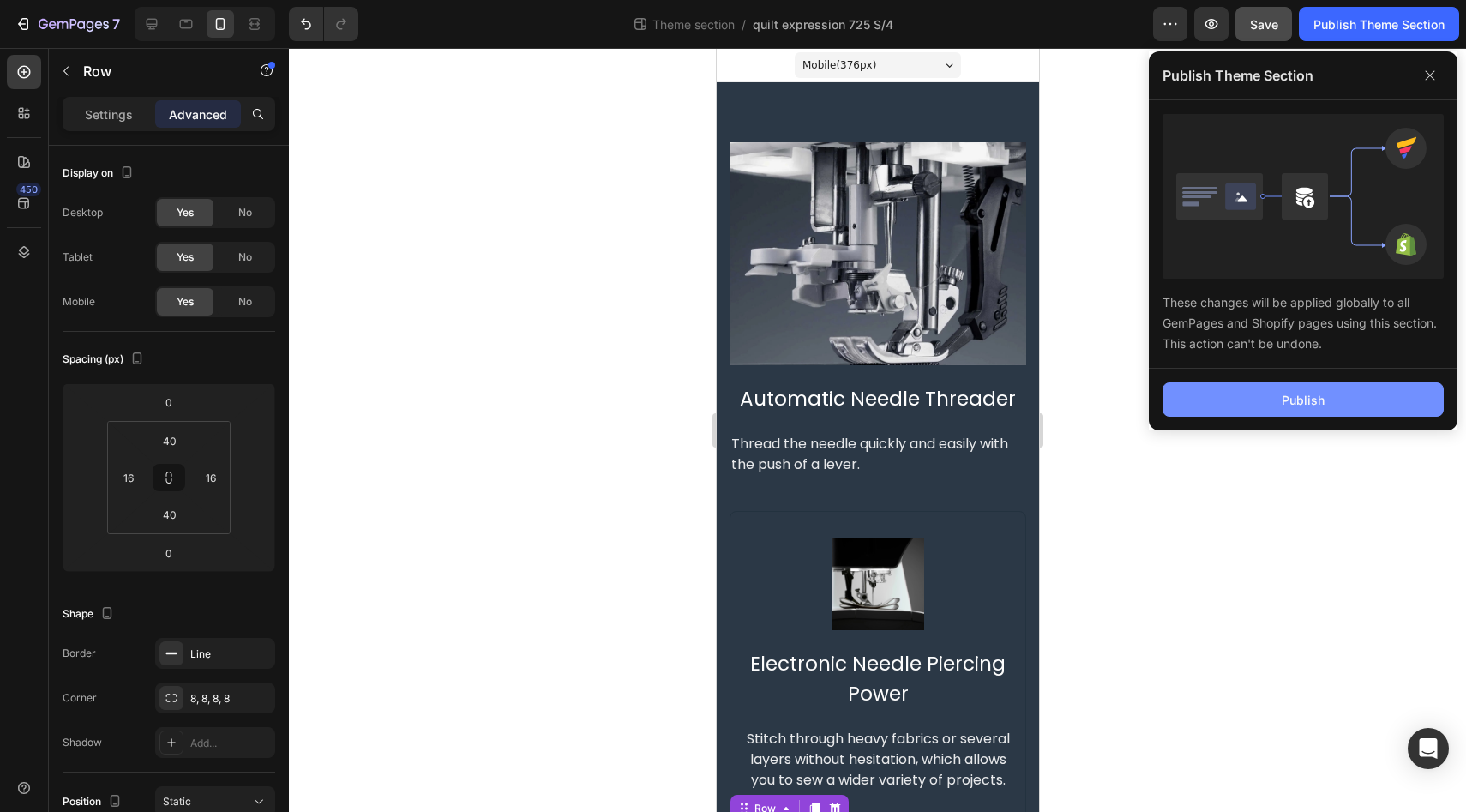
click at [1263, 404] on button "Publish" at bounding box center [1302, 399] width 281 height 34
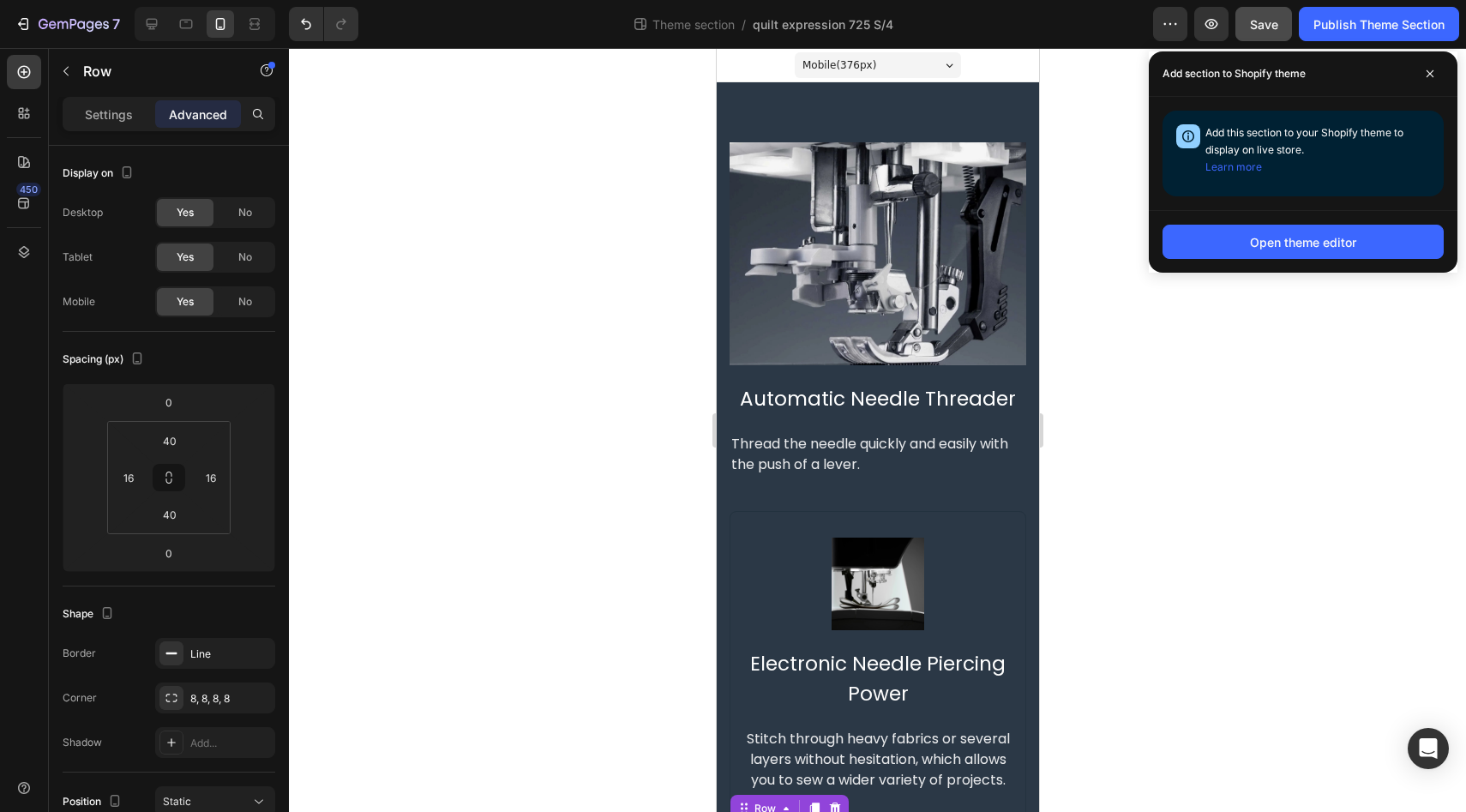
click at [519, 413] on div at bounding box center [876, 430] width 1176 height 764
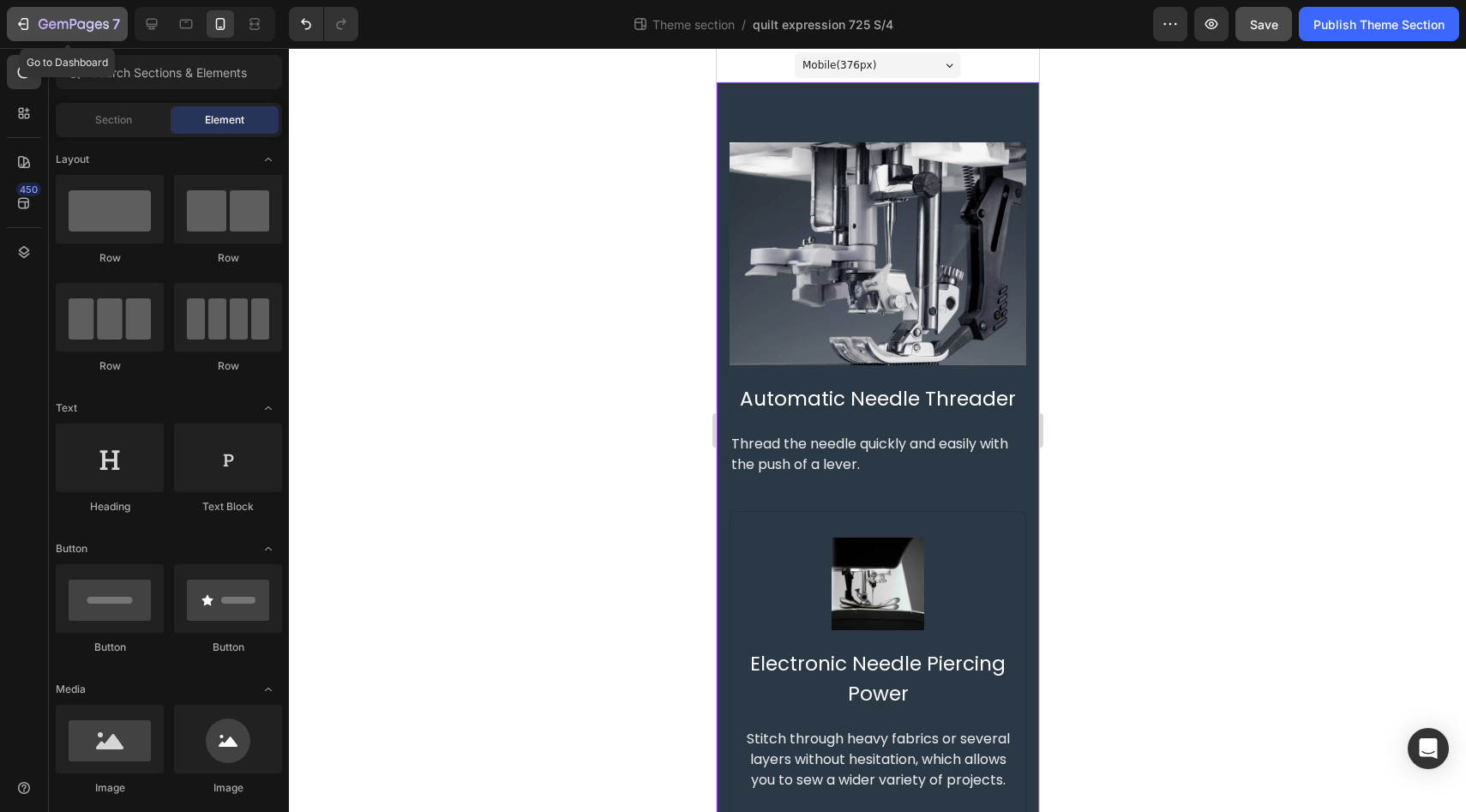
click at [90, 20] on icon "button" at bounding box center [74, 25] width 70 height 14
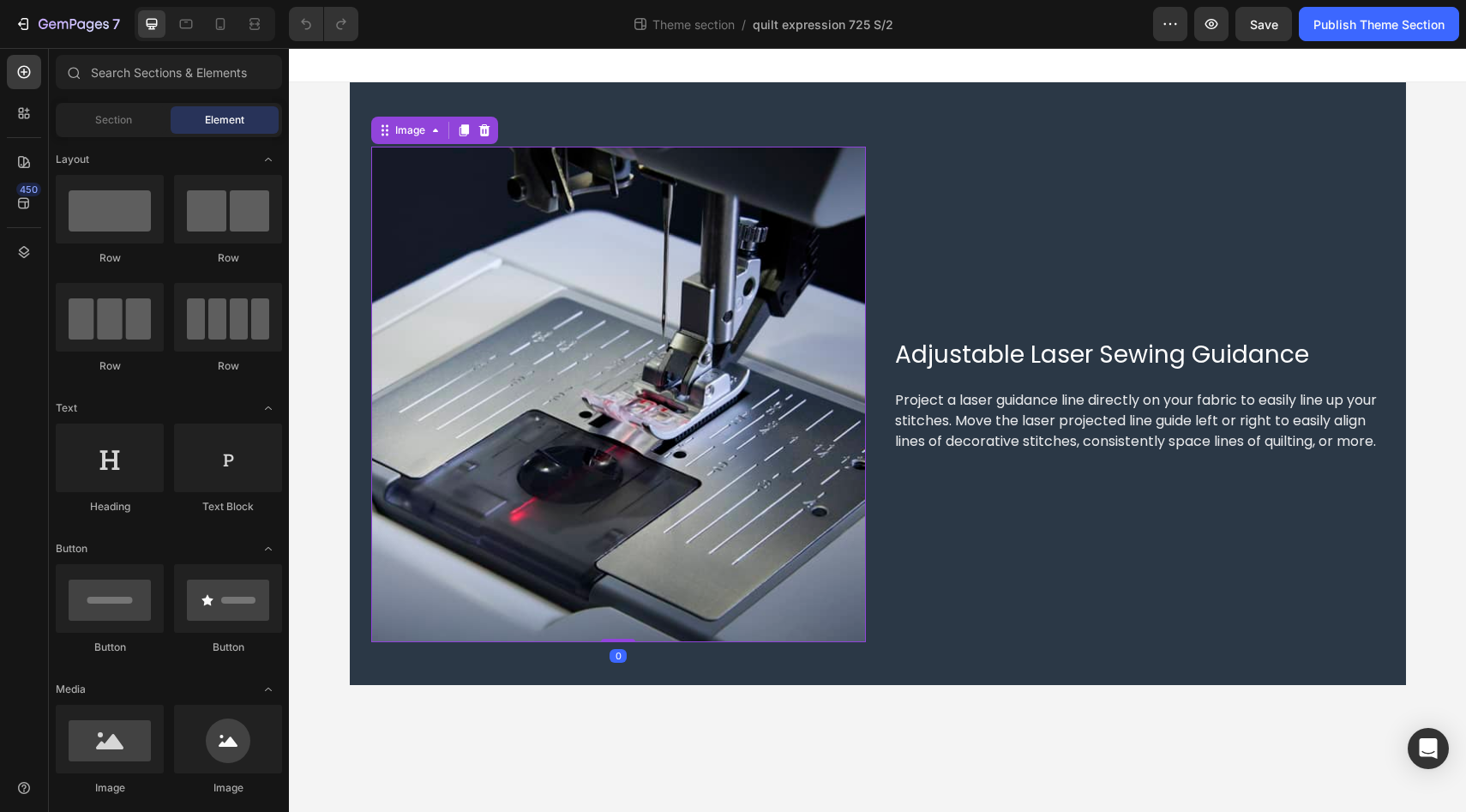
click at [687, 512] on img at bounding box center [618, 394] width 495 height 495
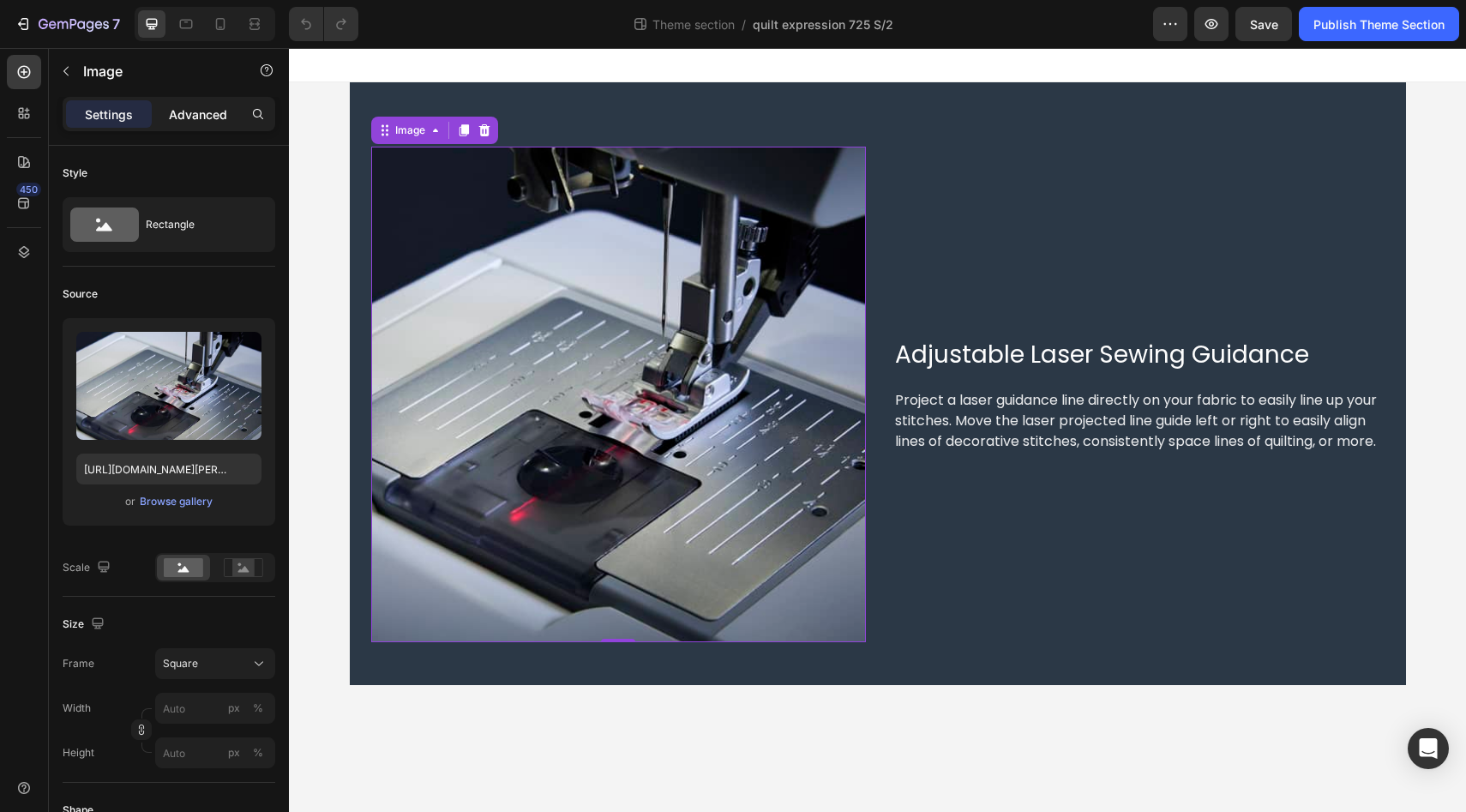
click at [205, 124] on div "Advanced" at bounding box center [198, 114] width 86 height 27
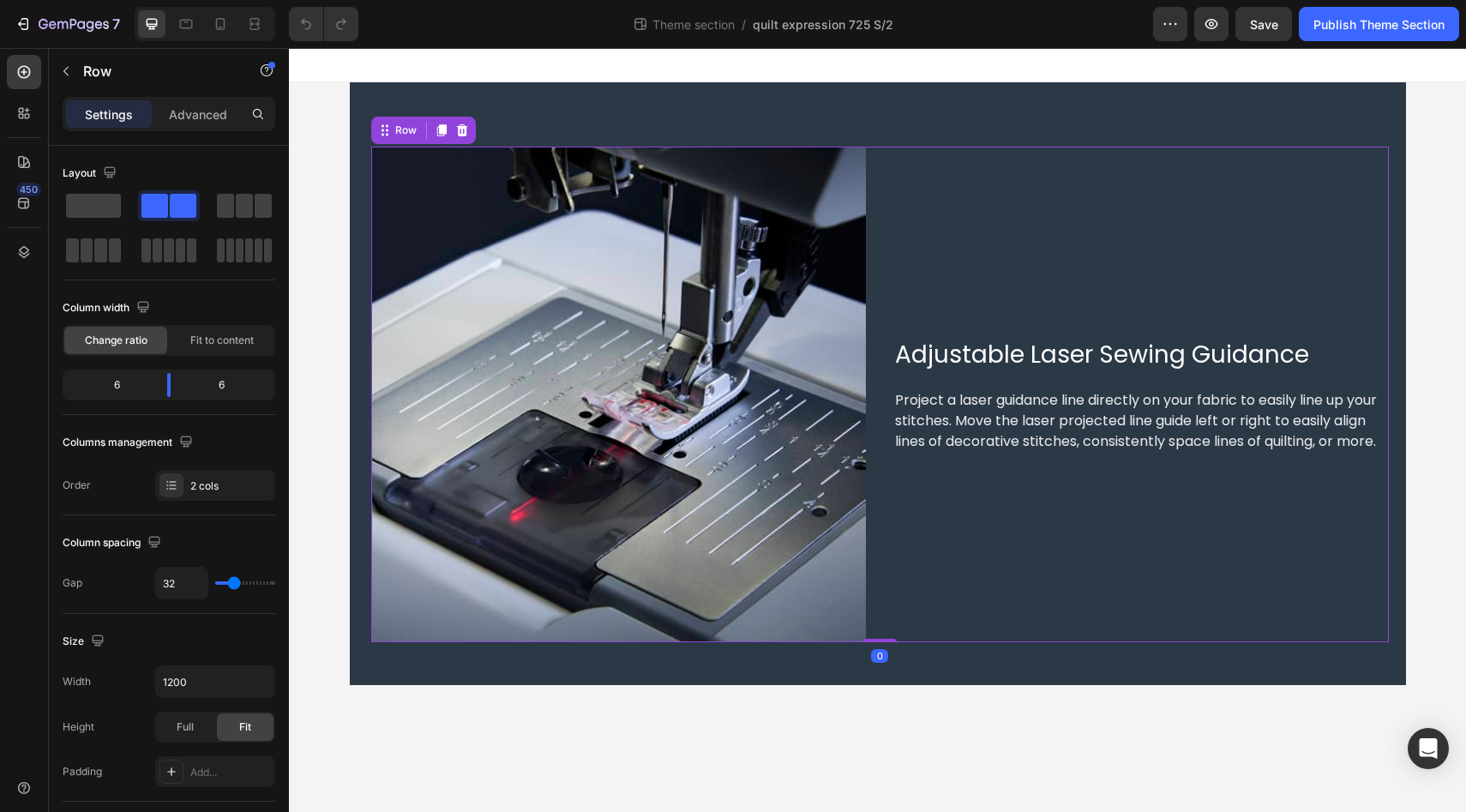
click at [977, 234] on div "Adjustable Laser Sewing Guidance Heading Project a laser guidance line directly…" at bounding box center [1140, 394] width 495 height 495
click at [930, 130] on div "Image Adjustable Laser Sewing Guidance Heading Project a laser guidance line di…" at bounding box center [877, 383] width 1056 height 603
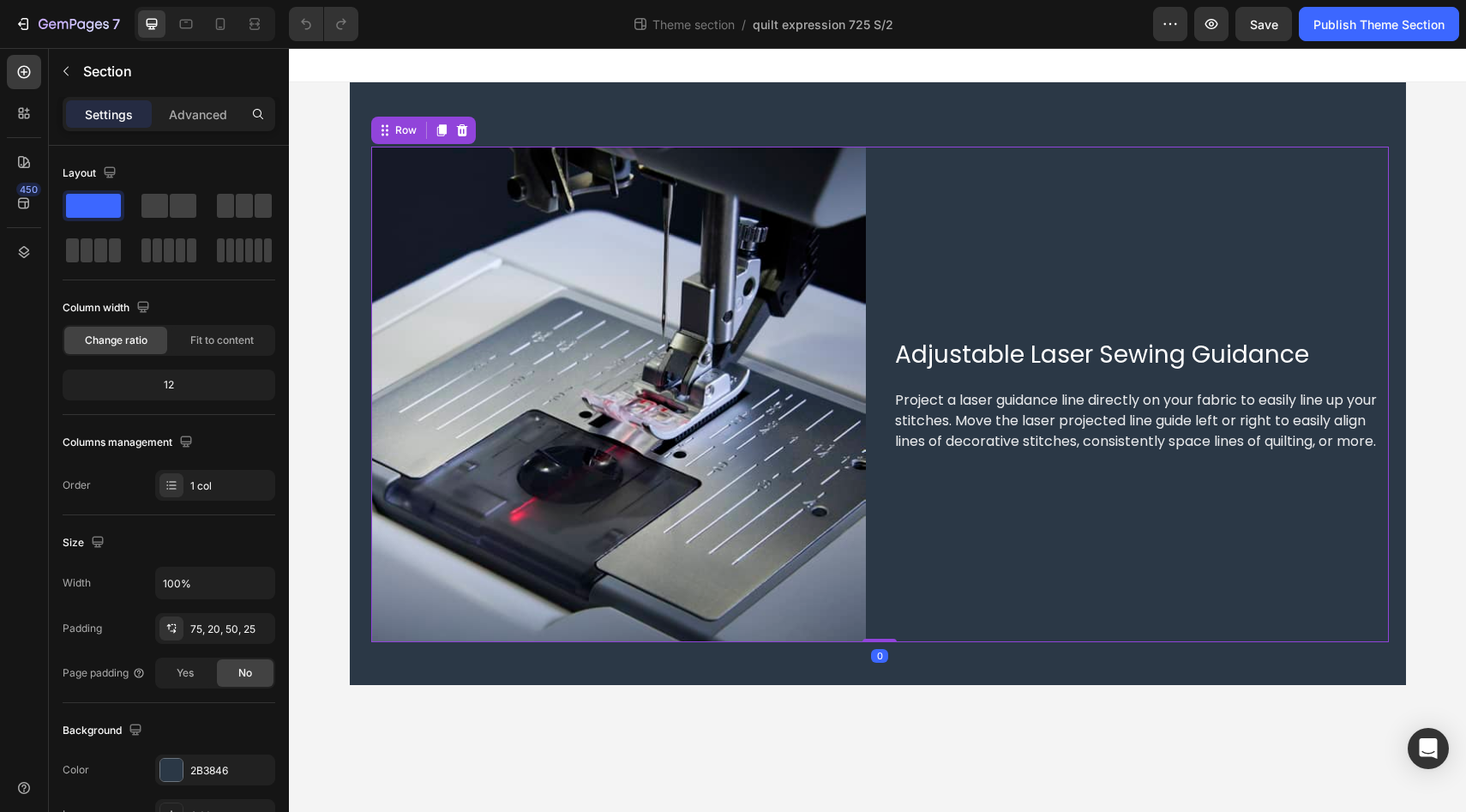
click at [920, 179] on div "Adjustable Laser Sewing Guidance Heading Project a laser guidance line directly…" at bounding box center [1140, 394] width 495 height 495
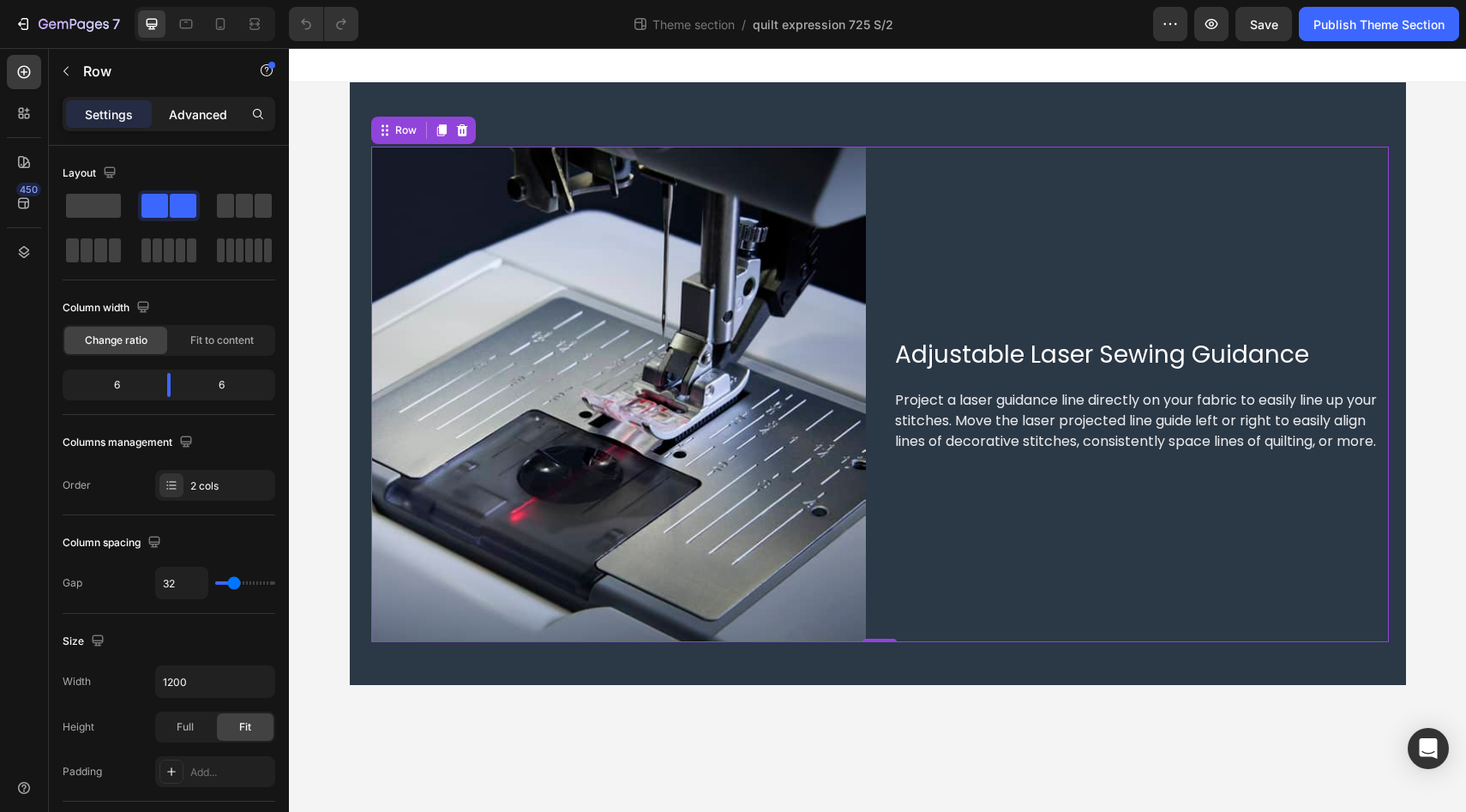
click at [201, 124] on div "Advanced" at bounding box center [198, 114] width 86 height 27
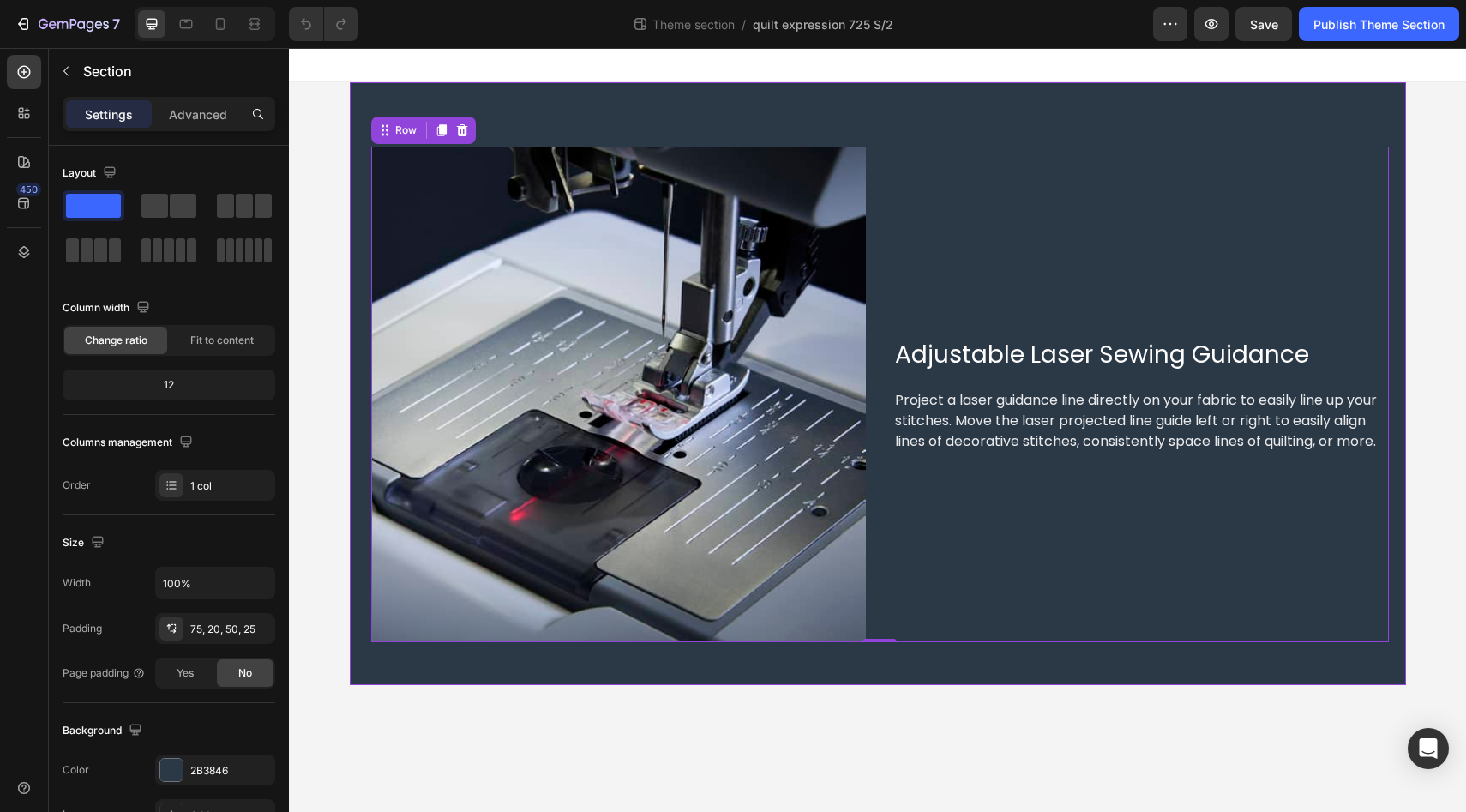
click at [354, 200] on div "Image Adjustable Laser Sewing Guidance Heading Project a laser guidance line di…" at bounding box center [877, 383] width 1056 height 603
click at [681, 93] on div "Image Adjustable Laser Sewing Guidance Heading Project a laser guidance line di…" at bounding box center [877, 383] width 1056 height 603
click at [911, 187] on div "Adjustable Laser Sewing Guidance Heading Project a laser guidance line directly…" at bounding box center [1140, 394] width 495 height 495
click at [697, 110] on div "Image Adjustable Laser Sewing Guidance Heading Project a laser guidance line di…" at bounding box center [877, 383] width 1056 height 603
click at [184, 123] on p "Advanced" at bounding box center [198, 114] width 59 height 18
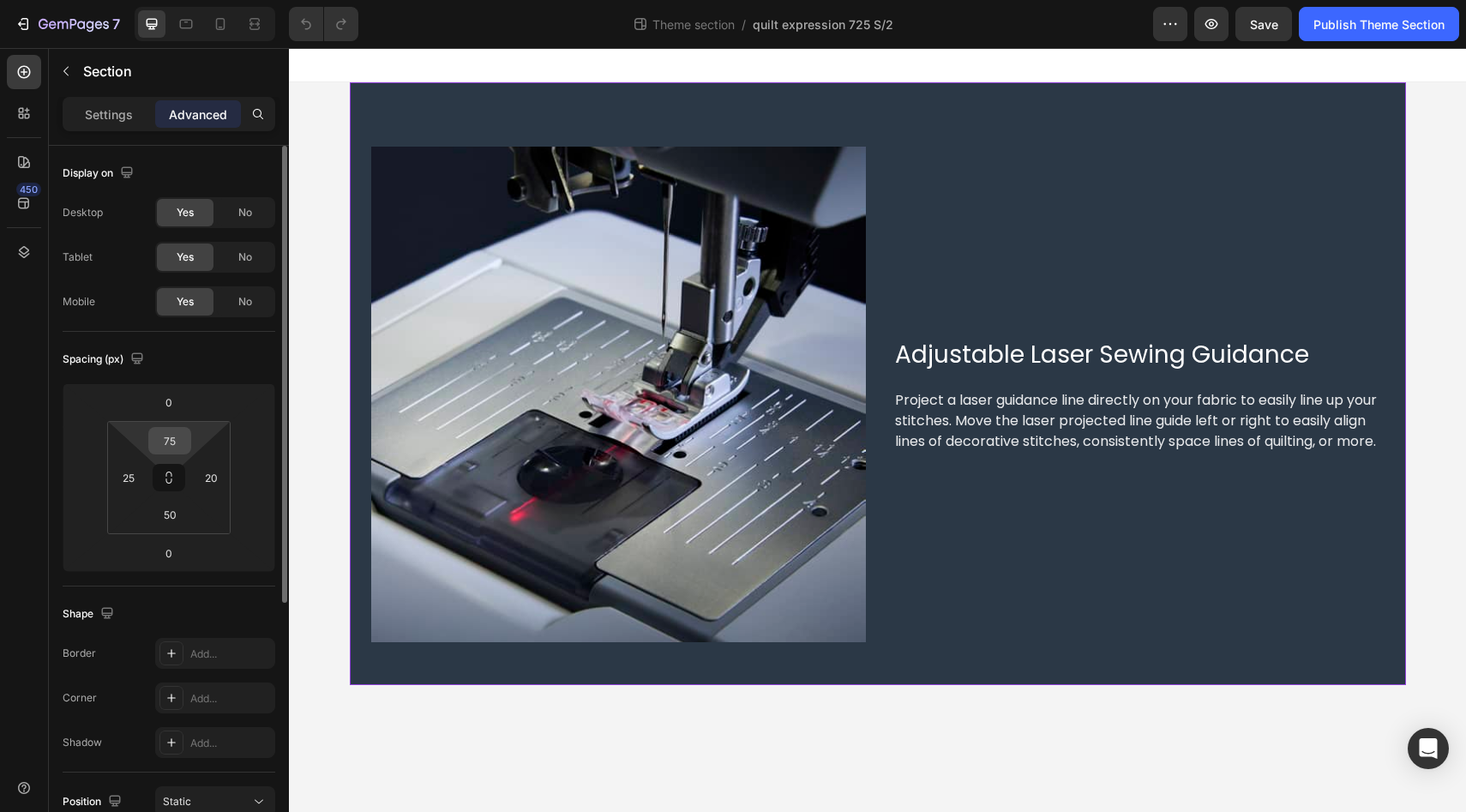
click at [174, 438] on input "75" at bounding box center [169, 440] width 34 height 26
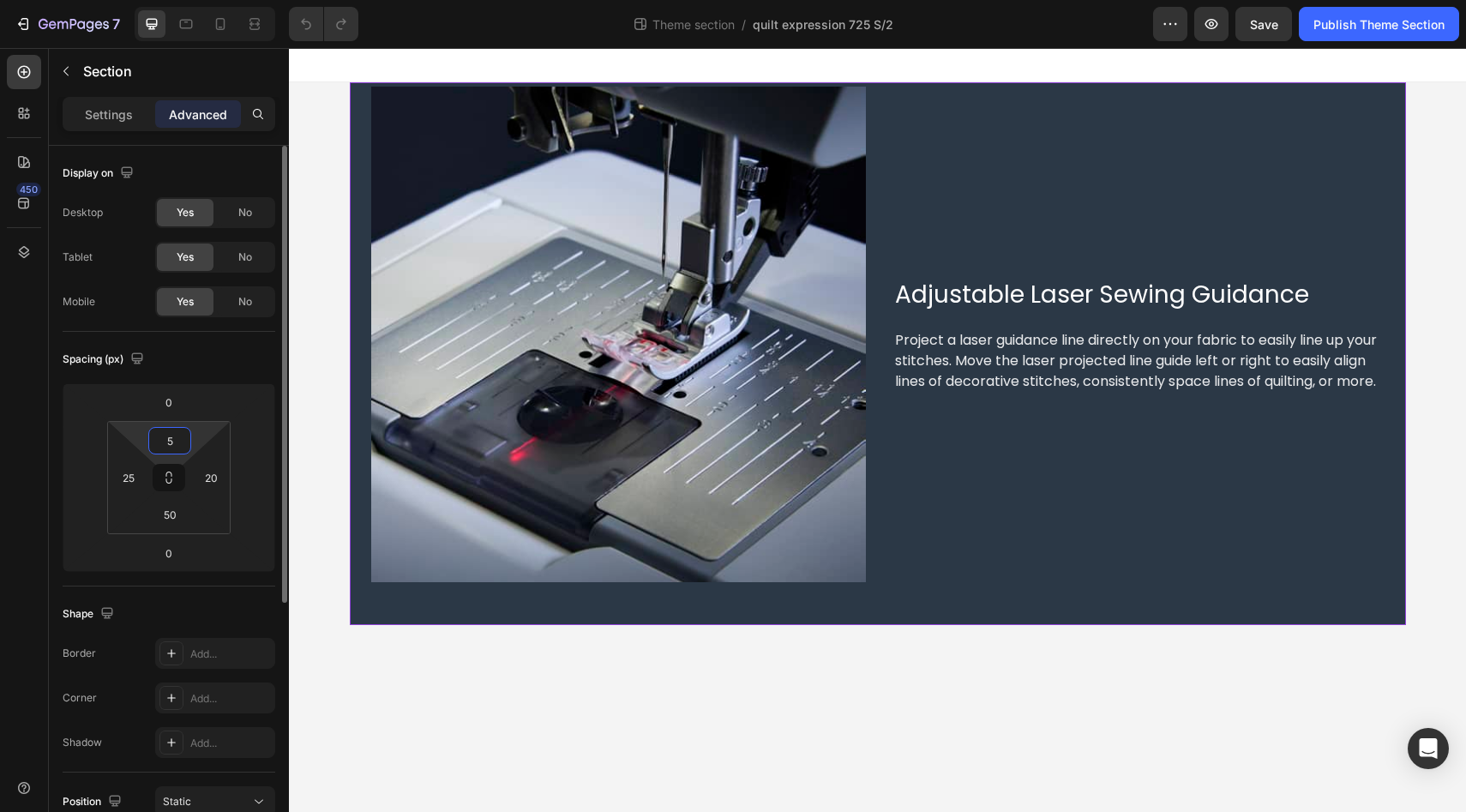
type input "50"
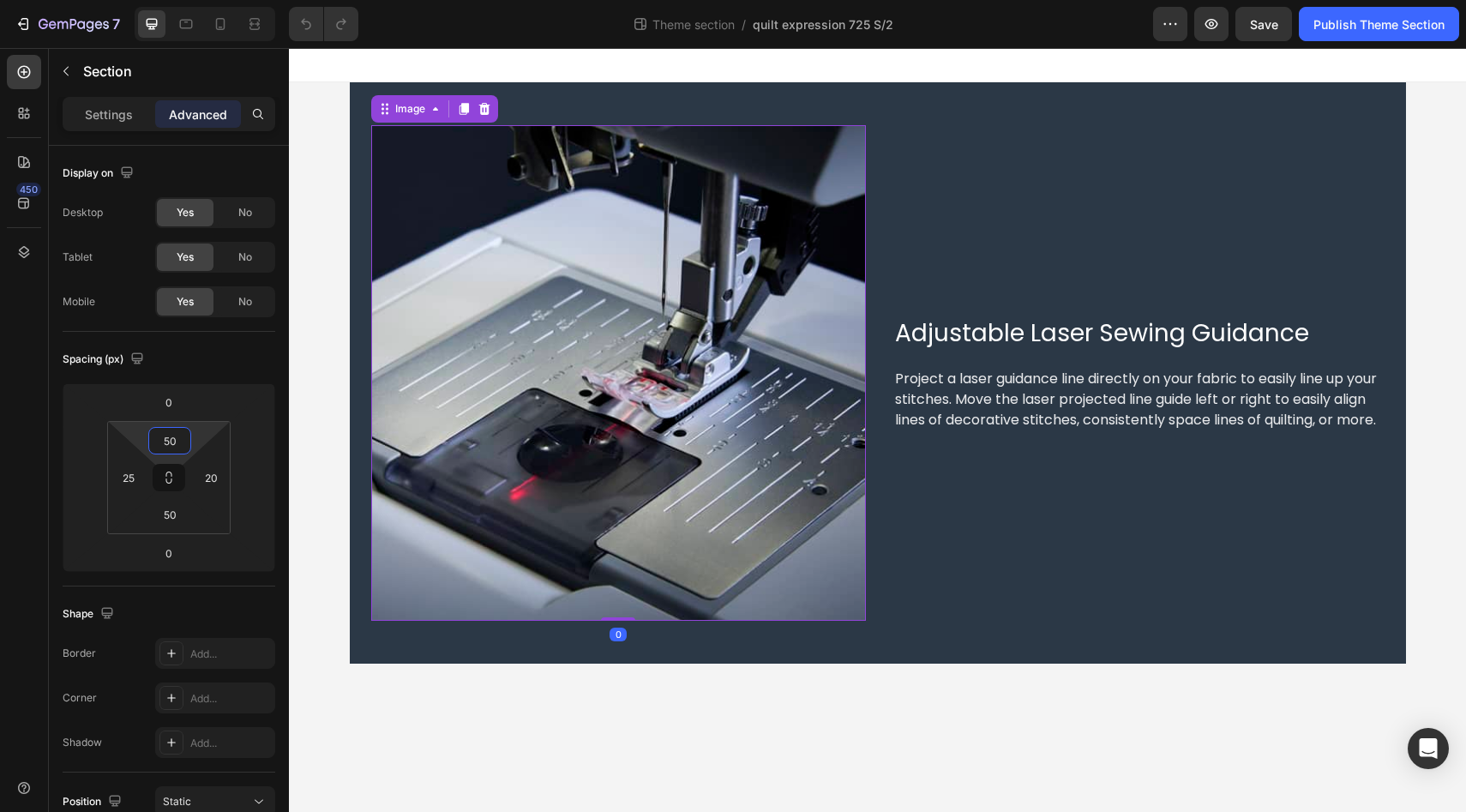
click at [634, 425] on img at bounding box center [618, 372] width 495 height 495
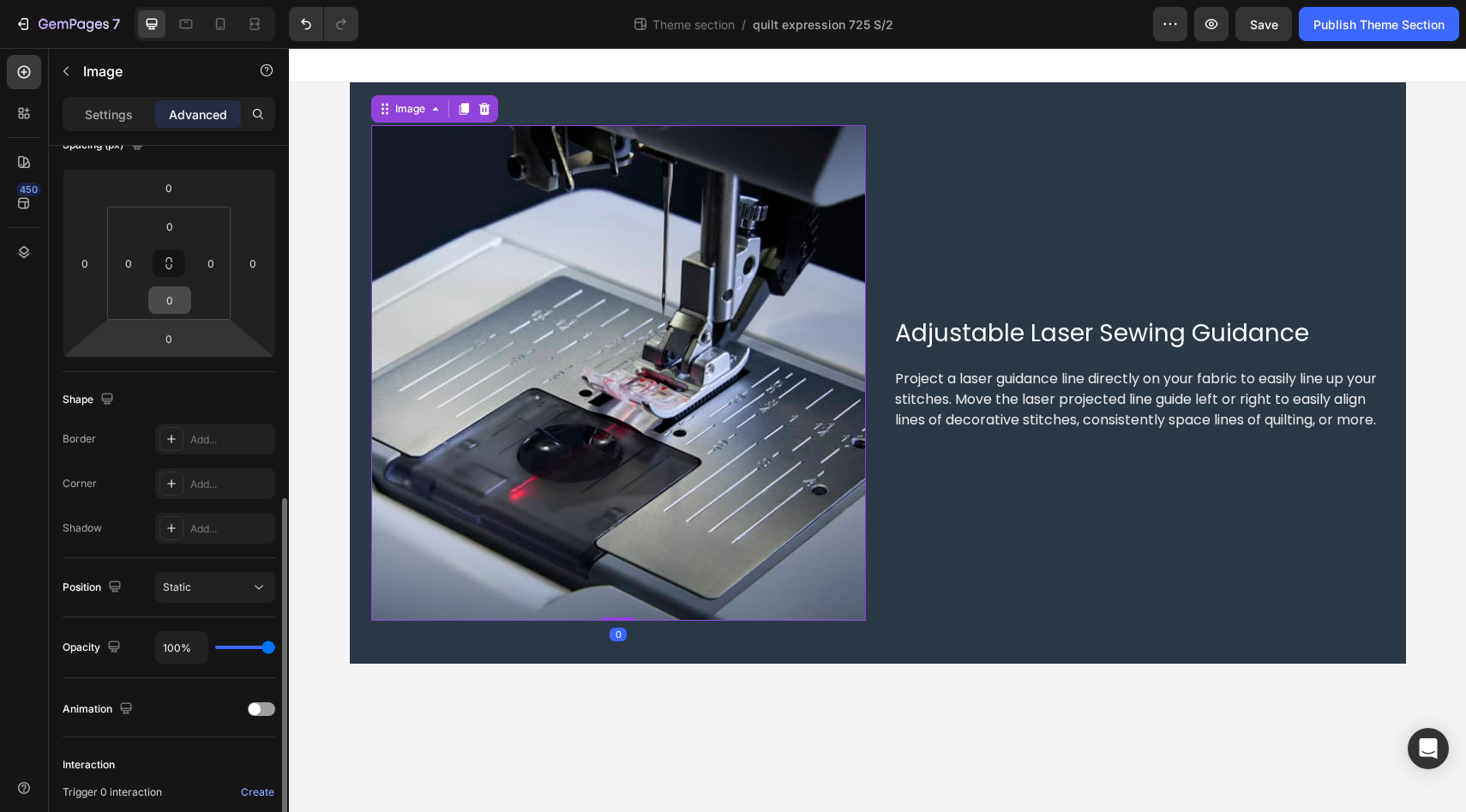
scroll to position [402, 0]
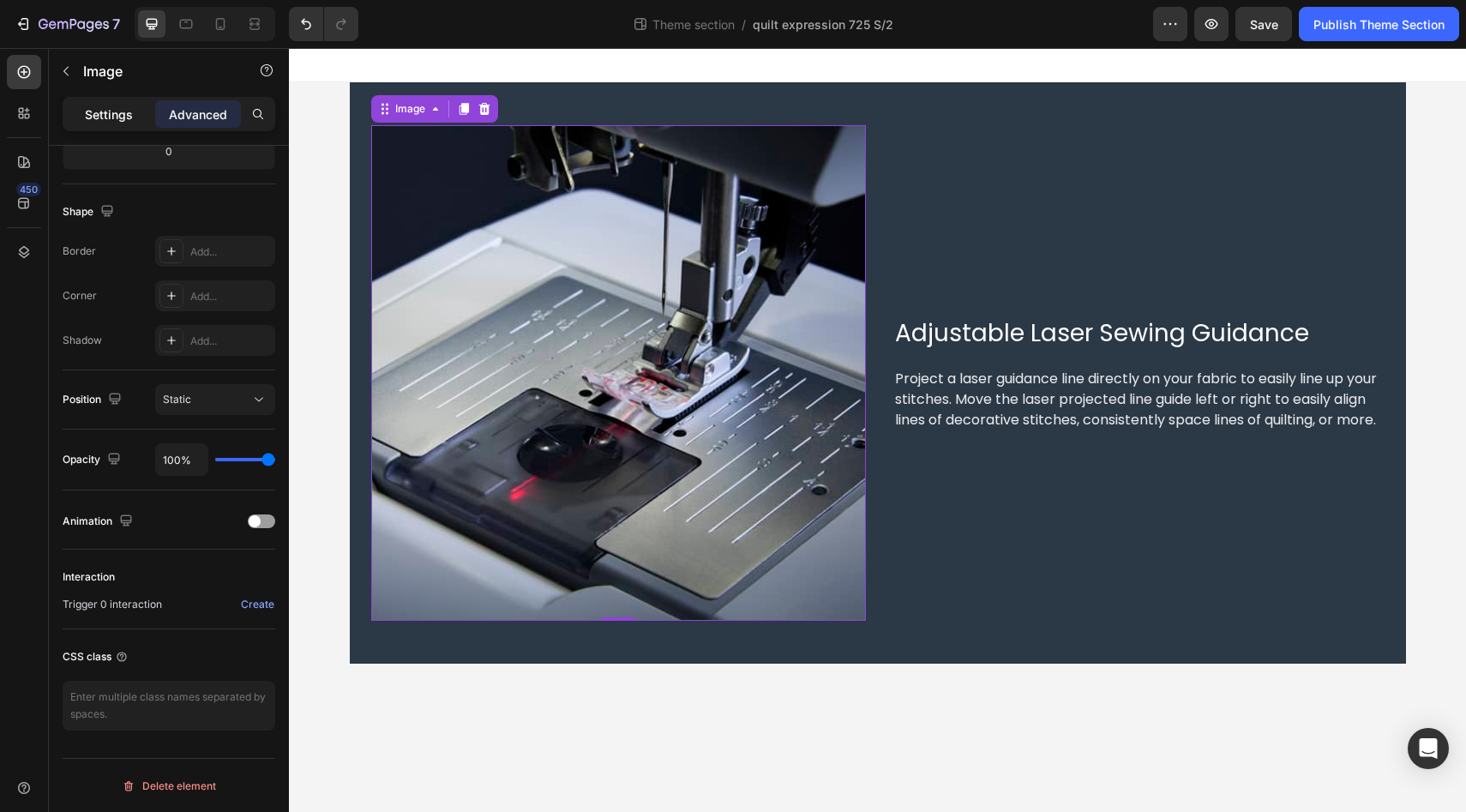
click at [118, 126] on div "Settings" at bounding box center [109, 114] width 86 height 27
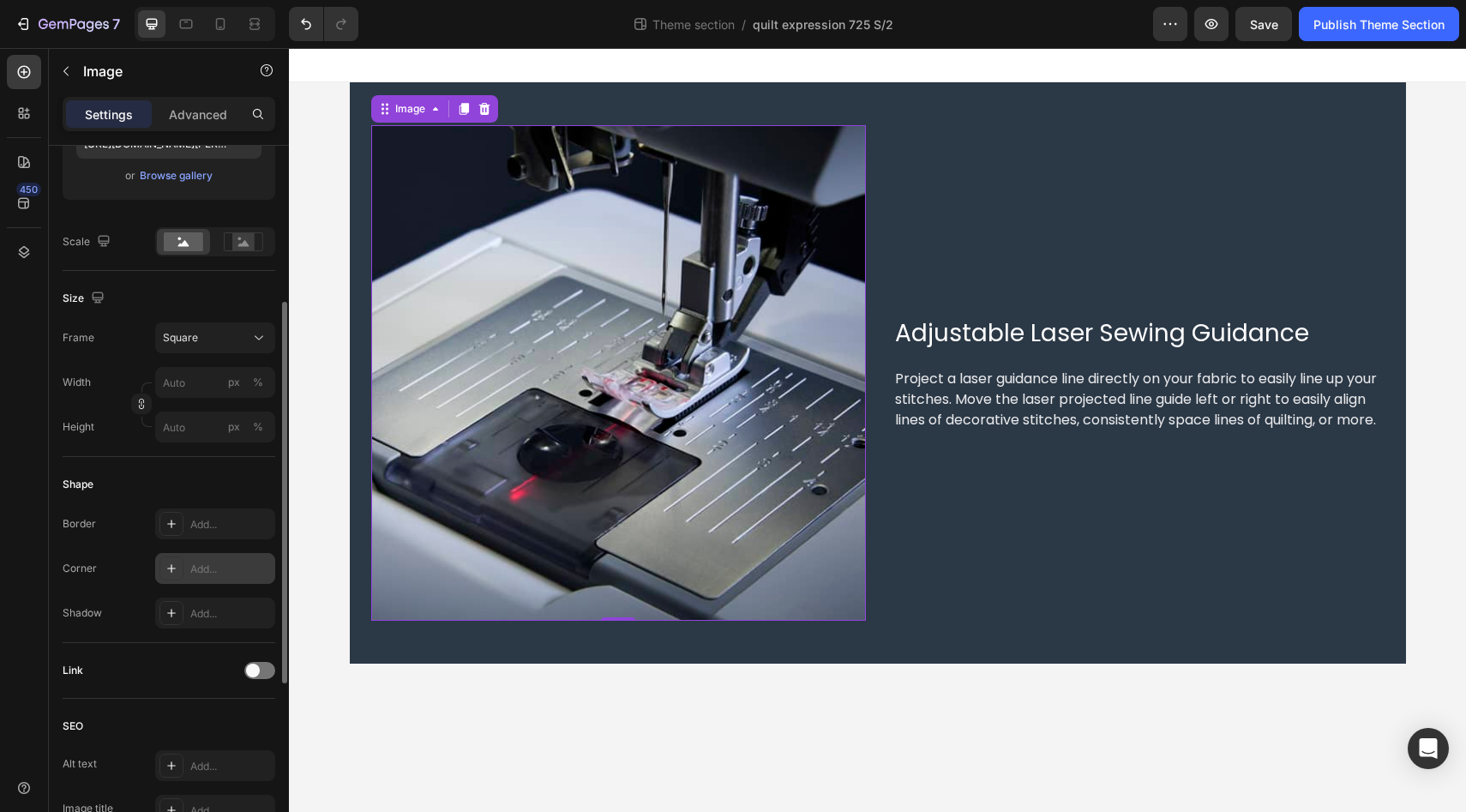
scroll to position [302, 0]
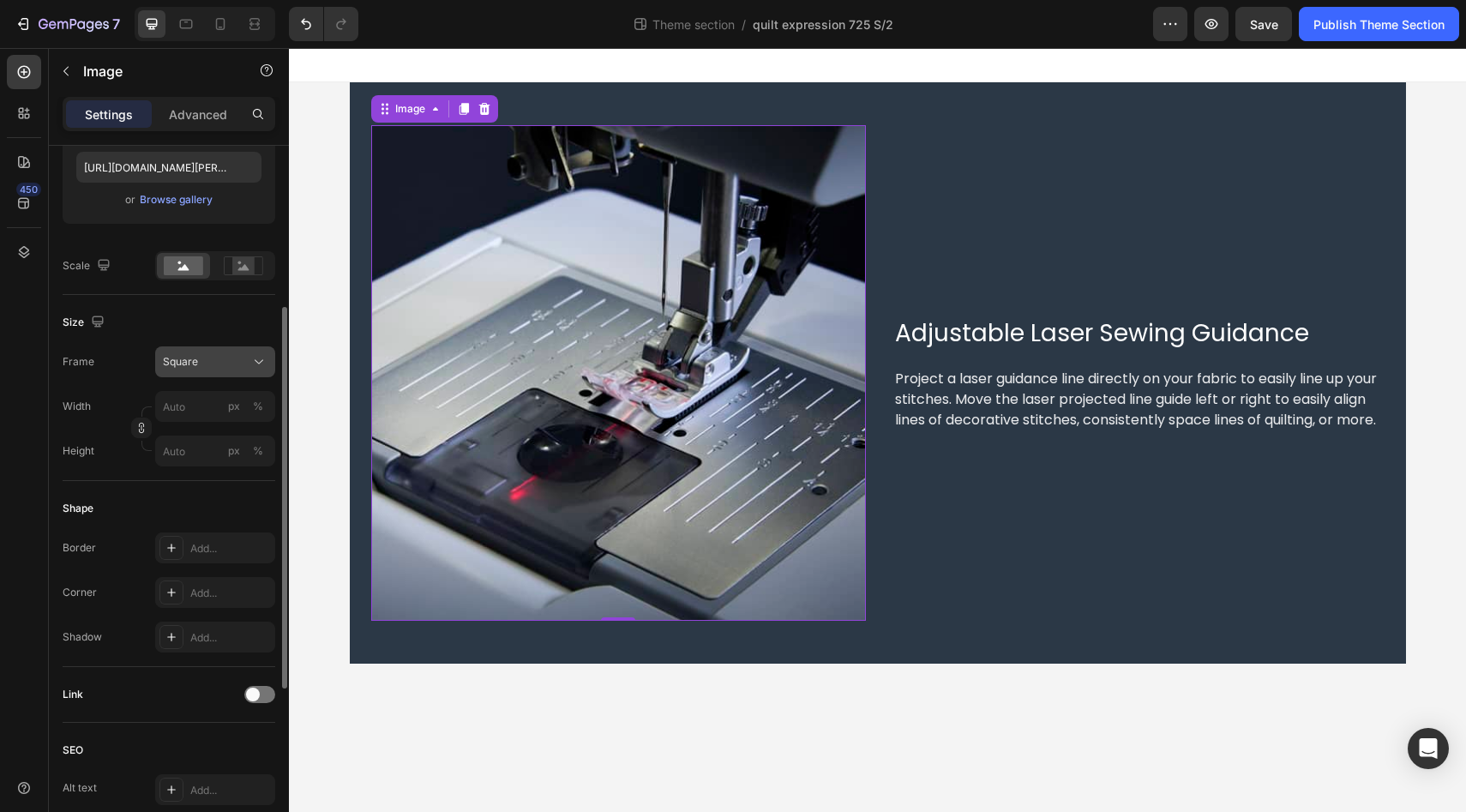
click at [259, 369] on icon at bounding box center [258, 362] width 17 height 17
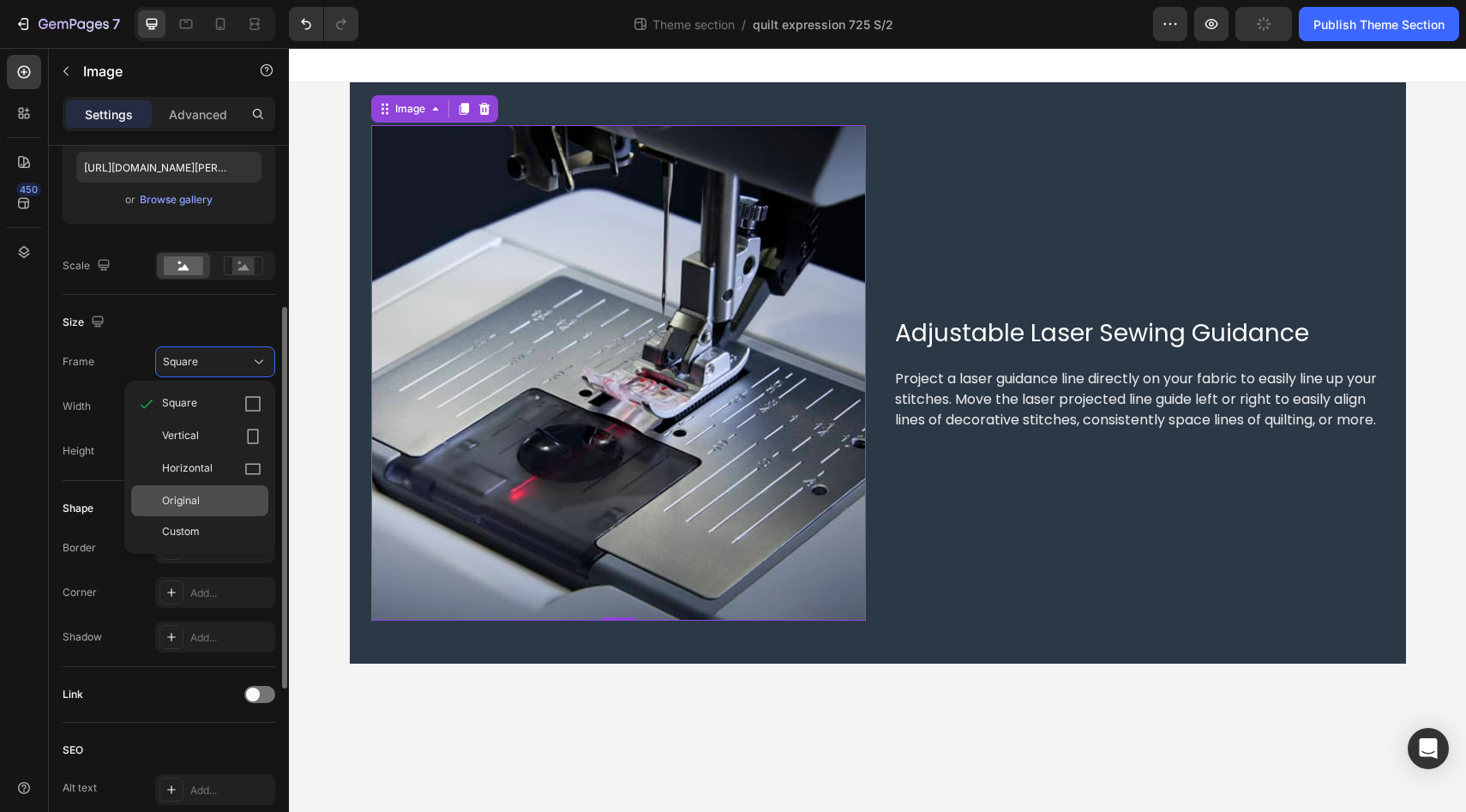
click at [228, 501] on div "Original" at bounding box center [211, 501] width 99 height 15
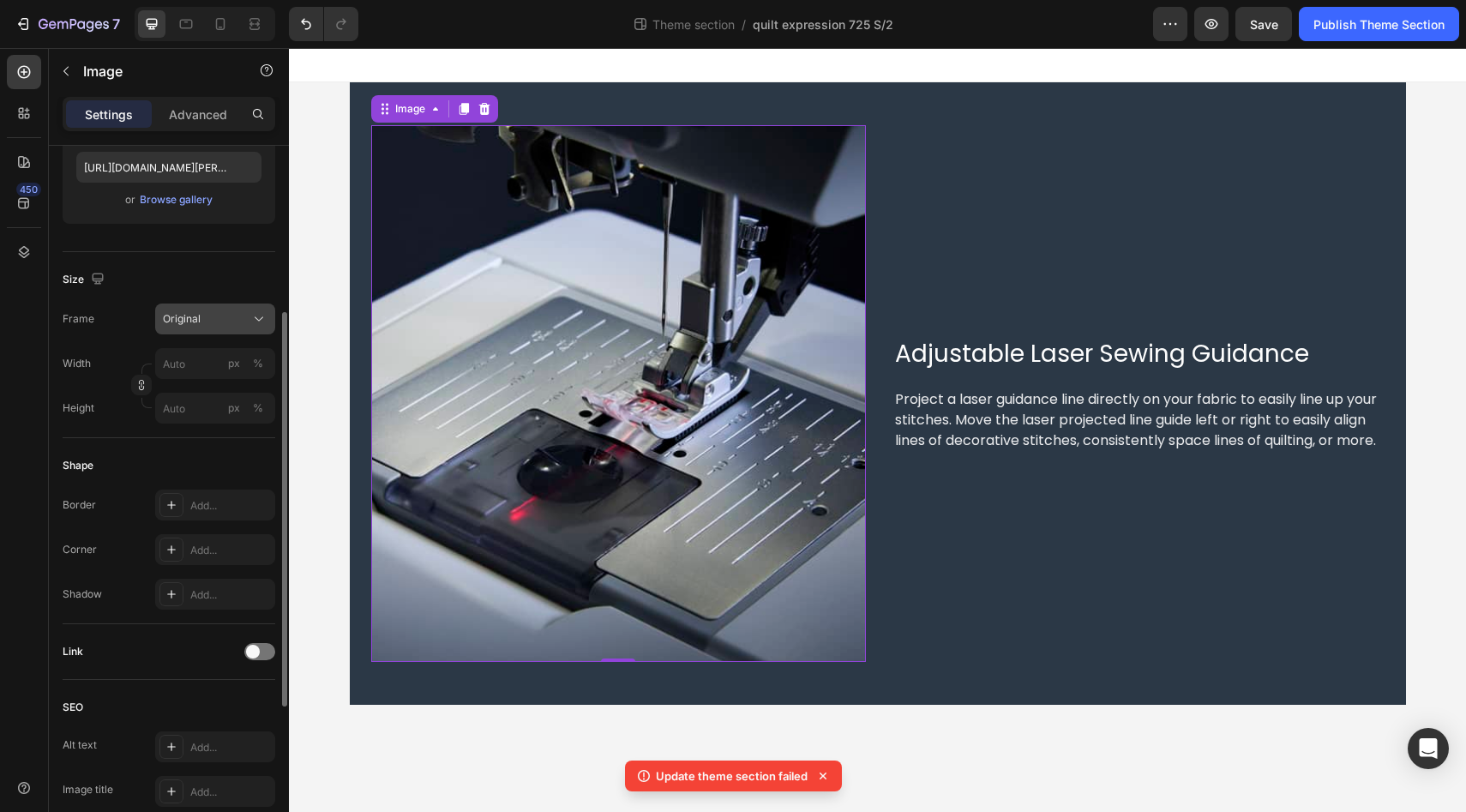
click at [257, 321] on icon at bounding box center [258, 319] width 17 height 17
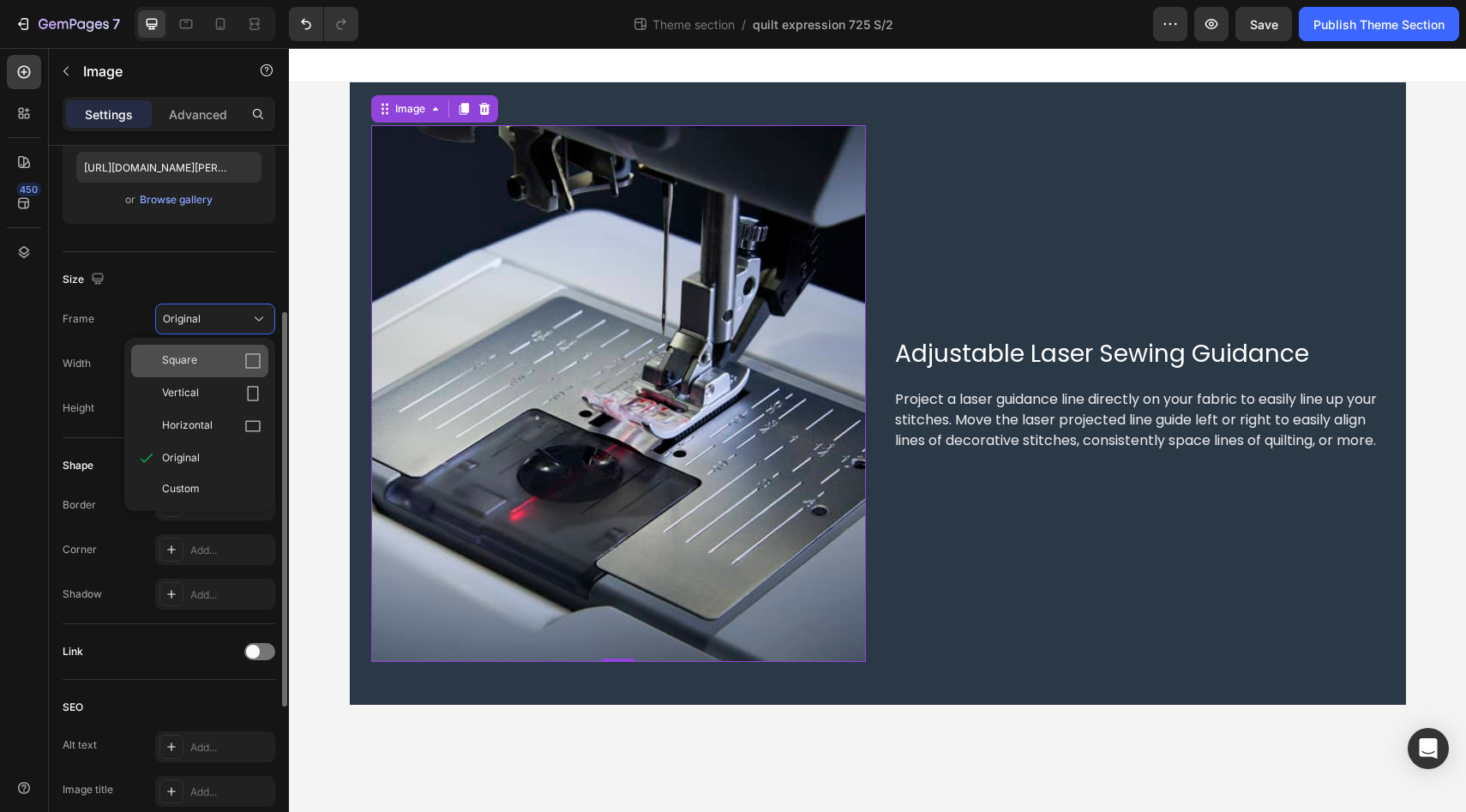
click at [213, 366] on div "Square" at bounding box center [211, 361] width 99 height 17
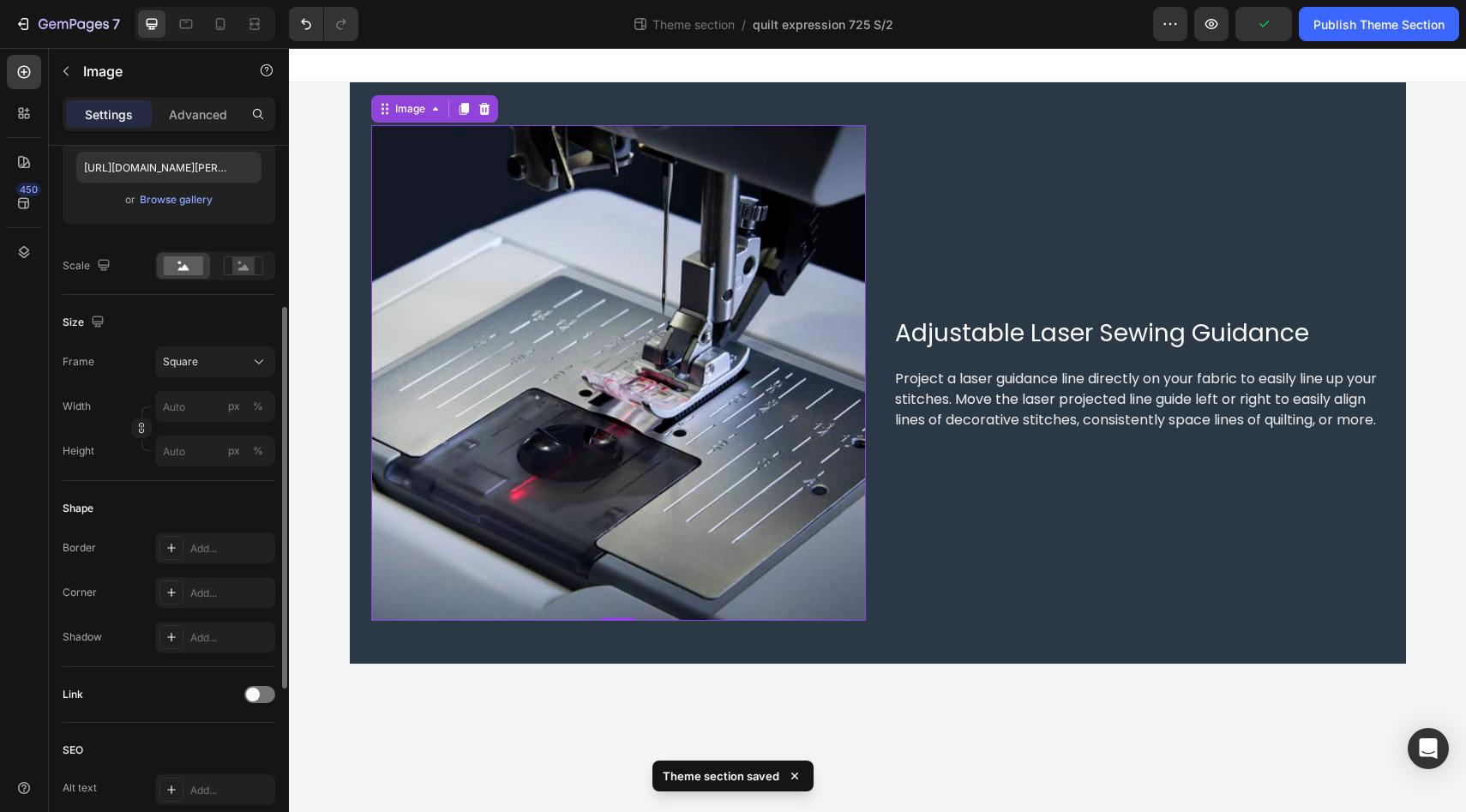
click at [9, 534] on div "450" at bounding box center [24, 413] width 34 height 715
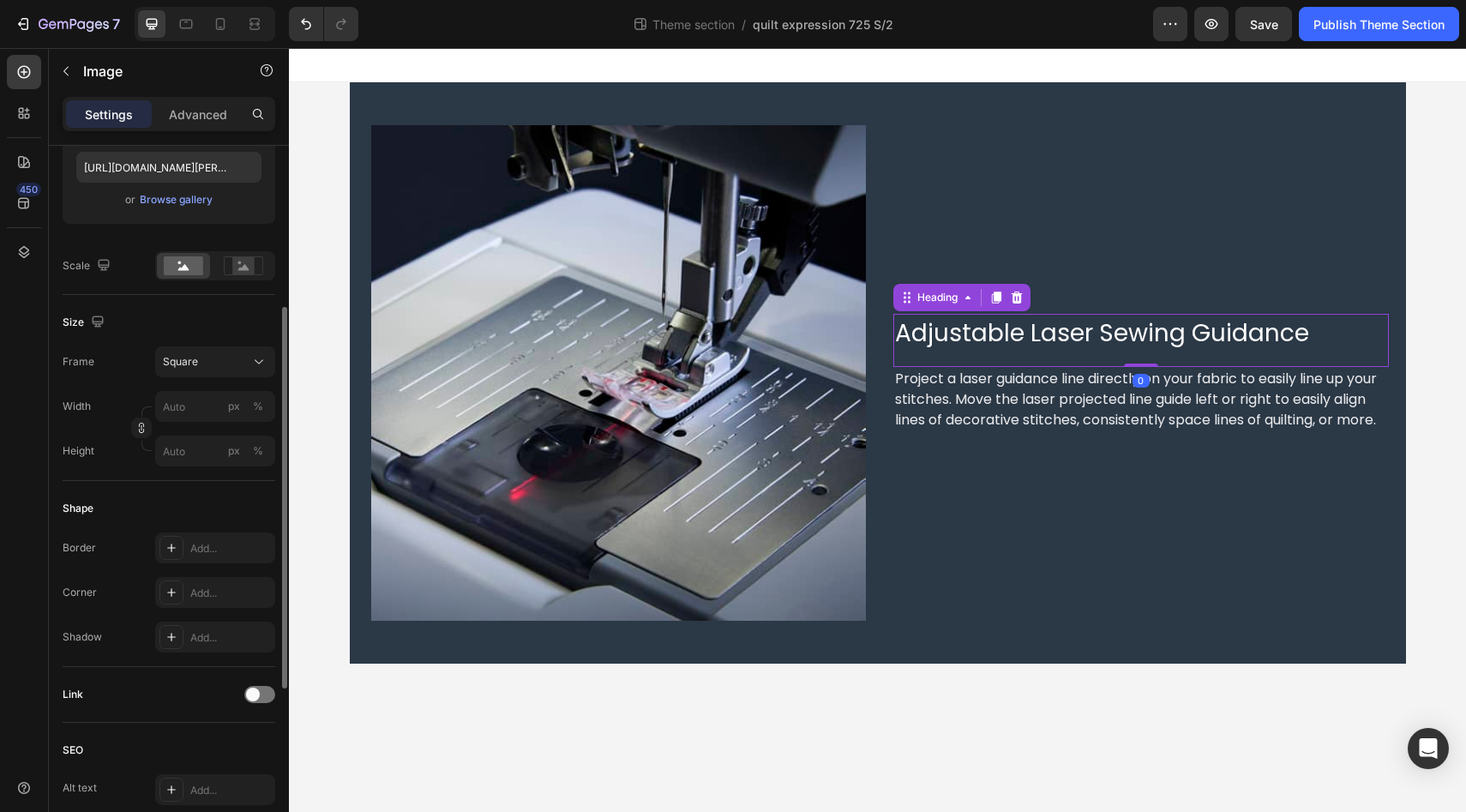
click at [999, 333] on span "Adjustable Laser Sewing Guidance" at bounding box center [1101, 332] width 414 height 33
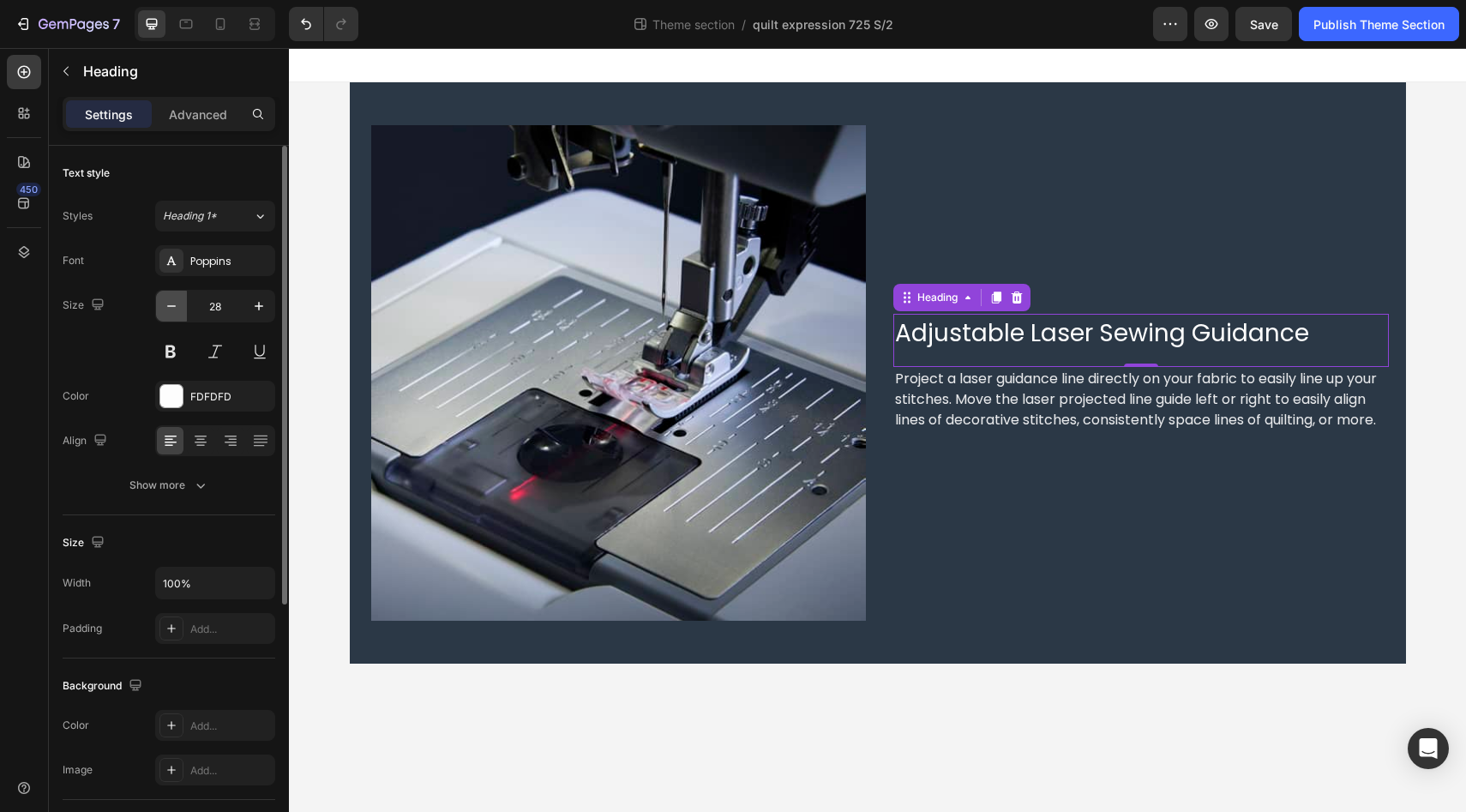
click at [170, 314] on button "button" at bounding box center [171, 306] width 31 height 31
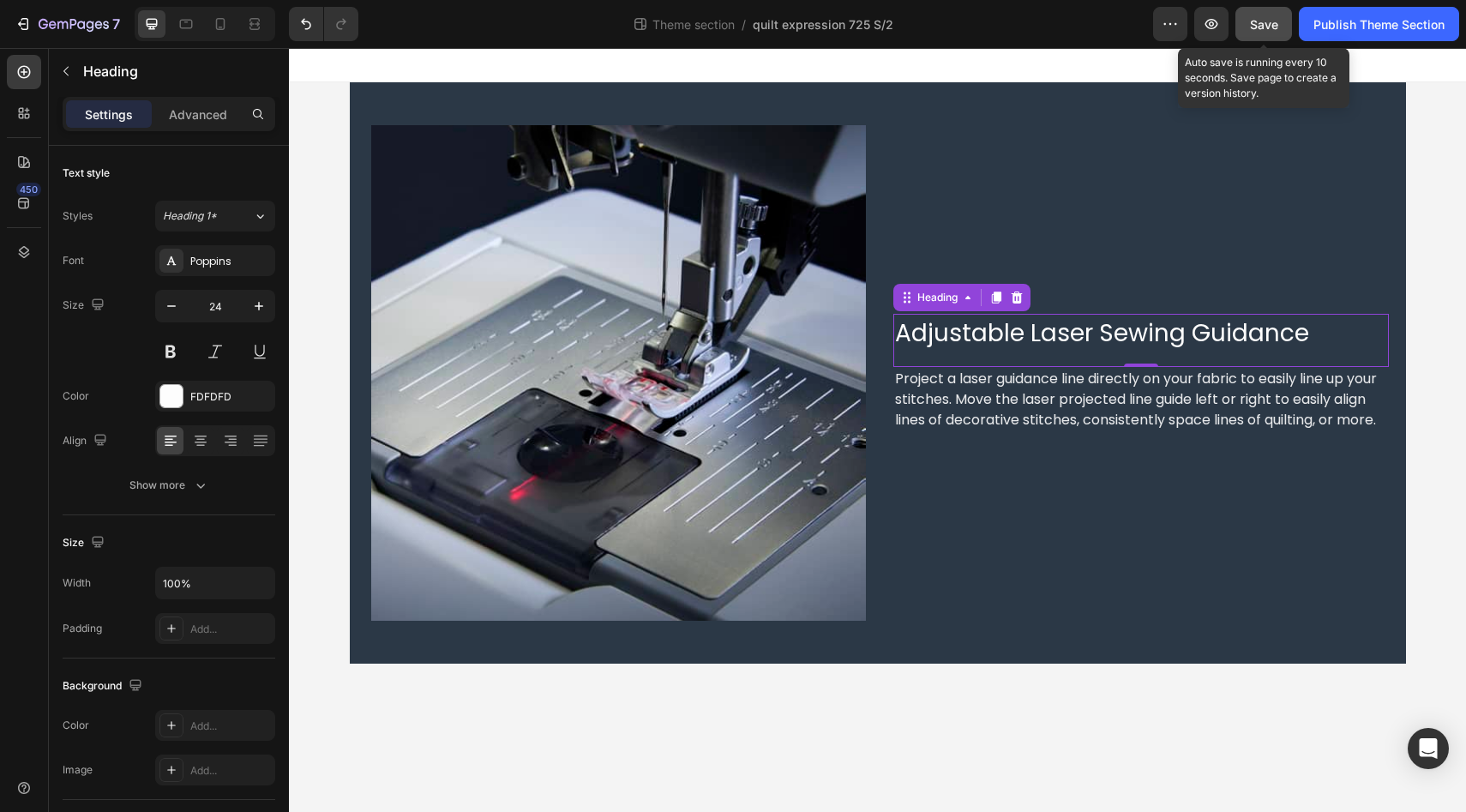
click at [1263, 33] on button "Save" at bounding box center [1263, 24] width 57 height 34
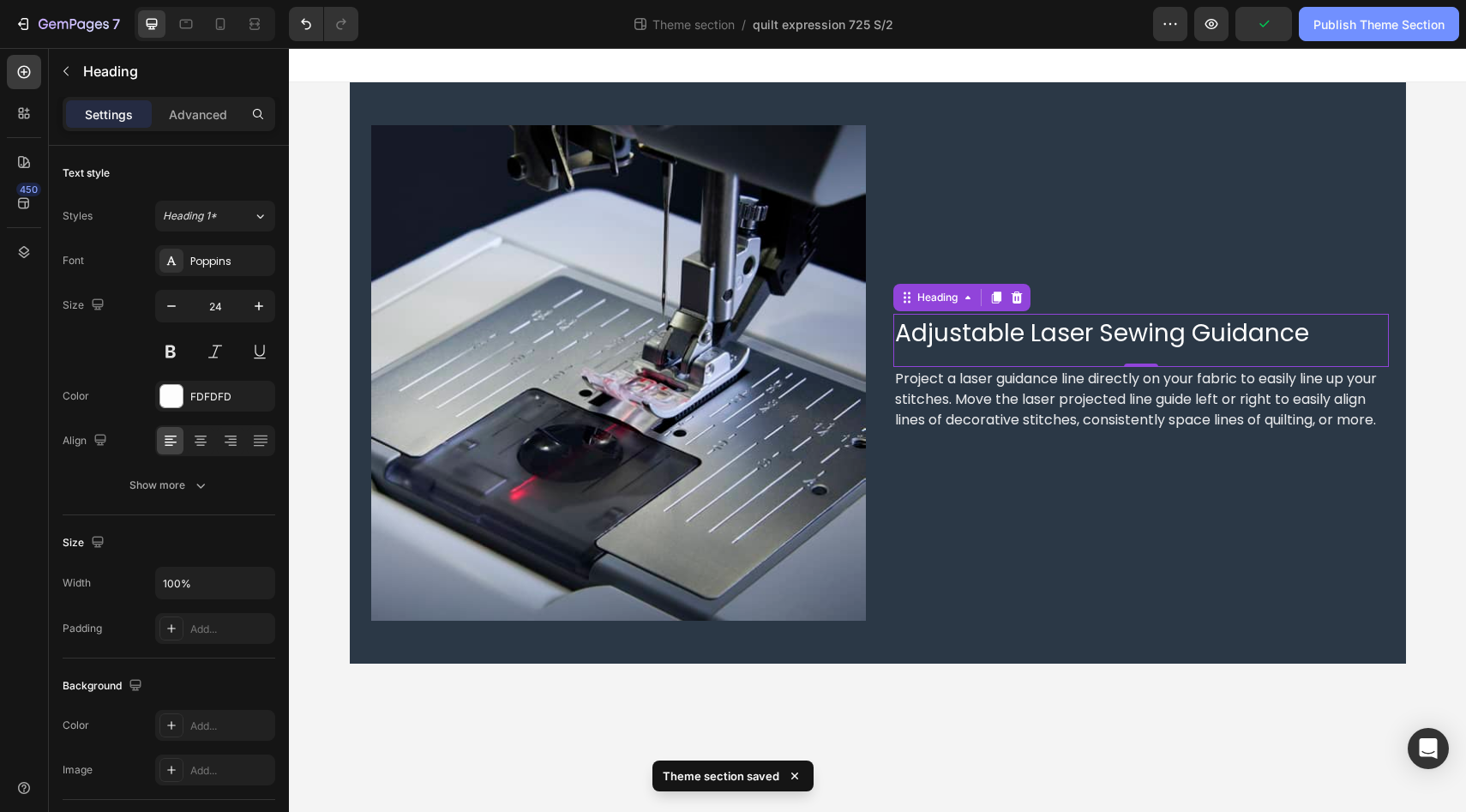
click at [1359, 26] on div "Publish Theme Section" at bounding box center [1378, 24] width 132 height 18
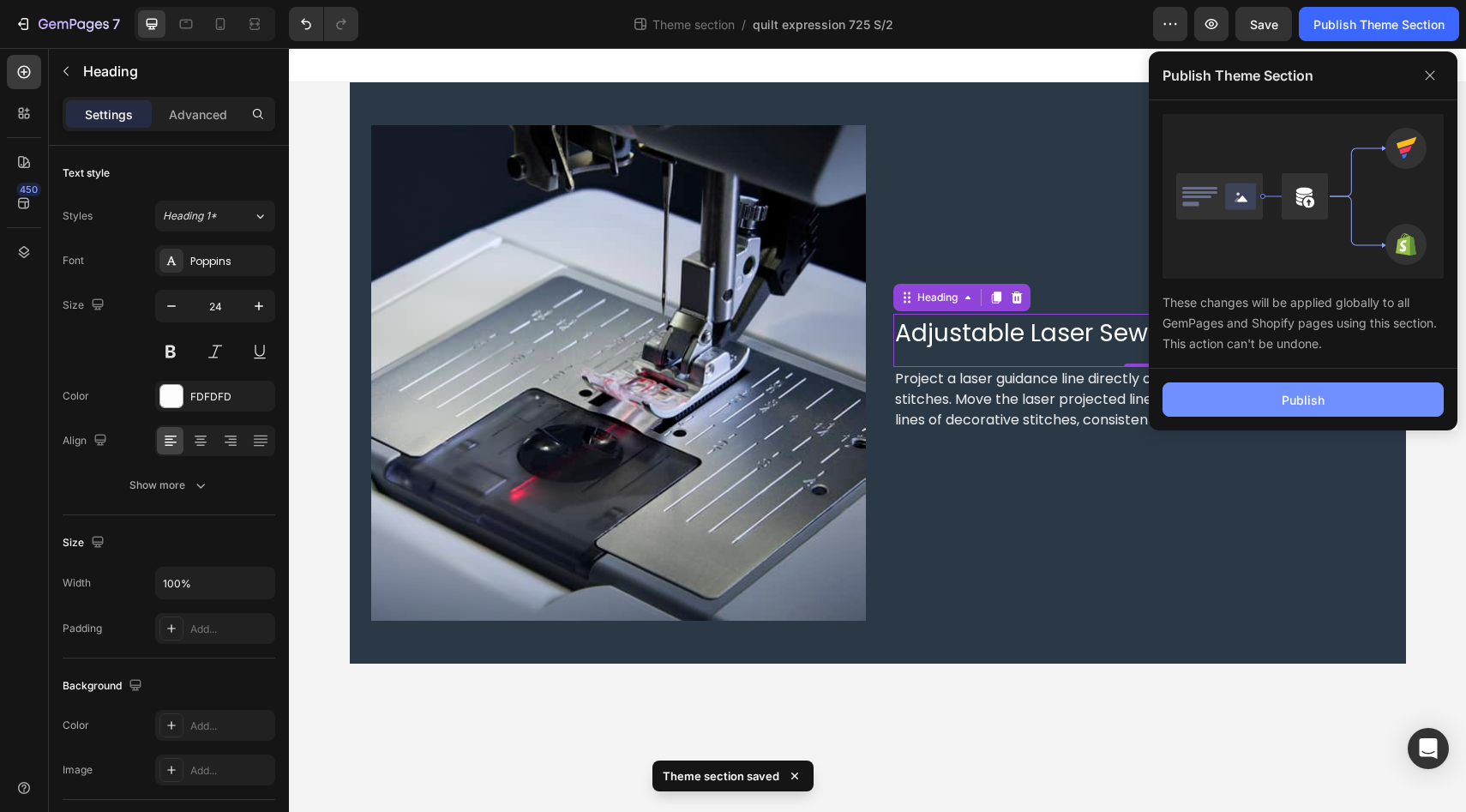
click at [1234, 401] on button "Publish" at bounding box center [1302, 399] width 281 height 34
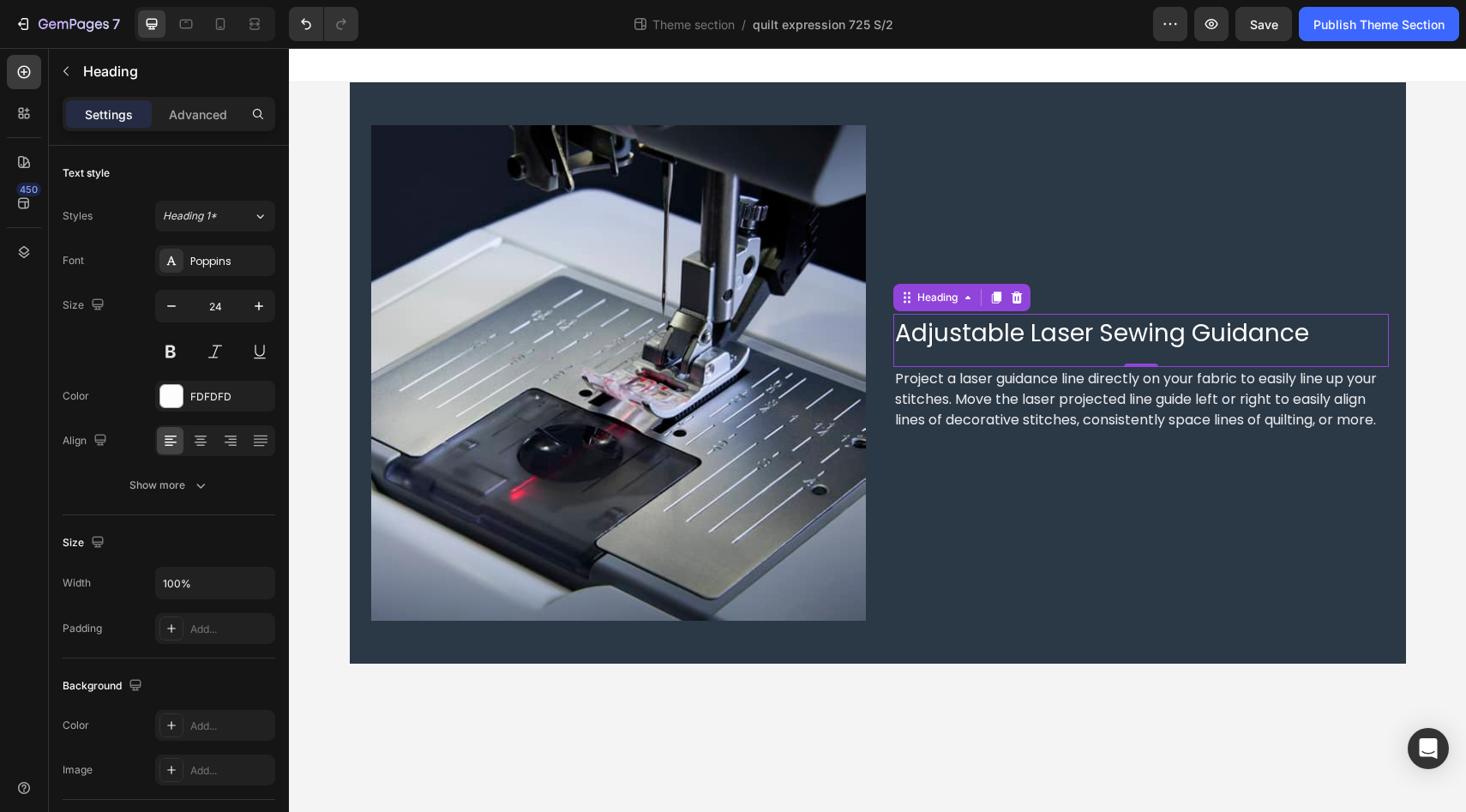
click at [970, 351] on h2 "Adjustable Laser Sewing Guidance" at bounding box center [1140, 333] width 495 height 40
click at [174, 306] on icon "button" at bounding box center [171, 306] width 17 height 17
type input "22"
click at [1060, 340] on span "Adjustable Laser Sewing Guidance" at bounding box center [1101, 332] width 414 height 33
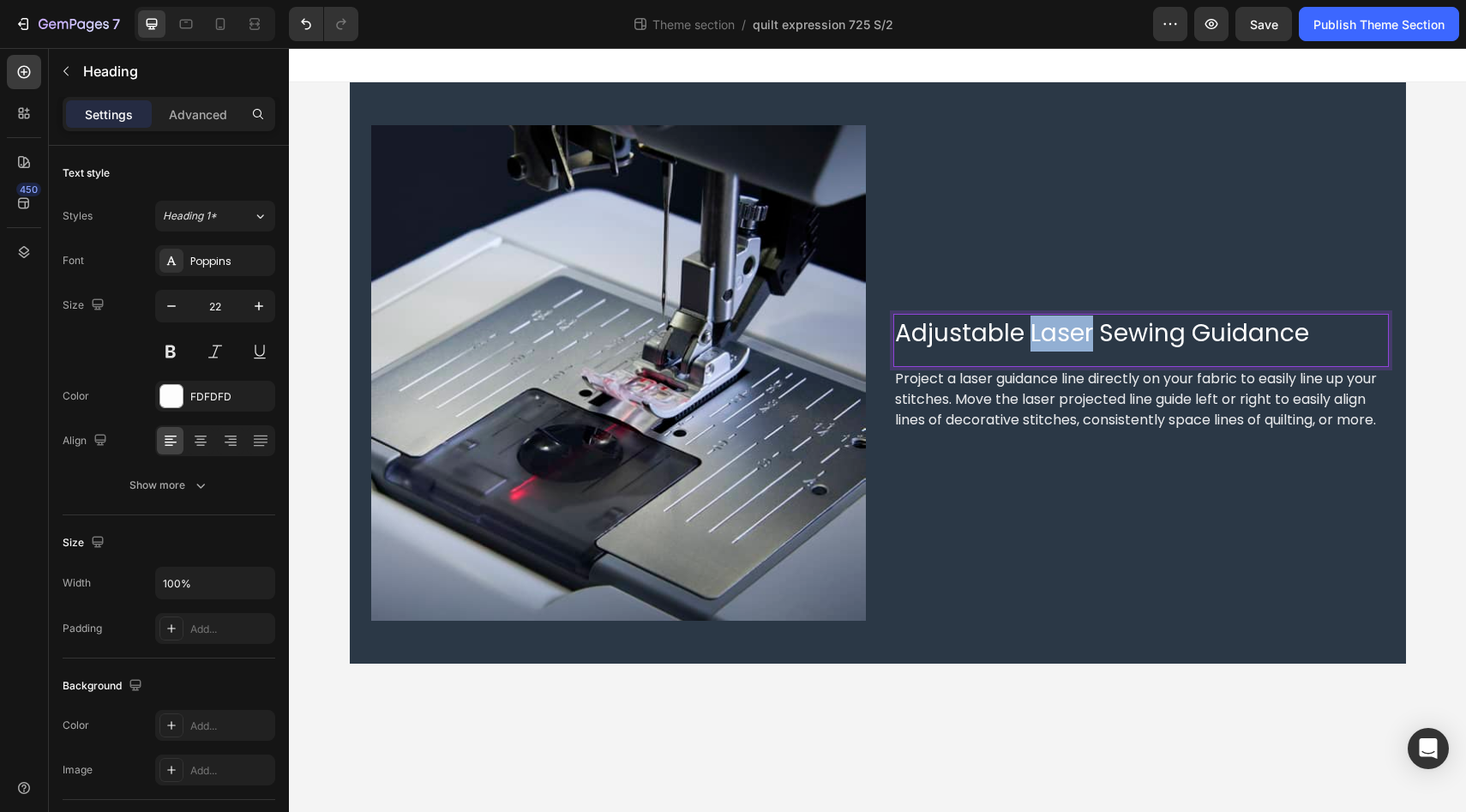
click at [1060, 340] on span "Adjustable Laser Sewing Guidance" at bounding box center [1101, 332] width 414 height 33
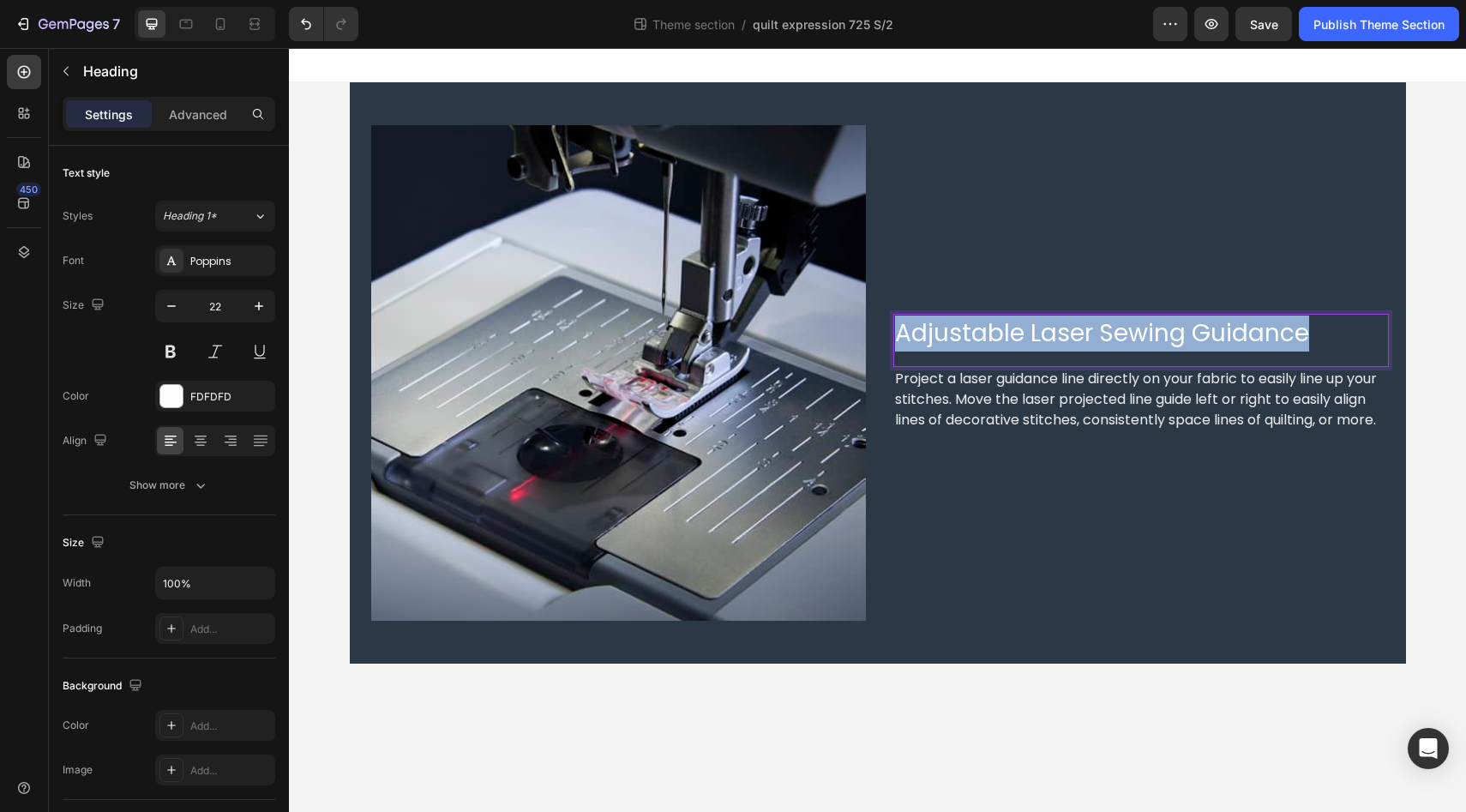
click at [1060, 340] on span "Adjustable Laser Sewing Guidance" at bounding box center [1101, 332] width 414 height 33
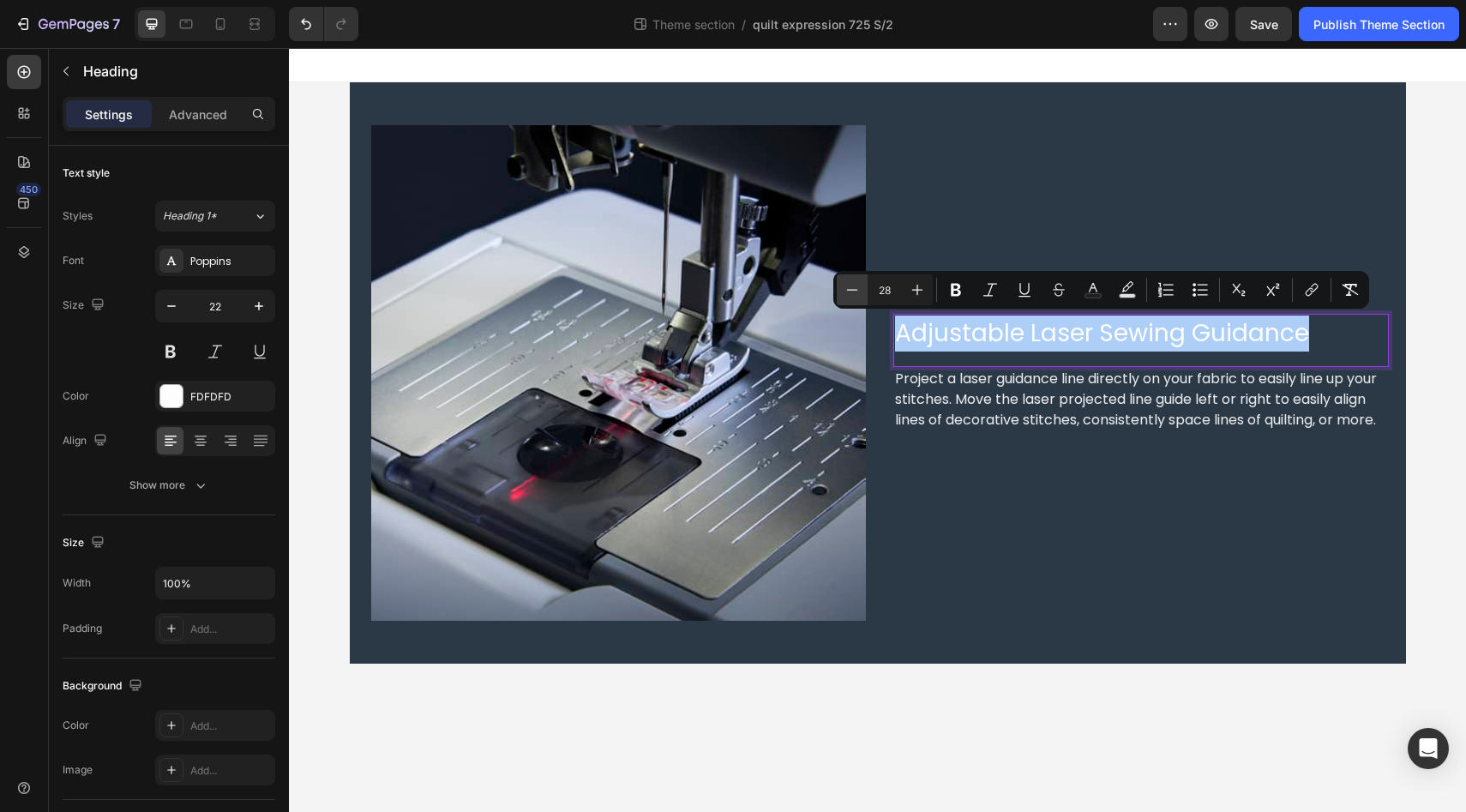
click at [846, 291] on icon "Editor contextual toolbar" at bounding box center [852, 290] width 17 height 17
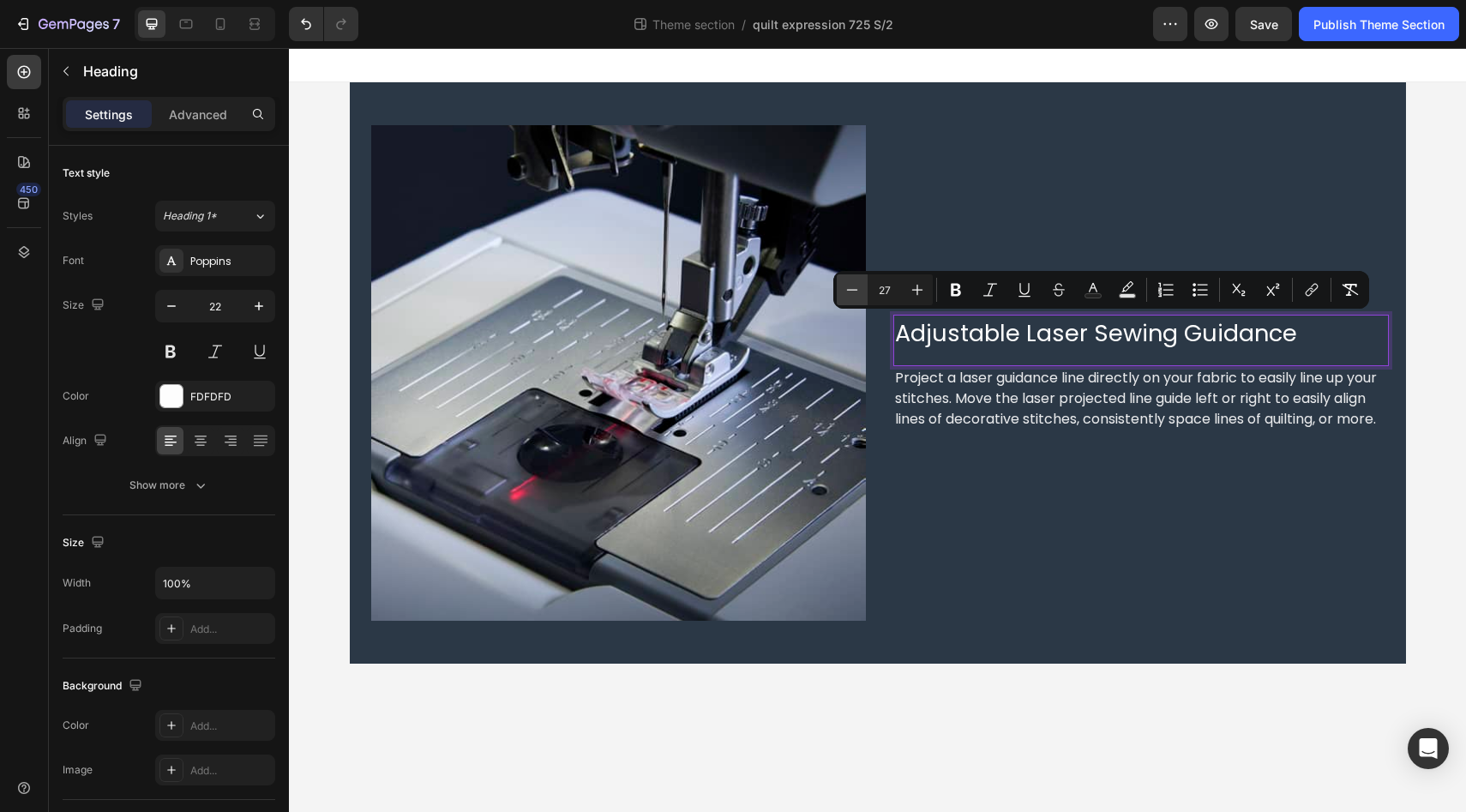
click at [846, 291] on icon "Editor contextual toolbar" at bounding box center [852, 290] width 17 height 17
click at [845, 300] on button "Minus" at bounding box center [852, 290] width 31 height 31
click at [845, 299] on button "Minus" at bounding box center [852, 290] width 31 height 31
type input "24"
click at [260, 309] on icon "button" at bounding box center [258, 306] width 17 height 17
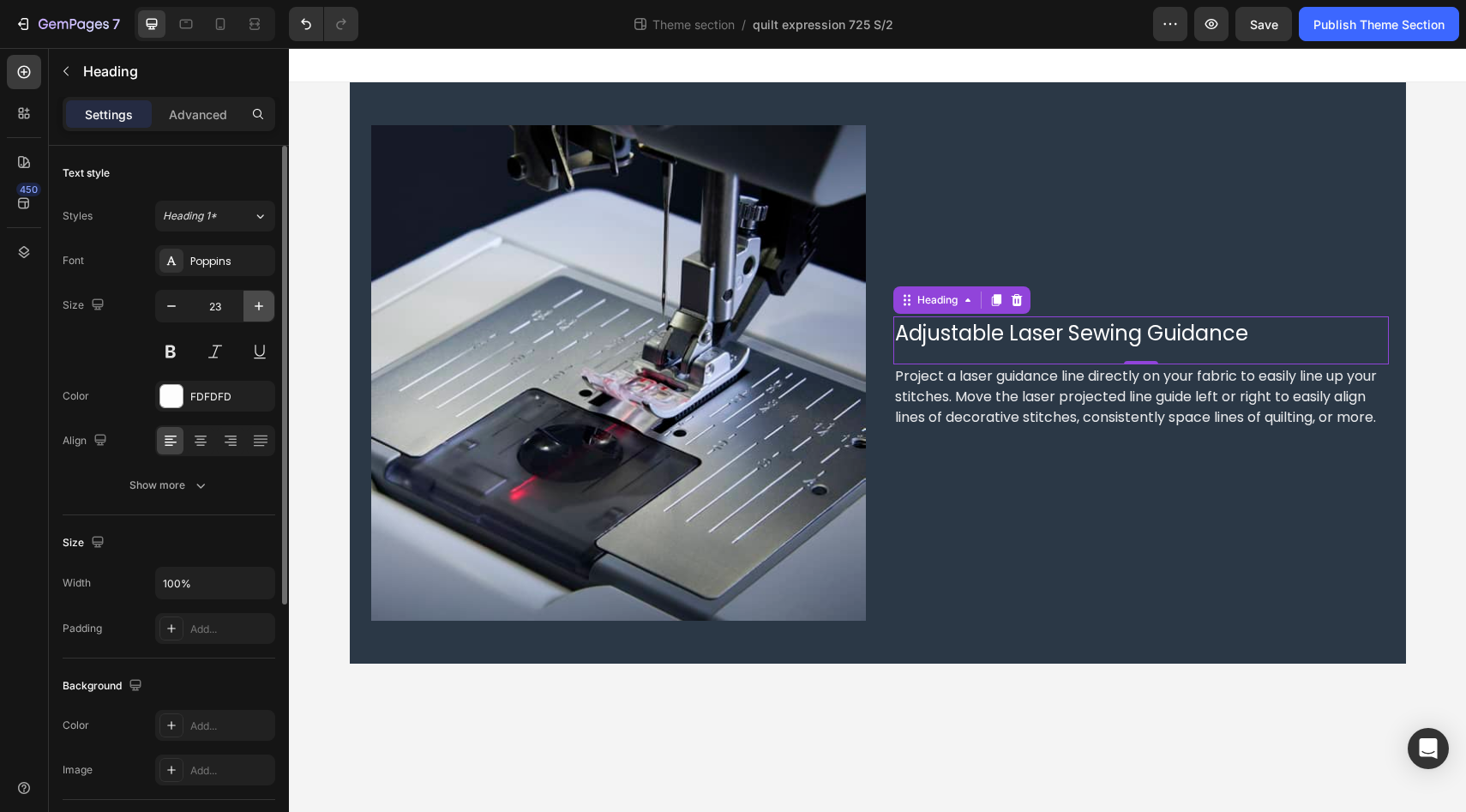
click at [260, 309] on icon "button" at bounding box center [258, 306] width 17 height 17
type input "24"
click at [1215, 111] on div "Image ⁠⁠⁠⁠⁠⁠⁠ Adjustable Laser Sewing Guidance Heading Project a laser guidance…" at bounding box center [877, 373] width 1056 height 581
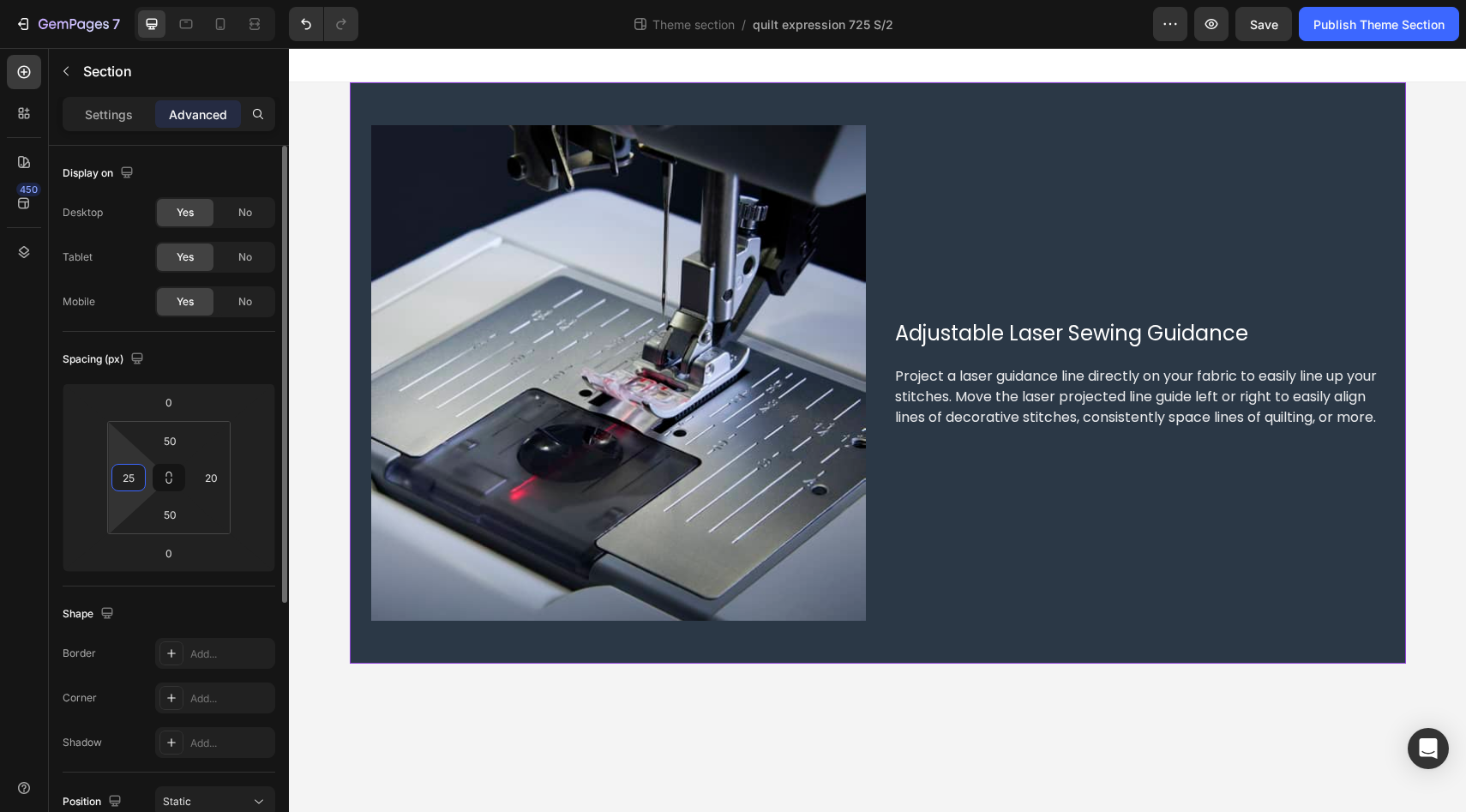
click at [131, 477] on input "25" at bounding box center [128, 477] width 26 height 26
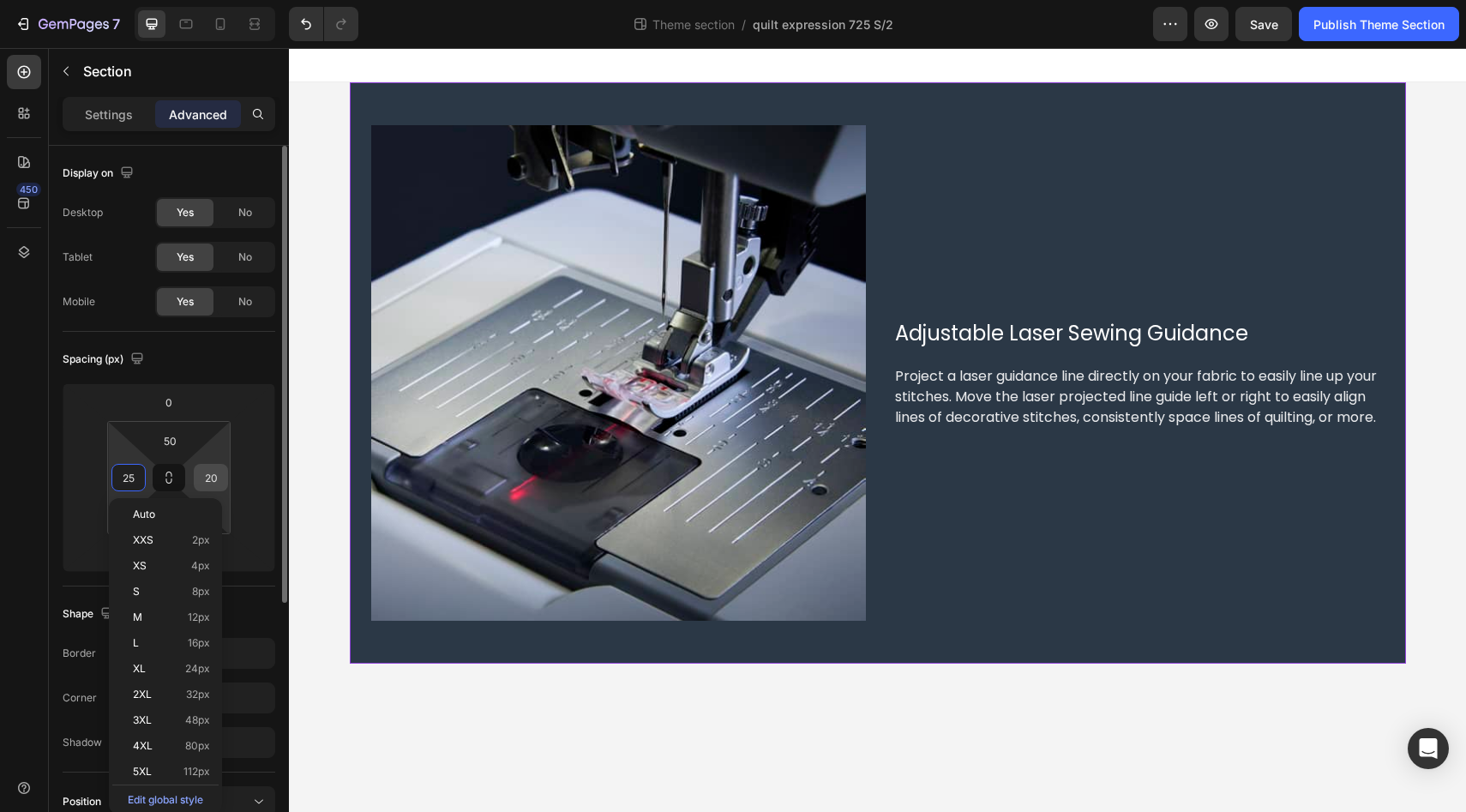
click at [217, 483] on input "20" at bounding box center [210, 477] width 26 height 26
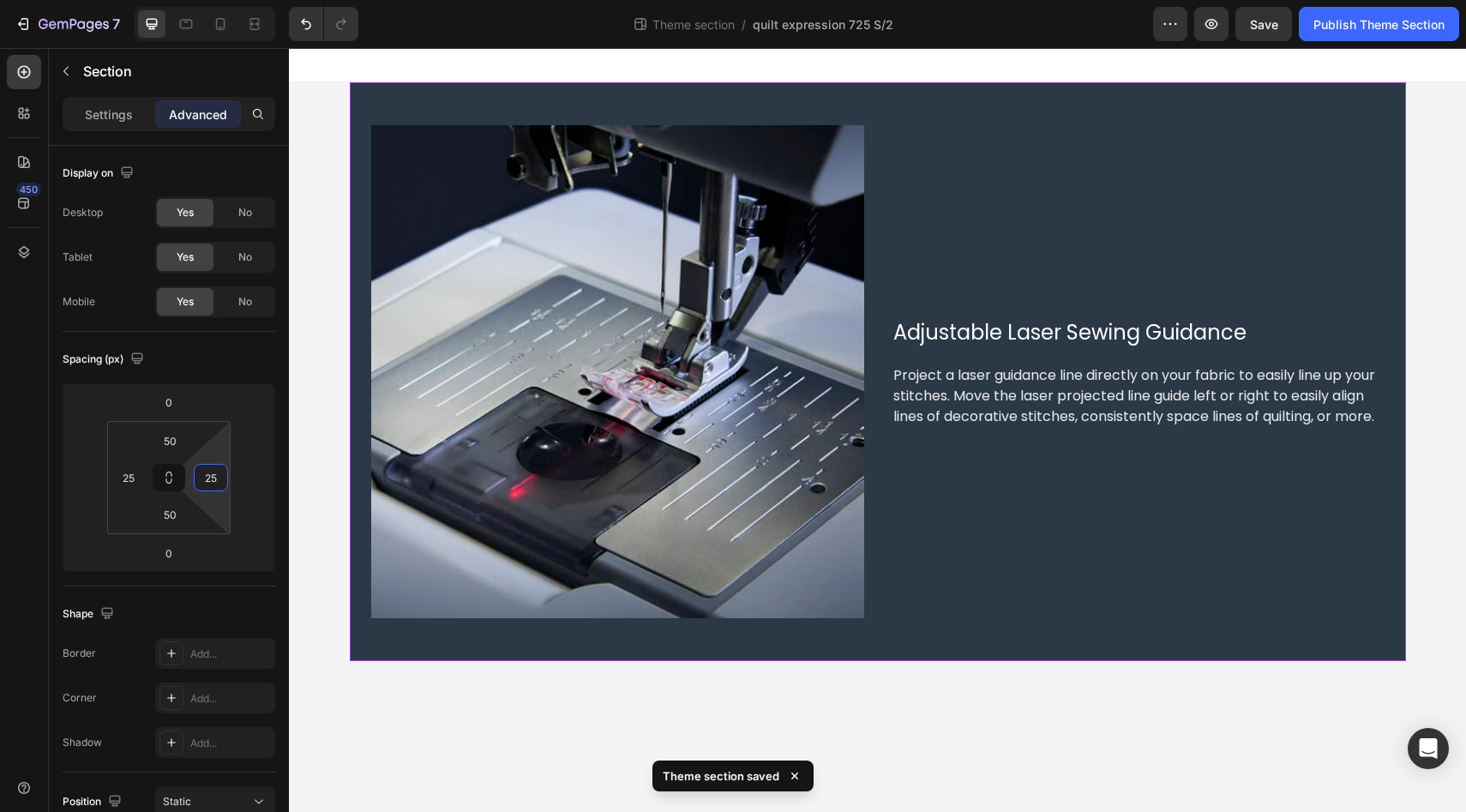
type input "25"
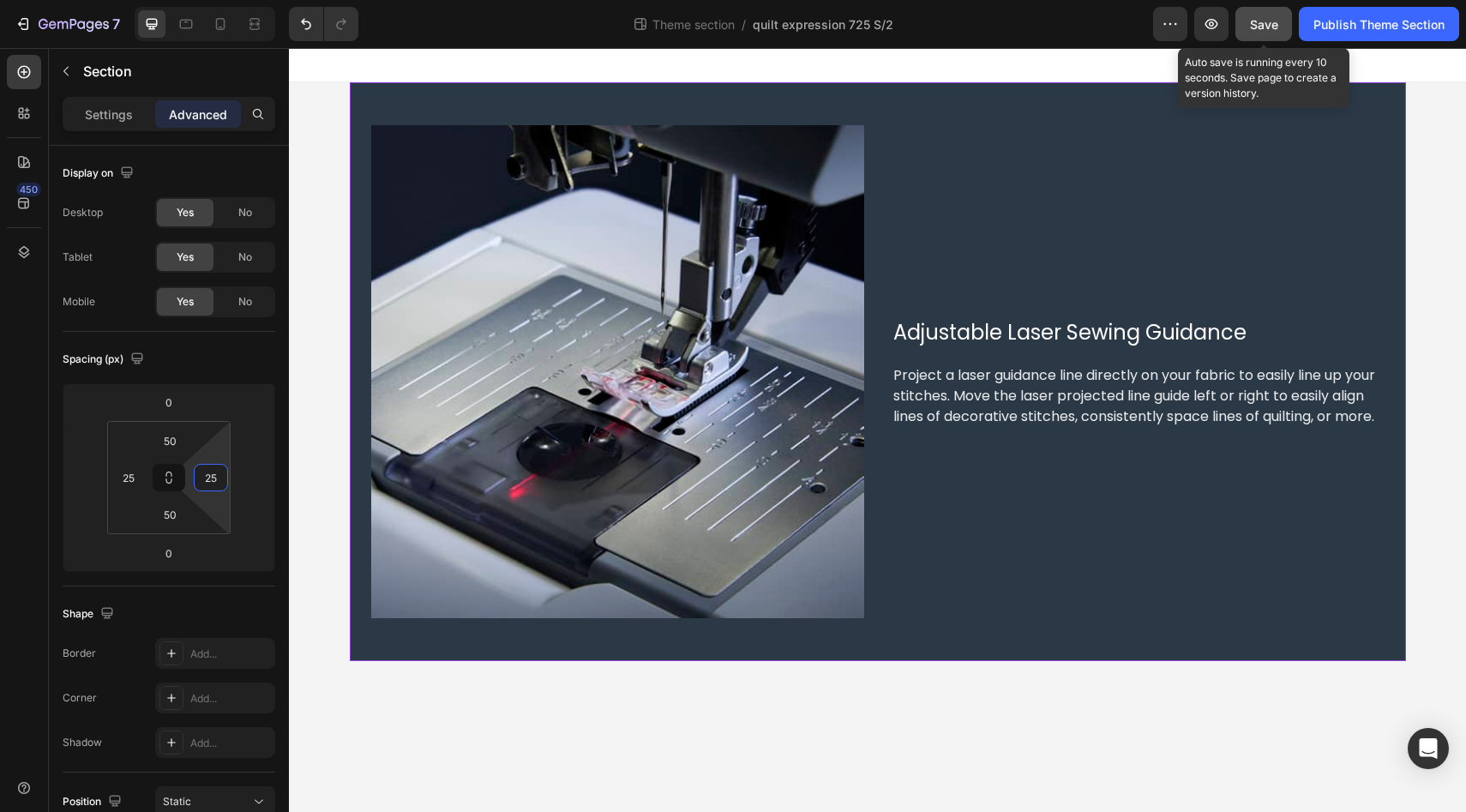
click at [1261, 23] on span "Save" at bounding box center [1263, 24] width 28 height 14
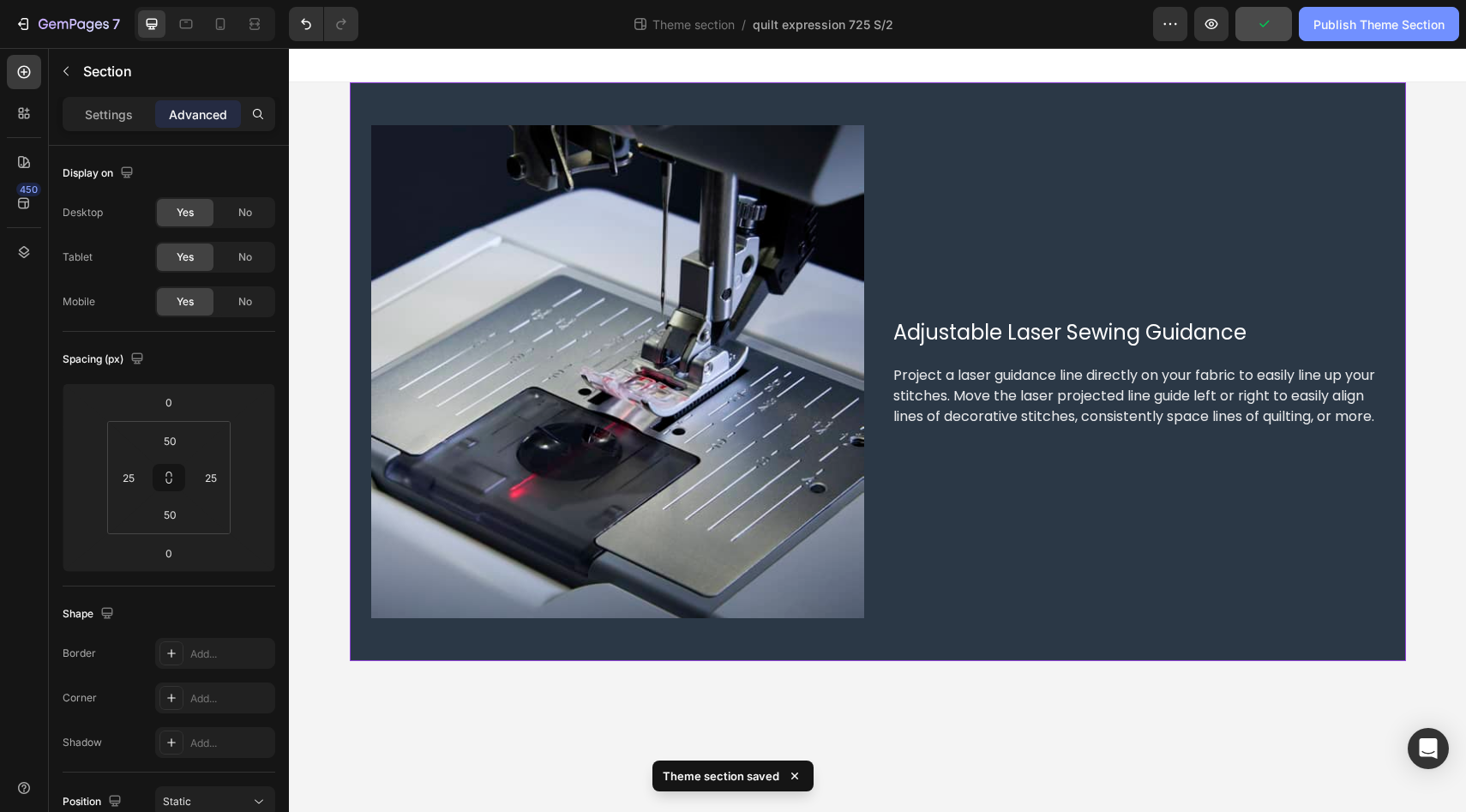
click at [1349, 19] on div "Publish Theme Section" at bounding box center [1378, 24] width 132 height 18
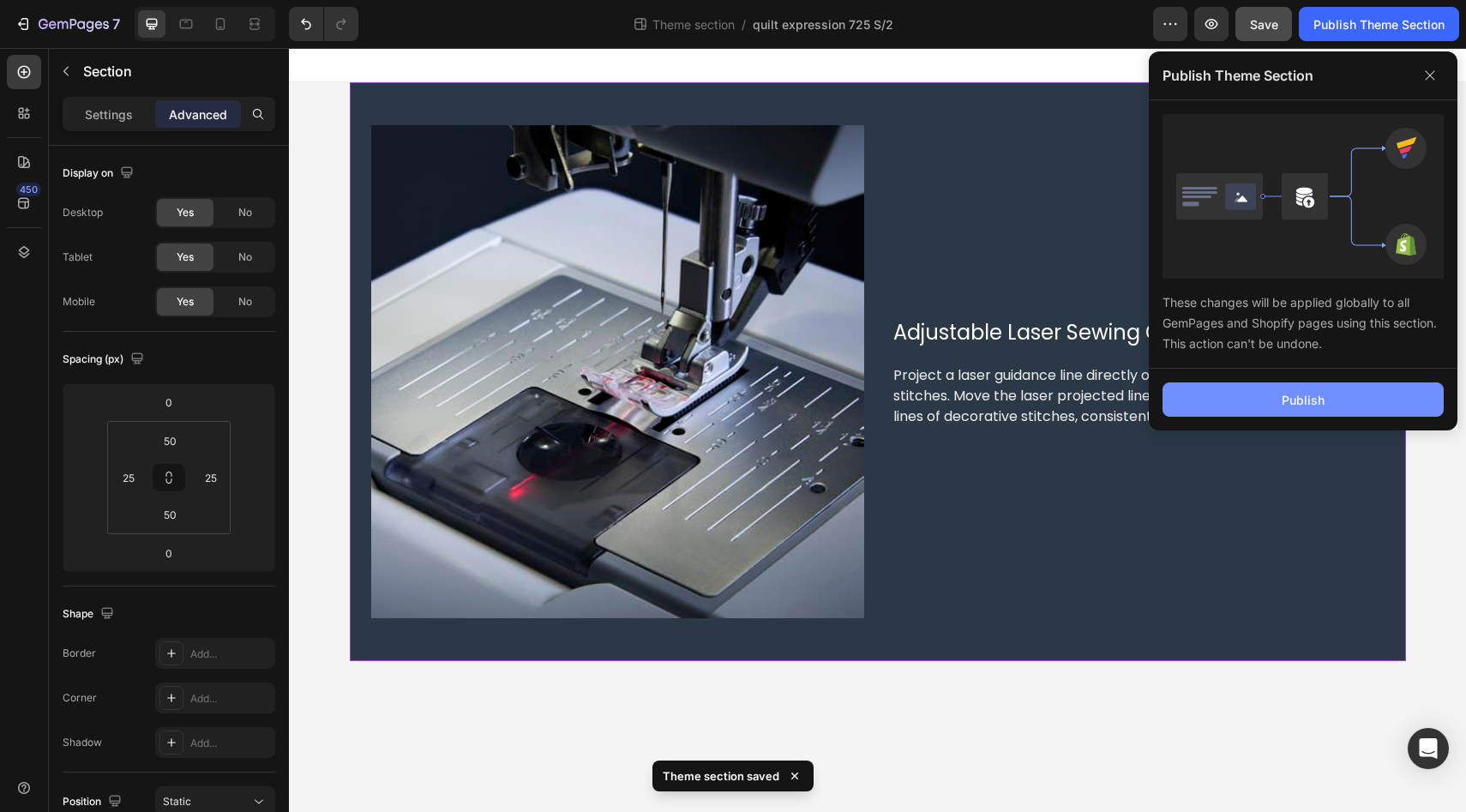
click at [1242, 397] on button "Publish" at bounding box center [1302, 399] width 281 height 34
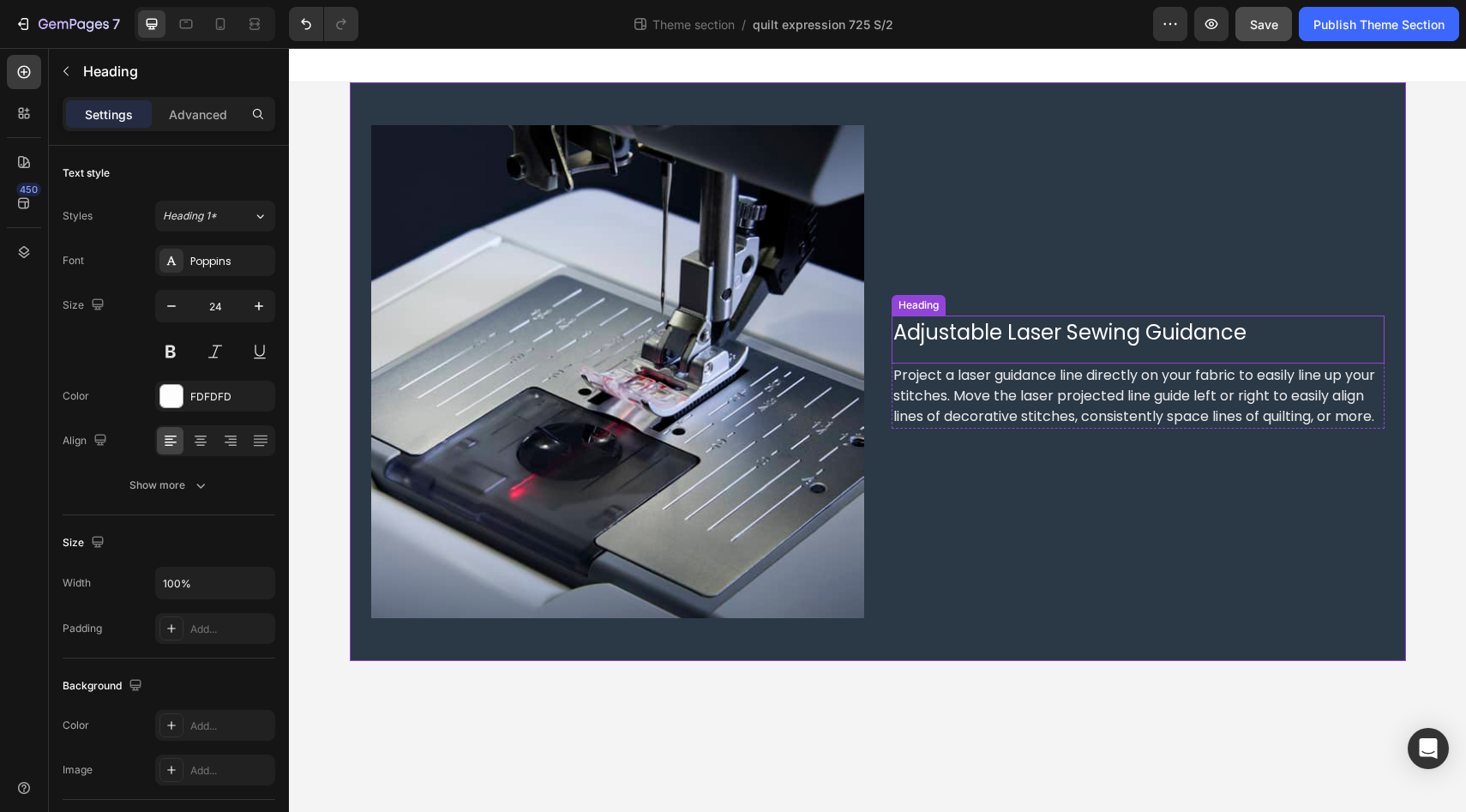
click at [1096, 329] on span "Adjustable Laser Sewing Guidance" at bounding box center [1069, 332] width 353 height 28
click at [226, 26] on icon at bounding box center [221, 24] width 17 height 17
type input "46"
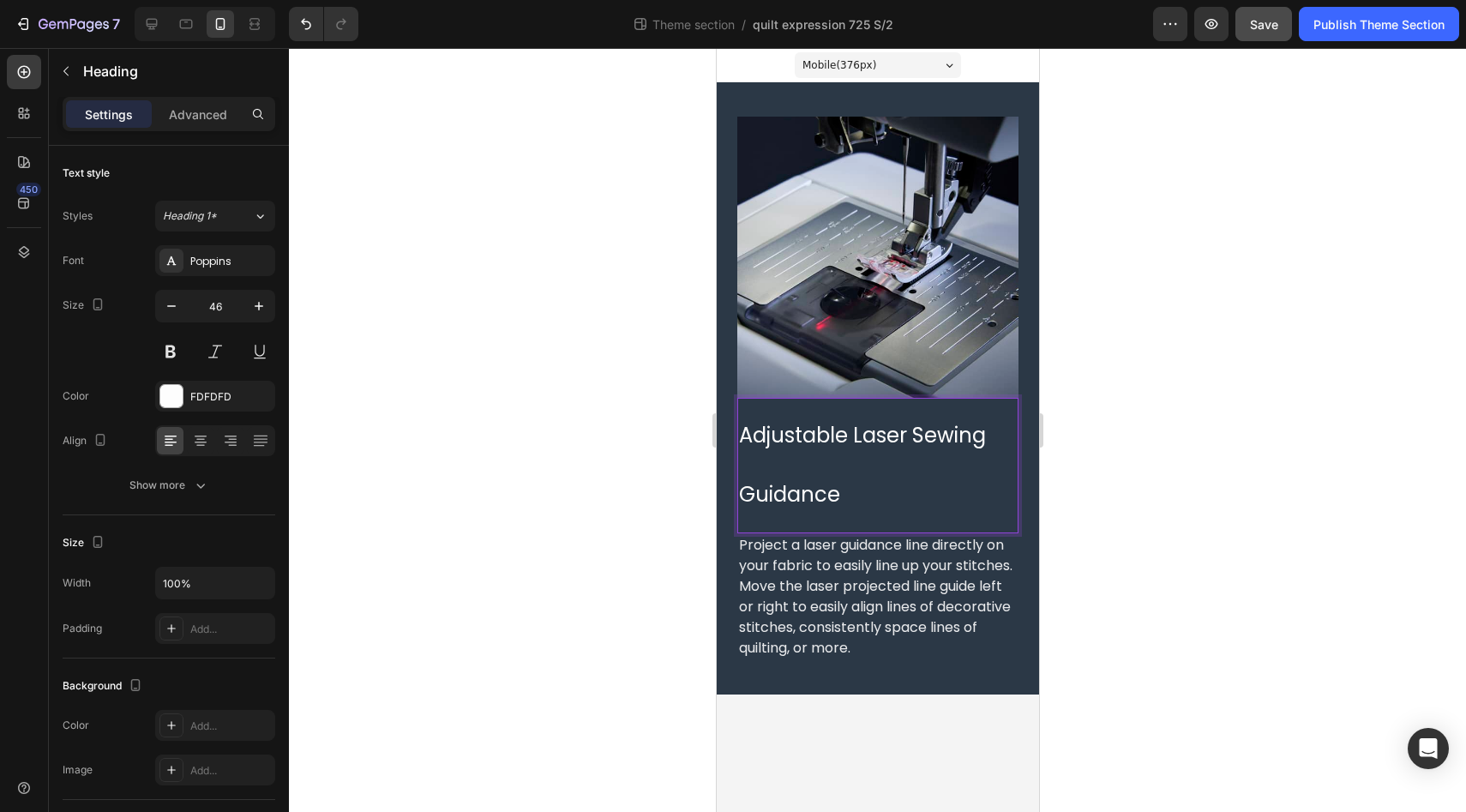
click at [807, 472] on p "Adjustable Laser Sewing Guidance" at bounding box center [876, 458] width 277 height 118
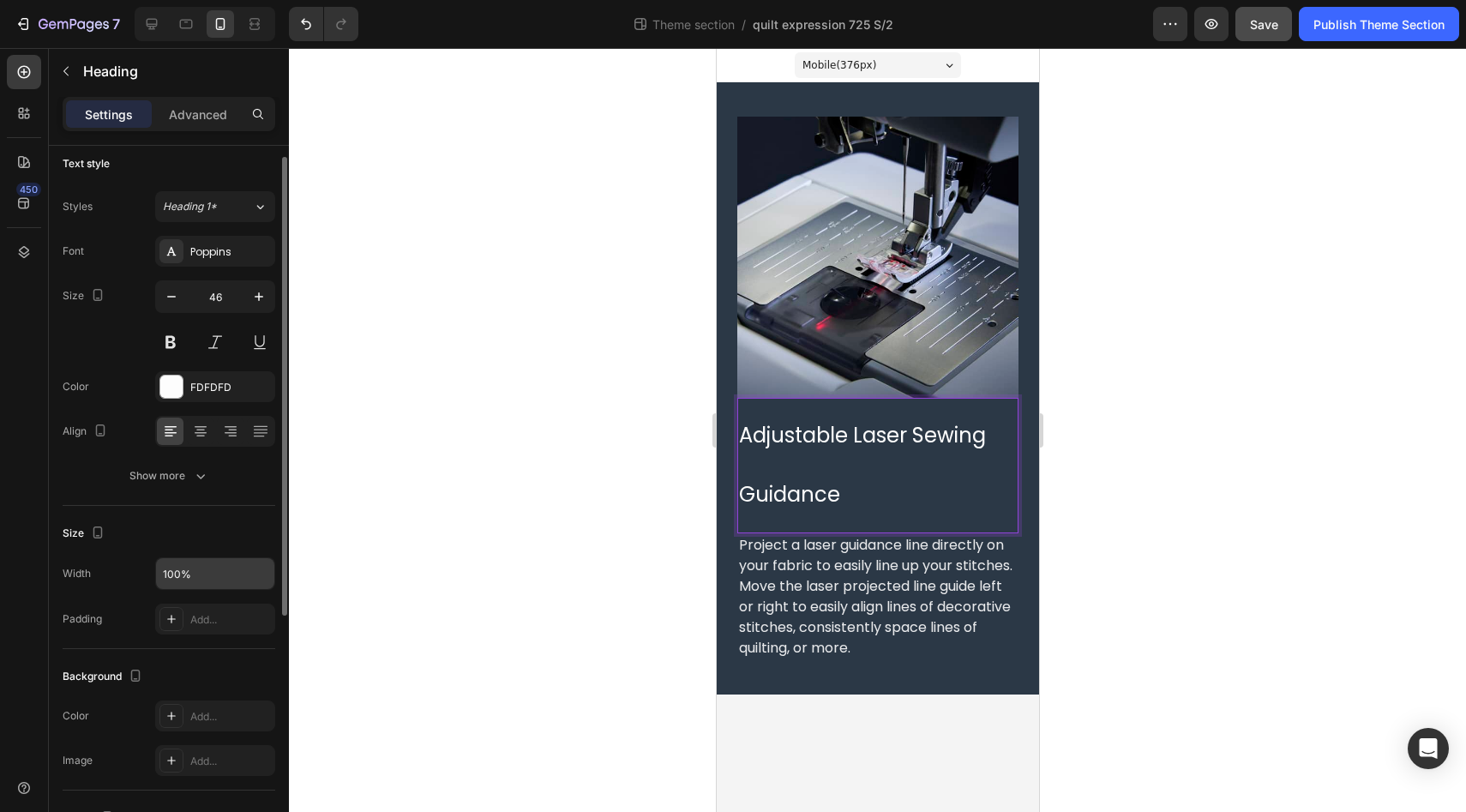
scroll to position [14, 0]
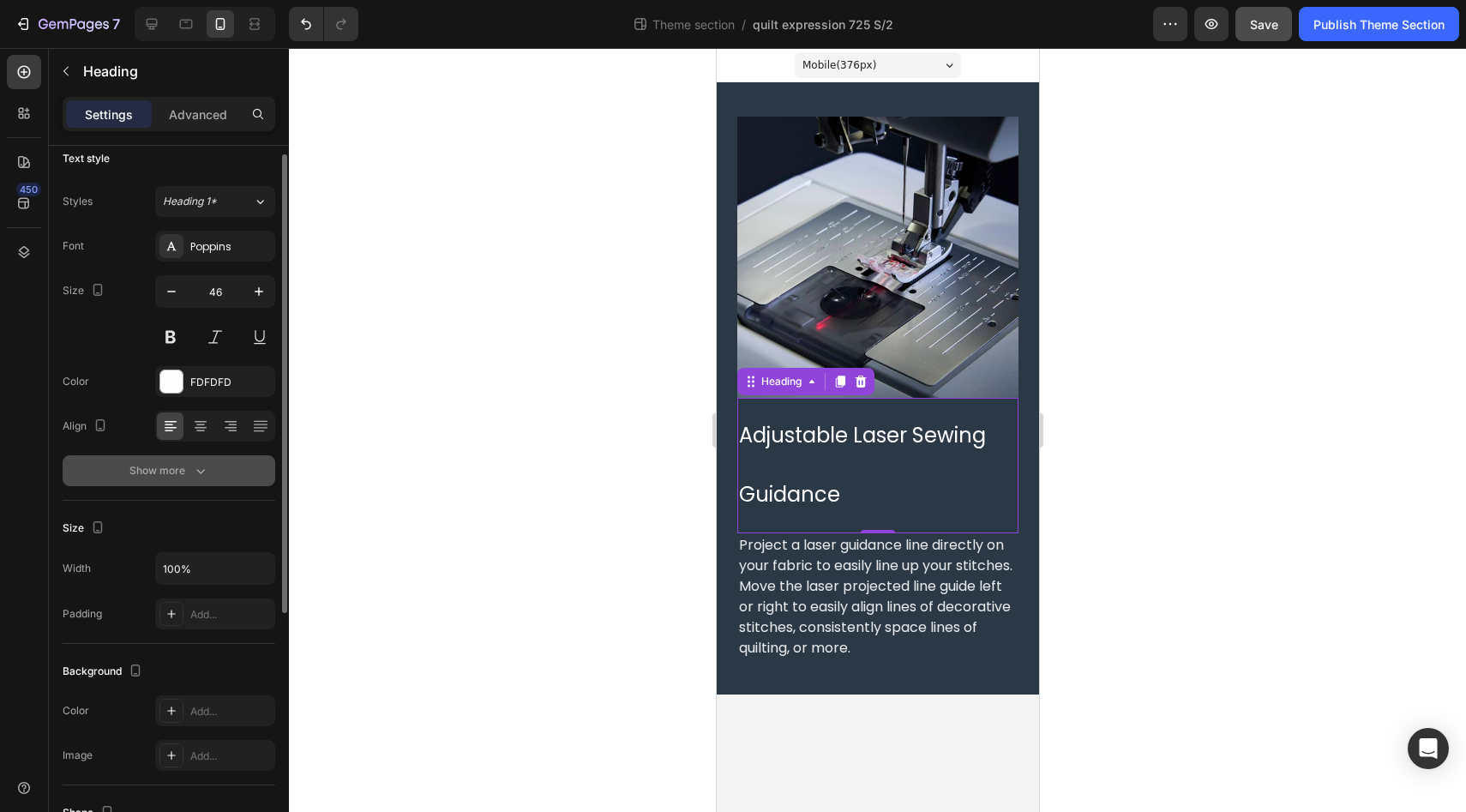
click at [212, 477] on button "Show more" at bounding box center [168, 470] width 213 height 31
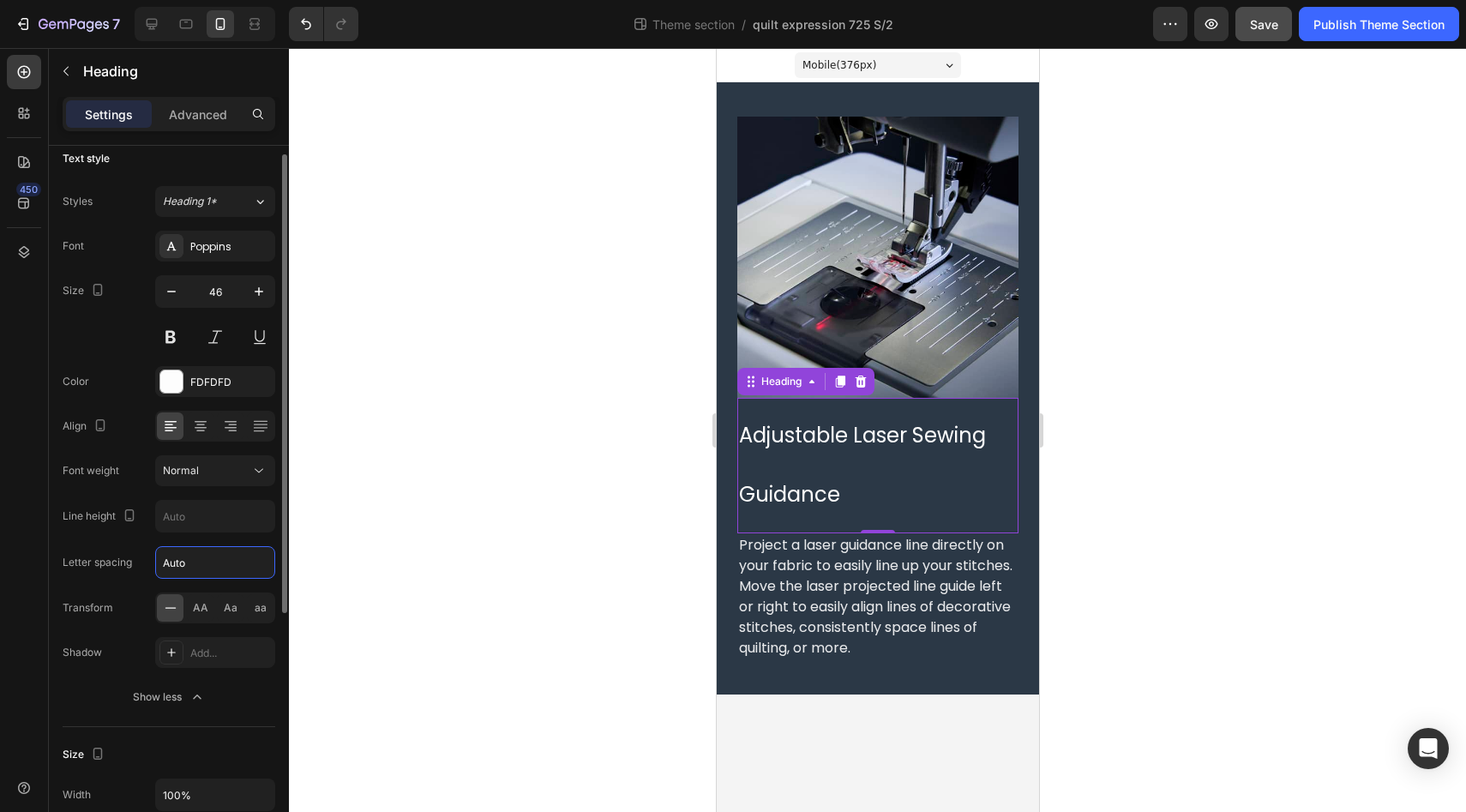
click at [176, 565] on input "Auto" at bounding box center [215, 562] width 118 height 31
type input "5"
click at [205, 512] on input "text" at bounding box center [215, 516] width 118 height 31
type input "5"
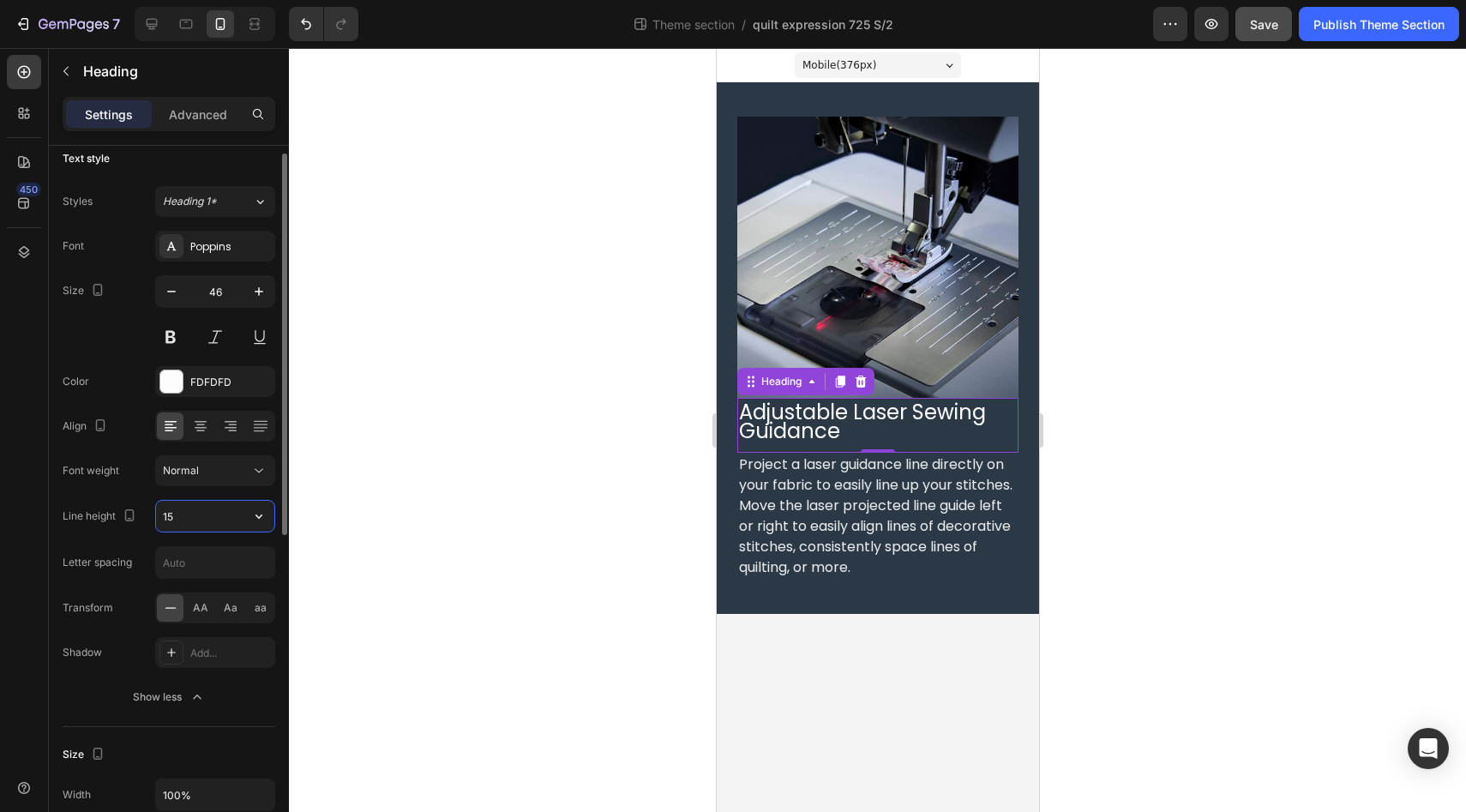
type input "1"
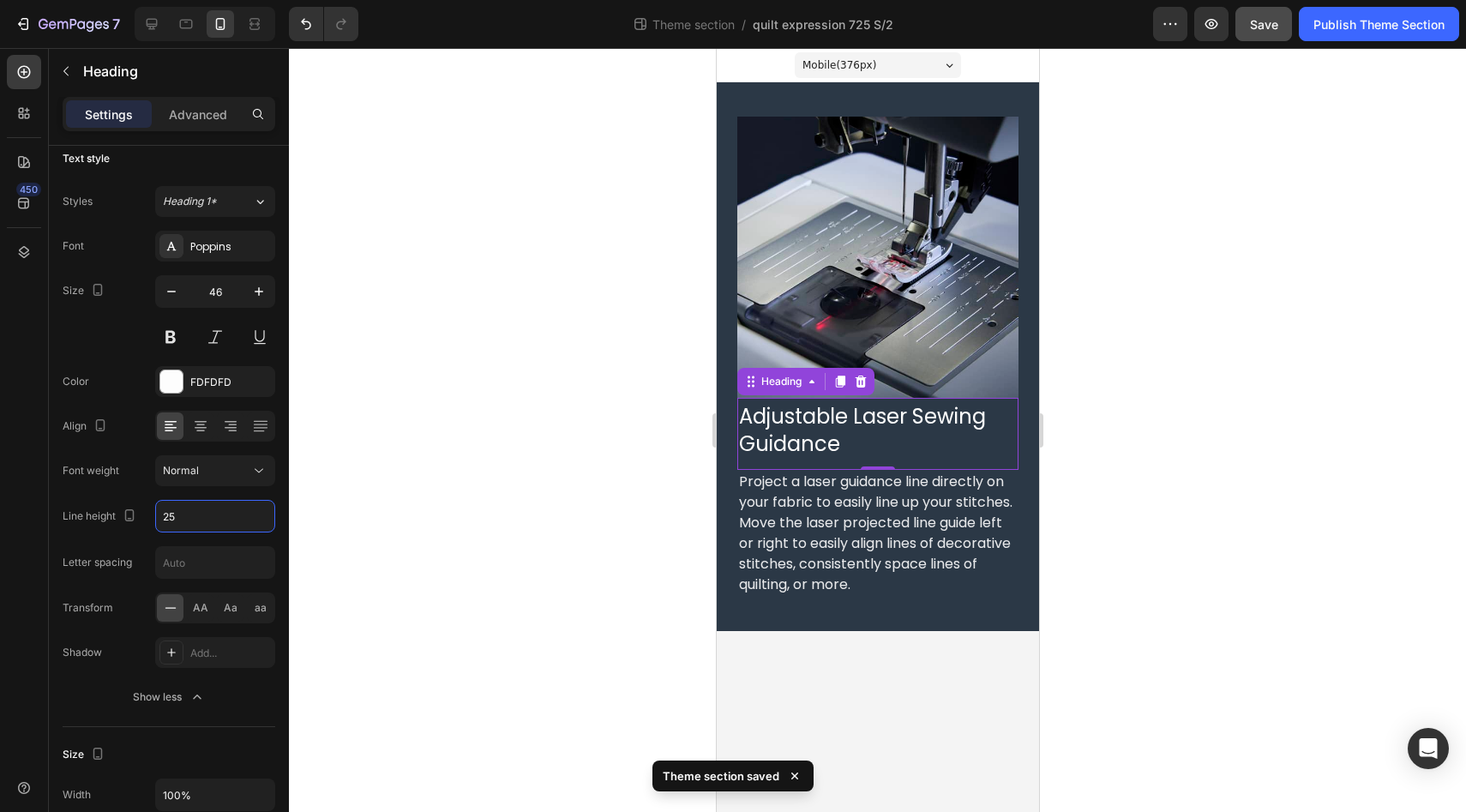
type input "25"
click at [570, 455] on div at bounding box center [876, 430] width 1176 height 764
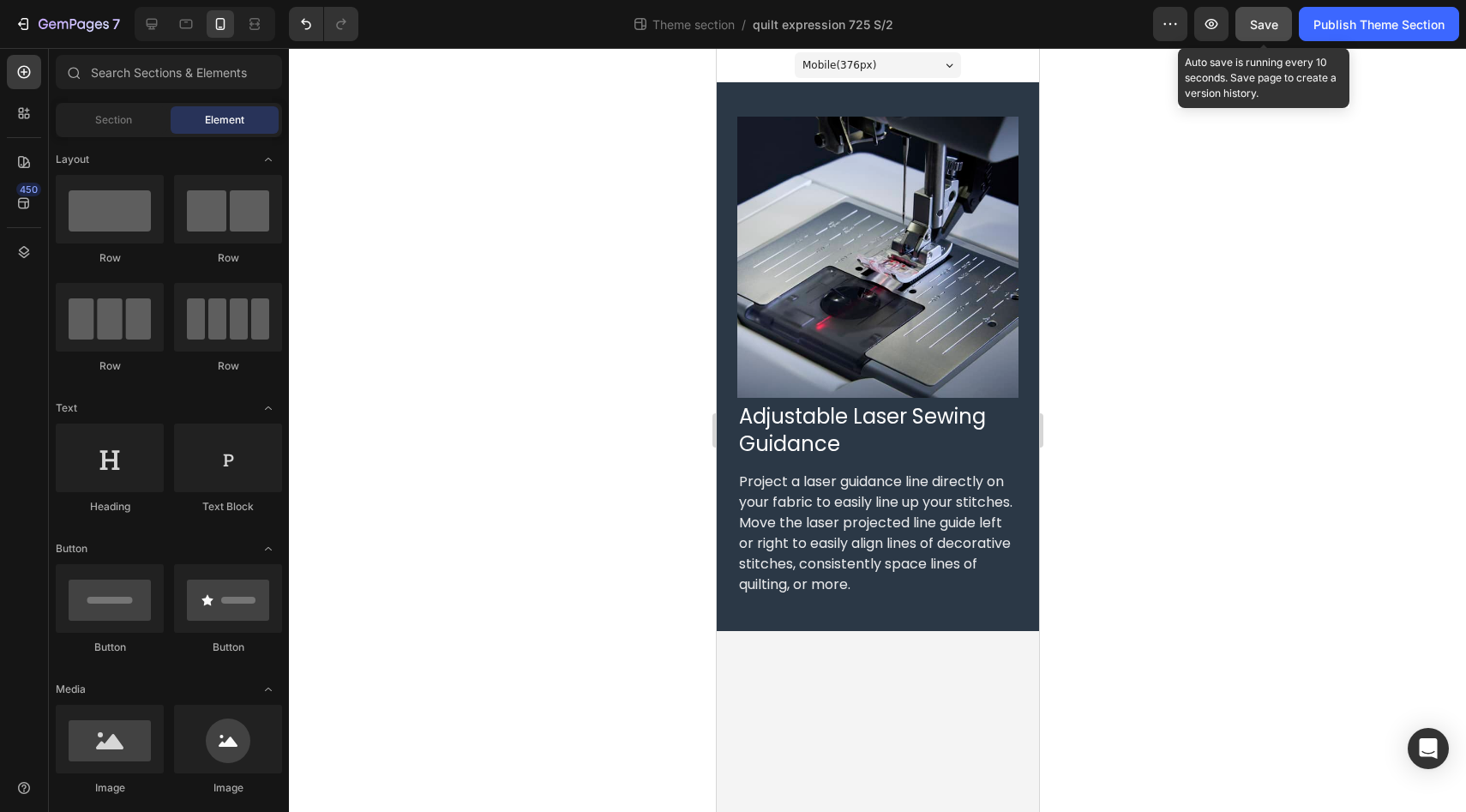
click at [1263, 23] on span "Save" at bounding box center [1263, 24] width 28 height 14
click at [1237, 262] on div at bounding box center [876, 430] width 1176 height 764
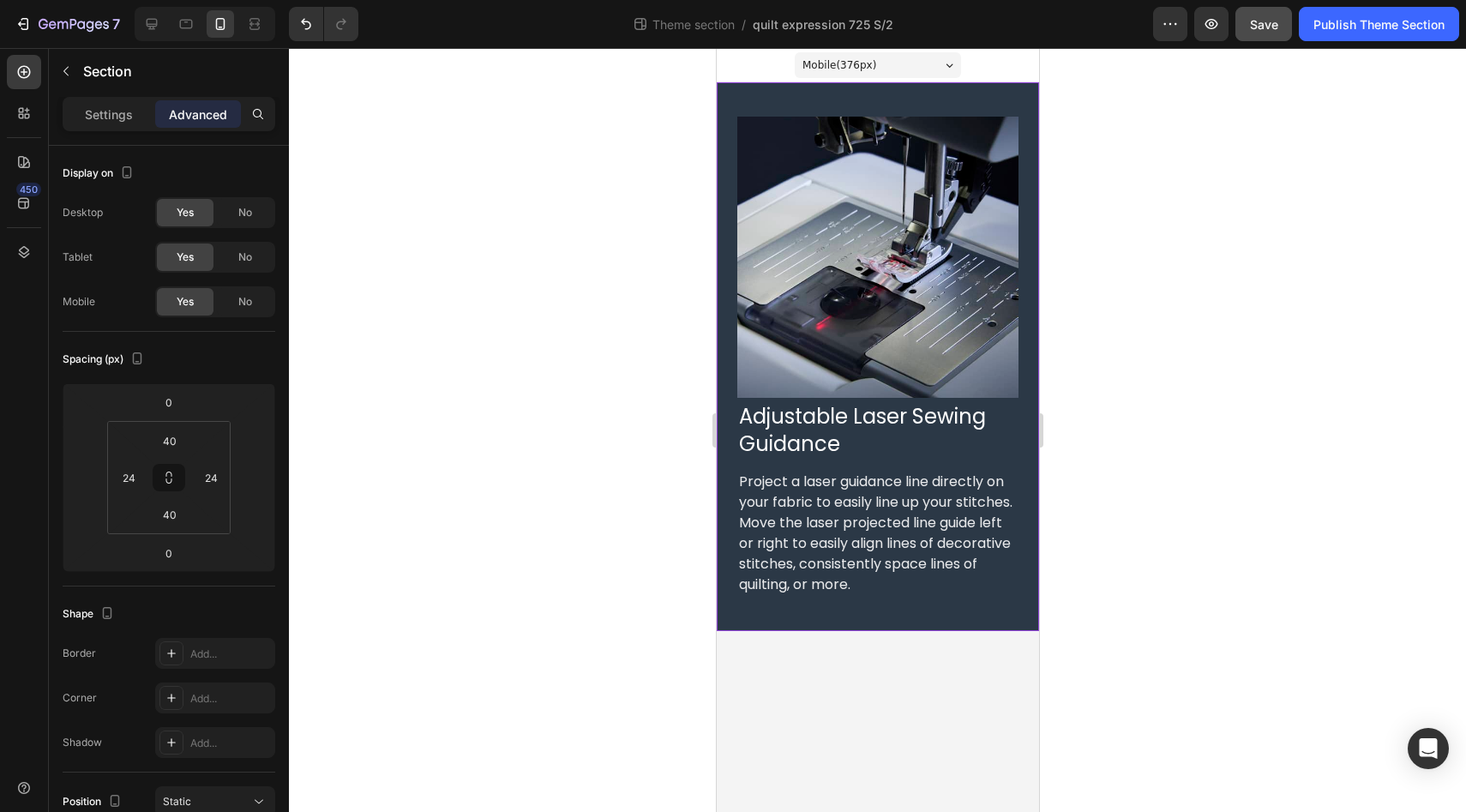
click at [859, 98] on div "Image ⁠⁠⁠⁠⁠⁠⁠ Adjustable Laser Sewing Guidance Heading Project a laser guidance…" at bounding box center [876, 357] width 323 height 549
click at [1326, 26] on div "Publish Theme Section" at bounding box center [1378, 24] width 132 height 18
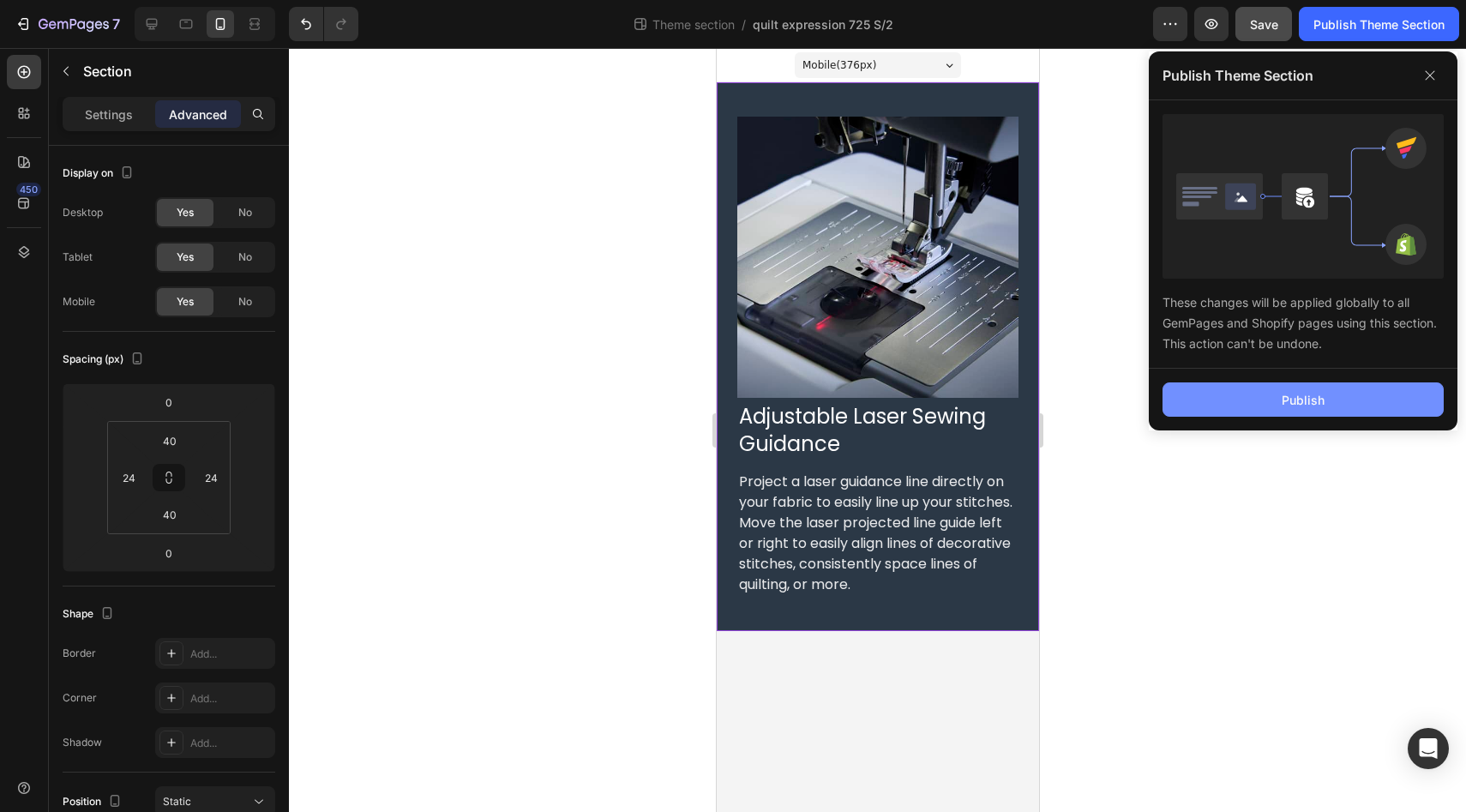
click at [1224, 401] on button "Publish" at bounding box center [1302, 399] width 281 height 34
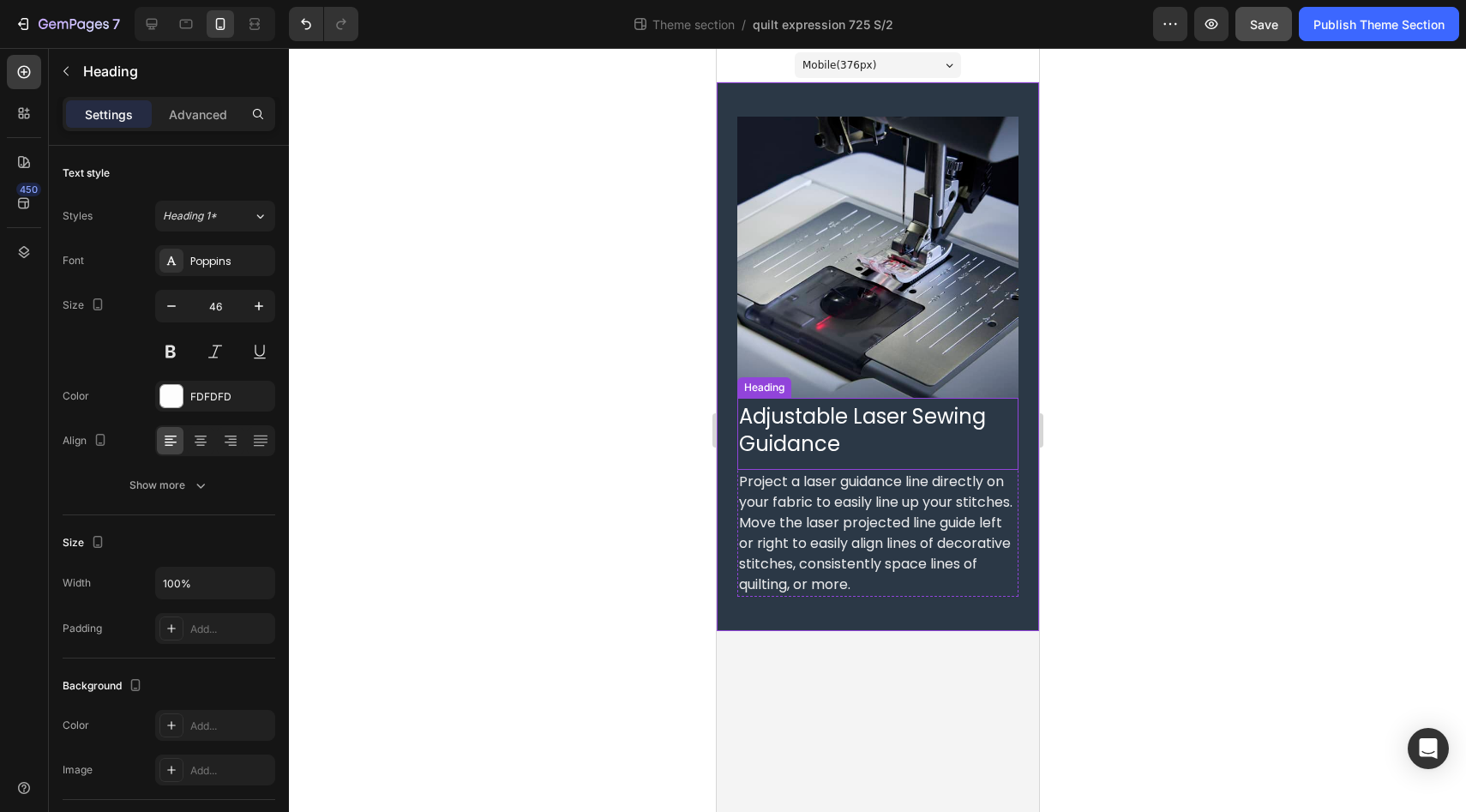
click at [807, 458] on div "⁠⁠⁠⁠⁠⁠⁠ Adjustable Laser Sewing Guidance Heading" at bounding box center [876, 433] width 281 height 72
click at [861, 422] on span "Adjustable Laser Sewing Guidance" at bounding box center [861, 430] width 247 height 56
click at [820, 424] on span "Adjustable Laser Sewing Guidance" at bounding box center [861, 430] width 247 height 56
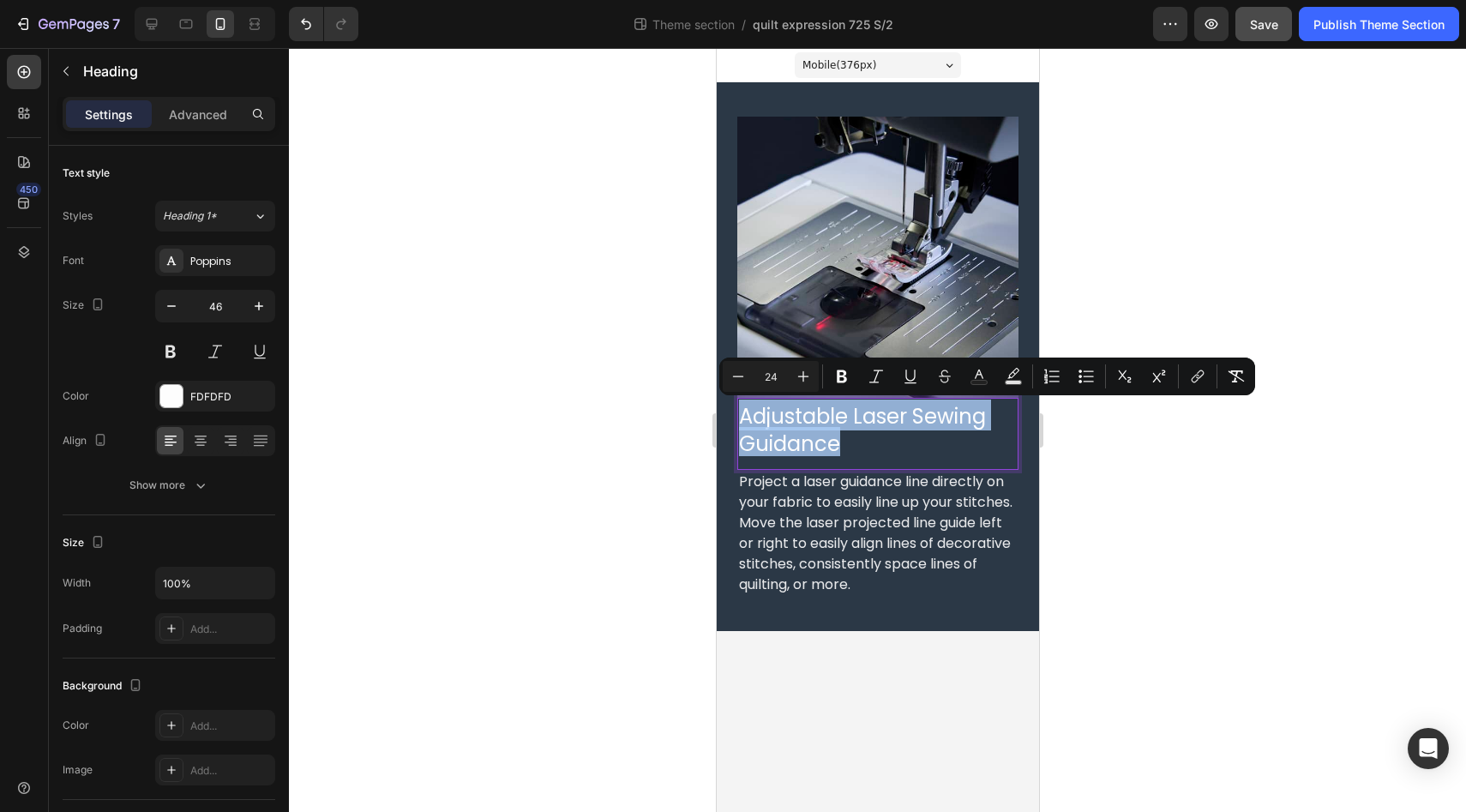
click at [820, 424] on span "Adjustable Laser Sewing Guidance" at bounding box center [861, 430] width 247 height 56
click at [864, 463] on div "Adjustable Laser Sewing Guidance Heading 0" at bounding box center [876, 433] width 281 height 72
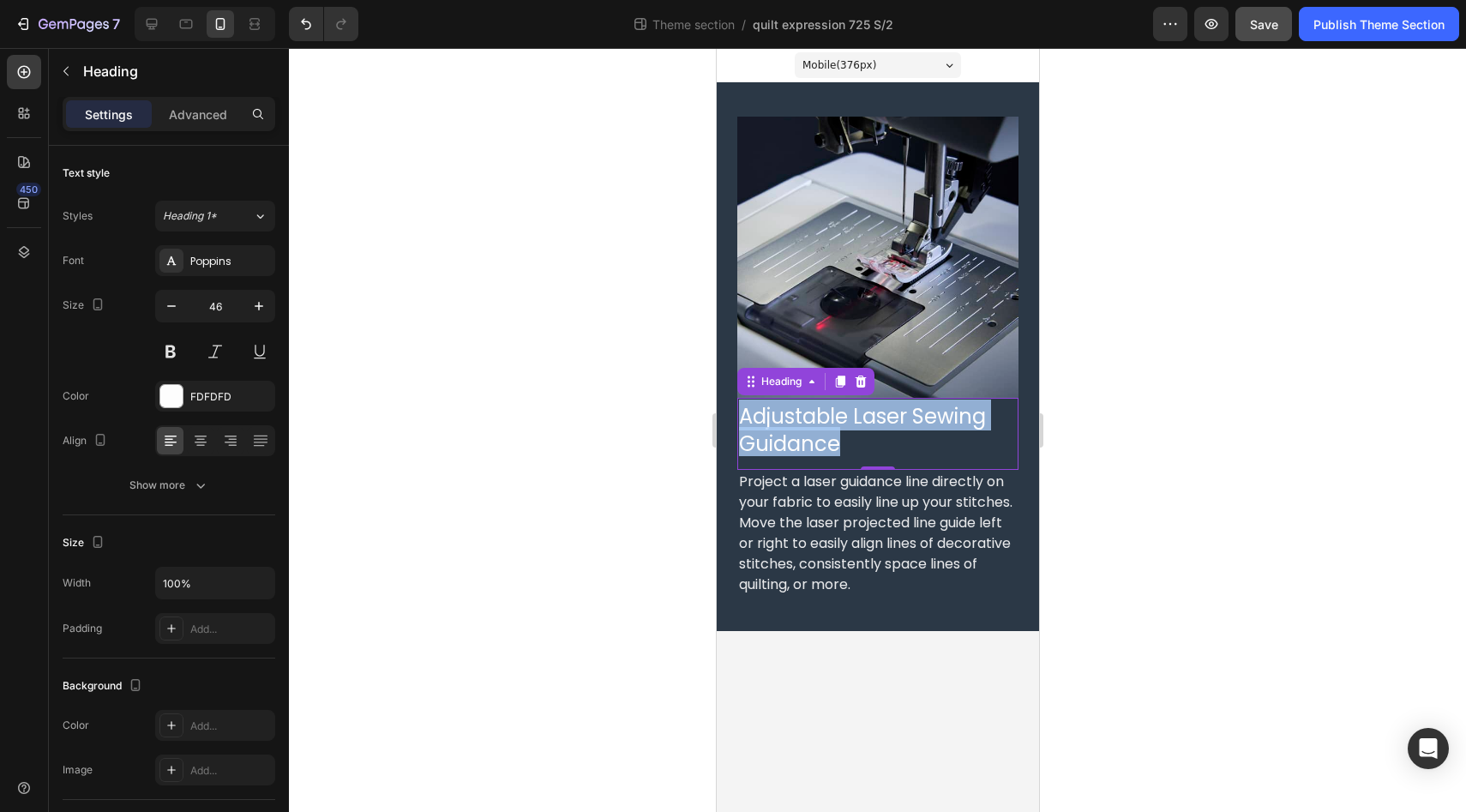
click at [864, 463] on div "Adjustable Laser Sewing Guidance Heading 0" at bounding box center [876, 433] width 281 height 72
click at [209, 114] on p "Advanced" at bounding box center [198, 114] width 59 height 18
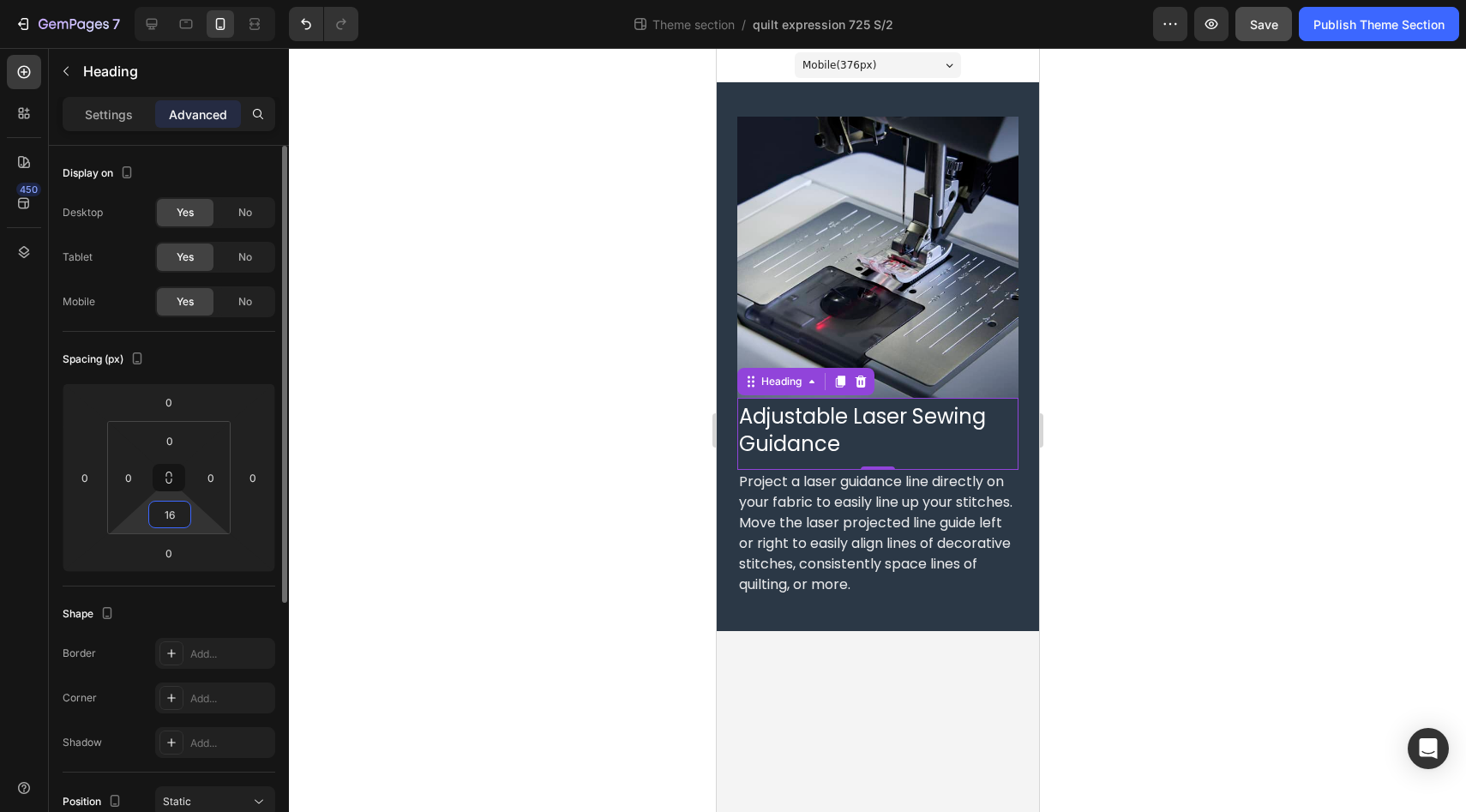
click at [170, 523] on input "16" at bounding box center [169, 514] width 34 height 26
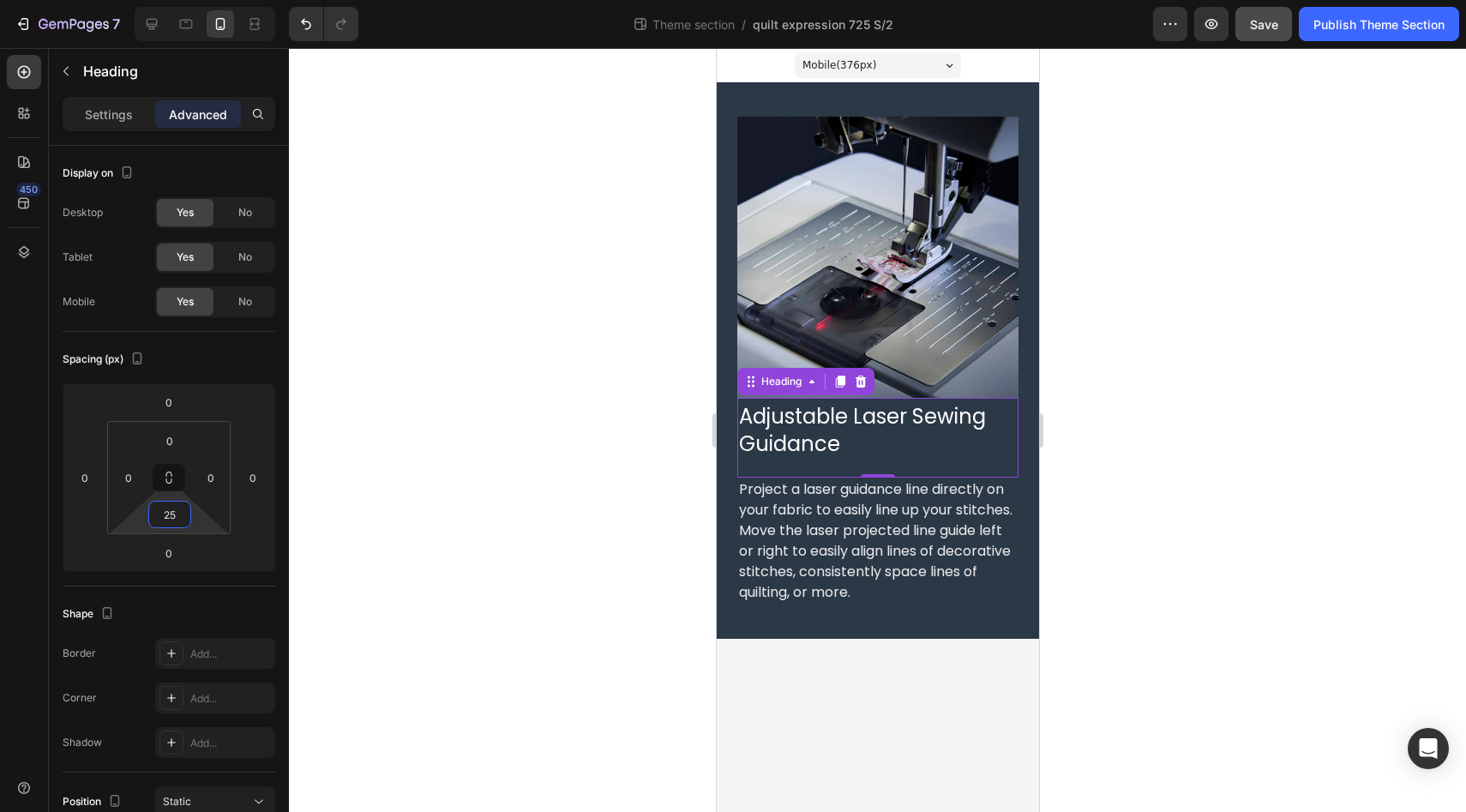
type input "25"
click at [8, 541] on div "450" at bounding box center [24, 413] width 34 height 715
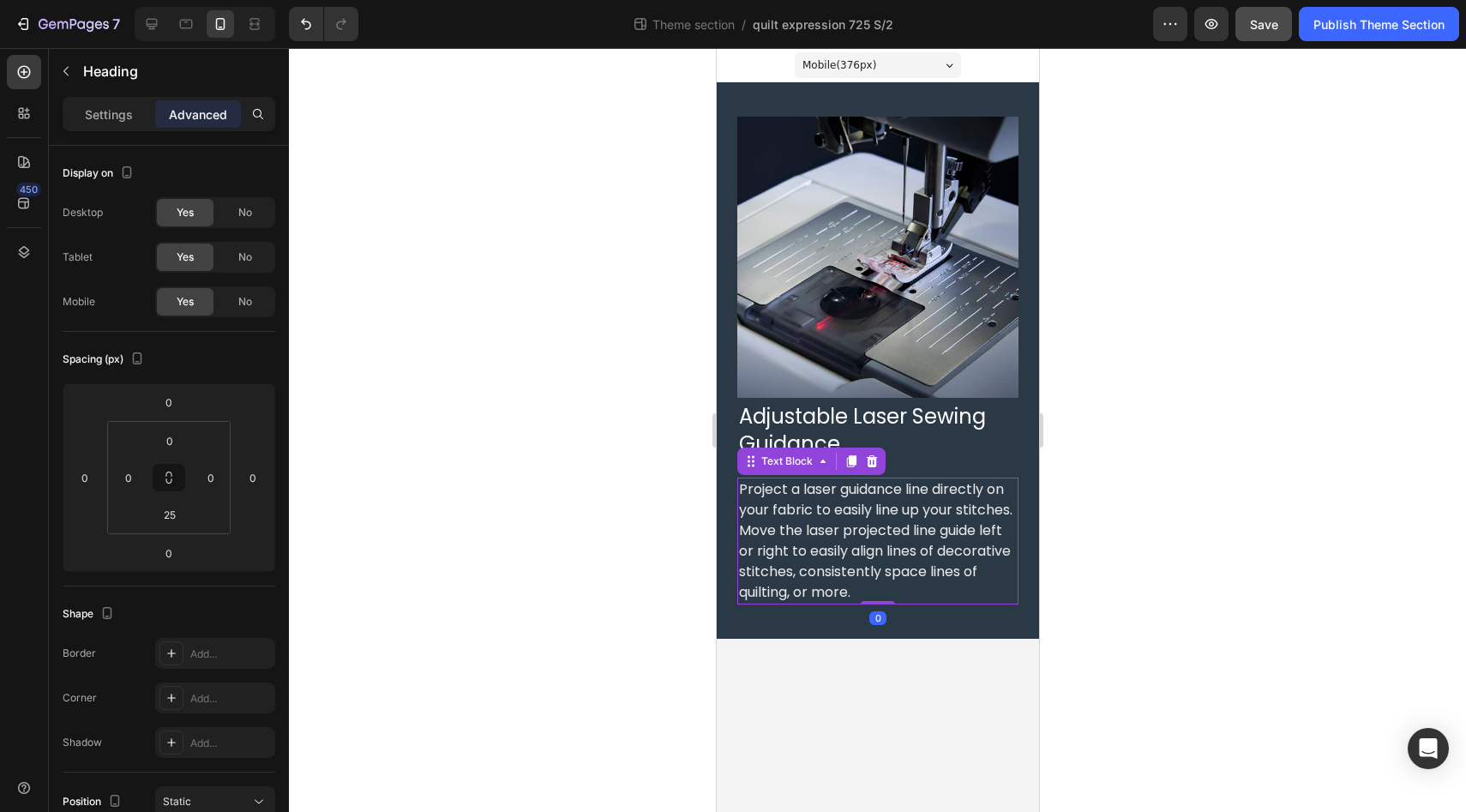
click at [839, 520] on span "Project a laser guidance line directly on your fabric to easily line up your st…" at bounding box center [874, 540] width 274 height 123
click at [909, 440] on p "⁠⁠⁠⁠⁠⁠⁠ Adjustable Laser Sewing Guidance" at bounding box center [876, 427] width 277 height 55
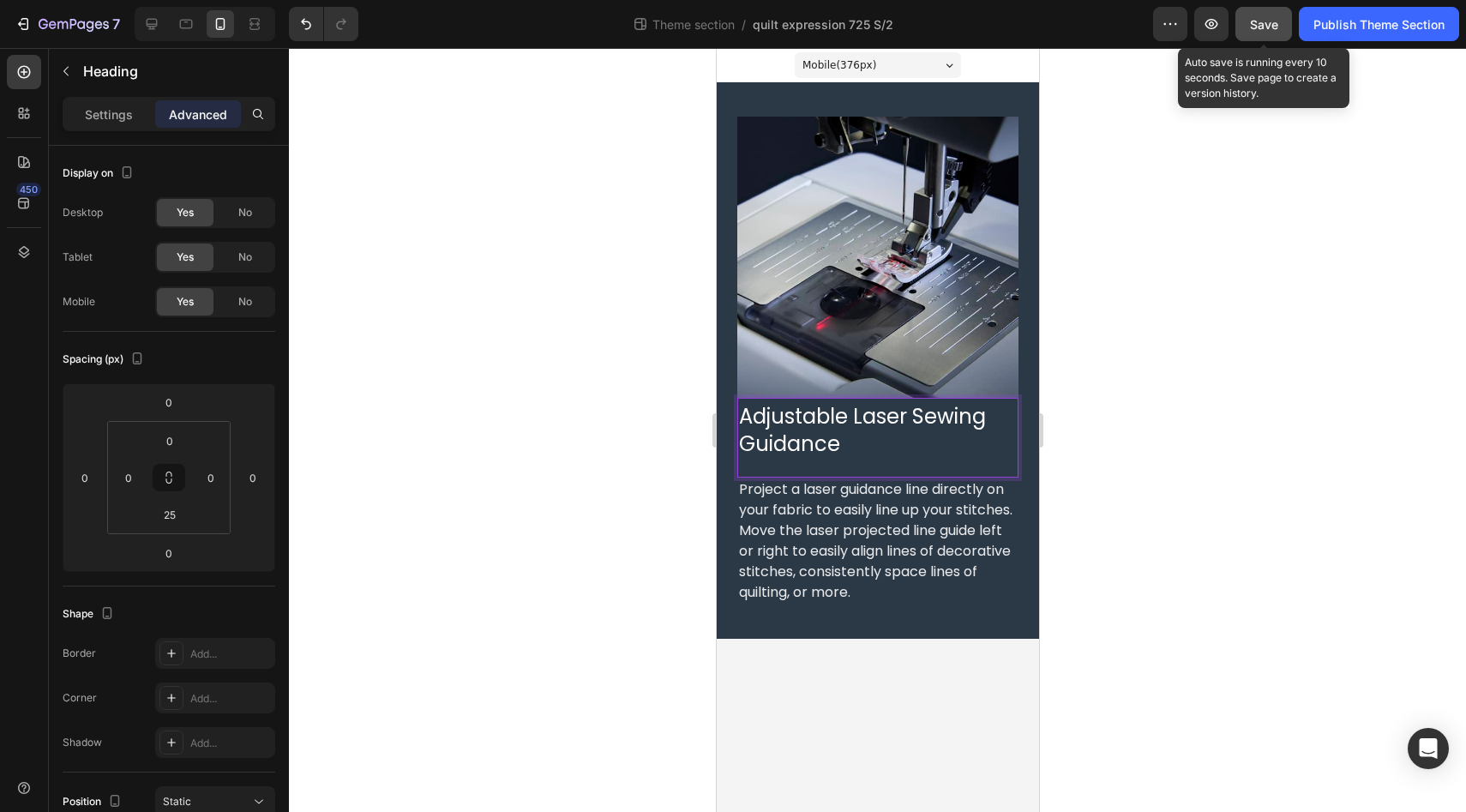
click at [1262, 22] on span "Save" at bounding box center [1263, 24] width 28 height 14
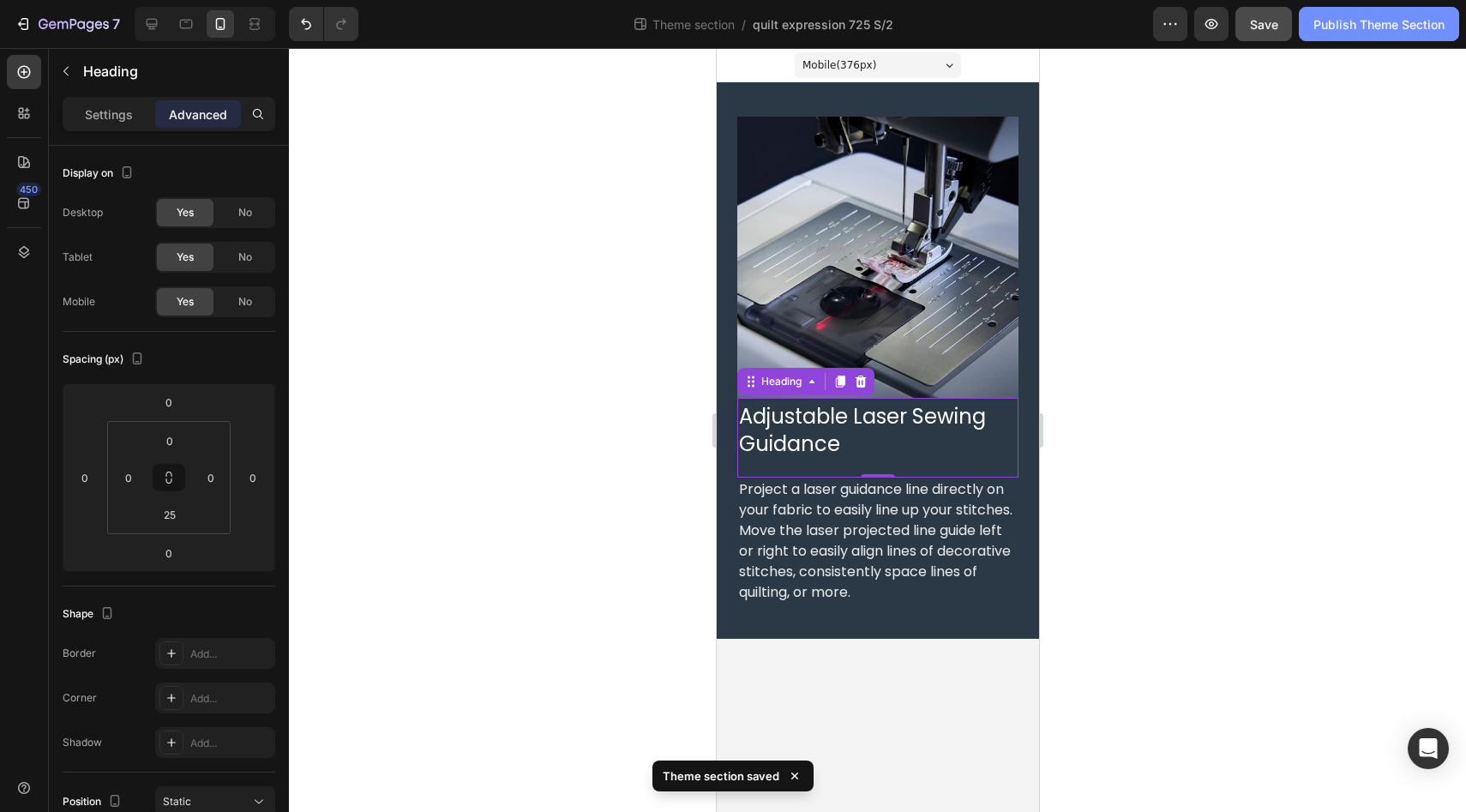
click at [1366, 27] on div "Publish Theme Section" at bounding box center [1378, 24] width 132 height 18
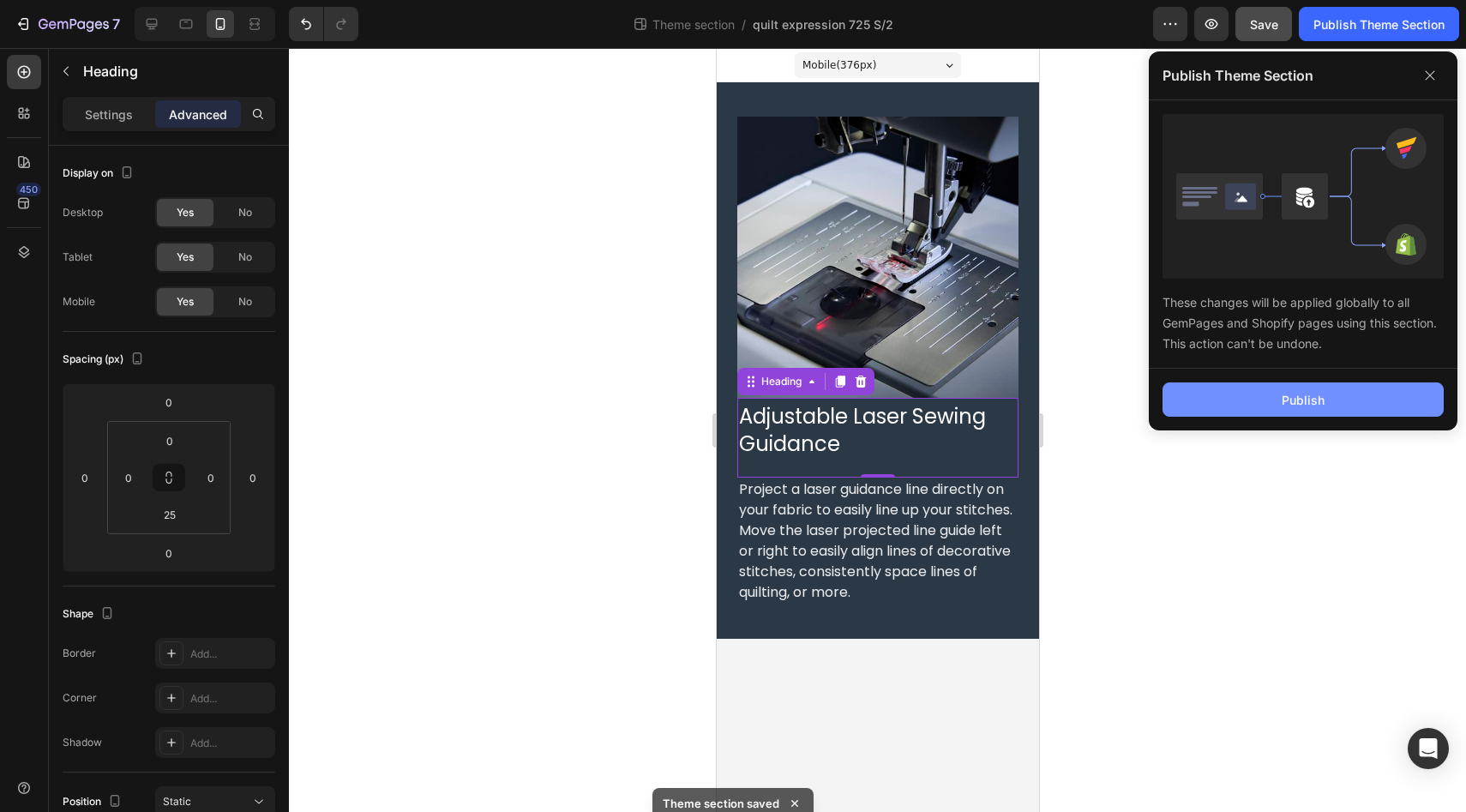
click at [1263, 398] on button "Publish" at bounding box center [1302, 399] width 281 height 34
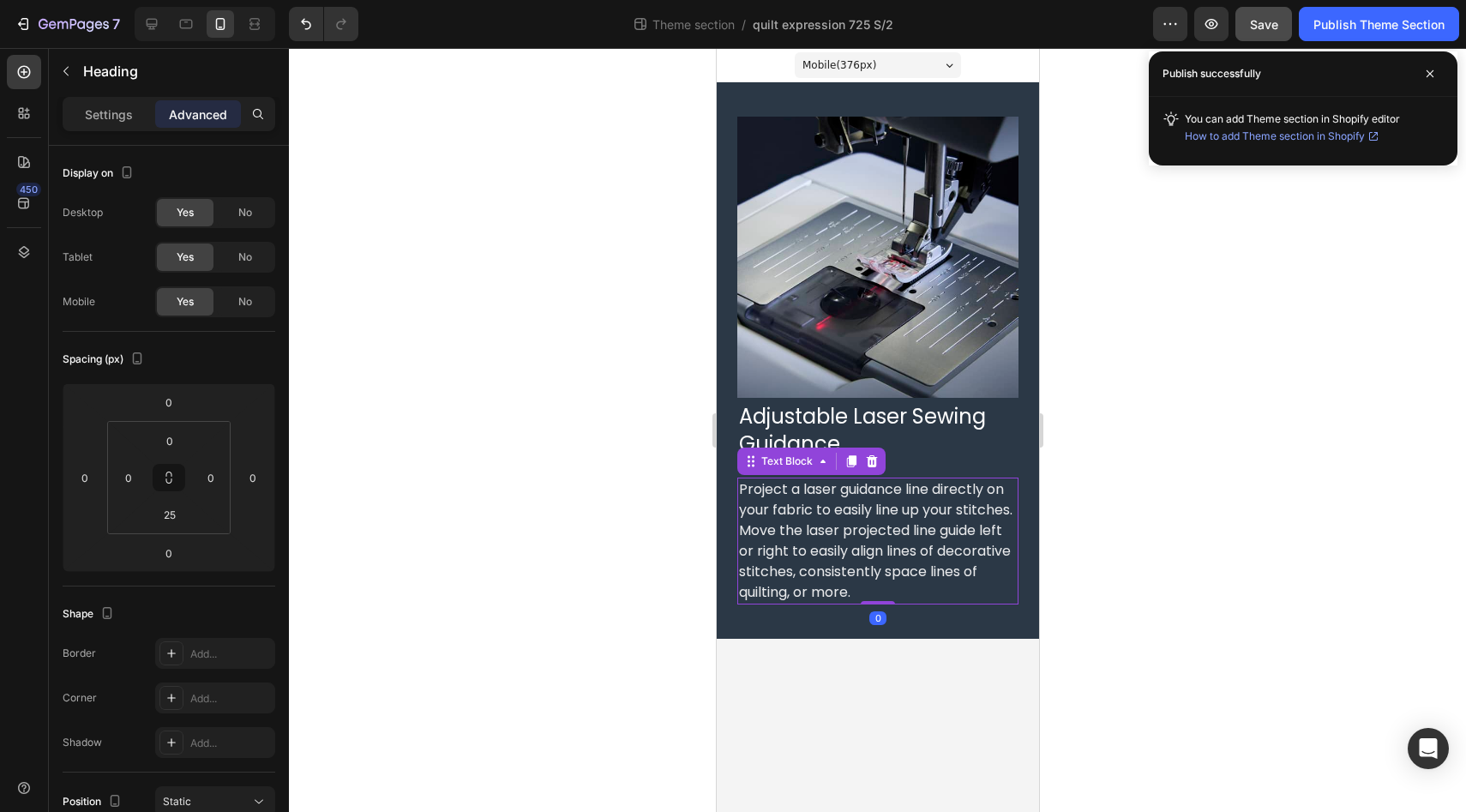
click at [850, 509] on span "Project a laser guidance line directly on your fabric to easily line up your st…" at bounding box center [874, 540] width 274 height 123
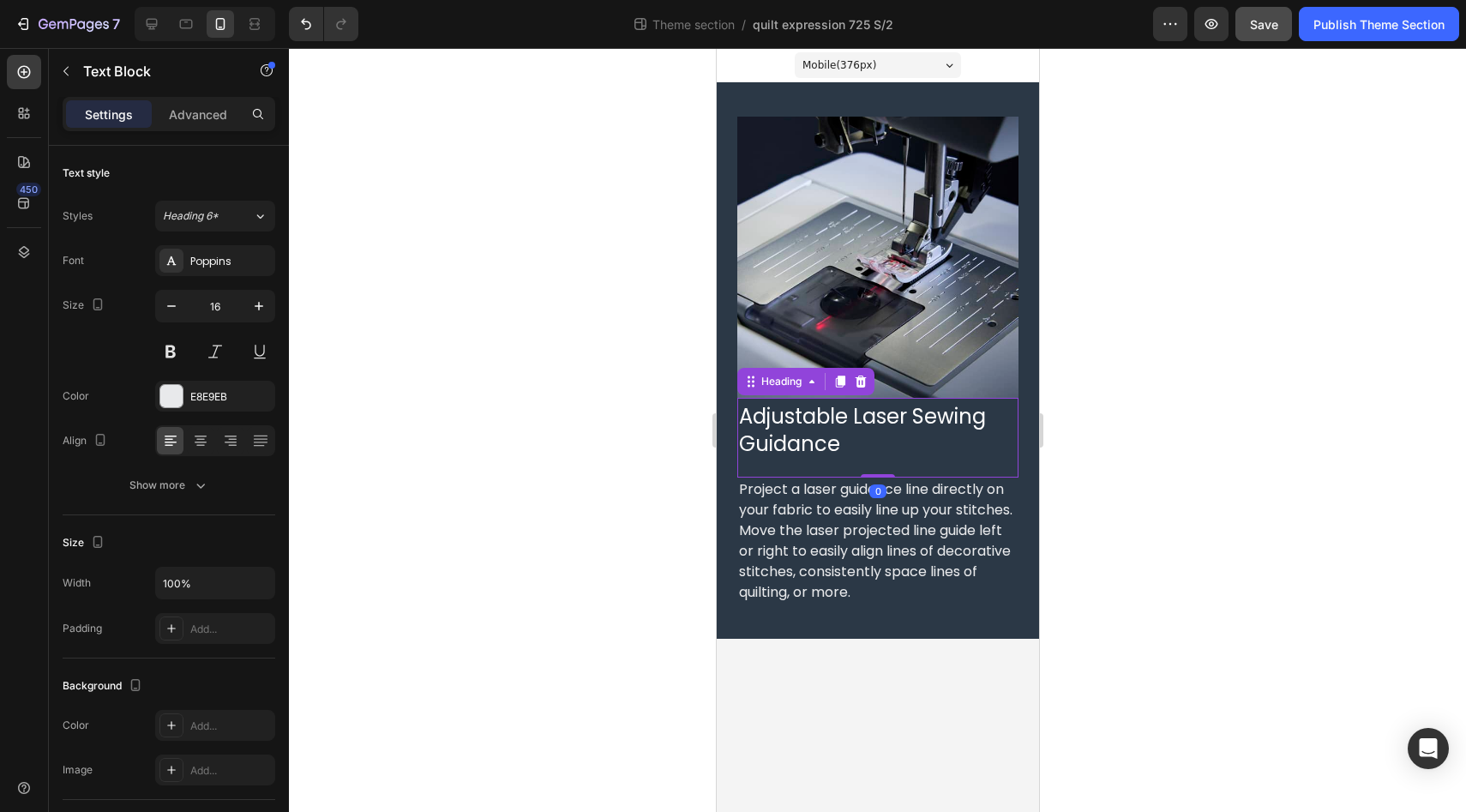
click at [948, 458] on div "⁠⁠⁠⁠⁠⁠⁠ Adjustable Laser Sewing Guidance Heading 0" at bounding box center [876, 437] width 281 height 79
click at [892, 511] on span "Project a laser guidance line directly on your fabric to easily line up your st…" at bounding box center [874, 540] width 274 height 123
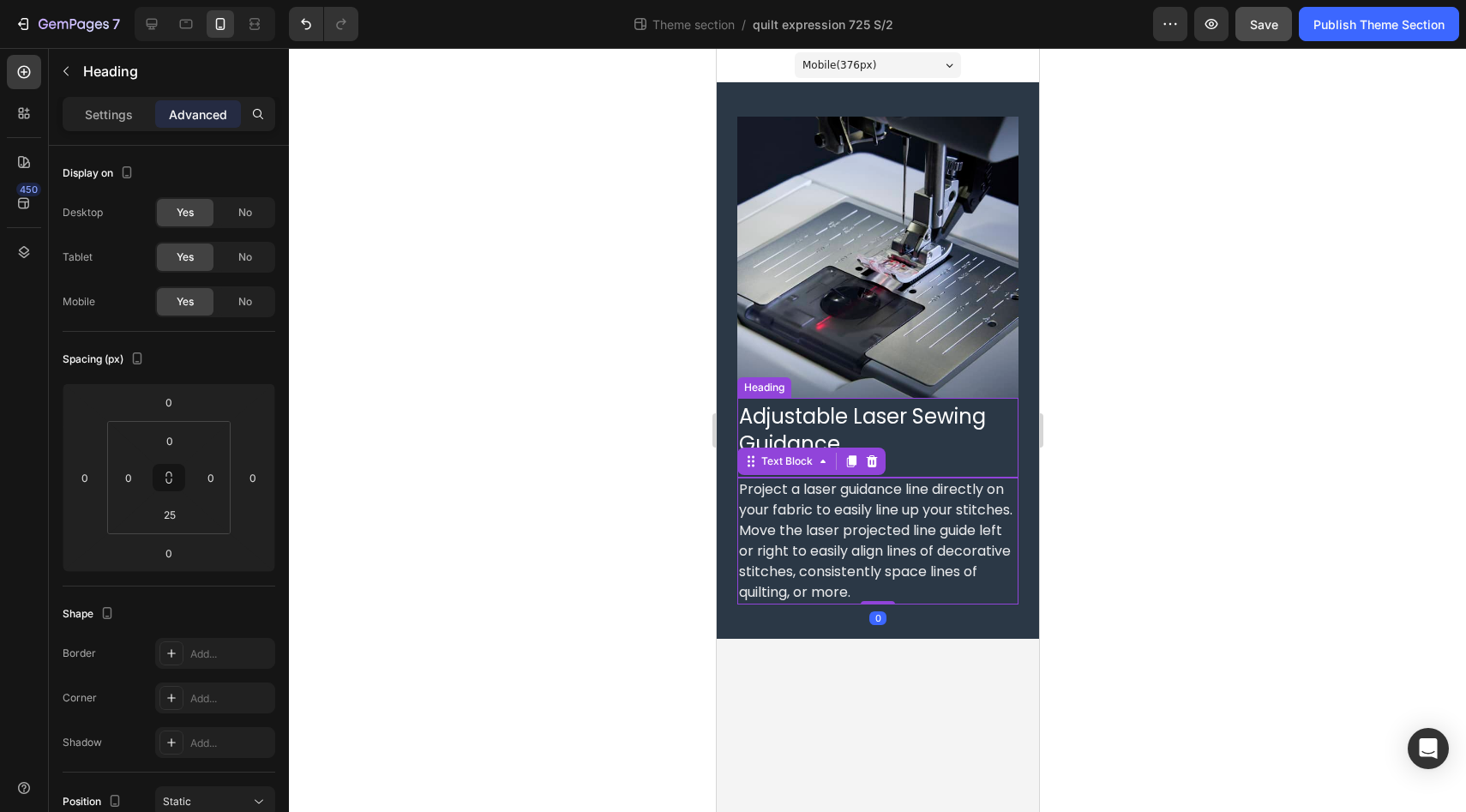
click at [921, 432] on p "⁠⁠⁠⁠⁠⁠⁠ Adjustable Laser Sewing Guidance" at bounding box center [876, 427] width 277 height 55
click at [100, 108] on p "Settings" at bounding box center [109, 114] width 48 height 18
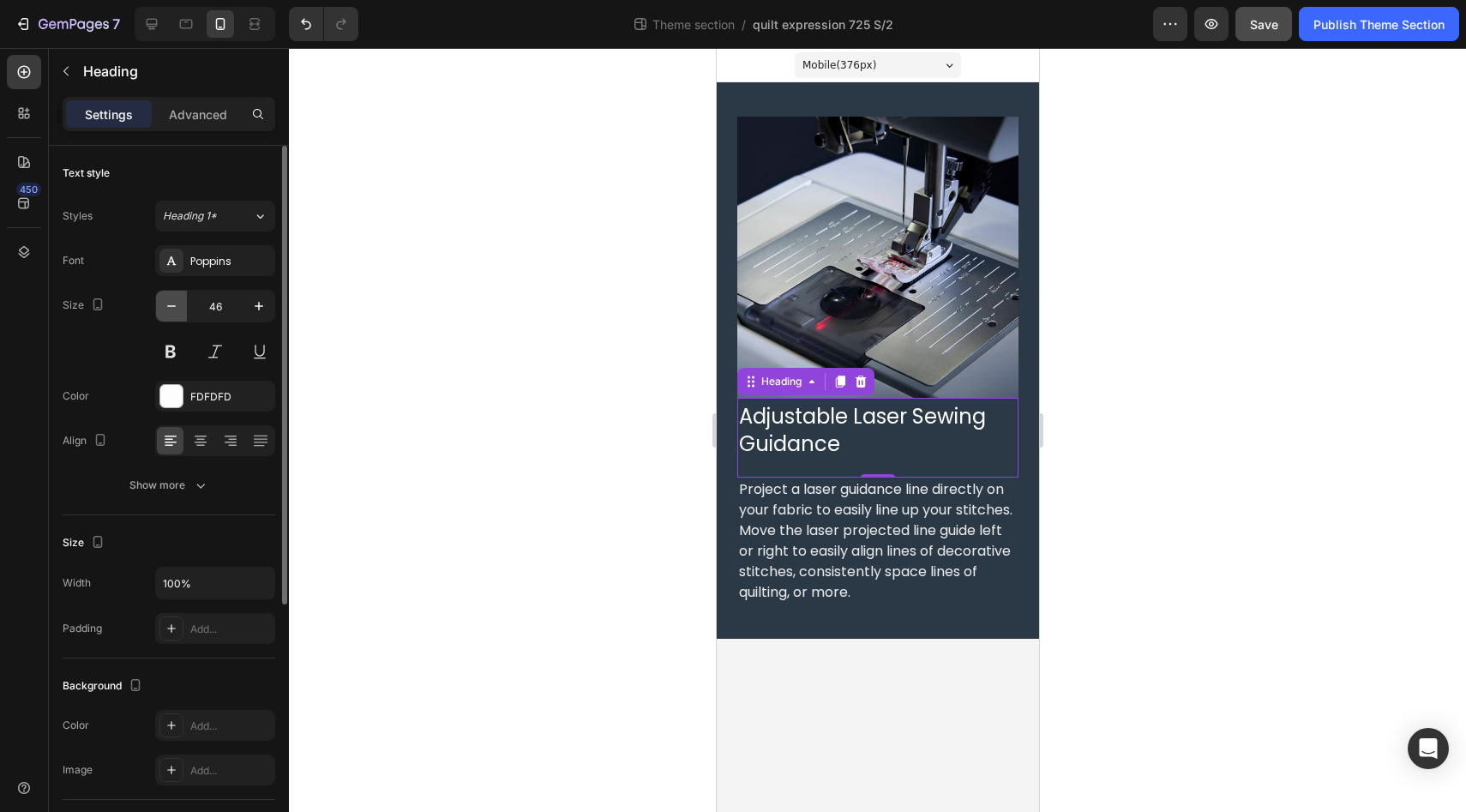
click at [172, 306] on icon "button" at bounding box center [171, 306] width 9 height 2
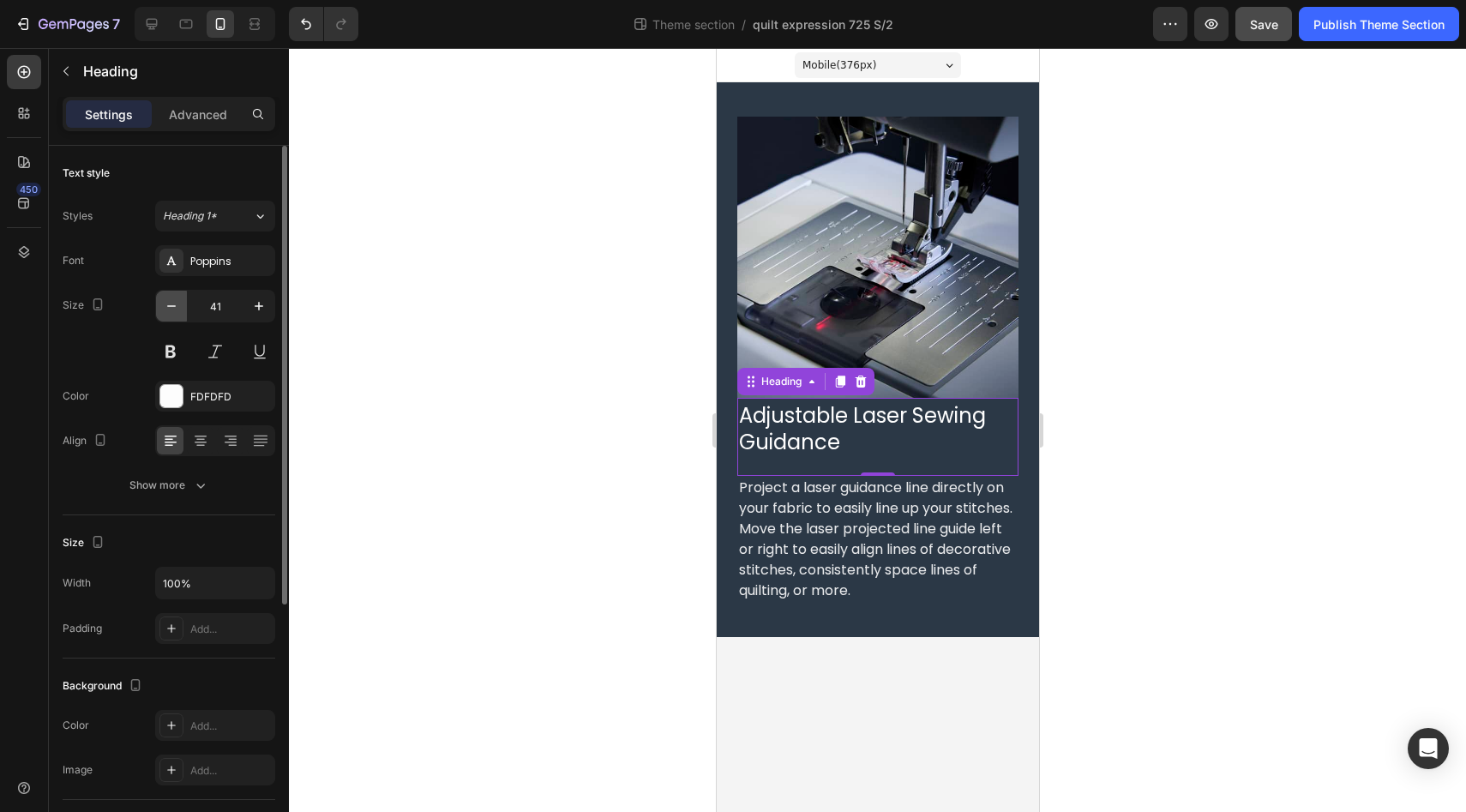
click at [172, 306] on icon "button" at bounding box center [171, 306] width 9 height 2
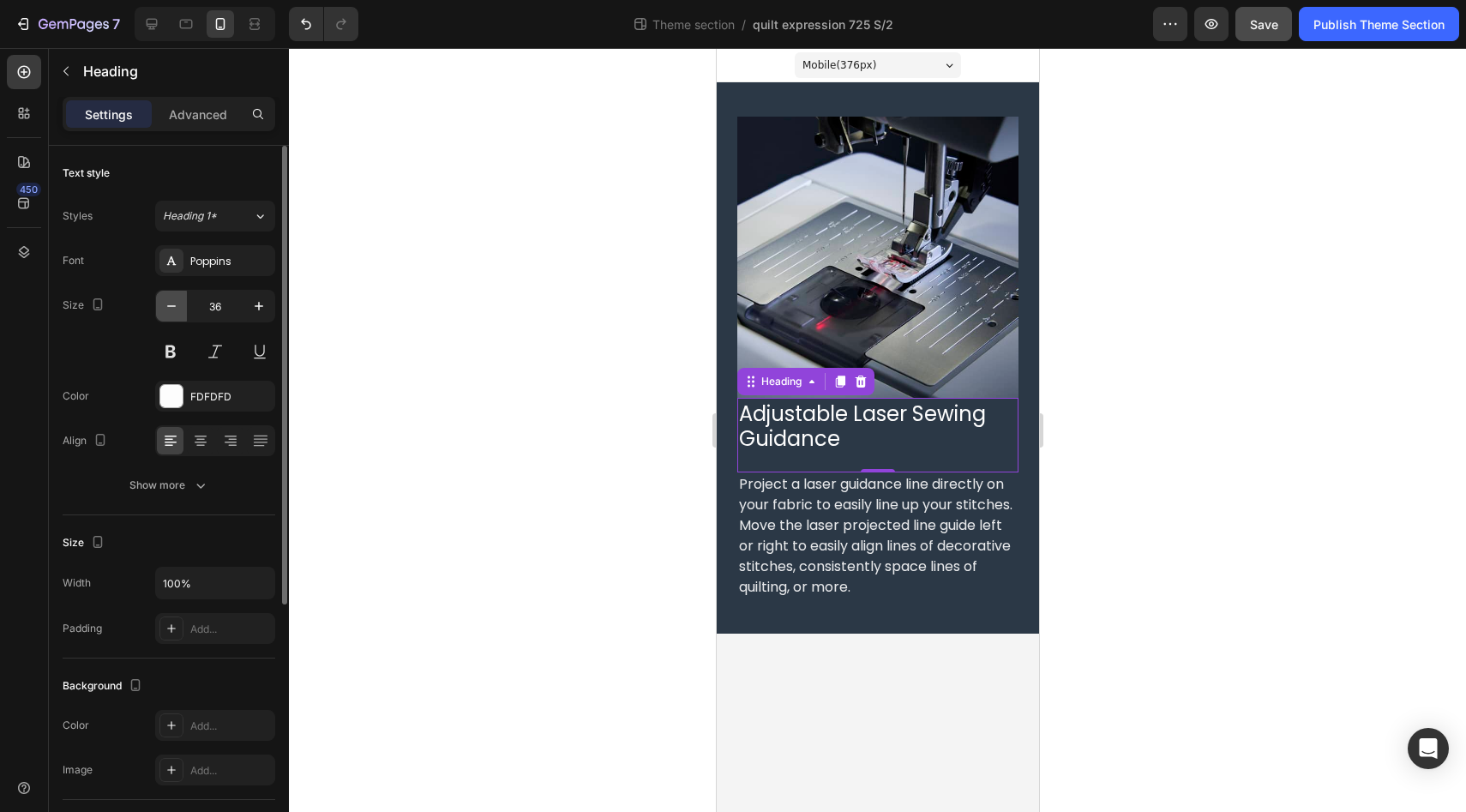
click at [172, 306] on icon "button" at bounding box center [171, 306] width 9 height 2
click at [258, 309] on icon "button" at bounding box center [258, 306] width 9 height 9
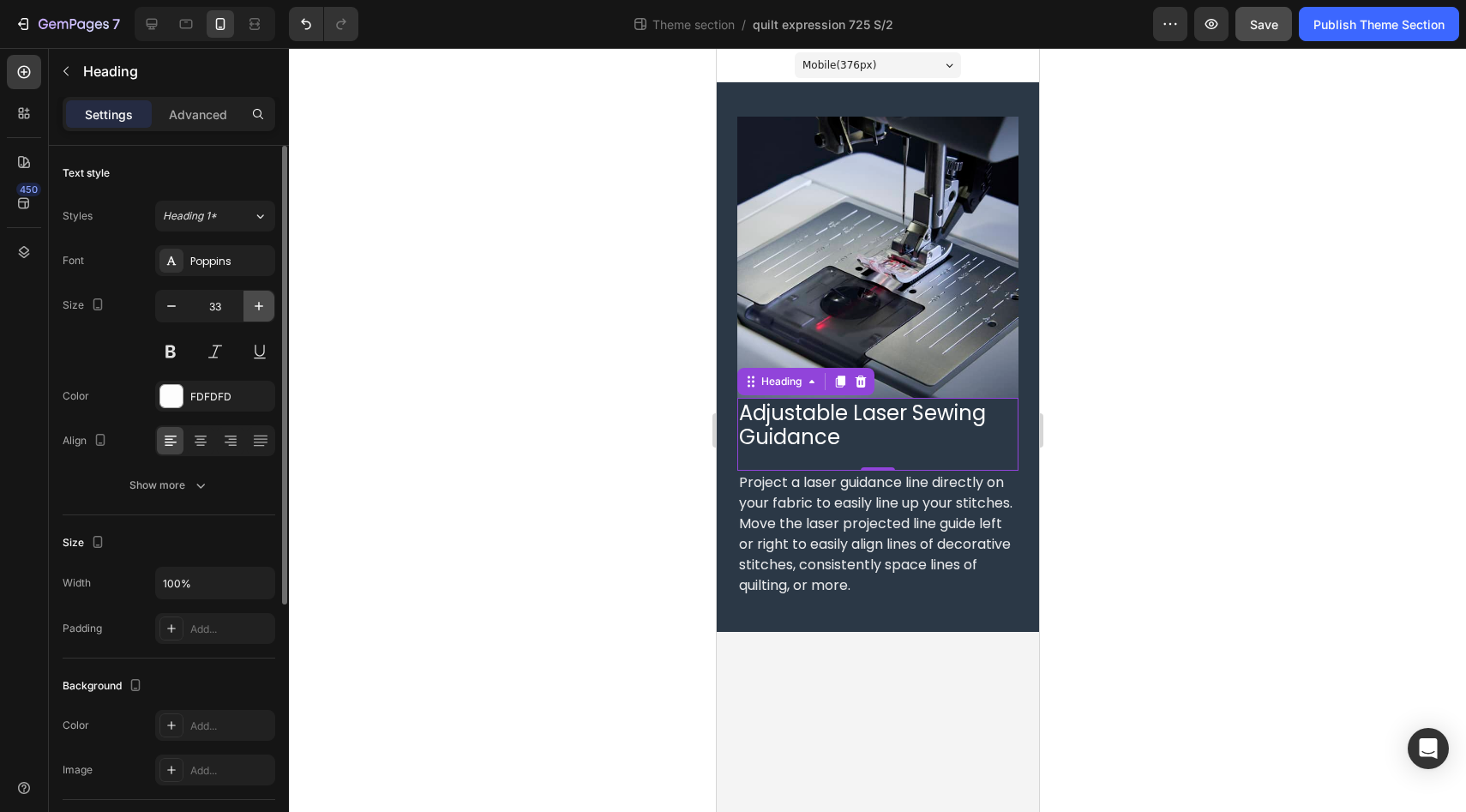
click at [258, 309] on icon "button" at bounding box center [258, 306] width 9 height 9
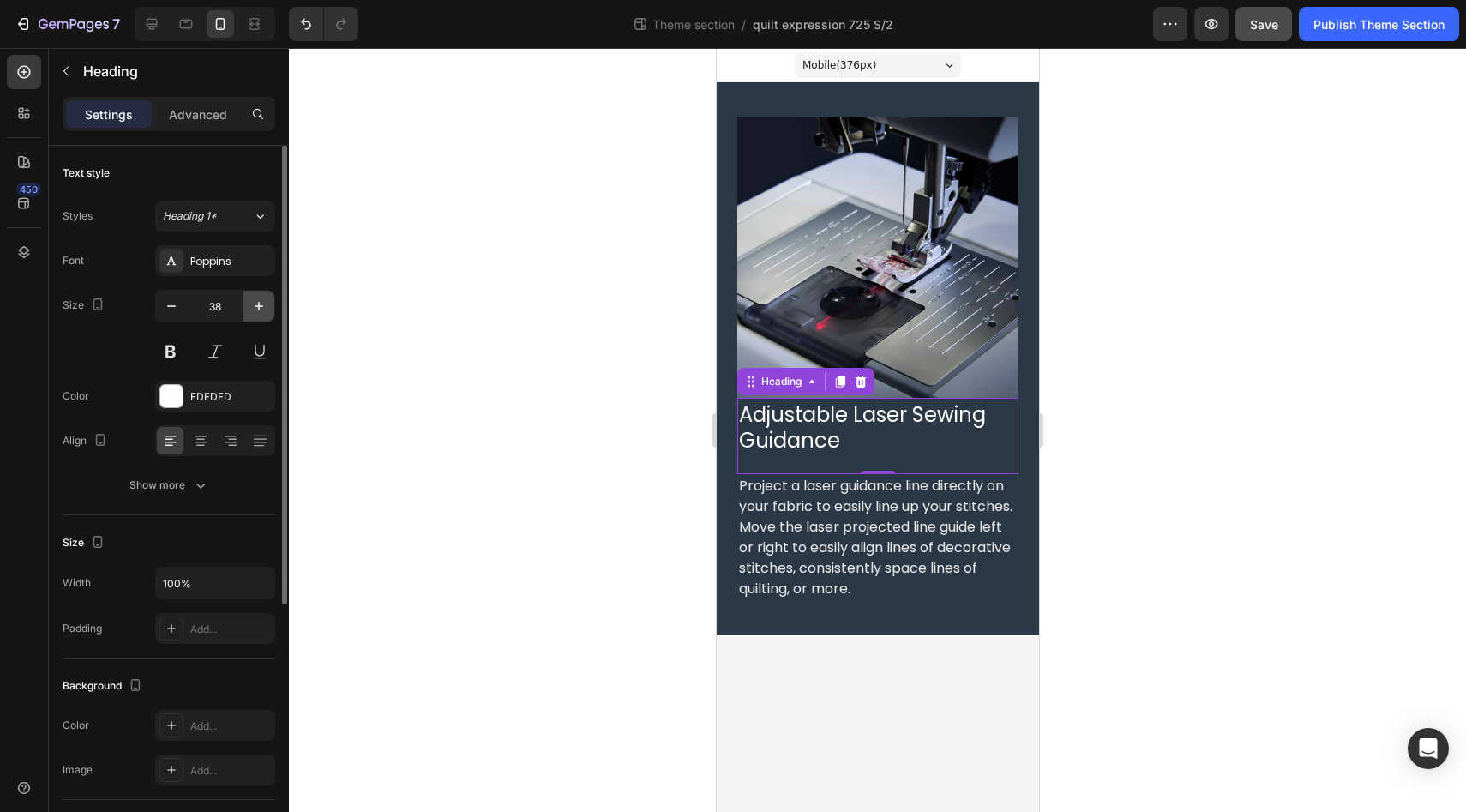
click at [258, 309] on icon "button" at bounding box center [258, 306] width 9 height 9
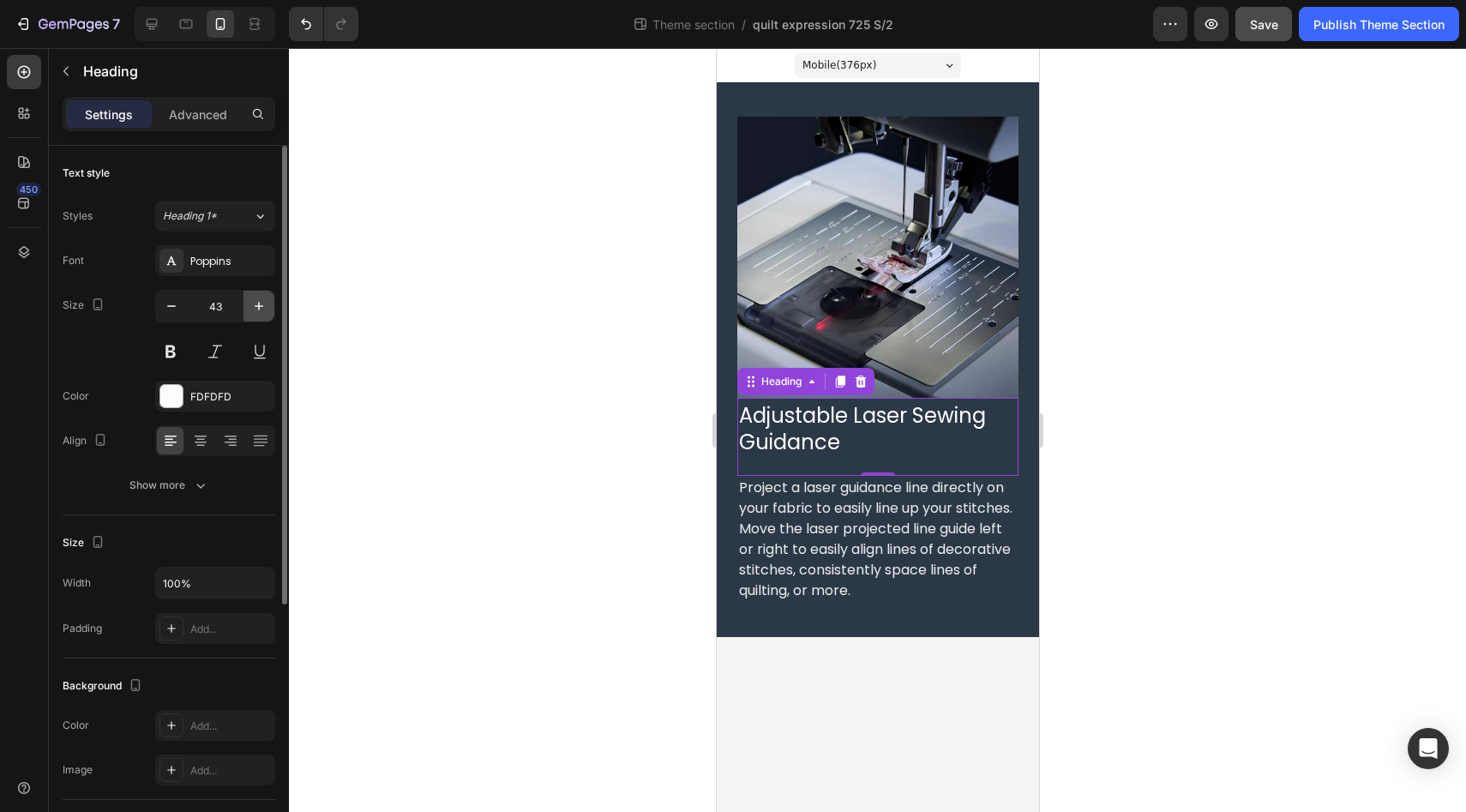
click at [258, 309] on icon "button" at bounding box center [258, 306] width 9 height 9
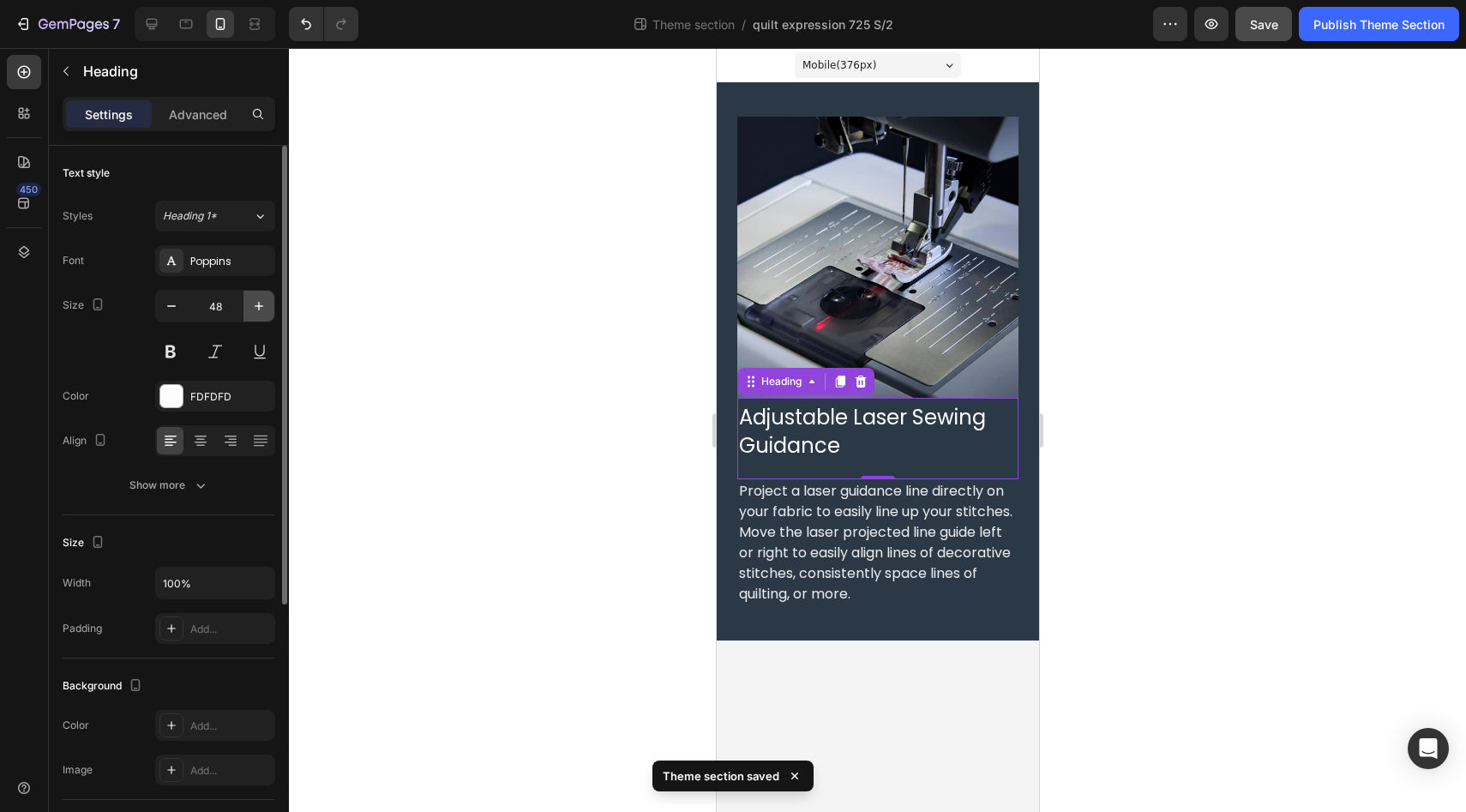
click at [258, 309] on icon "button" at bounding box center [258, 306] width 9 height 9
click at [177, 307] on icon "button" at bounding box center [171, 306] width 17 height 17
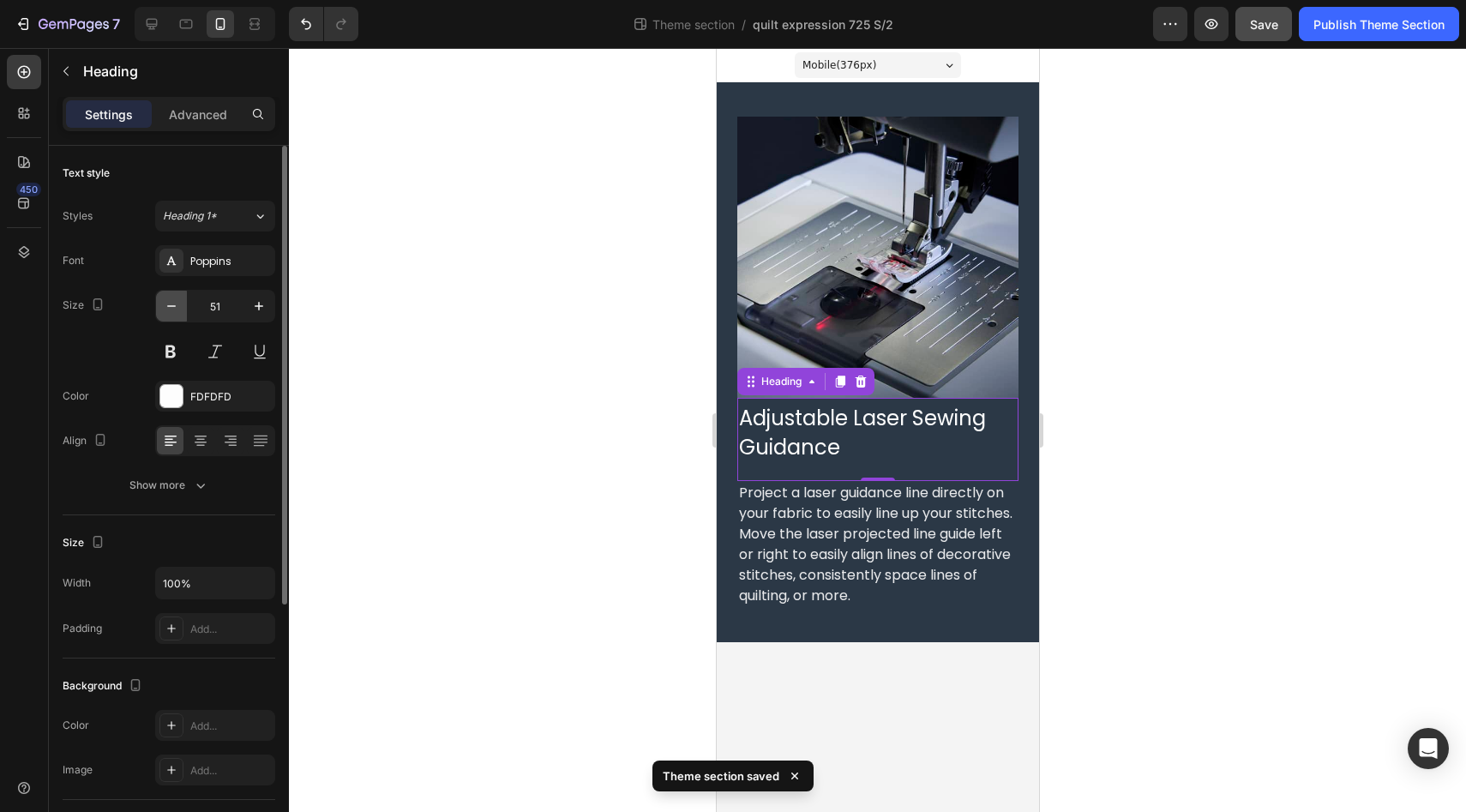
click at [177, 307] on icon "button" at bounding box center [171, 306] width 17 height 17
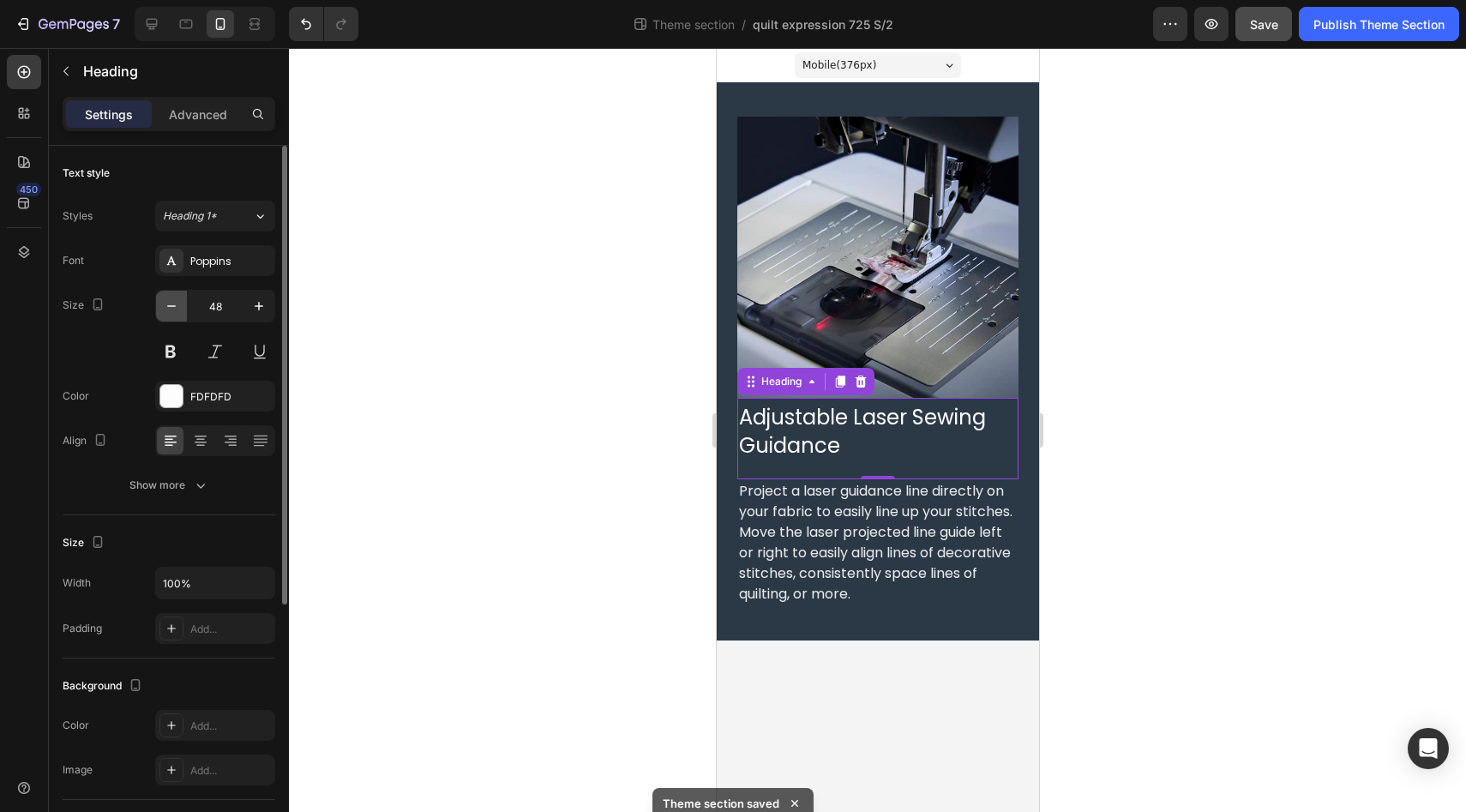
click at [177, 307] on icon "button" at bounding box center [171, 306] width 17 height 17
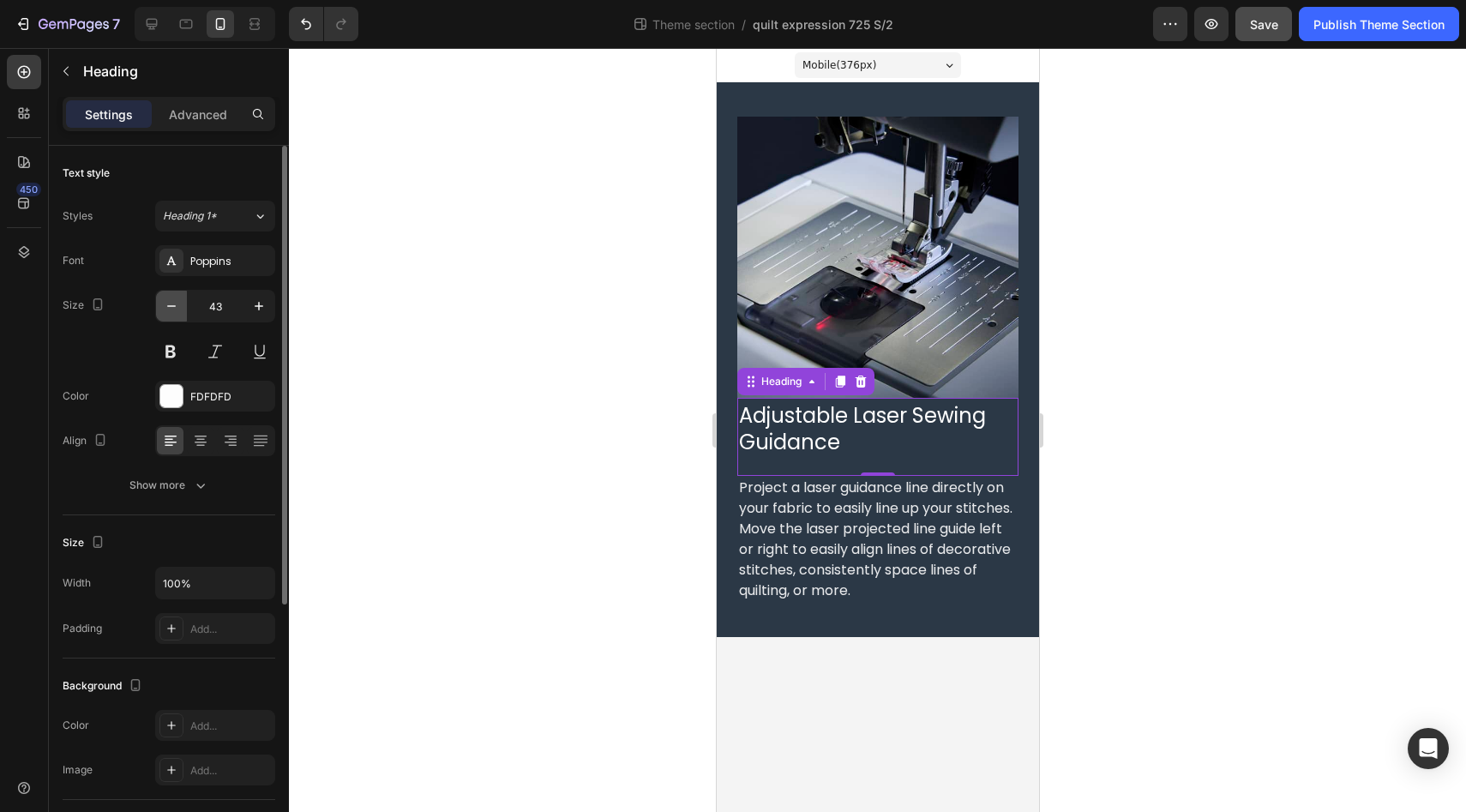
click at [177, 307] on icon "button" at bounding box center [171, 306] width 17 height 17
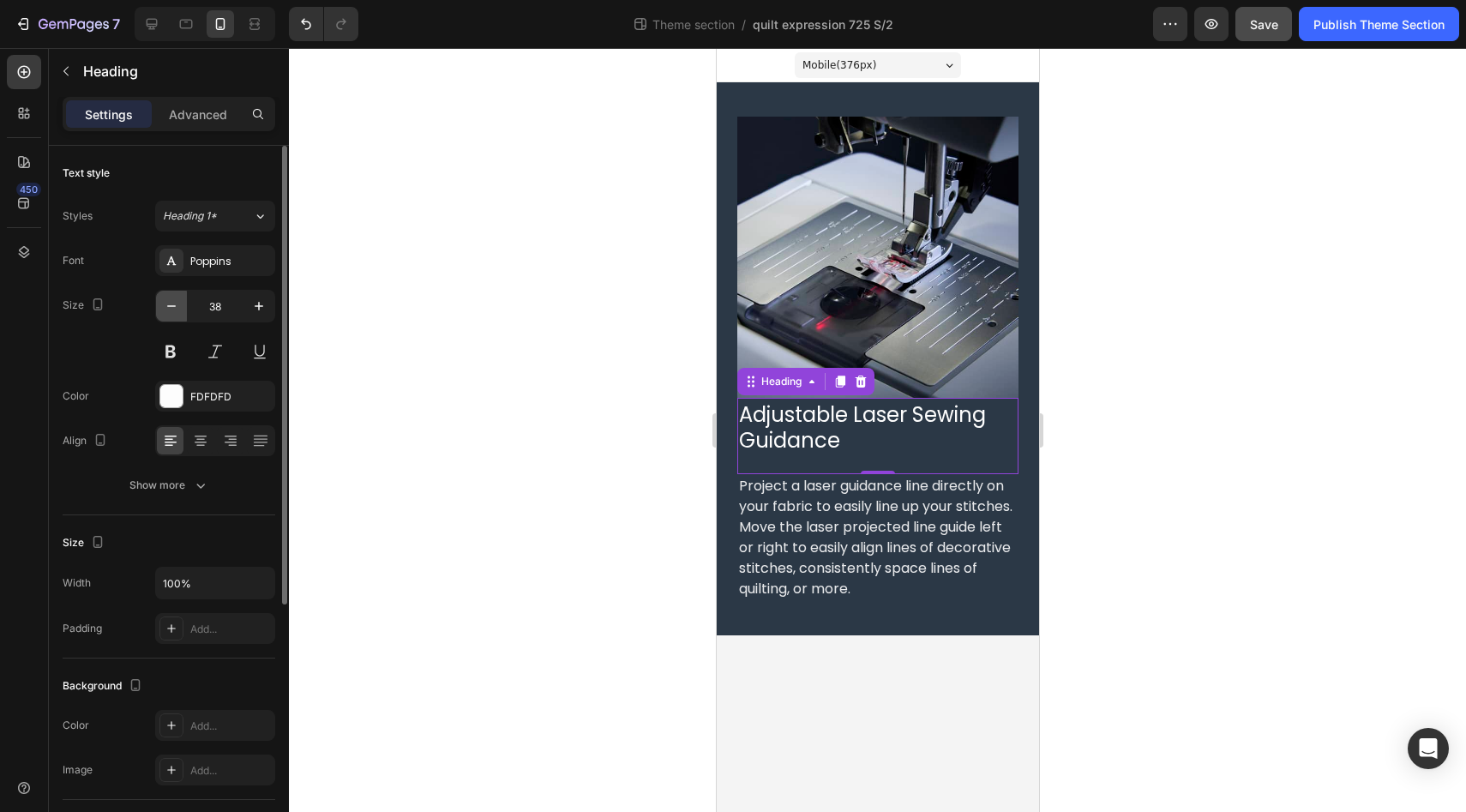
click at [177, 307] on icon "button" at bounding box center [171, 306] width 17 height 17
click at [174, 308] on icon "button" at bounding box center [171, 306] width 17 height 17
type input "36"
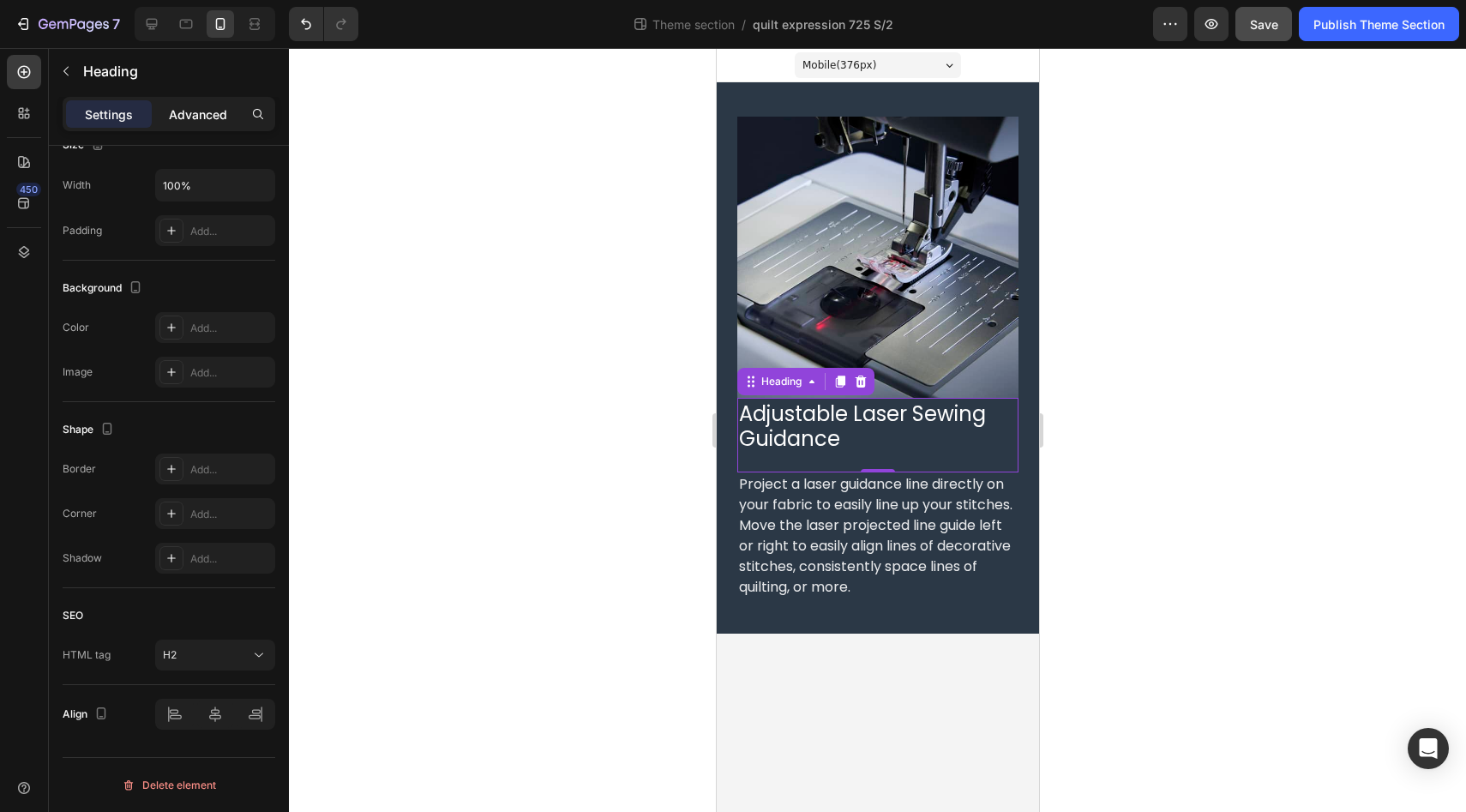
click at [203, 120] on p "Advanced" at bounding box center [198, 114] width 59 height 18
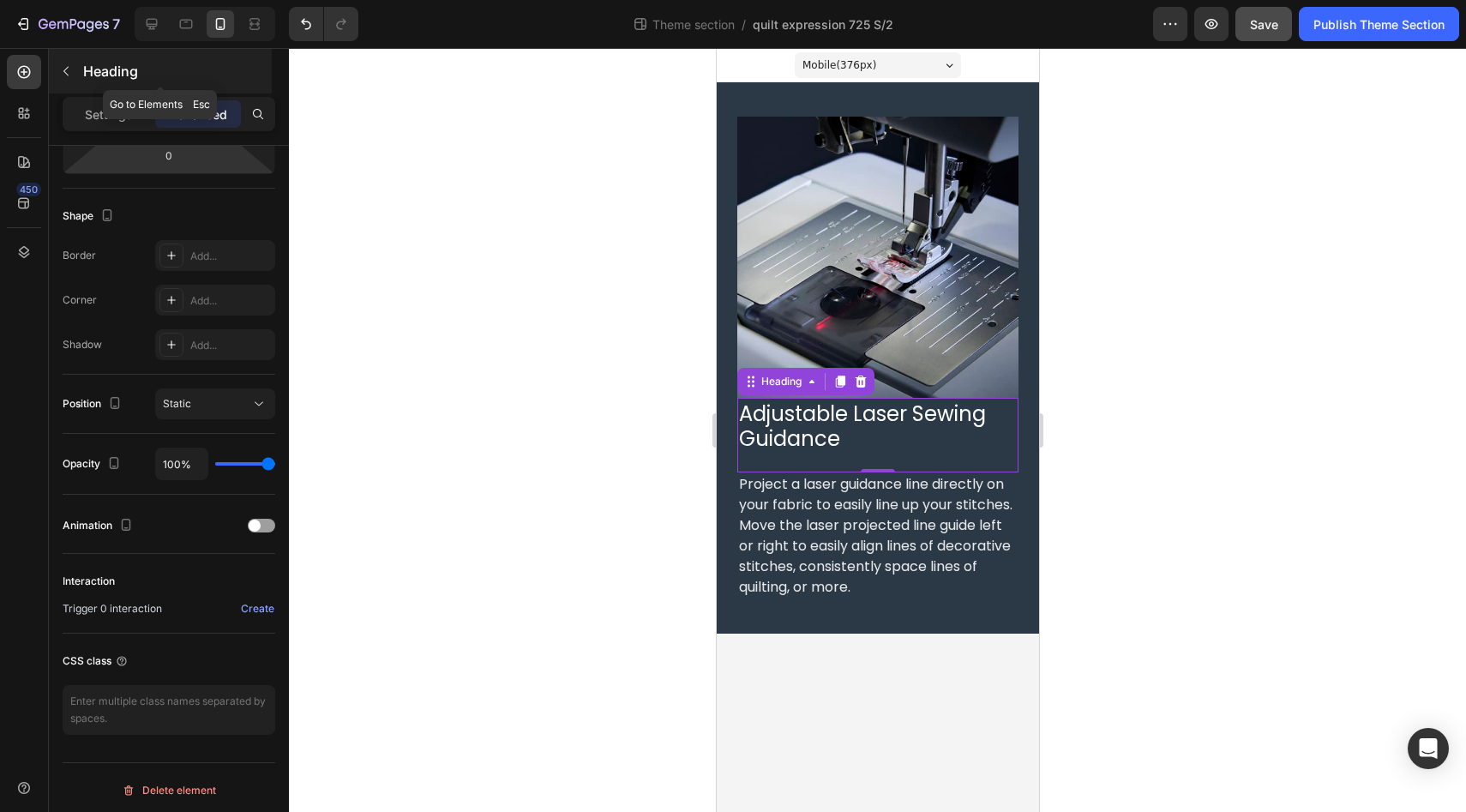
click at [110, 92] on div "Heading" at bounding box center [160, 71] width 222 height 44
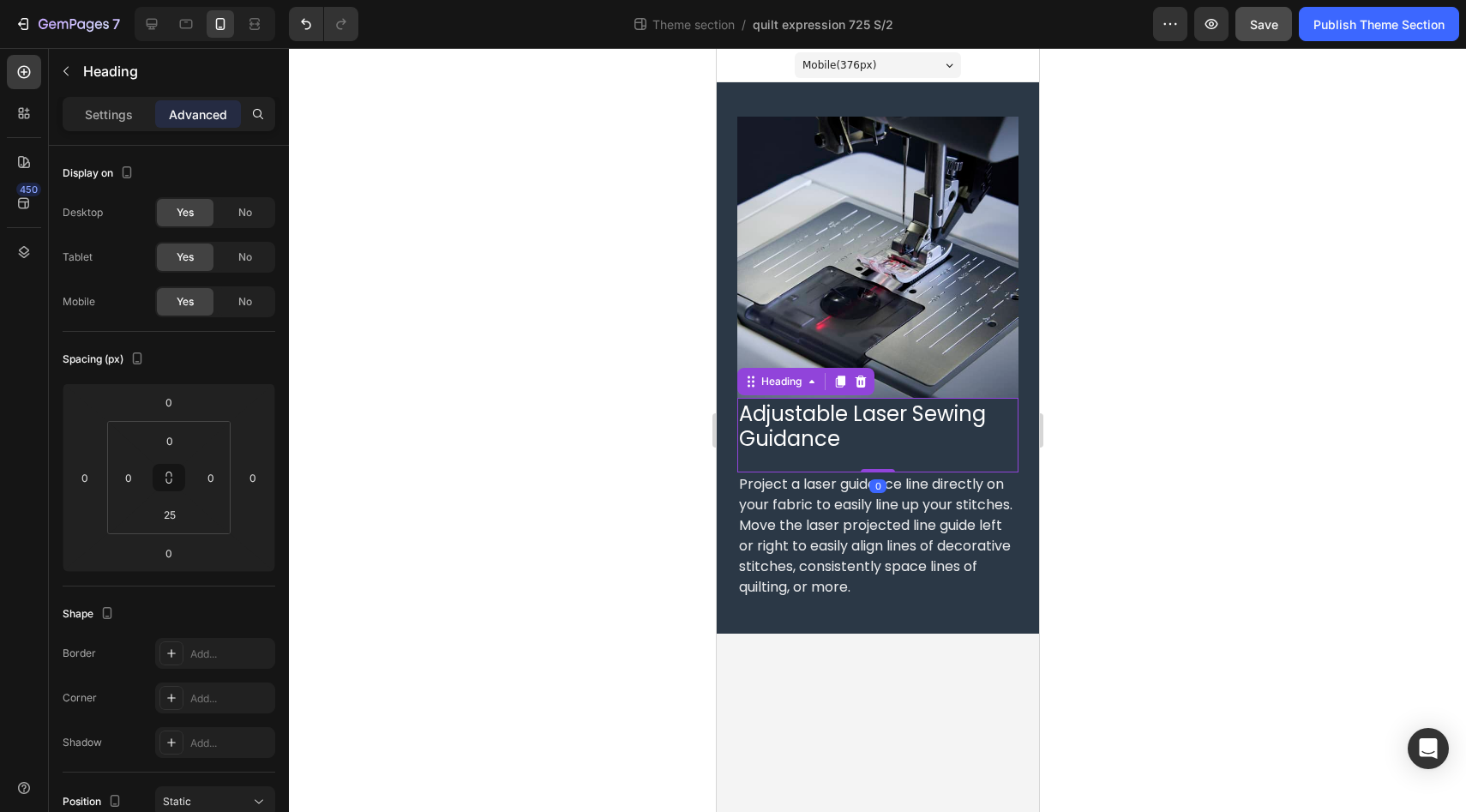
click at [773, 433] on span "Adjustable Laser Sewing Guidance" at bounding box center [861, 426] width 247 height 53
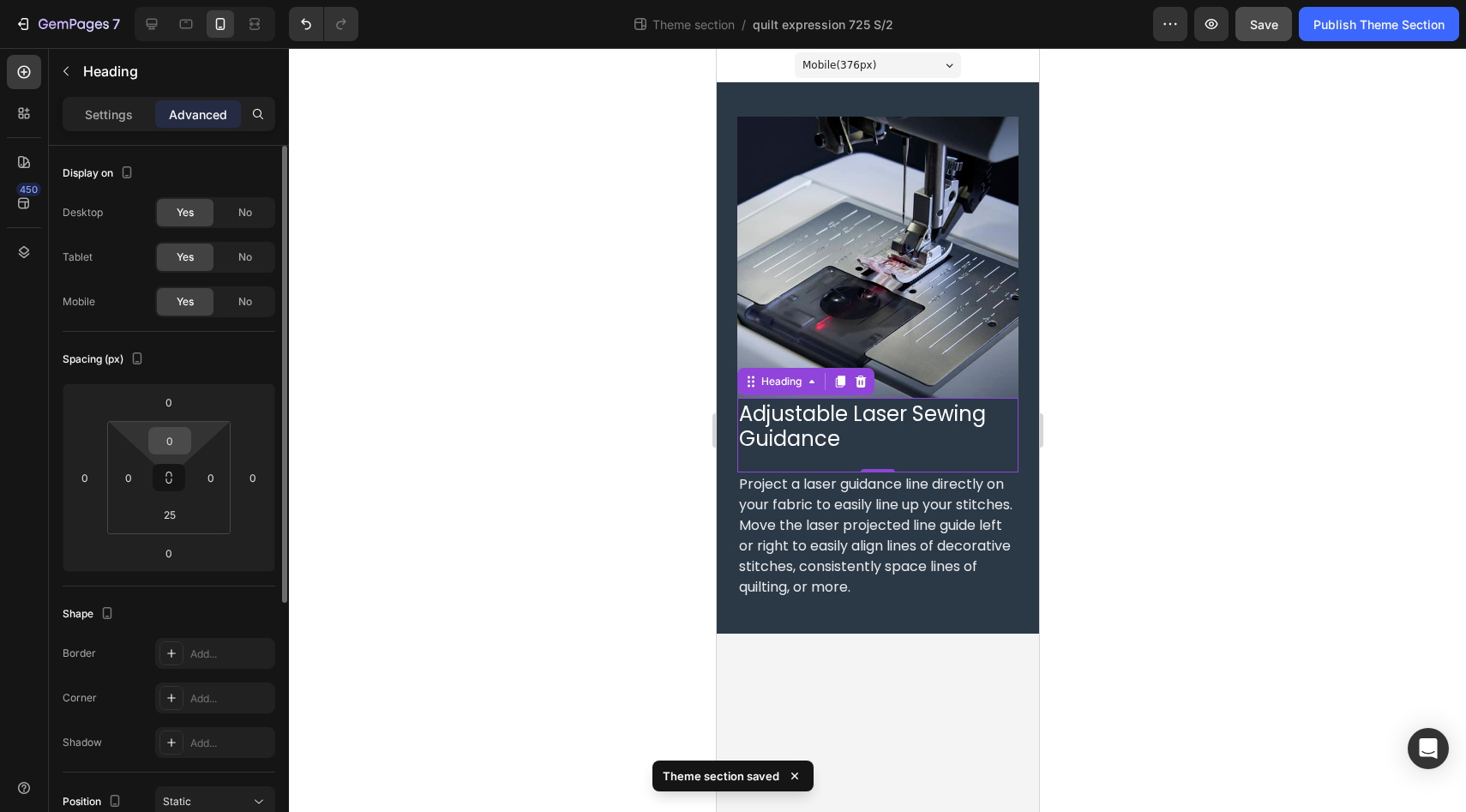
click at [171, 438] on input "0" at bounding box center [169, 440] width 34 height 26
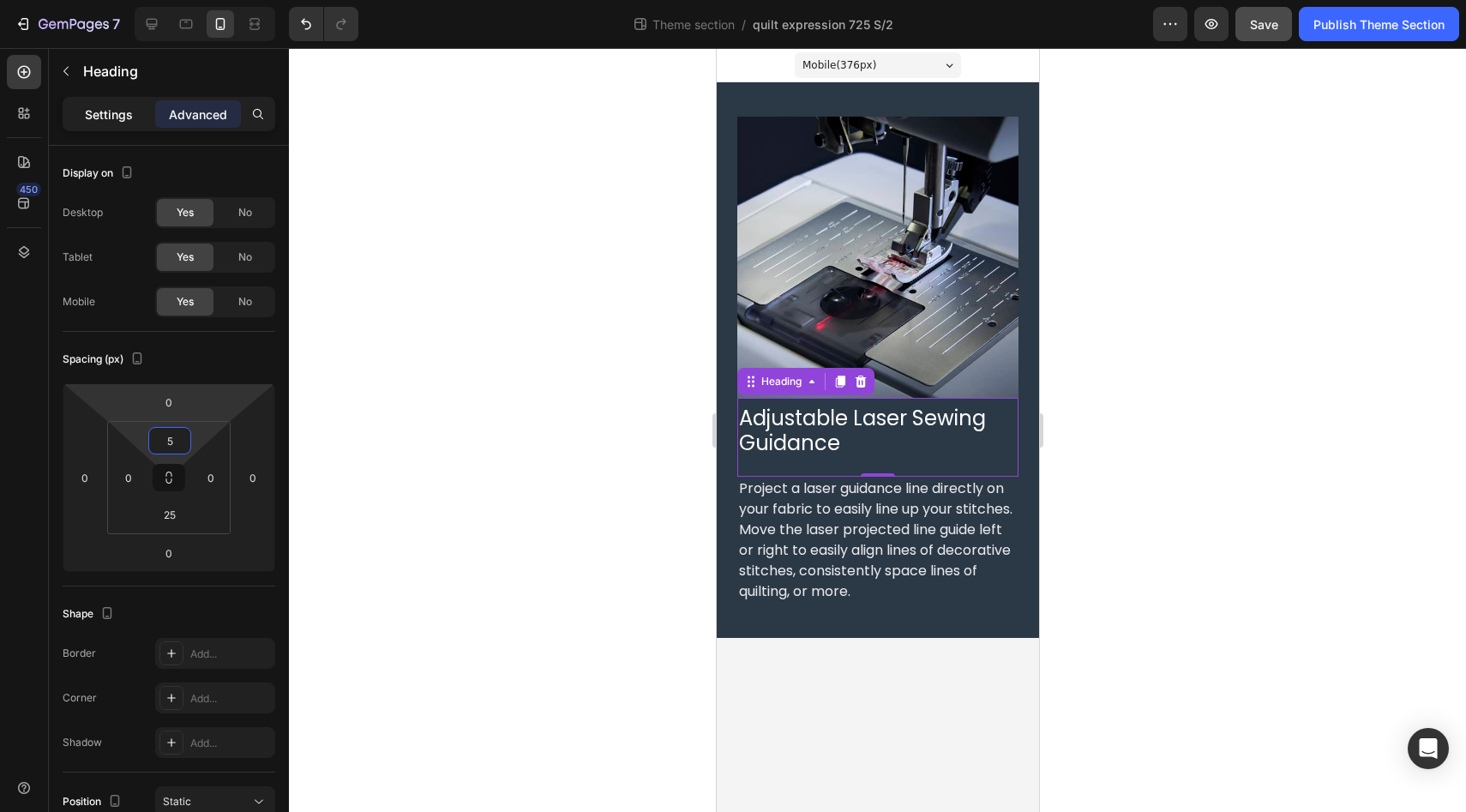
type input "5"
click at [118, 117] on p "Settings" at bounding box center [109, 114] width 48 height 18
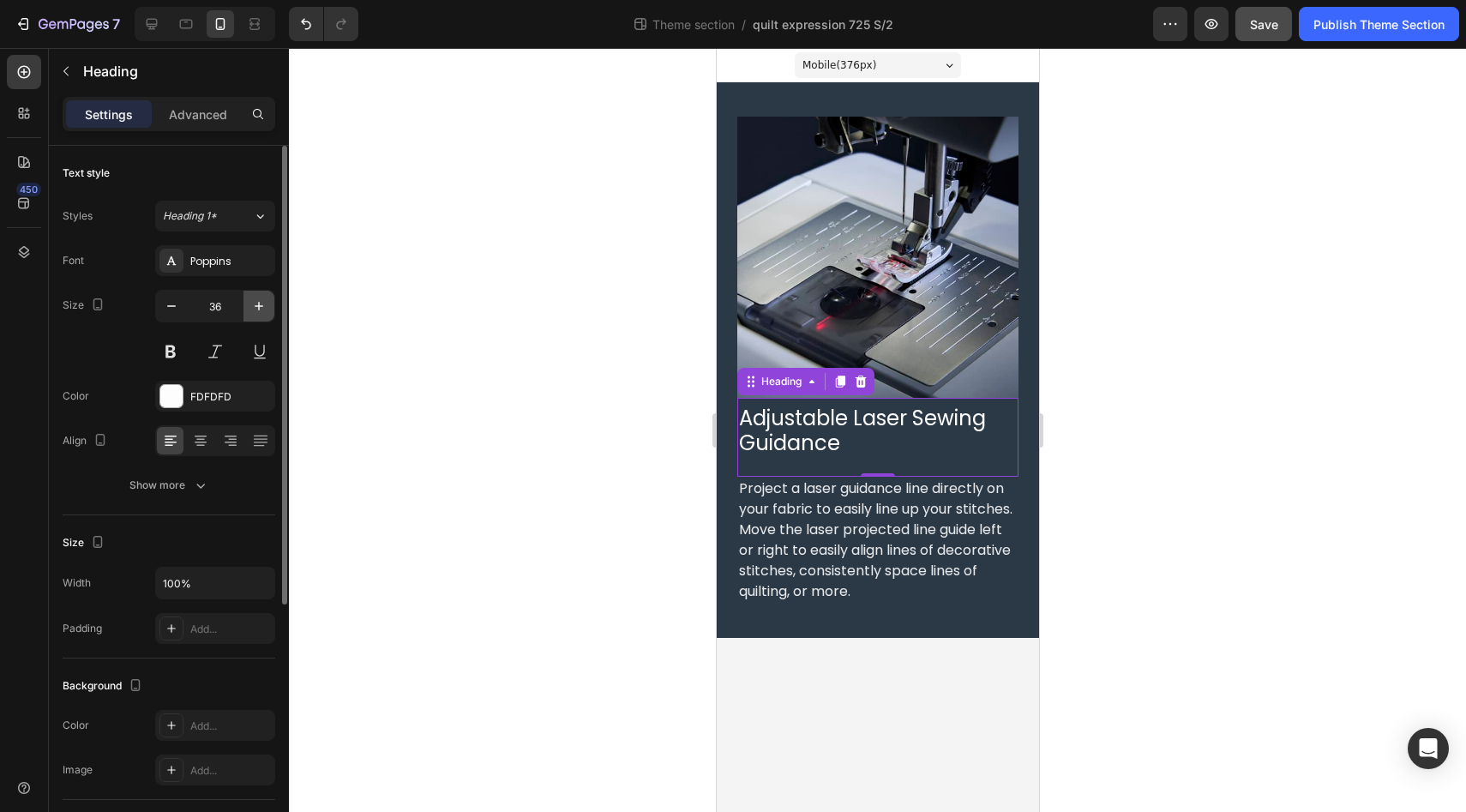
click at [263, 310] on icon "button" at bounding box center [258, 306] width 17 height 17
click at [263, 309] on icon "button" at bounding box center [258, 306] width 17 height 17
type input "40"
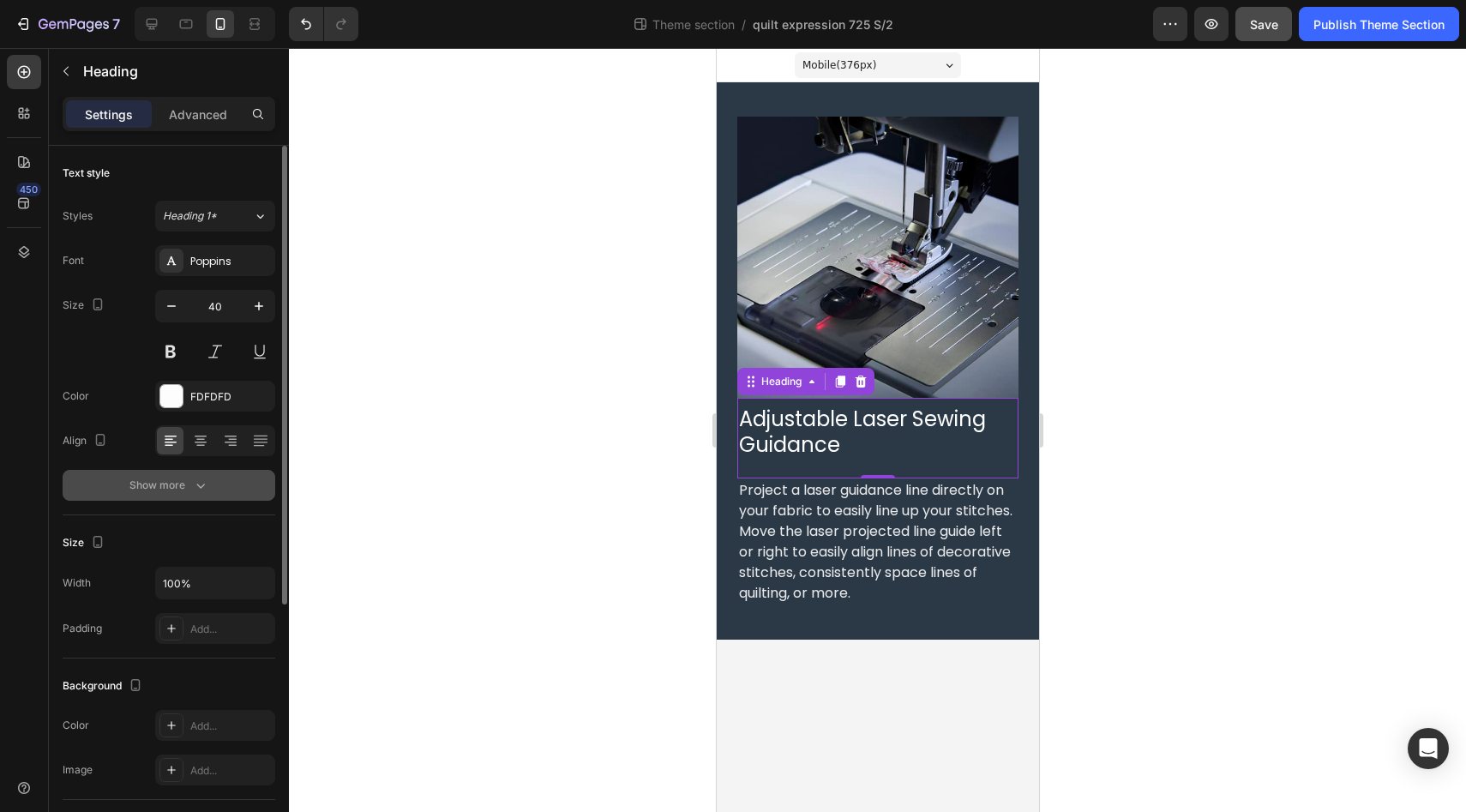
click at [203, 489] on icon "button" at bounding box center [201, 485] width 17 height 17
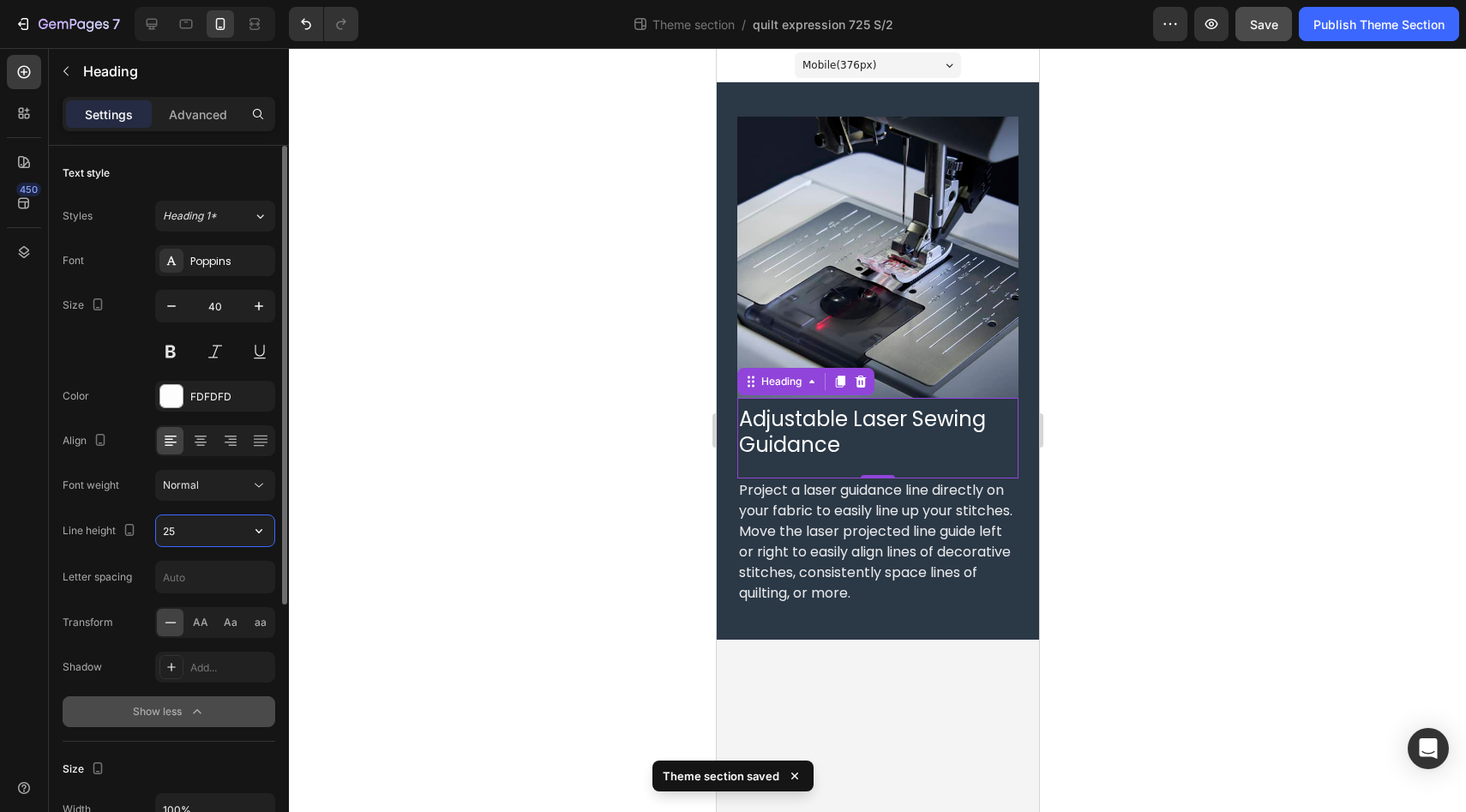
click at [204, 533] on input "25" at bounding box center [215, 530] width 118 height 31
click at [258, 538] on icon "button" at bounding box center [258, 531] width 17 height 17
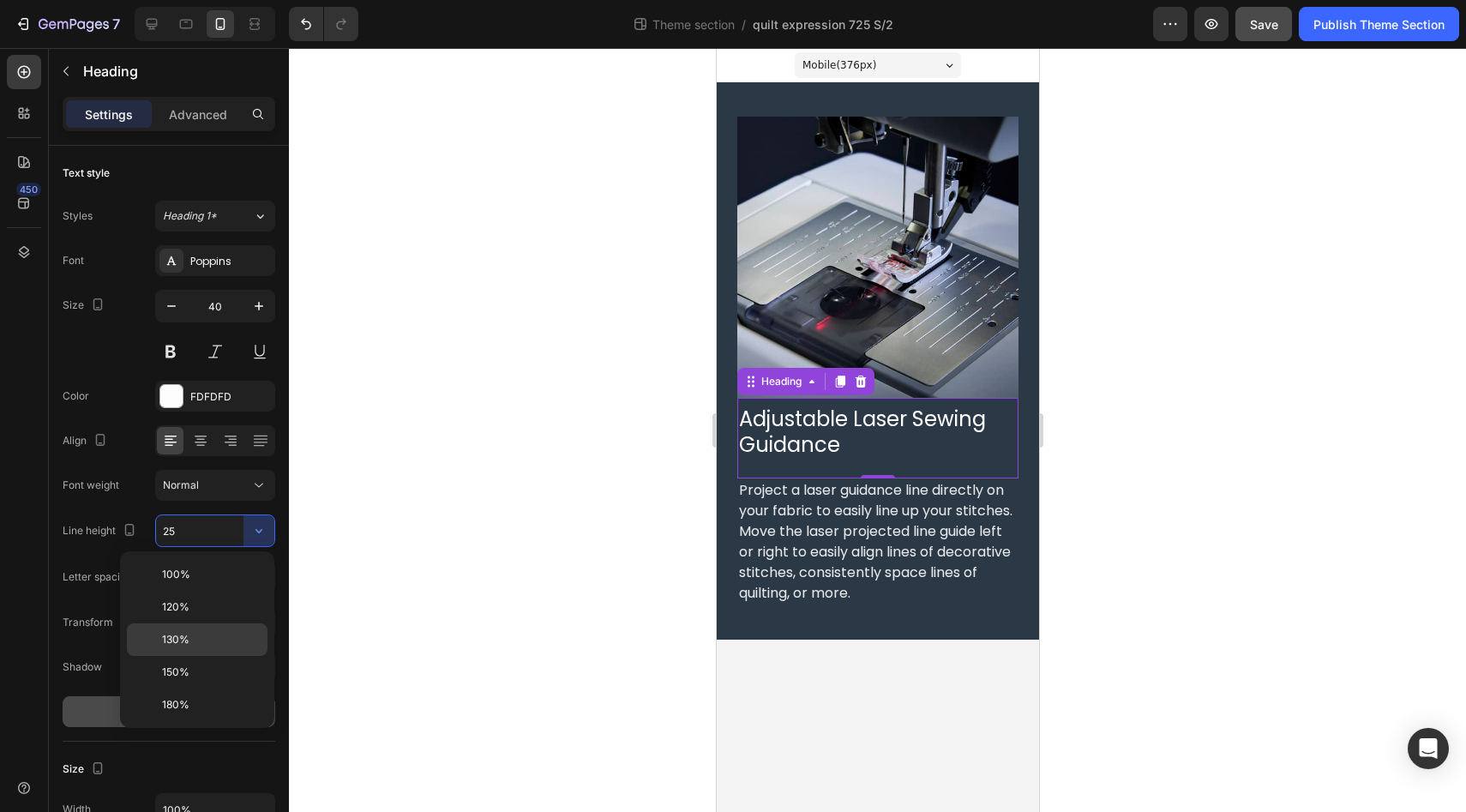
click at [203, 644] on p "130%" at bounding box center [210, 639] width 97 height 15
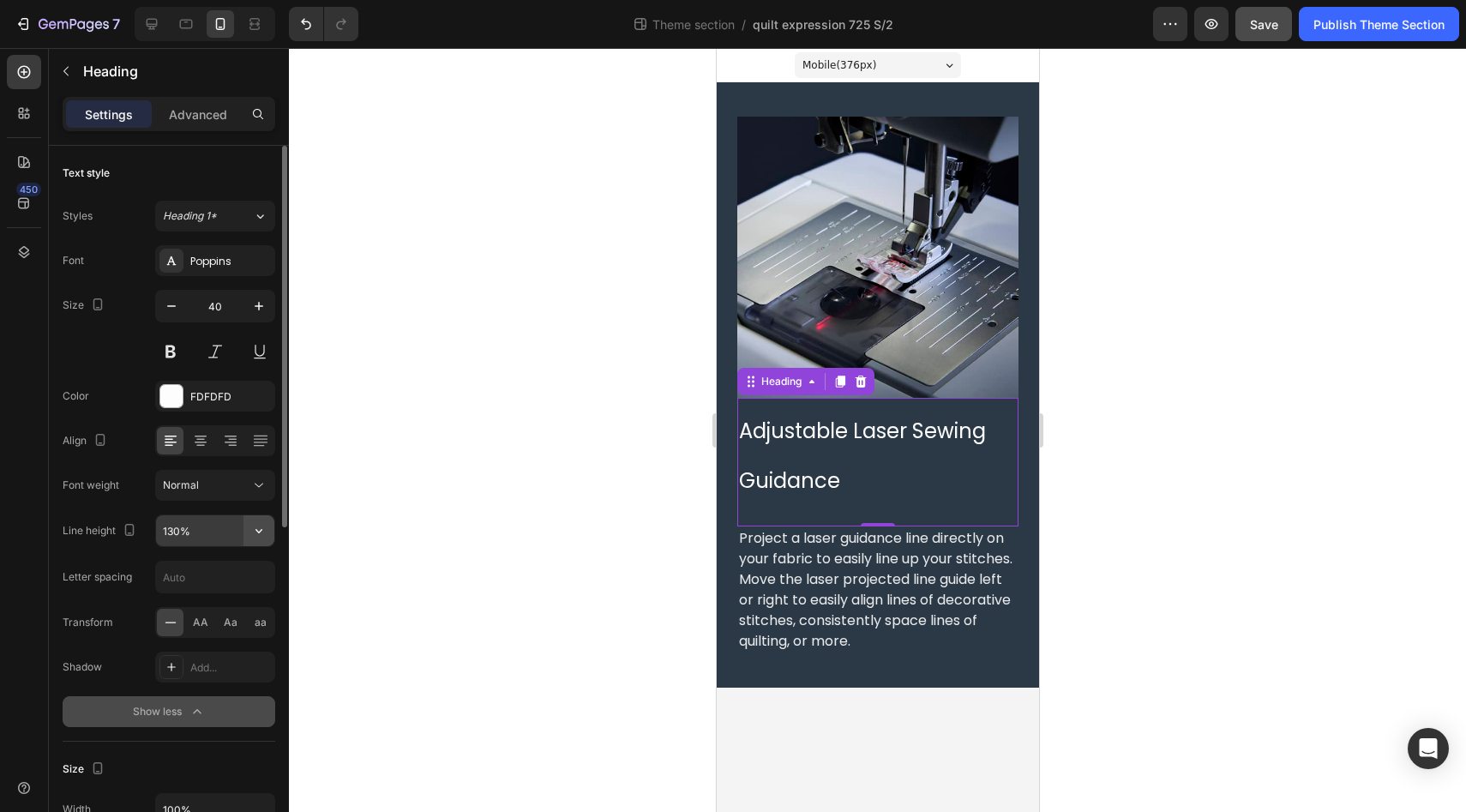
click at [259, 534] on icon "button" at bounding box center [258, 531] width 17 height 17
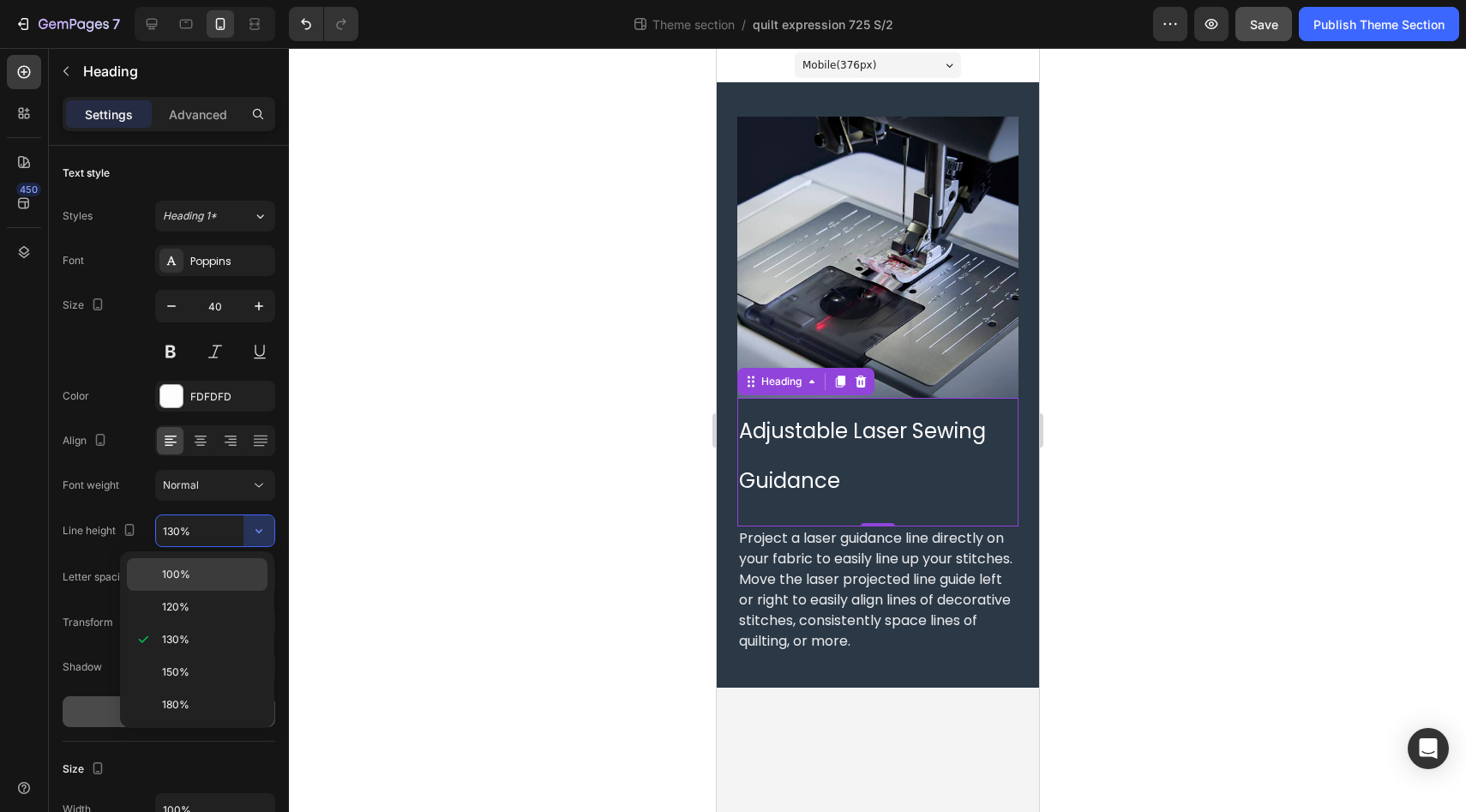
click at [218, 591] on div "100%" at bounding box center [197, 607] width 141 height 32
type input "100%"
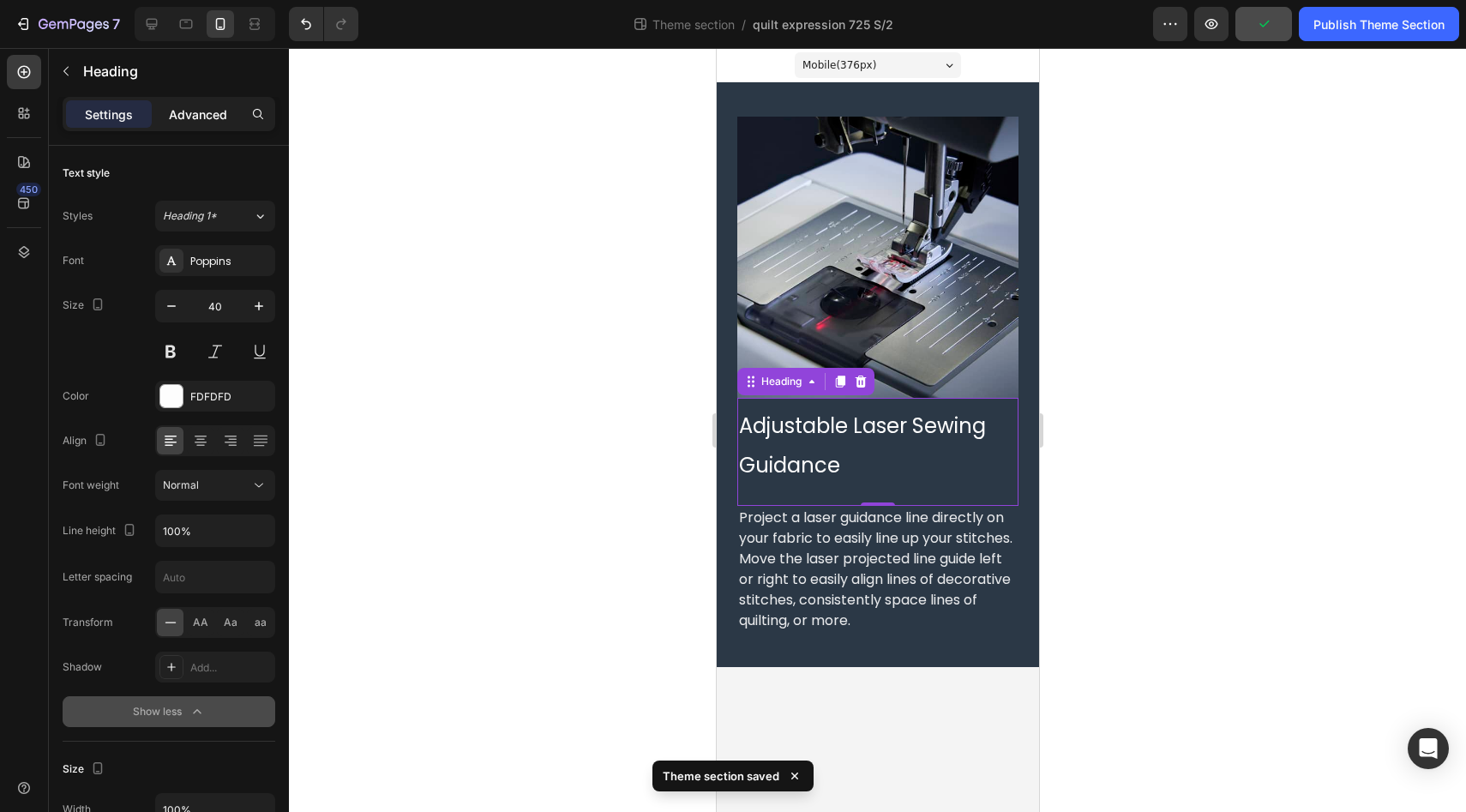
click at [213, 114] on p "Advanced" at bounding box center [198, 114] width 59 height 18
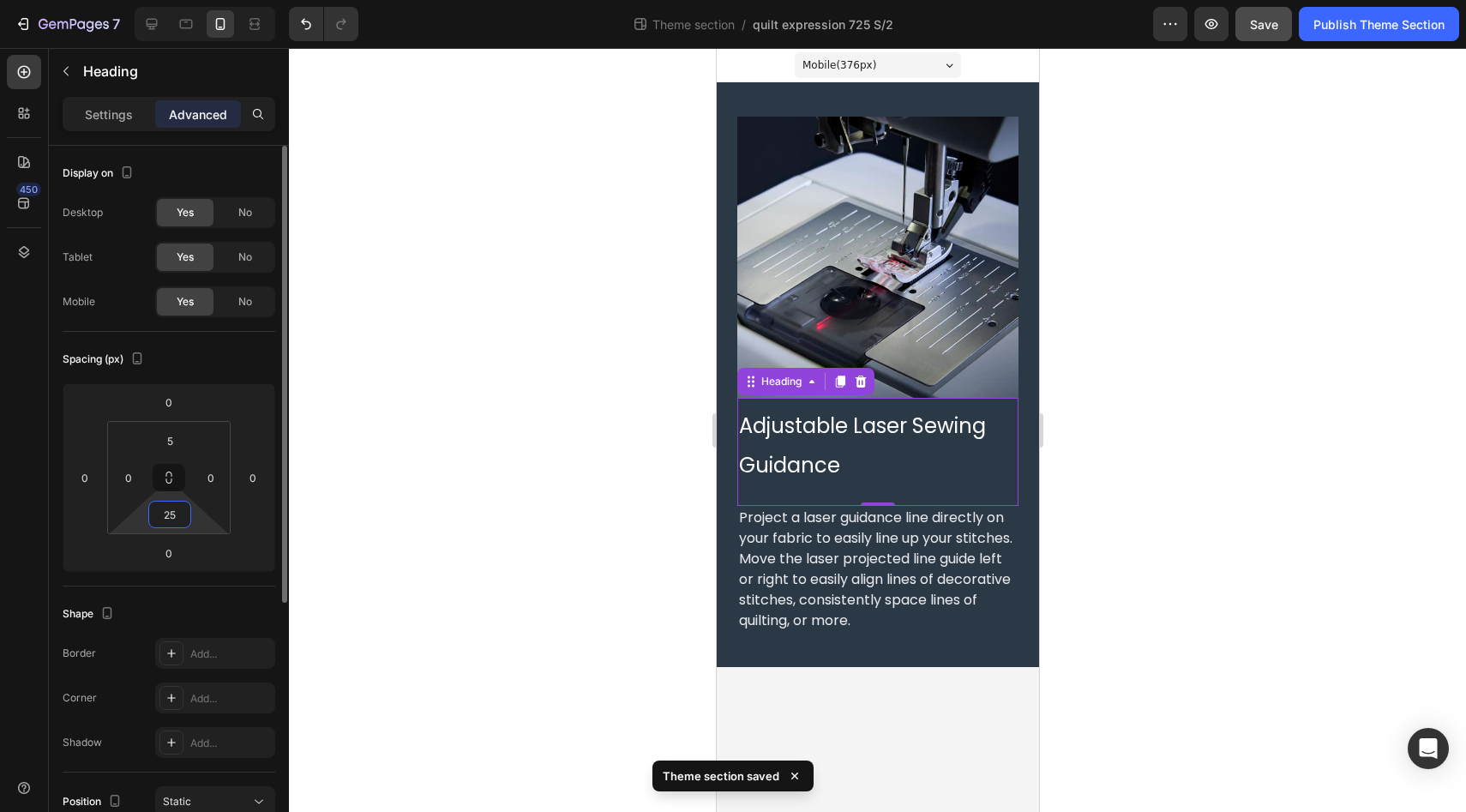
click at [172, 521] on input "25" at bounding box center [169, 514] width 34 height 26
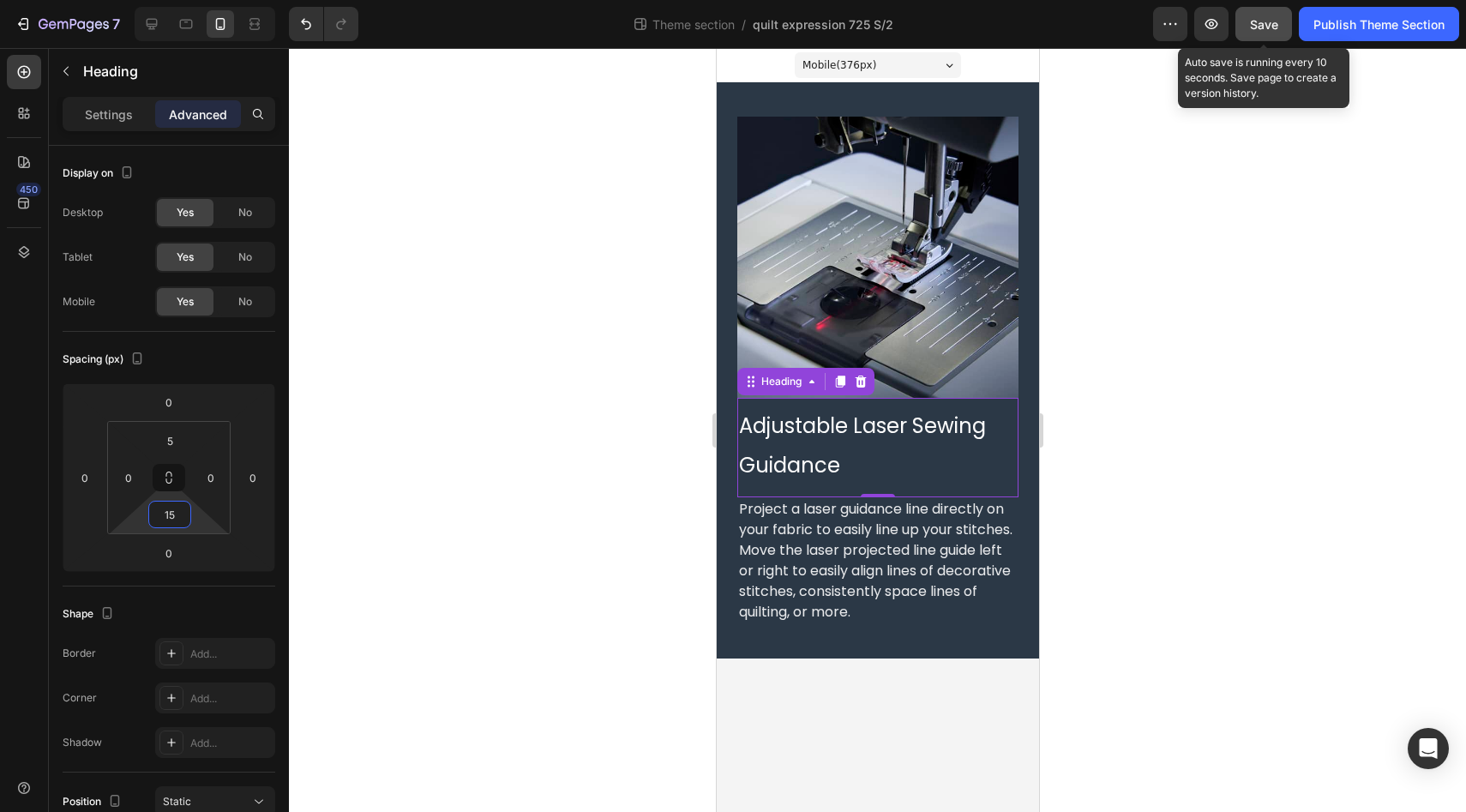
type input "15"
click at [1256, 21] on span "Save" at bounding box center [1263, 24] width 28 height 14
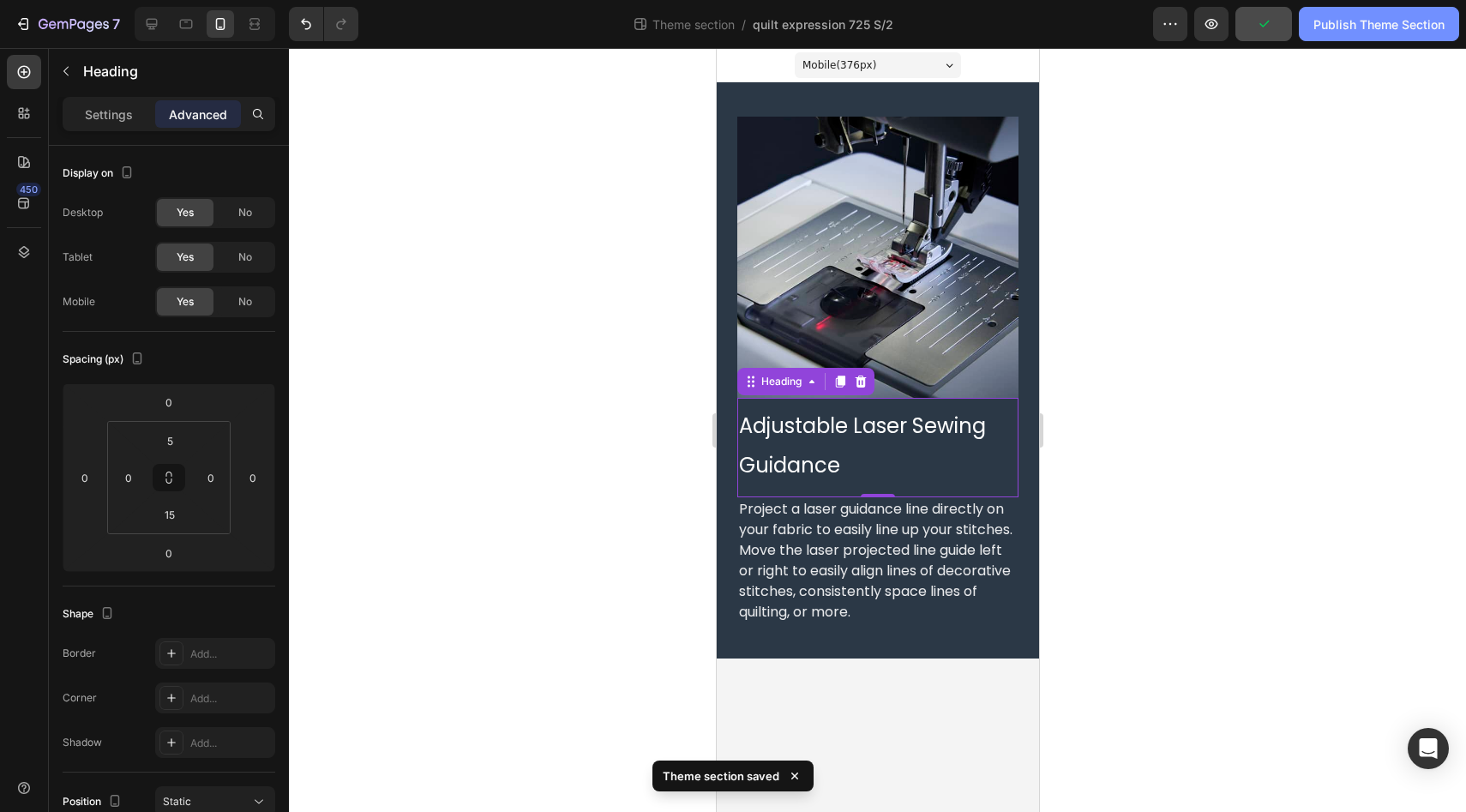
click at [1354, 28] on div "Publish Theme Section" at bounding box center [1378, 24] width 132 height 18
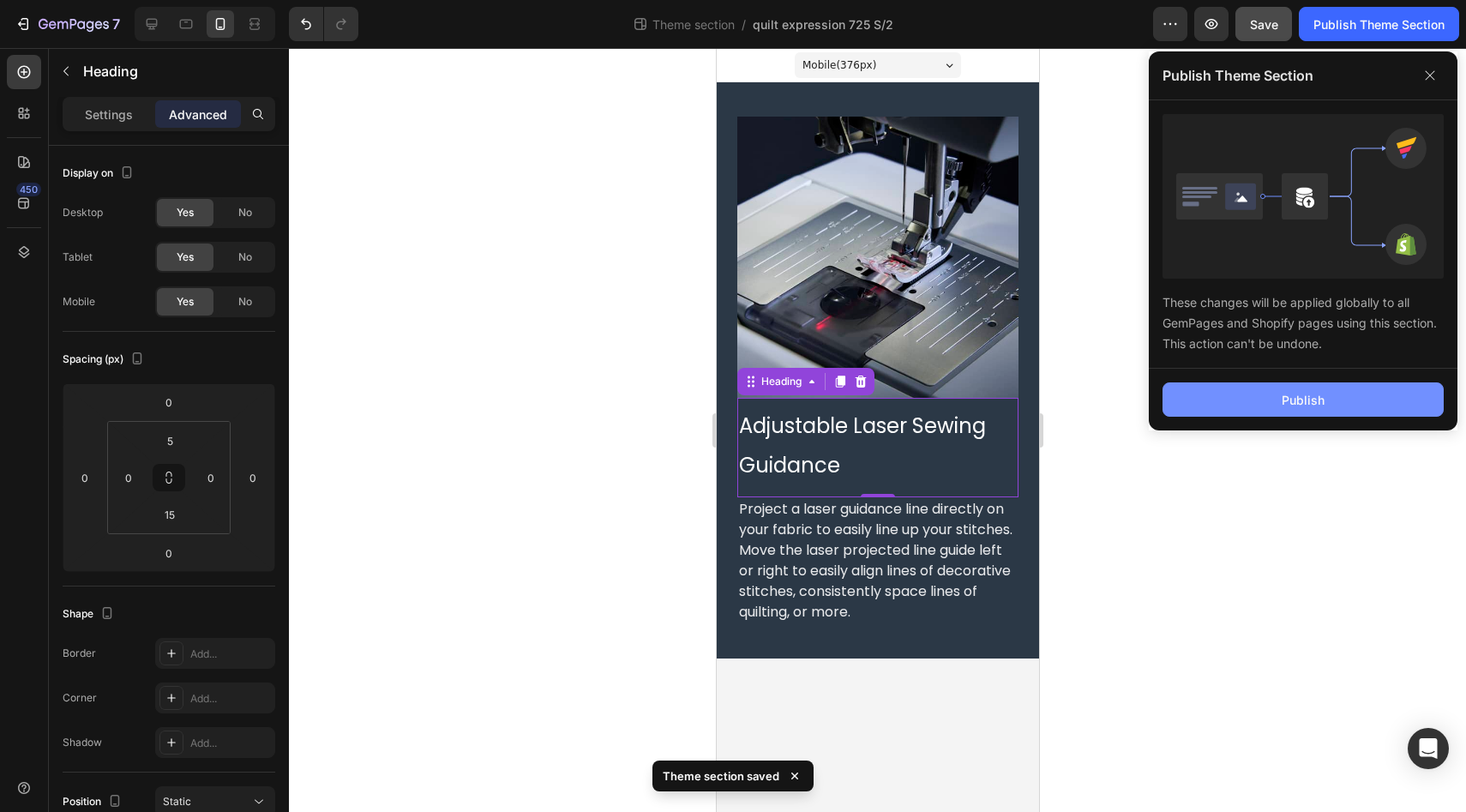
click at [1252, 396] on button "Publish" at bounding box center [1302, 399] width 281 height 34
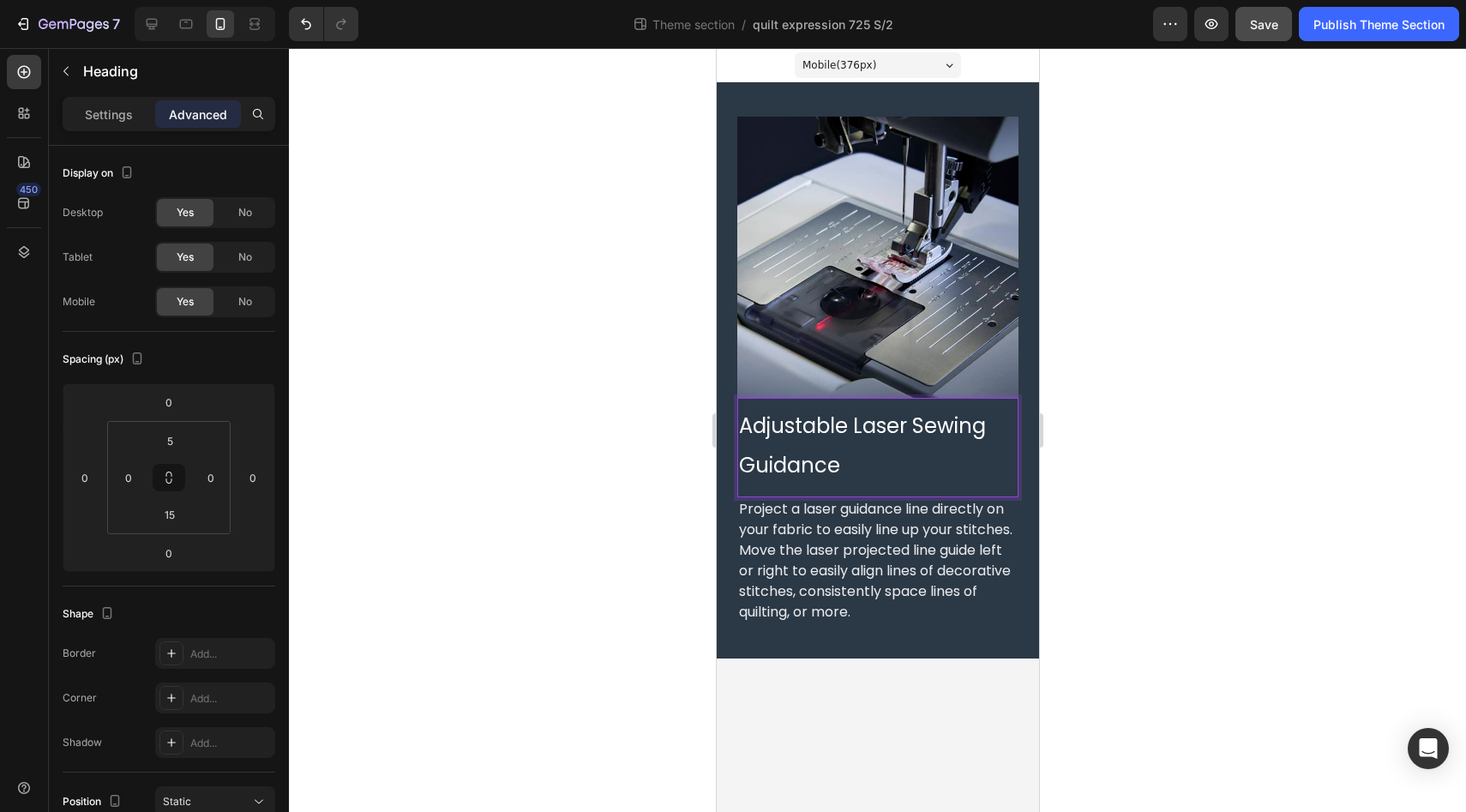
click at [780, 427] on span "Adjustable Laser Sewing Guidance" at bounding box center [861, 446] width 247 height 68
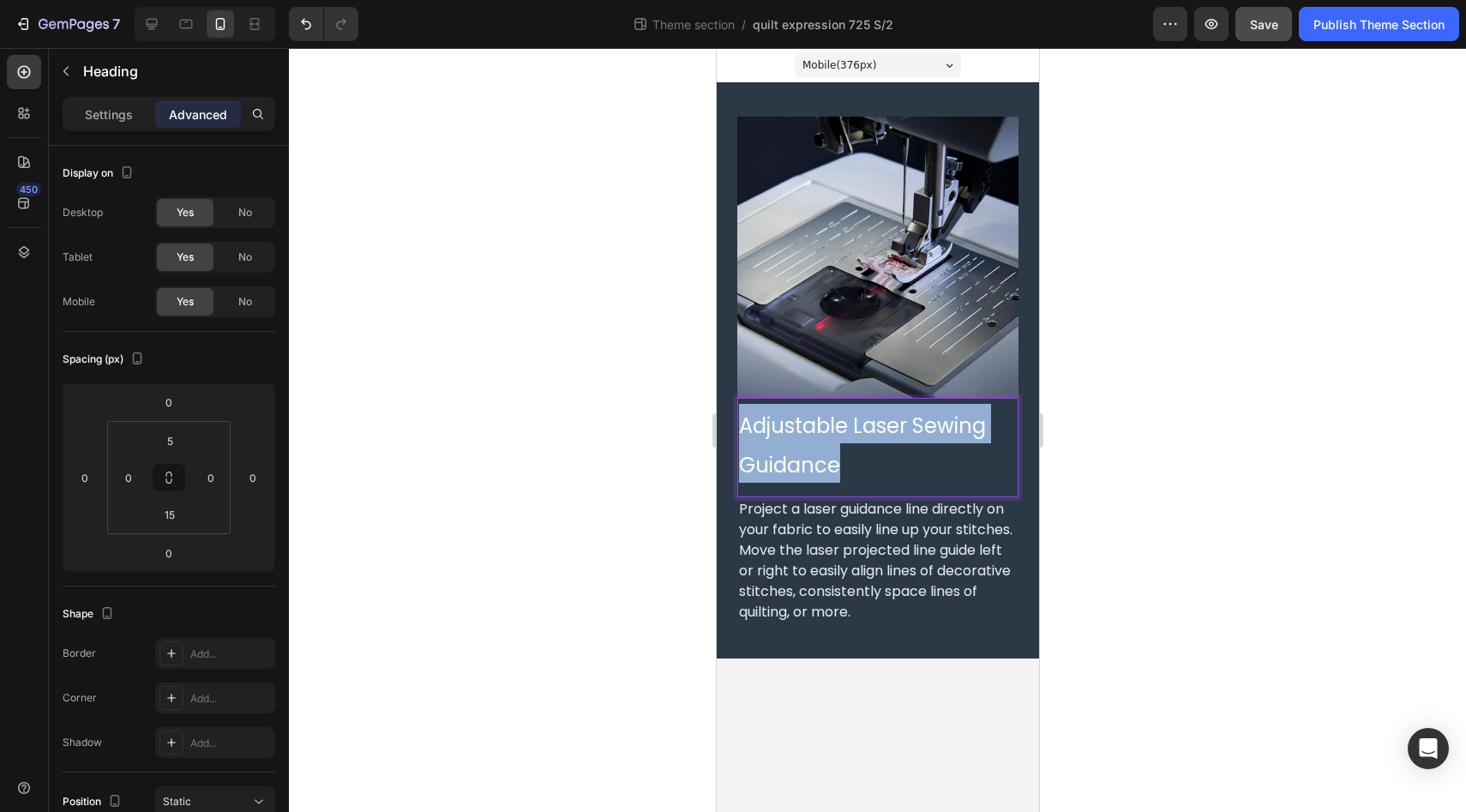
click at [780, 427] on span "Adjustable Laser Sewing Guidance" at bounding box center [861, 446] width 247 height 68
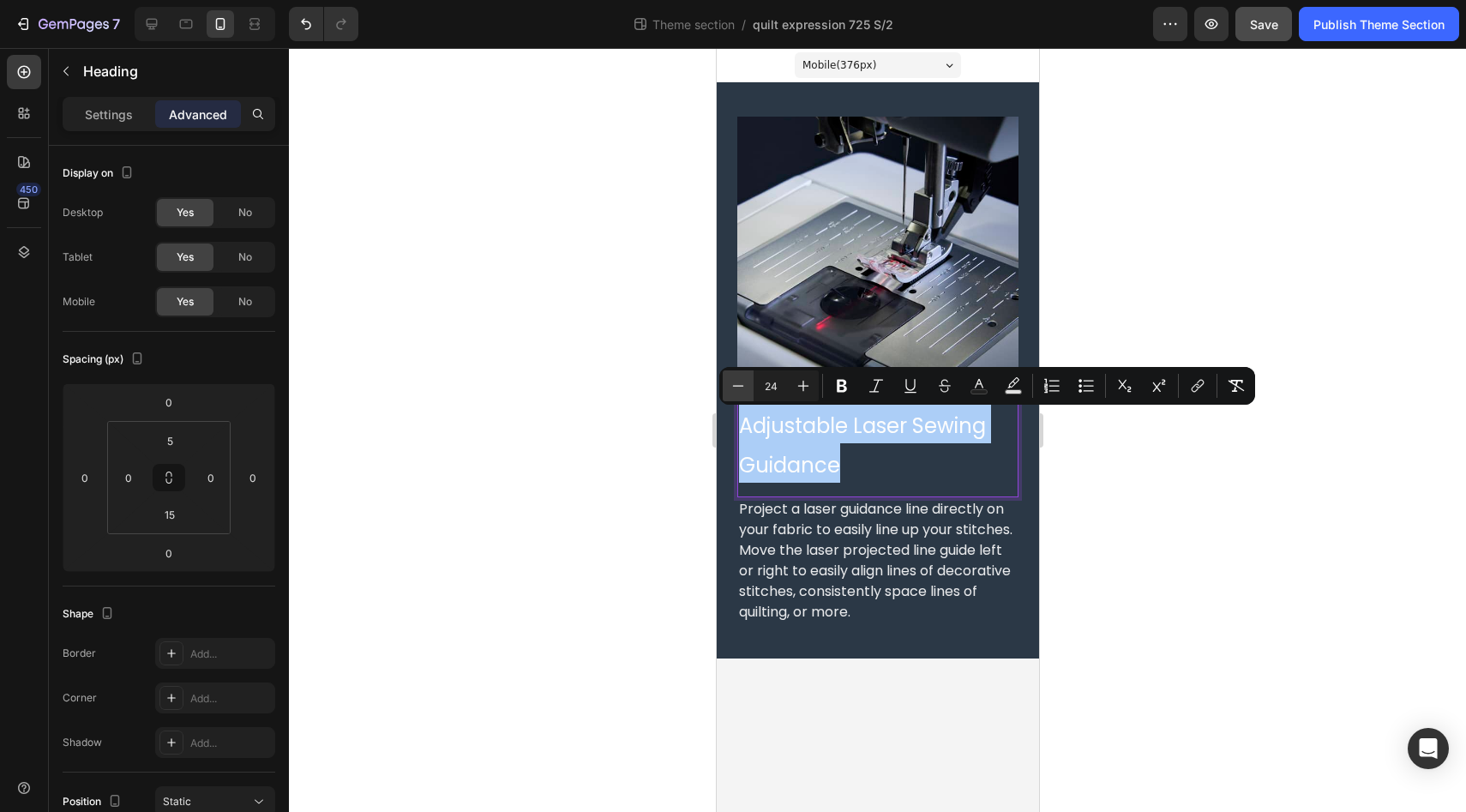
click at [744, 389] on icon "Editor contextual toolbar" at bounding box center [738, 385] width 17 height 17
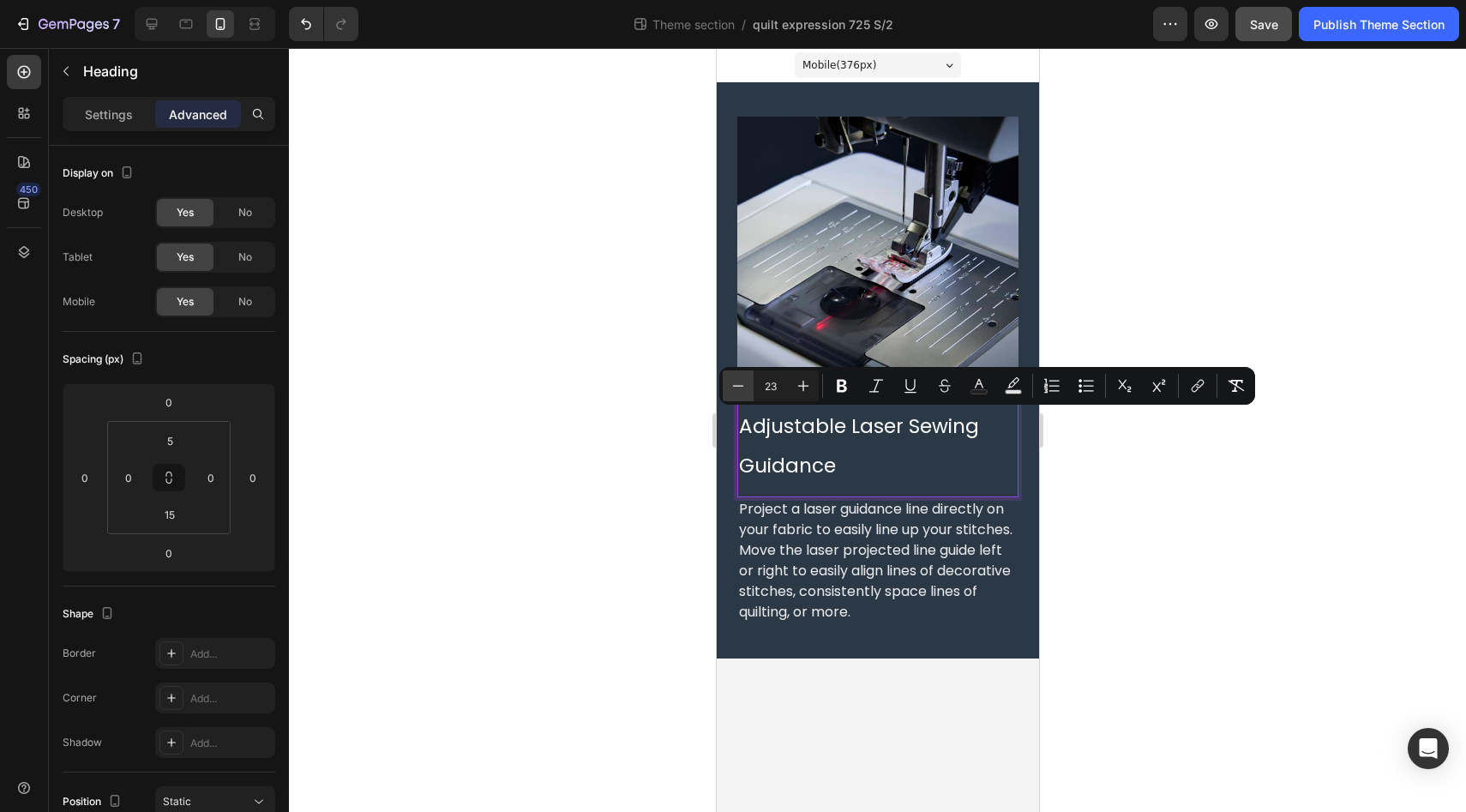
click at [744, 389] on icon "Editor contextual toolbar" at bounding box center [738, 385] width 17 height 17
type input "22"
click at [871, 458] on p "Adjustable Laser Sewing Guidance" at bounding box center [876, 444] width 277 height 80
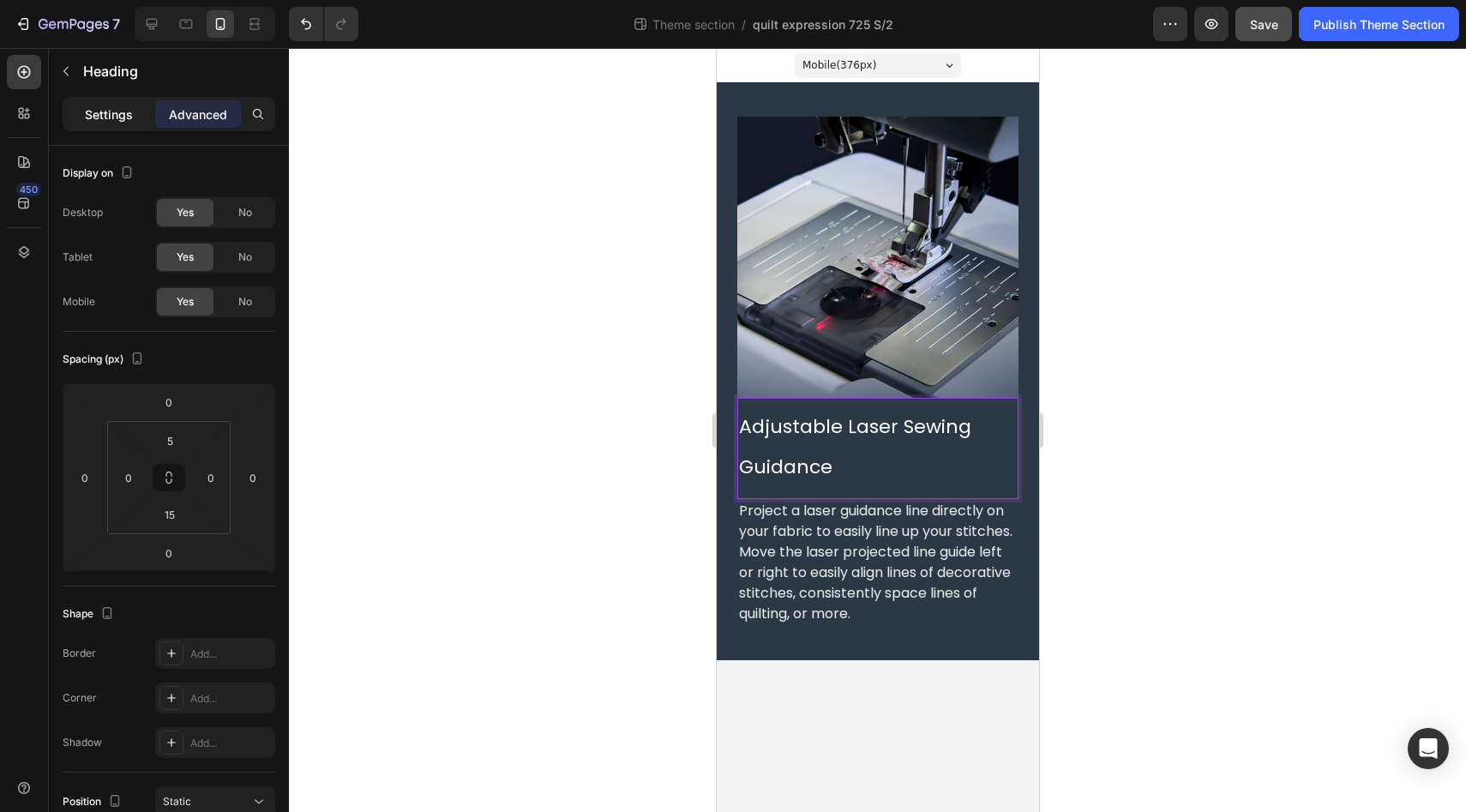
click at [93, 117] on p "Settings" at bounding box center [109, 114] width 48 height 18
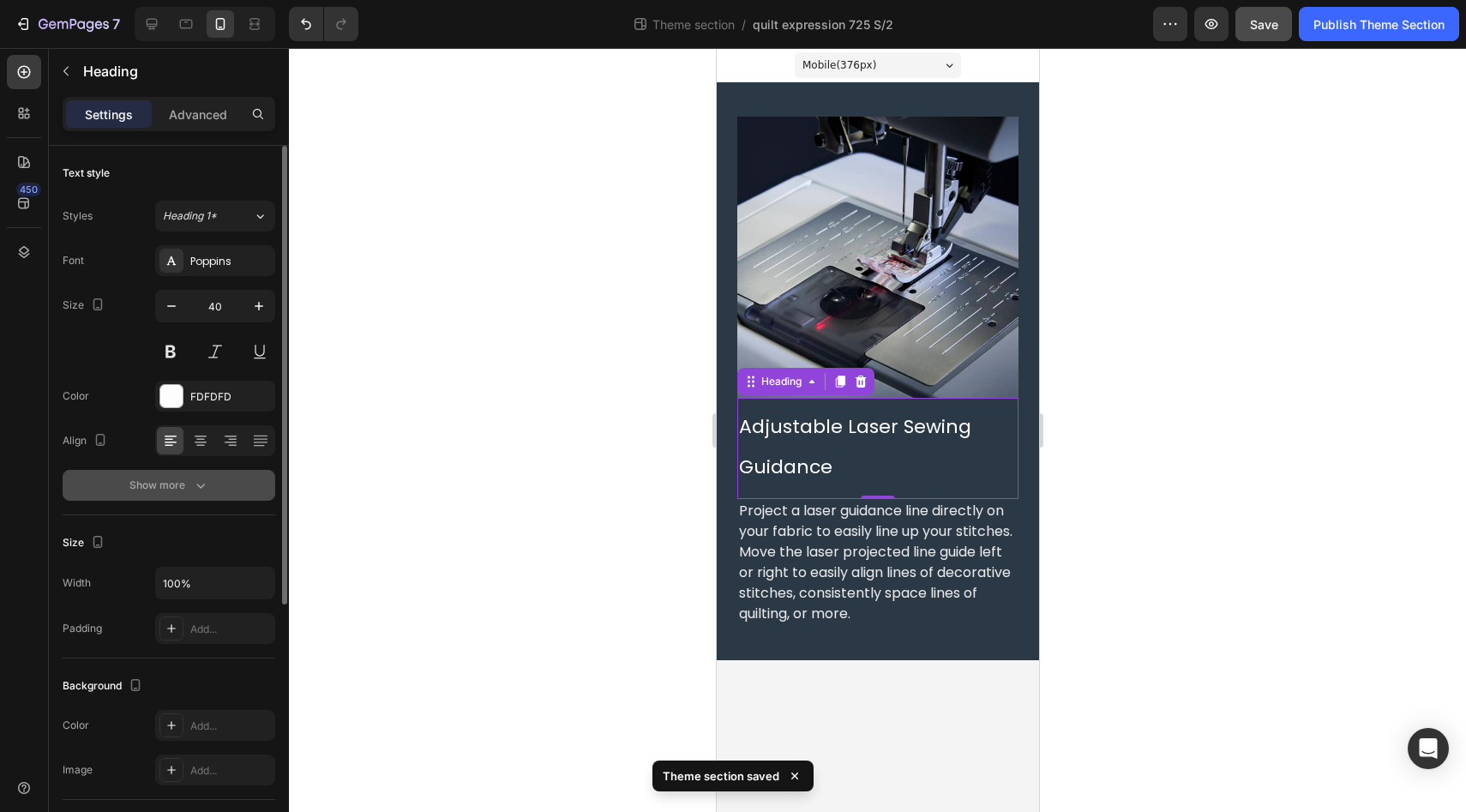
click at [185, 485] on div "Show more" at bounding box center [169, 485] width 79 height 17
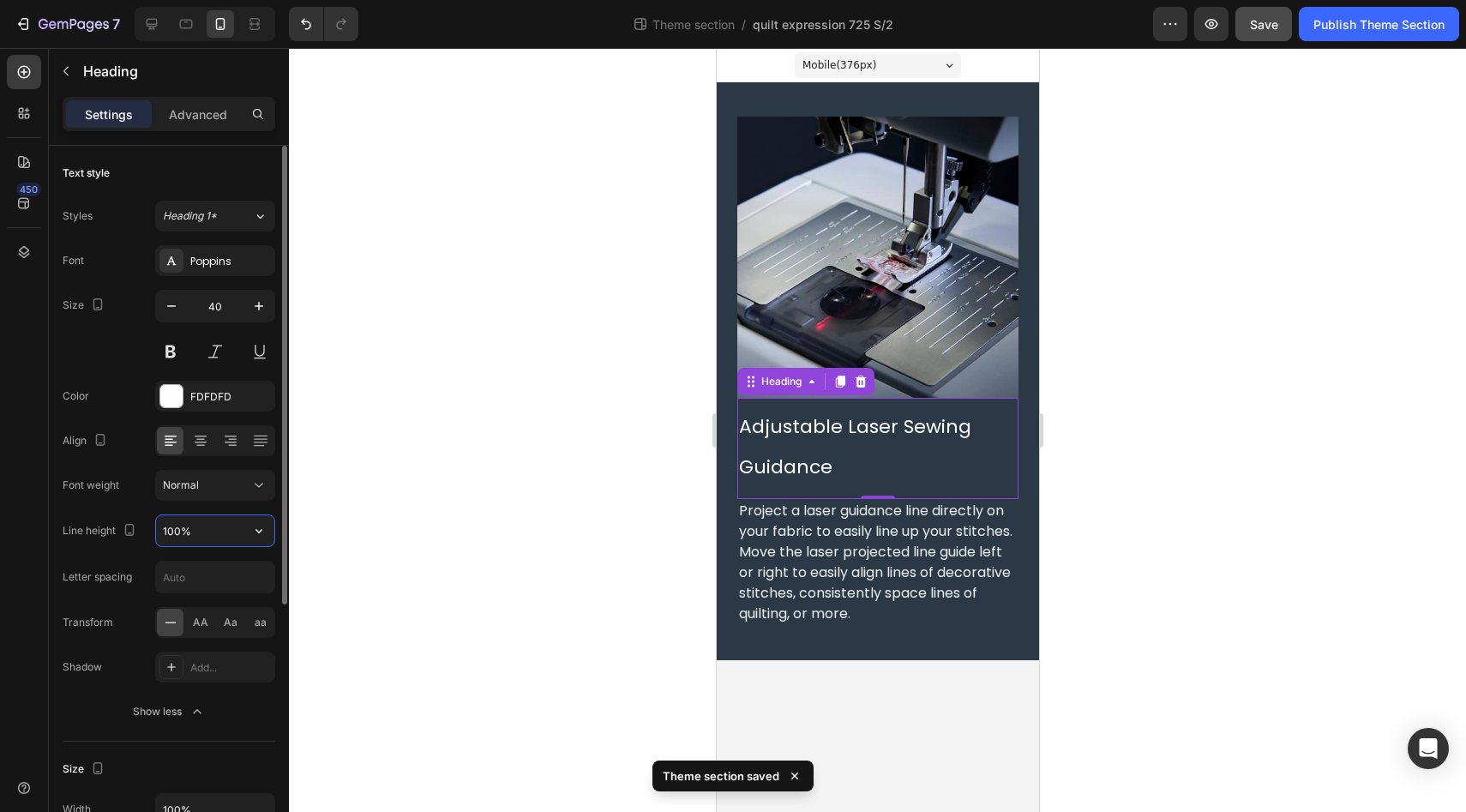
click at [221, 534] on input "100%" at bounding box center [215, 530] width 118 height 31
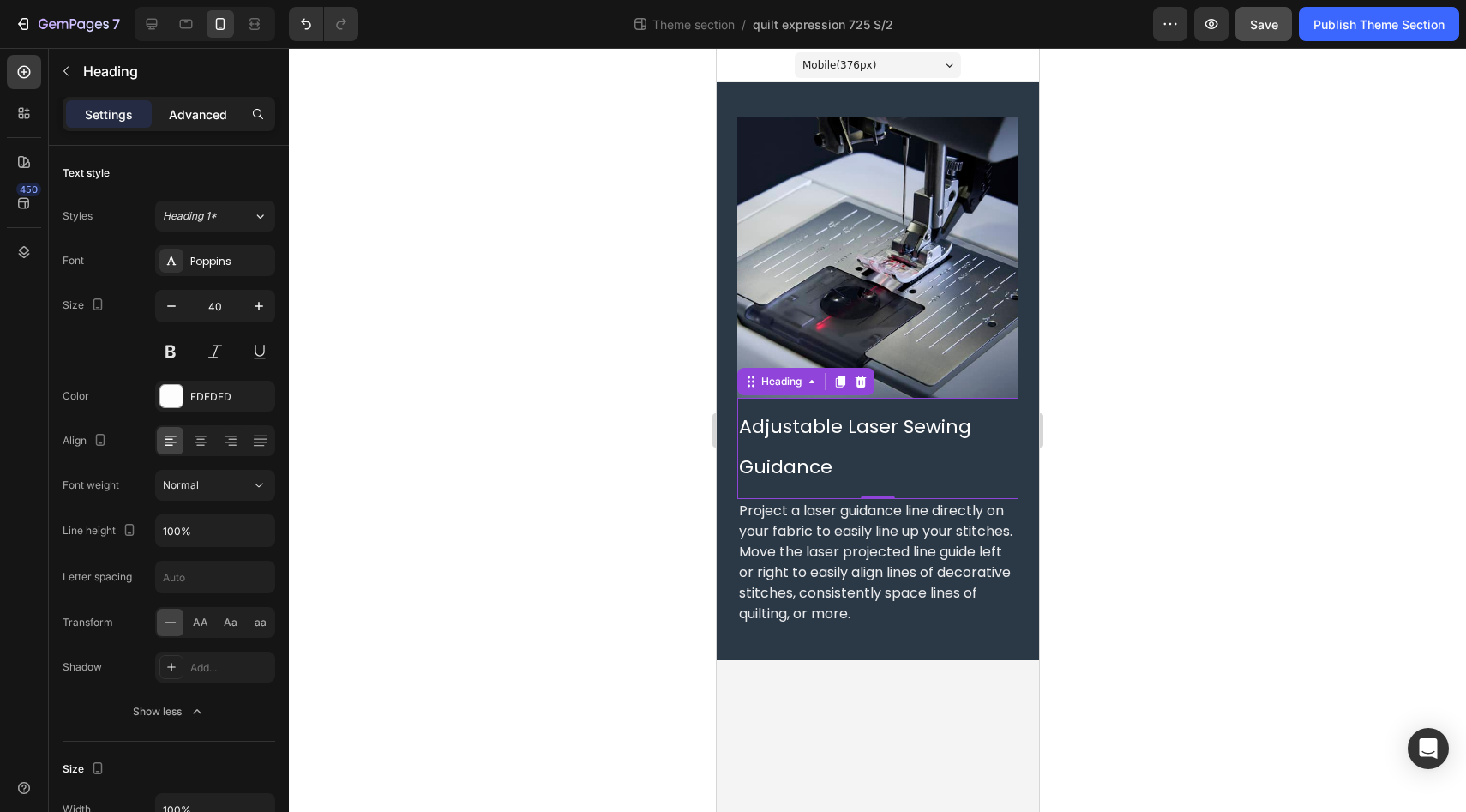
click at [190, 117] on p "Advanced" at bounding box center [198, 114] width 59 height 18
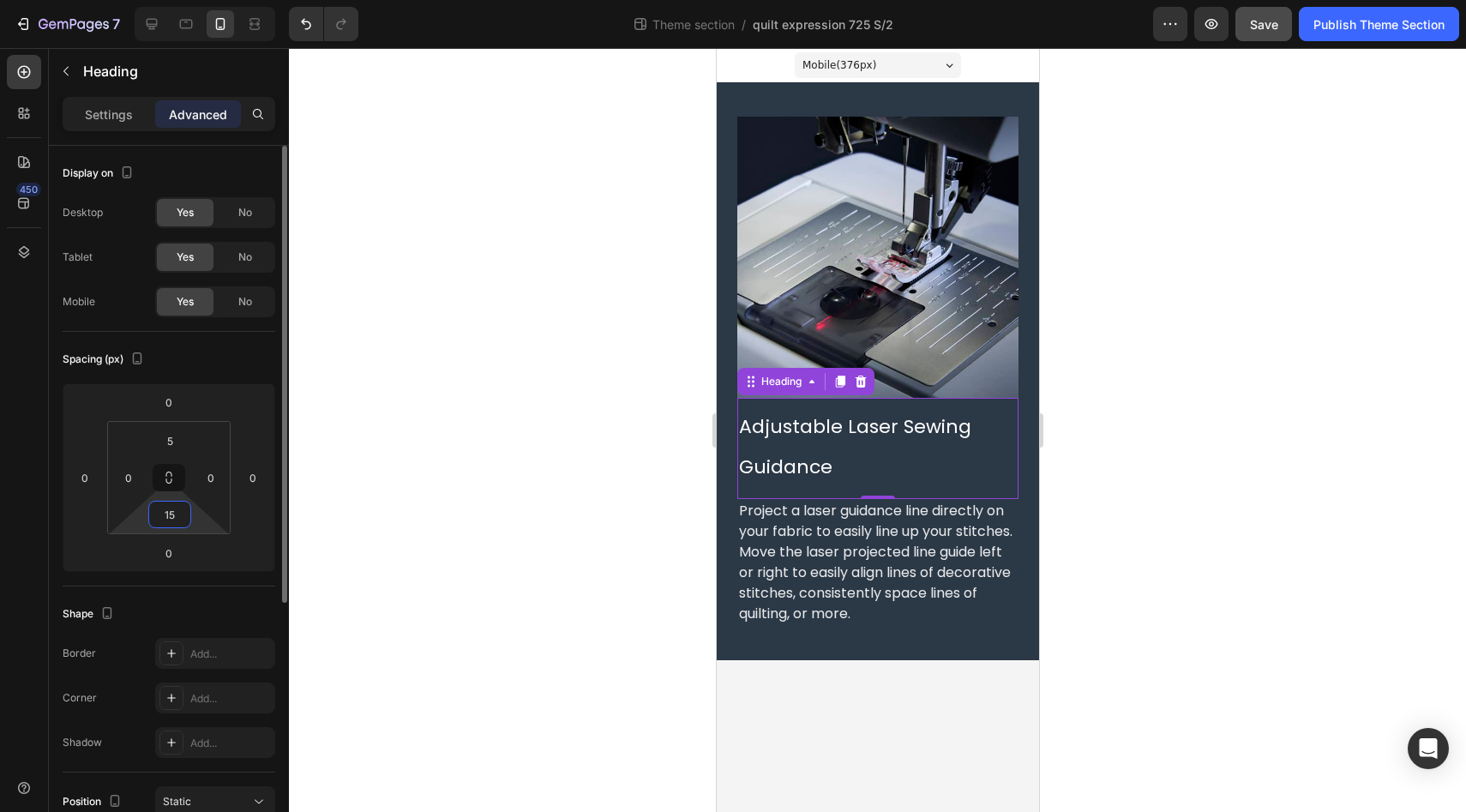
click at [177, 515] on input "15" at bounding box center [169, 514] width 34 height 26
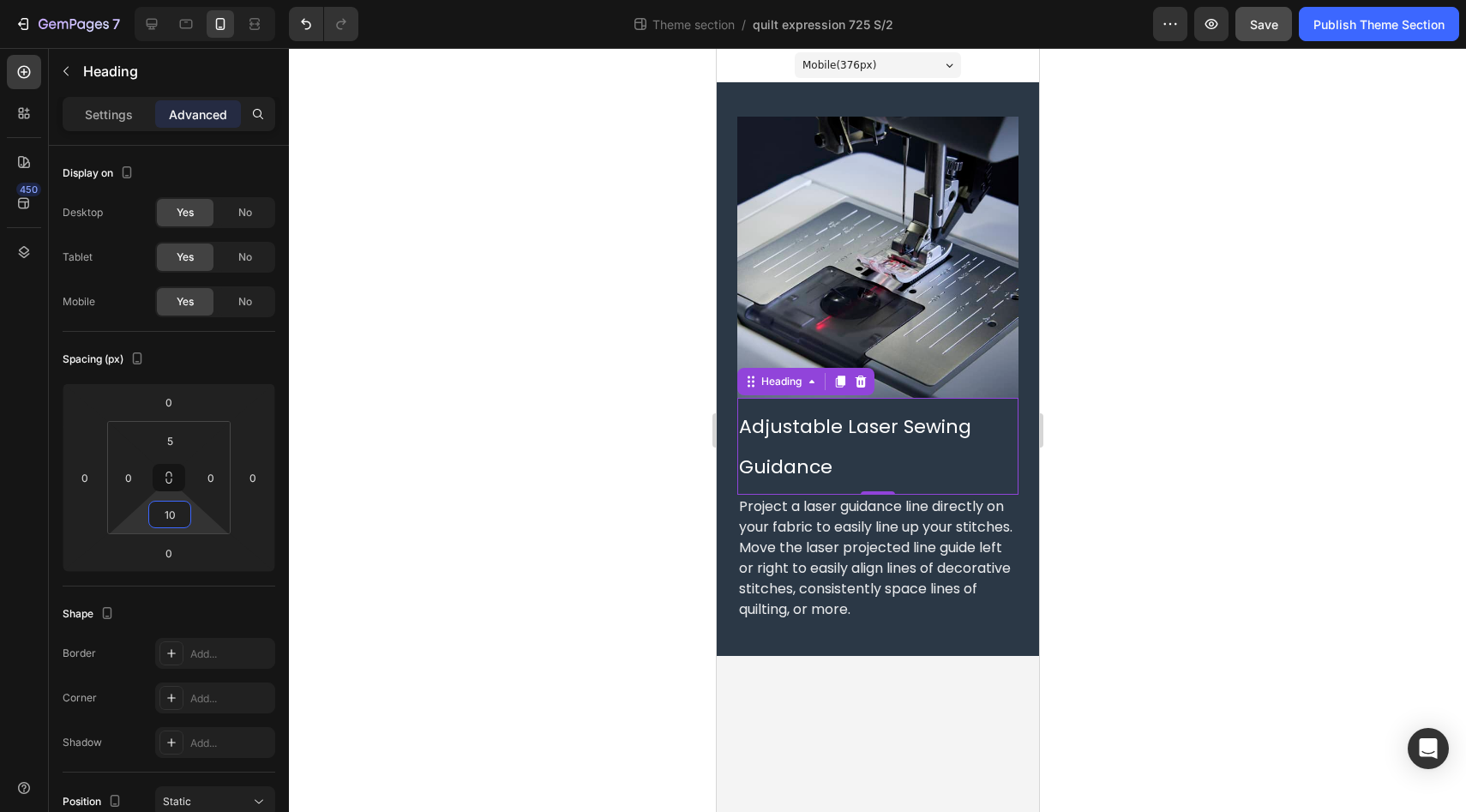
type input "10"
click at [18, 440] on div "450" at bounding box center [24, 413] width 34 height 715
click at [110, 123] on div "Settings" at bounding box center [109, 114] width 86 height 27
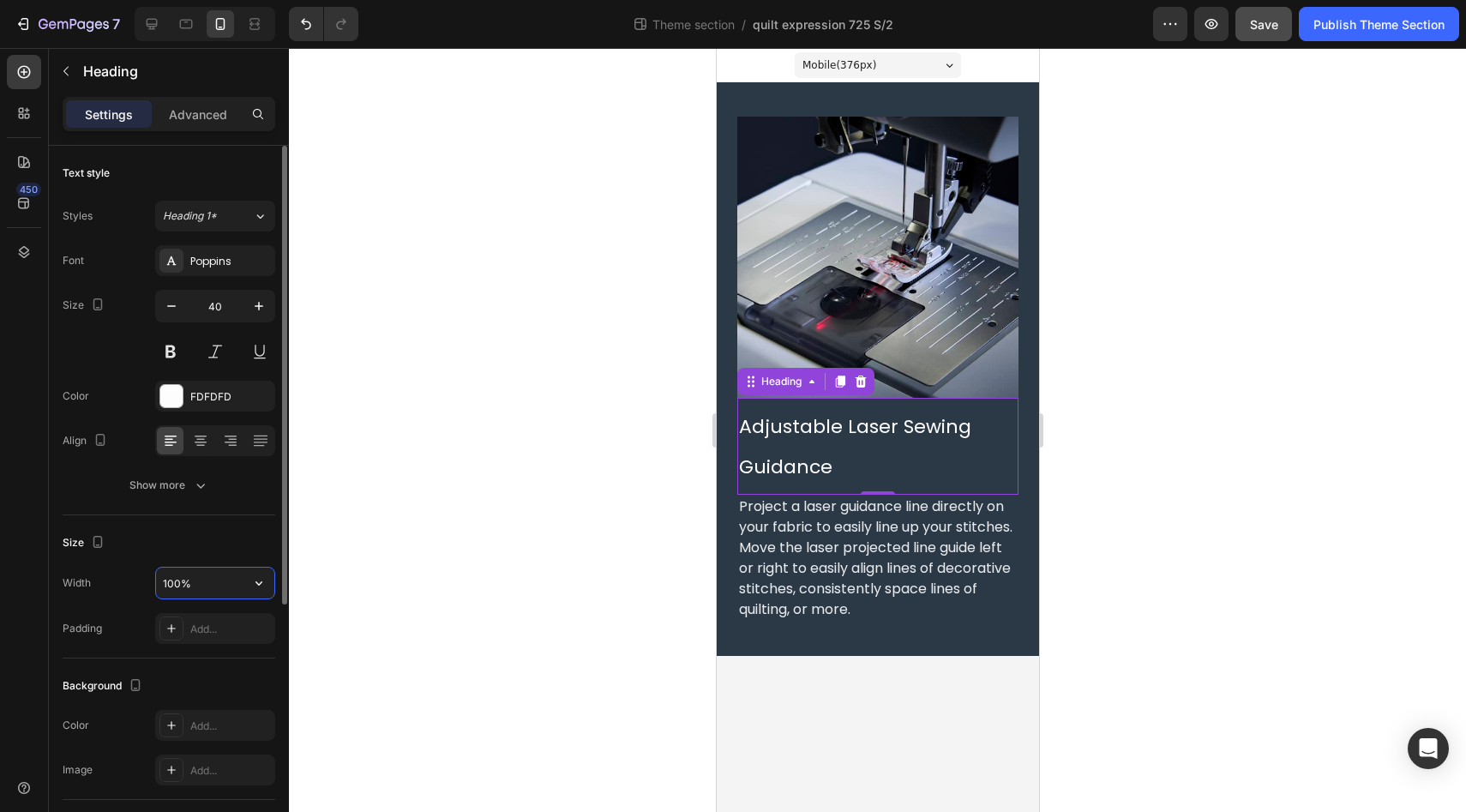
click at [194, 583] on input "100%" at bounding box center [215, 583] width 118 height 31
click at [1, 628] on div "450" at bounding box center [25, 430] width 49 height 764
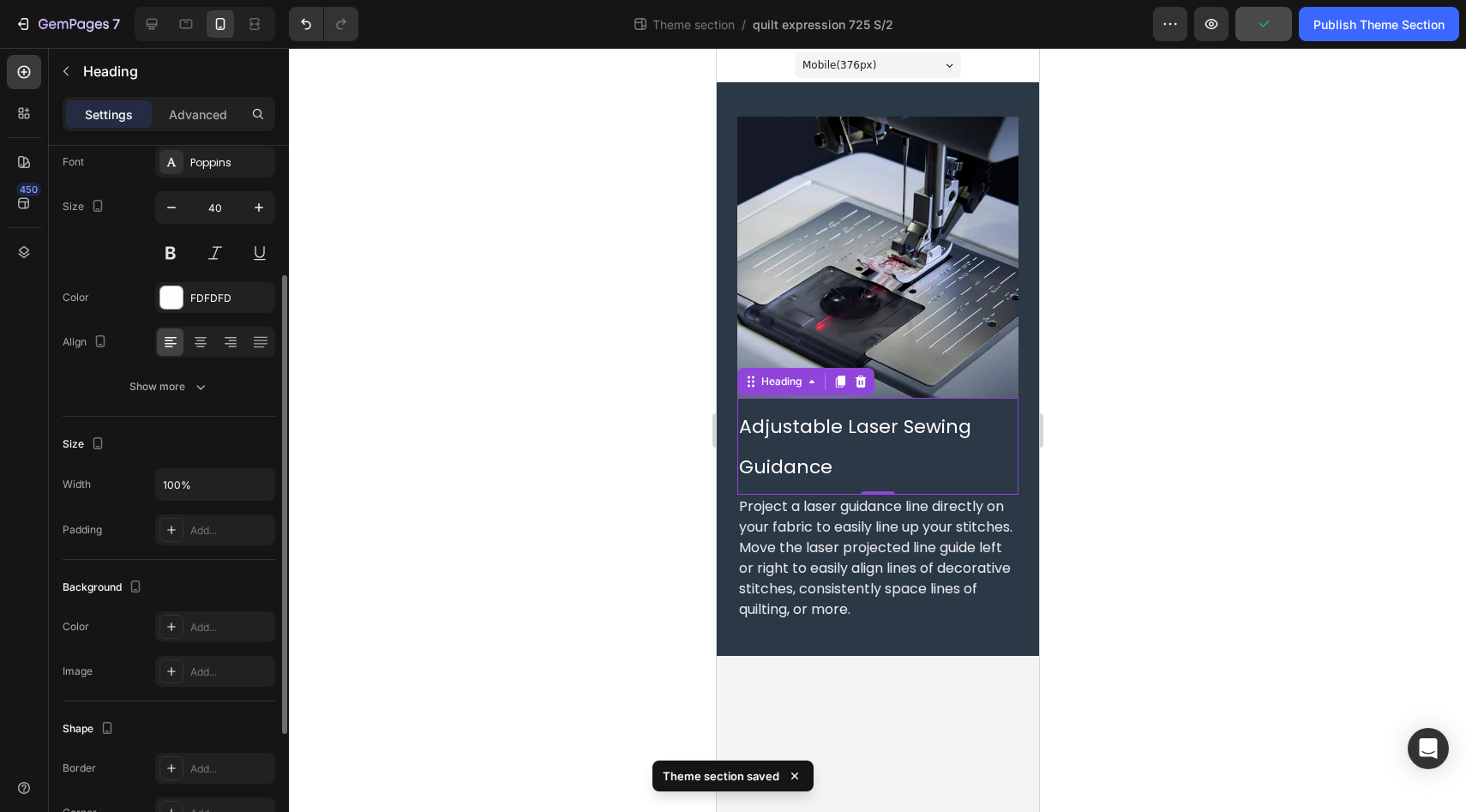
scroll to position [0, 0]
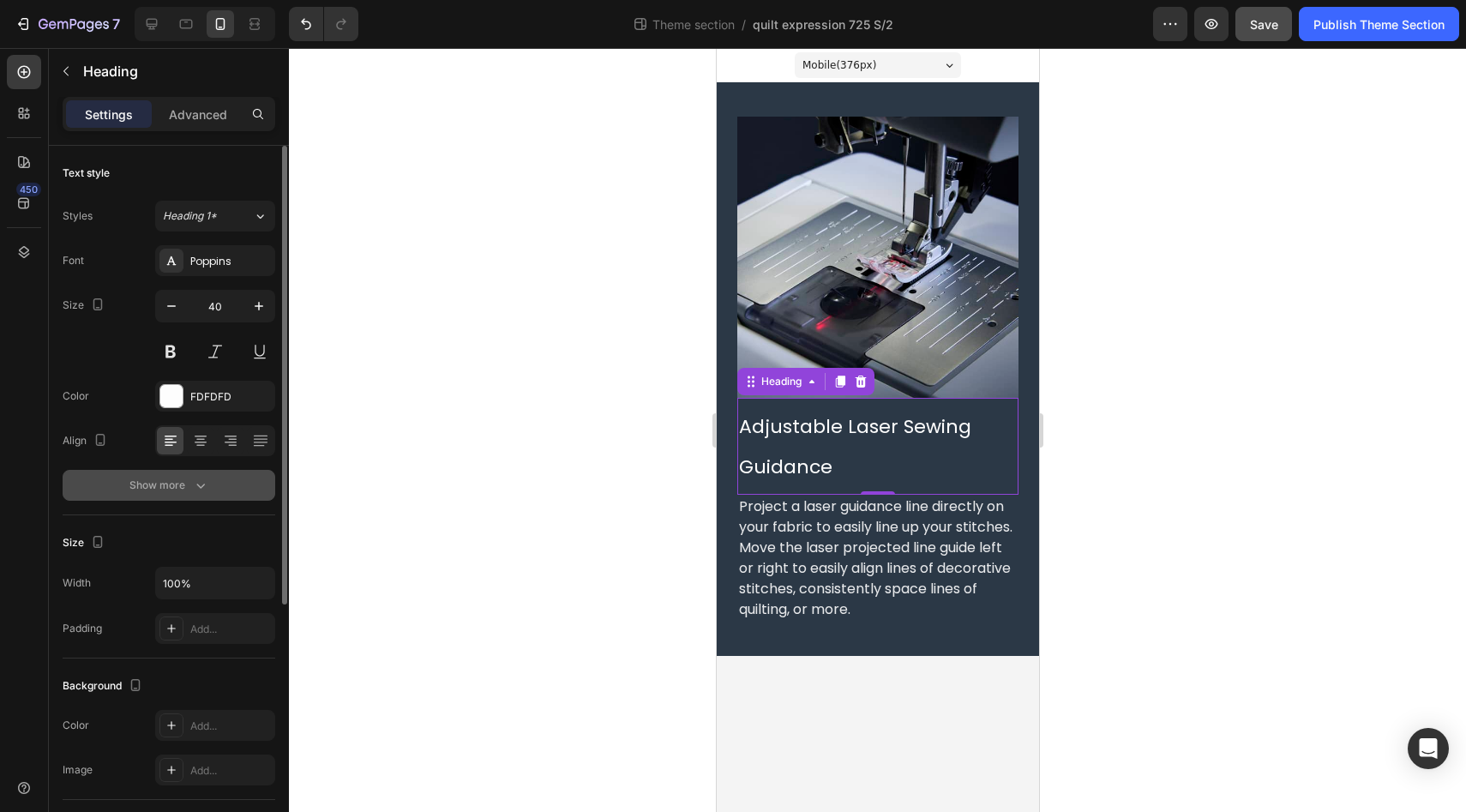
click at [192, 491] on icon "button" at bounding box center [201, 485] width 17 height 17
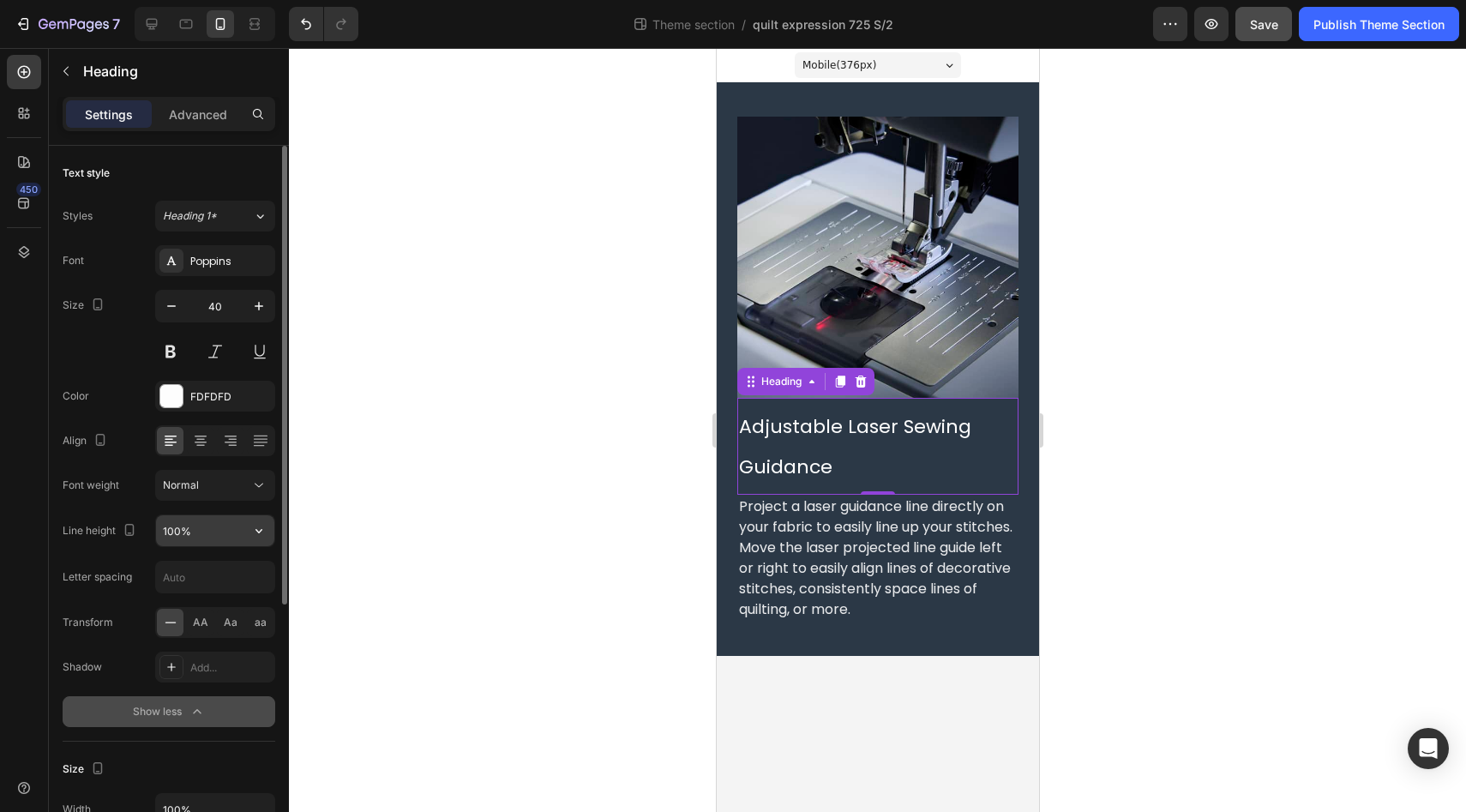
click at [177, 535] on input "100%" at bounding box center [215, 530] width 118 height 31
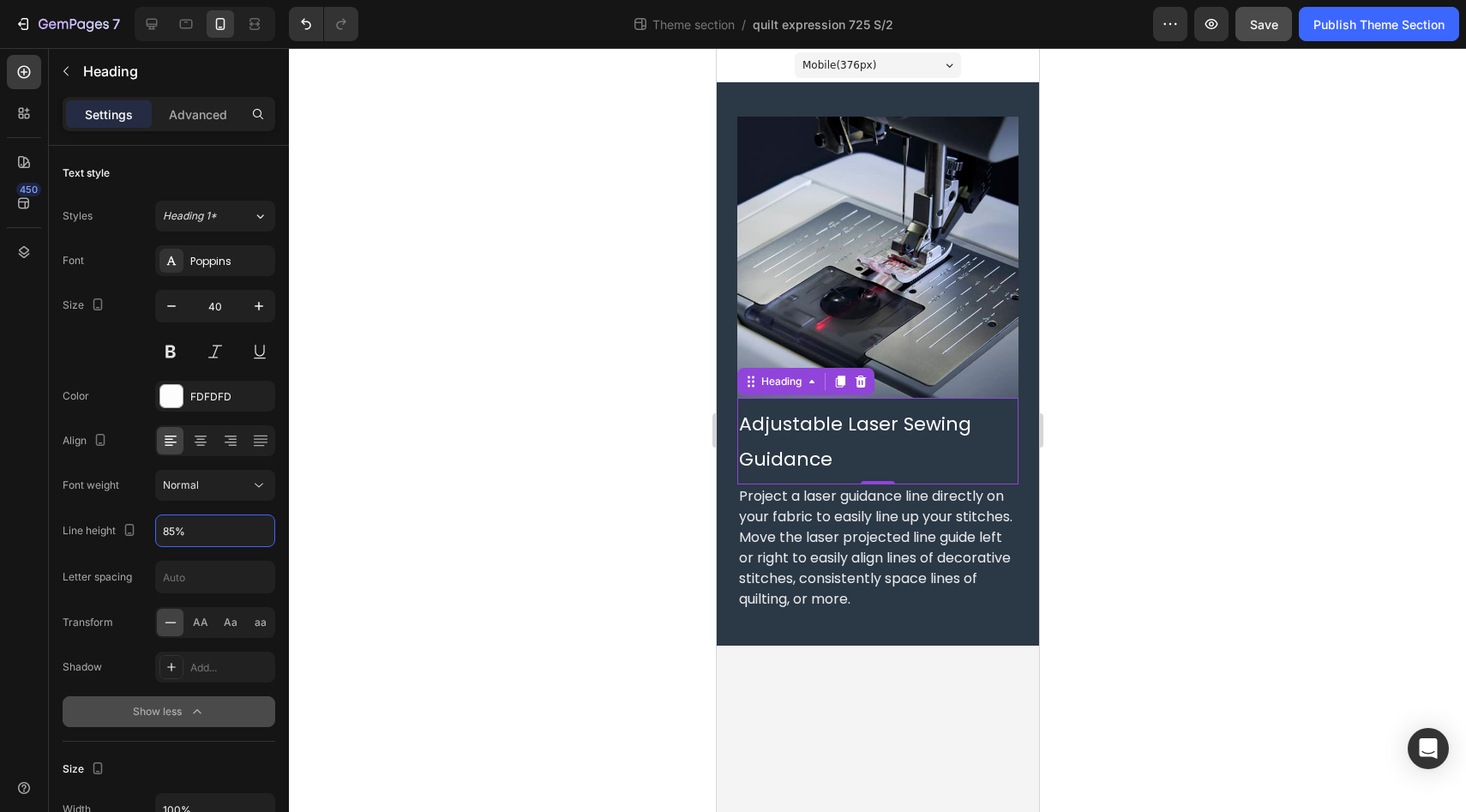
type input "85%"
click at [22, 545] on div "450" at bounding box center [24, 413] width 34 height 715
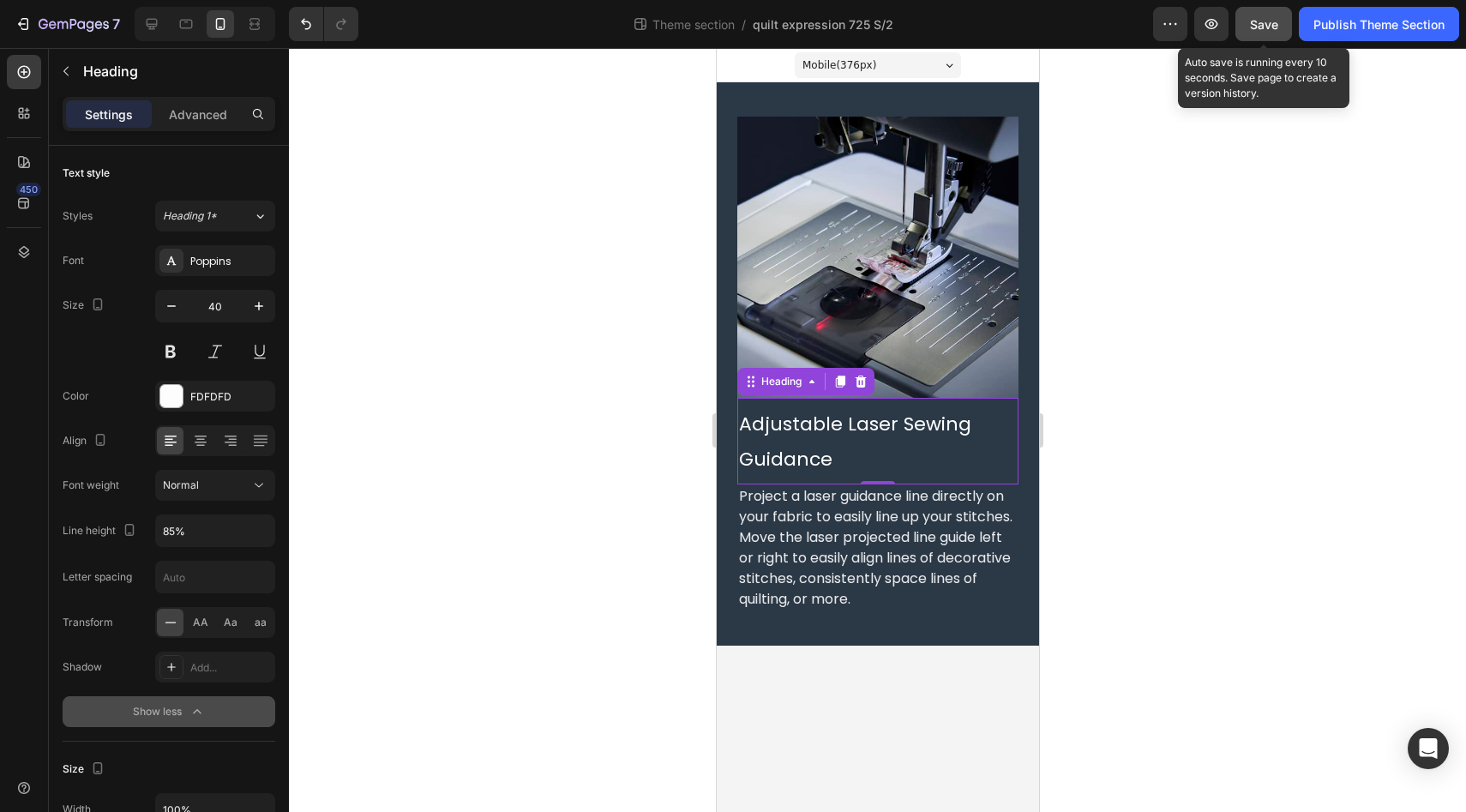
click at [1263, 27] on span "Save" at bounding box center [1263, 24] width 28 height 14
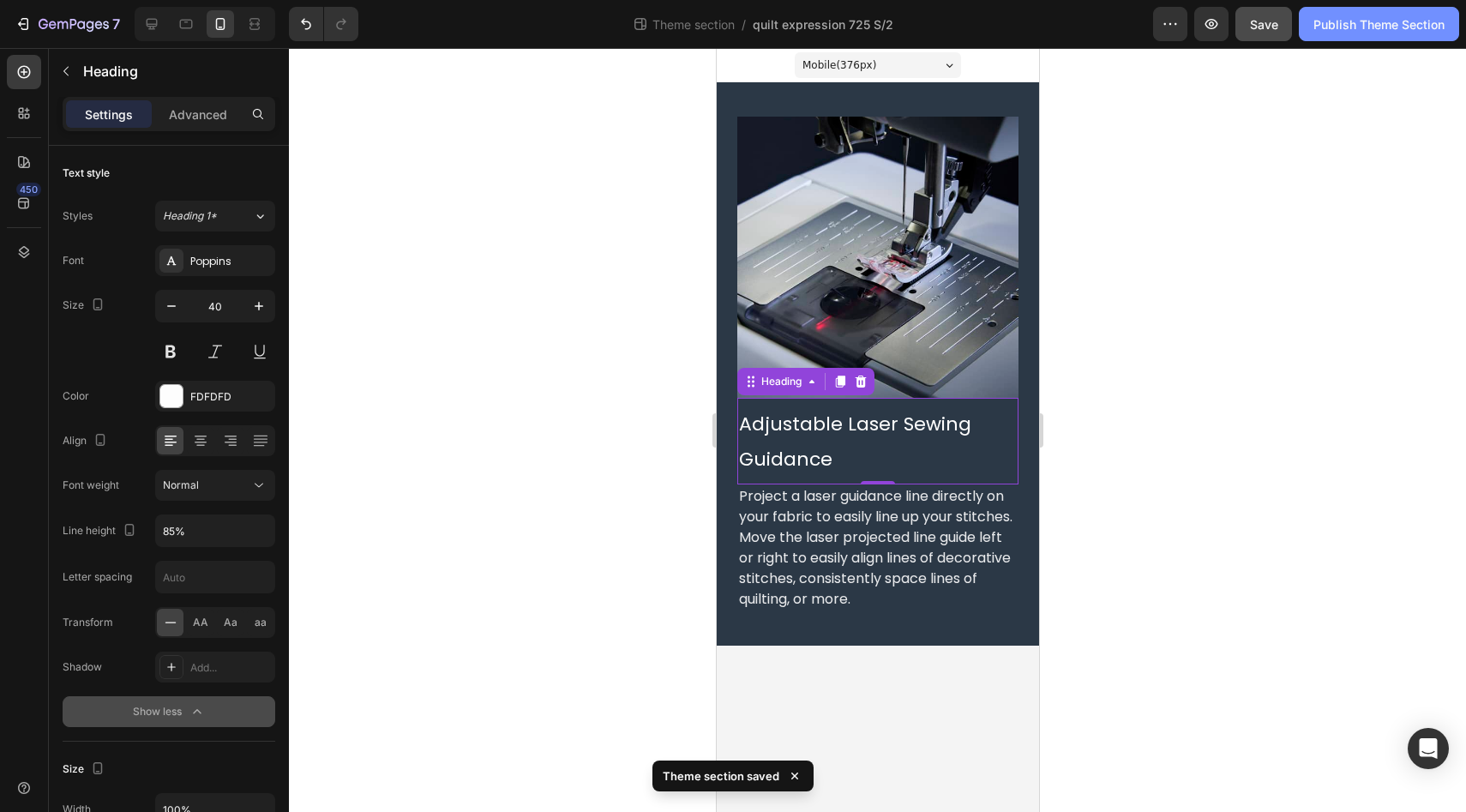
click at [1355, 27] on div "Publish Theme Section" at bounding box center [1378, 24] width 132 height 18
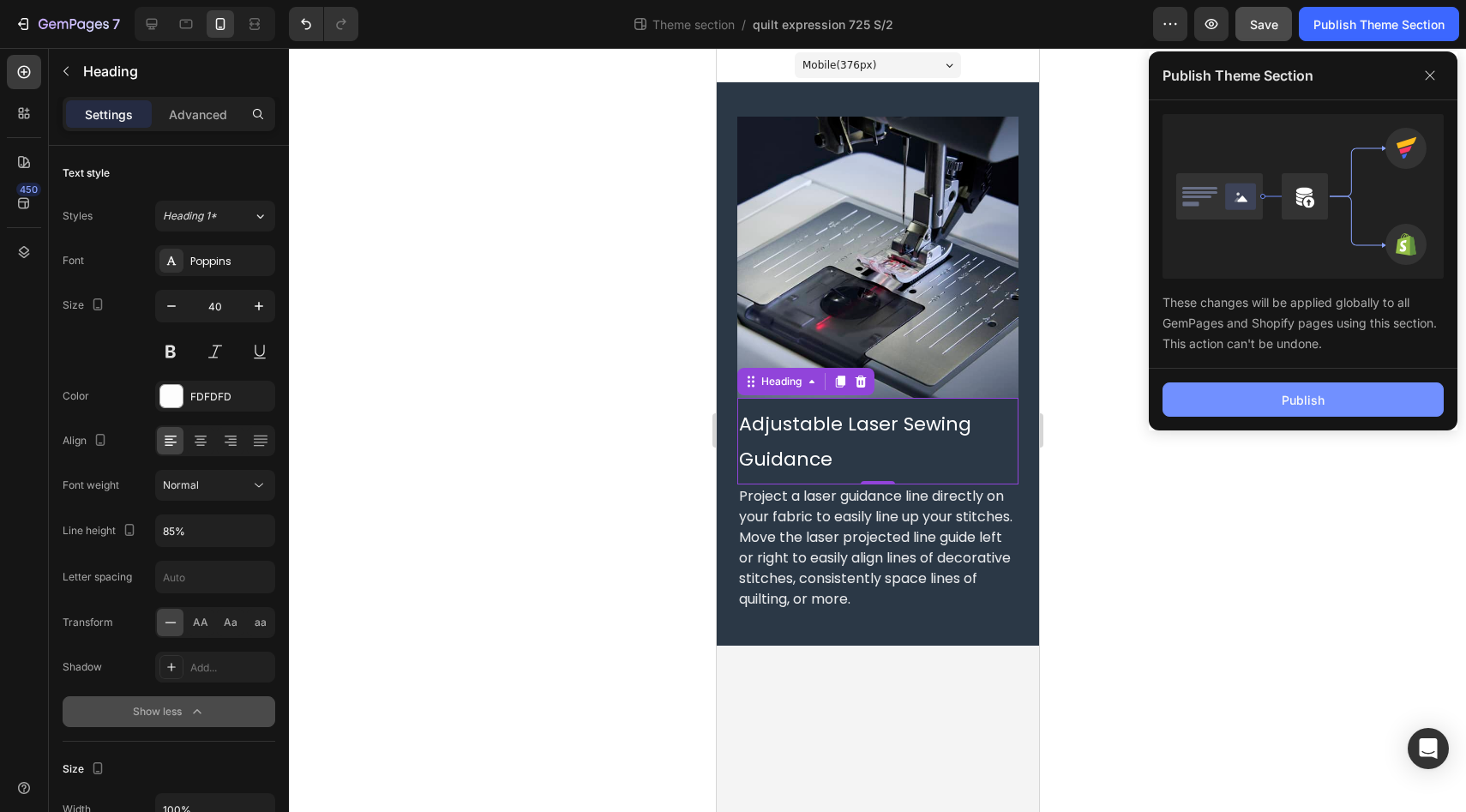
click at [1261, 397] on button "Publish" at bounding box center [1302, 399] width 281 height 34
